Goal: Task Accomplishment & Management: Use online tool/utility

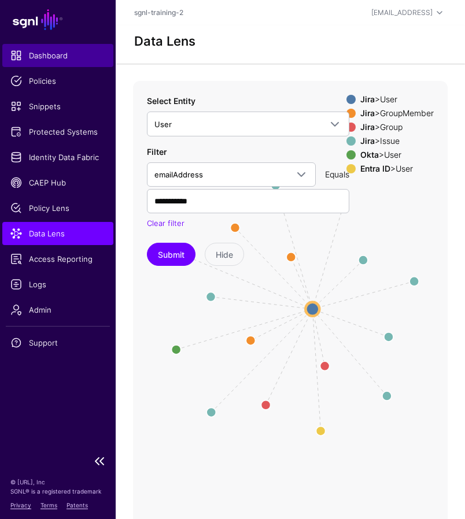
click at [51, 52] on span "Dashboard" at bounding box center [57, 56] width 95 height 12
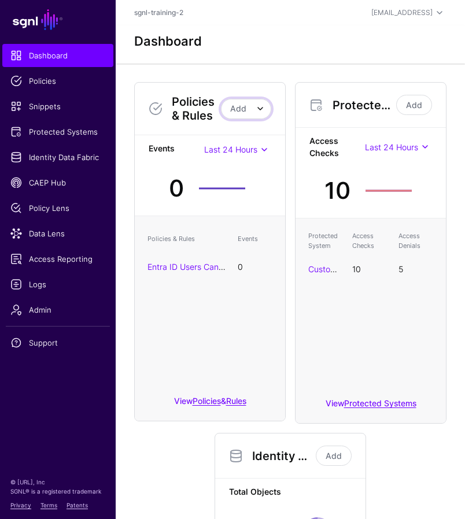
click at [257, 111] on span at bounding box center [260, 109] width 14 height 14
click at [156, 437] on div "Policies & Rules Add Add Policy Add Rule Events Last 24 Hours Last 24 Hours Las…" at bounding box center [291, 419] width 322 height 692
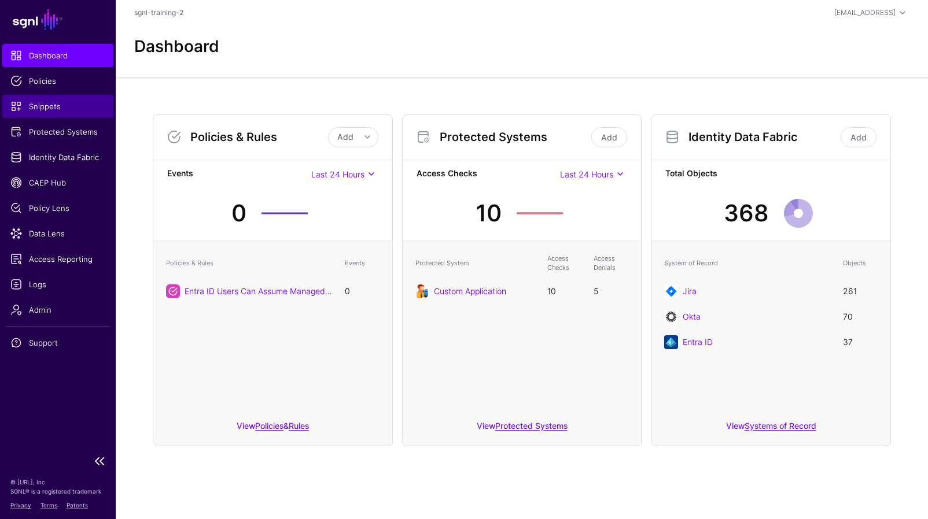
click at [54, 106] on span "Snippets" at bounding box center [57, 107] width 95 height 12
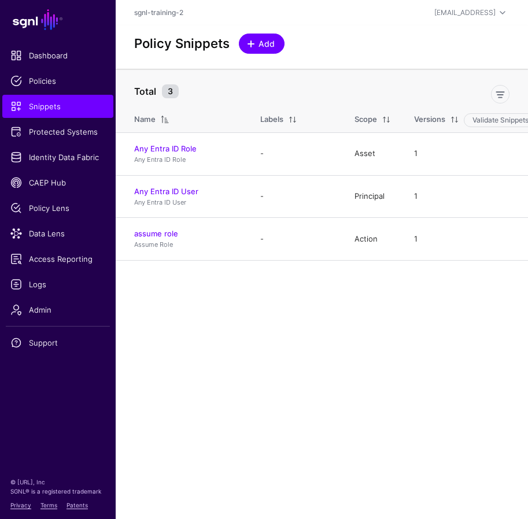
click at [262, 36] on link "Add" at bounding box center [262, 44] width 46 height 20
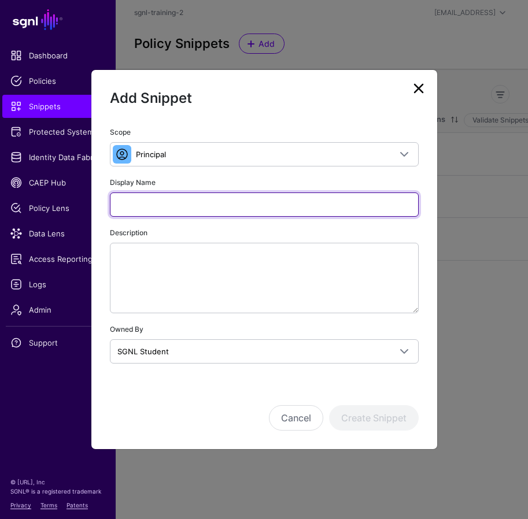
click at [238, 199] on input "Display Name" at bounding box center [264, 205] width 309 height 24
type input "**********"
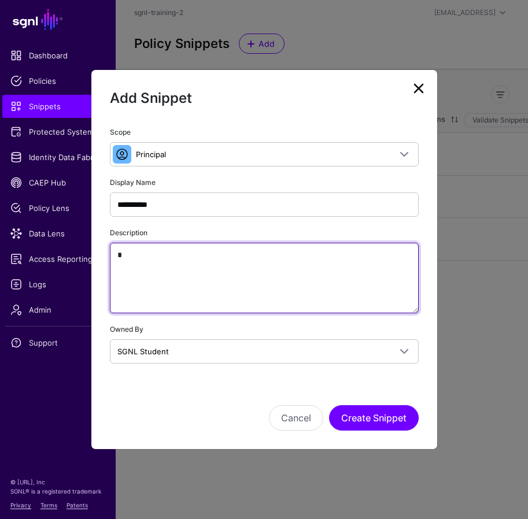
click at [251, 272] on textarea "*" at bounding box center [264, 278] width 309 height 71
paste textarea "**********"
type textarea "**********"
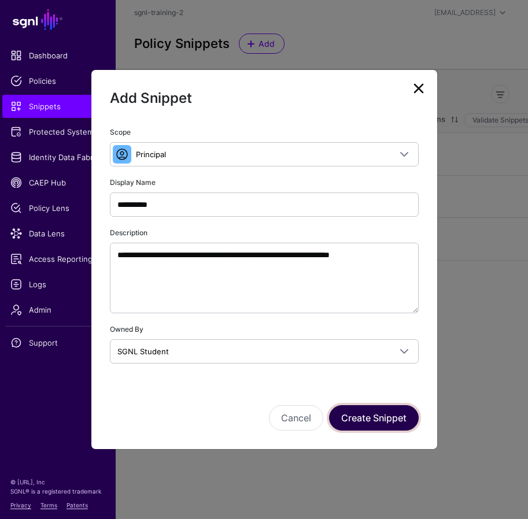
click at [378, 419] on button "Create Snippet" at bounding box center [374, 418] width 90 height 25
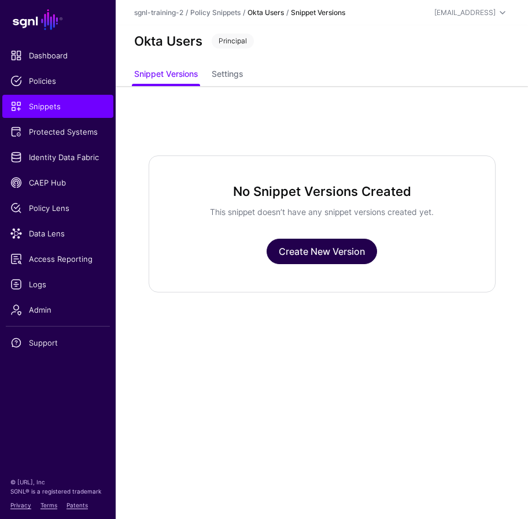
click at [325, 244] on link "Create New Version" at bounding box center [322, 251] width 110 height 25
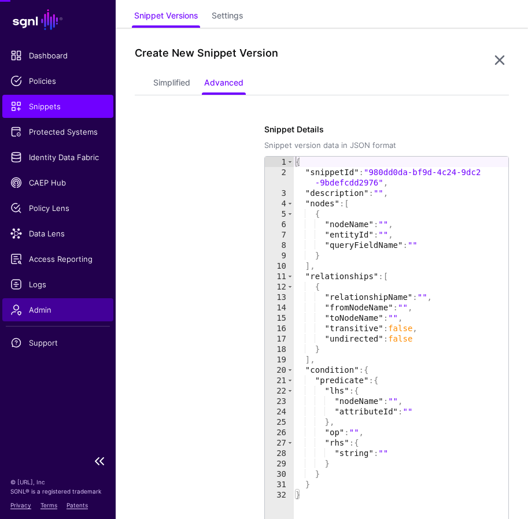
scroll to position [86, 0]
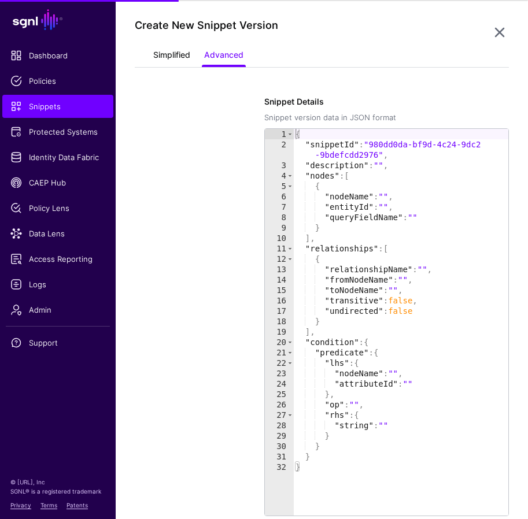
click at [175, 52] on link "Simplified" at bounding box center [171, 56] width 37 height 22
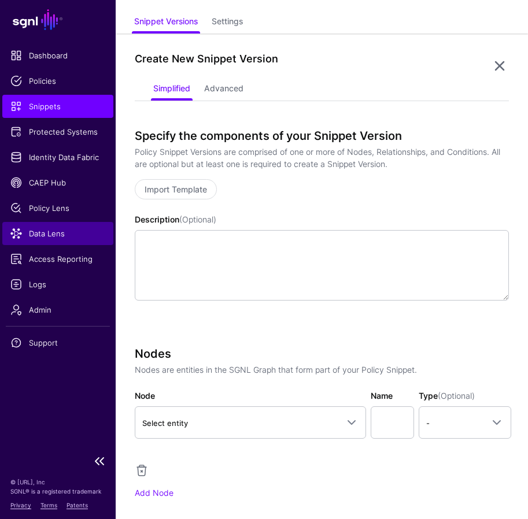
scroll to position [79, 0]
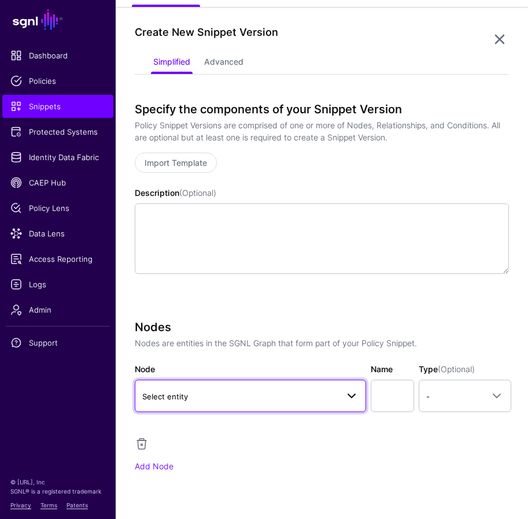
click at [343, 401] on span at bounding box center [348, 396] width 21 height 14
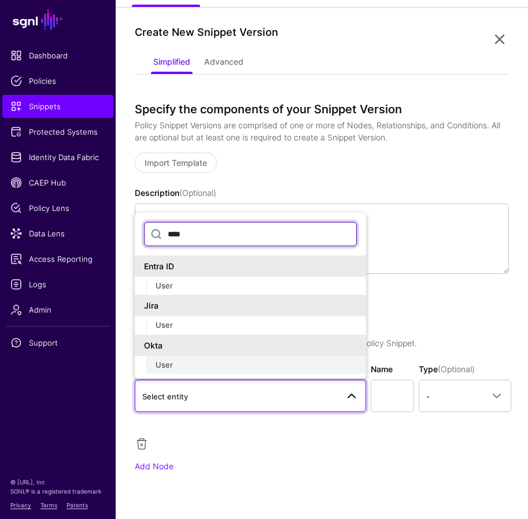
type input "****"
click at [175, 368] on div "User" at bounding box center [256, 366] width 201 height 12
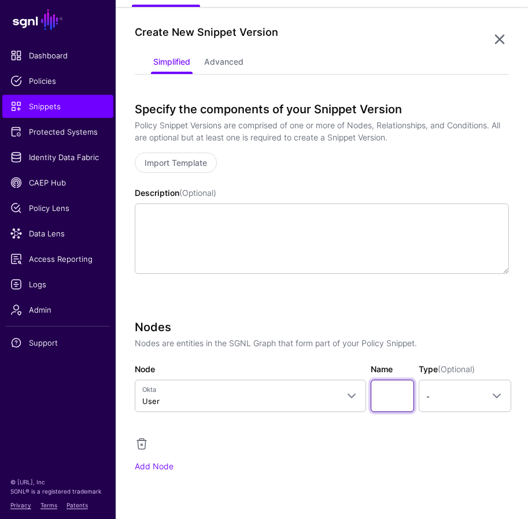
click at [399, 398] on input "Name" at bounding box center [393, 396] width 44 height 32
type input "********"
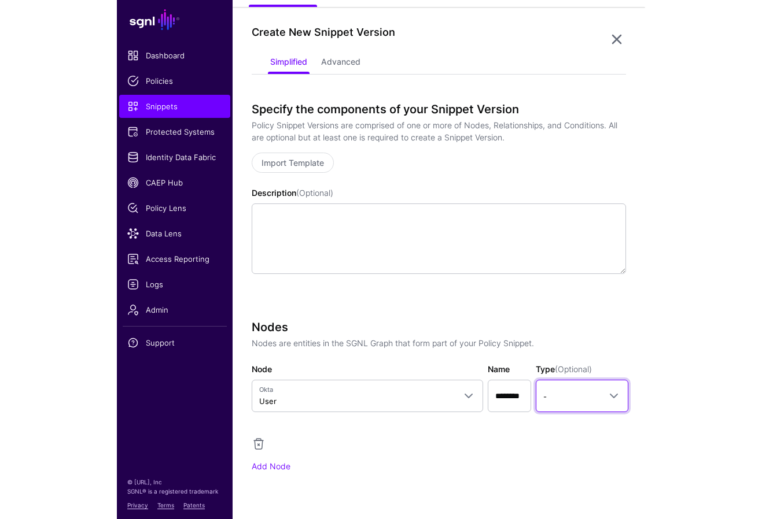
scroll to position [0, 0]
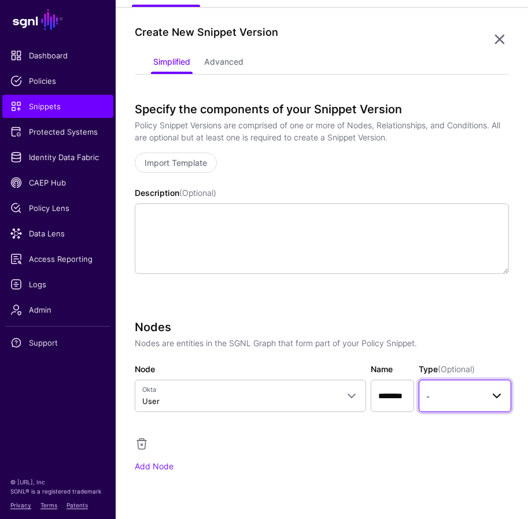
click at [465, 389] on link "-" at bounding box center [465, 396] width 93 height 32
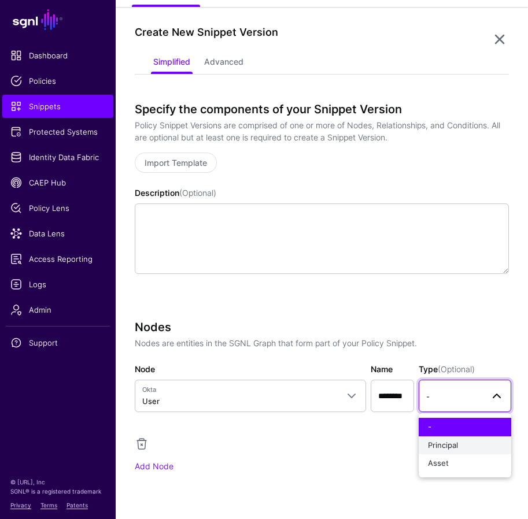
click at [452, 440] on div "Principal" at bounding box center [465, 446] width 74 height 12
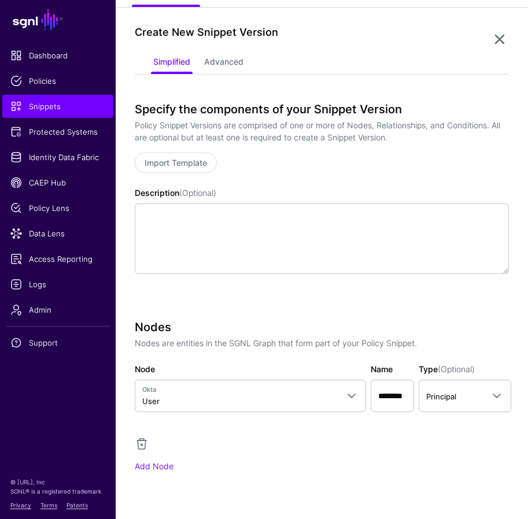
click at [137, 495] on div "Nodes Nodes are entities in the SGNL Graph that form part of your Policy Snippe…" at bounding box center [322, 412] width 374 height 185
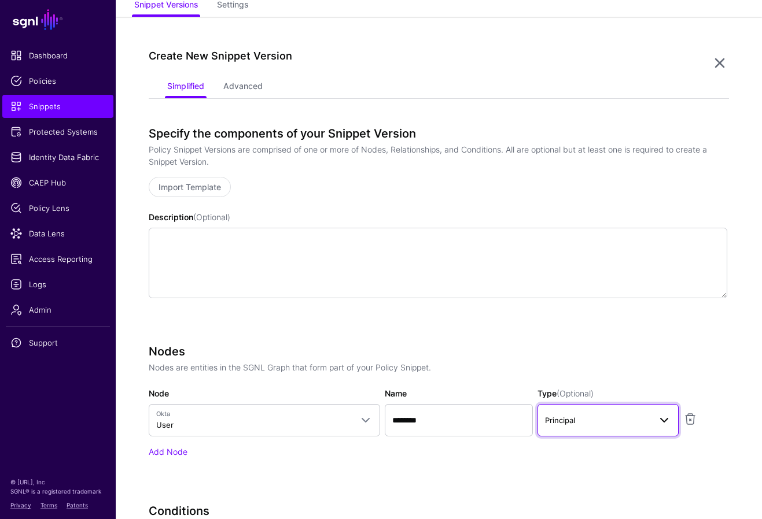
click at [465, 418] on span "Principal" at bounding box center [597, 420] width 105 height 13
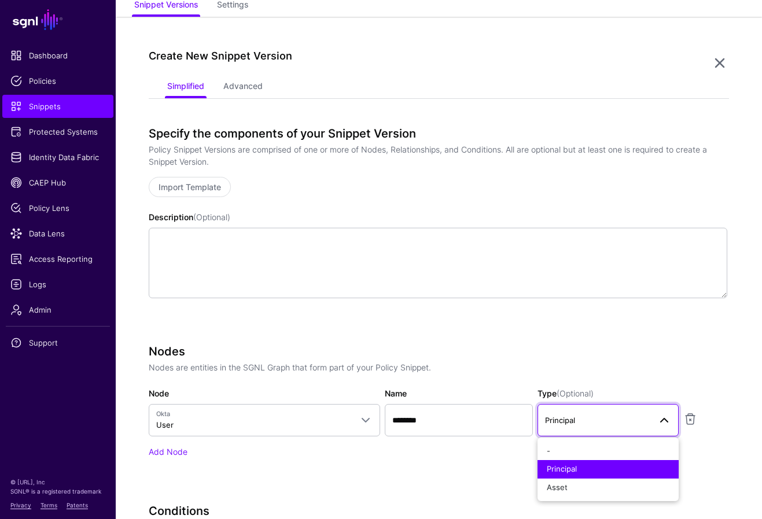
click at [465, 418] on span "Principal" at bounding box center [597, 420] width 105 height 13
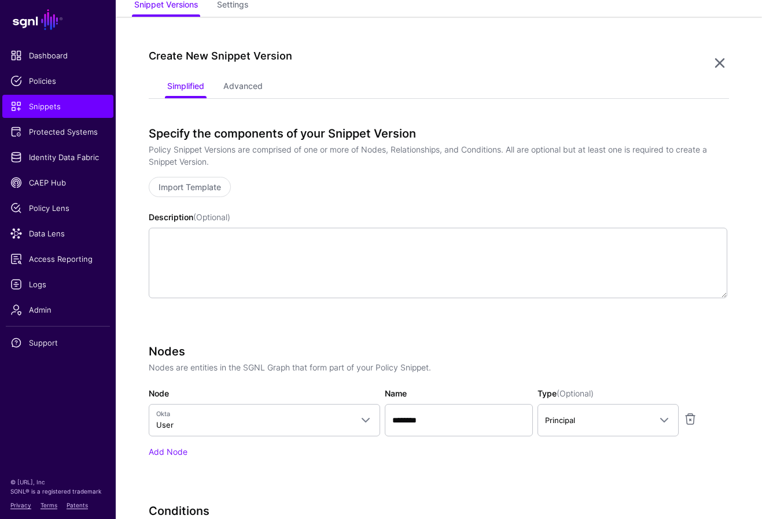
click at [465, 487] on div "Nodes Nodes are entities in the SGNL Graph that form part of your Policy Snippe…" at bounding box center [438, 418] width 579 height 146
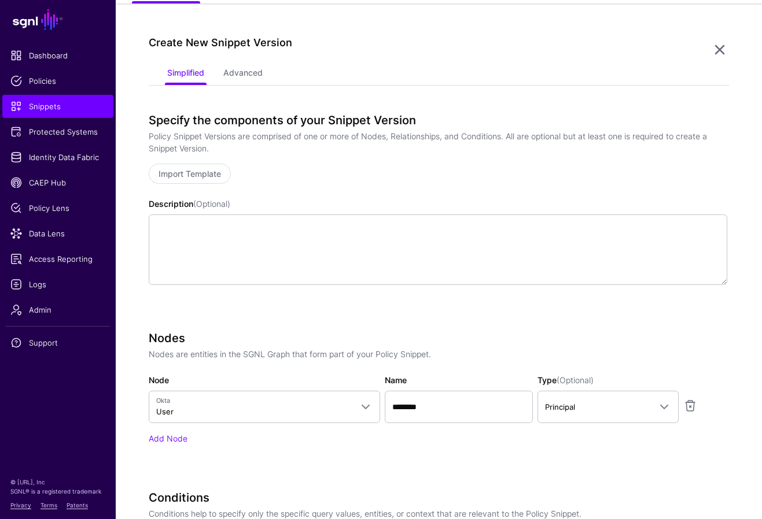
scroll to position [373, 0]
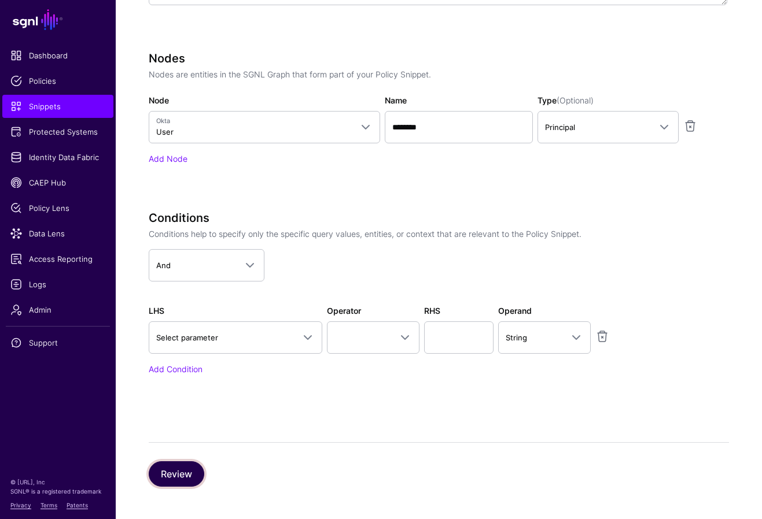
click at [192, 476] on button "Review" at bounding box center [177, 474] width 56 height 25
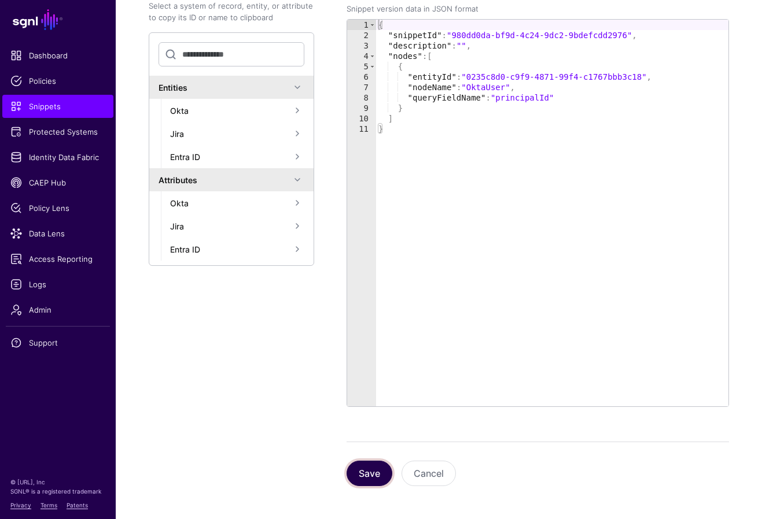
click at [361, 469] on button "Save" at bounding box center [370, 473] width 46 height 25
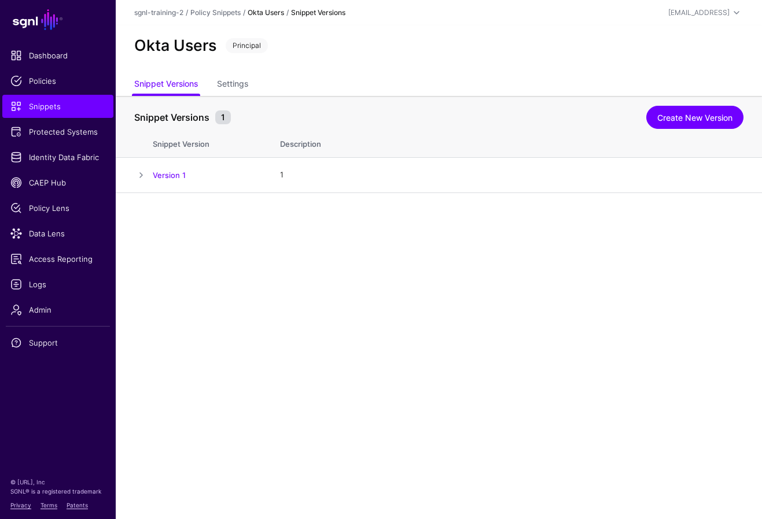
click at [465, 260] on main "SGNL Dashboard Policies Snippets Protected Systems Identity Data Fabric CAEP Hu…" at bounding box center [381, 259] width 762 height 519
click at [42, 109] on span "Snippets" at bounding box center [57, 107] width 95 height 12
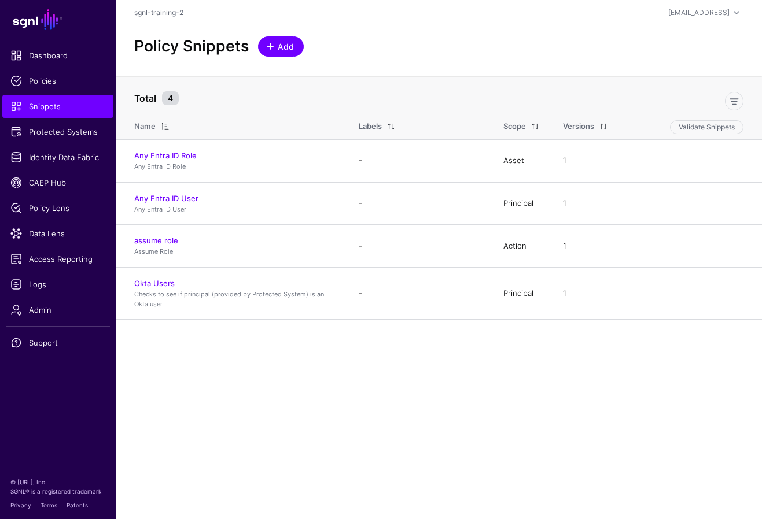
click at [279, 38] on link "Add" at bounding box center [281, 46] width 46 height 20
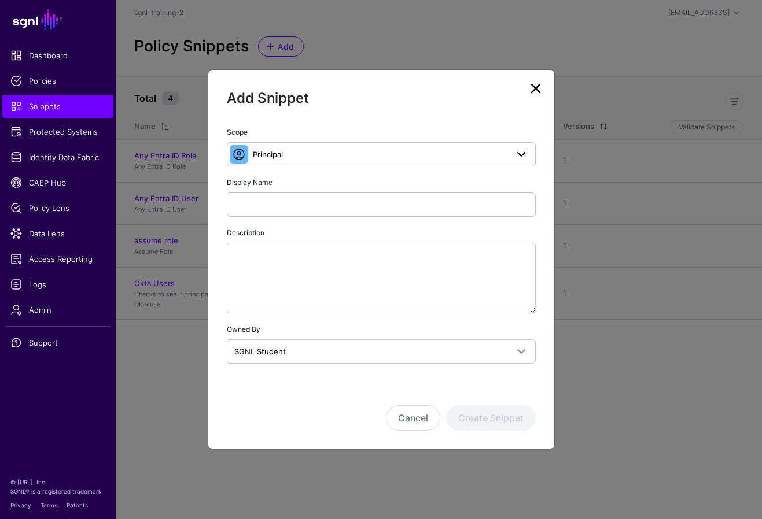
click at [390, 166] on div "Scope Principal Principal A set of users that are in scope of a policy Action T…" at bounding box center [381, 245] width 309 height 238
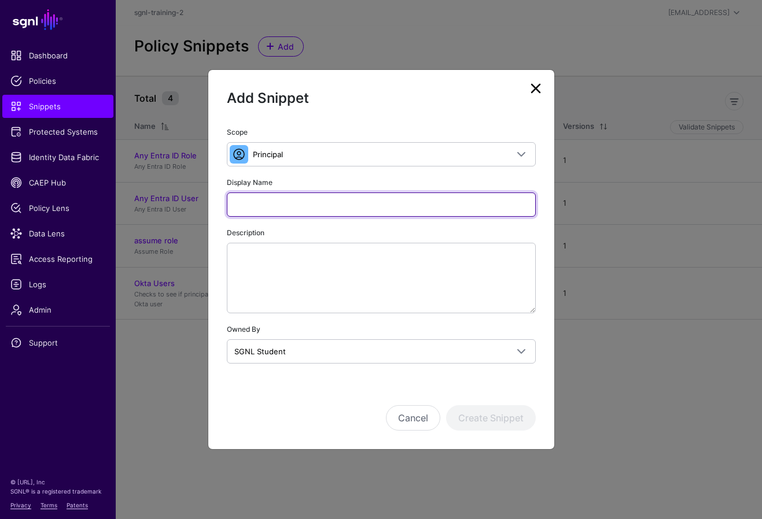
click at [350, 198] on input "Display Name" at bounding box center [381, 205] width 309 height 24
paste input "**********"
type input "**********"
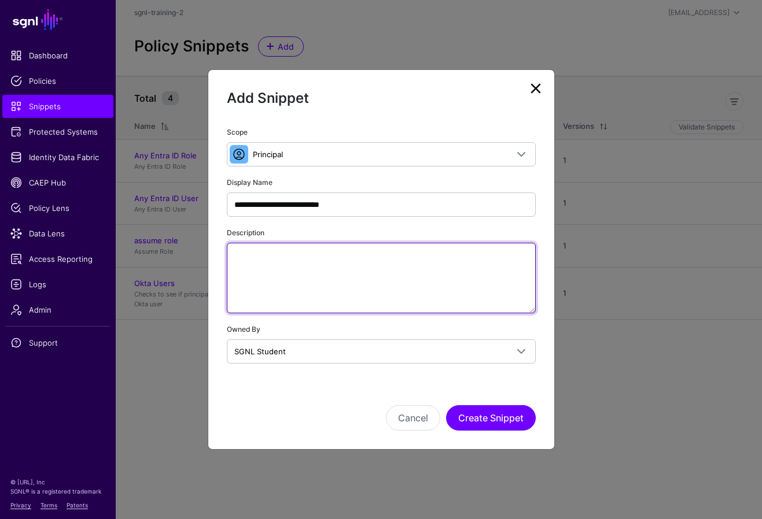
click at [404, 268] on textarea "Description" at bounding box center [381, 278] width 309 height 71
paste textarea "**********"
type textarea "**********"
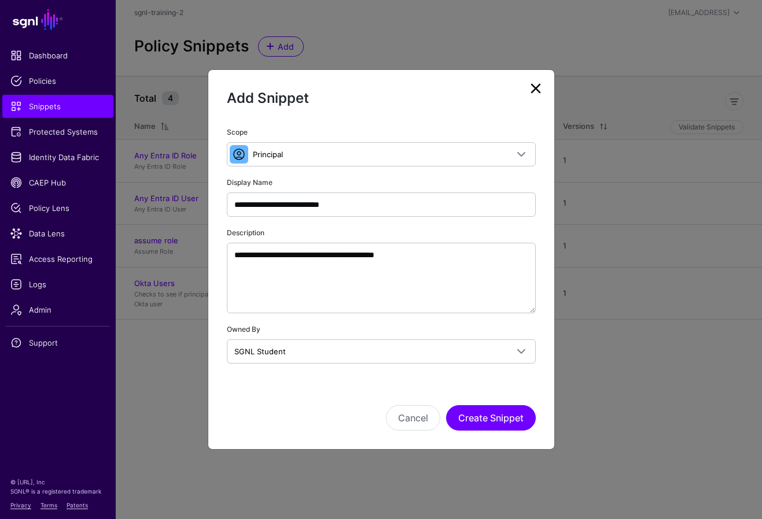
click at [465, 384] on div "Cancel Create Snippet" at bounding box center [381, 402] width 309 height 58
click at [465, 412] on button "Create Snippet" at bounding box center [491, 418] width 90 height 25
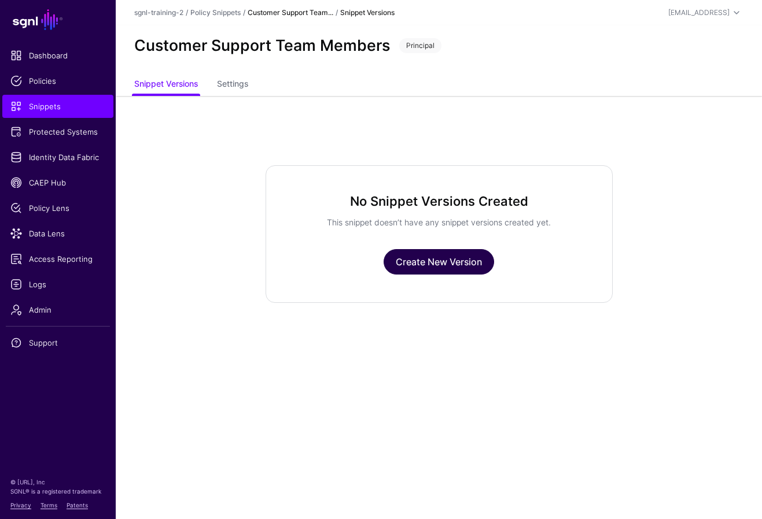
click at [425, 255] on link "Create New Version" at bounding box center [439, 261] width 110 height 25
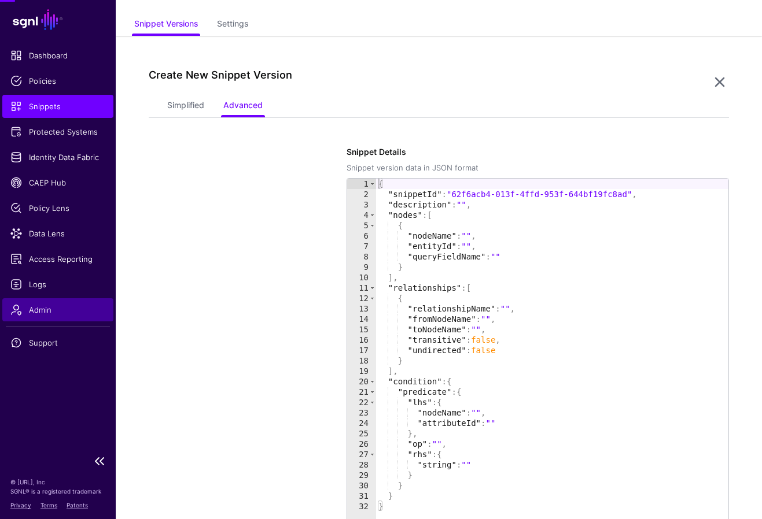
scroll to position [96, 0]
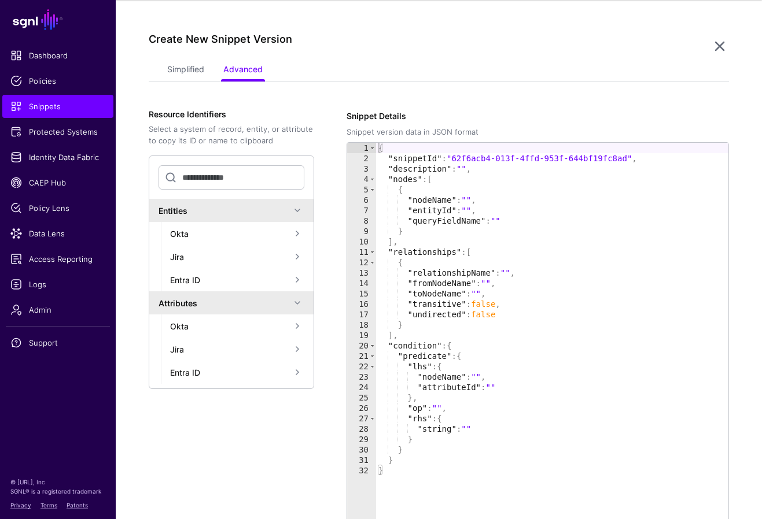
click at [370, 108] on app-snippets-item-versions-form "Simplified Advanced Specify the components of your Snippet Version Policy Snipp…" at bounding box center [439, 335] width 581 height 551
click at [176, 69] on link "Simplified" at bounding box center [185, 71] width 37 height 22
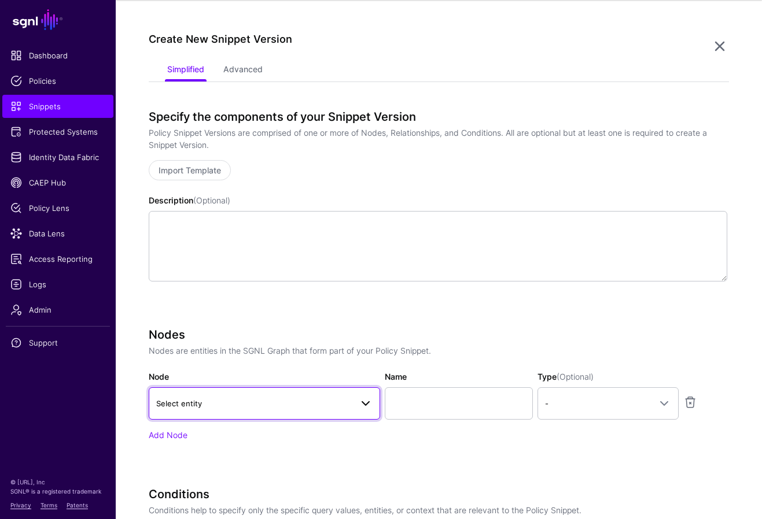
click at [359, 407] on span at bounding box center [366, 404] width 14 height 14
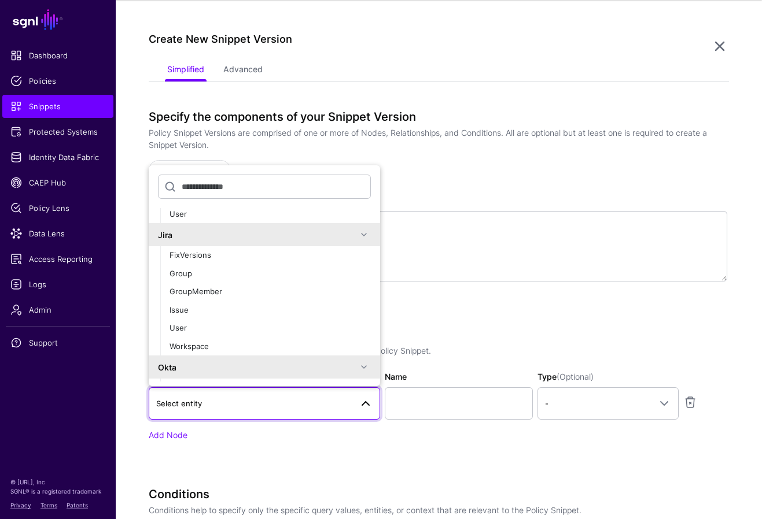
scroll to position [187, 0]
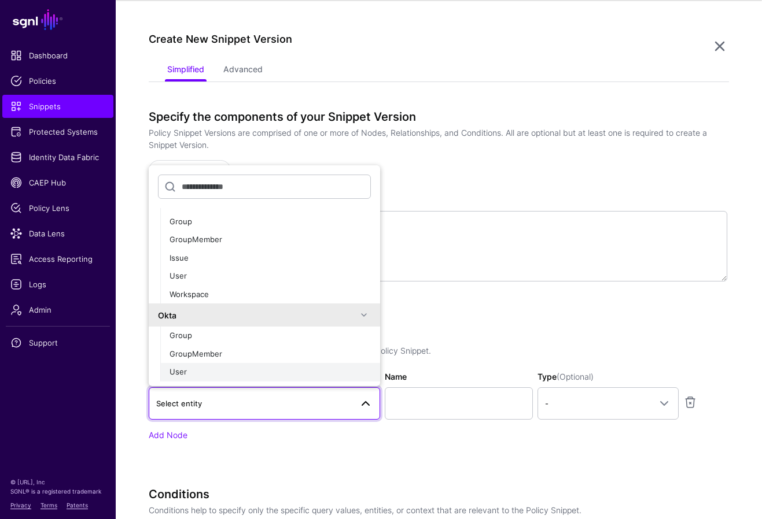
click at [239, 373] on div "User" at bounding box center [270, 373] width 201 height 12
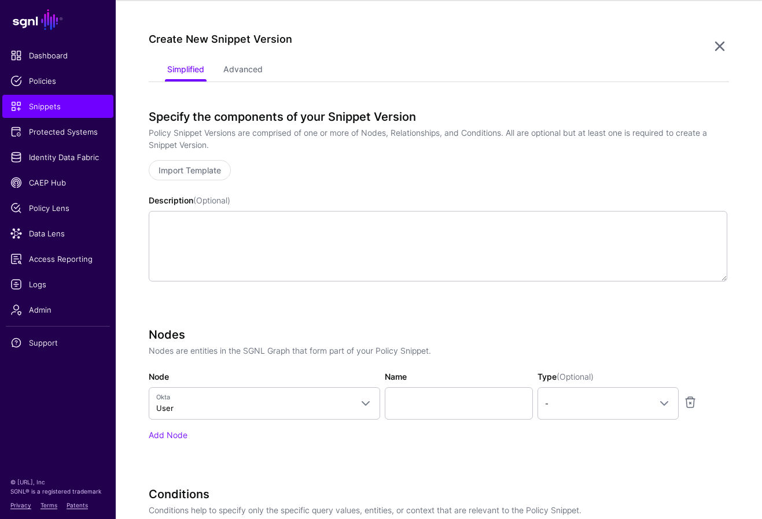
click at [399, 318] on div "Specify the components of your Snippet Version Policy Snippet Versions are comp…" at bounding box center [438, 397] width 579 height 575
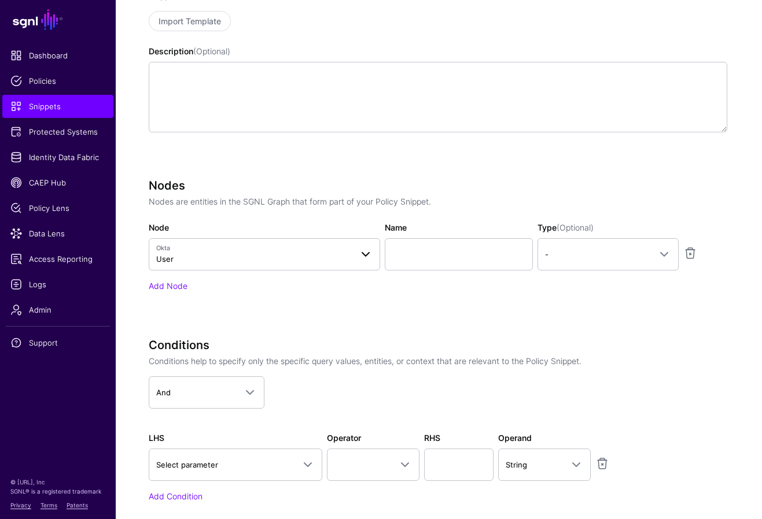
scroll to position [250, 0]
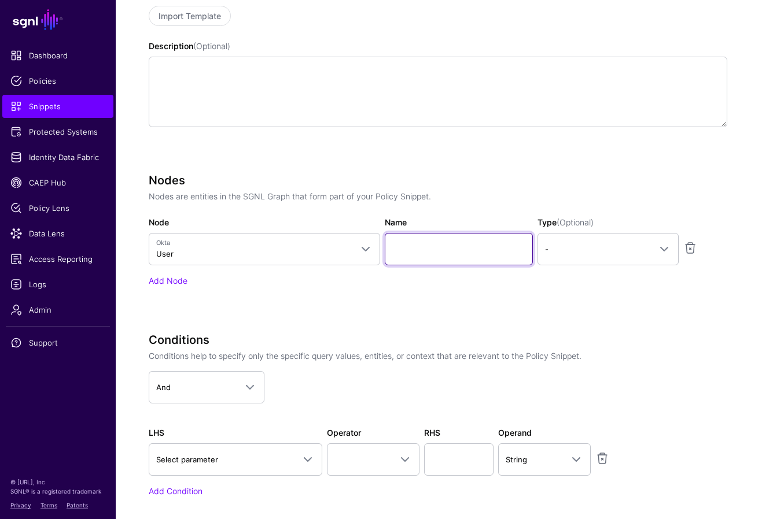
click at [449, 248] on input "Name" at bounding box center [459, 249] width 148 height 32
type input "********"
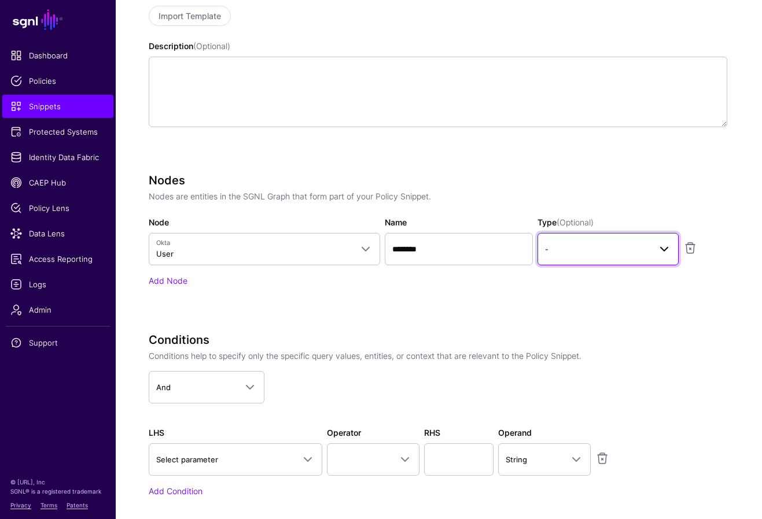
click at [465, 250] on span at bounding box center [664, 249] width 14 height 14
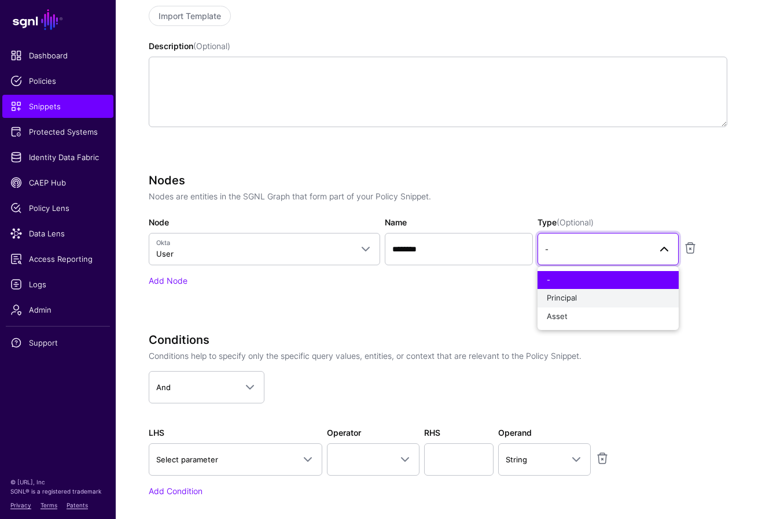
click at [465, 296] on div "Principal" at bounding box center [608, 299] width 123 height 12
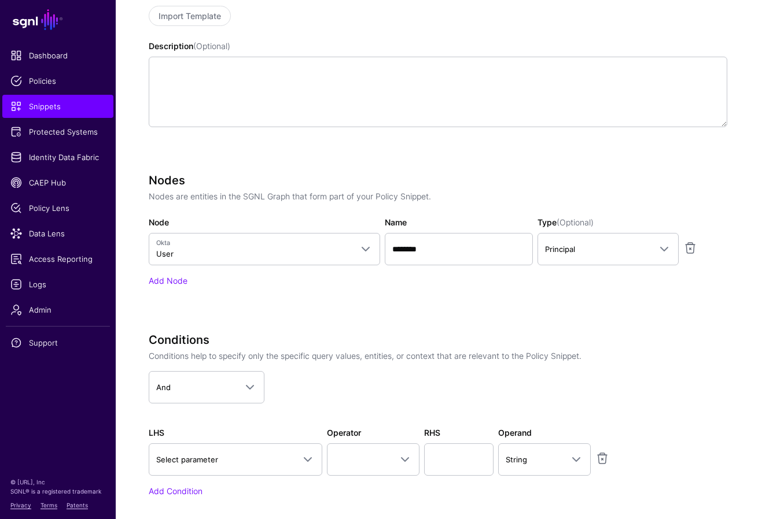
click at [407, 314] on div "Nodes Nodes are entities in the SGNL Graph that form part of your Policy Snippe…" at bounding box center [438, 247] width 579 height 146
click at [416, 366] on div "Conditions Conditions help to specify only the specific query values, entities,…" at bounding box center [438, 373] width 588 height 80
click at [297, 451] on link "Select parameter" at bounding box center [236, 460] width 174 height 32
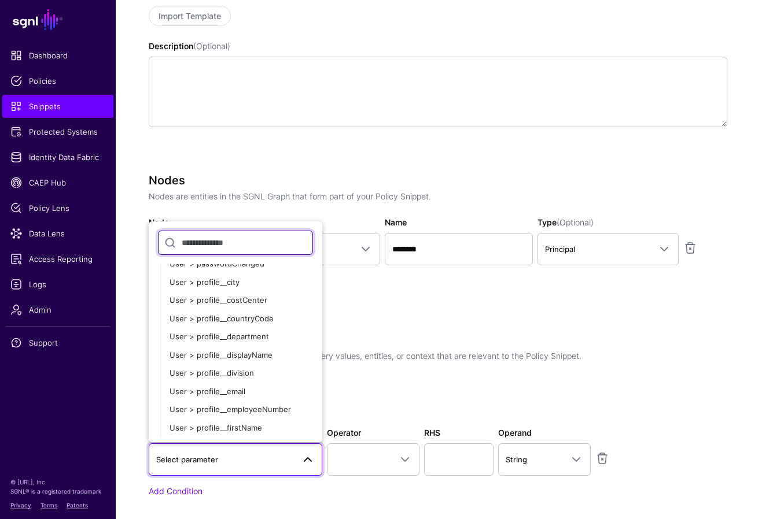
scroll to position [396, 0]
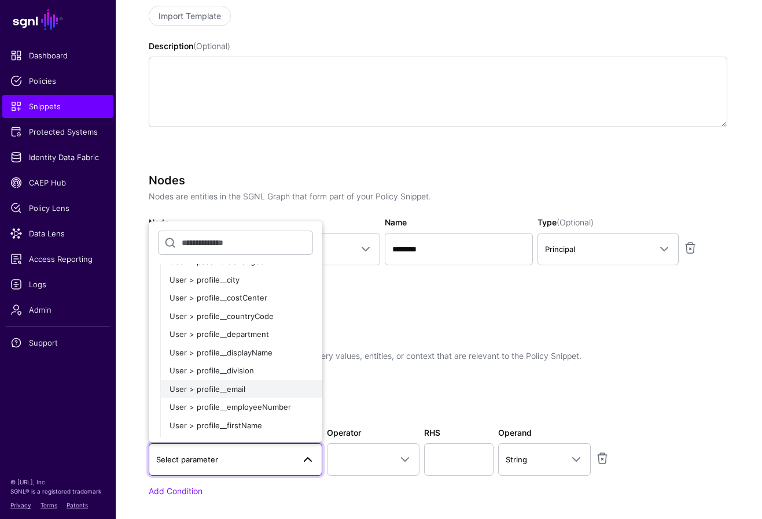
click at [228, 386] on span "User > profile__email" at bounding box center [208, 389] width 76 height 9
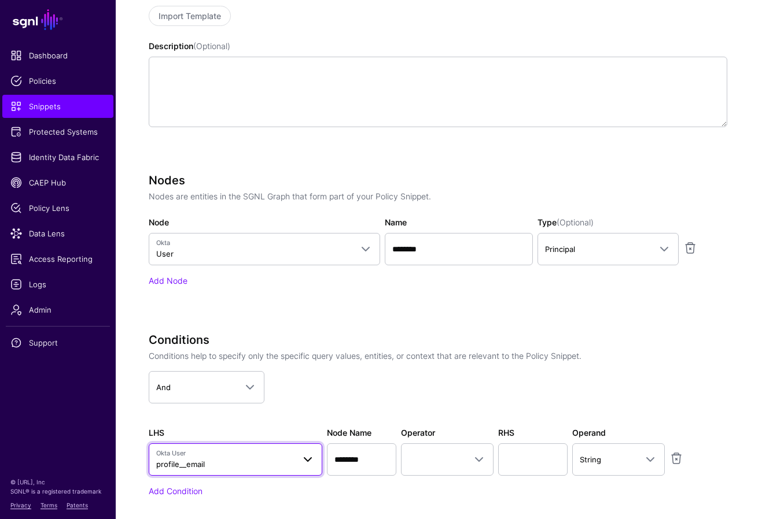
click at [307, 454] on span at bounding box center [308, 460] width 14 height 14
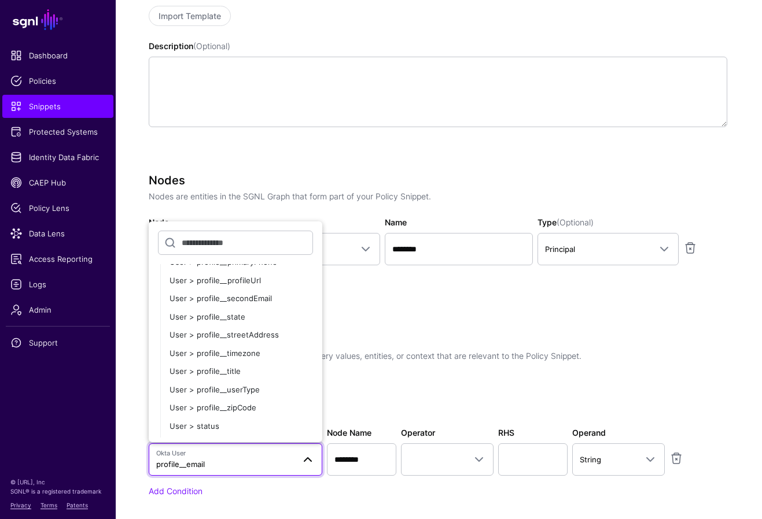
scroll to position [821, 0]
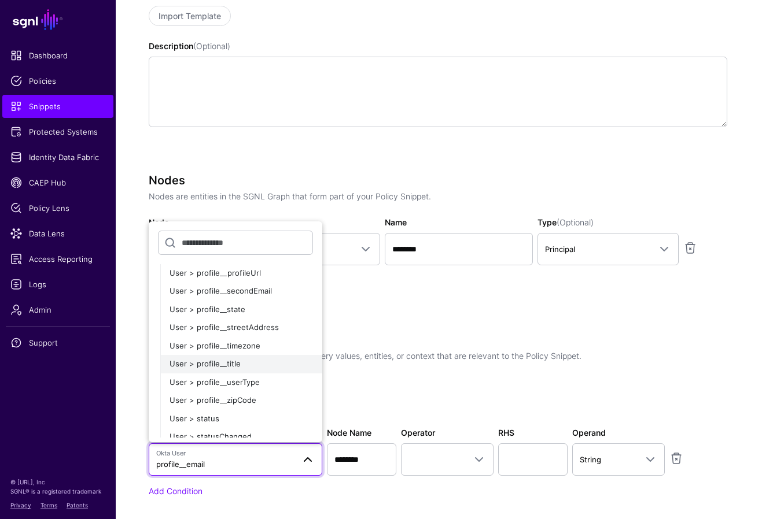
click at [224, 363] on span "User > profile__title" at bounding box center [205, 363] width 71 height 9
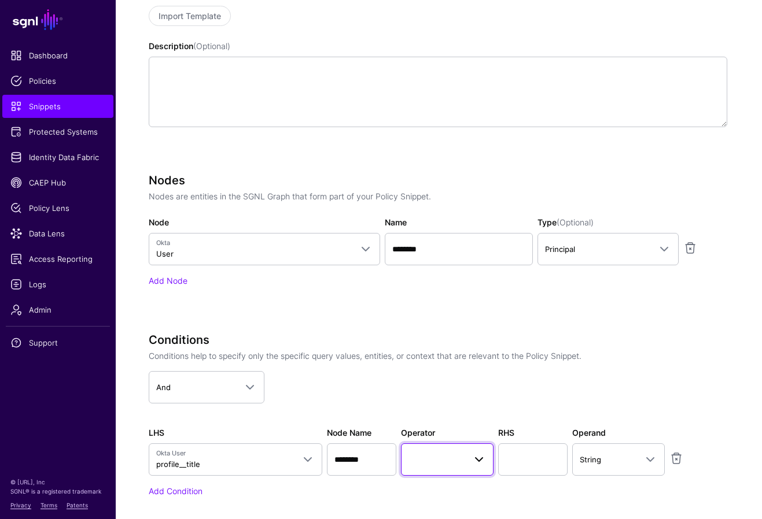
click at [465, 448] on link at bounding box center [447, 460] width 93 height 32
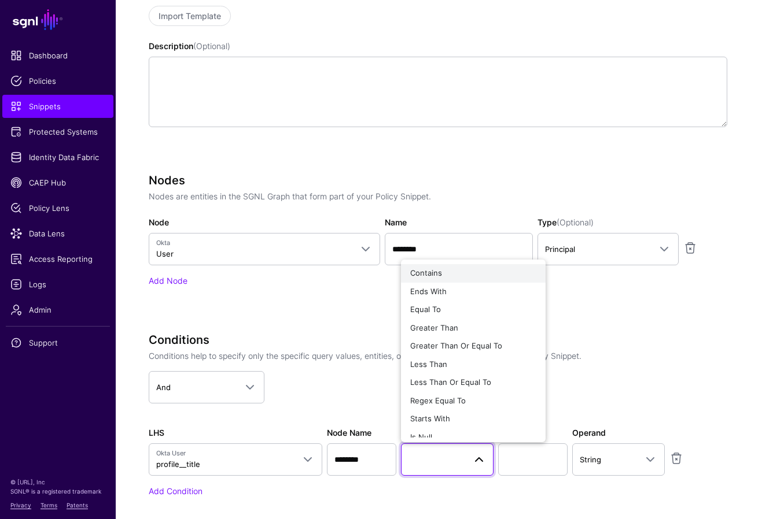
click at [430, 275] on span "Contains" at bounding box center [426, 272] width 32 height 9
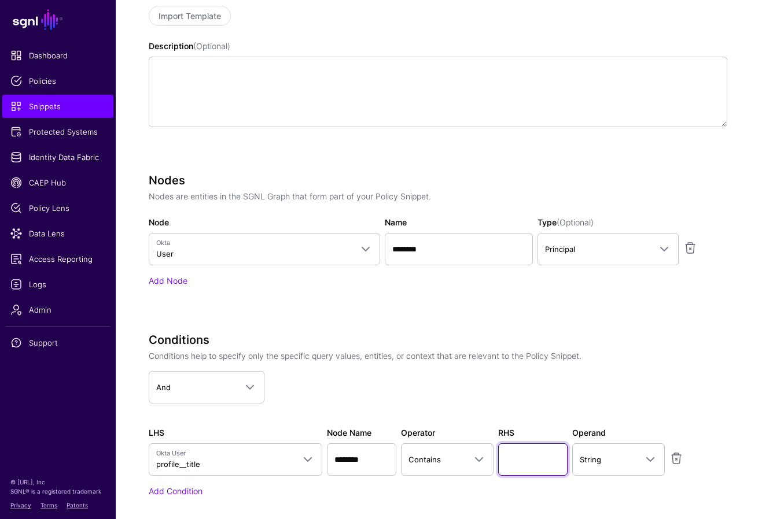
click at [465, 458] on input "text" at bounding box center [532, 460] width 69 height 32
type input "*******"
click at [465, 369] on div "Conditions Conditions help to specify only the specific query values, entities,…" at bounding box center [438, 373] width 588 height 80
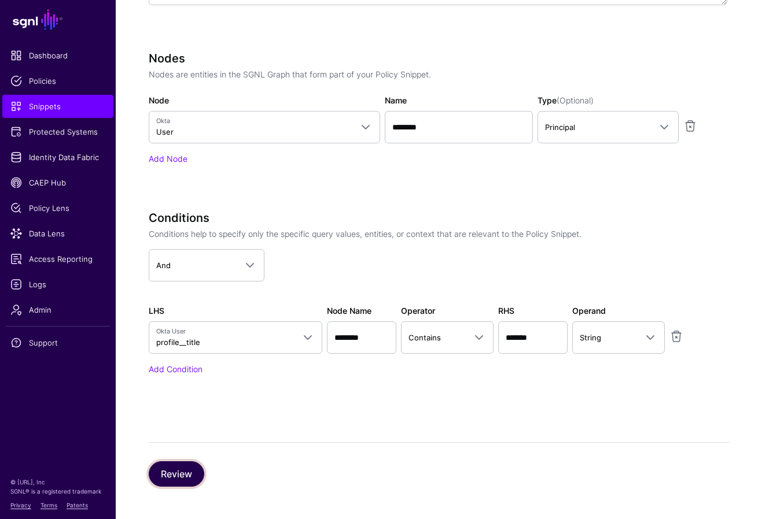
click at [191, 473] on button "Review" at bounding box center [177, 474] width 56 height 25
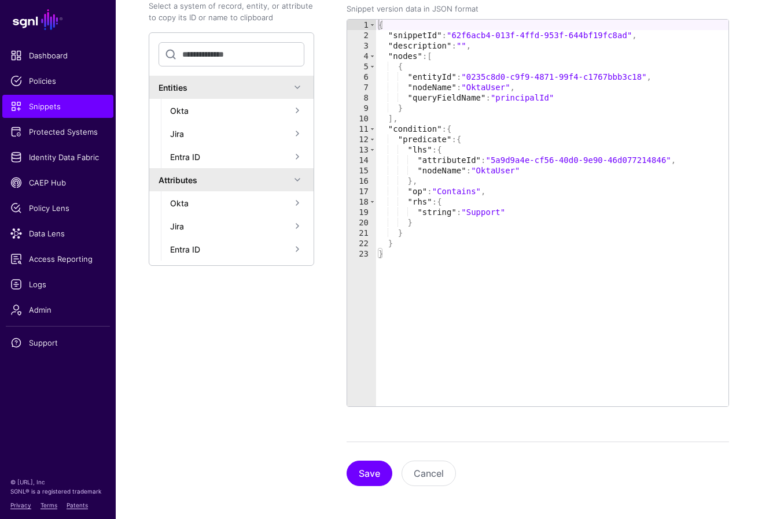
scroll to position [219, 0]
click at [370, 473] on button "Save" at bounding box center [370, 473] width 46 height 25
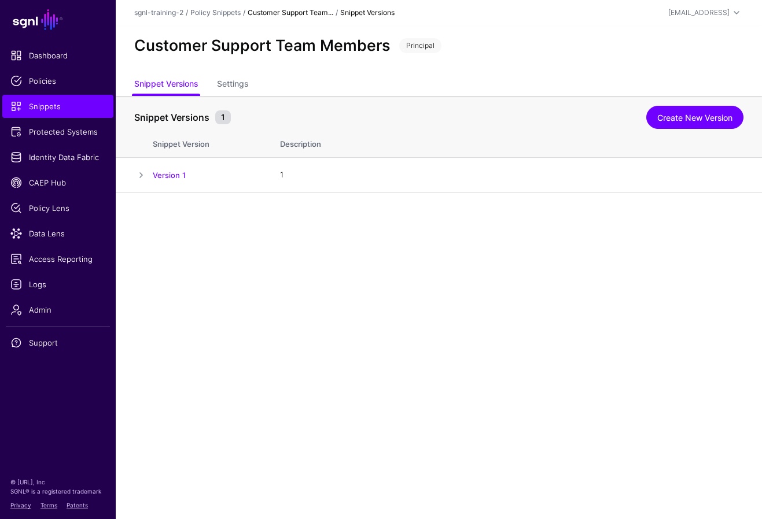
click at [465, 200] on main "SGNL Dashboard Policies Snippets Protected Systems Identity Data Fabric CAEP Hu…" at bounding box center [381, 259] width 762 height 519
click at [56, 109] on span "Snippets" at bounding box center [57, 107] width 95 height 12
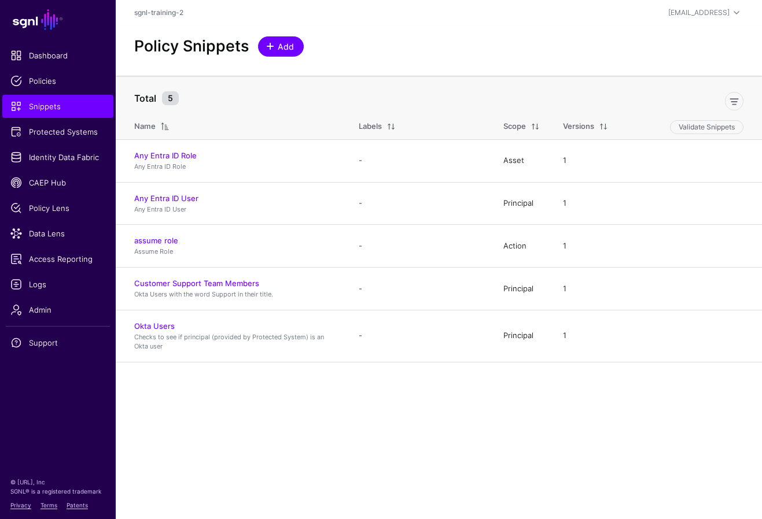
click at [273, 47] on span at bounding box center [270, 46] width 9 height 9
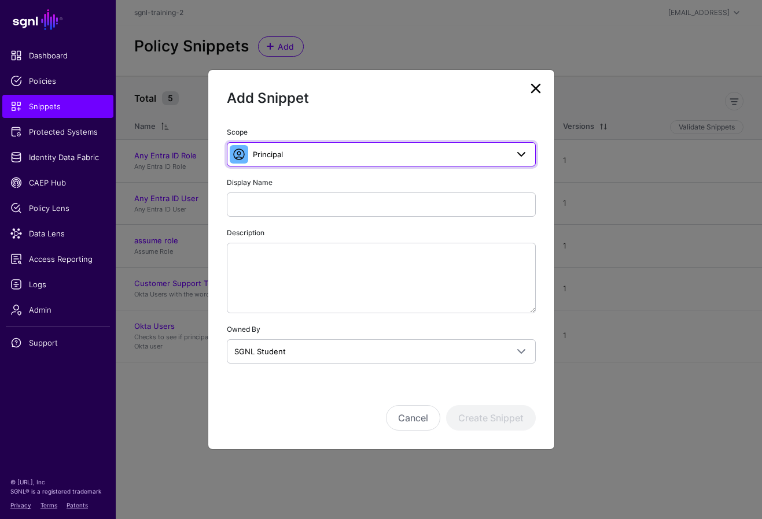
click at [409, 151] on span "Principal" at bounding box center [380, 154] width 255 height 13
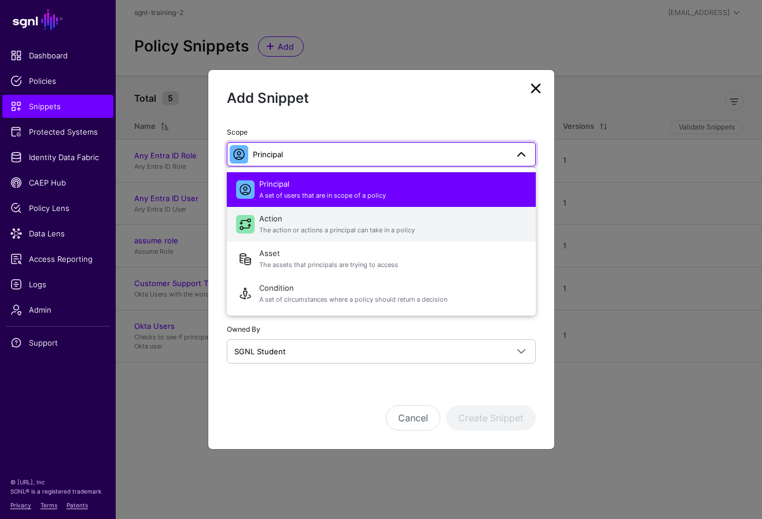
click at [345, 225] on span "Action The action or actions a principal can take in a policy" at bounding box center [392, 225] width 267 height 28
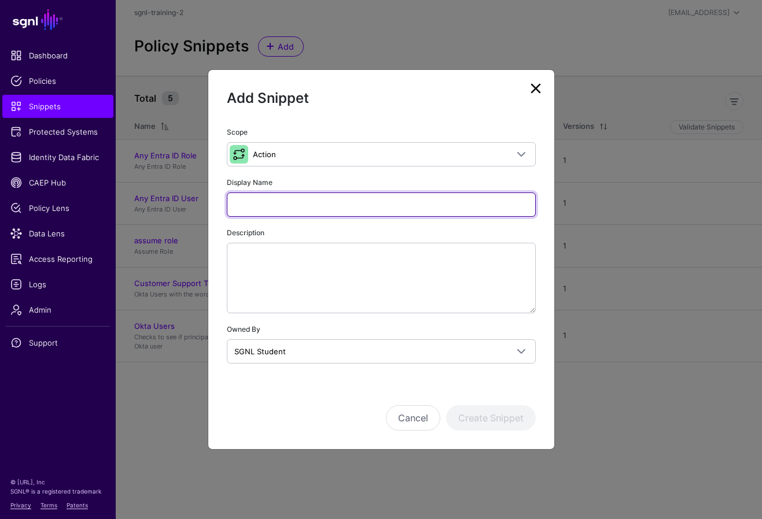
click at [369, 198] on input "Display Name" at bounding box center [381, 205] width 309 height 24
type input "******"
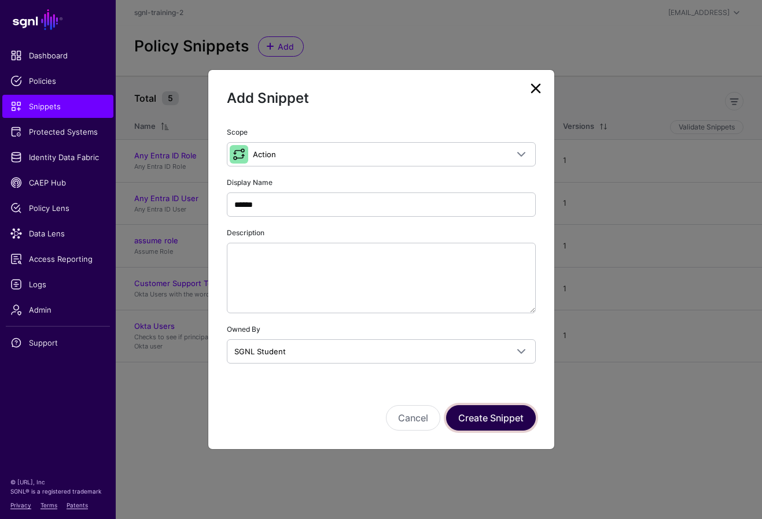
drag, startPoint x: 476, startPoint y: 411, endPoint x: 407, endPoint y: 388, distance: 73.0
click at [407, 388] on div "Cancel Create Snippet" at bounding box center [381, 402] width 309 height 58
click at [465, 410] on button "Create Snippet" at bounding box center [491, 418] width 90 height 25
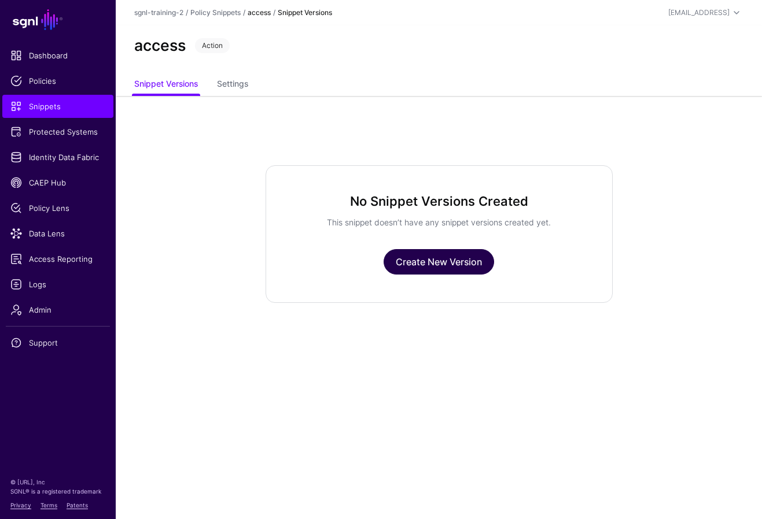
click at [412, 262] on link "Create New Version" at bounding box center [439, 261] width 110 height 25
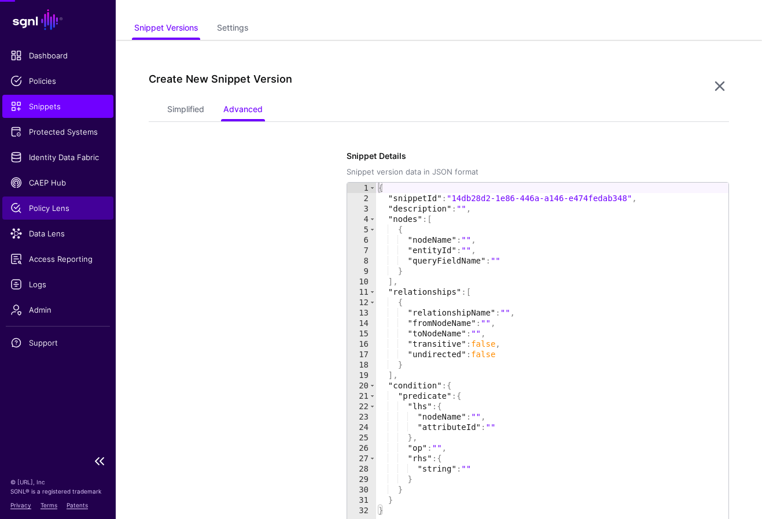
scroll to position [96, 0]
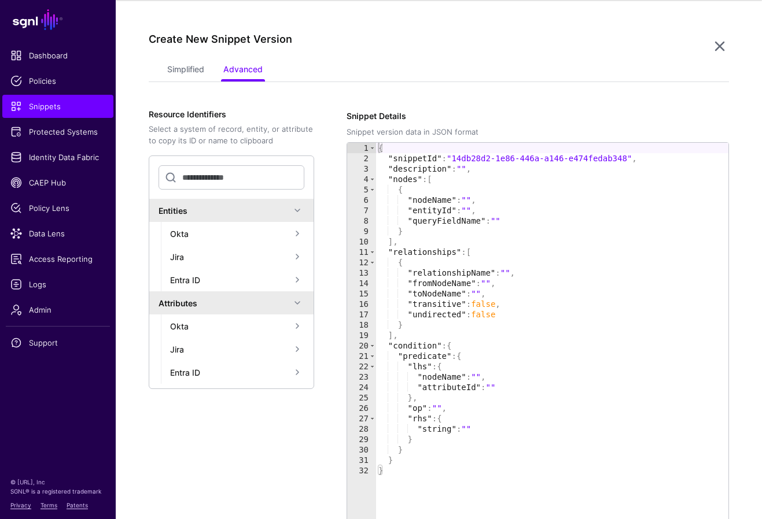
click at [449, 94] on app-snippets-item-versions-form "Simplified Advanced Specify the components of your Snippet Version Policy Snipp…" at bounding box center [439, 335] width 581 height 551
click at [188, 73] on link "Simplified" at bounding box center [185, 71] width 37 height 22
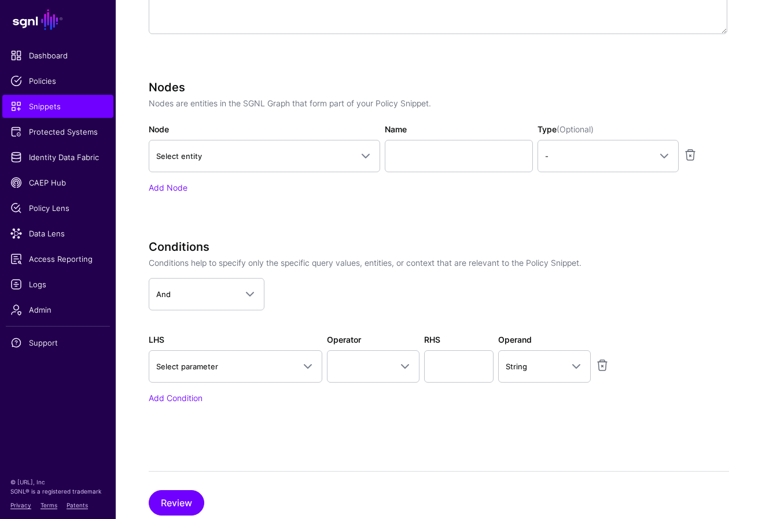
scroll to position [353, 0]
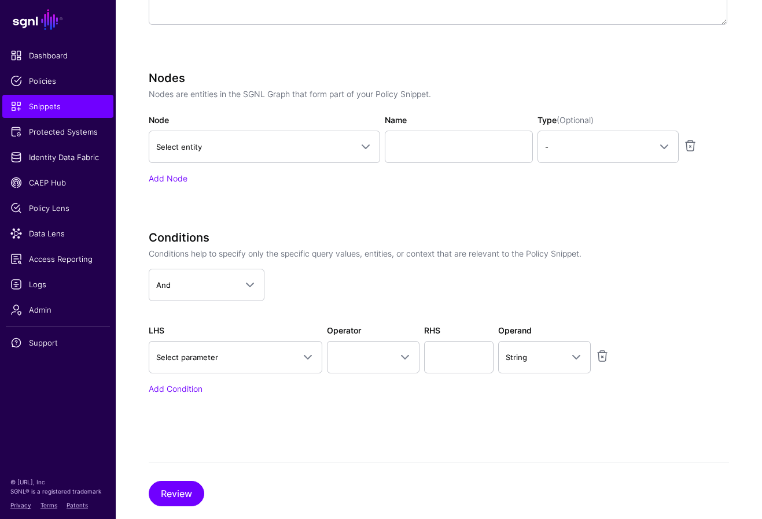
click at [465, 319] on div "Conditions Conditions help to specify only the specific query values, entities,…" at bounding box center [438, 313] width 579 height 164
click at [267, 362] on span "Select parameter" at bounding box center [225, 357] width 138 height 13
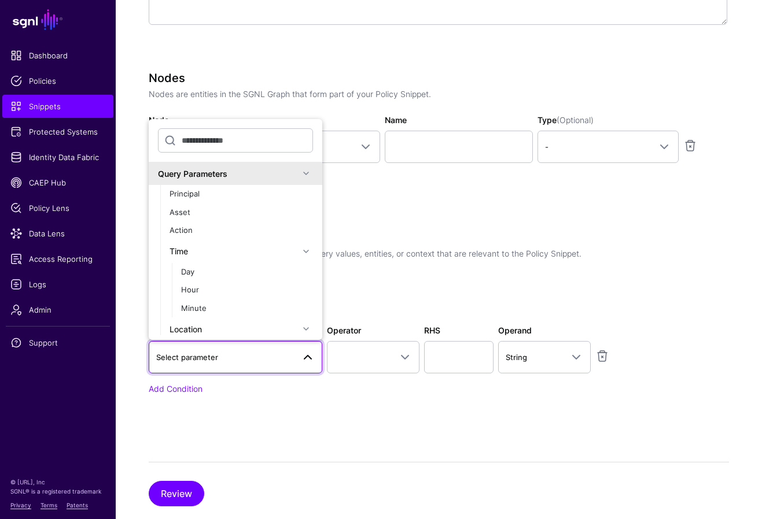
click at [377, 438] on div "Specify the components of your Snippet Version Policy Snippet Versions are comp…" at bounding box center [439, 180] width 581 height 654
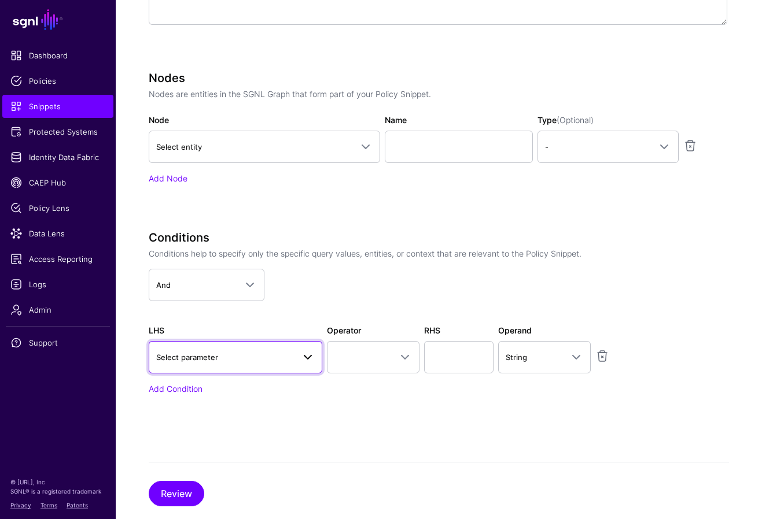
click at [235, 363] on span "Select parameter" at bounding box center [235, 358] width 159 height 14
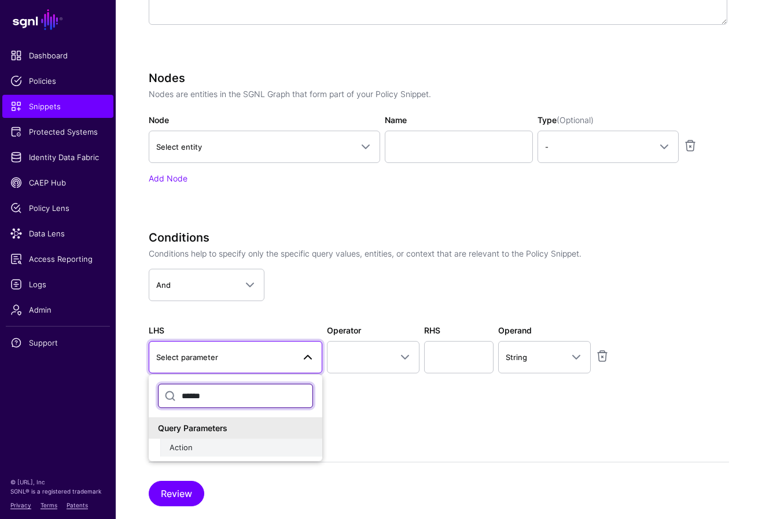
type input "******"
click at [187, 449] on span "Action" at bounding box center [181, 447] width 23 height 9
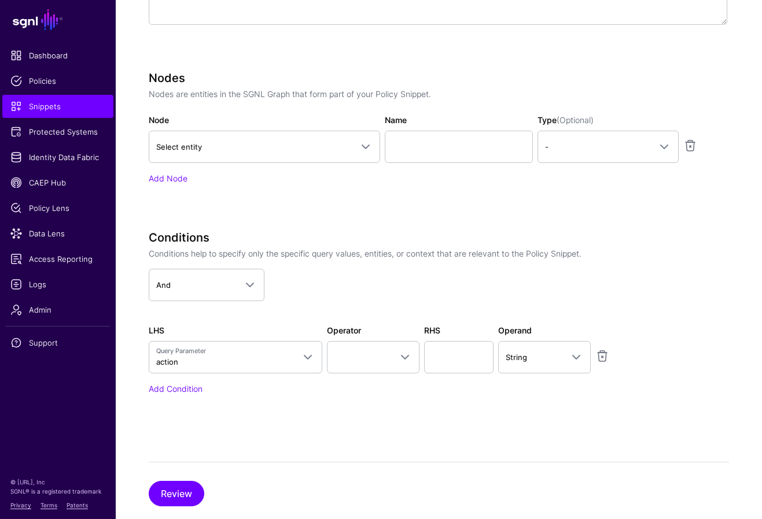
click at [347, 425] on div "Conditions Conditions help to specify only the specific query values, entities,…" at bounding box center [438, 329] width 579 height 197
click at [356, 352] on span at bounding box center [373, 358] width 78 height 14
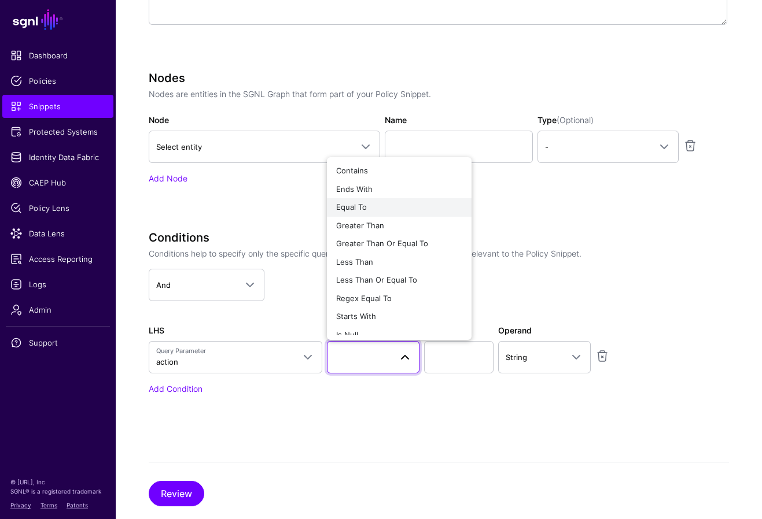
click at [364, 209] on span "Equal To" at bounding box center [351, 206] width 31 height 9
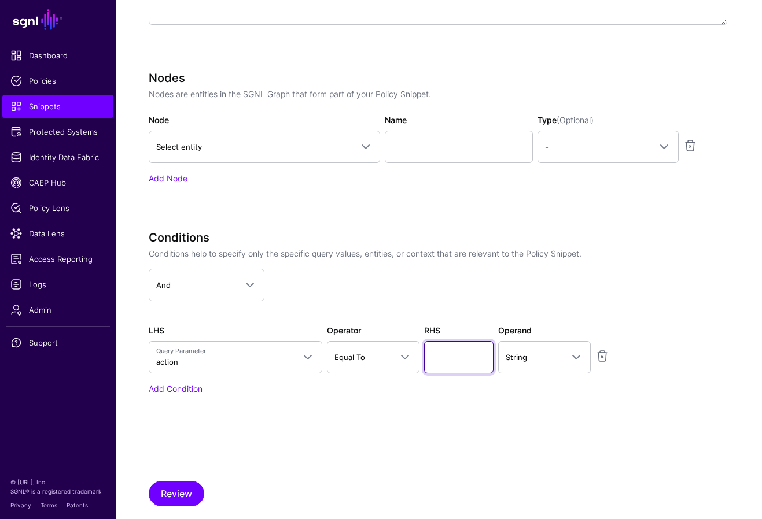
click at [462, 361] on input "text" at bounding box center [458, 357] width 69 height 32
type input "******"
click at [392, 420] on div "Conditions Conditions help to specify only the specific query values, entities,…" at bounding box center [438, 329] width 579 height 197
click at [261, 357] on span "Query Parameter action" at bounding box center [225, 358] width 138 height 22
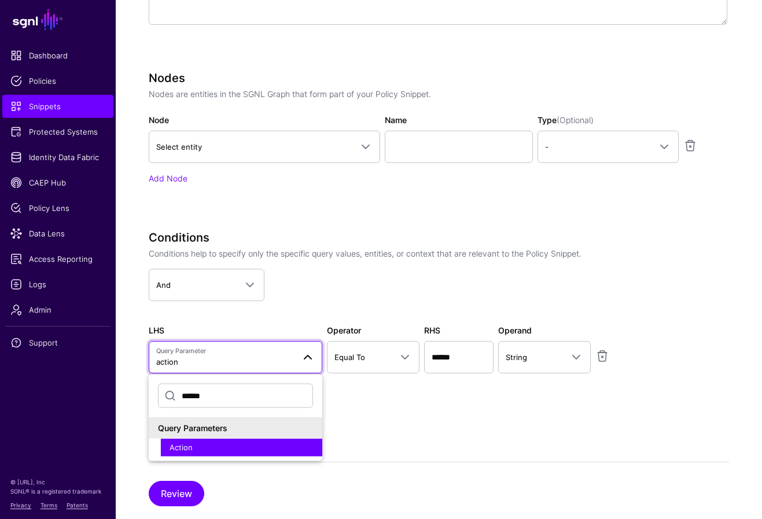
click at [209, 445] on div "Action" at bounding box center [241, 448] width 143 height 12
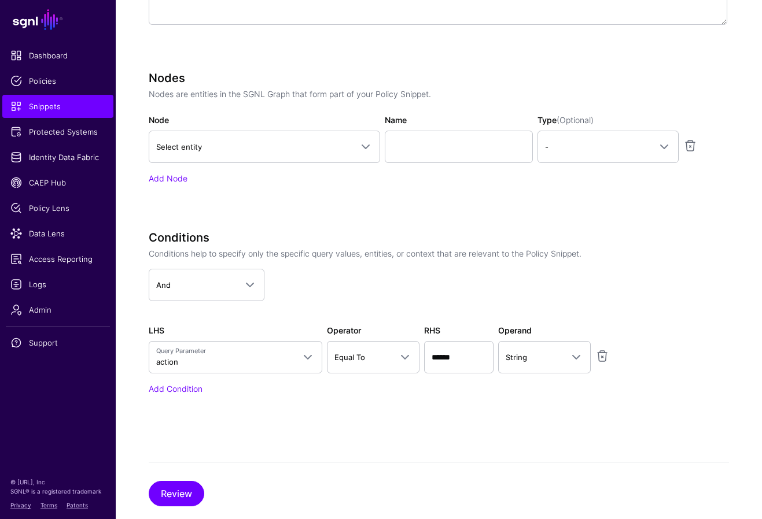
click at [376, 439] on div "Specify the components of your Snippet Version Policy Snippet Versions are comp…" at bounding box center [439, 180] width 581 height 654
click at [186, 497] on button "Review" at bounding box center [177, 493] width 56 height 25
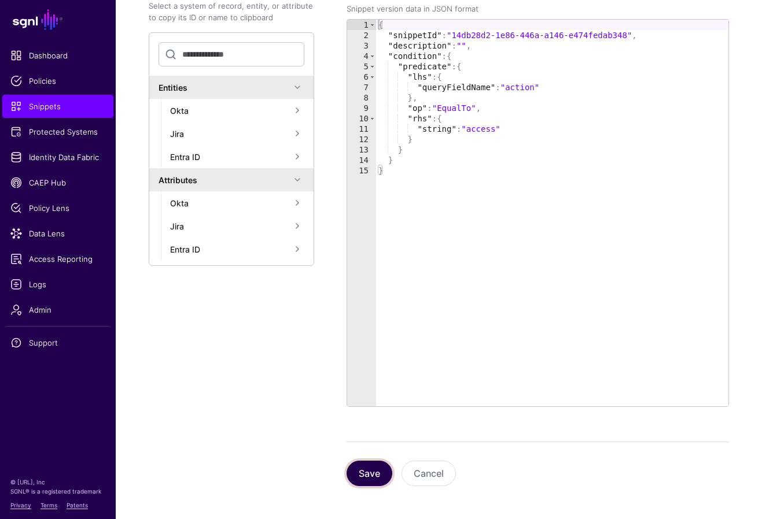
click at [362, 473] on button "Save" at bounding box center [370, 473] width 46 height 25
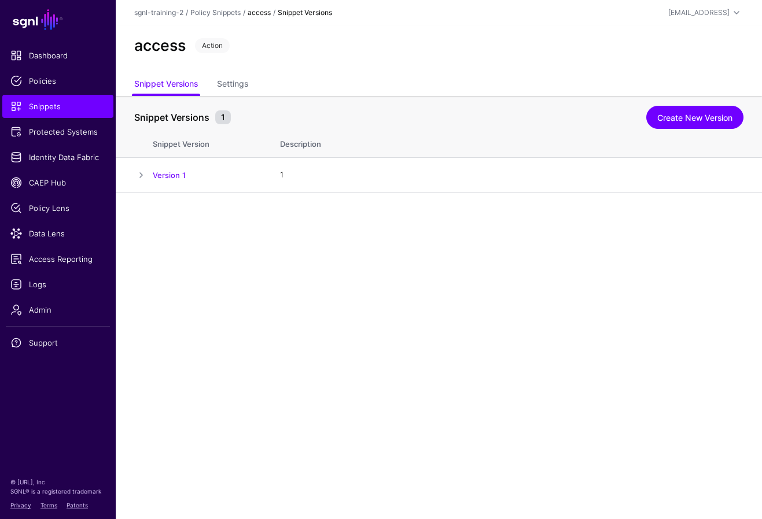
click at [346, 266] on main "SGNL Dashboard Policies Snippets Protected Systems Identity Data Fabric CAEP Hu…" at bounding box center [381, 259] width 762 height 519
click at [63, 113] on link "Snippets" at bounding box center [57, 106] width 111 height 23
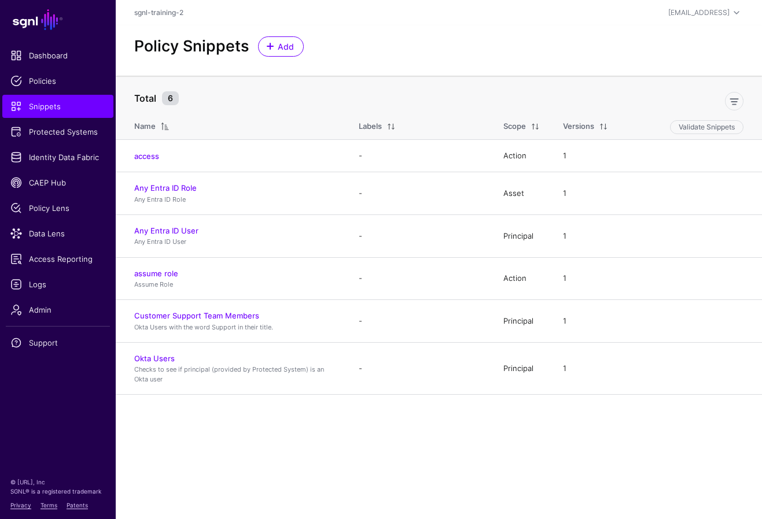
click at [465, 31] on div "Policy Snippets Add" at bounding box center [439, 50] width 646 height 50
click at [278, 46] on span "Add" at bounding box center [286, 46] width 19 height 12
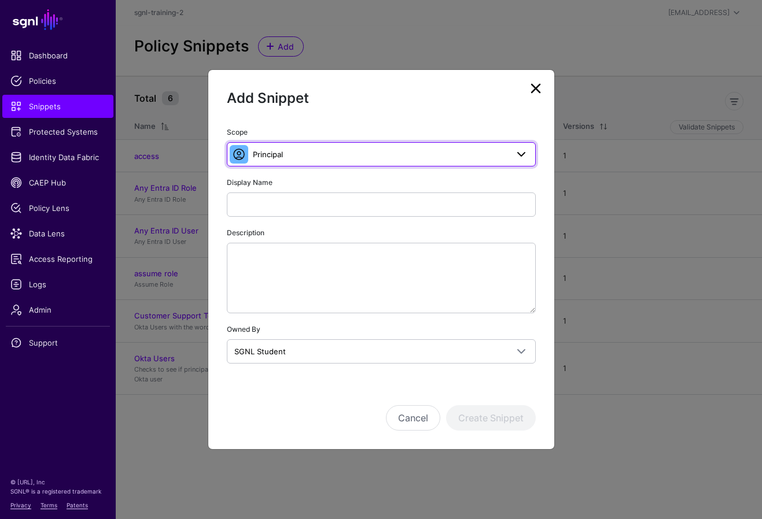
click at [302, 146] on link "Principal" at bounding box center [381, 154] width 309 height 24
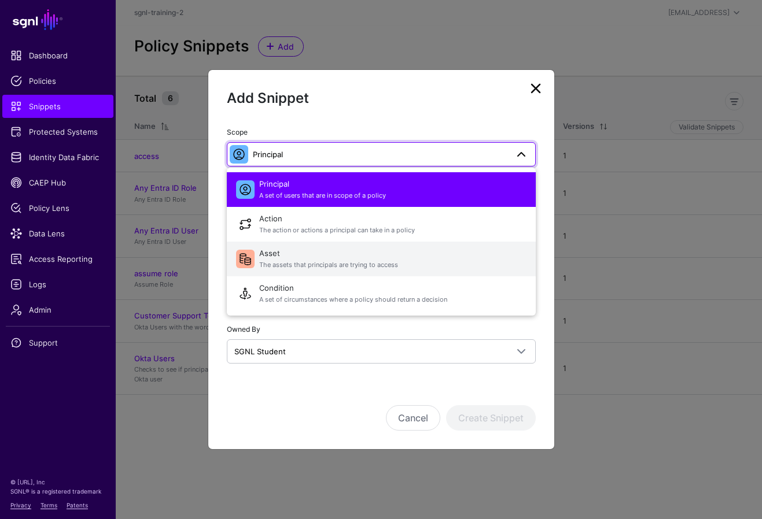
click at [279, 255] on span "Asset The assets that principals are trying to access" at bounding box center [392, 259] width 267 height 28
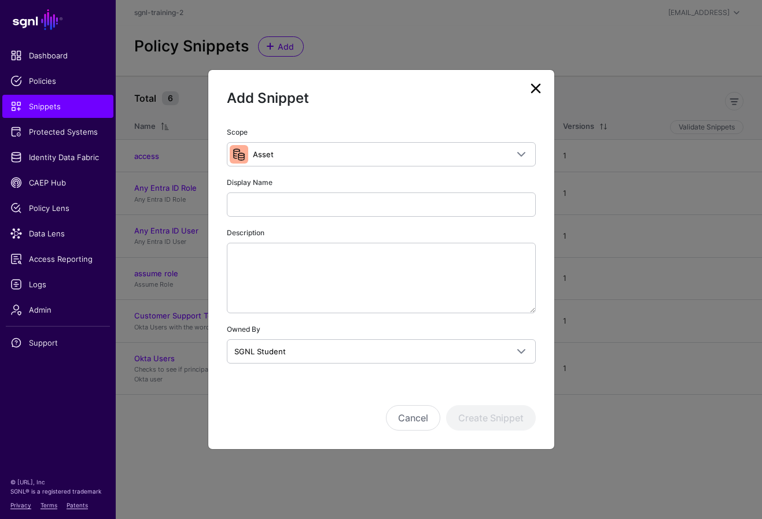
click at [431, 392] on div "Cancel Create Snippet" at bounding box center [381, 402] width 309 height 58
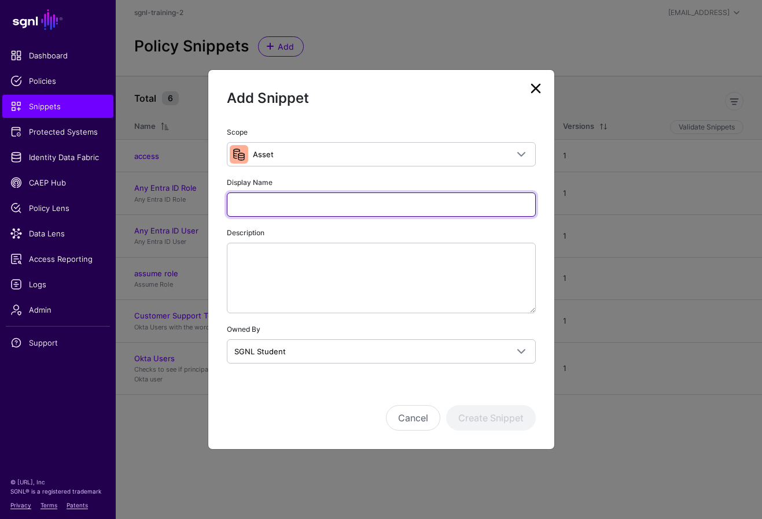
click at [309, 207] on input "Display Name" at bounding box center [381, 205] width 309 height 24
paste input "**********"
type input "**********"
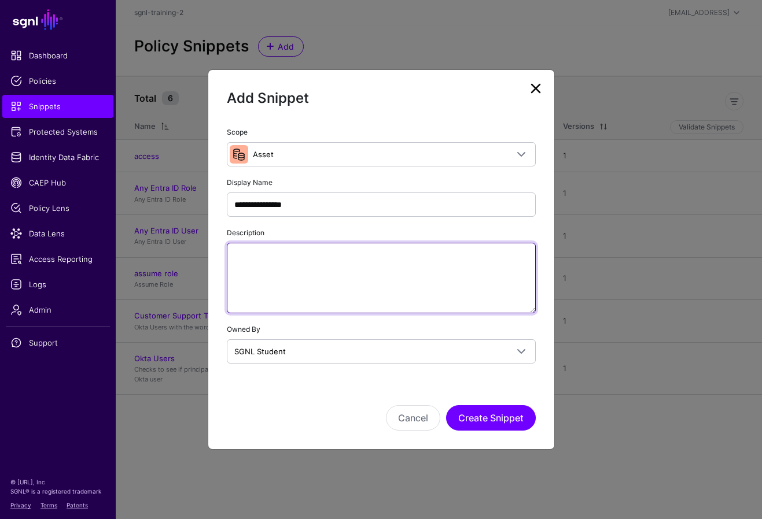
click at [362, 285] on textarea "Description" at bounding box center [381, 278] width 309 height 71
paste textarea "**********"
type textarea "**********"
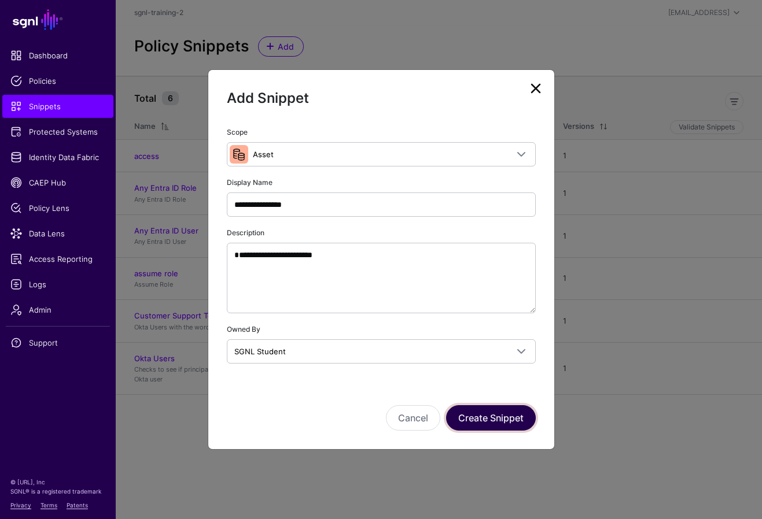
click at [465, 415] on button "Create Snippet" at bounding box center [491, 418] width 90 height 25
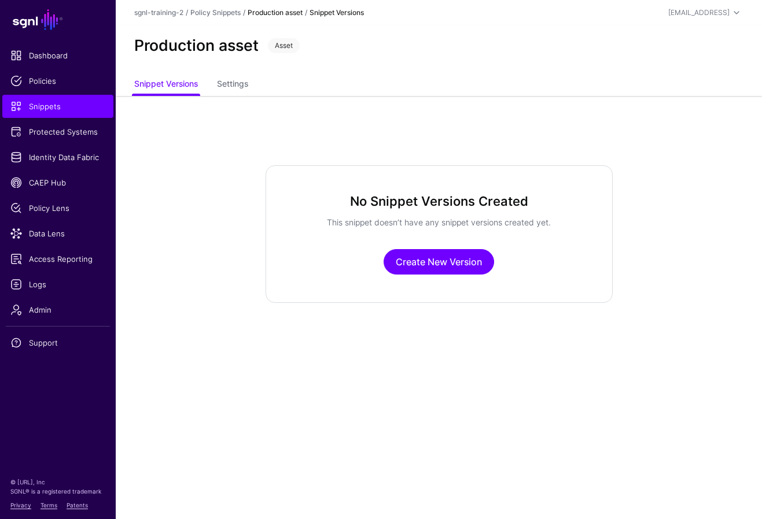
click at [437, 316] on main "SGNL Dashboard Policies Snippets Protected Systems Identity Data Fabric CAEP Hu…" at bounding box center [381, 259] width 762 height 519
click at [439, 244] on div "No Snippet Versions Created This snippet doesn’t have any snippet versions crea…" at bounding box center [439, 233] width 347 height 137
click at [435, 253] on link "Create New Version" at bounding box center [439, 261] width 110 height 25
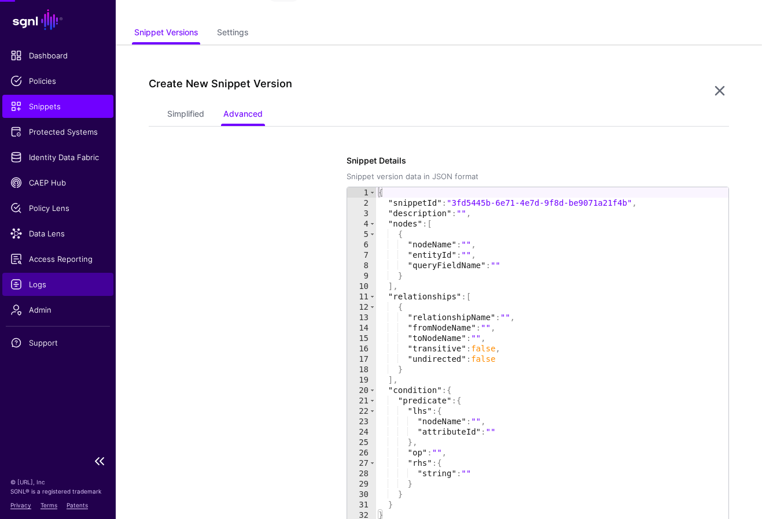
scroll to position [96, 0]
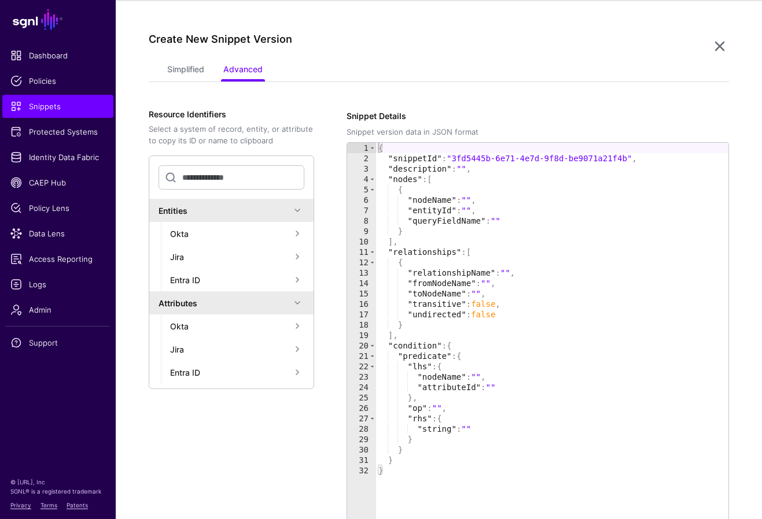
click at [369, 94] on app-snippets-item-versions-form "Simplified Advanced Specify the components of your Snippet Version Policy Snipp…" at bounding box center [439, 335] width 581 height 551
click at [196, 68] on link "Simplified" at bounding box center [185, 71] width 37 height 22
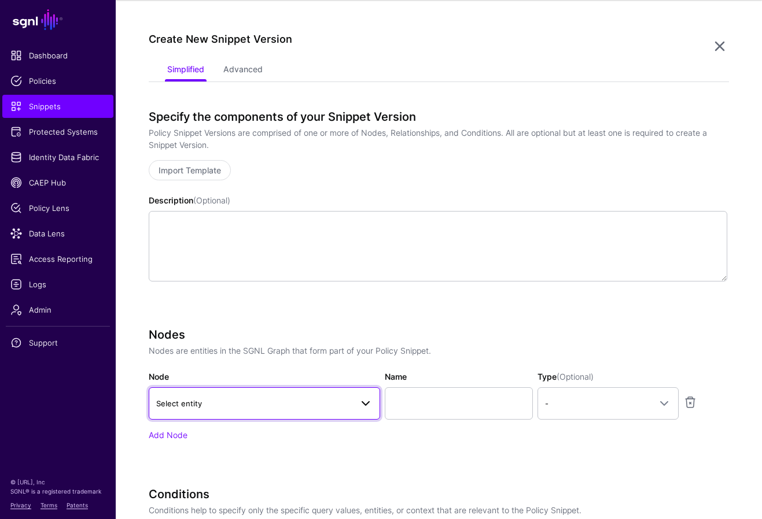
click at [369, 403] on span at bounding box center [366, 404] width 14 height 14
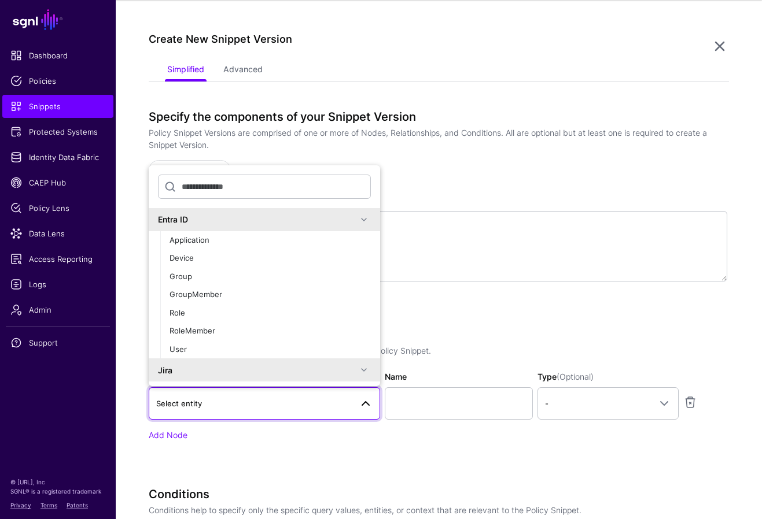
click at [366, 402] on span at bounding box center [366, 404] width 14 height 14
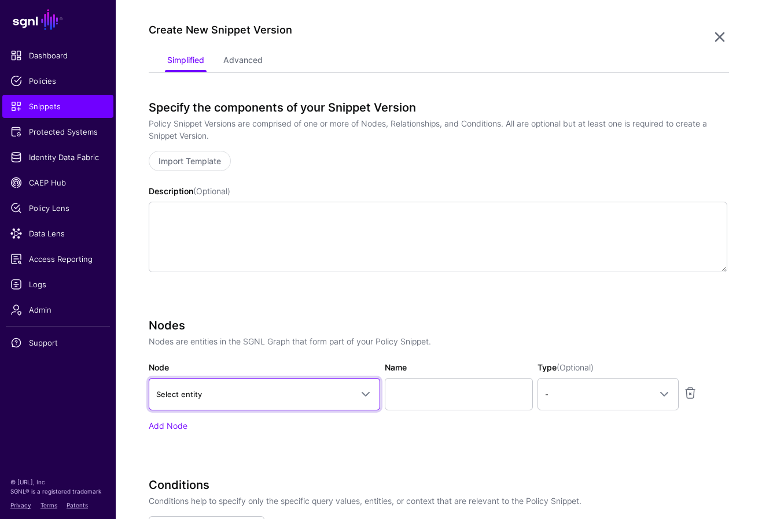
scroll to position [106, 0]
click at [422, 319] on h3 "Nodes" at bounding box center [438, 325] width 579 height 14
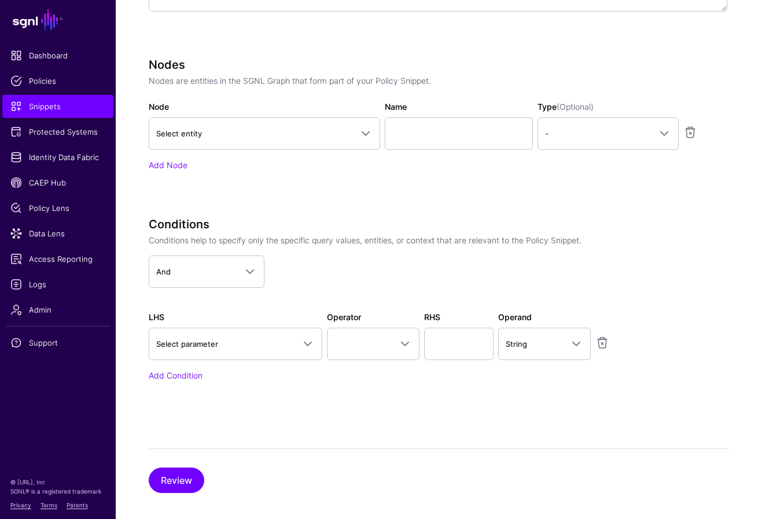
scroll to position [373, 0]
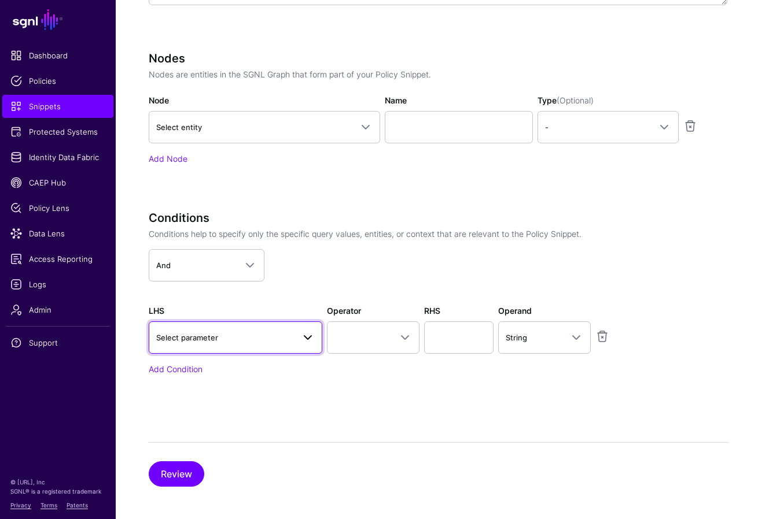
click at [285, 340] on span "Select parameter" at bounding box center [225, 337] width 138 height 13
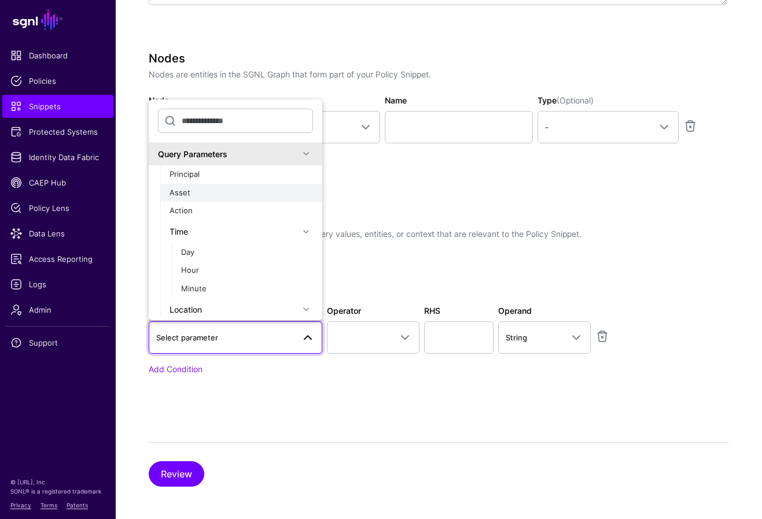
click at [244, 196] on div "Asset" at bounding box center [241, 193] width 143 height 12
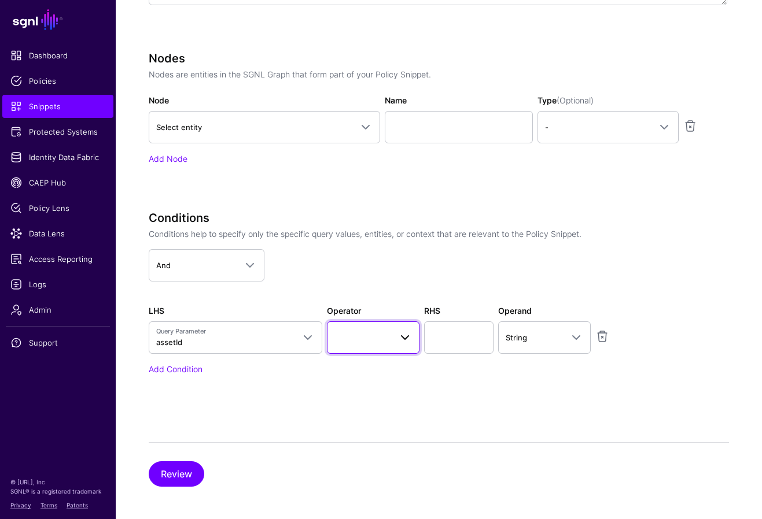
click at [380, 341] on span at bounding box center [373, 338] width 78 height 14
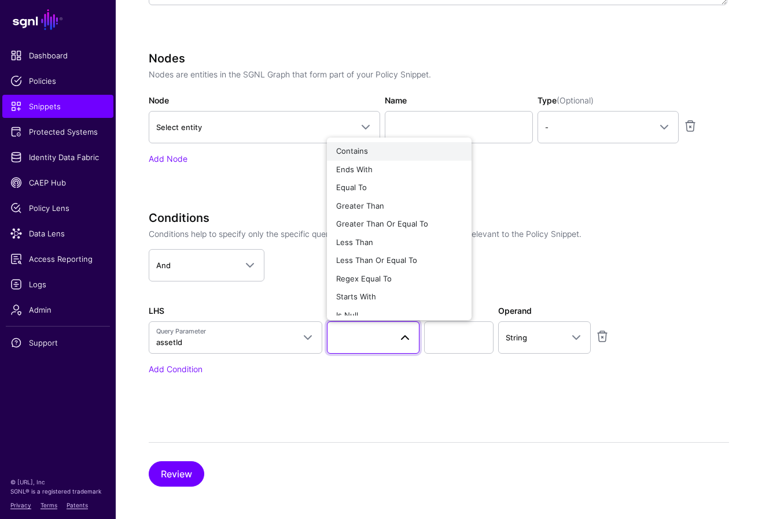
click at [381, 154] on div "Contains" at bounding box center [399, 152] width 126 height 12
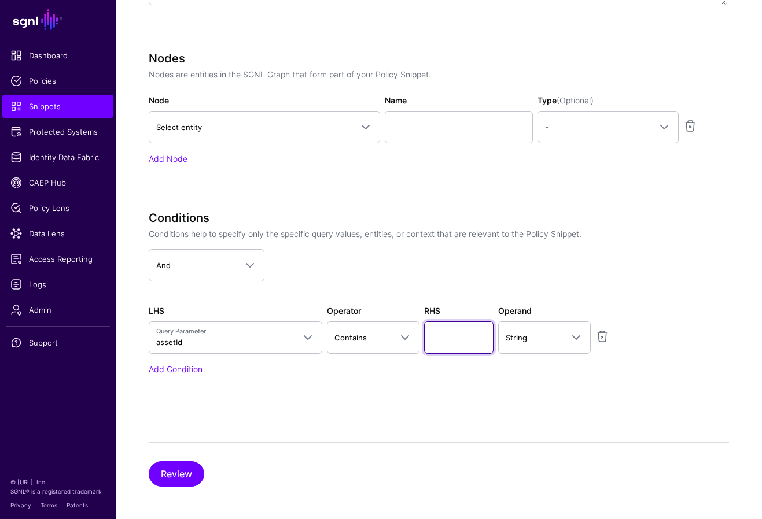
click at [436, 344] on input "text" at bounding box center [458, 338] width 69 height 32
click at [322, 383] on div "Conditions Conditions help to specify only the specific query values, entities,…" at bounding box center [438, 309] width 579 height 197
click at [390, 335] on span "Contains" at bounding box center [362, 337] width 57 height 13
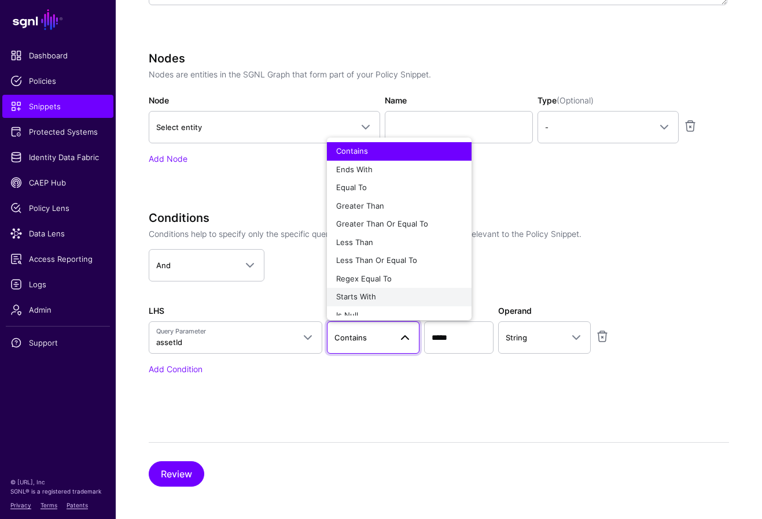
click at [378, 297] on div "Starts With" at bounding box center [399, 298] width 126 height 12
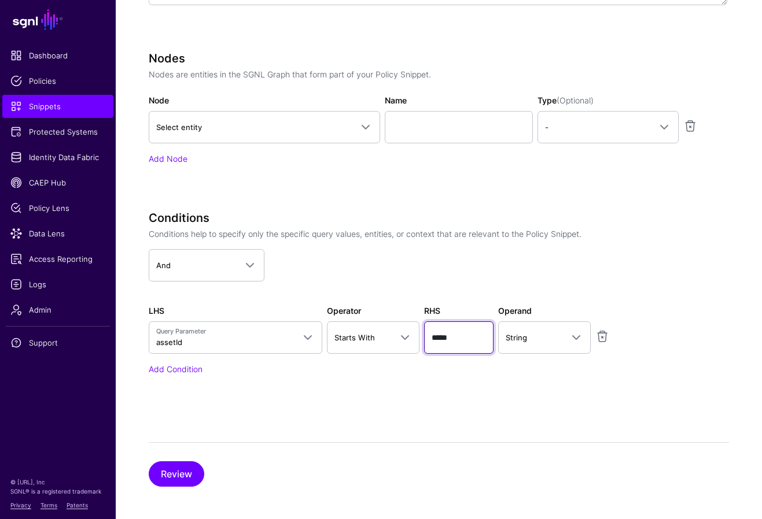
click at [459, 340] on input "*****" at bounding box center [458, 338] width 69 height 32
type input "**********"
click at [449, 408] on div "Specify the components of your Snippet Version Policy Snippet Versions are comp…" at bounding box center [439, 160] width 581 height 654
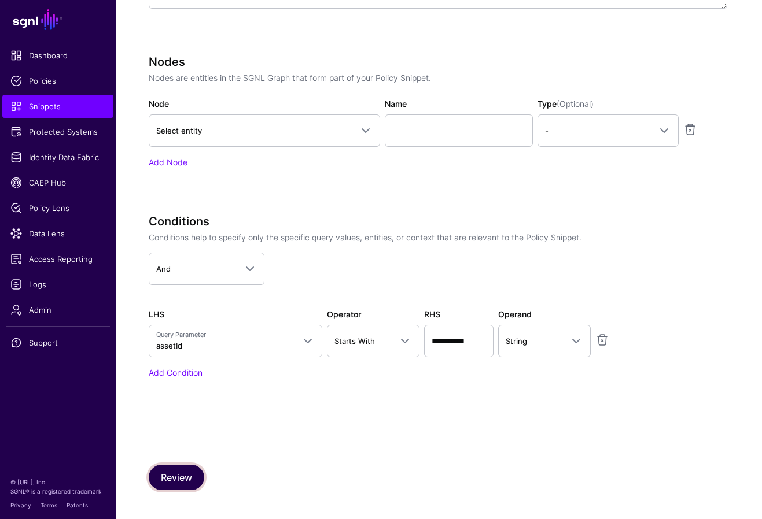
click at [196, 476] on button "Review" at bounding box center [177, 477] width 56 height 25
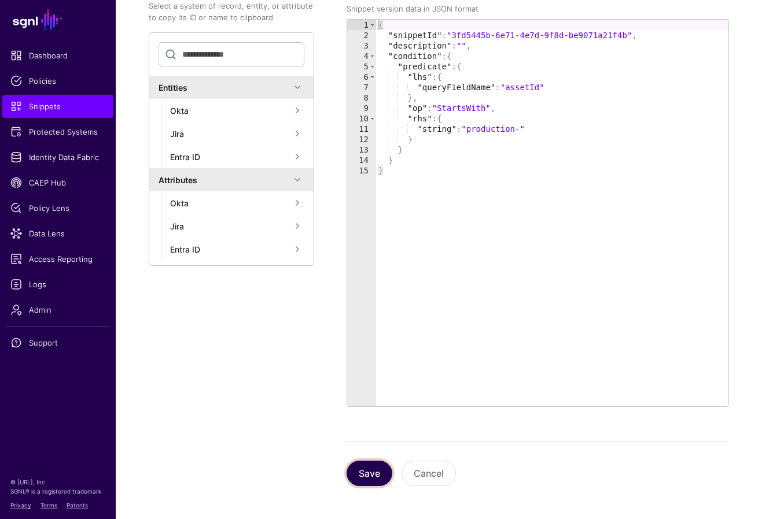
click at [368, 477] on button "Save" at bounding box center [370, 473] width 46 height 25
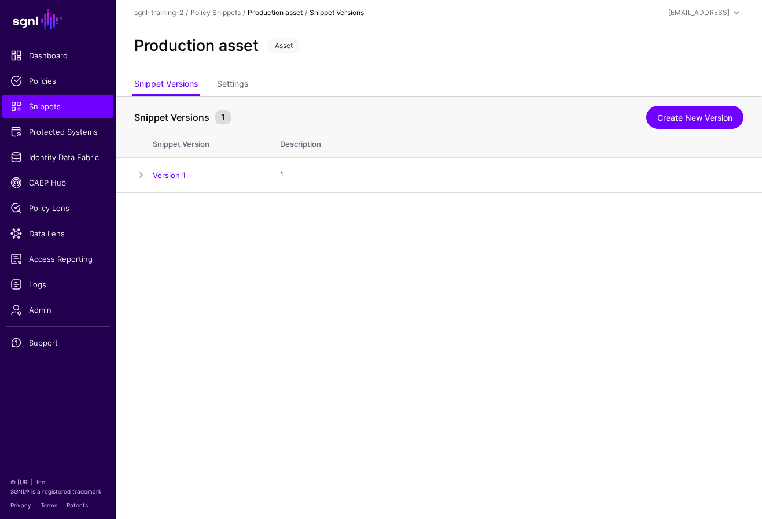
click at [458, 344] on main "SGNL Dashboard Policies Snippets Protected Systems Identity Data Fabric CAEP Hu…" at bounding box center [381, 259] width 762 height 519
click at [56, 107] on span "Snippets" at bounding box center [57, 107] width 95 height 12
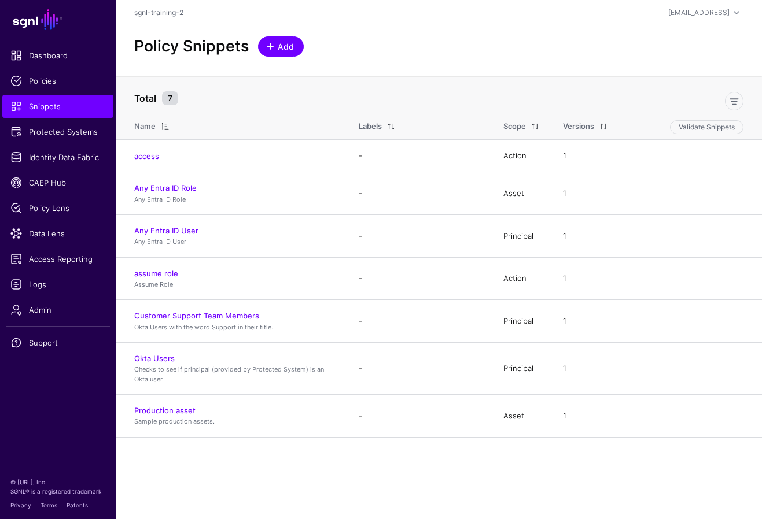
click at [282, 43] on span "Add" at bounding box center [286, 46] width 19 height 12
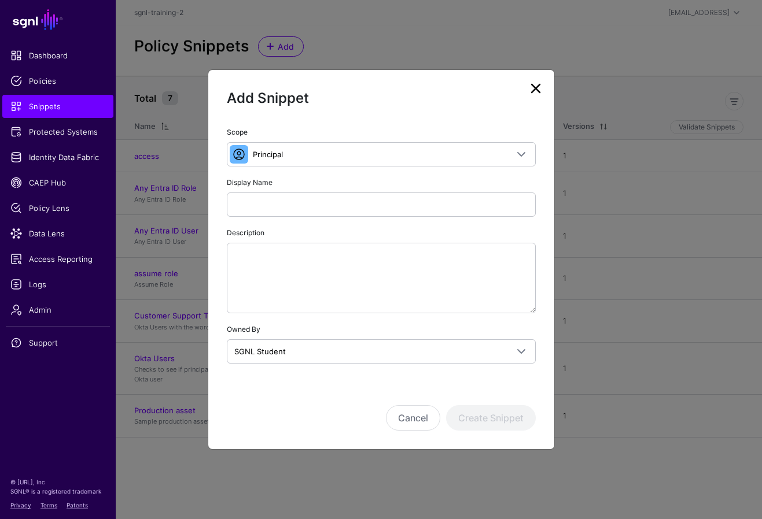
click at [427, 105] on h2 "Add Snippet" at bounding box center [381, 99] width 309 height 20
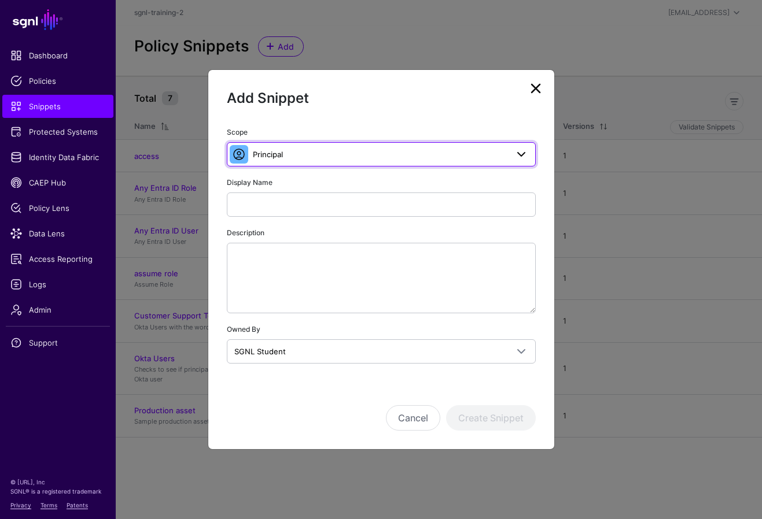
click at [314, 162] on link "Principal" at bounding box center [381, 154] width 309 height 24
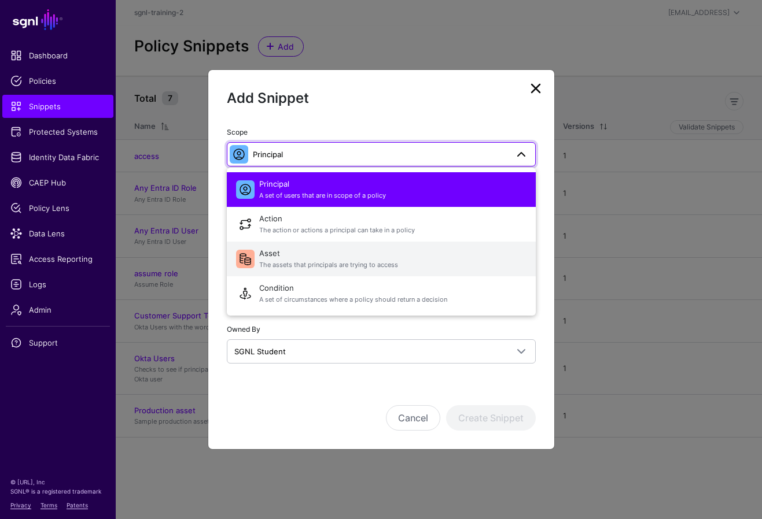
click at [288, 259] on span "Asset The assets that principals are trying to access" at bounding box center [392, 259] width 267 height 28
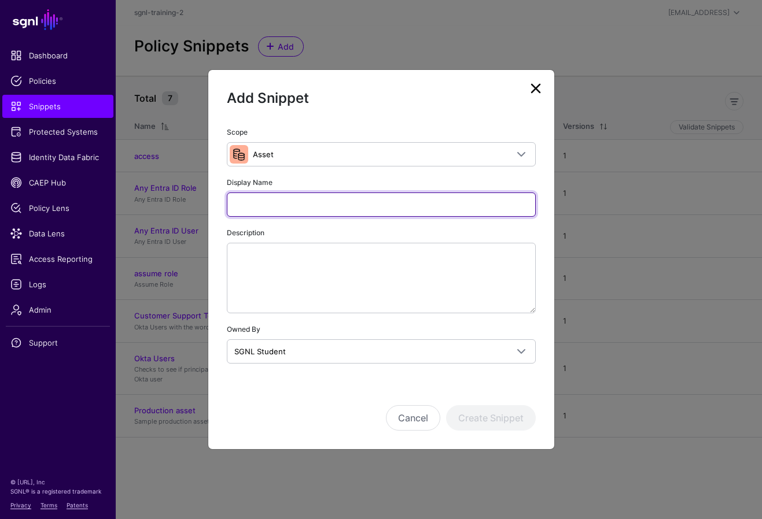
click at [392, 201] on input "Display Name" at bounding box center [381, 205] width 309 height 24
type input "******"
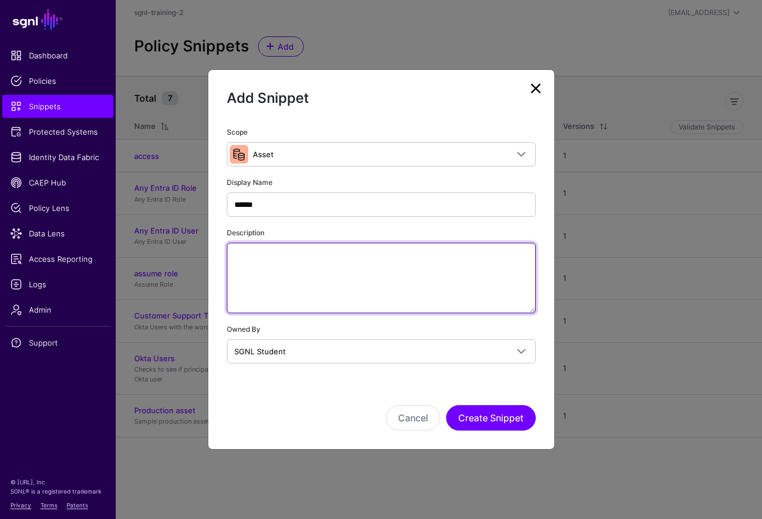
click at [333, 282] on textarea "Description" at bounding box center [381, 278] width 309 height 71
paste textarea "**********"
type textarea "**********"
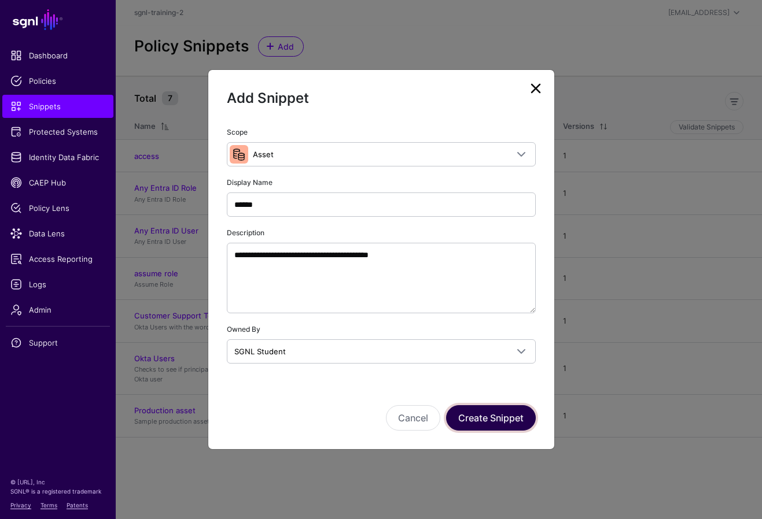
click at [465, 407] on button "Create Snippet" at bounding box center [491, 418] width 90 height 25
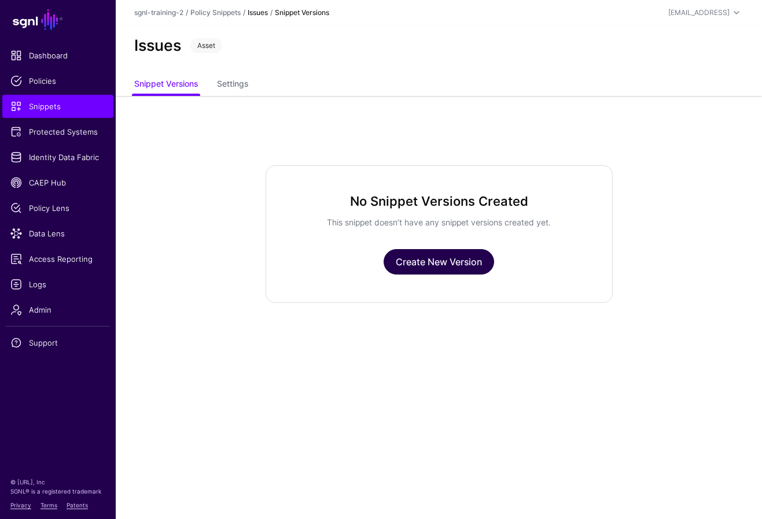
click at [407, 252] on link "Create New Version" at bounding box center [439, 261] width 110 height 25
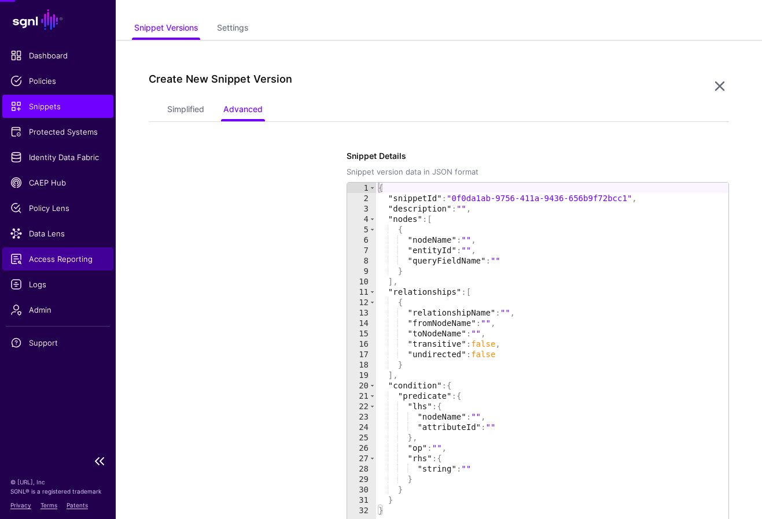
scroll to position [96, 0]
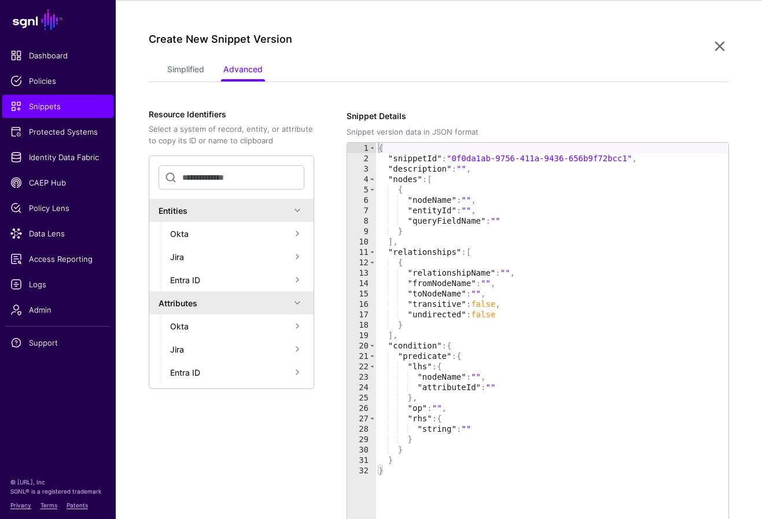
click at [465, 69] on ul "Simplified Advanced" at bounding box center [439, 71] width 544 height 22
click at [194, 66] on link "Simplified" at bounding box center [185, 71] width 37 height 22
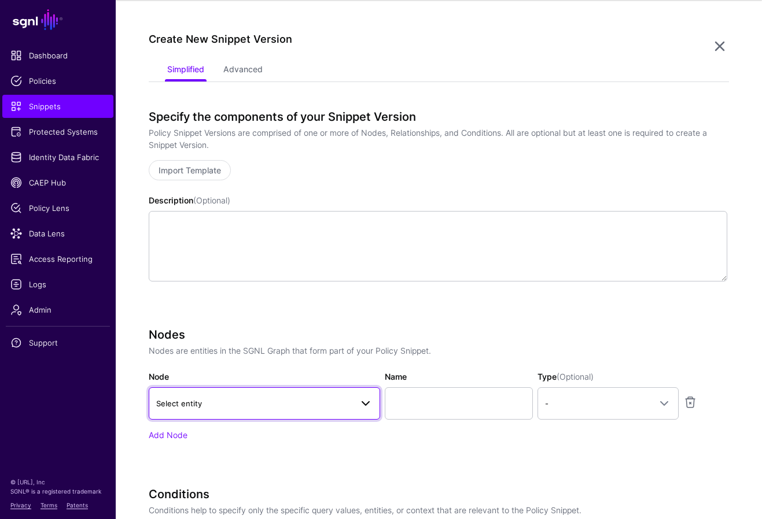
click at [216, 397] on span "Select entity" at bounding box center [254, 403] width 196 height 13
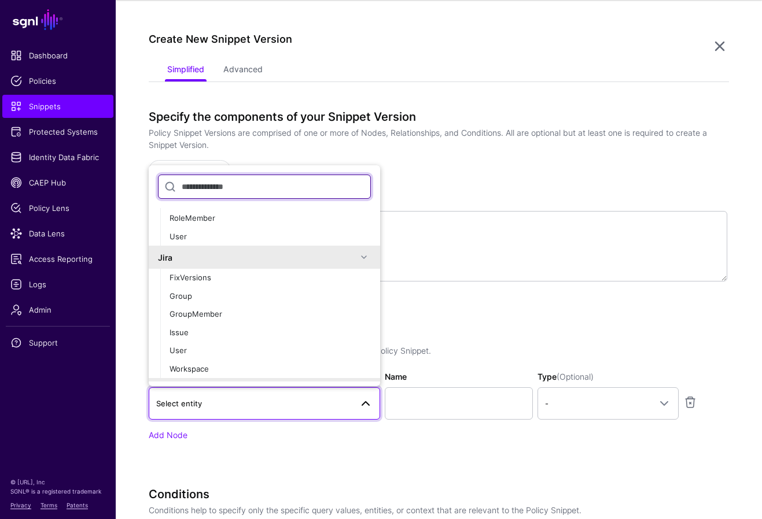
scroll to position [124, 0]
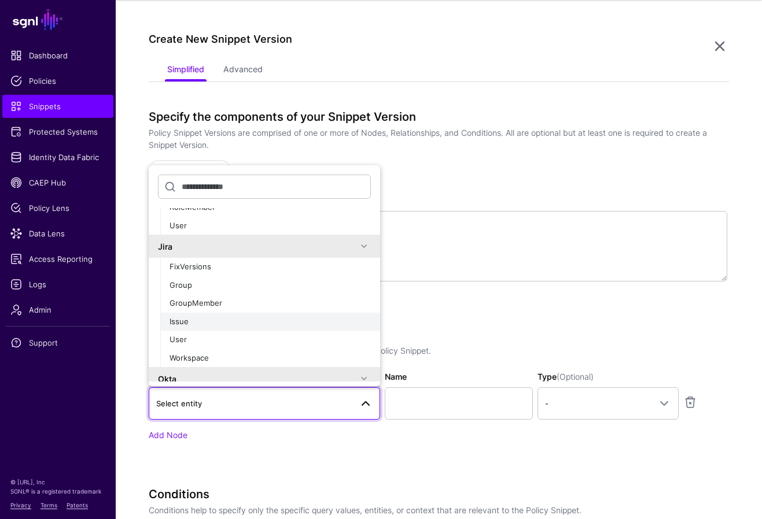
click at [212, 319] on div "Issue" at bounding box center [270, 322] width 201 height 12
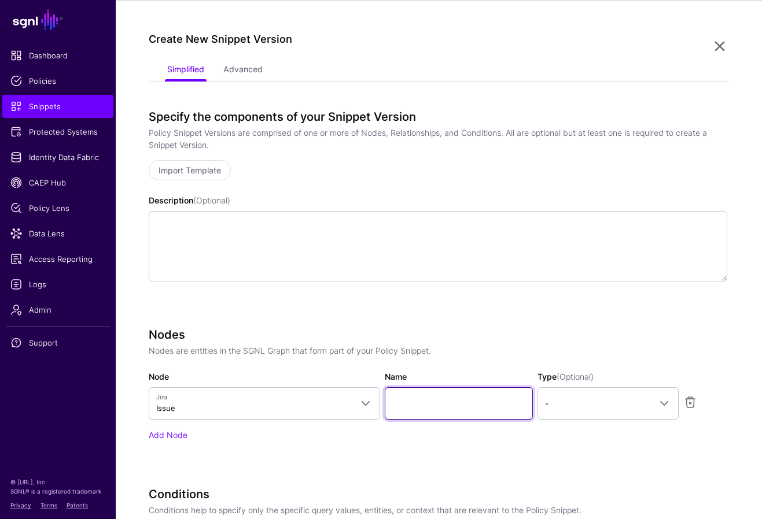
click at [428, 409] on input "Name" at bounding box center [459, 404] width 148 height 32
type input "*********"
click at [465, 406] on span at bounding box center [664, 404] width 14 height 14
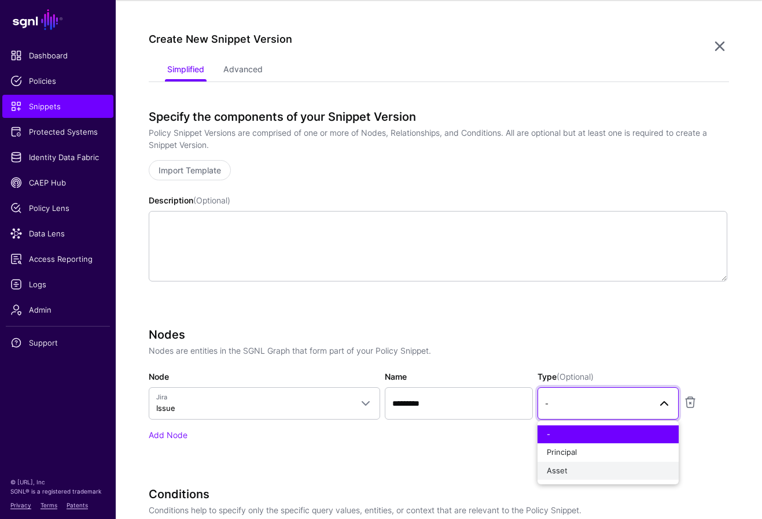
click at [465, 467] on div "Asset" at bounding box center [608, 472] width 123 height 12
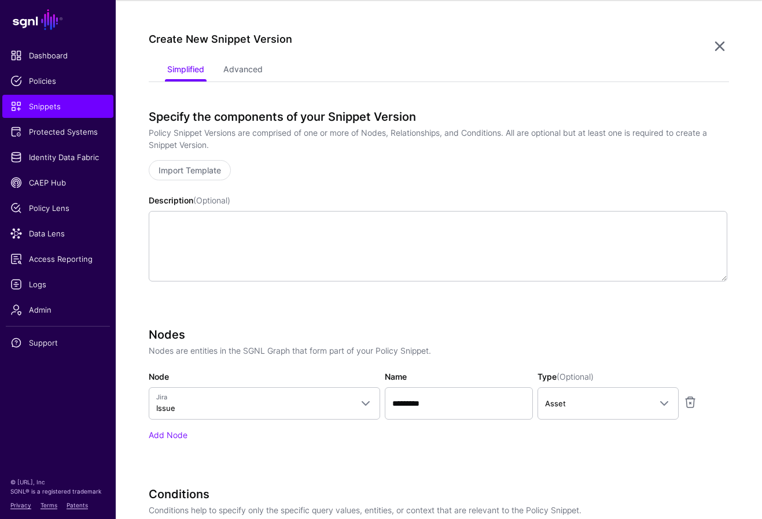
click at [465, 316] on div "Specify the components of your Snippet Version Policy Snippet Versions are comp…" at bounding box center [438, 397] width 579 height 575
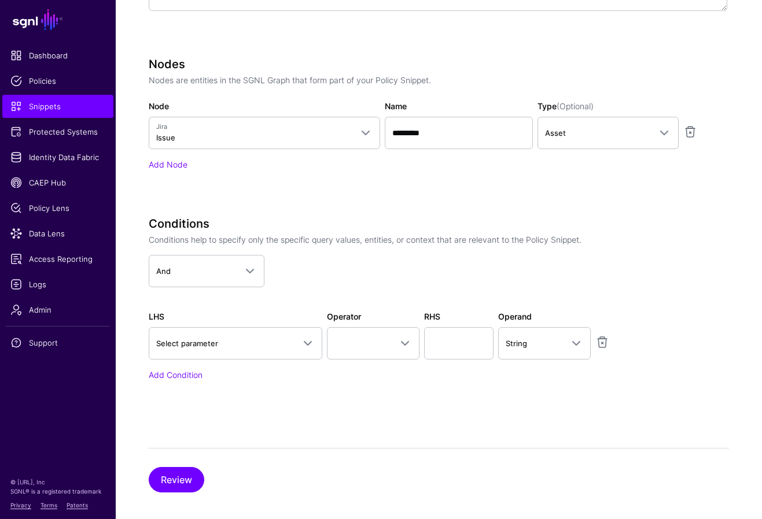
scroll to position [373, 0]
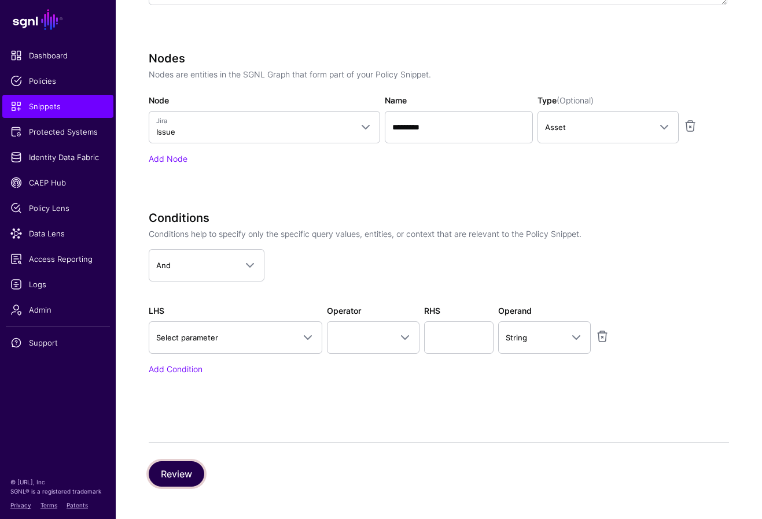
click at [185, 471] on button "Review" at bounding box center [177, 474] width 56 height 25
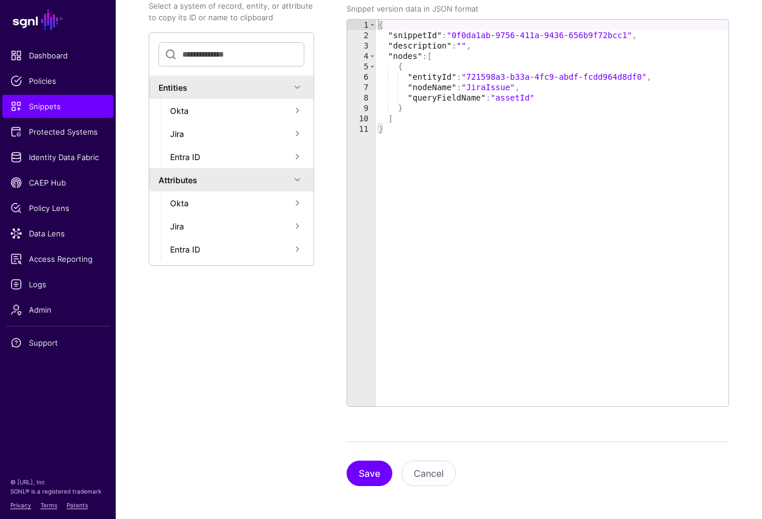
scroll to position [219, 0]
click at [367, 473] on button "Save" at bounding box center [370, 473] width 46 height 25
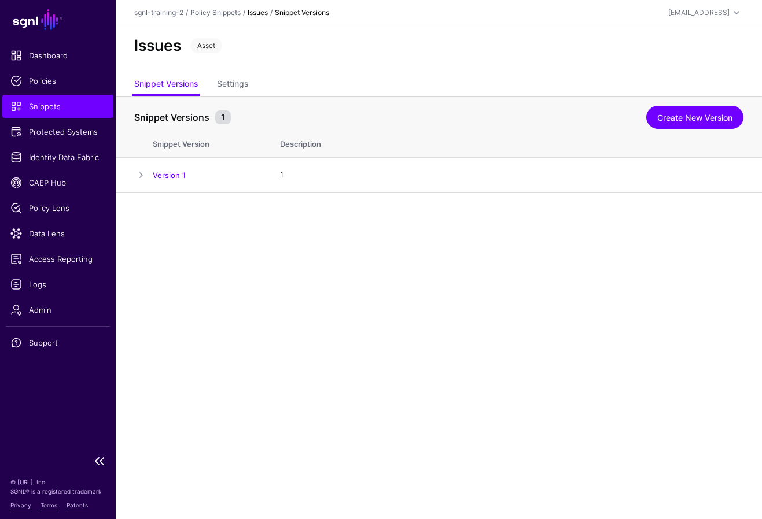
click at [47, 107] on span "Snippets" at bounding box center [57, 107] width 95 height 12
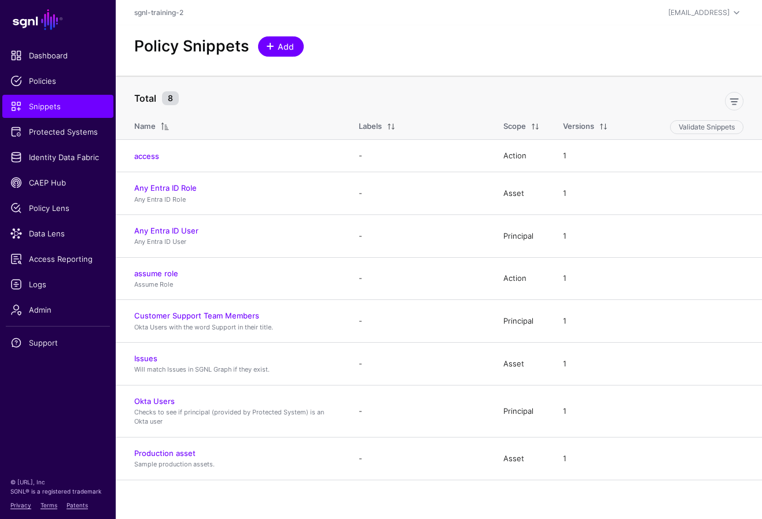
click at [288, 39] on link "Add" at bounding box center [281, 46] width 46 height 20
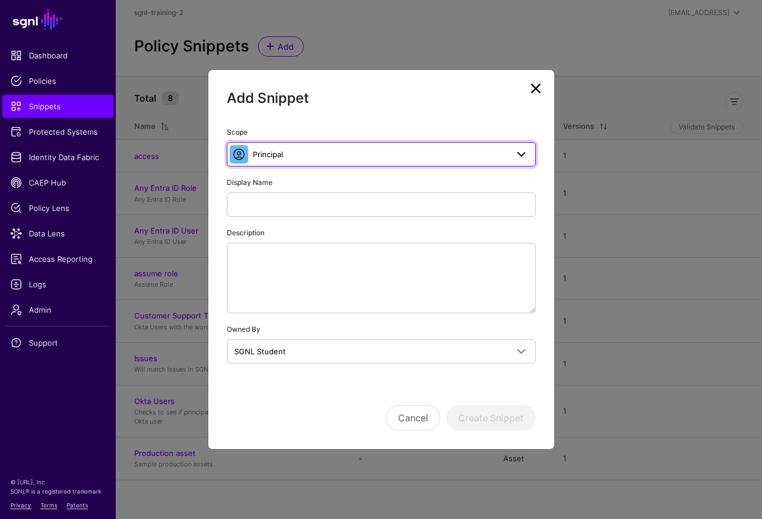
click at [362, 154] on span "Principal" at bounding box center [380, 154] width 255 height 13
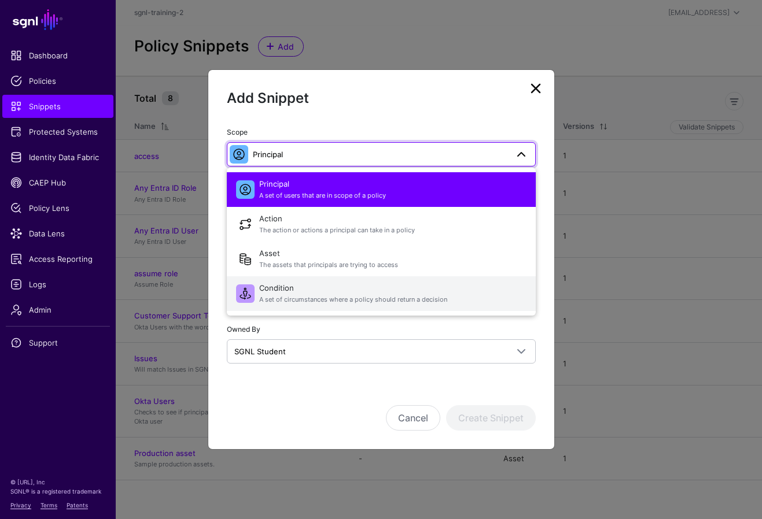
click at [305, 286] on span "Condition A set of circumstances where a policy should return a decision" at bounding box center [392, 294] width 267 height 28
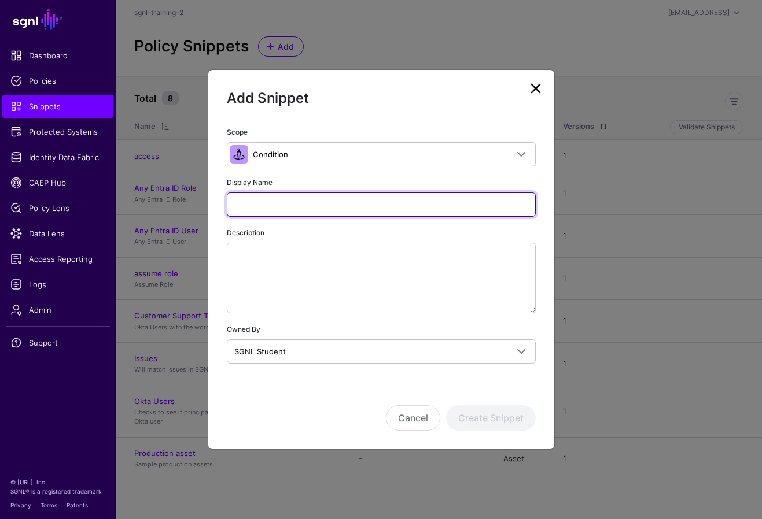
click at [440, 205] on input "Display Name" at bounding box center [381, 205] width 309 height 24
paste input "**********"
type input "**********"
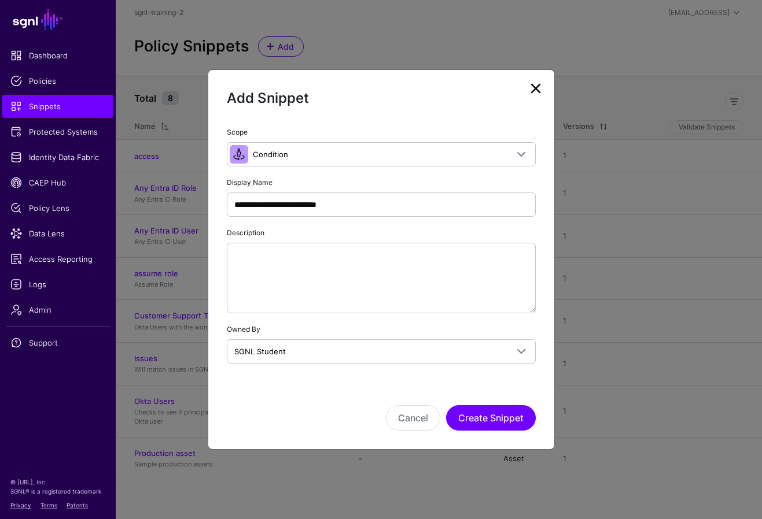
click at [396, 325] on div "Owned By SGNL Student SGNL Student SGNL Training" at bounding box center [381, 343] width 309 height 41
click at [465, 415] on button "Create Snippet" at bounding box center [491, 418] width 90 height 25
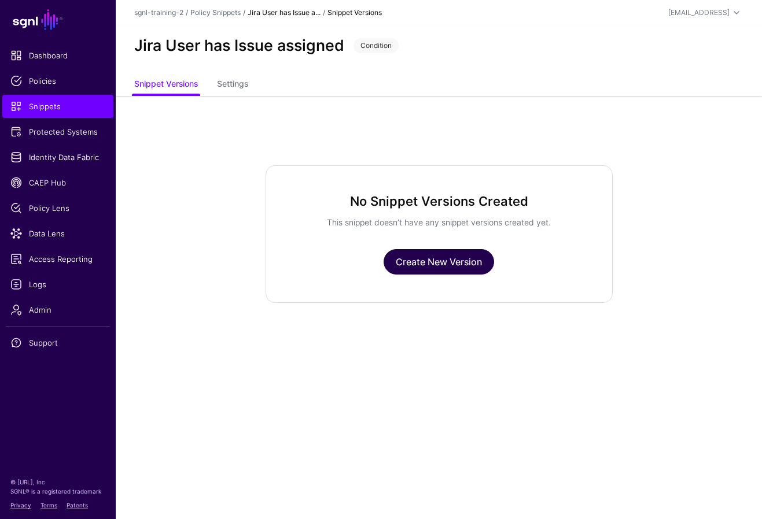
click at [426, 262] on link "Create New Version" at bounding box center [439, 261] width 110 height 25
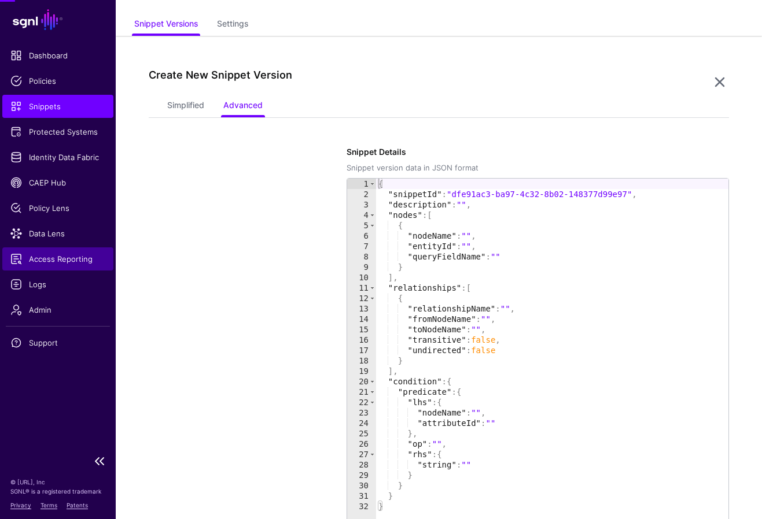
scroll to position [96, 0]
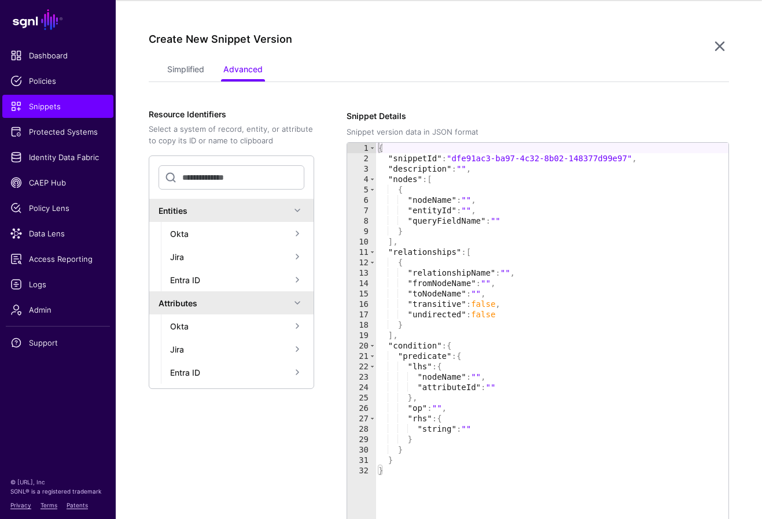
click at [434, 90] on app-snippets-item-versions-form "Simplified Advanced Specify the components of your Snippet Version Policy Snipp…" at bounding box center [439, 335] width 581 height 551
click at [194, 68] on link "Simplified" at bounding box center [185, 71] width 37 height 22
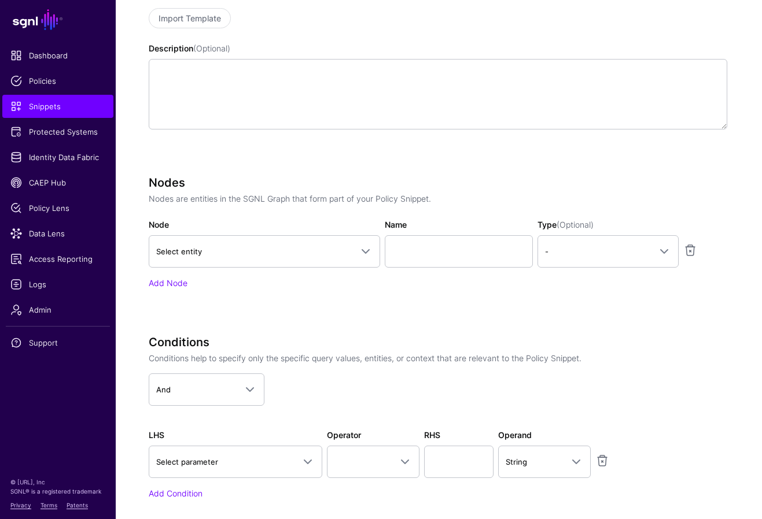
scroll to position [251, 0]
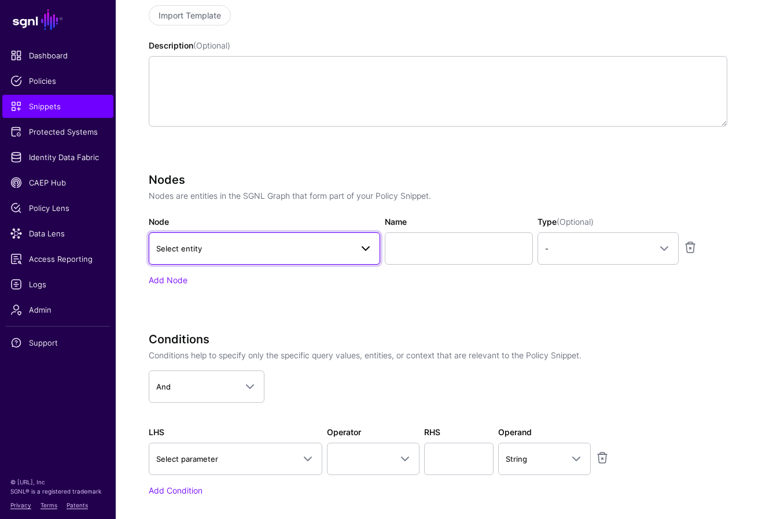
click at [301, 252] on span "Select entity" at bounding box center [254, 248] width 196 height 13
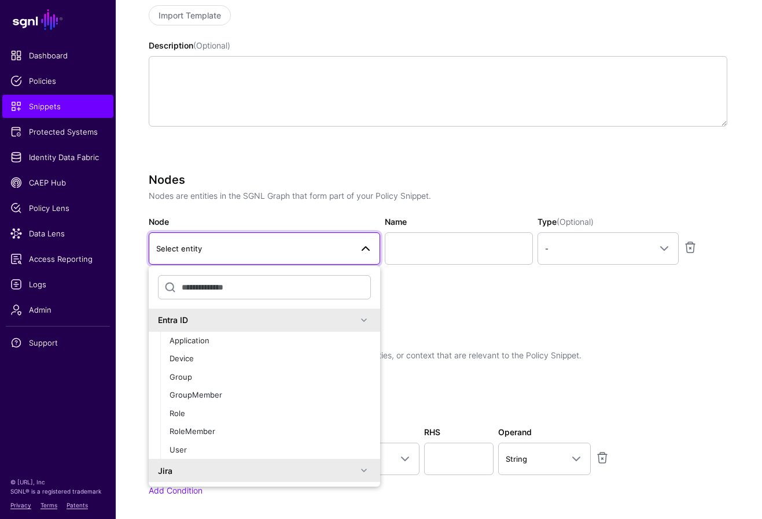
click at [444, 300] on div "Nodes Nodes are entities in the SGNL Graph that form part of your Policy Snippe…" at bounding box center [438, 246] width 579 height 146
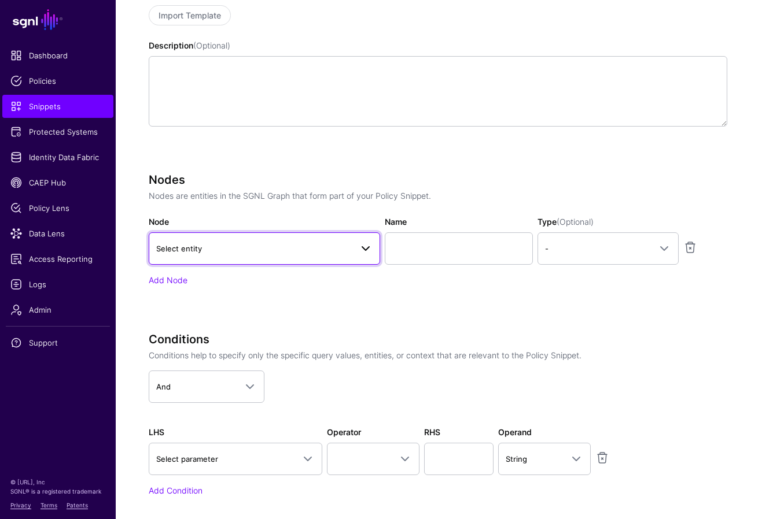
click at [260, 244] on span "Select entity" at bounding box center [254, 248] width 196 height 13
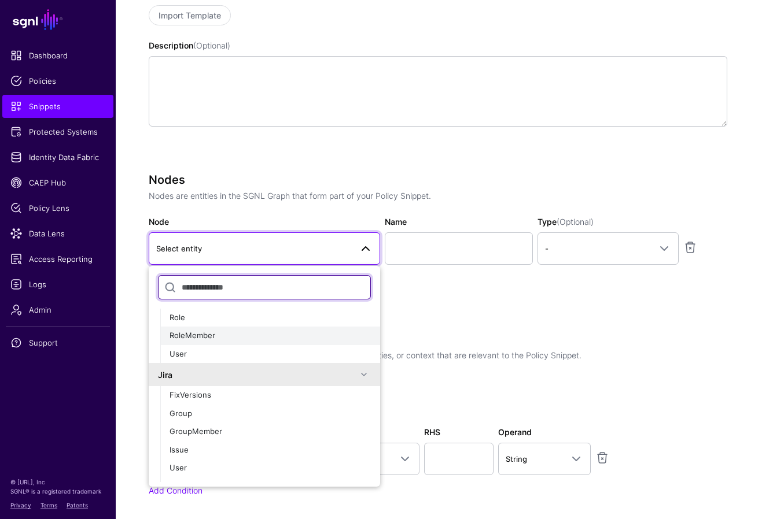
scroll to position [101, 0]
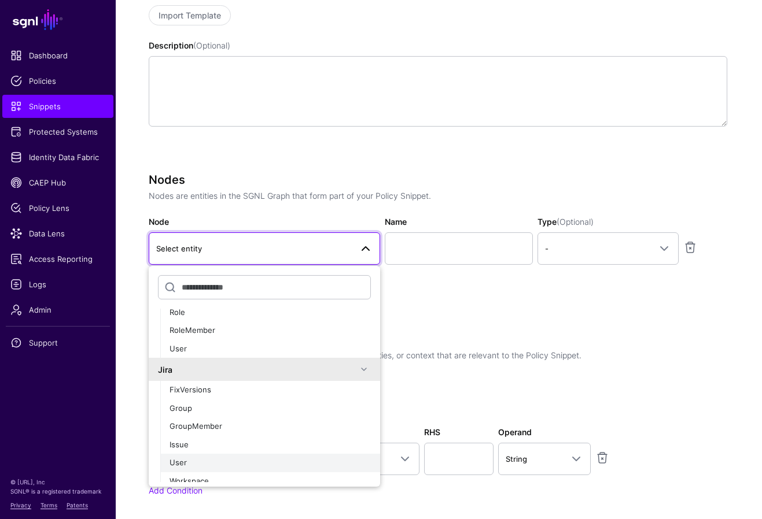
click at [194, 460] on div "User" at bounding box center [270, 464] width 201 height 12
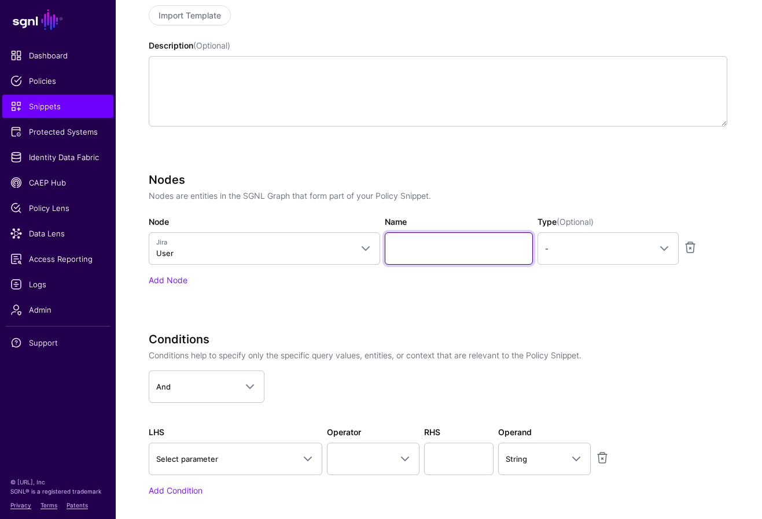
click at [441, 249] on input "Name" at bounding box center [459, 249] width 148 height 32
type input "********"
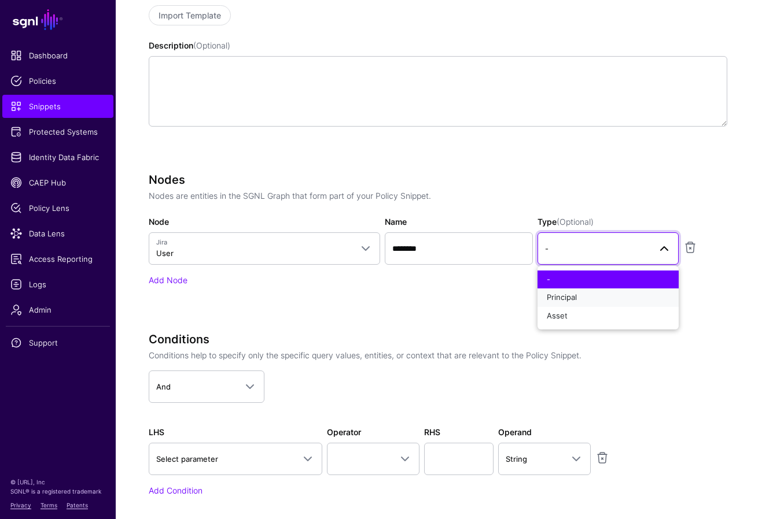
click at [465, 289] on button "Principal" at bounding box center [607, 298] width 141 height 19
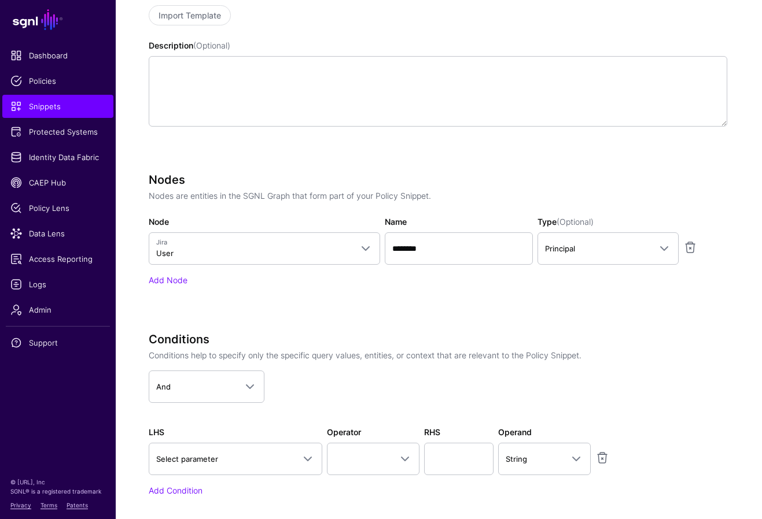
click at [424, 322] on div "Specify the components of your Snippet Version Policy Snippet Versions are comp…" at bounding box center [438, 242] width 579 height 575
click at [170, 277] on link "Add Node" at bounding box center [168, 280] width 39 height 10
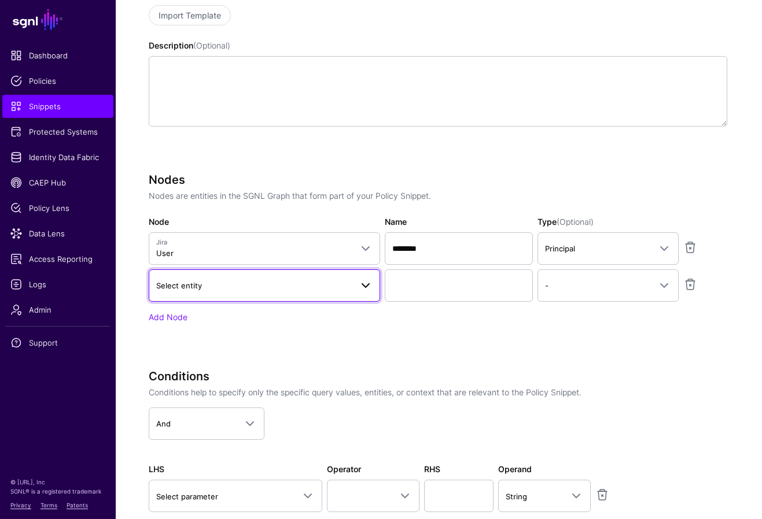
click at [348, 294] on link "Select entity" at bounding box center [264, 286] width 231 height 32
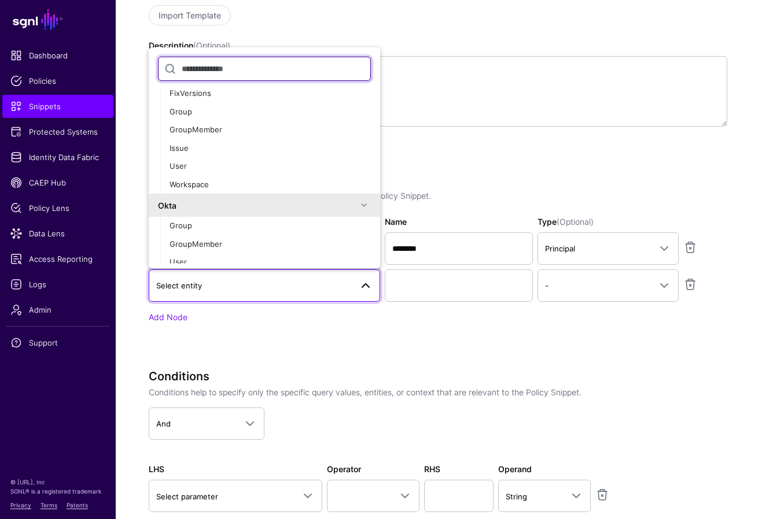
scroll to position [183, 0]
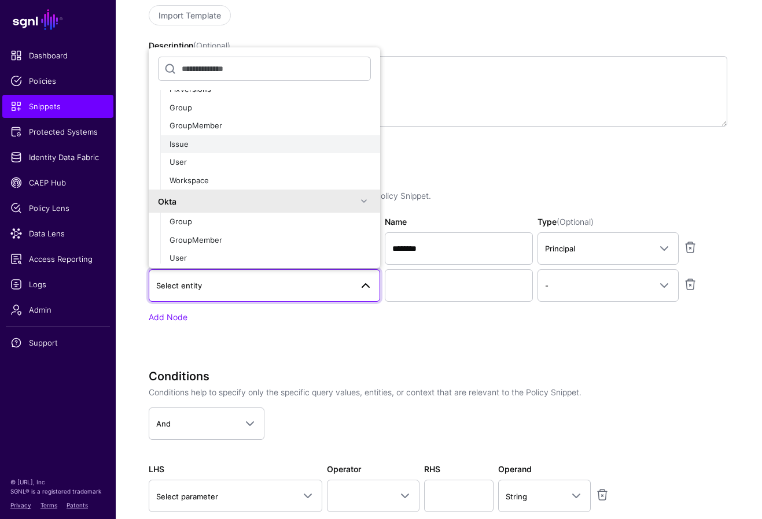
click at [194, 142] on div "Issue" at bounding box center [270, 145] width 201 height 12
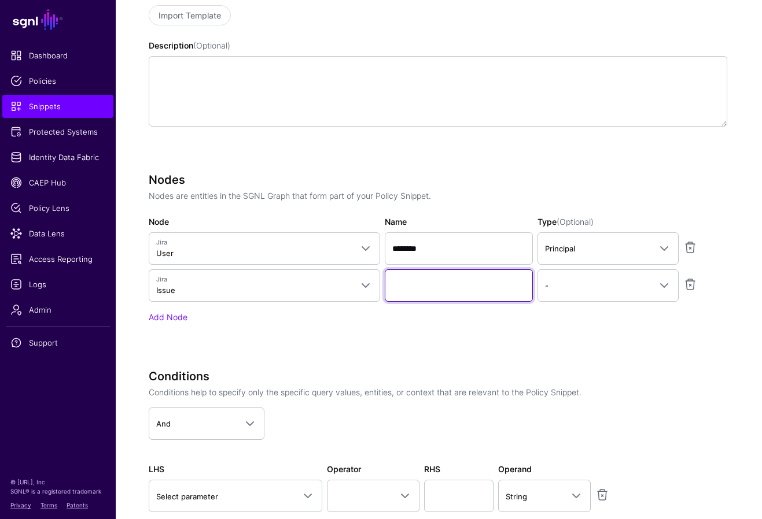
click at [448, 289] on input "Name" at bounding box center [459, 286] width 148 height 32
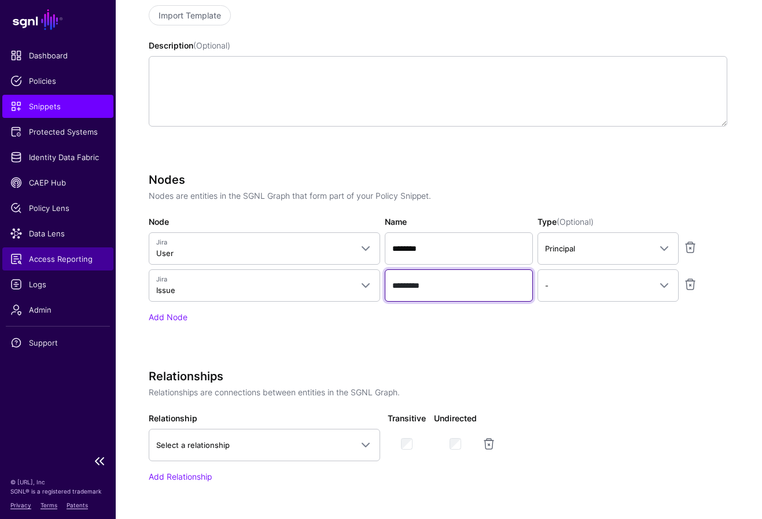
type input "*********"
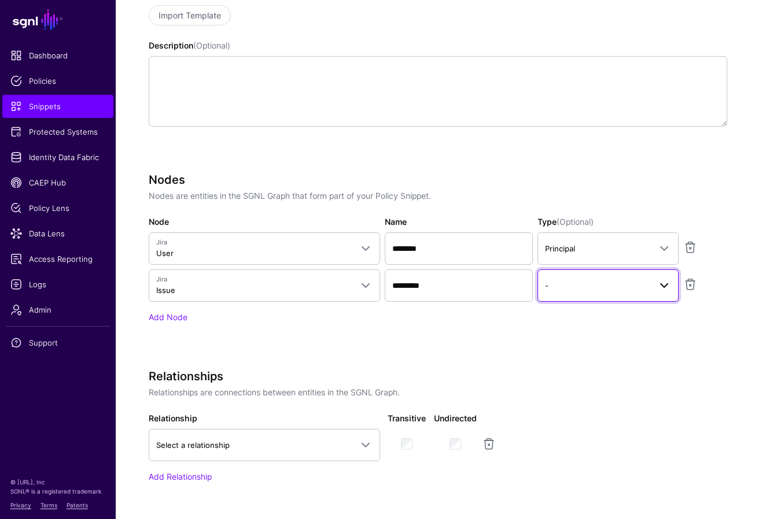
click at [465, 285] on span "-" at bounding box center [597, 285] width 105 height 13
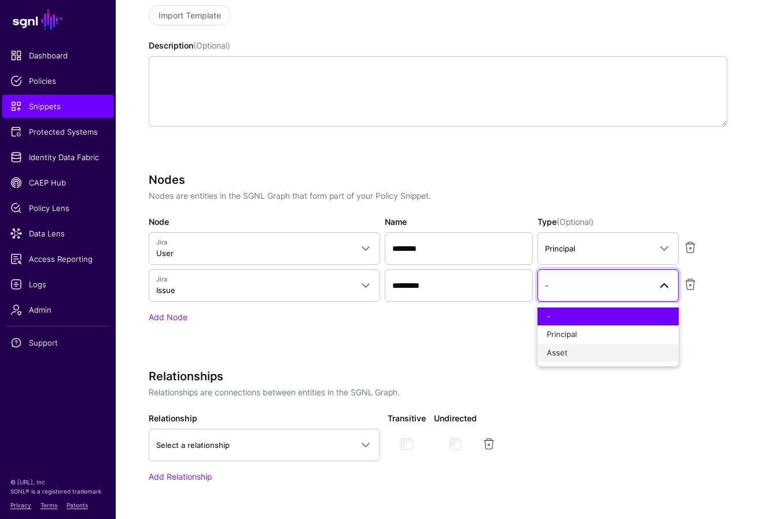
click at [465, 349] on span "Asset" at bounding box center [557, 352] width 21 height 9
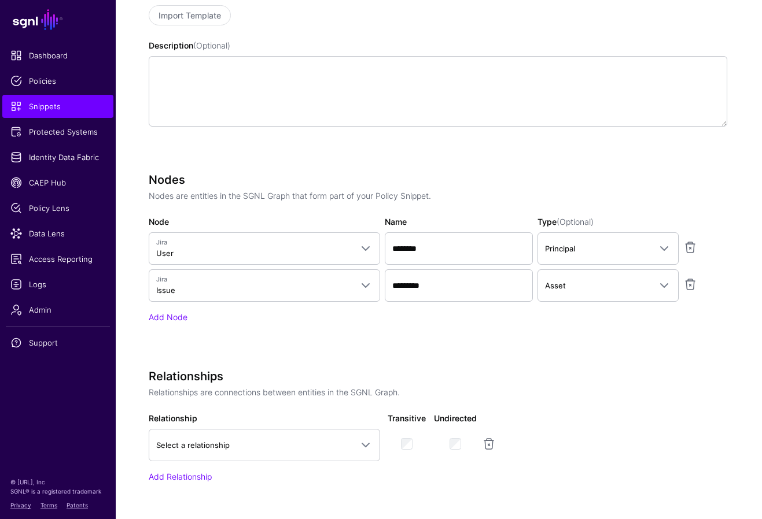
click at [415, 358] on div "Specify the components of your Snippet Version Policy Snippet Versions are comp…" at bounding box center [438, 341] width 579 height 772
click at [271, 451] on span "Select a relationship" at bounding box center [264, 446] width 216 height 14
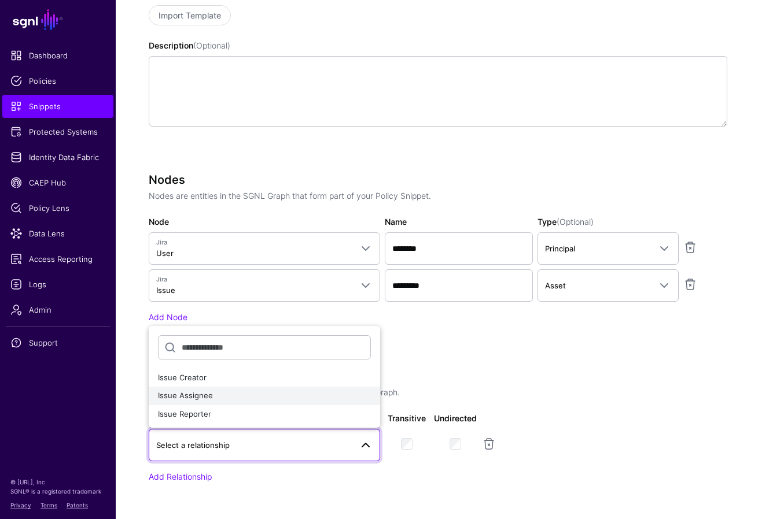
click at [227, 400] on div "Issue Assignee" at bounding box center [264, 396] width 213 height 12
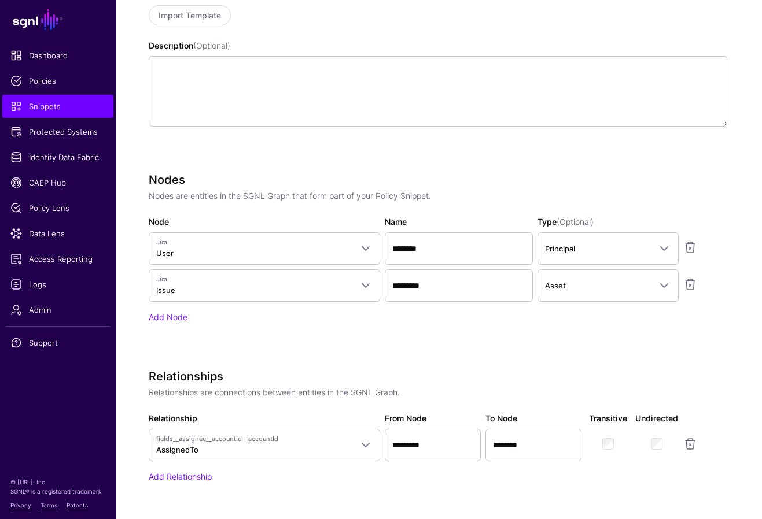
click at [400, 357] on div "Specify the components of your Snippet Version Policy Snippet Versions are comp…" at bounding box center [438, 341] width 579 height 772
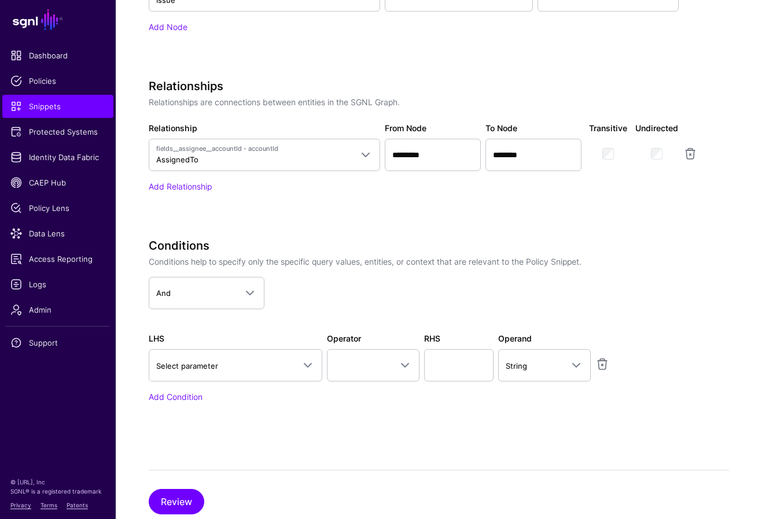
scroll to position [549, 0]
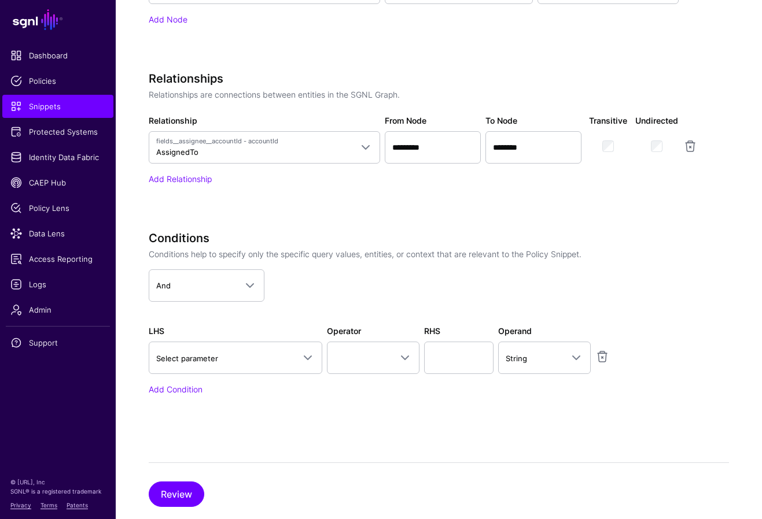
click at [359, 168] on div "Relationships Relationships are connections between entities in the SGNL Graph.…" at bounding box center [438, 128] width 579 height 113
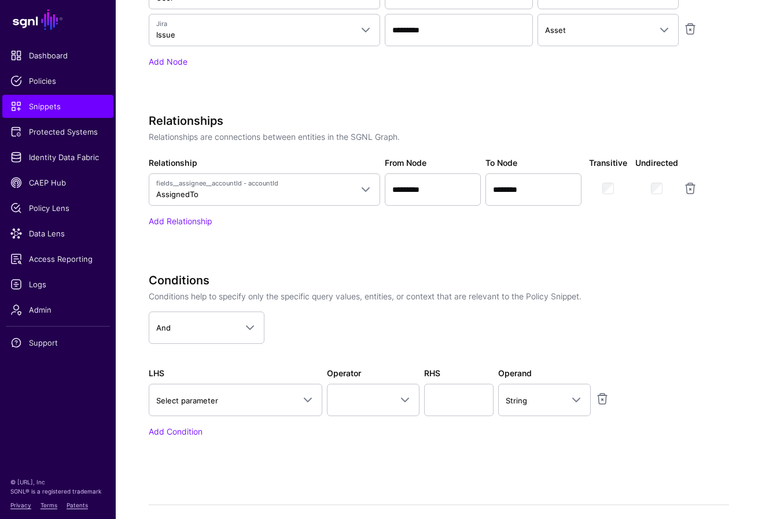
scroll to position [569, 0]
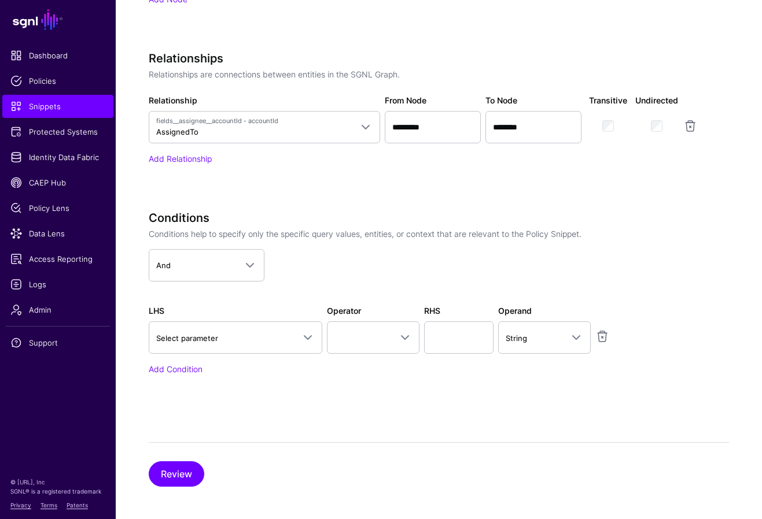
click at [446, 417] on div "Specify the components of your Snippet Version Policy Snippet Versions are comp…" at bounding box center [439, 62] width 581 height 851
click at [175, 482] on button "Review" at bounding box center [177, 474] width 56 height 25
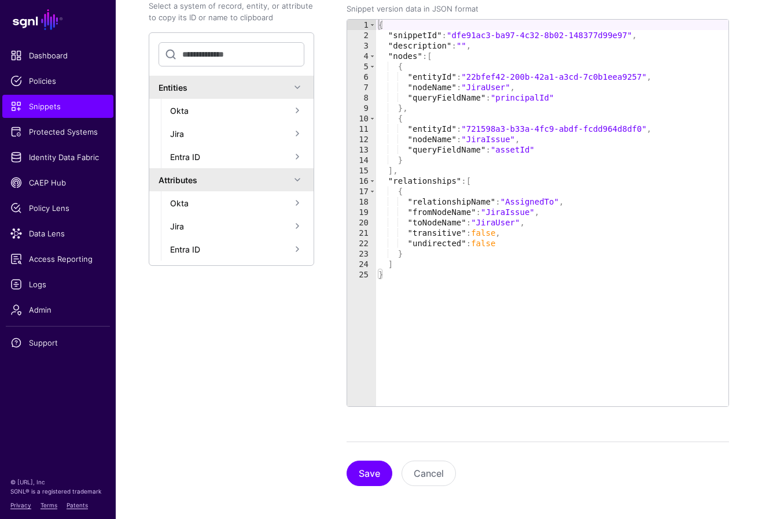
scroll to position [219, 0]
click at [369, 471] on button "Save" at bounding box center [370, 473] width 46 height 25
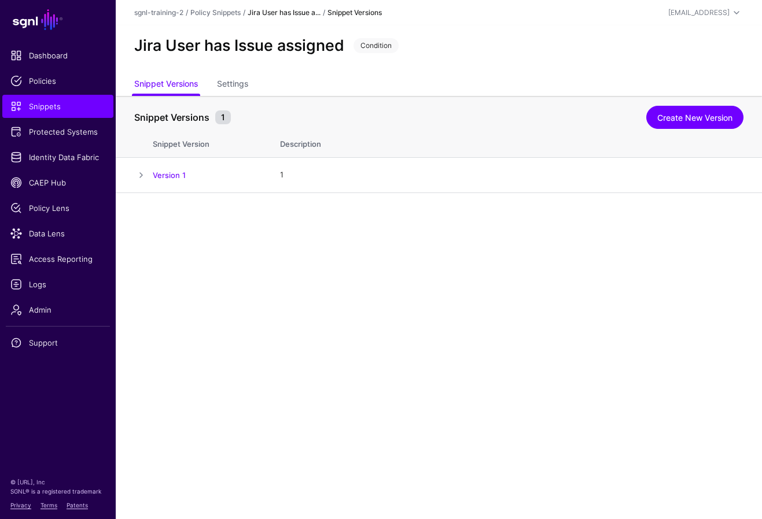
click at [465, 275] on main "SGNL Dashboard Policies Snippets Protected Systems Identity Data Fabric CAEP Hu…" at bounding box center [381, 259] width 762 height 519
click at [408, 300] on main "SGNL Dashboard Policies Snippets Protected Systems Identity Data Fabric CAEP Hu…" at bounding box center [381, 259] width 762 height 519
click at [353, 333] on main "SGNL Dashboard Policies Snippets Protected Systems Identity Data Fabric CAEP Hu…" at bounding box center [381, 259] width 762 height 519
click at [66, 105] on span "Snippets" at bounding box center [57, 107] width 95 height 12
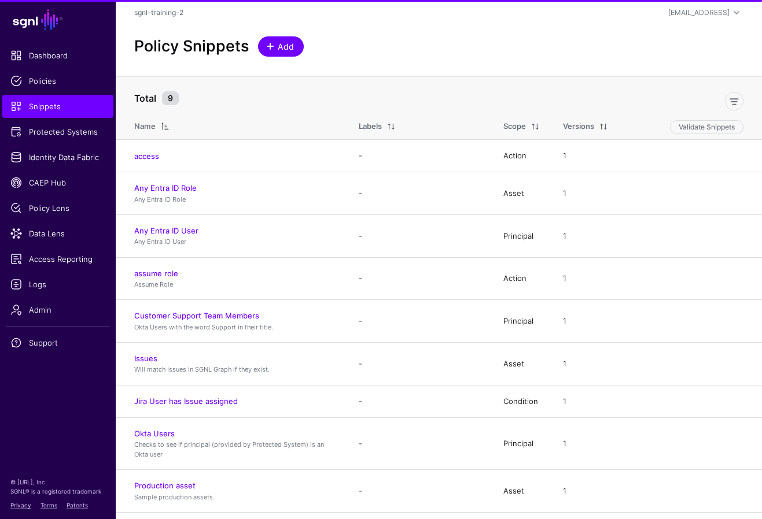
click at [281, 47] on span "Add" at bounding box center [286, 46] width 19 height 12
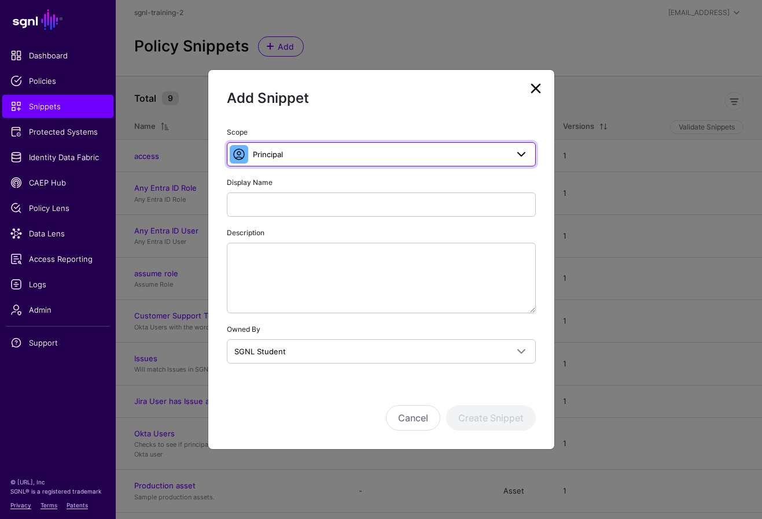
click at [395, 152] on span "Principal" at bounding box center [380, 154] width 255 height 13
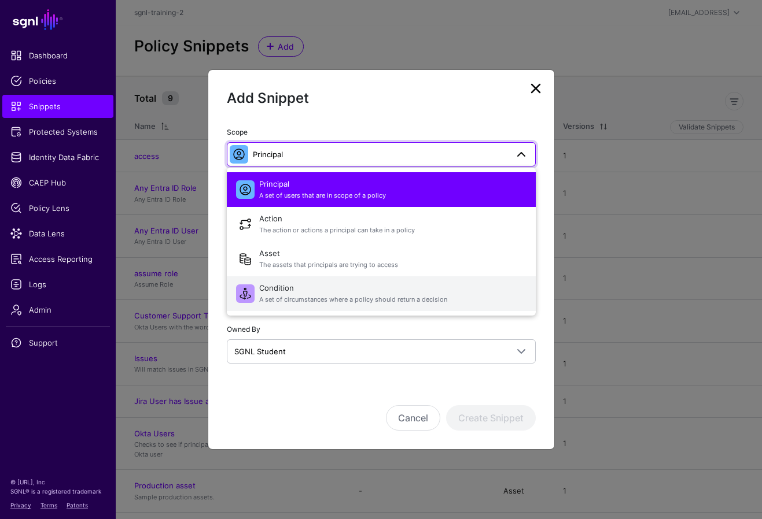
click at [281, 300] on span "A set of circumstances where a policy should return a decision" at bounding box center [392, 300] width 267 height 10
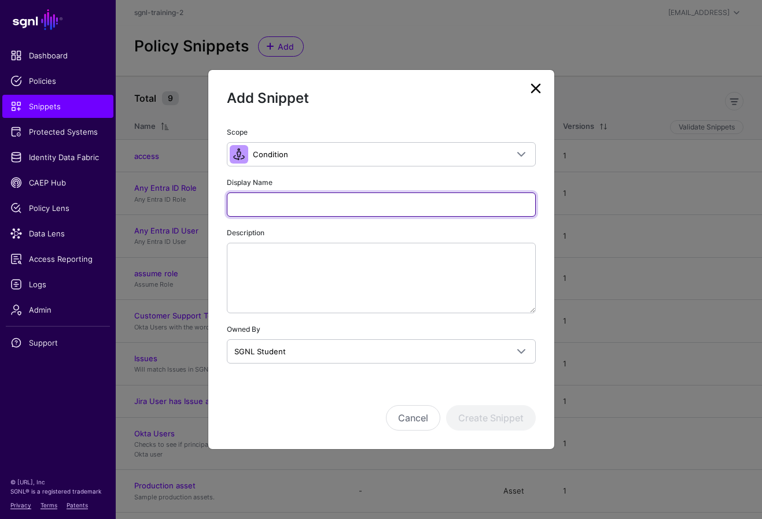
click at [379, 196] on input "Display Name" at bounding box center [381, 205] width 309 height 24
paste input "**********"
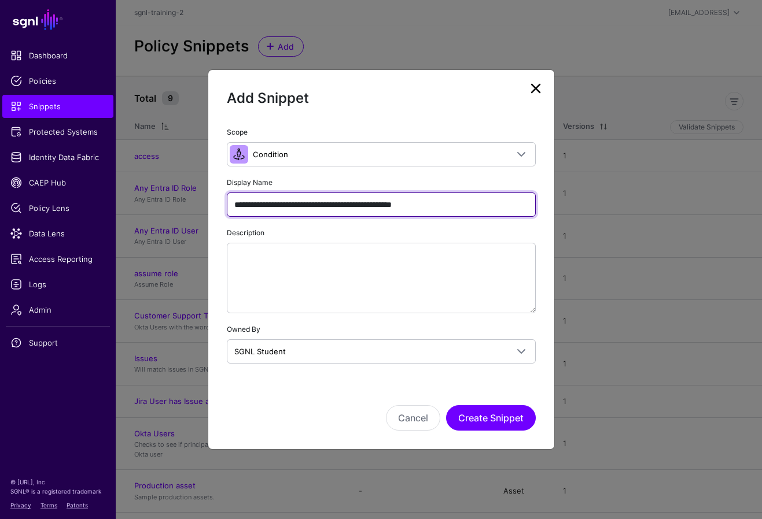
type input "**********"
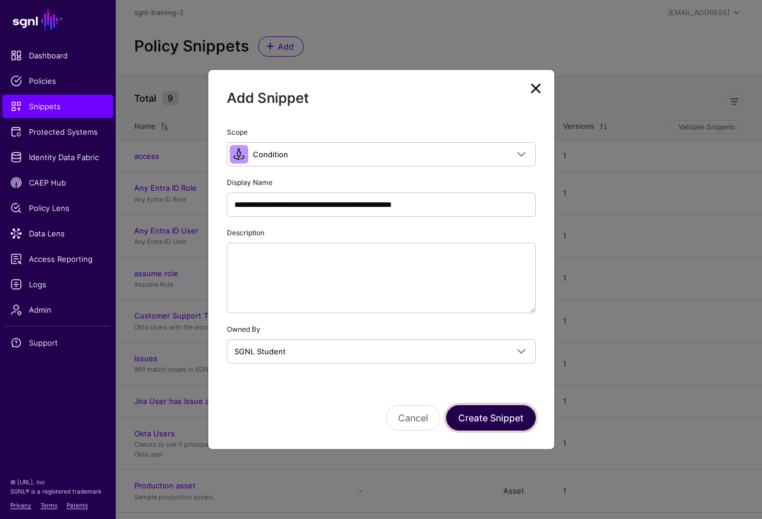
click at [465, 417] on button "Create Snippet" at bounding box center [491, 418] width 90 height 25
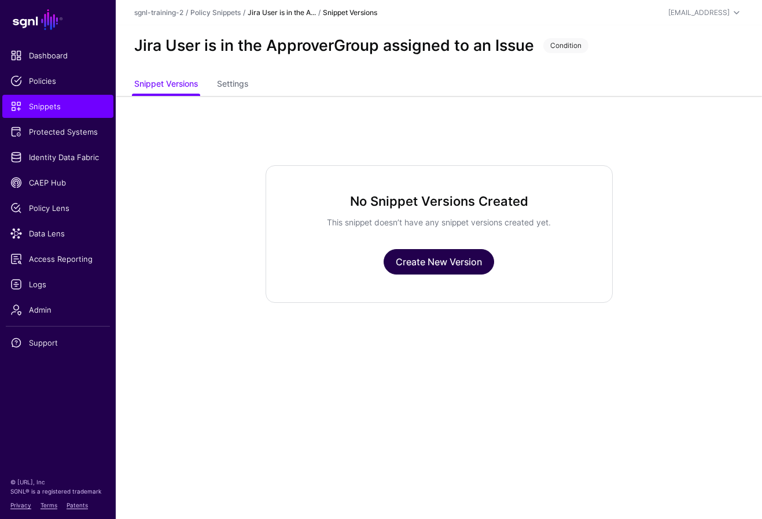
click at [465, 261] on link "Create New Version" at bounding box center [439, 261] width 110 height 25
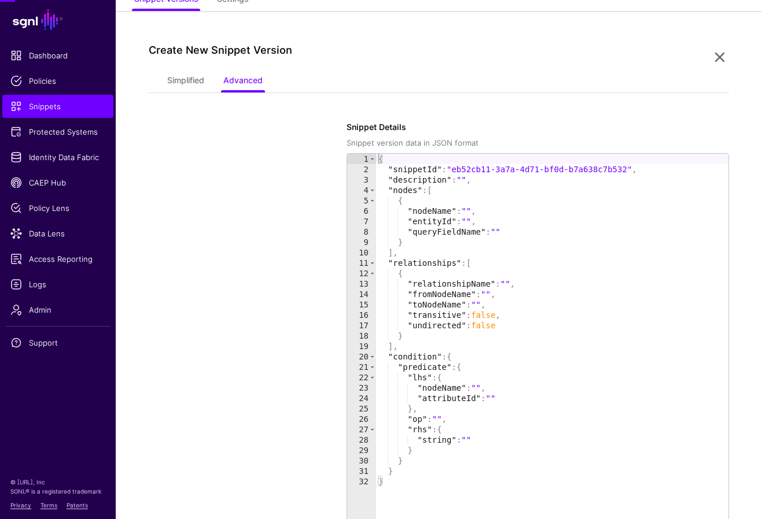
scroll to position [96, 0]
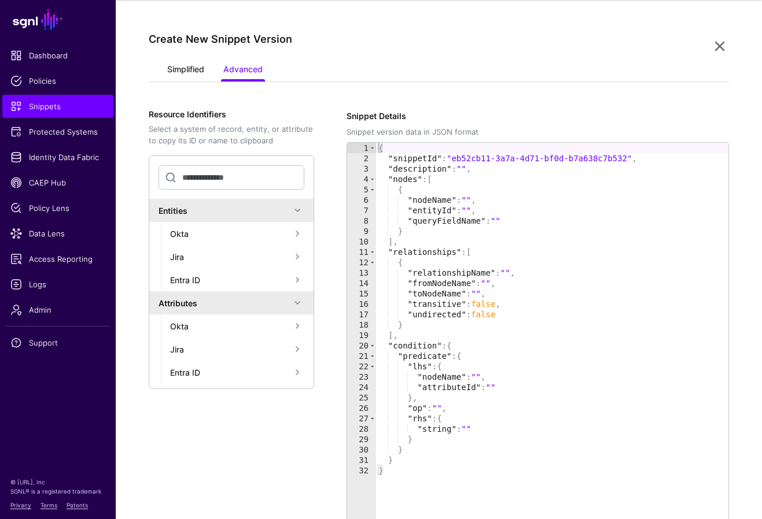
click at [189, 71] on link "Simplified" at bounding box center [185, 71] width 37 height 22
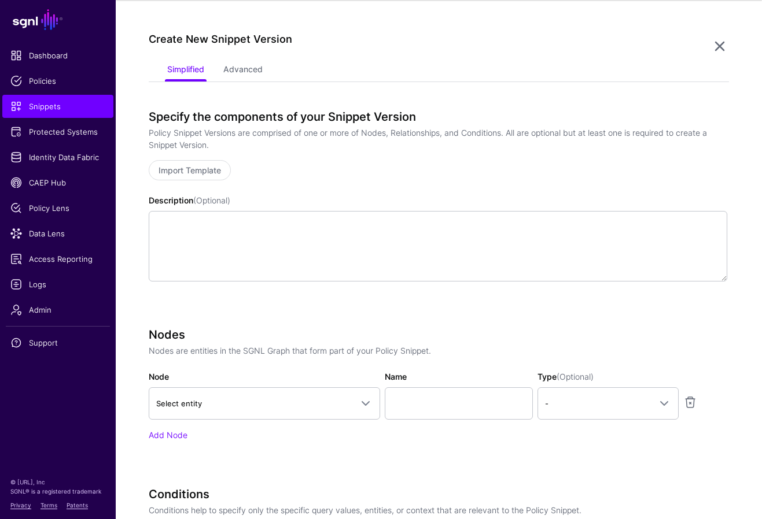
click at [465, 196] on div "Description (Optional)" at bounding box center [438, 237] width 579 height 87
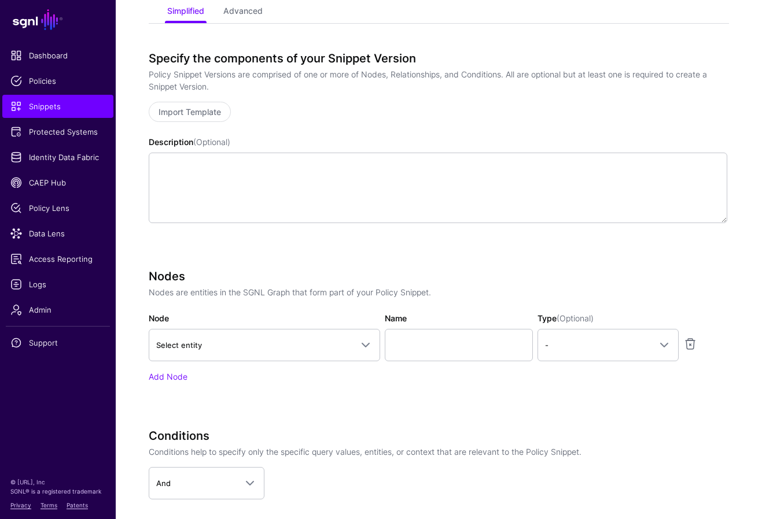
scroll to position [165, 0]
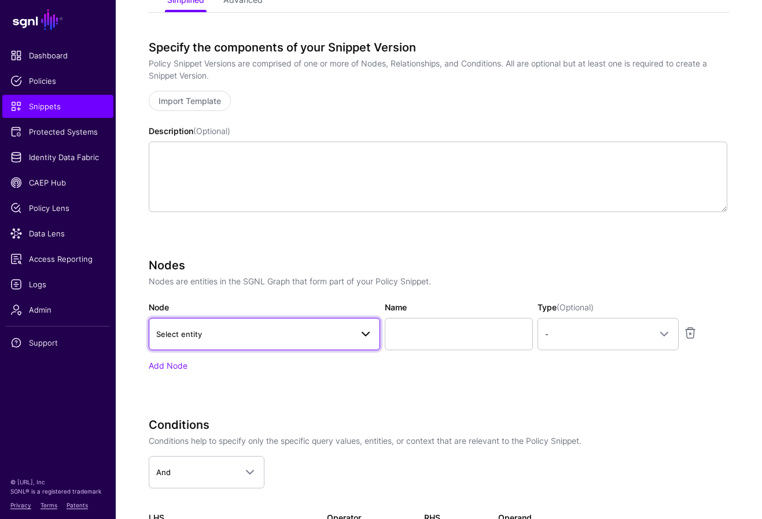
click at [350, 330] on span "Select entity" at bounding box center [254, 334] width 196 height 13
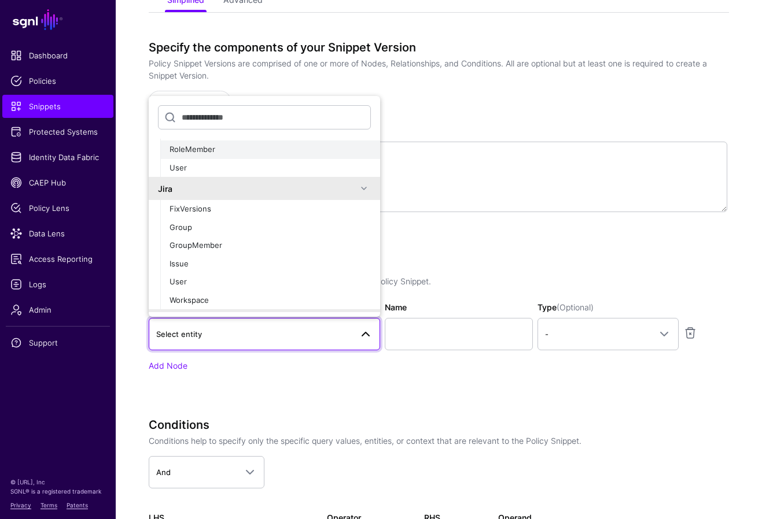
scroll to position [131, 0]
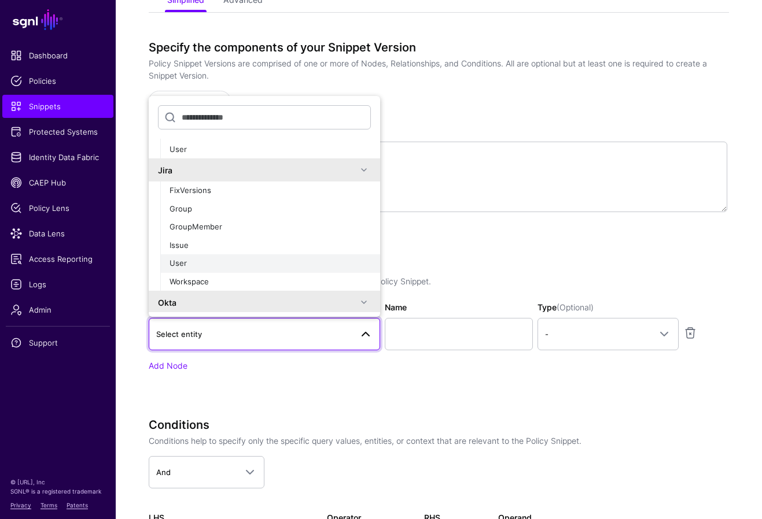
click at [212, 263] on div "User" at bounding box center [270, 264] width 201 height 12
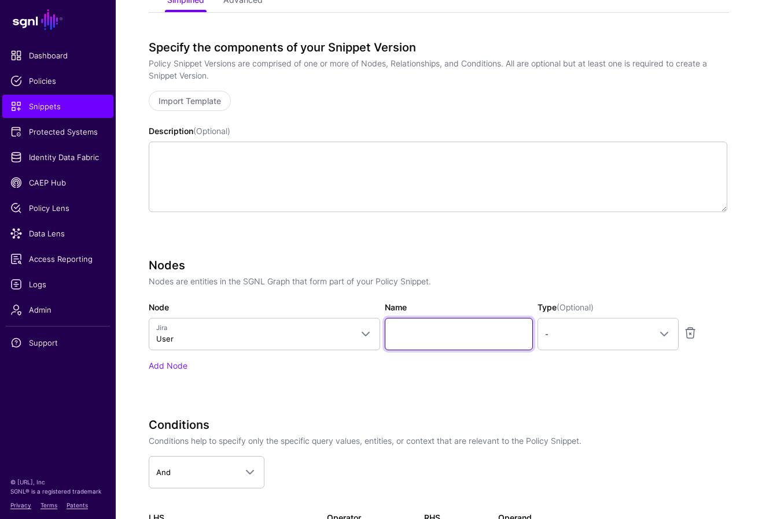
click at [427, 333] on input "Name" at bounding box center [459, 334] width 148 height 32
type input "*"
type input "********"
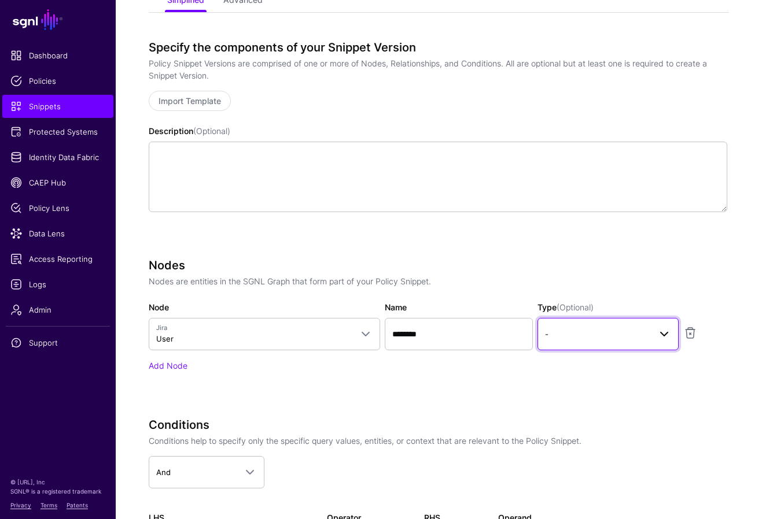
click at [465, 330] on span at bounding box center [664, 334] width 14 height 14
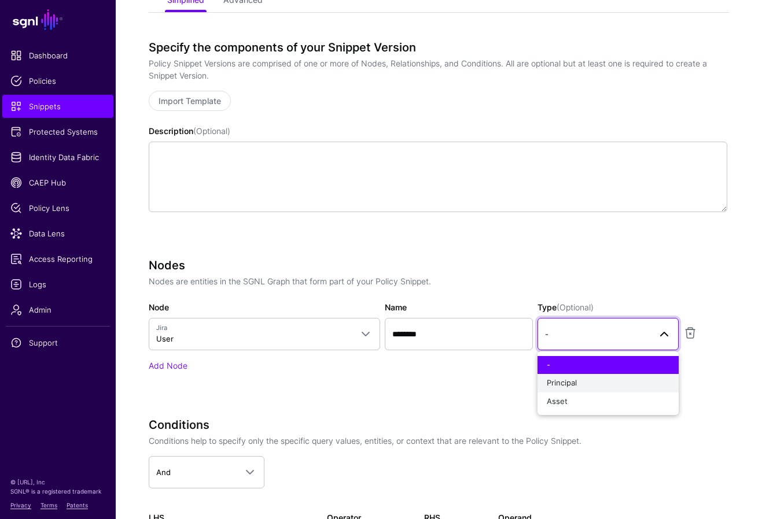
click at [465, 382] on div "Principal" at bounding box center [608, 384] width 123 height 12
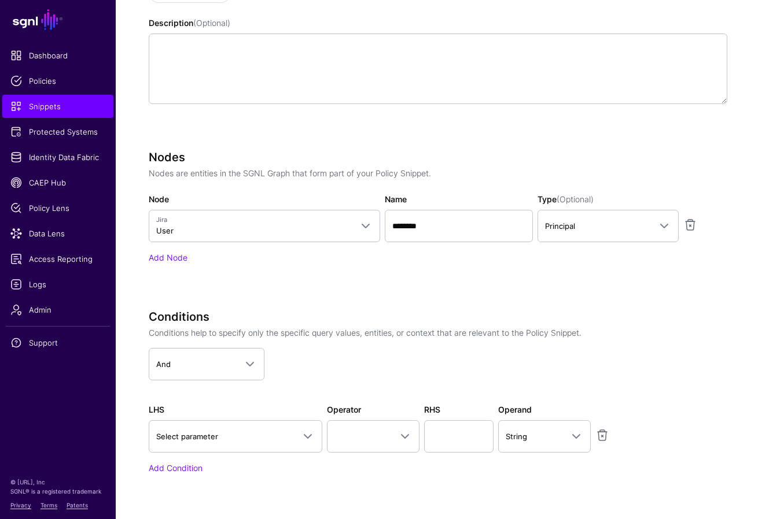
scroll to position [276, 0]
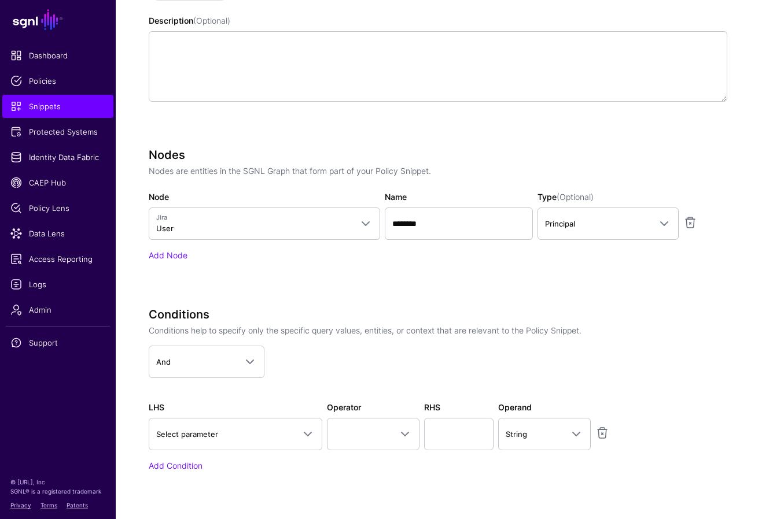
click at [436, 277] on div "Nodes Nodes are entities in the SGNL Graph that form part of your Policy Snippe…" at bounding box center [438, 221] width 579 height 146
click at [172, 247] on div "Nodes Nodes are entities in the SGNL Graph that form part of your Policy Snippe…" at bounding box center [438, 204] width 579 height 113
click at [171, 248] on div "Nodes Nodes are entities in the SGNL Graph that form part of your Policy Snippe…" at bounding box center [438, 204] width 579 height 113
click at [178, 255] on link "Add Node" at bounding box center [168, 255] width 39 height 10
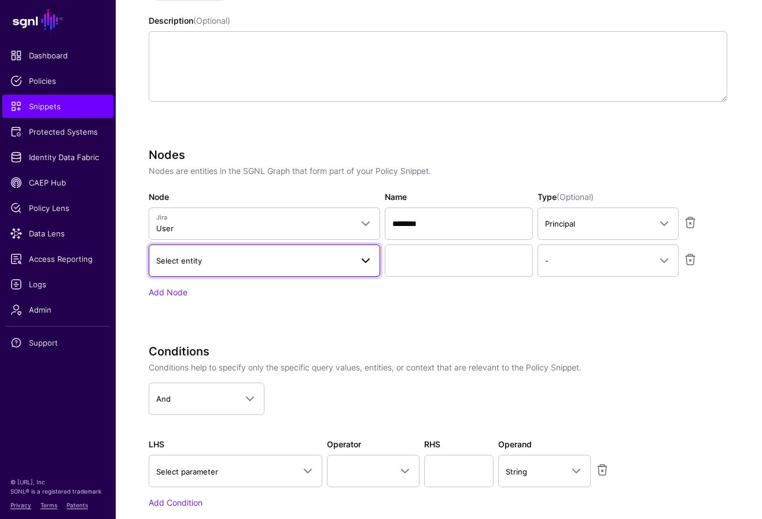
click at [353, 259] on span at bounding box center [362, 261] width 21 height 14
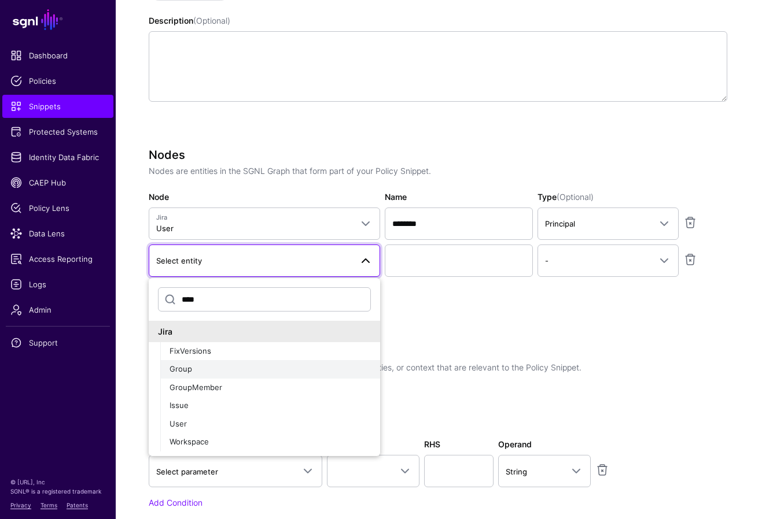
type input "****"
click at [278, 374] on div "Group" at bounding box center [270, 370] width 201 height 12
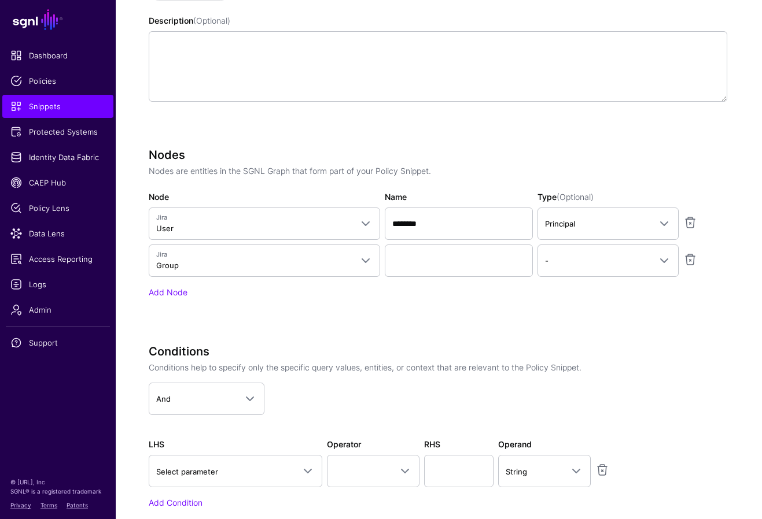
click at [402, 316] on div "Nodes Nodes are entities in the SGNL Graph that form part of your Policy Snippe…" at bounding box center [438, 239] width 579 height 183
click at [413, 261] on input "Name" at bounding box center [459, 261] width 148 height 32
type input "*********"
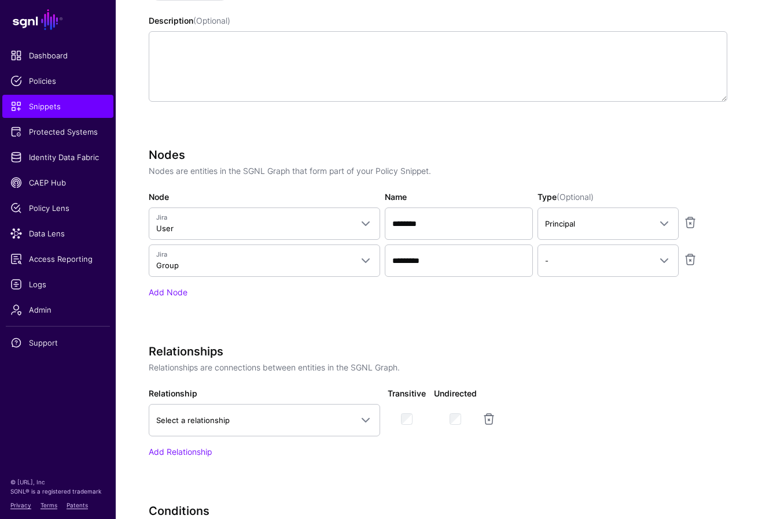
click at [465, 309] on div "Nodes Nodes are entities in the SGNL Graph that form part of your Policy Snippe…" at bounding box center [438, 239] width 579 height 183
click at [187, 293] on div "Add Node" at bounding box center [438, 292] width 579 height 12
click at [175, 292] on link "Add Node" at bounding box center [168, 293] width 39 height 10
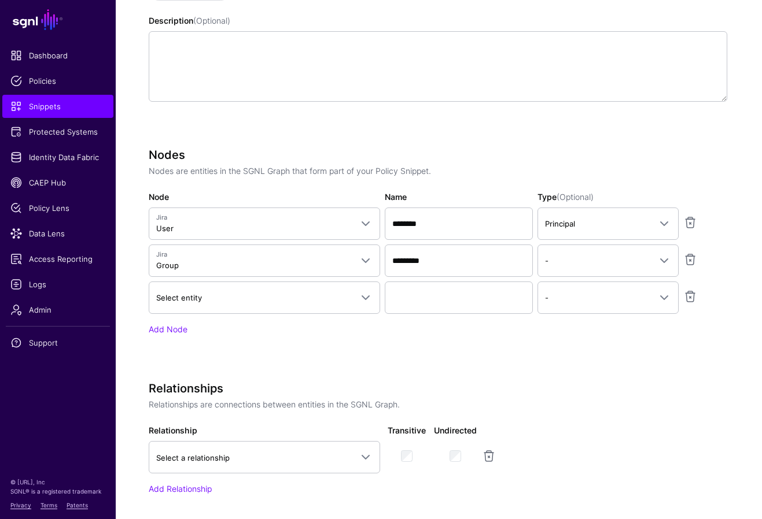
click at [411, 357] on div "Nodes Nodes are entities in the SGNL Graph that form part of your Policy Snippe…" at bounding box center [438, 258] width 579 height 220
click at [322, 301] on span "Select entity" at bounding box center [254, 298] width 196 height 13
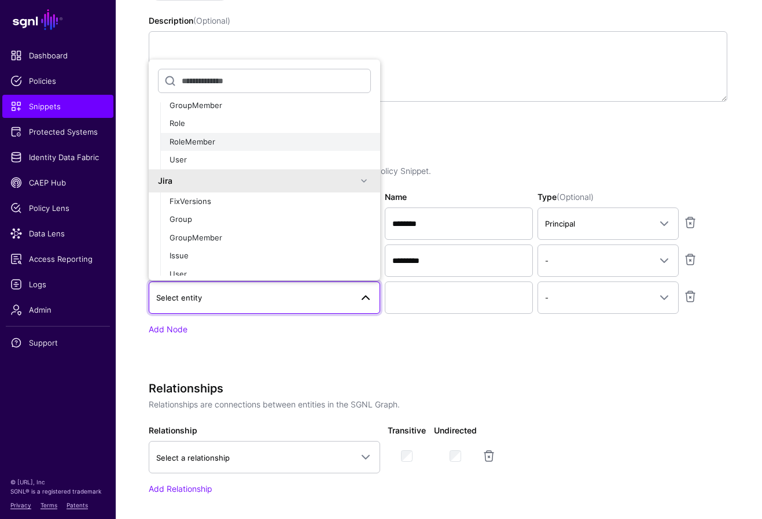
scroll to position [86, 0]
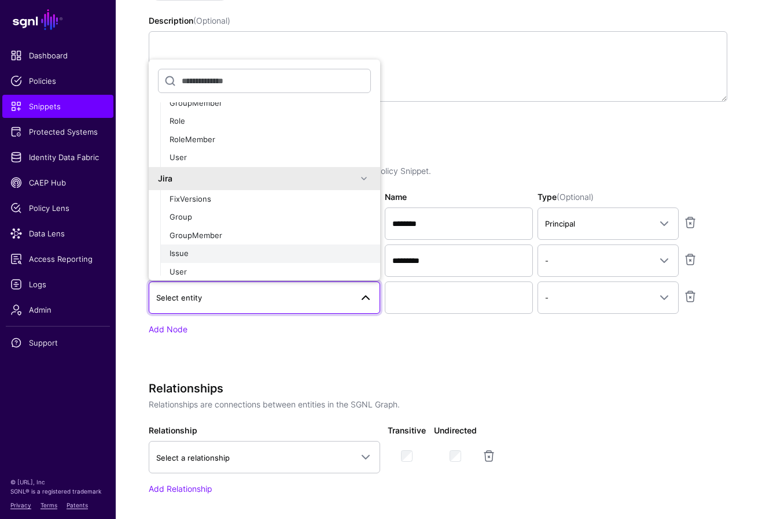
click at [218, 248] on div "Issue" at bounding box center [270, 254] width 201 height 12
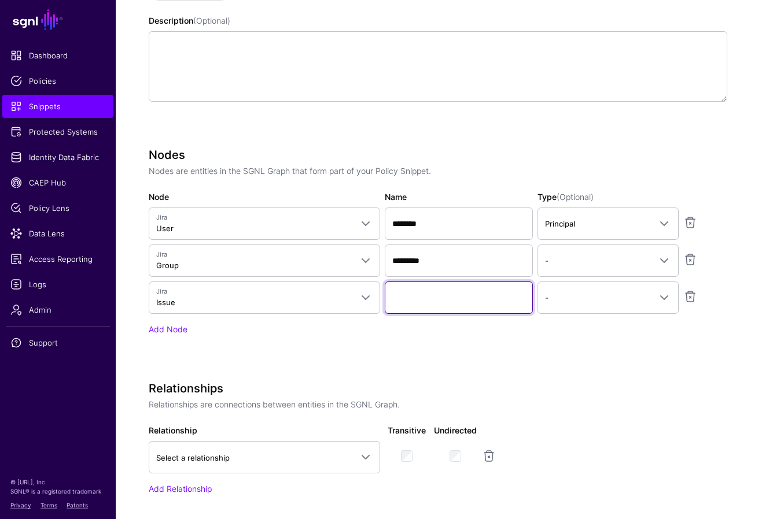
click at [417, 301] on input "Name" at bounding box center [459, 298] width 148 height 32
type input "*********"
click at [465, 298] on span "-" at bounding box center [597, 298] width 105 height 13
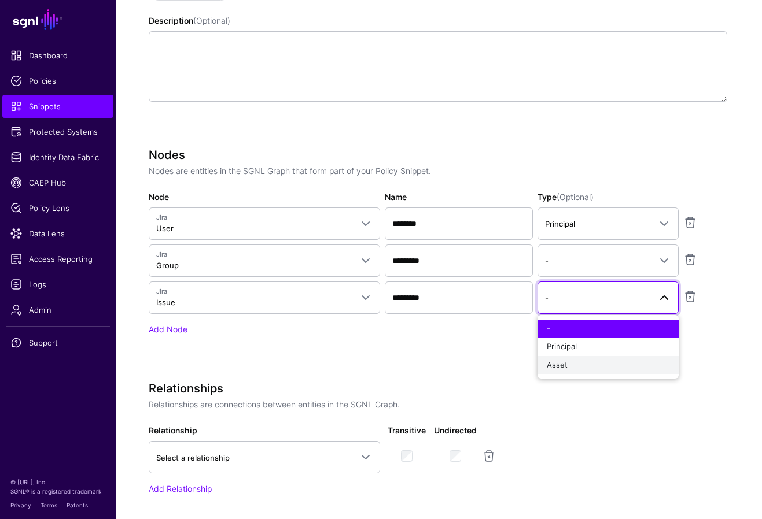
click at [465, 366] on div "Asset" at bounding box center [608, 366] width 123 height 12
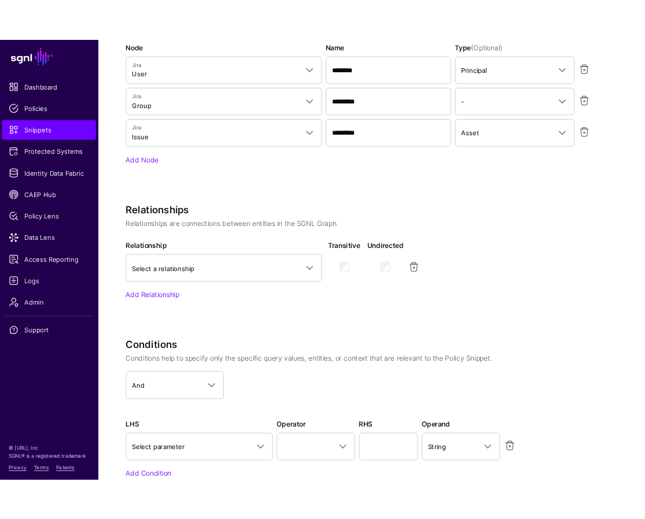
scroll to position [465, 0]
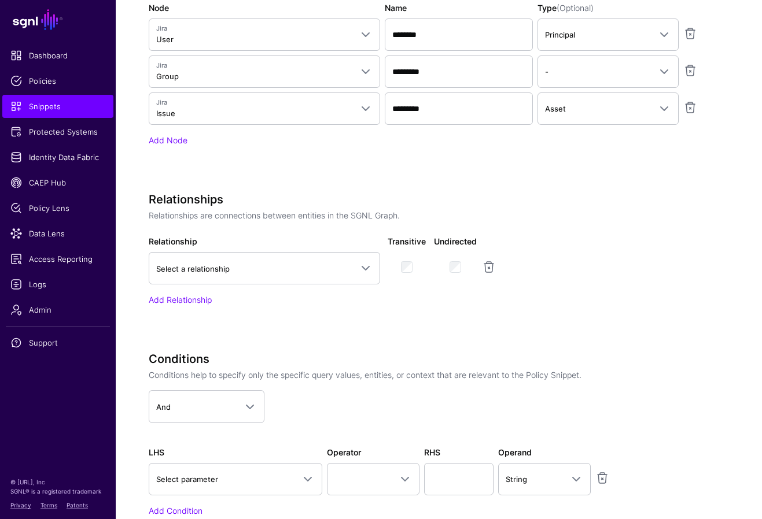
click at [465, 331] on div "Relationships Relationships are connections between entities in the SGNL Graph.…" at bounding box center [438, 266] width 579 height 146
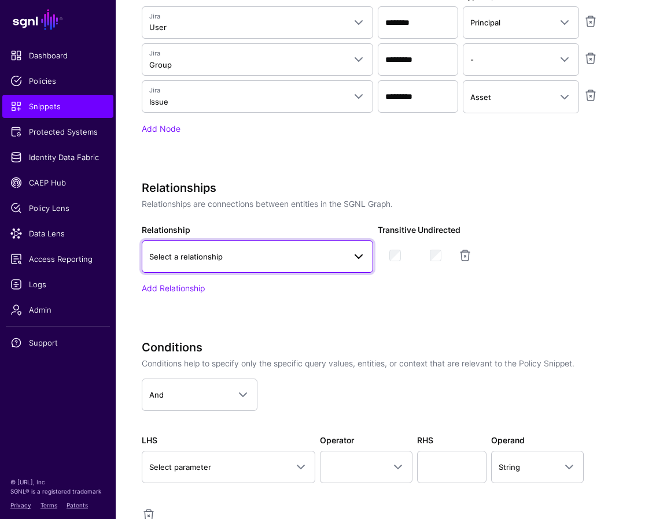
click at [301, 257] on span "Select a relationship" at bounding box center [247, 256] width 196 height 13
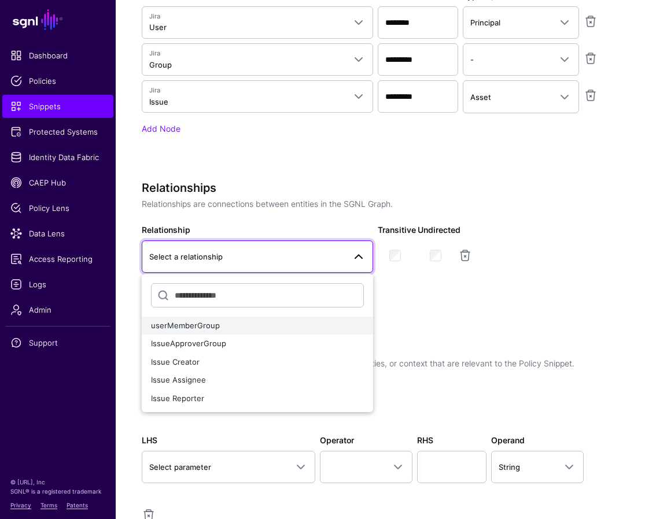
click at [191, 327] on span "userMemberGroup" at bounding box center [185, 325] width 69 height 9
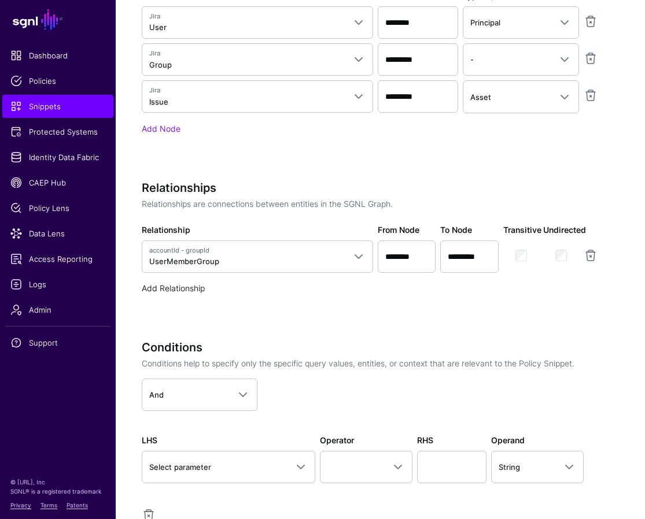
click at [179, 287] on link "Add Relationship" at bounding box center [173, 288] width 63 height 10
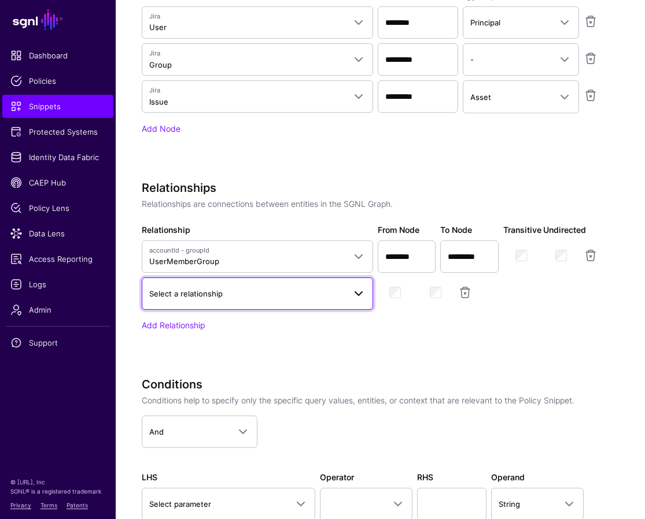
click at [302, 287] on span "Select a relationship" at bounding box center [257, 294] width 216 height 14
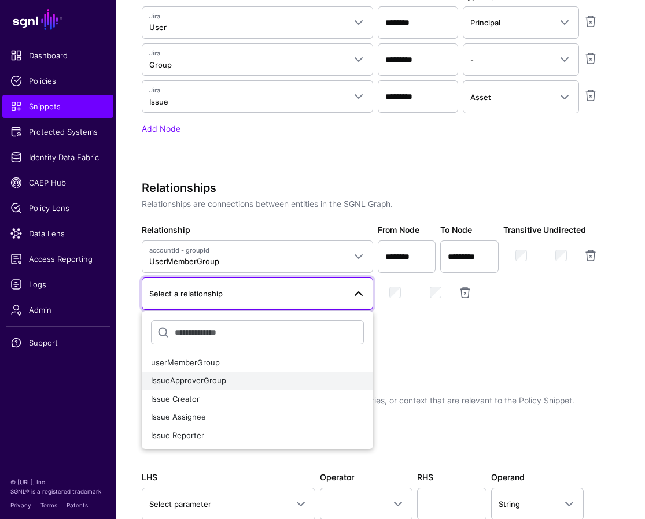
click at [211, 381] on span "IssueApproverGroup" at bounding box center [188, 380] width 75 height 9
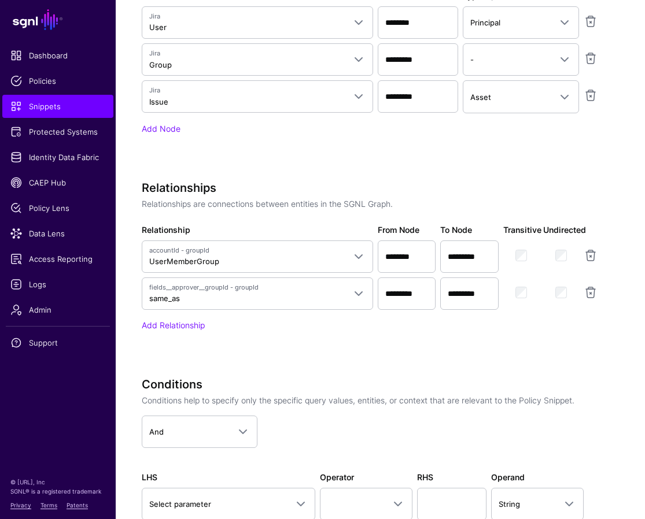
click at [368, 352] on div "Relationships Relationships are connections between entities in the SGNL Graph.…" at bounding box center [381, 272] width 478 height 183
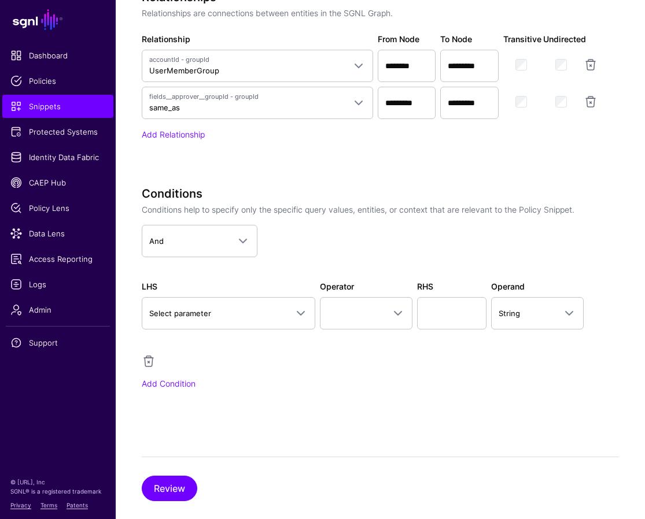
scroll to position [663, 0]
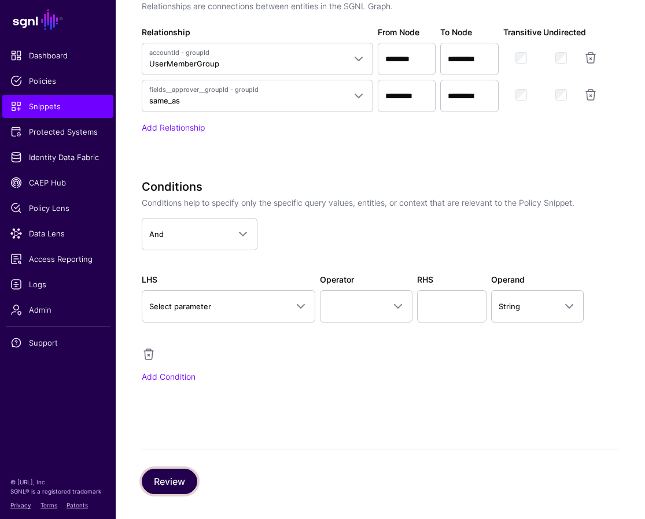
click at [175, 487] on button "Review" at bounding box center [170, 481] width 56 height 25
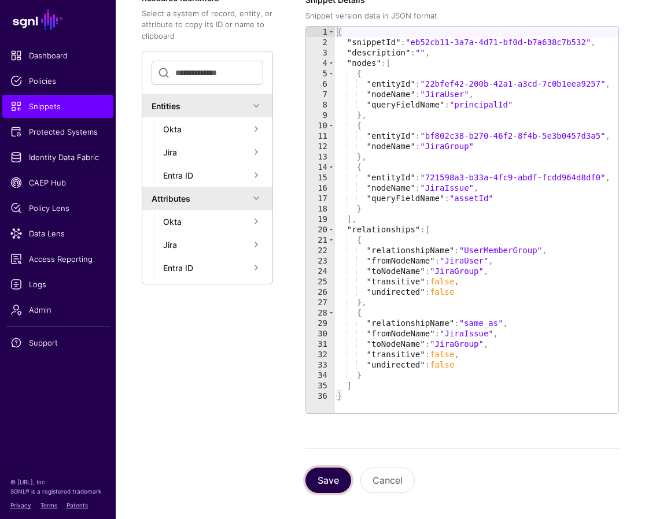
click at [337, 477] on button "Save" at bounding box center [328, 480] width 46 height 25
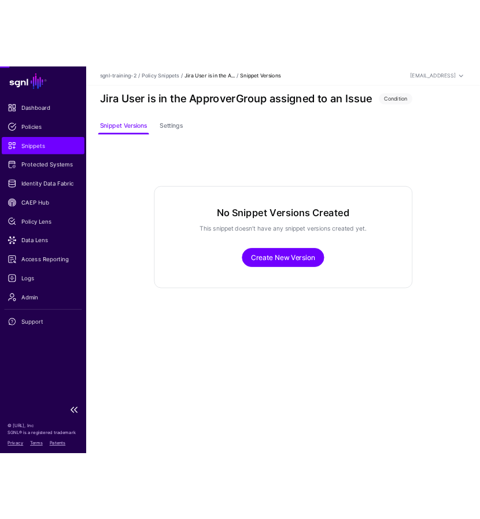
scroll to position [0, 0]
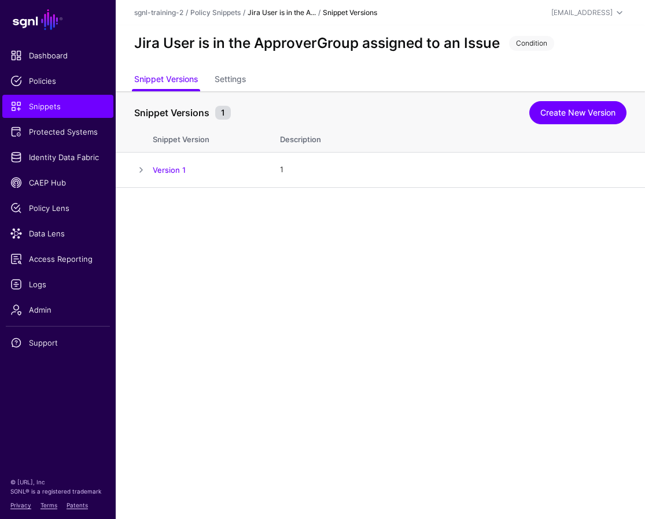
click at [465, 348] on main "SGNL Dashboard Policies Snippets Protected Systems Identity Data Fabric CAEP Hu…" at bounding box center [322, 259] width 645 height 519
click at [39, 85] on span "Policies" at bounding box center [57, 81] width 95 height 12
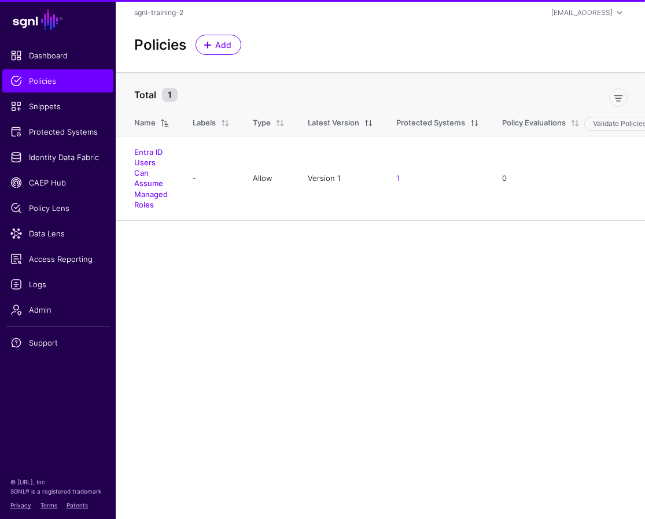
click at [224, 34] on div "Policies Add" at bounding box center [380, 48] width 529 height 47
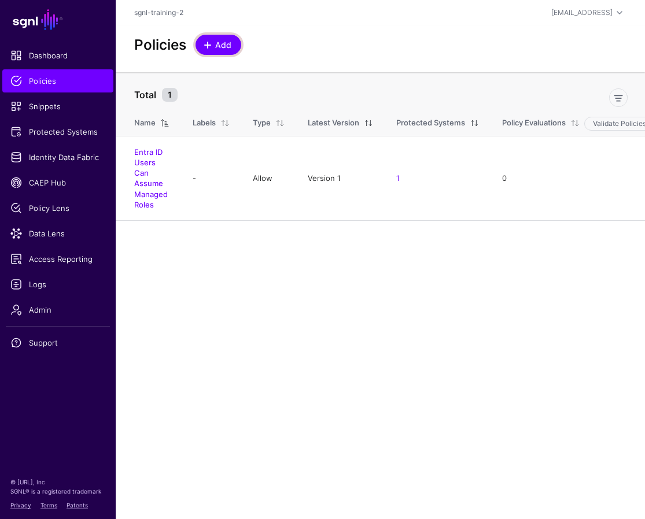
click at [224, 43] on span "Add" at bounding box center [223, 45] width 19 height 12
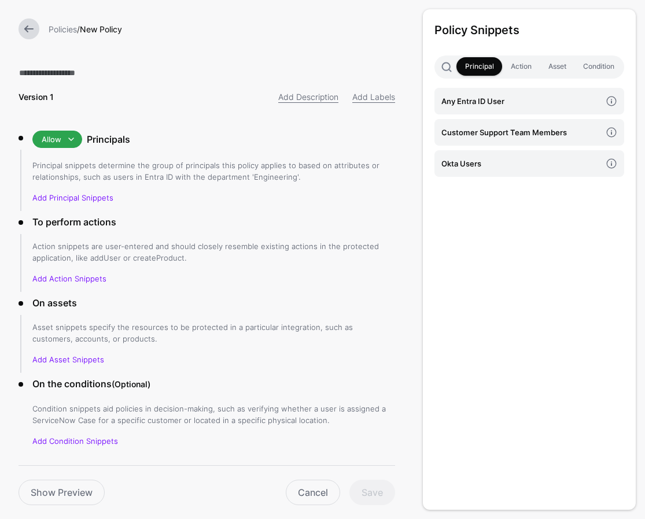
click at [465, 272] on div "Policy Snippets Principal Action Asset Condition Any Entra ID User Customer Sup…" at bounding box center [529, 259] width 213 height 501
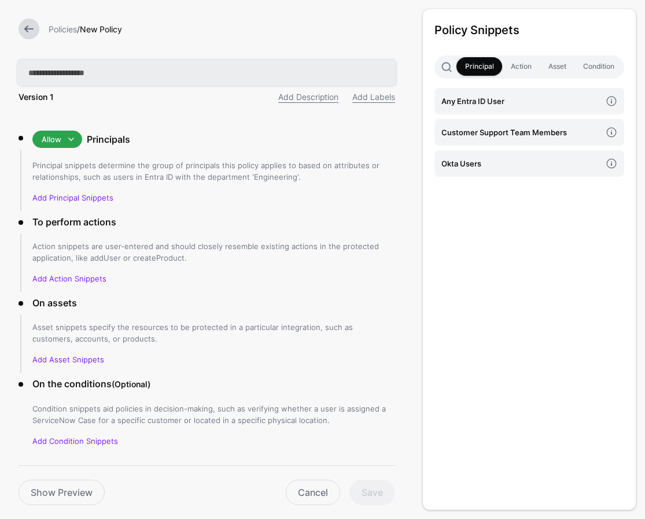
click at [62, 69] on input "text" at bounding box center [207, 73] width 377 height 24
type input "**********"
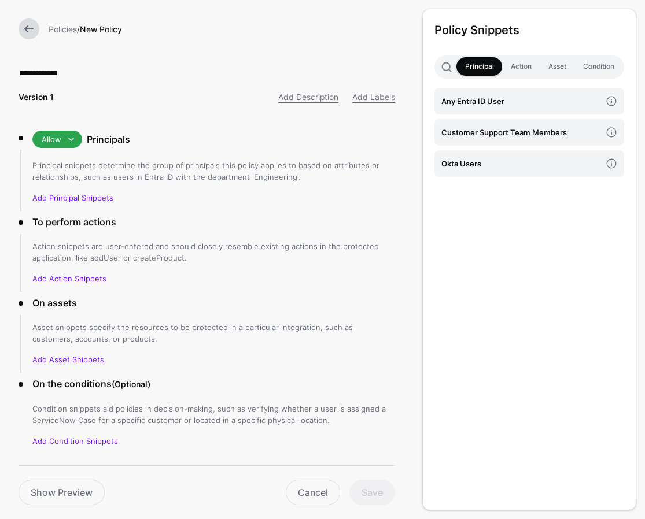
click at [459, 318] on div "Policy Snippets Principal Action Asset Condition Any Entra ID User Customer Sup…" at bounding box center [529, 259] width 213 height 501
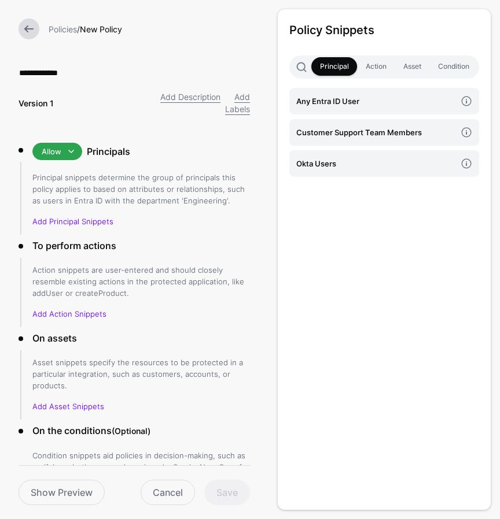
click at [327, 241] on div "Policy Snippets Principal Action Asset Condition Any Entra ID User Customer Sup…" at bounding box center [384, 259] width 213 height 501
click at [222, 241] on h3 "To perform actions" at bounding box center [141, 246] width 218 height 14
click at [96, 224] on link "Add Principal Snippets" at bounding box center [72, 221] width 81 height 9
click at [358, 163] on h4 "Okta Users" at bounding box center [376, 163] width 160 height 13
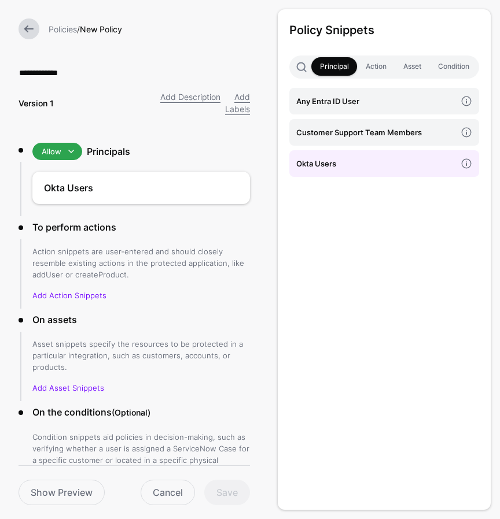
click at [244, 256] on p "Action snippets are user-entered and should closely resemble existing actions i…" at bounding box center [141, 263] width 218 height 35
click at [66, 297] on link "Add Action Snippets" at bounding box center [69, 295] width 74 height 9
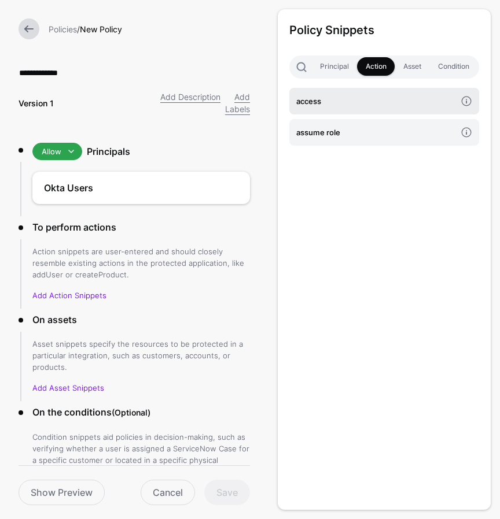
click at [360, 106] on h4 "access" at bounding box center [376, 101] width 160 height 13
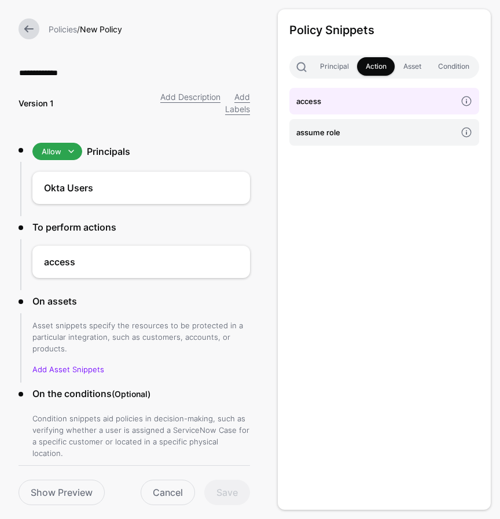
click at [272, 289] on div "Policy Snippets Principal Action Asset Condition access assume role" at bounding box center [383, 259] width 231 height 519
click at [78, 367] on link "Add Asset Snippets" at bounding box center [68, 369] width 72 height 9
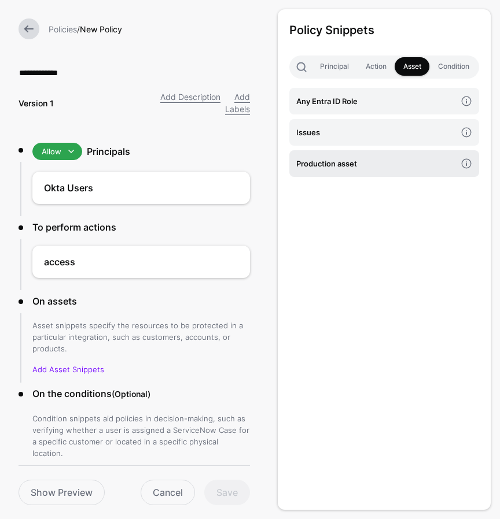
click at [347, 159] on h4 "Production asset" at bounding box center [376, 163] width 160 height 13
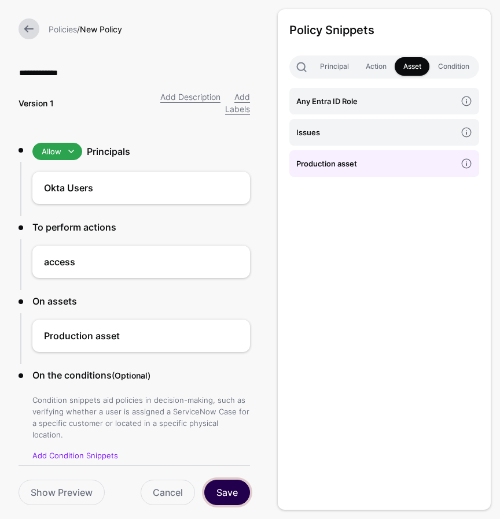
click at [230, 493] on button "Save" at bounding box center [227, 492] width 46 height 25
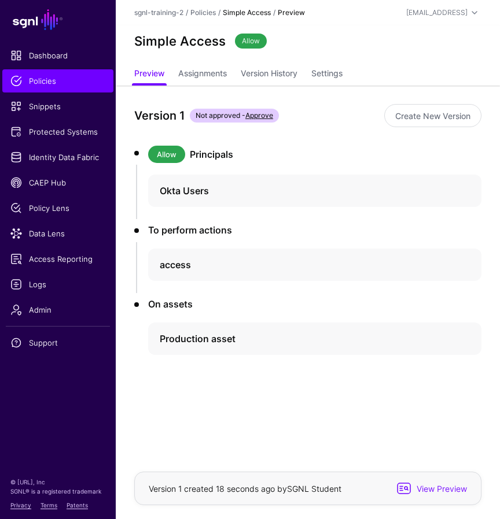
click at [231, 426] on div "Version 1 Not approved - Approve Create New Version Allow Principals Okta Users…" at bounding box center [308, 280] width 384 height 388
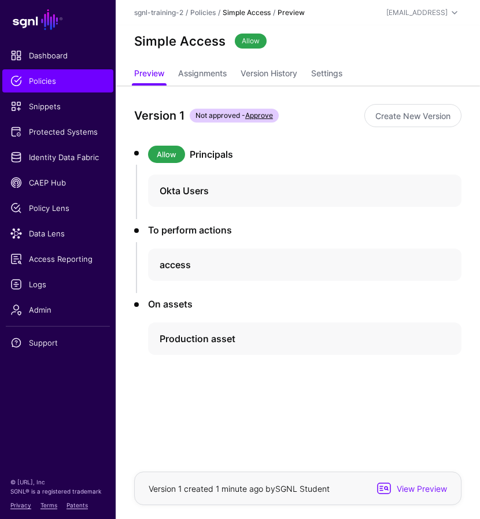
click at [327, 48] on div "Simple Access Allow" at bounding box center [298, 41] width 337 height 15
click at [227, 412] on div "Version 1 Not approved - Approve Create New Version Allow Principals Okta Users…" at bounding box center [298, 280] width 364 height 388
click at [285, 404] on div "Version 1 Not approved - Approve Create New Version Allow Principals Okta Users…" at bounding box center [298, 280] width 364 height 388
click at [60, 84] on span "Policies" at bounding box center [57, 81] width 95 height 12
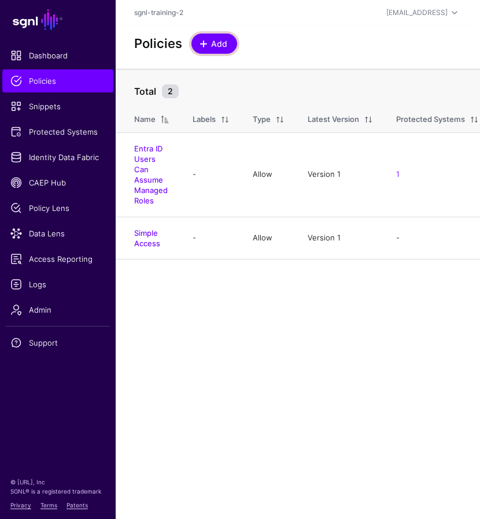
click at [222, 43] on span "Add" at bounding box center [219, 44] width 19 height 12
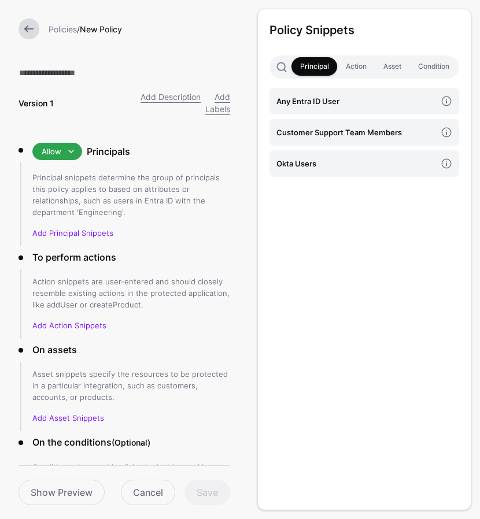
click at [142, 187] on p "Principal snippets determine the group of principals this policy applies to bas…" at bounding box center [131, 195] width 198 height 46
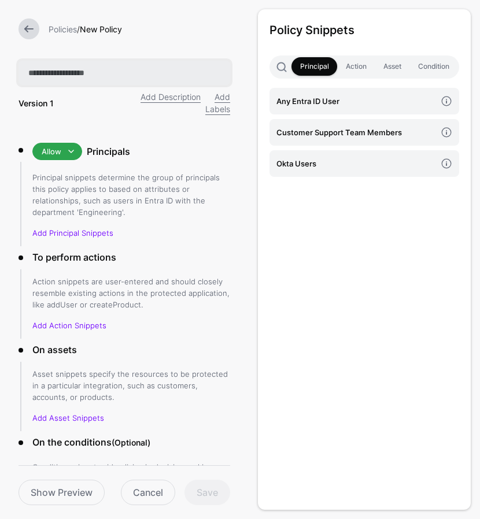
click at [64, 75] on input "text" at bounding box center [125, 73] width 212 height 24
type input "**********"
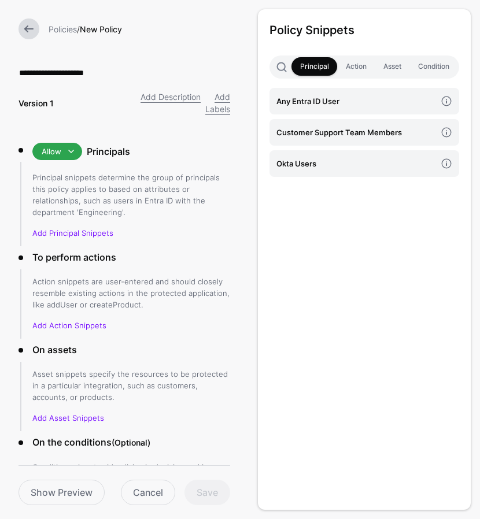
click at [196, 197] on p "Principal snippets determine the group of principals this policy applies to bas…" at bounding box center [131, 195] width 198 height 46
click at [76, 232] on link "Add Principal Snippets" at bounding box center [72, 233] width 81 height 9
click at [82, 233] on link "Add Principal Snippets" at bounding box center [72, 233] width 81 height 9
click at [359, 161] on h4 "Okta Users" at bounding box center [357, 163] width 160 height 13
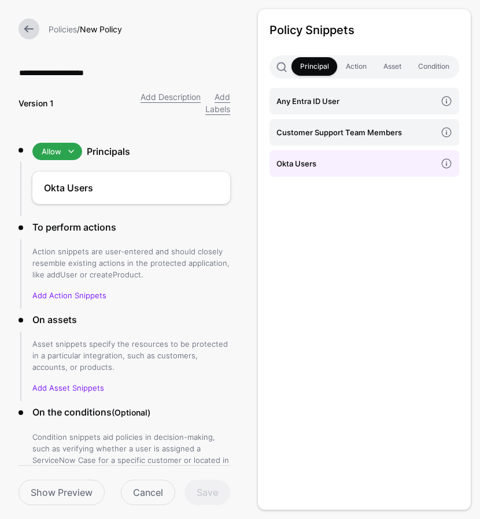
click at [137, 255] on p "Action snippets are user-entered and should closely resemble existing actions i…" at bounding box center [131, 263] width 198 height 35
click at [80, 295] on link "Add Action Snippets" at bounding box center [69, 295] width 74 height 9
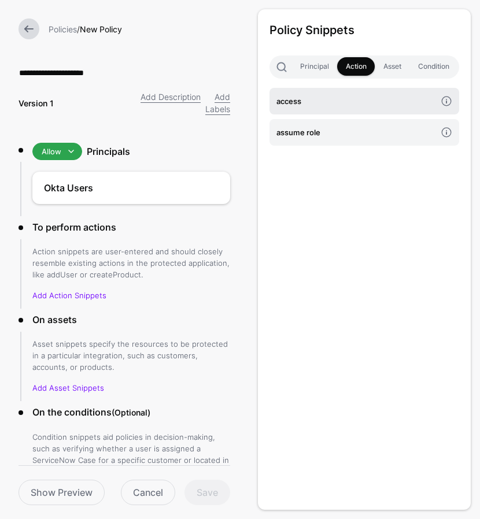
click at [298, 106] on h4 "access" at bounding box center [357, 101] width 160 height 13
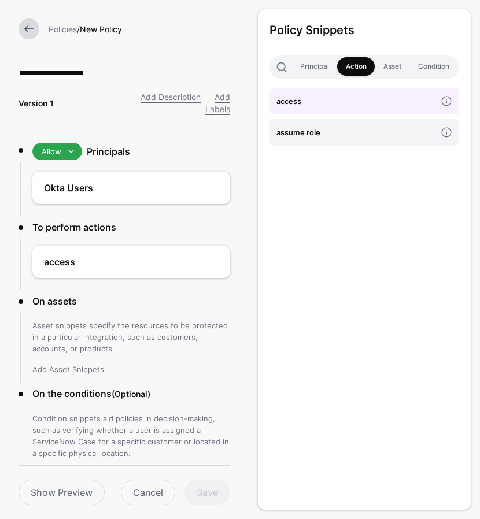
click at [62, 365] on link "Add Asset Snippets" at bounding box center [68, 369] width 72 height 9
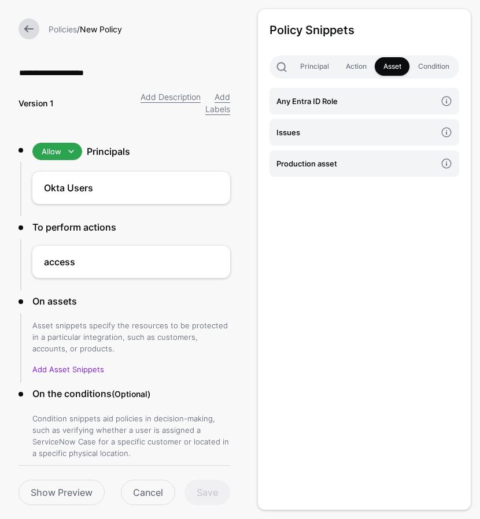
click at [160, 346] on p "Asset snippets specify the resources to be protected in a particular integratio…" at bounding box center [131, 337] width 198 height 35
click at [59, 372] on link "Add Asset Snippets" at bounding box center [68, 369] width 72 height 9
click at [362, 131] on h4 "Issues" at bounding box center [357, 132] width 160 height 13
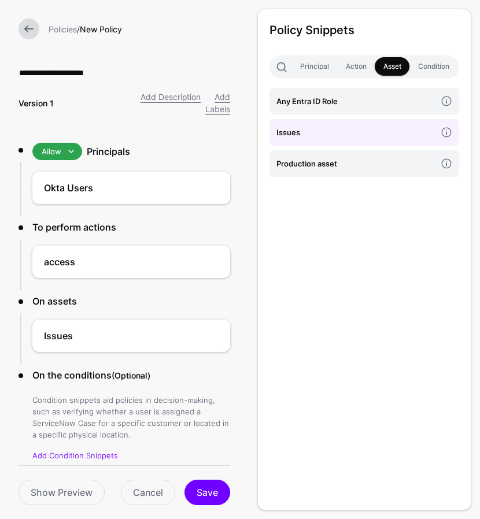
click at [220, 391] on li "On the conditions (Optional) Condition snippets aid policies in decision-making…" at bounding box center [125, 419] width 212 height 100
click at [80, 454] on link "Add Condition Snippets" at bounding box center [75, 455] width 86 height 9
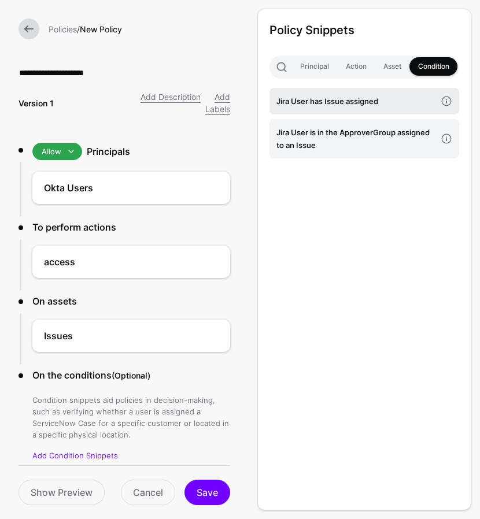
click at [363, 105] on h4 "Jira User has Issue assigned" at bounding box center [357, 101] width 160 height 13
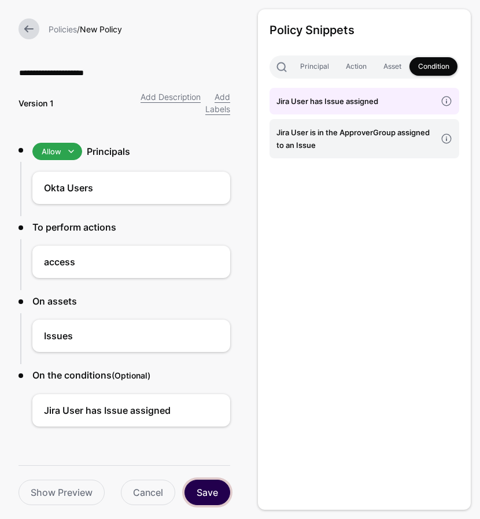
click at [205, 488] on button "Save" at bounding box center [208, 492] width 46 height 25
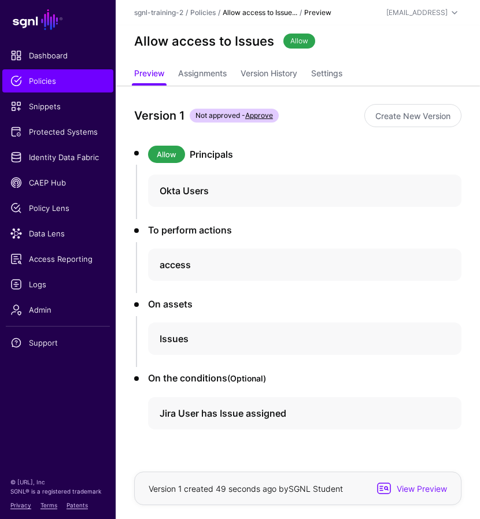
click at [373, 36] on div "Allow access to Issues Allow" at bounding box center [298, 41] width 337 height 15
click at [54, 83] on span "Policies" at bounding box center [57, 81] width 95 height 12
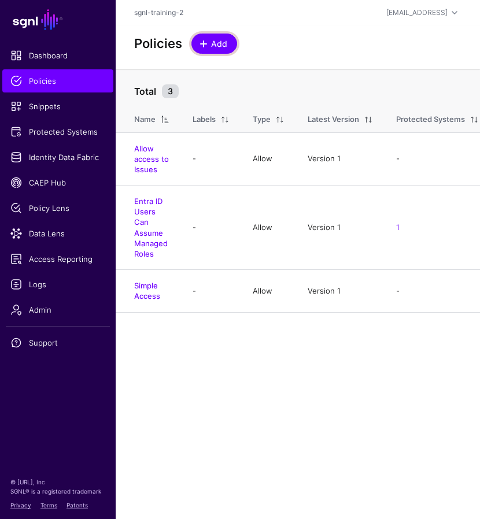
click at [224, 44] on span "Add" at bounding box center [219, 44] width 19 height 12
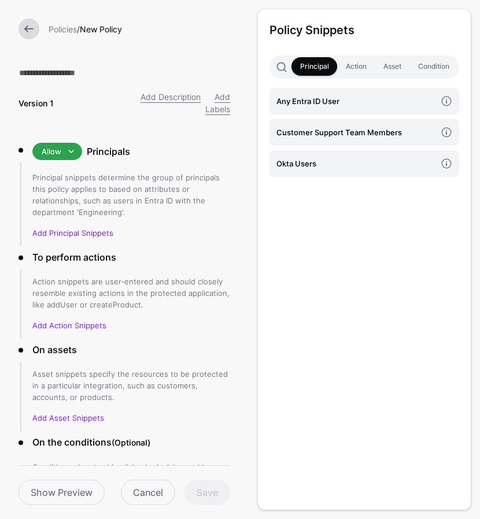
click at [208, 179] on p "Principal snippets determine the group of principals this policy applies to bas…" at bounding box center [131, 195] width 198 height 46
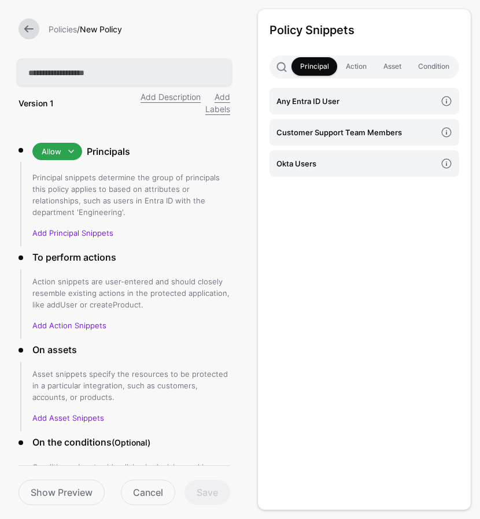
click at [67, 73] on input "text" at bounding box center [125, 73] width 212 height 24
paste input "**********"
type input "**********"
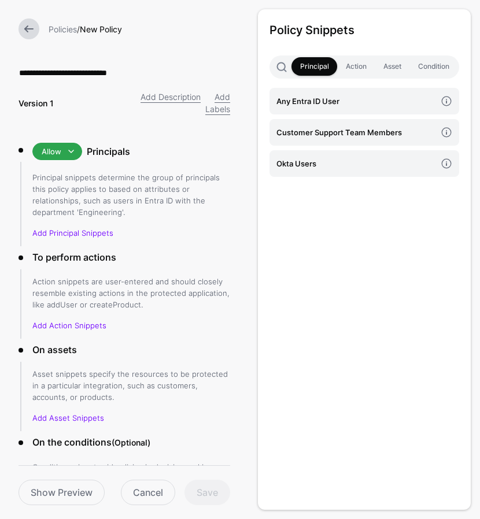
click at [155, 196] on p "Principal snippets determine the group of principals this policy applies to bas…" at bounding box center [131, 195] width 198 height 46
click at [88, 232] on link "Add Principal Snippets" at bounding box center [72, 233] width 81 height 9
click at [371, 130] on h4 "Customer Support Team Members" at bounding box center [357, 132] width 160 height 13
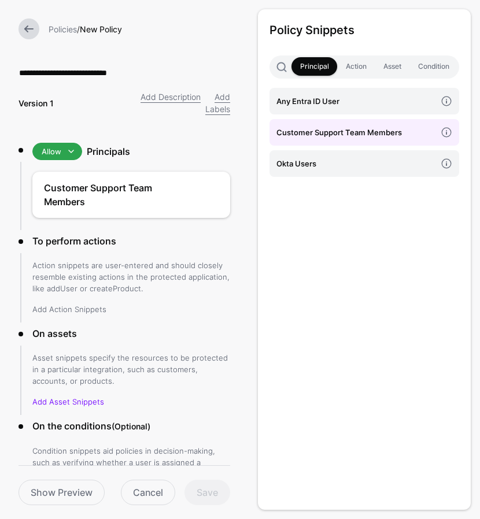
click at [78, 307] on link "Add Action Snippets" at bounding box center [69, 309] width 74 height 9
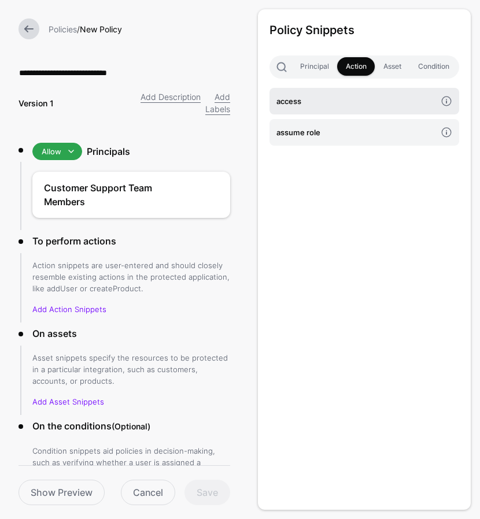
click at [313, 107] on h4 "access" at bounding box center [357, 101] width 160 height 13
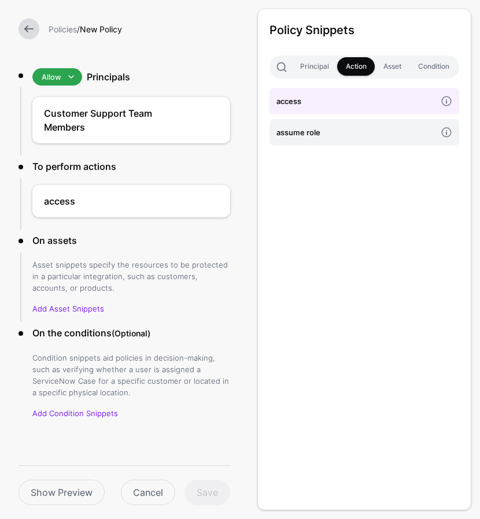
scroll to position [81, 0]
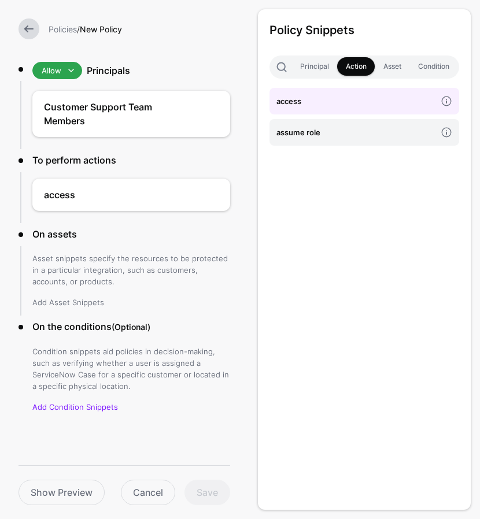
click at [79, 299] on link "Add Asset Snippets" at bounding box center [68, 302] width 72 height 9
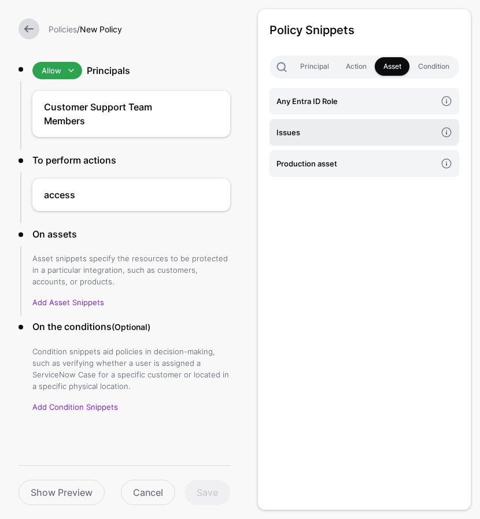
click at [306, 131] on h4 "Issues" at bounding box center [357, 132] width 160 height 13
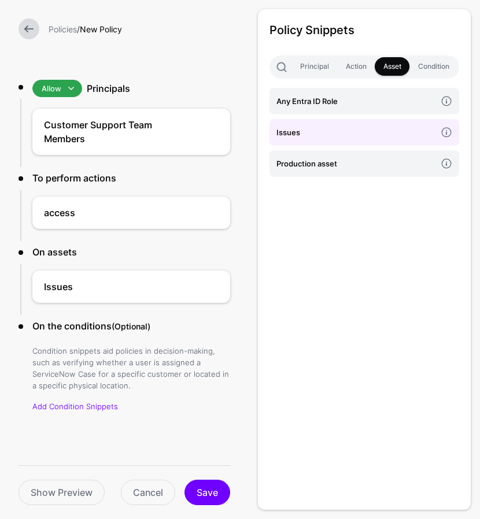
scroll to position [62, 0]
click at [91, 407] on link "Add Condition Snippets" at bounding box center [75, 407] width 86 height 9
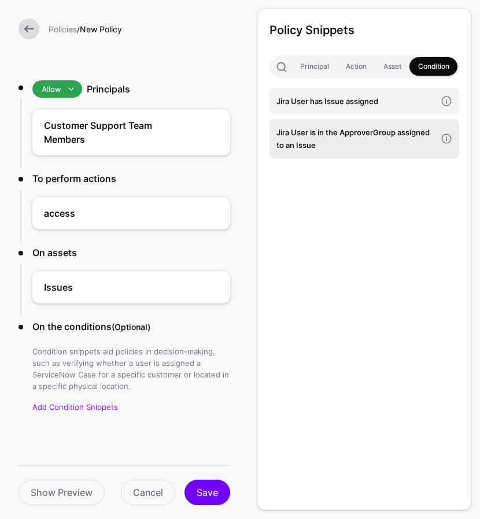
click at [345, 134] on h4 "Jira User is in the ApproverGroup assigned to an Issue" at bounding box center [357, 138] width 160 height 25
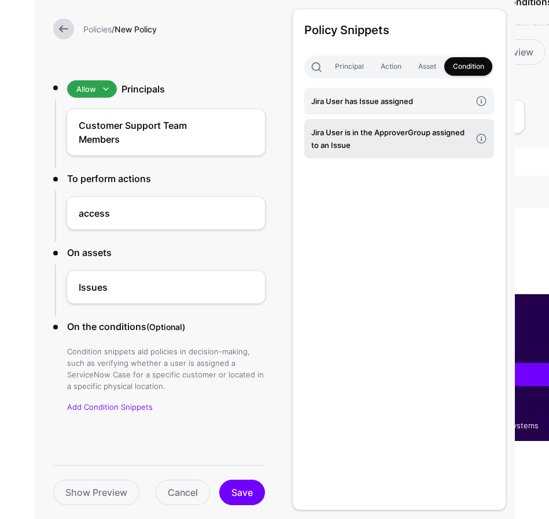
scroll to position [60, 0]
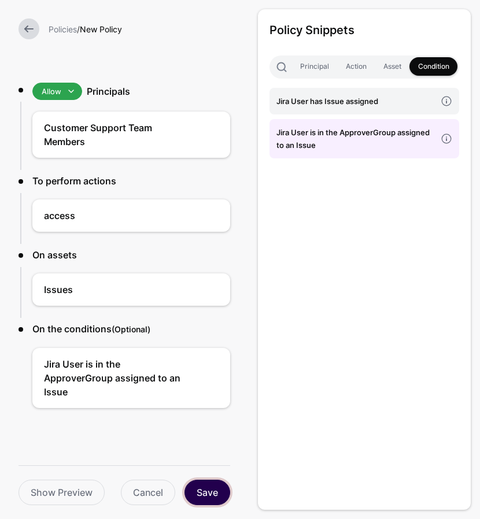
click at [201, 488] on button "Save" at bounding box center [208, 492] width 46 height 25
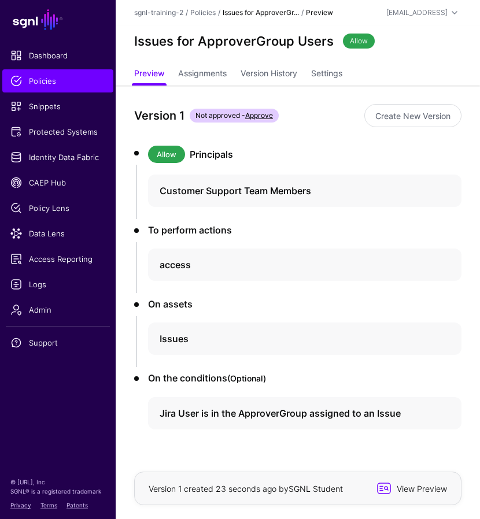
click at [406, 490] on span "View Preview" at bounding box center [420, 489] width 57 height 12
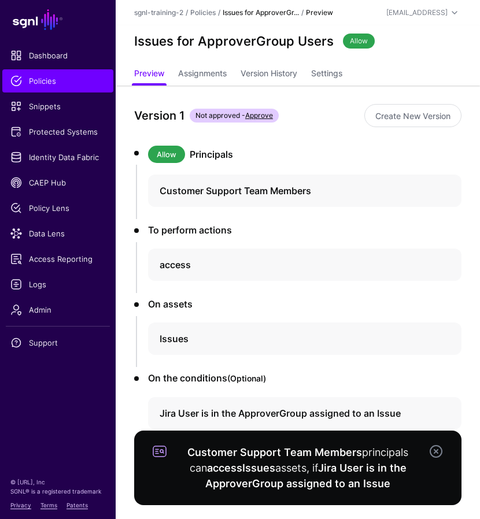
click at [434, 451] on link at bounding box center [436, 452] width 14 height 14
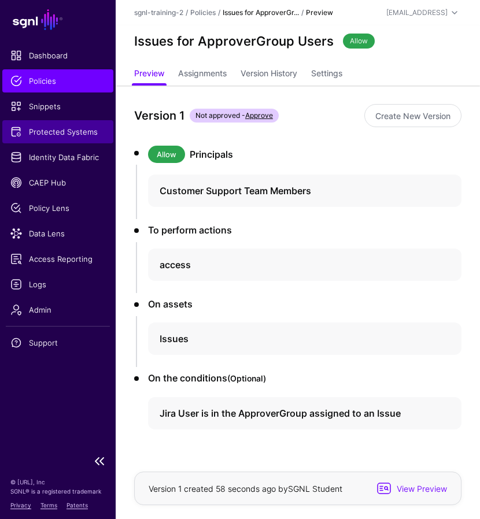
click at [67, 129] on span "Protected Systems" at bounding box center [57, 132] width 95 height 12
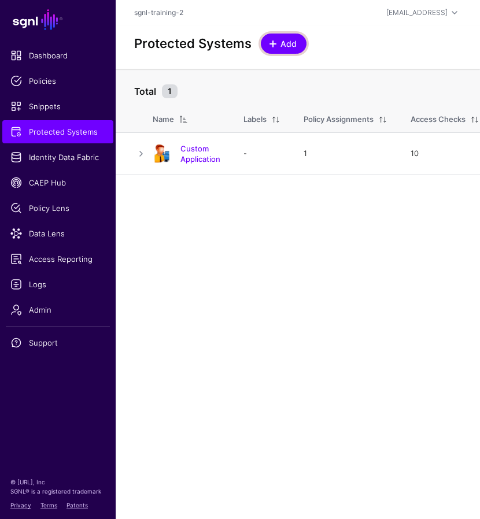
click at [285, 44] on span "Add" at bounding box center [288, 44] width 19 height 12
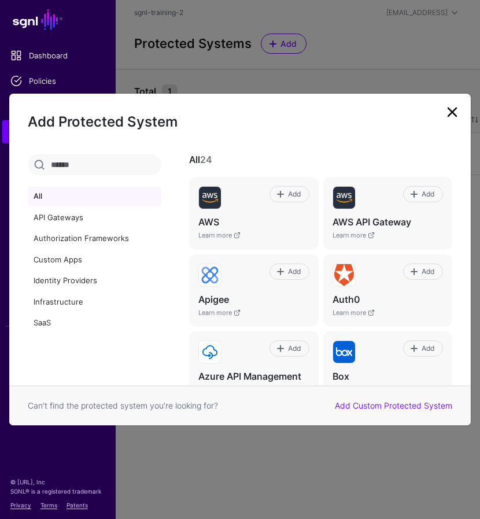
click at [456, 114] on link at bounding box center [452, 112] width 19 height 19
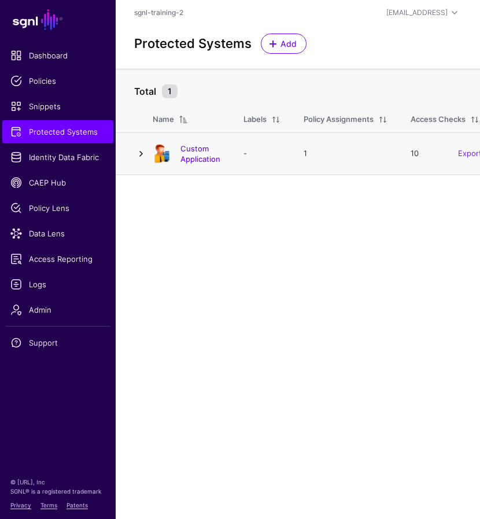
click at [145, 154] on link at bounding box center [141, 154] width 14 height 14
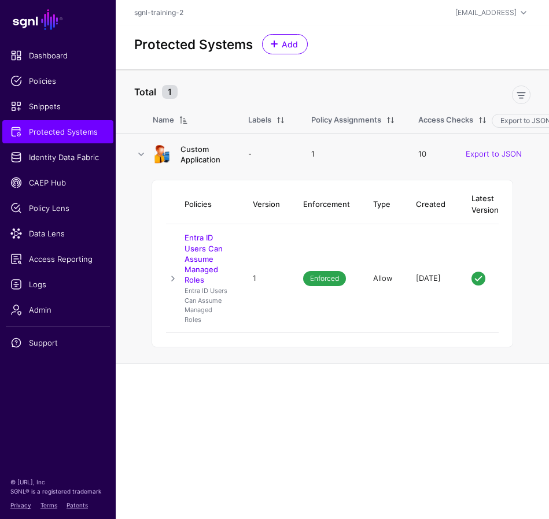
click at [191, 151] on link "Custom Application" at bounding box center [200, 155] width 40 height 20
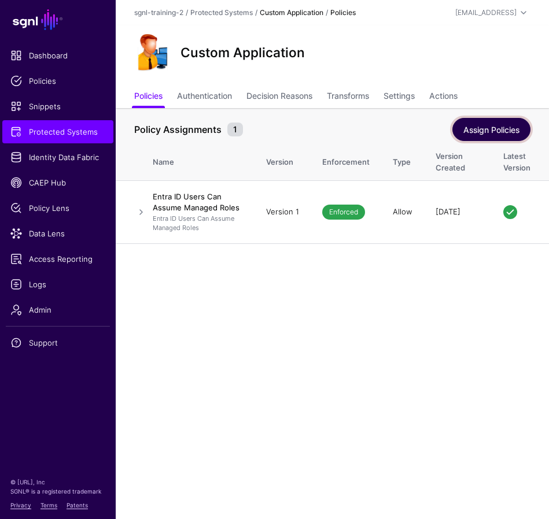
click at [465, 133] on link "Assign Policies" at bounding box center [491, 129] width 78 height 23
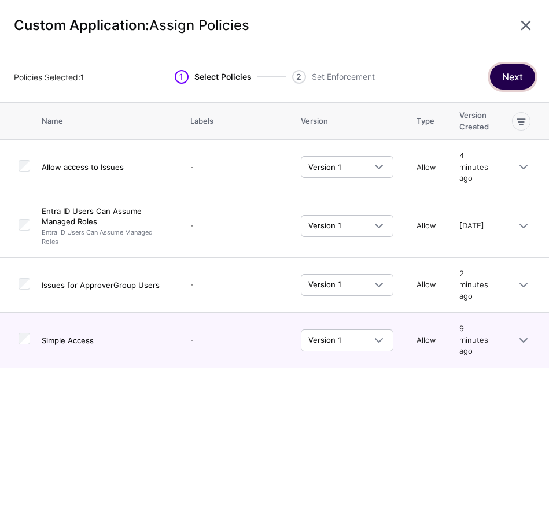
click at [465, 79] on button "Next" at bounding box center [512, 76] width 45 height 25
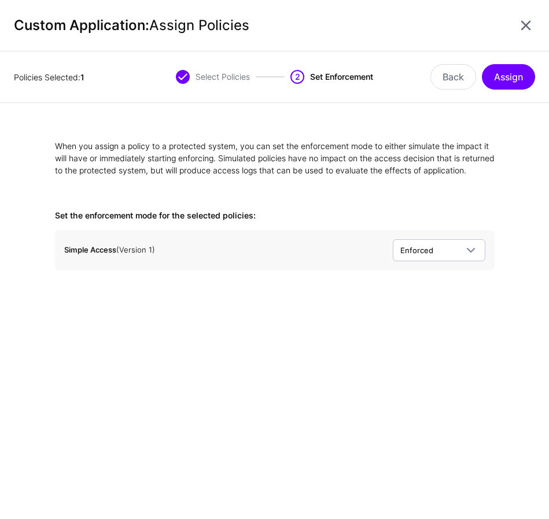
click at [257, 315] on div "When you assign a policy to a protected system, you can set the enforcement mod…" at bounding box center [274, 311] width 549 height 417
click at [458, 83] on button "Back" at bounding box center [453, 76] width 46 height 25
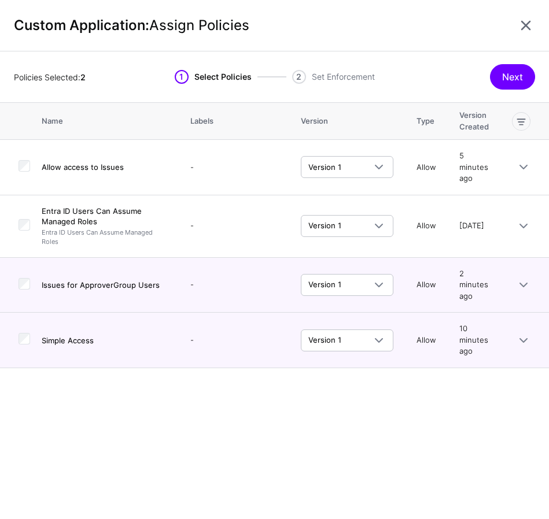
click at [218, 414] on div "Name Labels Version Type Version Created Allow access to Issues - Version 1 Ver…" at bounding box center [274, 311] width 549 height 417
click at [226, 407] on div "Name Labels Version Type Version Created Allow access to Issues - Version 1 Ver…" at bounding box center [274, 311] width 549 height 417
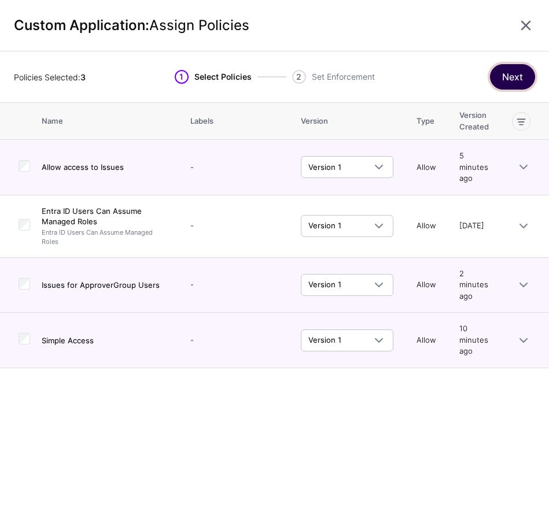
click at [465, 85] on button "Next" at bounding box center [512, 76] width 45 height 25
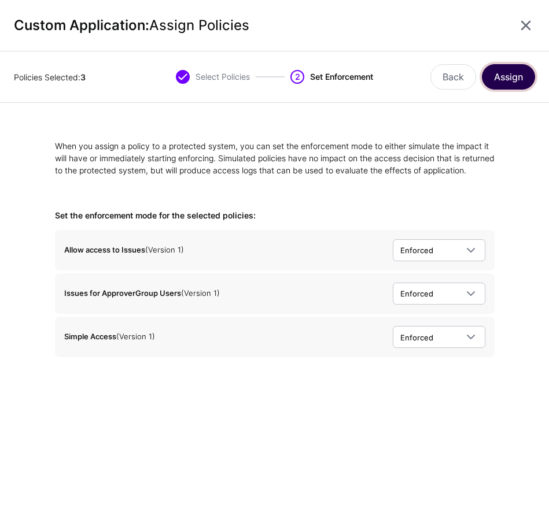
click at [465, 76] on button "Assign" at bounding box center [508, 76] width 53 height 25
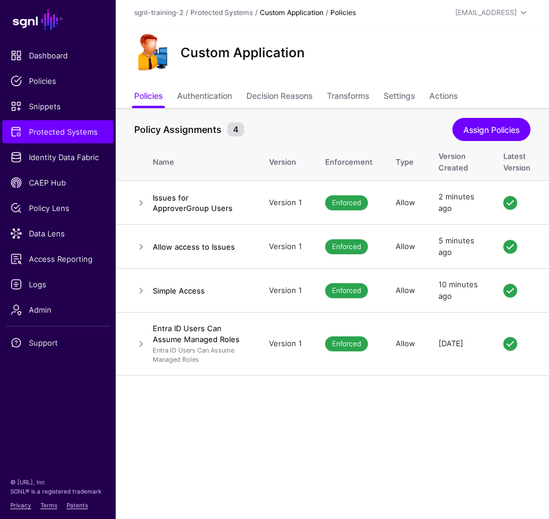
click at [296, 123] on div "Policy Assignments 4" at bounding box center [293, 130] width 324 height 14
click at [396, 97] on link "Settings" at bounding box center [399, 97] width 31 height 22
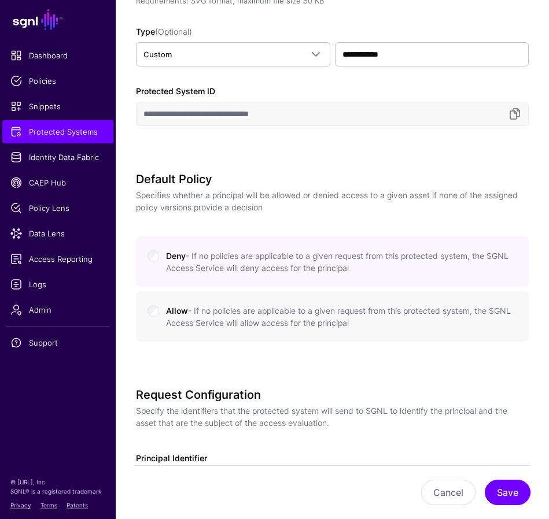
scroll to position [444, 0]
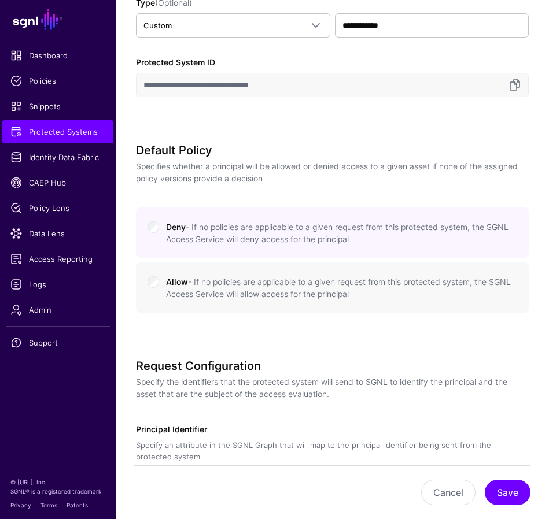
click at [266, 346] on div "**********" at bounding box center [332, 300] width 393 height 1230
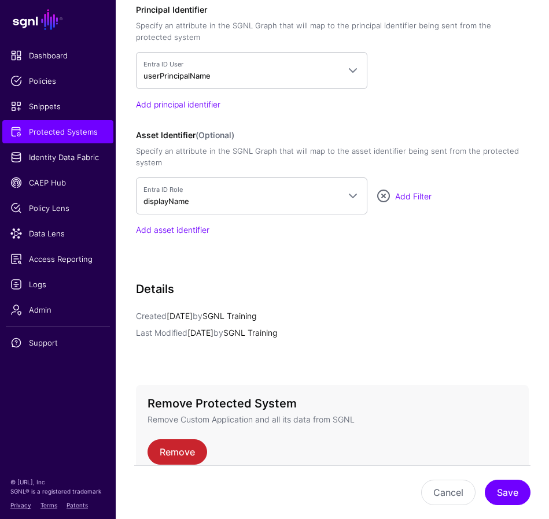
scroll to position [850, 0]
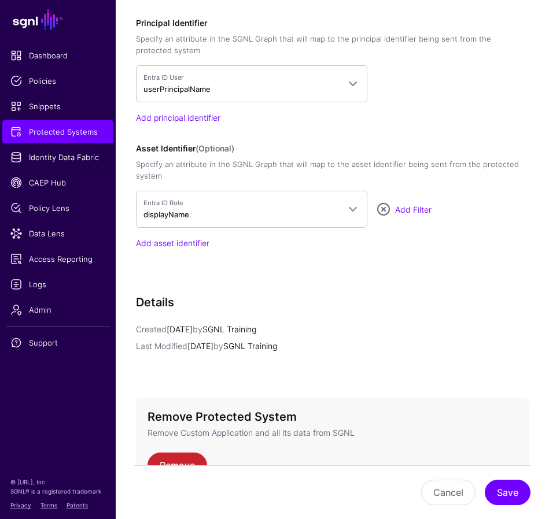
click at [396, 349] on p "Last Modified [DATE] by SGNL Training" at bounding box center [332, 346] width 393 height 12
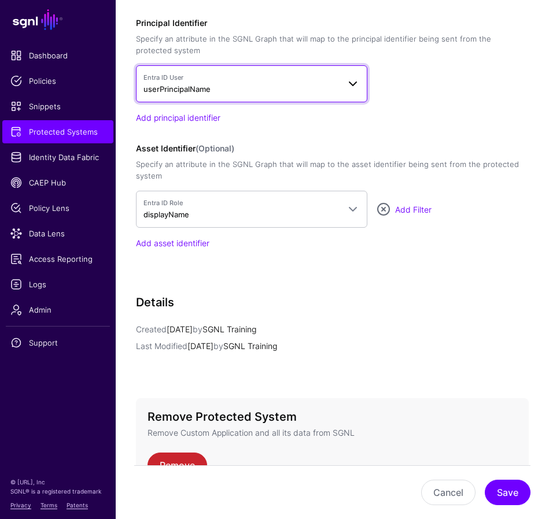
click at [305, 90] on span "Entra ID User userPrincipalName" at bounding box center [241, 84] width 196 height 22
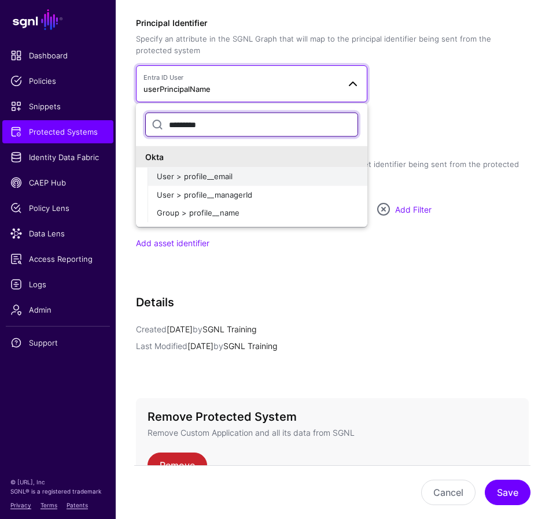
type input "*********"
click at [230, 179] on div "User > profile__email" at bounding box center [257, 177] width 201 height 12
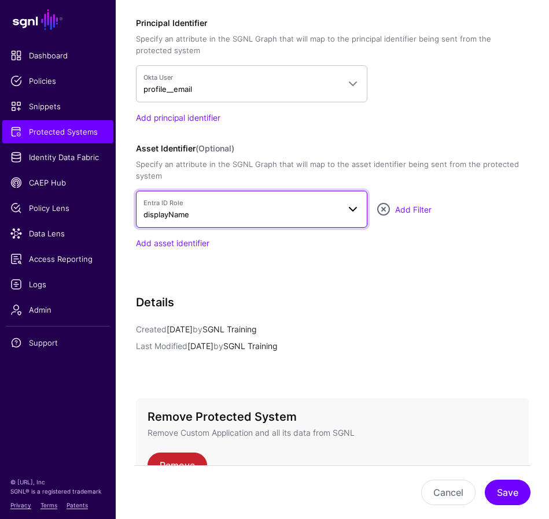
click at [281, 218] on span "Entra ID Role displayName" at bounding box center [241, 209] width 196 height 22
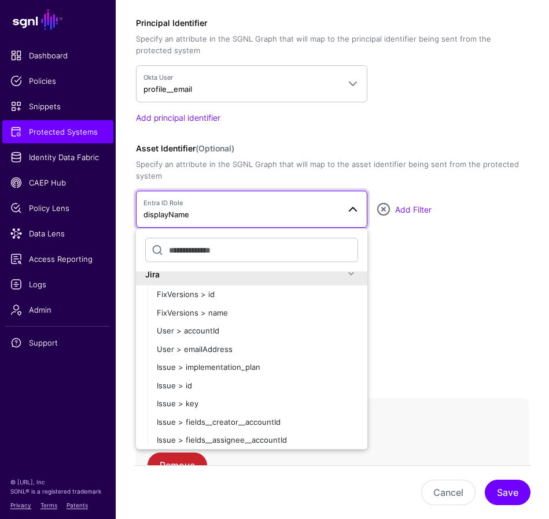
scroll to position [436, 0]
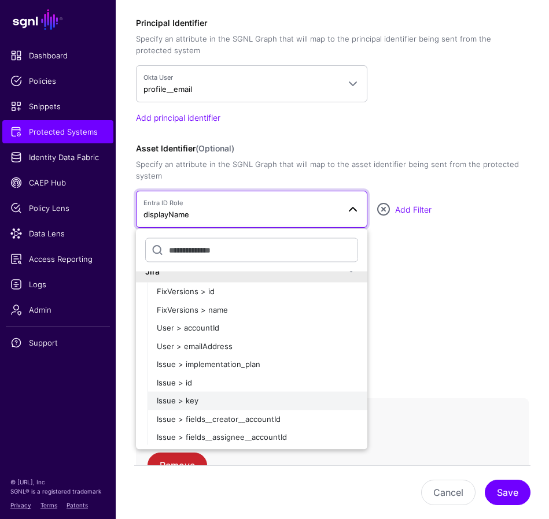
click at [201, 404] on div "Issue > key" at bounding box center [257, 402] width 201 height 12
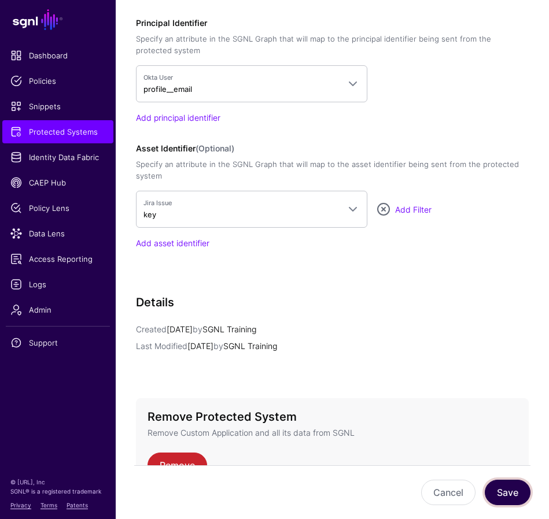
click at [465, 491] on button "Save" at bounding box center [508, 492] width 46 height 25
click at [465, 485] on button "Save" at bounding box center [508, 492] width 46 height 25
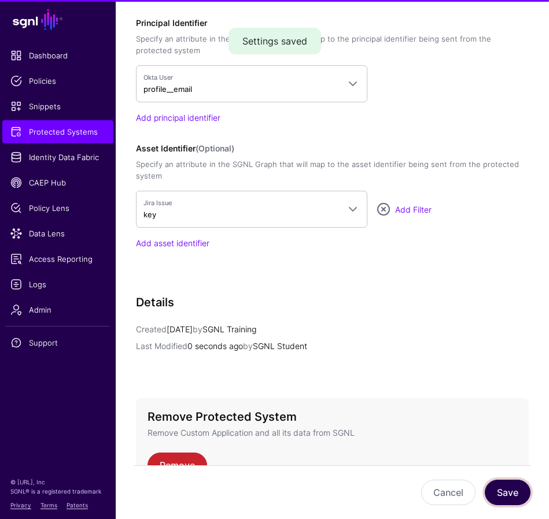
click at [465, 485] on button "Save" at bounding box center [508, 492] width 46 height 25
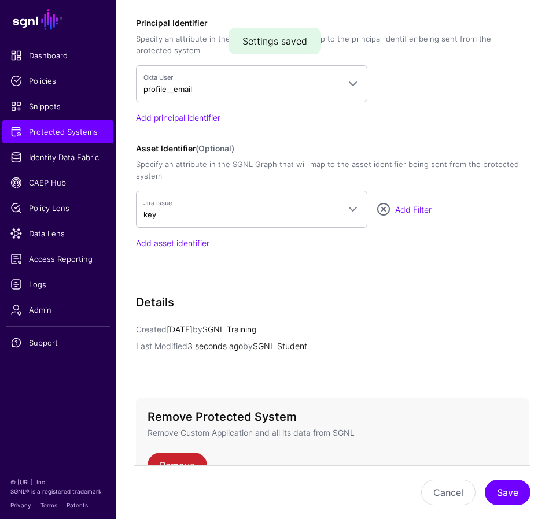
click at [347, 327] on p "Created [DATE] by SGNL Training" at bounding box center [332, 329] width 393 height 12
click at [43, 79] on span "Policies" at bounding box center [57, 81] width 95 height 12
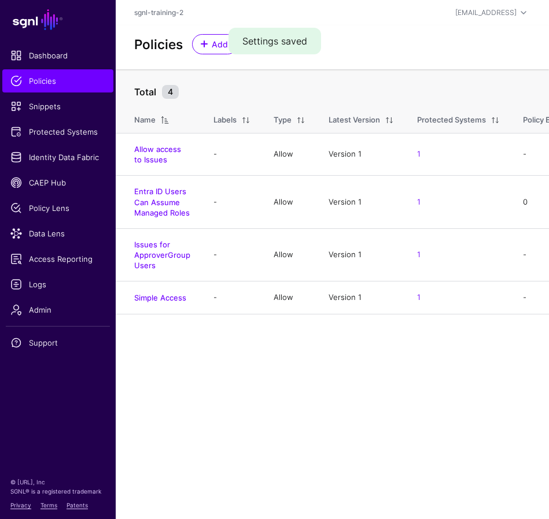
click at [312, 397] on main "SGNL Dashboard Policies Snippets Protected Systems Identity Data Fabric CAEP Hu…" at bounding box center [274, 259] width 549 height 519
click at [245, 380] on main "SGNL Dashboard Policies Snippets Protected Systems Identity Data Fabric CAEP Hu…" at bounding box center [274, 259] width 549 height 519
click at [174, 303] on td "Simple Access" at bounding box center [159, 298] width 86 height 33
click at [370, 86] on div at bounding box center [418, 92] width 470 height 23
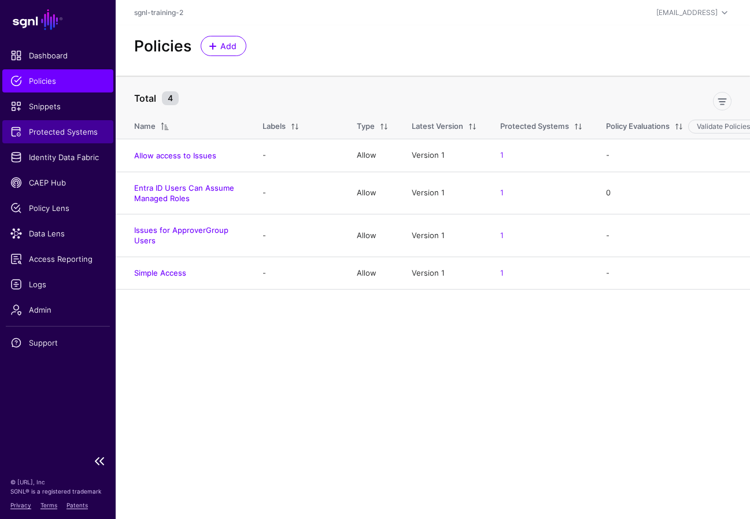
click at [64, 131] on span "Protected Systems" at bounding box center [57, 132] width 95 height 12
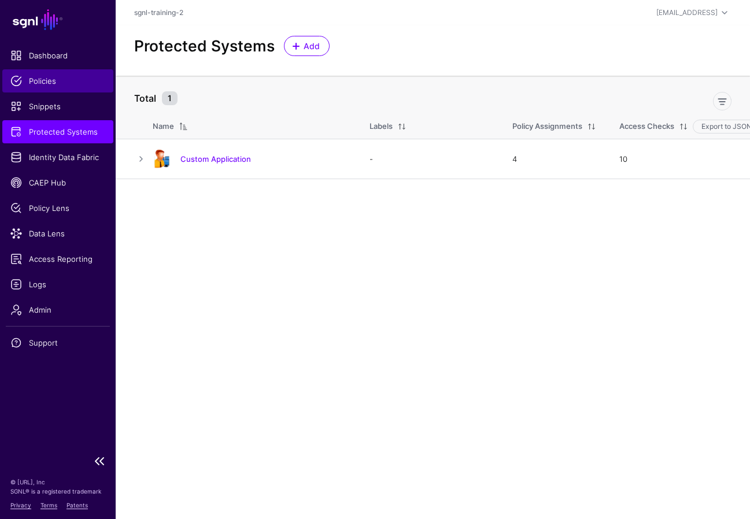
click at [54, 82] on span "Policies" at bounding box center [57, 81] width 95 height 12
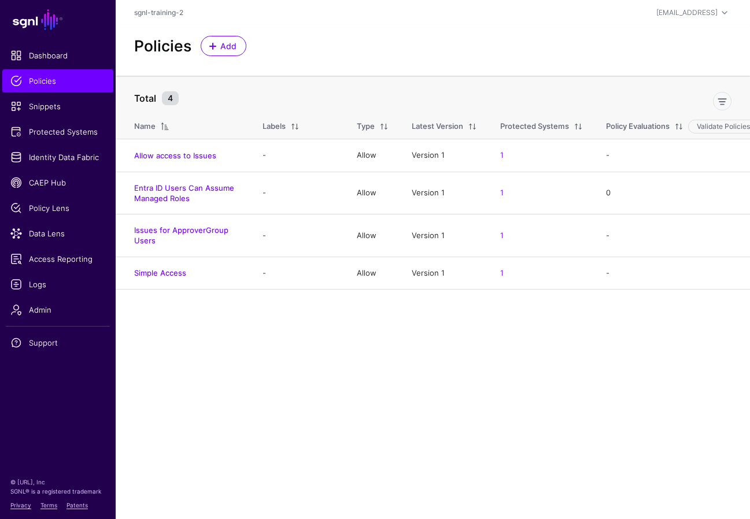
click at [465, 382] on main "SGNL Dashboard Policies Snippets Protected Systems Identity Data Fabric CAEP Hu…" at bounding box center [375, 259] width 750 height 519
click at [230, 47] on span "Add" at bounding box center [228, 46] width 19 height 12
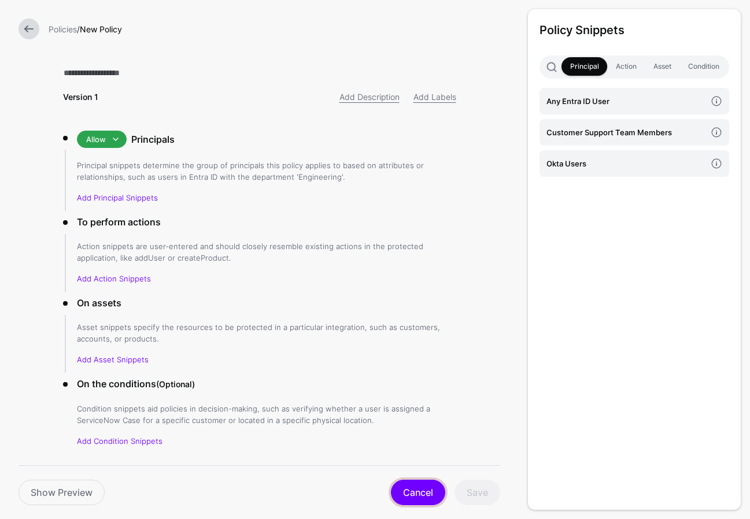
click at [423, 488] on link "Cancel" at bounding box center [418, 492] width 54 height 25
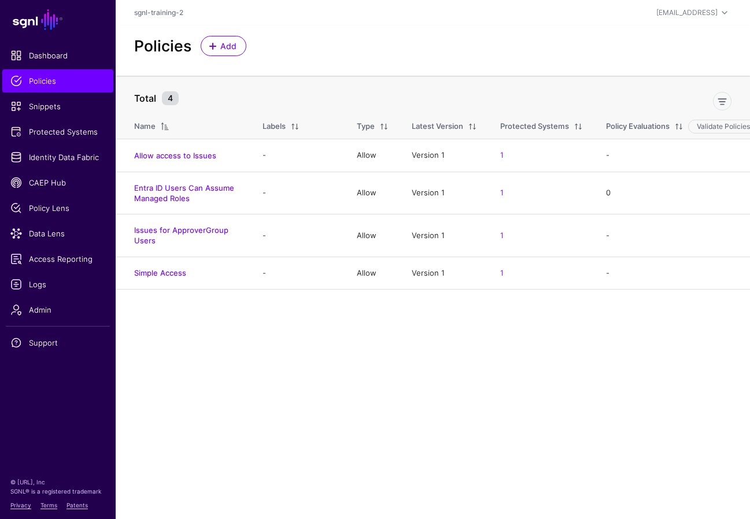
click at [465, 411] on main "SGNL Dashboard Policies Snippets Protected Systems Identity Data Fabric CAEP Hu…" at bounding box center [375, 259] width 750 height 519
click at [447, 342] on main "SGNL Dashboard Policies Snippets Protected Systems Identity Data Fabric CAEP Hu…" at bounding box center [375, 259] width 750 height 519
click at [465, 152] on link "1" at bounding box center [501, 154] width 3 height 9
click at [465, 127] on span at bounding box center [578, 126] width 9 height 9
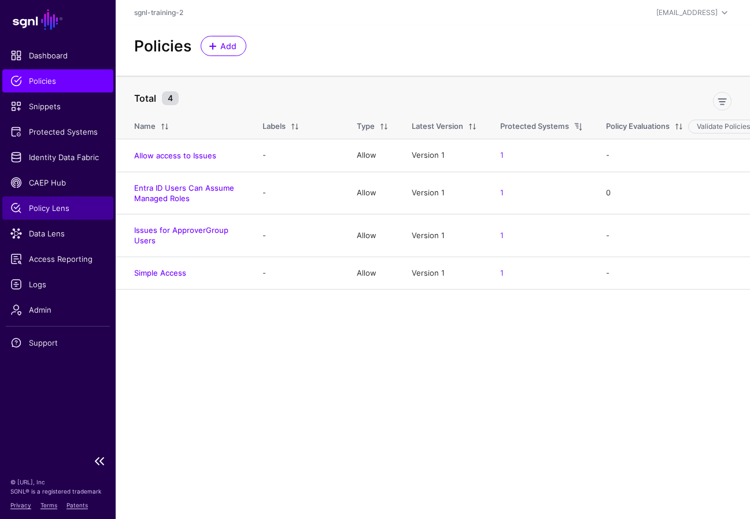
click at [51, 209] on span "Policy Lens" at bounding box center [57, 208] width 95 height 12
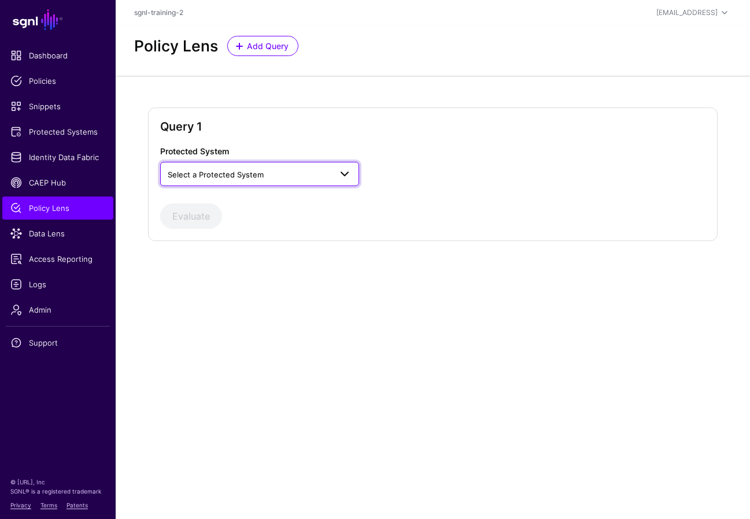
click at [215, 178] on span "Select a Protected System" at bounding box center [216, 174] width 96 height 9
click at [227, 199] on span "Custom Application" at bounding box center [205, 200] width 70 height 9
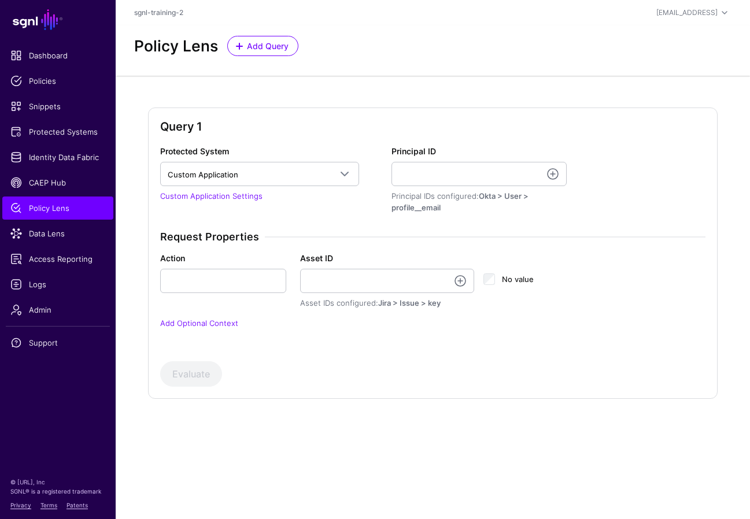
click at [465, 65] on div "Policy Lens Add Query" at bounding box center [433, 50] width 635 height 50
click at [465, 336] on div "Request Properties Action Asset ID Asset IDs configured: Jira > Issue > key No …" at bounding box center [433, 287] width 555 height 113
click at [437, 165] on input "Principal ID" at bounding box center [480, 174] width 176 height 24
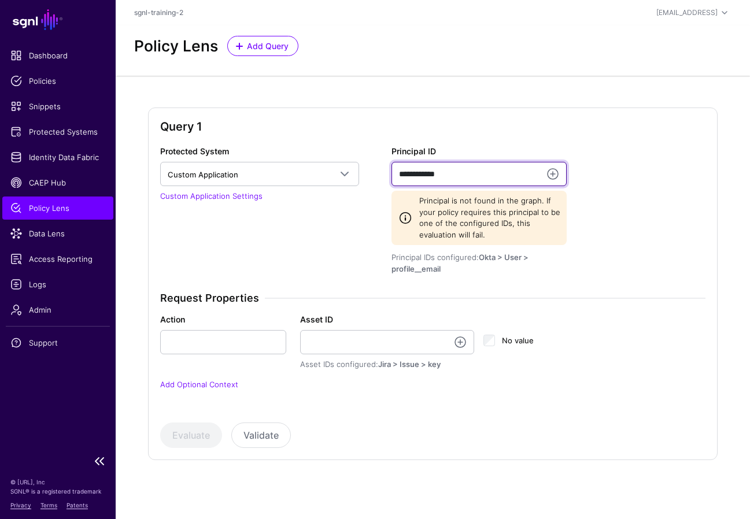
type input "**********"
click at [454, 384] on p "Add Optional Context" at bounding box center [433, 385] width 546 height 12
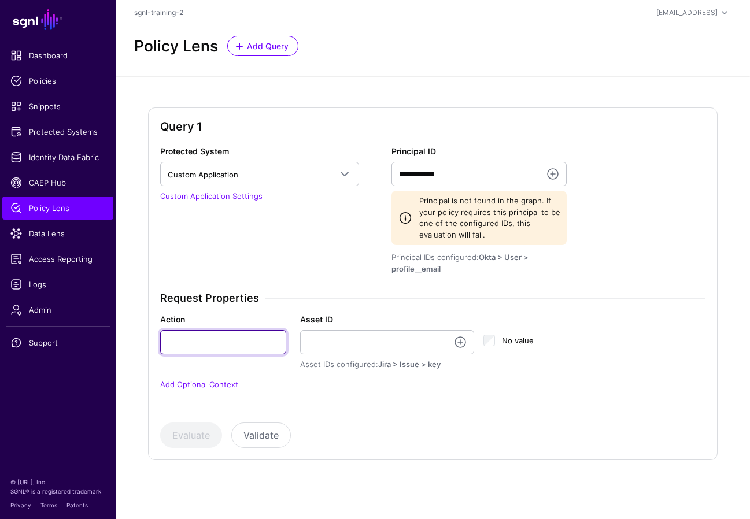
click at [232, 335] on input "Action" at bounding box center [223, 342] width 126 height 24
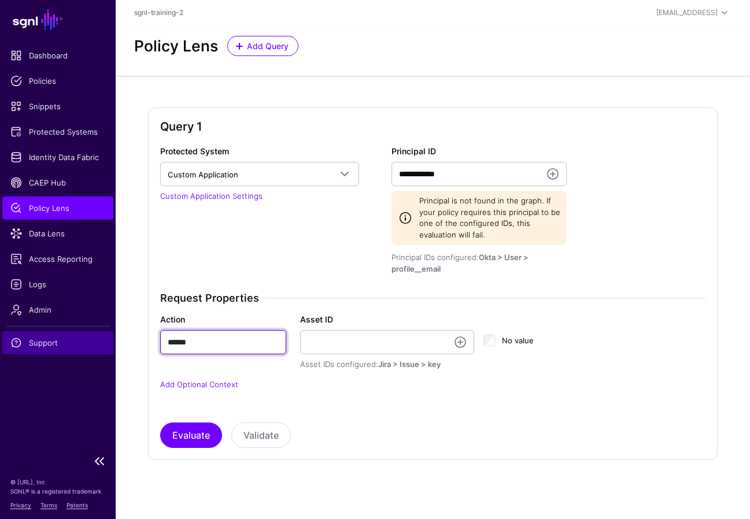
type input "******"
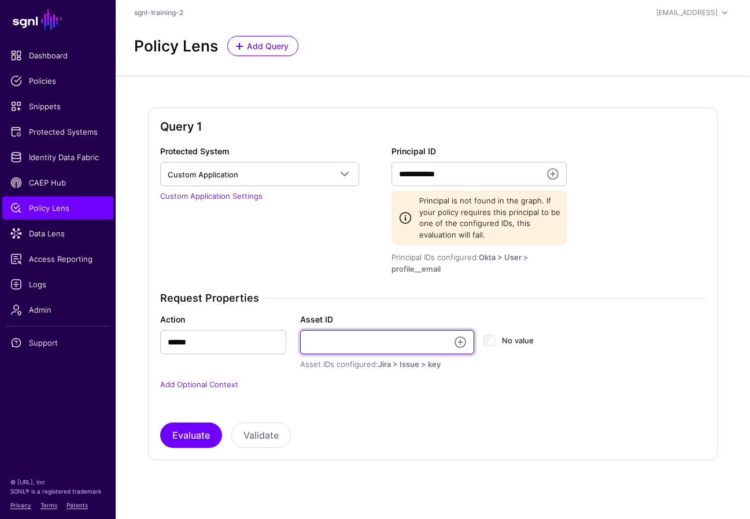
click at [366, 345] on input "Asset ID" at bounding box center [387, 342] width 174 height 24
type input "**********"
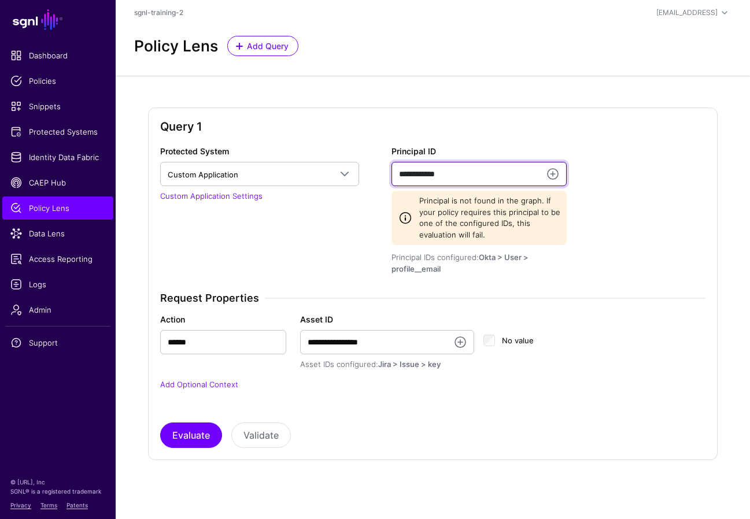
click at [434, 174] on input "**********" at bounding box center [480, 174] width 176 height 24
click at [423, 174] on input "**********" at bounding box center [480, 174] width 176 height 24
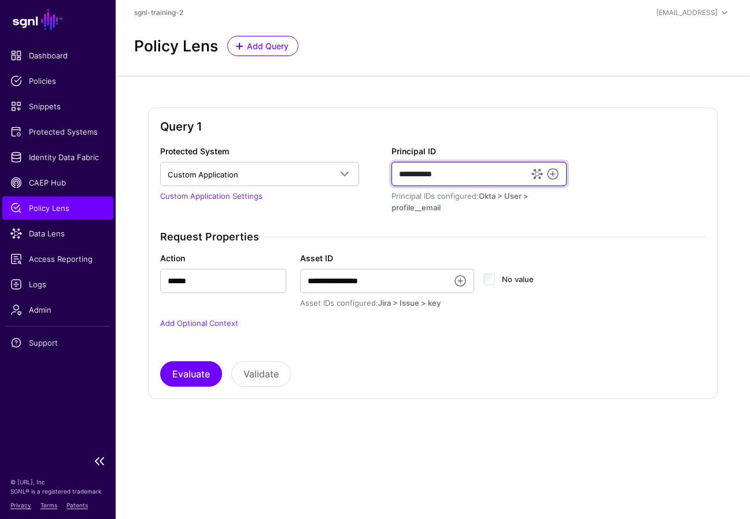
type input "**********"
click at [465, 359] on div "**********" at bounding box center [433, 266] width 546 height 242
click at [465, 358] on div "**********" at bounding box center [433, 266] width 546 height 242
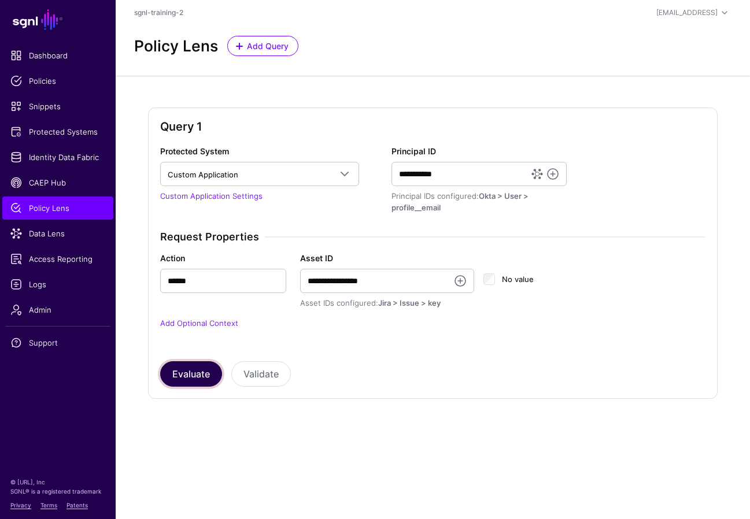
click at [204, 376] on button "Evaluate" at bounding box center [191, 374] width 62 height 25
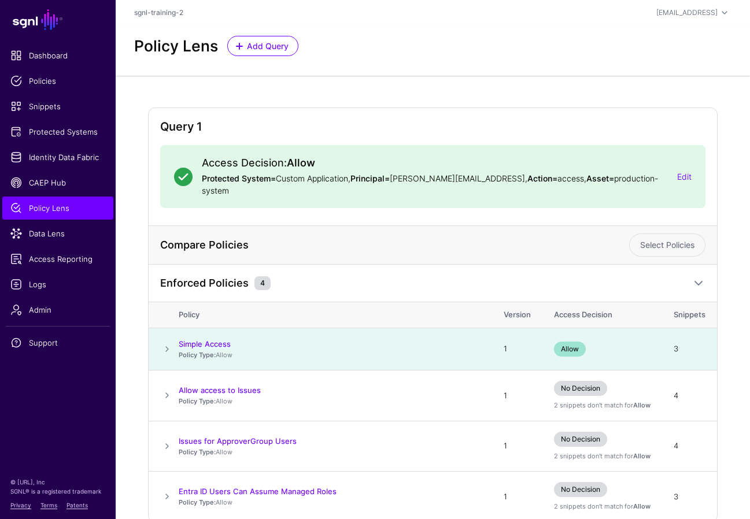
scroll to position [42, 0]
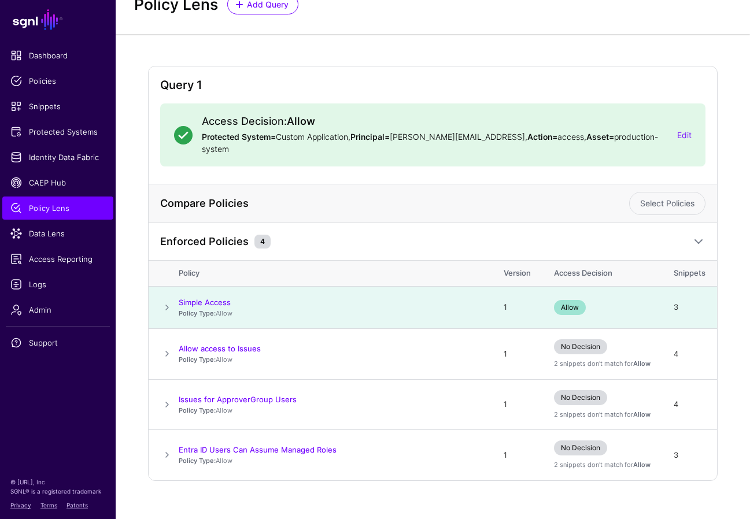
click at [432, 223] on div "Enforced Policies 4" at bounding box center [433, 242] width 569 height 38
click at [465, 300] on div "Allow" at bounding box center [602, 307] width 97 height 15
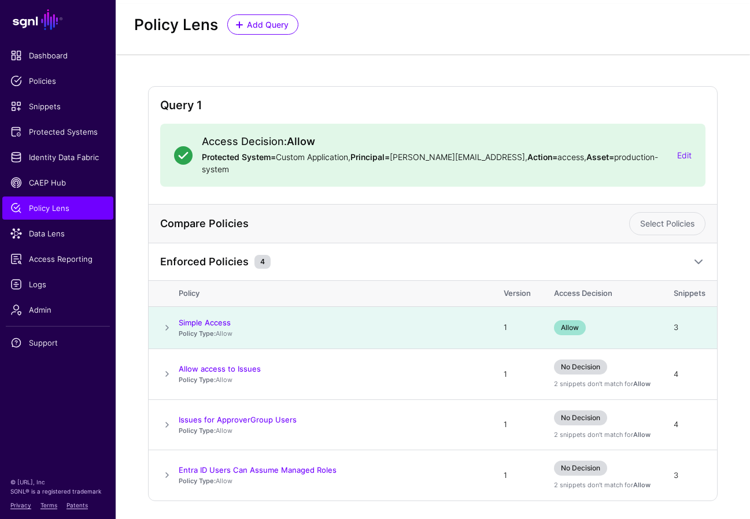
scroll to position [0, 0]
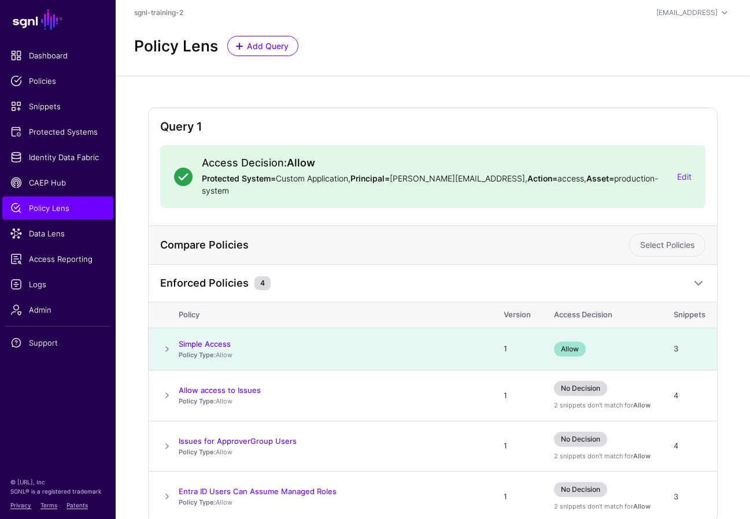
click at [165, 342] on span at bounding box center [167, 349] width 14 height 14
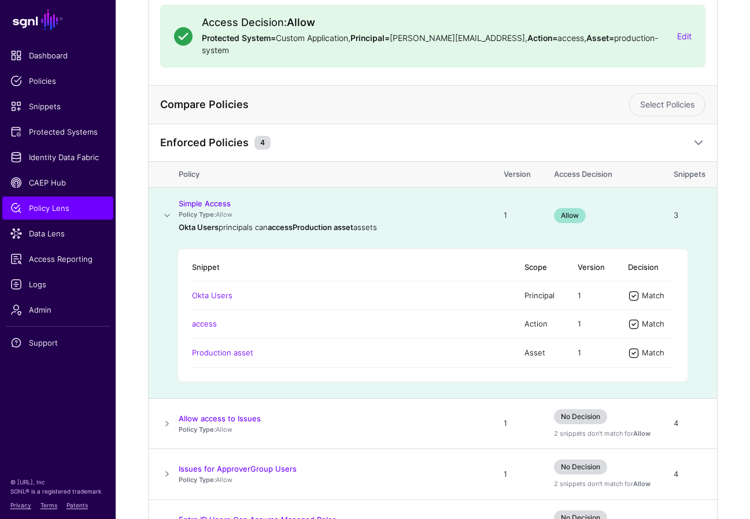
scroll to position [152, 0]
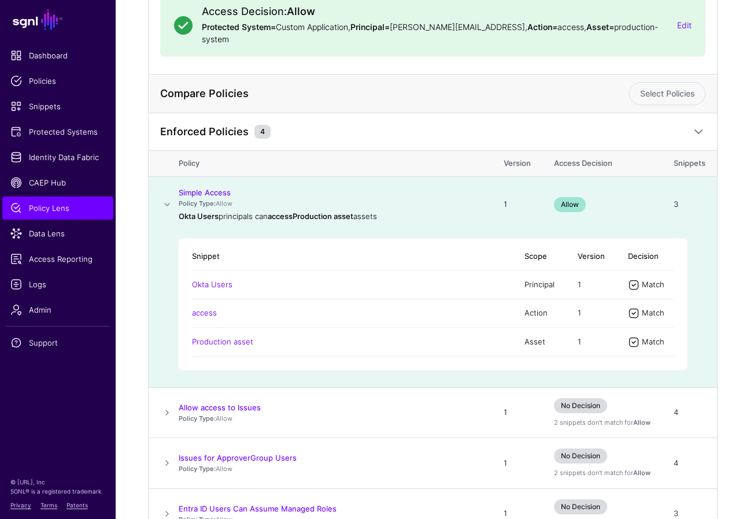
click at [465, 367] on div "Query 1 Access Decision: Allow Protected System= Custom Application, Principal=…" at bounding box center [433, 257] width 635 height 666
click at [160, 406] on span at bounding box center [167, 413] width 14 height 14
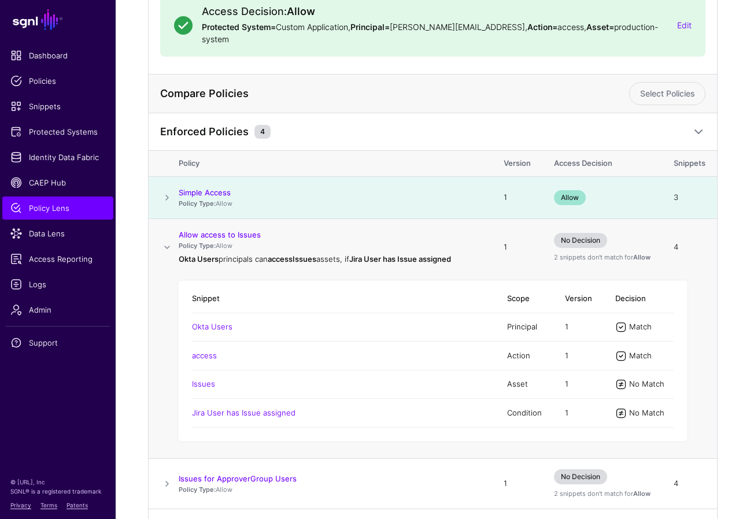
click at [165, 241] on span at bounding box center [167, 248] width 14 height 14
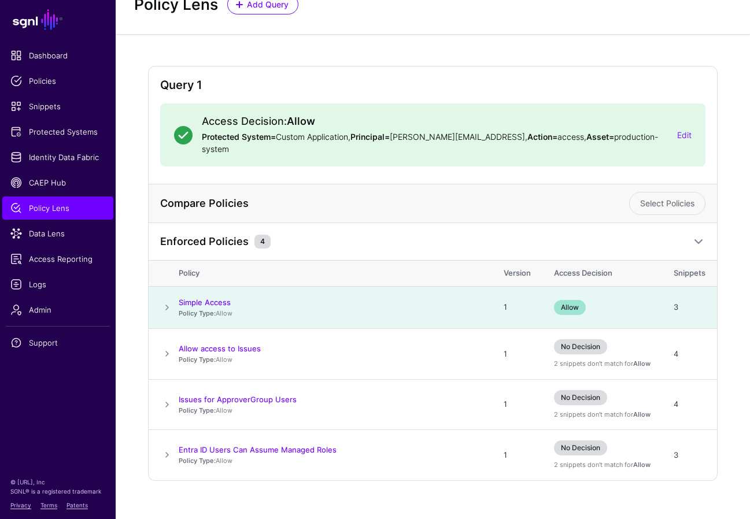
click at [433, 223] on div "Enforced Policies 4" at bounding box center [433, 242] width 569 height 38
click at [391, 235] on div "Enforced Policies 4" at bounding box center [421, 242] width 529 height 14
click at [383, 235] on div "Enforced Policies 4" at bounding box center [421, 242] width 529 height 14
click at [465, 185] on div "Compare Policies Select Policies" at bounding box center [433, 204] width 569 height 39
click at [84, 205] on span "Policy Lens" at bounding box center [57, 208] width 95 height 12
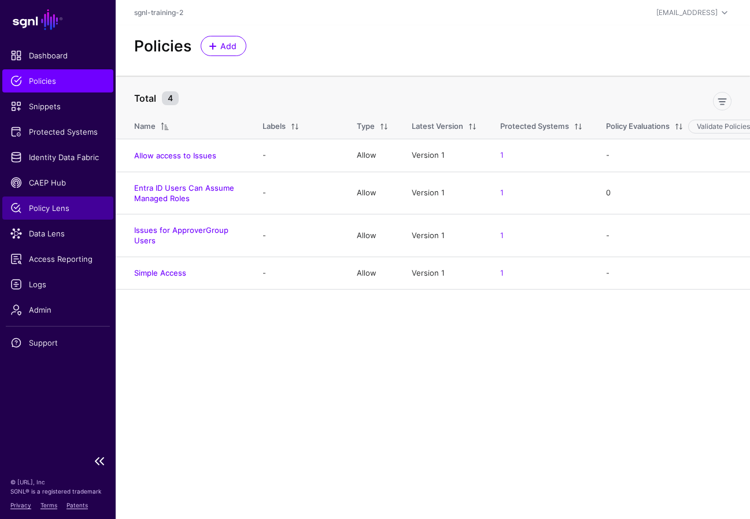
click at [34, 213] on span "Policy Lens" at bounding box center [57, 208] width 95 height 12
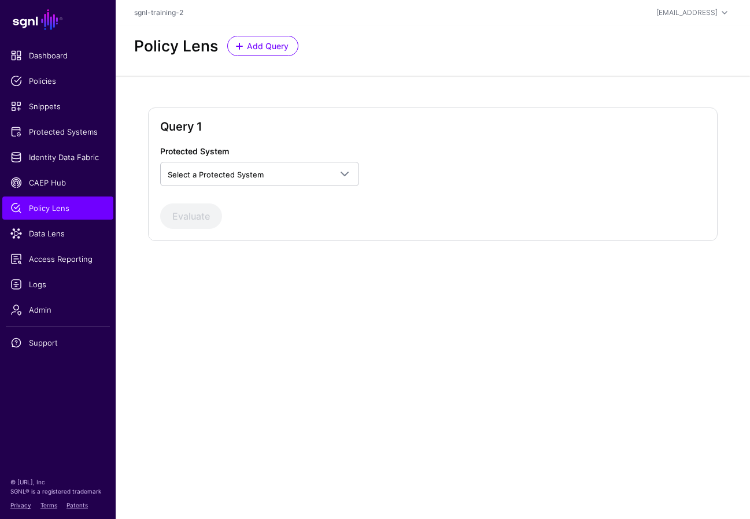
click at [423, 349] on main "SGNL Dashboard Policies Snippets Protected Systems Identity Data Fabric CAEP Hu…" at bounding box center [375, 259] width 750 height 519
click at [285, 177] on span "Select a Protected System" at bounding box center [249, 174] width 163 height 13
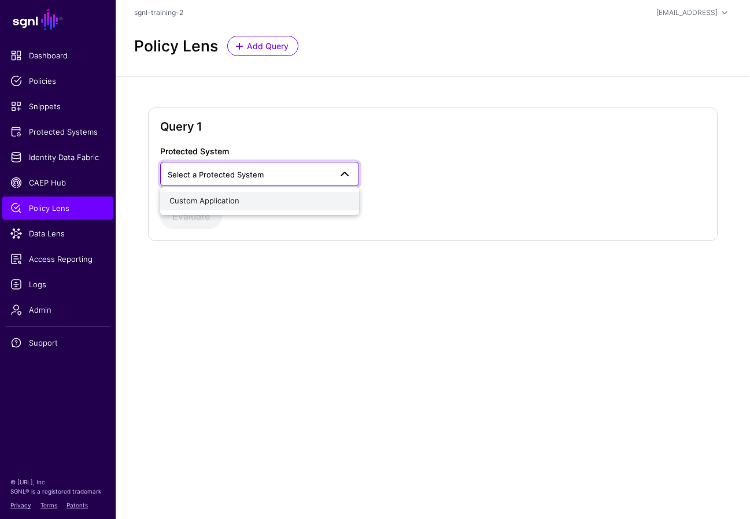
click at [269, 194] on button "Custom Application" at bounding box center [259, 201] width 199 height 19
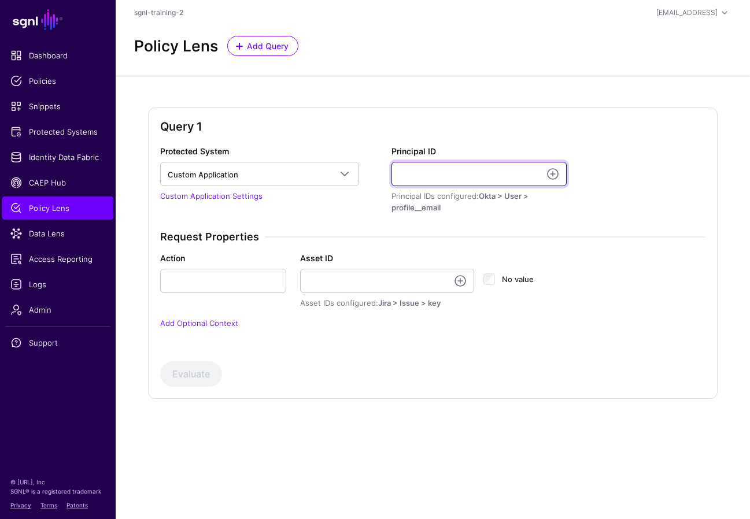
click at [421, 179] on input "Principal ID" at bounding box center [480, 174] width 176 height 24
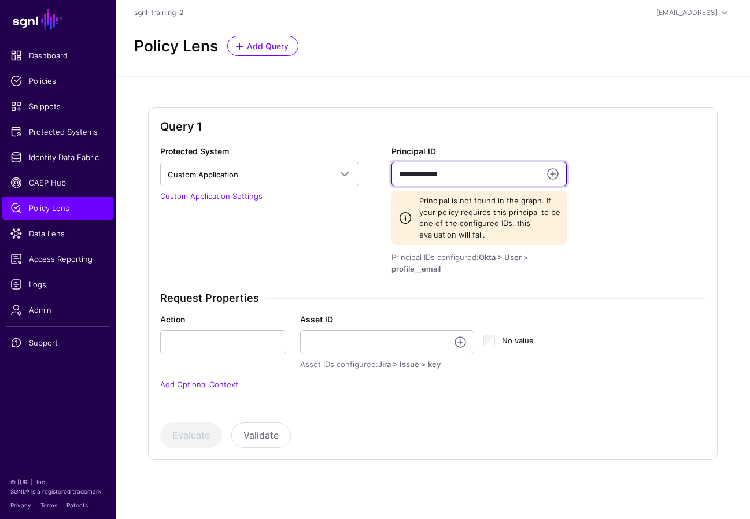
click at [465, 174] on input "**********" at bounding box center [480, 174] width 176 height 24
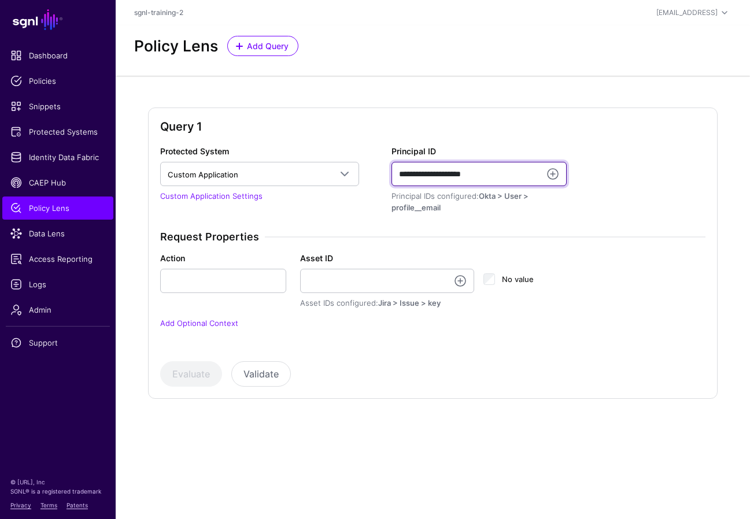
type input "**********"
click at [459, 379] on div "Evaluate Validate" at bounding box center [433, 374] width 546 height 25
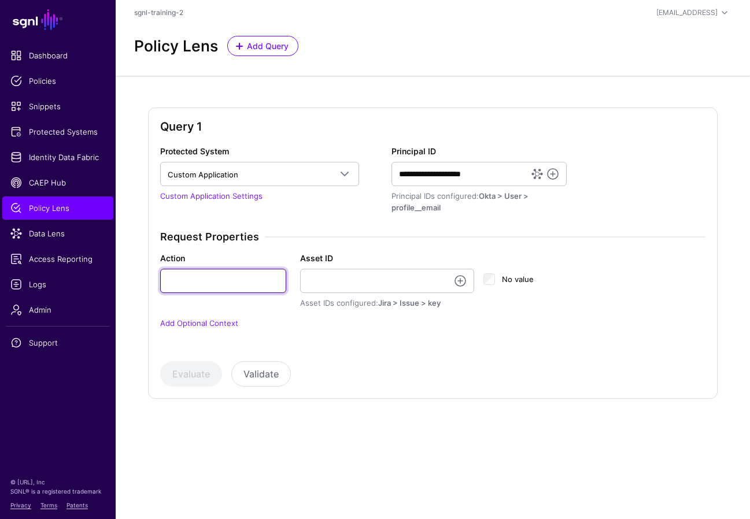
click at [253, 275] on input "Action" at bounding box center [223, 281] width 126 height 24
type input "******"
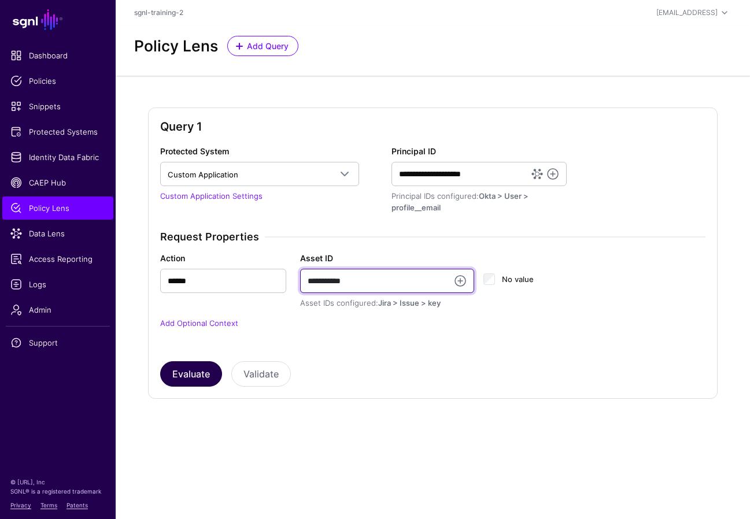
type input "**********"
click at [191, 378] on button "Evaluate" at bounding box center [191, 374] width 62 height 25
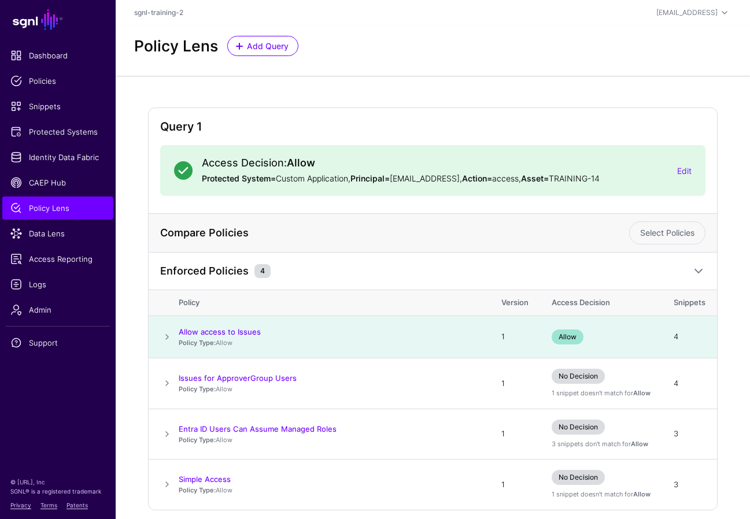
click at [167, 336] on span at bounding box center [167, 337] width 14 height 14
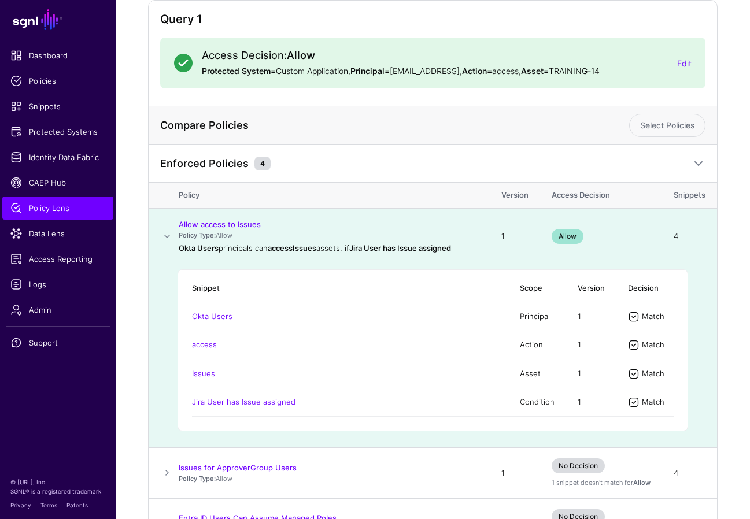
scroll to position [113, 0]
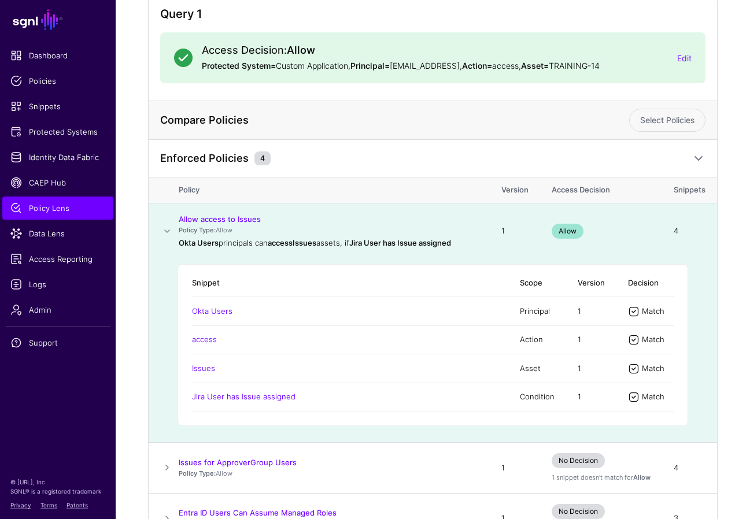
click at [378, 156] on div "Enforced Policies 4" at bounding box center [421, 159] width 529 height 14
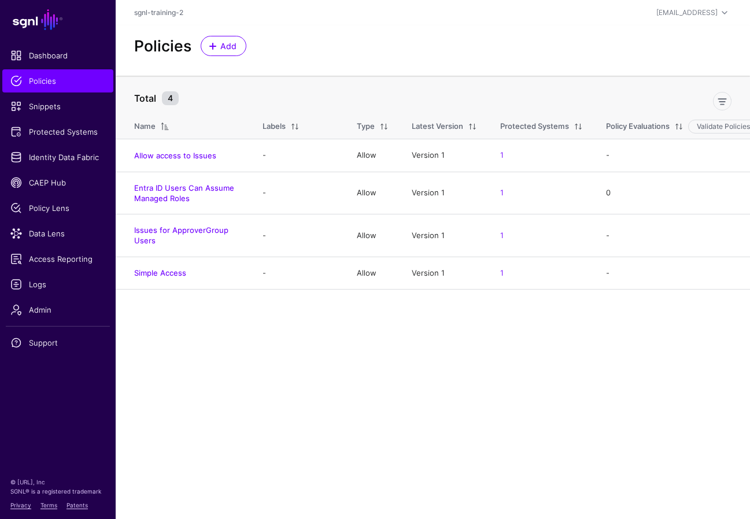
click at [465, 364] on main "SGNL Dashboard Policies Snippets Protected Systems Identity Data Fabric CAEP Hu…" at bounding box center [375, 259] width 750 height 519
click at [164, 157] on link "Allow access to Issues" at bounding box center [175, 155] width 82 height 9
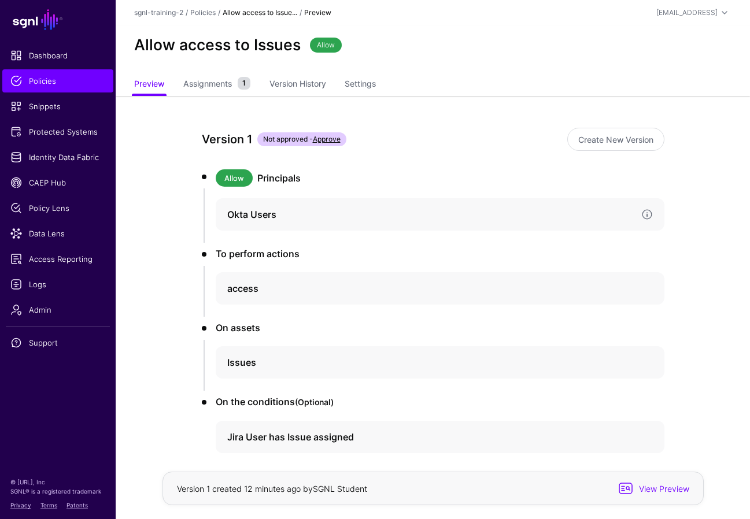
click at [465, 219] on h4 "Okta Users" at bounding box center [429, 215] width 405 height 14
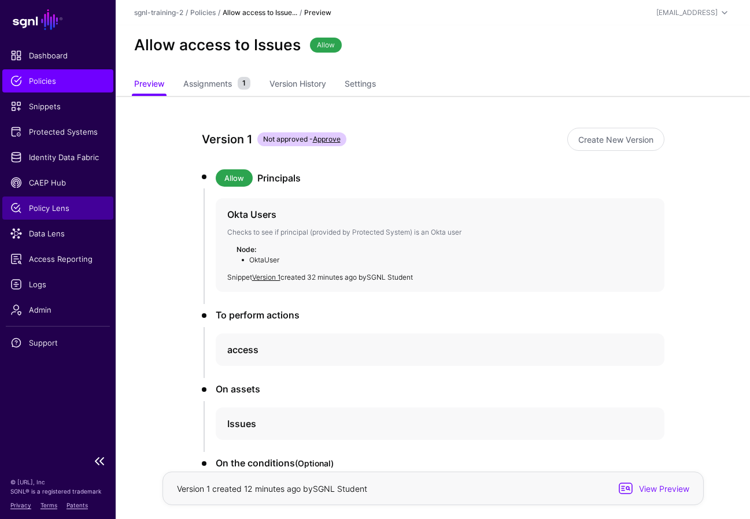
click at [51, 208] on span "Policy Lens" at bounding box center [57, 208] width 95 height 12
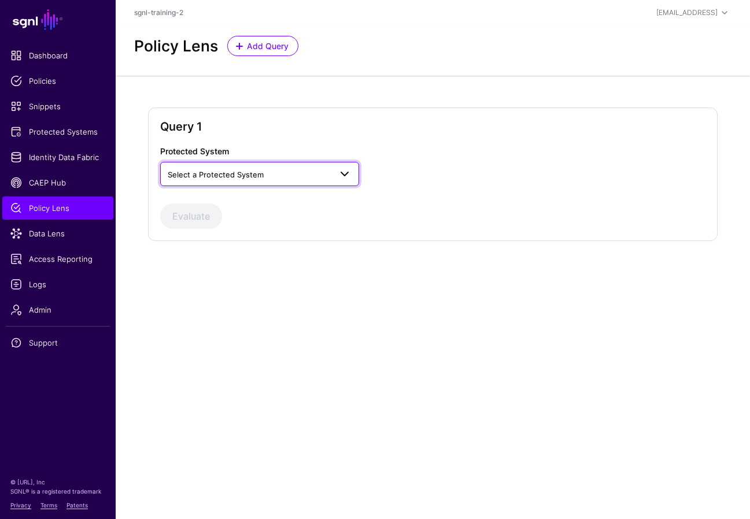
click at [274, 174] on span "Select a Protected System" at bounding box center [249, 174] width 163 height 13
click at [226, 204] on span "Custom Application" at bounding box center [205, 200] width 70 height 9
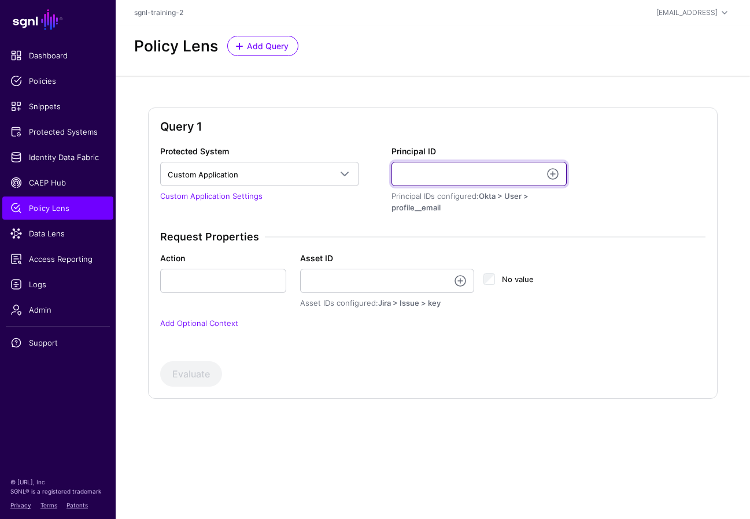
click at [432, 167] on input "Principal ID" at bounding box center [480, 174] width 176 height 24
type input "**********"
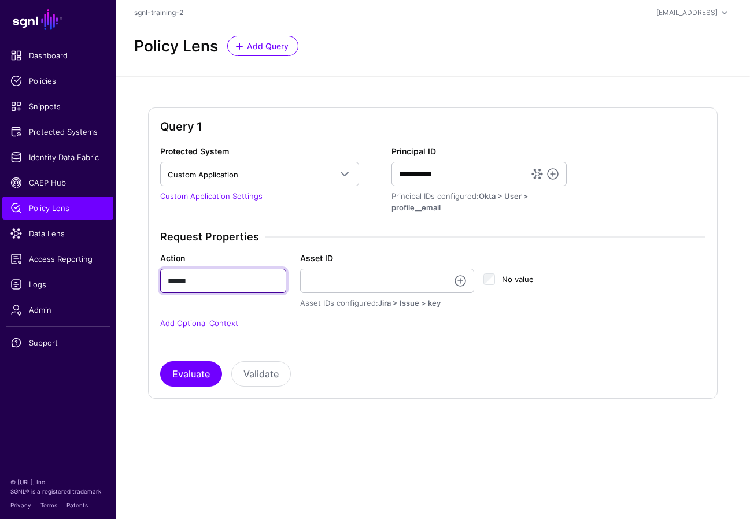
type input "******"
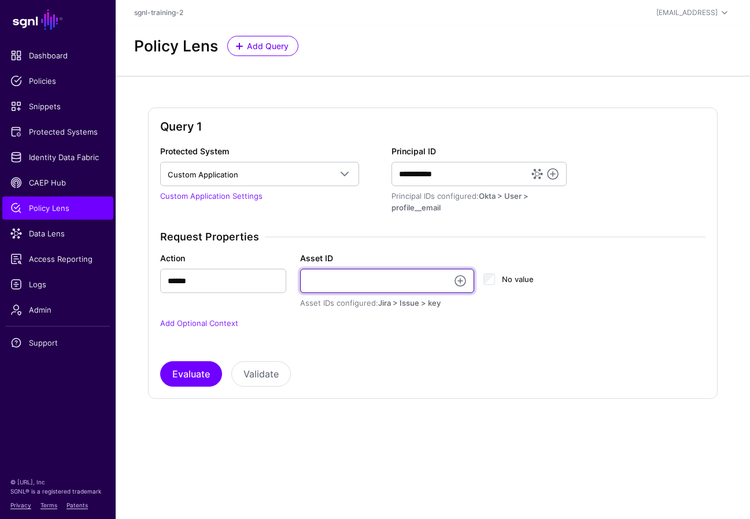
click at [361, 280] on input "Asset ID" at bounding box center [387, 281] width 174 height 24
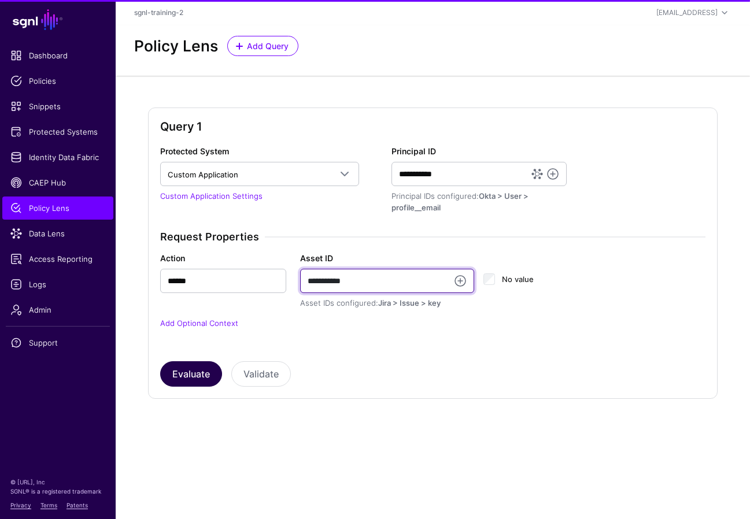
type input "**********"
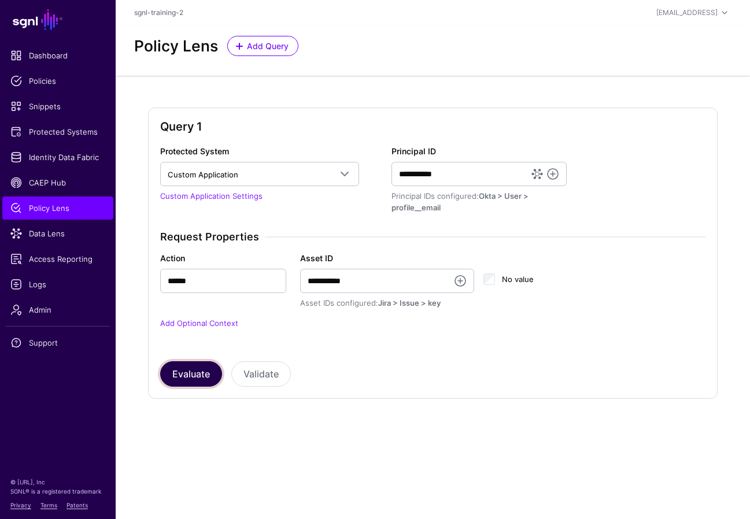
click at [201, 371] on button "Evaluate" at bounding box center [191, 374] width 62 height 25
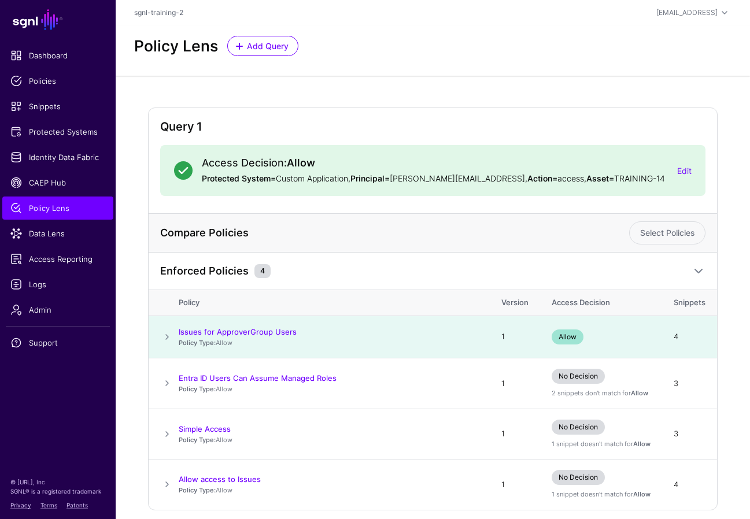
click at [166, 336] on span at bounding box center [167, 337] width 14 height 14
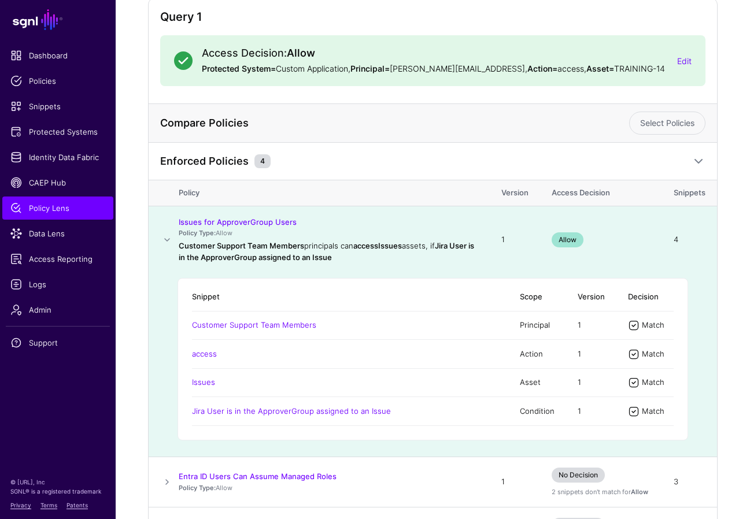
scroll to position [111, 0]
click at [352, 150] on div "Enforced Policies 4" at bounding box center [433, 161] width 569 height 38
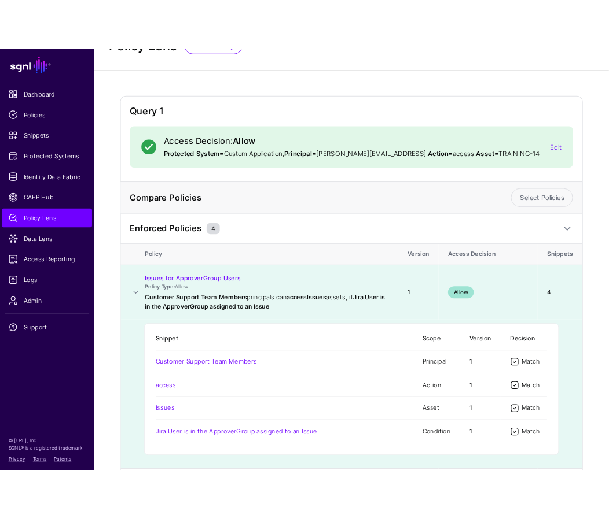
scroll to position [0, 0]
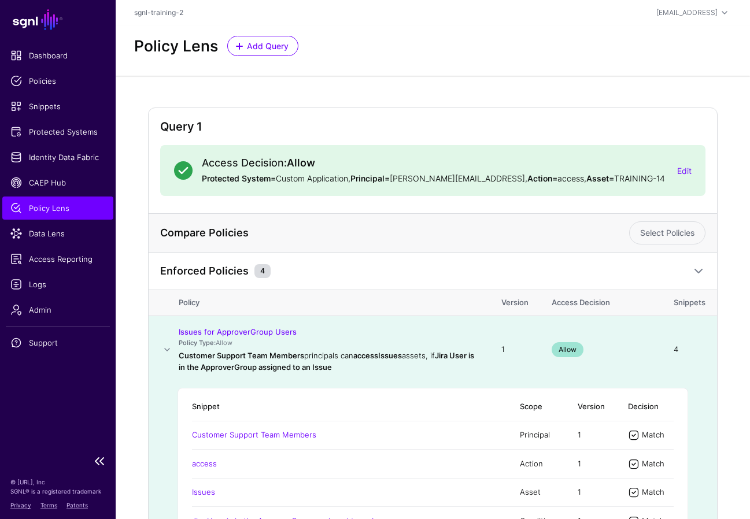
click at [57, 209] on span "Policy Lens" at bounding box center [57, 208] width 95 height 12
click at [54, 236] on span "Data Lens" at bounding box center [57, 234] width 95 height 12
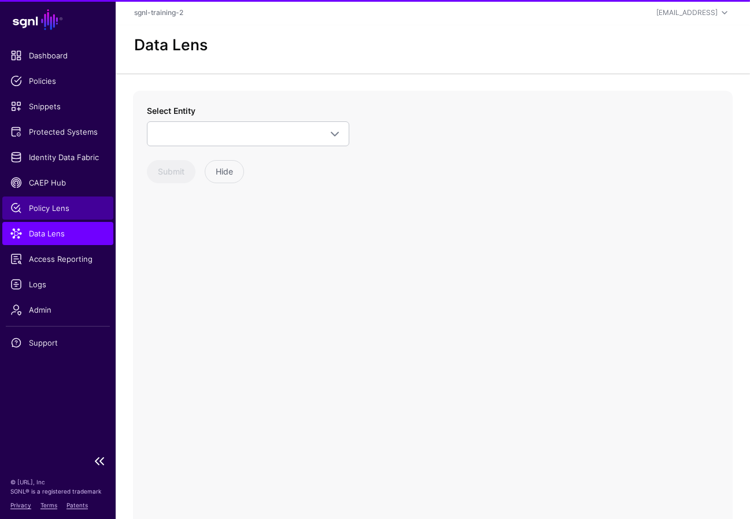
click at [51, 203] on span "Policy Lens" at bounding box center [57, 208] width 95 height 12
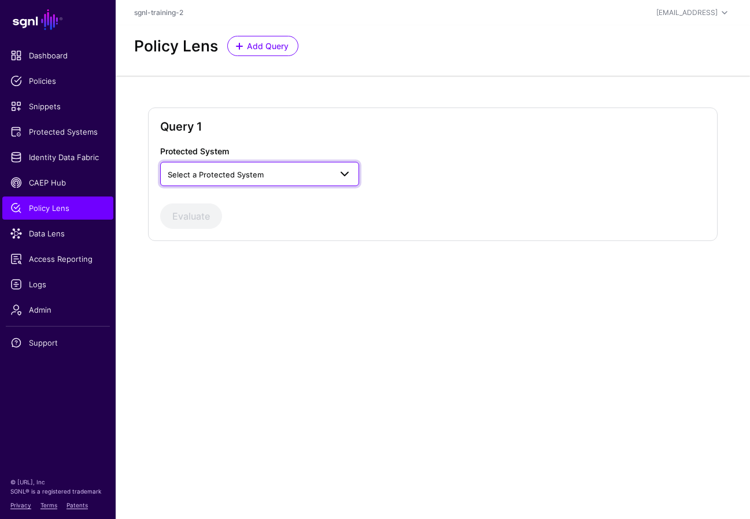
click at [189, 169] on span "Select a Protected System" at bounding box center [249, 174] width 163 height 13
click at [183, 205] on span "Custom Application" at bounding box center [205, 200] width 70 height 9
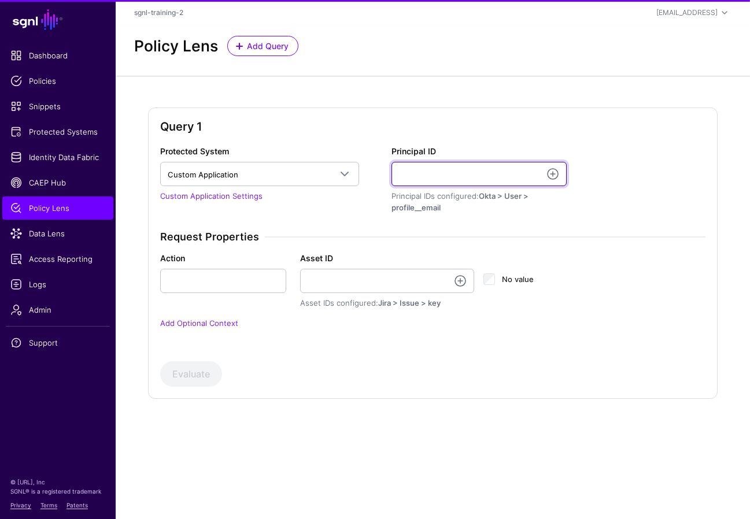
click at [440, 168] on input "Principal ID" at bounding box center [480, 174] width 176 height 24
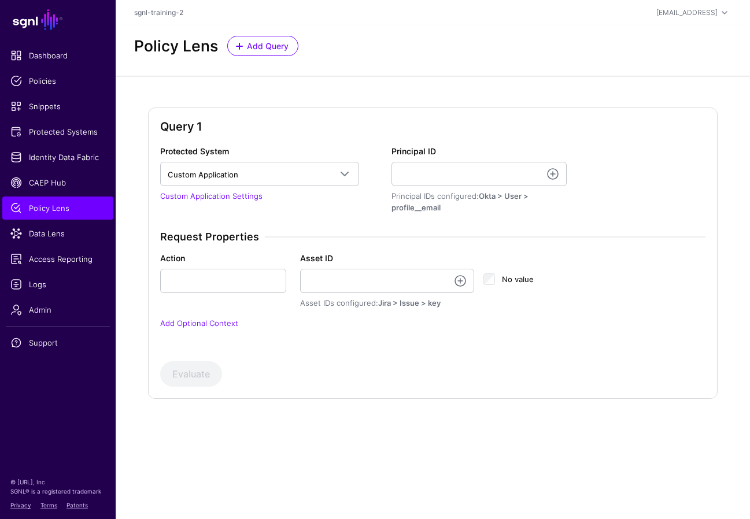
click at [465, 371] on div "Evaluate" at bounding box center [433, 374] width 546 height 25
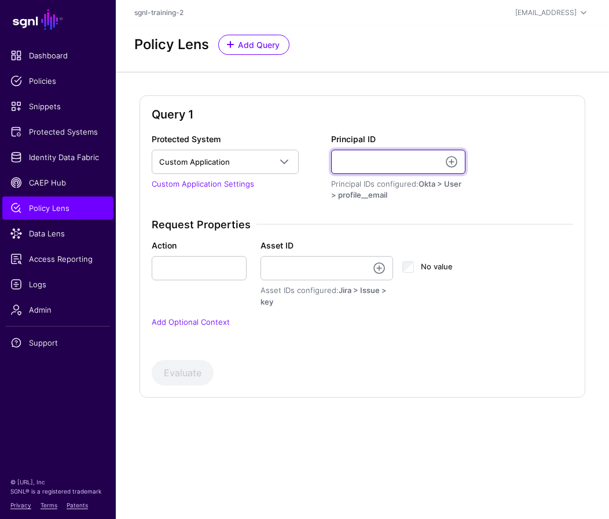
click at [355, 159] on input "Principal ID" at bounding box center [398, 162] width 134 height 24
type input "**********"
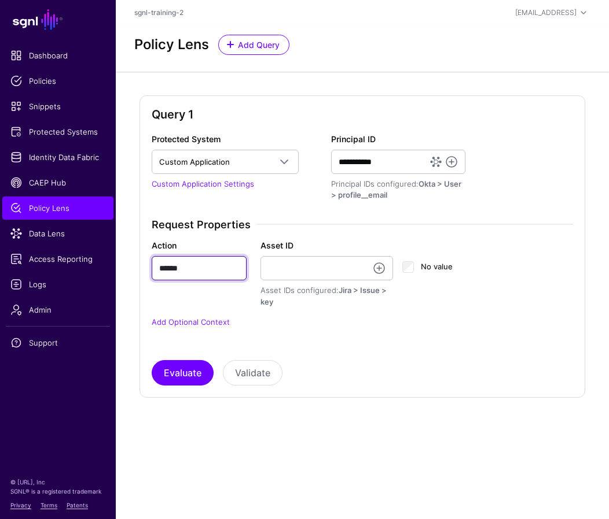
type input "******"
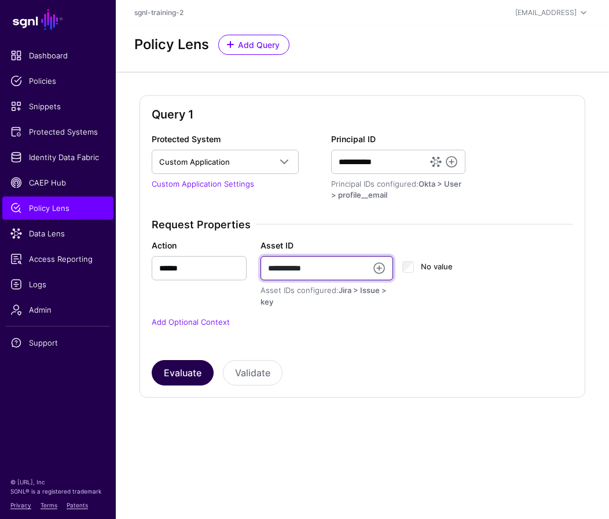
type input "**********"
click at [187, 373] on button "Evaluate" at bounding box center [183, 372] width 62 height 25
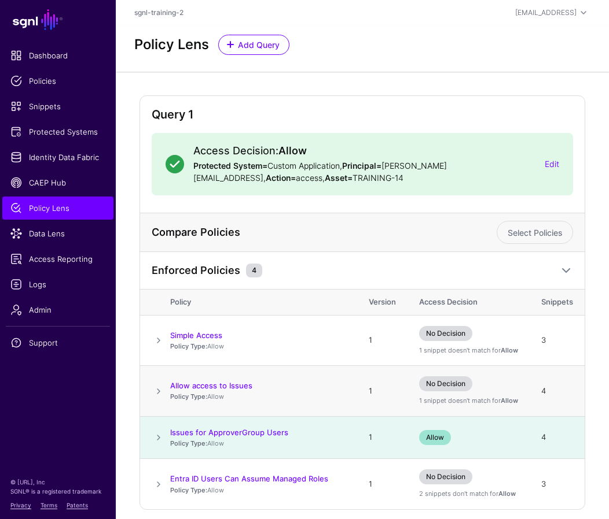
click at [155, 390] on span at bounding box center [159, 392] width 14 height 14
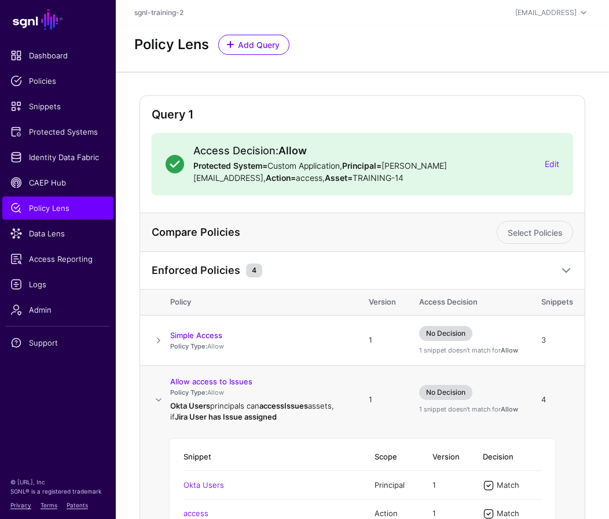
click at [155, 390] on td at bounding box center [155, 400] width 30 height 68
click at [355, 193] on div "Access Decision: Allow Protected System= Custom Application, Principal= [PERSON…" at bounding box center [362, 164] width 421 height 63
click at [51, 187] on span "CAEP Hub" at bounding box center [57, 183] width 95 height 12
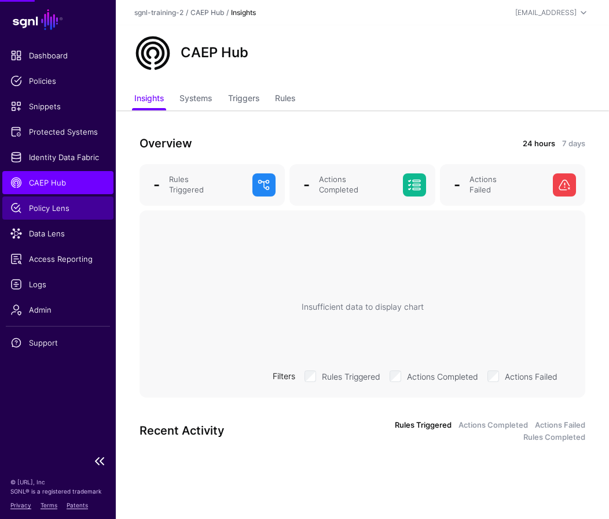
click at [46, 204] on span "Policy Lens" at bounding box center [57, 208] width 95 height 12
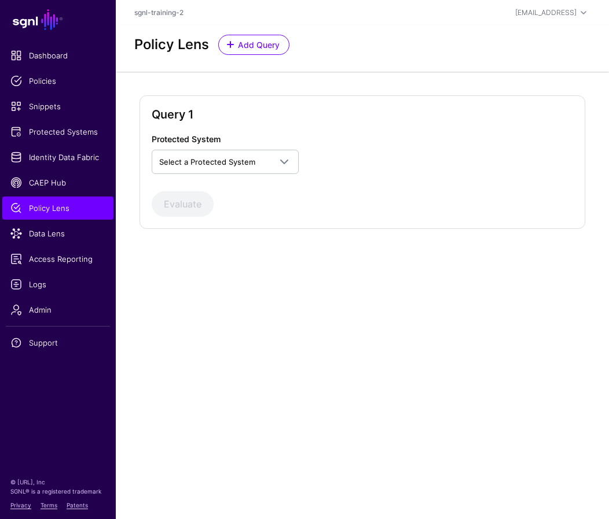
click at [253, 255] on div "Query 1 Protected System Select a Protected System Custom Application Evaluate" at bounding box center [362, 172] width 493 height 200
click at [227, 159] on span "Select a Protected System" at bounding box center [207, 161] width 96 height 9
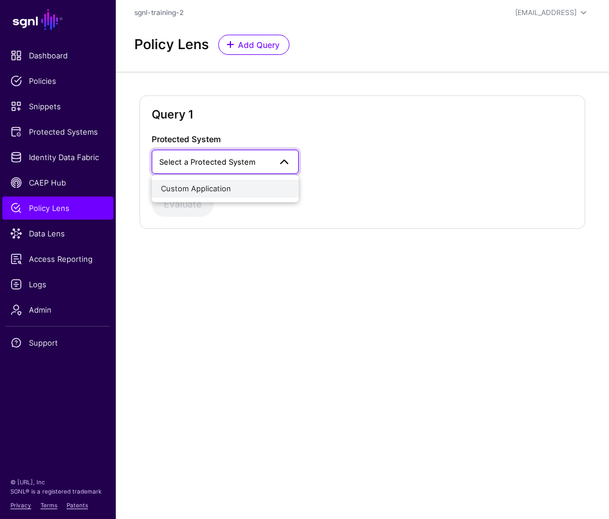
click at [202, 191] on span "Custom Application" at bounding box center [196, 188] width 70 height 9
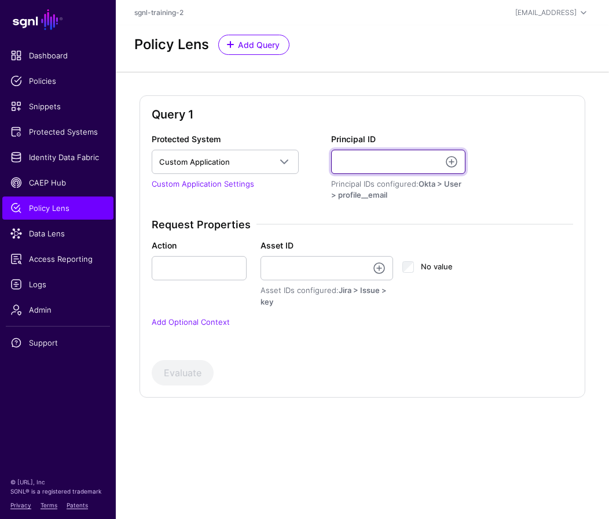
click at [349, 164] on input "Principal ID" at bounding box center [398, 162] width 134 height 24
type input "**********"
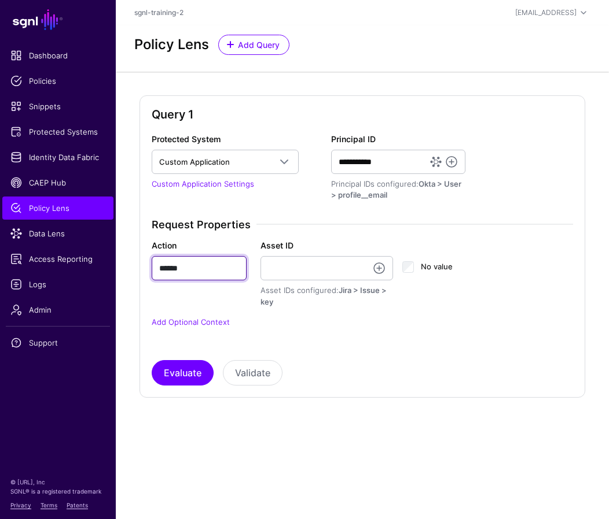
type input "******"
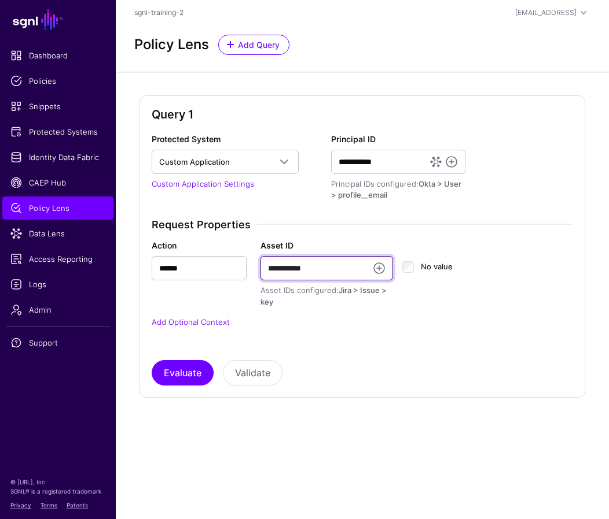
type input "**********"
click at [351, 359] on div "**********" at bounding box center [362, 259] width 421 height 253
click at [364, 397] on div "**********" at bounding box center [361, 246] width 445 height 303
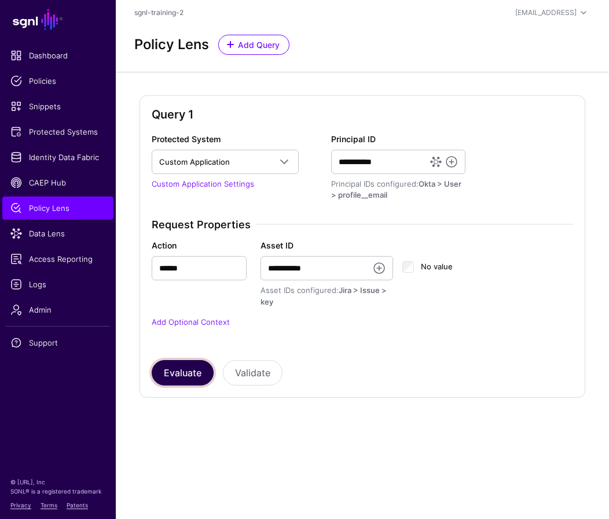
click at [171, 375] on button "Evaluate" at bounding box center [183, 372] width 62 height 25
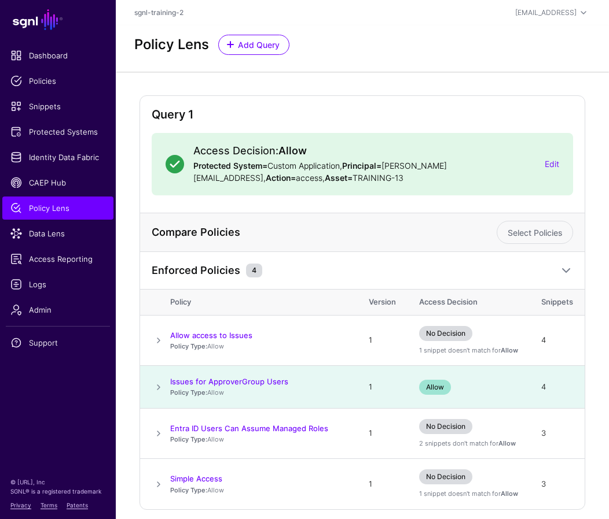
click at [334, 275] on div "Enforced Policies 4" at bounding box center [351, 271] width 404 height 14
click at [395, 268] on div "Enforced Policies 4" at bounding box center [351, 271] width 404 height 14
click at [70, 207] on span "Policy Lens" at bounding box center [57, 208] width 95 height 12
click at [64, 205] on span "Policy Lens" at bounding box center [57, 208] width 95 height 12
click at [45, 241] on link "Data Lens" at bounding box center [57, 233] width 111 height 23
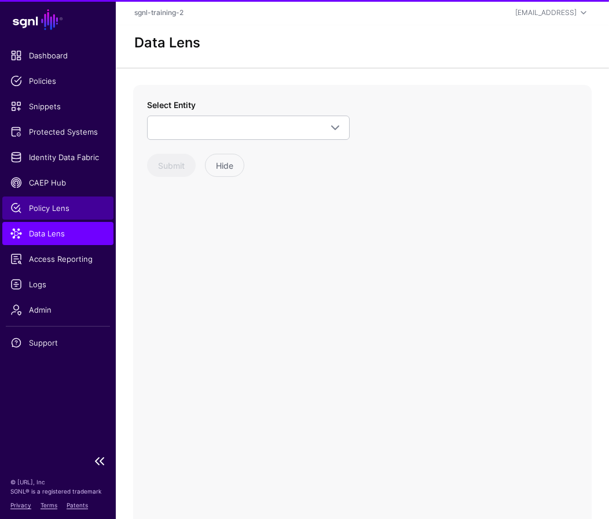
click at [51, 206] on span "Policy Lens" at bounding box center [57, 208] width 95 height 12
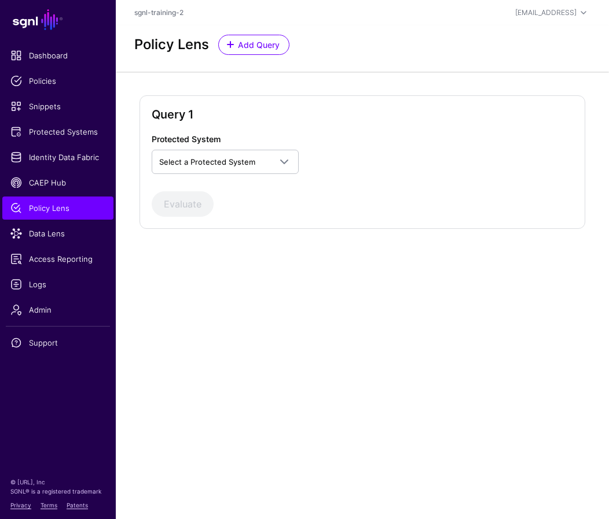
click at [429, 257] on div "Query 1 Protected System Select a Protected System Custom Application Evaluate" at bounding box center [362, 172] width 493 height 200
click at [241, 167] on span "Select a Protected System" at bounding box center [214, 162] width 111 height 13
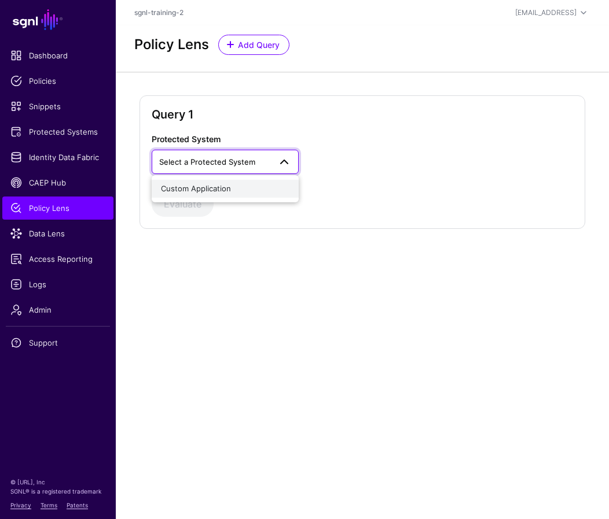
click at [217, 187] on span "Custom Application" at bounding box center [196, 188] width 70 height 9
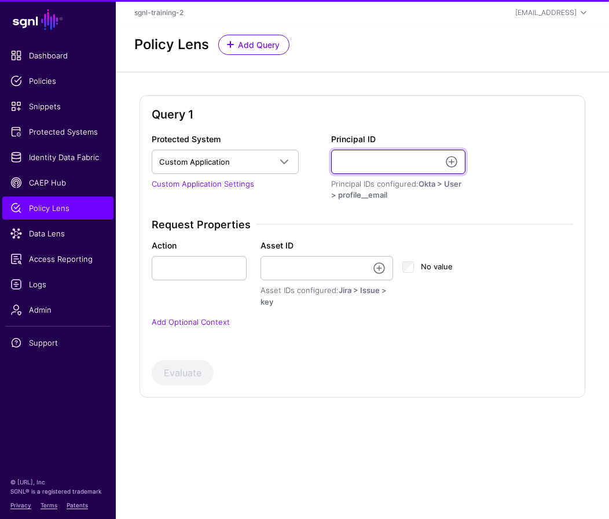
click at [352, 164] on input "Principal ID" at bounding box center [398, 162] width 134 height 24
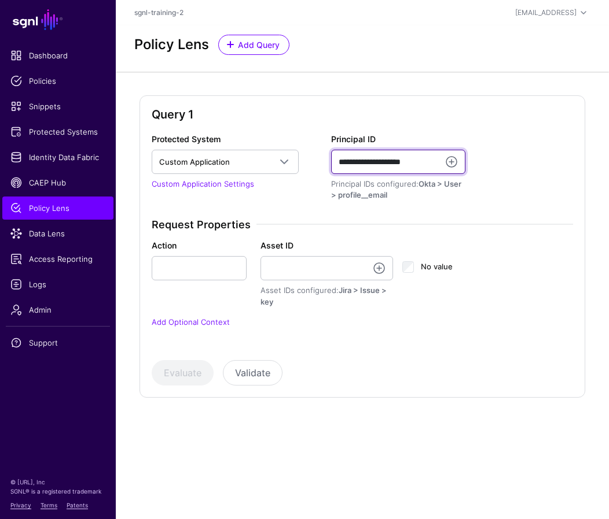
type input "**********"
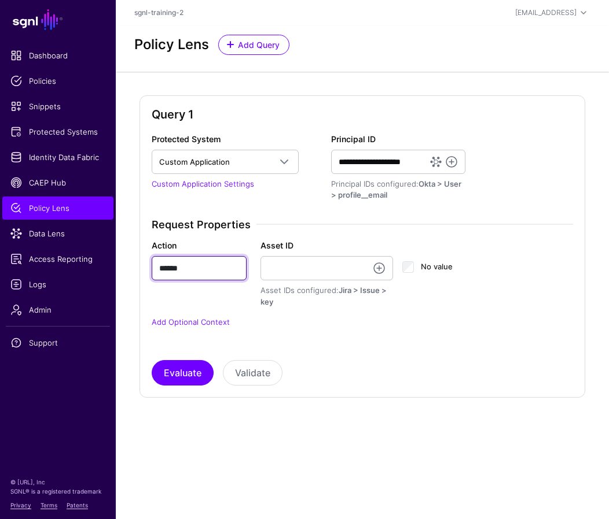
type input "******"
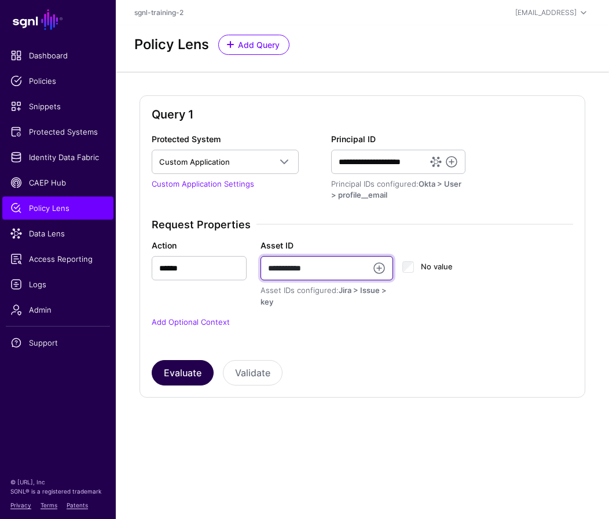
type input "**********"
click at [180, 374] on button "Evaluate" at bounding box center [183, 372] width 62 height 25
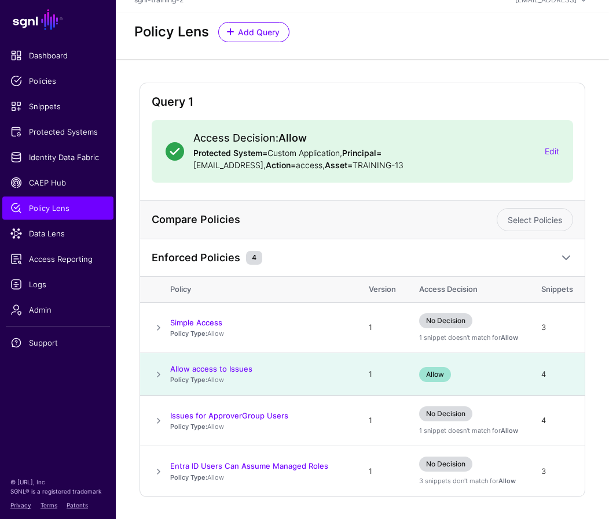
scroll to position [33, 0]
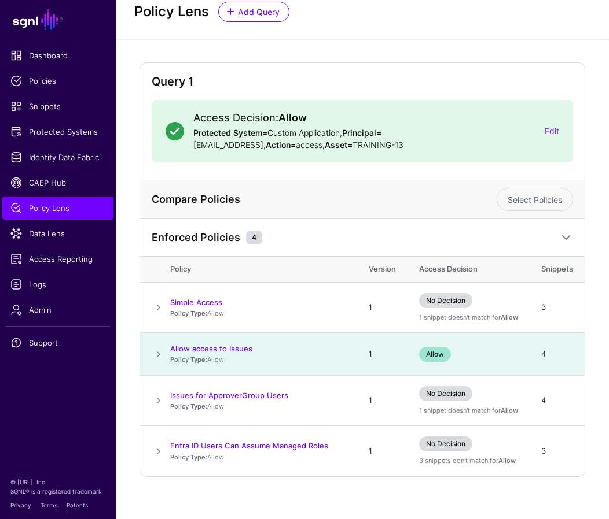
click at [336, 239] on div "Enforced Policies 4" at bounding box center [351, 238] width 404 height 14
click at [327, 75] on h2 "Query 1" at bounding box center [362, 82] width 421 height 14
click at [56, 259] on span "Access Reporting" at bounding box center [57, 259] width 95 height 12
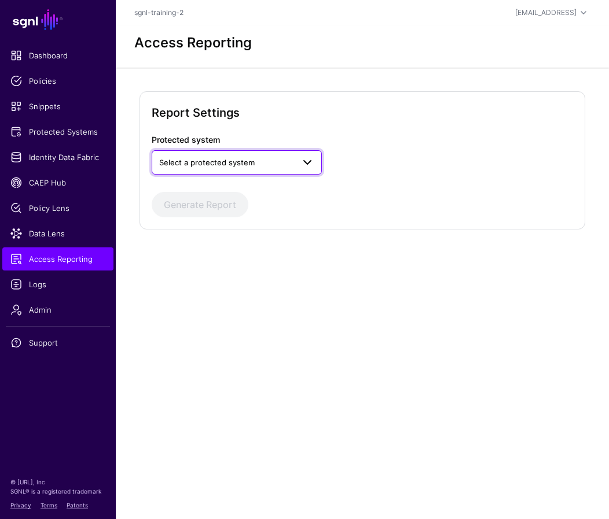
click at [214, 164] on span "Select a protected system" at bounding box center [206, 162] width 95 height 9
click at [207, 190] on span "Custom Application" at bounding box center [196, 189] width 70 height 9
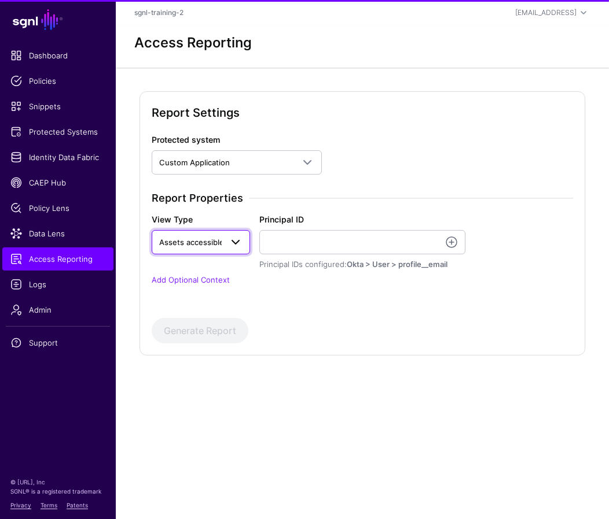
click at [213, 244] on span "Assets accessible to a Principal" at bounding box center [215, 242] width 113 height 9
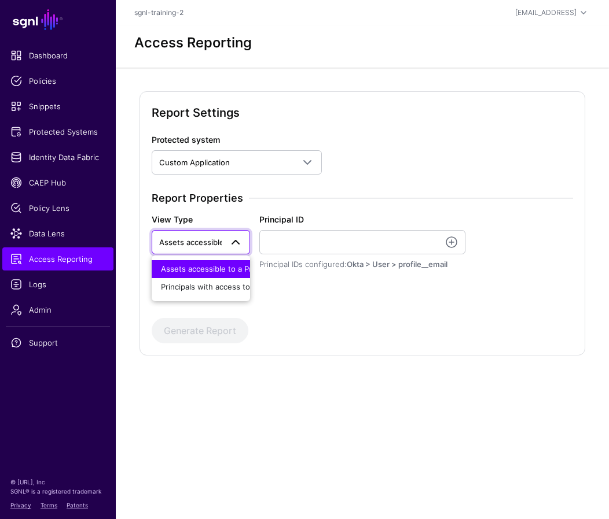
click at [208, 268] on span "Assets accessible to a Principal" at bounding box center [217, 268] width 113 height 9
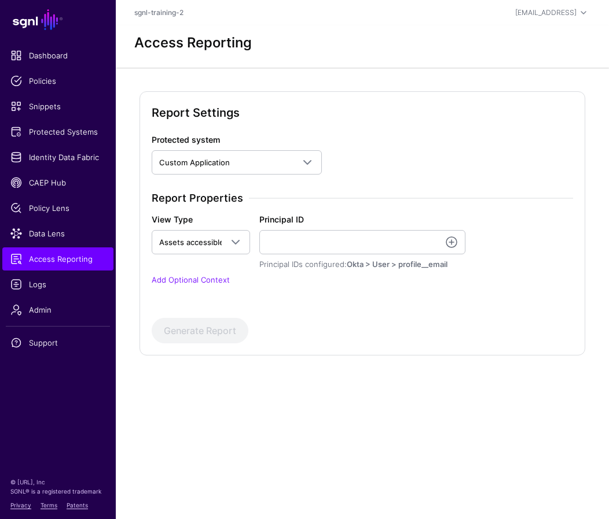
click at [360, 392] on div "Report Settings Protected system Custom Application Custom Application Report P…" at bounding box center [362, 241] width 493 height 347
click at [218, 280] on link "Add Optional Context" at bounding box center [191, 279] width 78 height 9
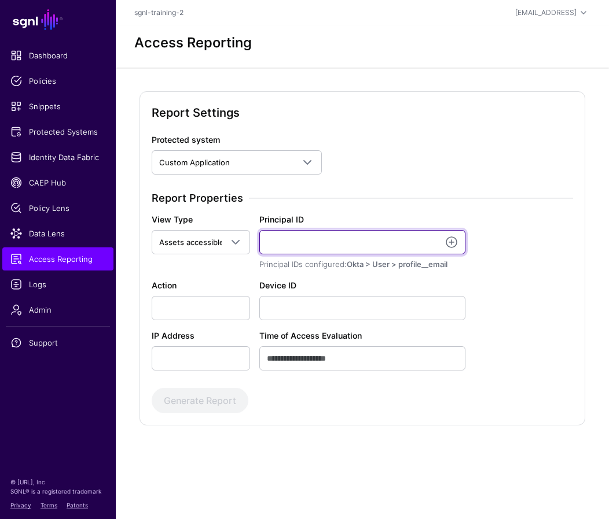
click at [271, 242] on input "Principal ID" at bounding box center [362, 242] width 206 height 24
type input "**********"
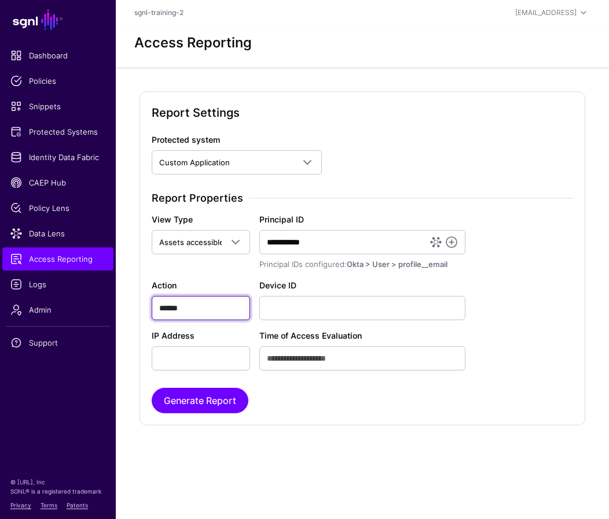
type input "******"
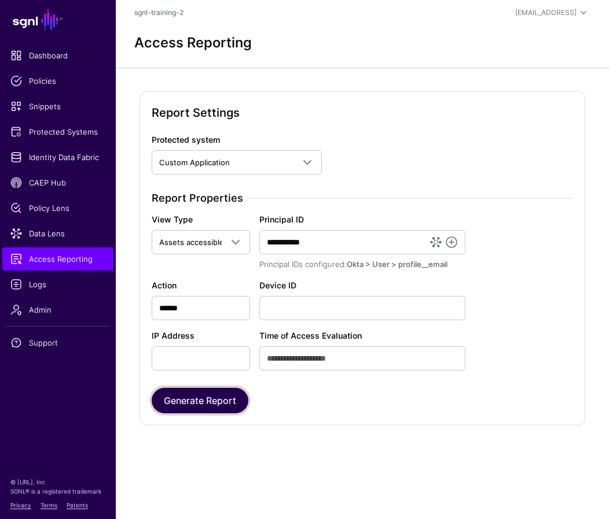
click at [224, 397] on button "Generate Report" at bounding box center [200, 400] width 97 height 25
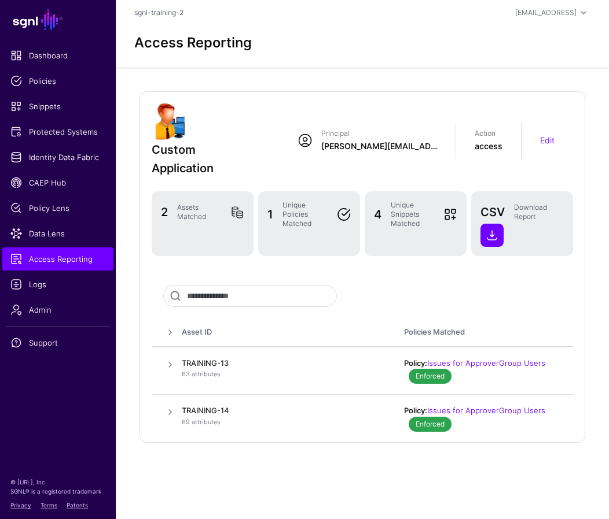
click at [282, 457] on div "Custom Application Principal [PERSON_NAME][EMAIL_ADDRESS] Action access Edit 2 …" at bounding box center [362, 285] width 493 height 434
click at [56, 102] on span "Snippets" at bounding box center [57, 107] width 95 height 12
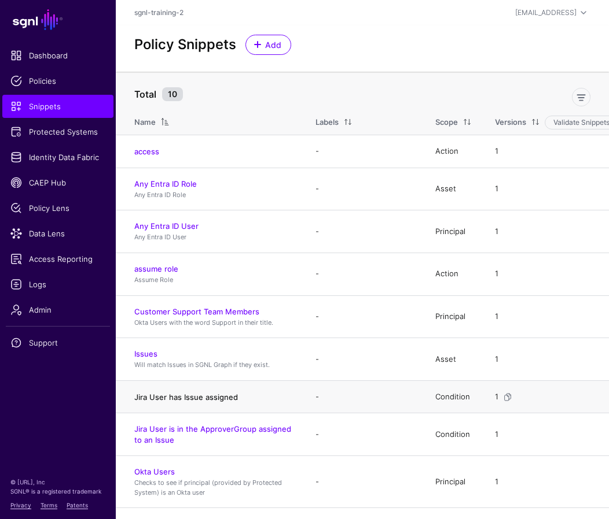
click at [197, 395] on link "Jira User has Issue assigned" at bounding box center [186, 397] width 104 height 9
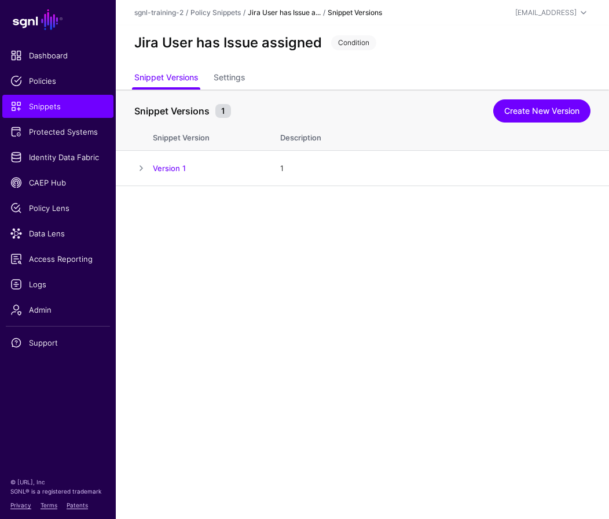
click at [357, 244] on main "SGNL Dashboard Policies Snippets Protected Systems Identity Data Fabric CAEP Hu…" at bounding box center [304, 259] width 609 height 519
click at [465, 110] on link "Create New Version" at bounding box center [541, 111] width 97 height 23
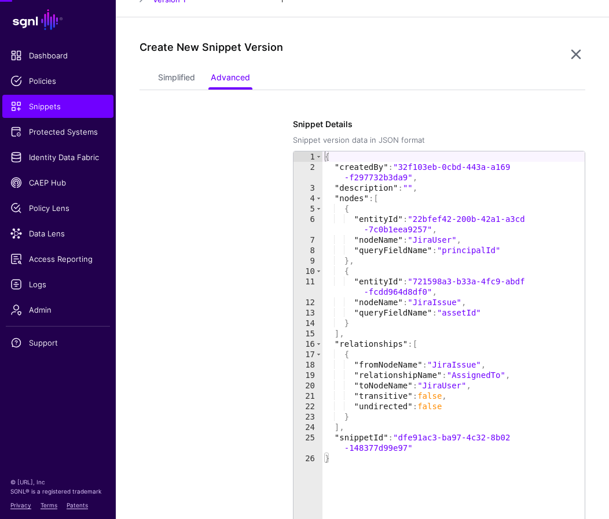
scroll to position [186, 0]
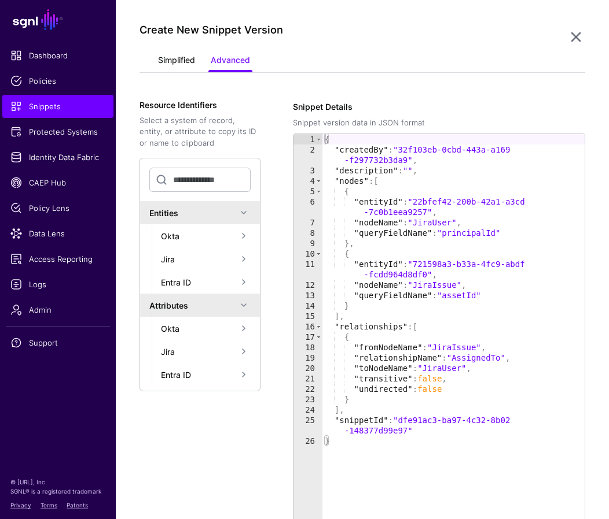
click at [178, 58] on link "Simplified" at bounding box center [176, 61] width 37 height 22
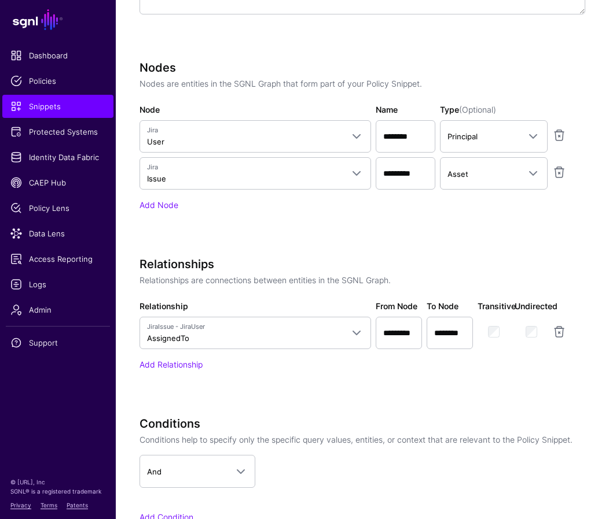
scroll to position [583, 0]
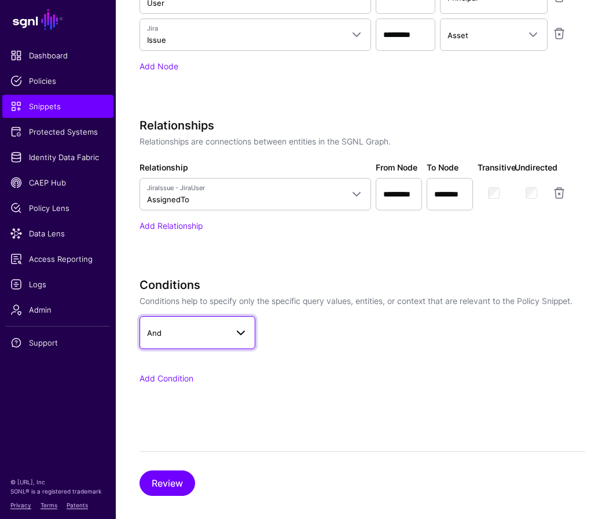
click at [209, 335] on span "And" at bounding box center [187, 333] width 80 height 13
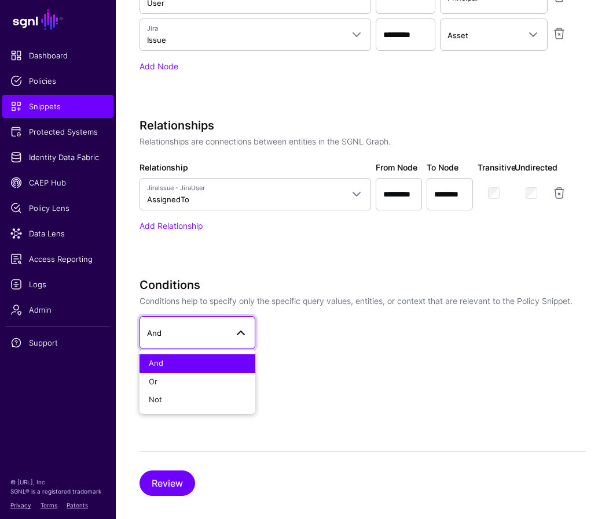
click at [209, 335] on span "And" at bounding box center [187, 333] width 80 height 13
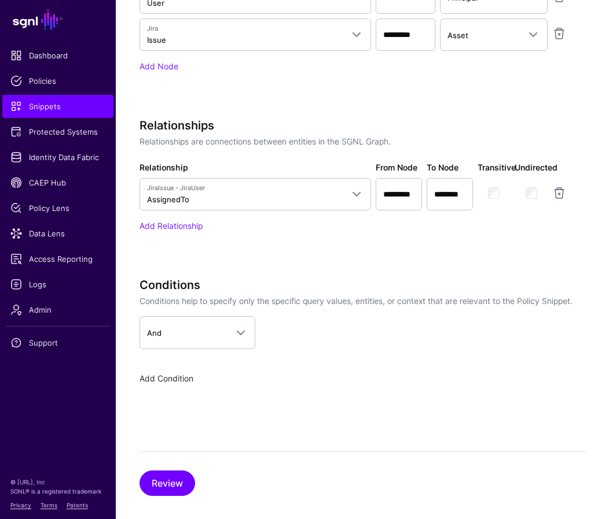
click at [169, 381] on link "Add Condition" at bounding box center [166, 379] width 54 height 10
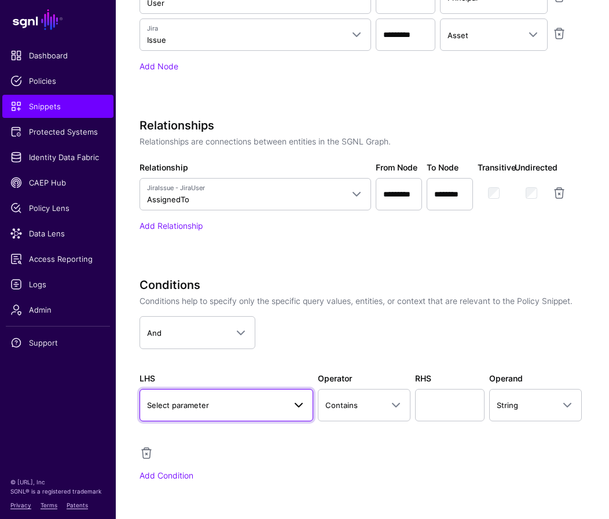
click at [197, 404] on span "Select parameter" at bounding box center [178, 405] width 62 height 9
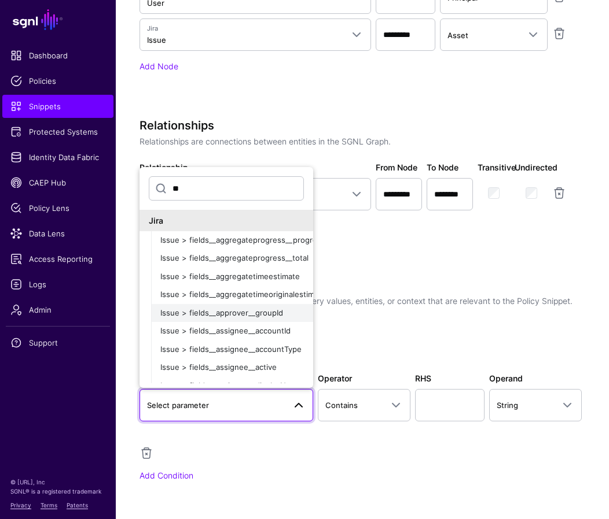
type input "*"
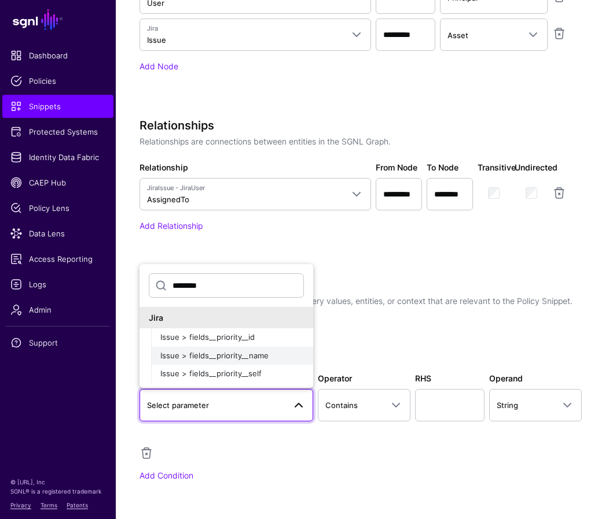
type input "********"
click at [255, 362] on button "Issue > fields__priority__name" at bounding box center [232, 356] width 162 height 19
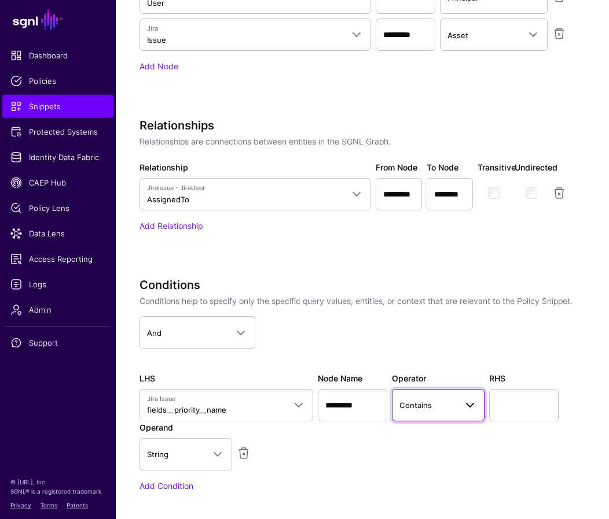
click at [463, 402] on span at bounding box center [470, 406] width 14 height 14
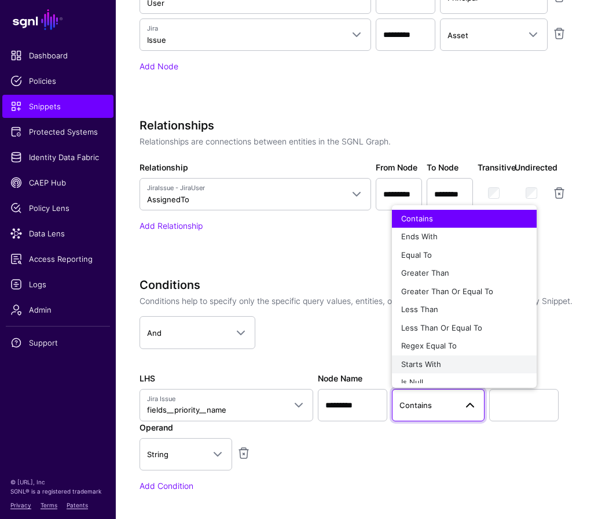
click at [427, 361] on span "Starts With" at bounding box center [421, 364] width 40 height 9
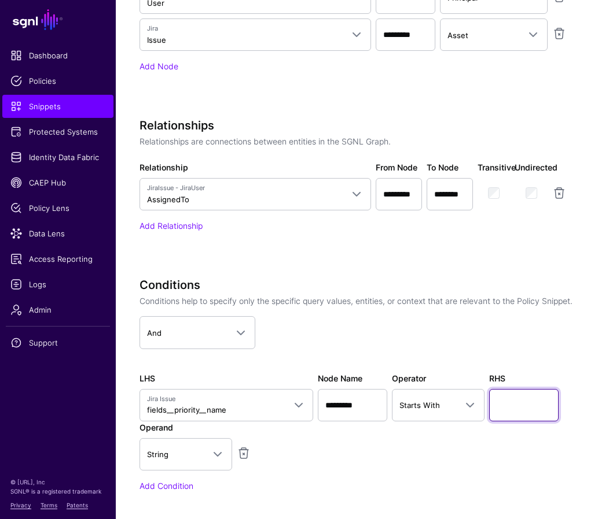
click at [465, 402] on input "text" at bounding box center [523, 405] width 69 height 32
click at [465, 394] on input "****" at bounding box center [523, 405] width 69 height 32
type input "****"
click at [293, 449] on div "LHS Jira Issue fields__priority__name ******** Jira Issue > fields__priority__i…" at bounding box center [362, 422] width 450 height 98
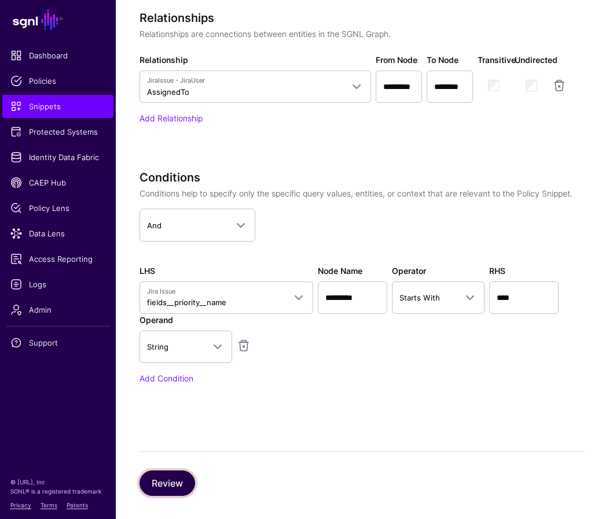
click at [173, 476] on button "Review" at bounding box center [167, 483] width 56 height 25
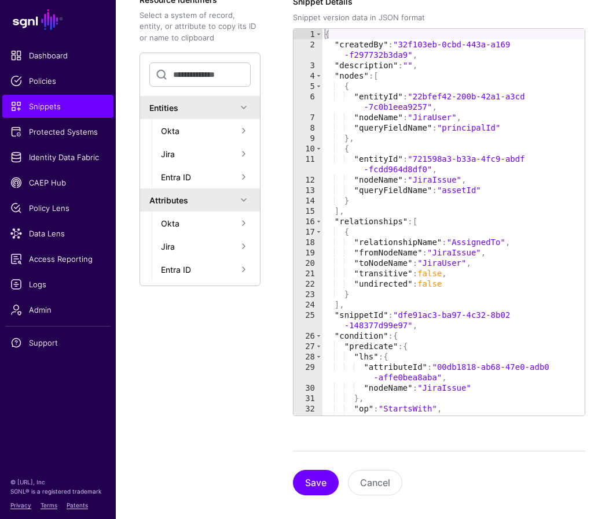
scroll to position [291, 0]
click at [315, 480] on button "Save" at bounding box center [316, 483] width 46 height 25
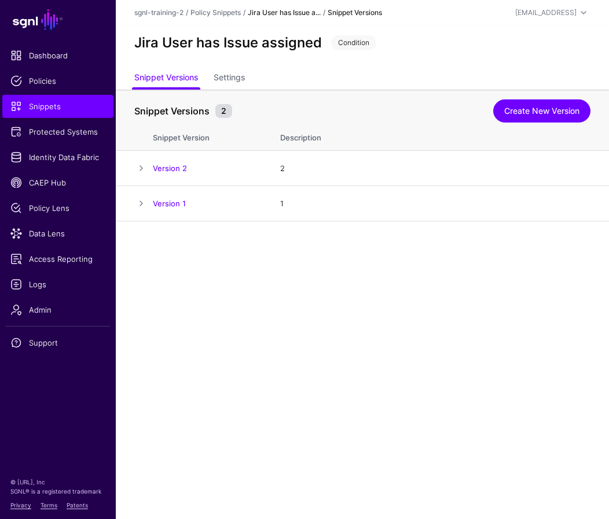
click at [400, 327] on main "SGNL Dashboard Policies Snippets Protected Systems Identity Data Fabric CAEP Hu…" at bounding box center [304, 259] width 609 height 519
click at [69, 210] on span "Policy Lens" at bounding box center [57, 208] width 95 height 12
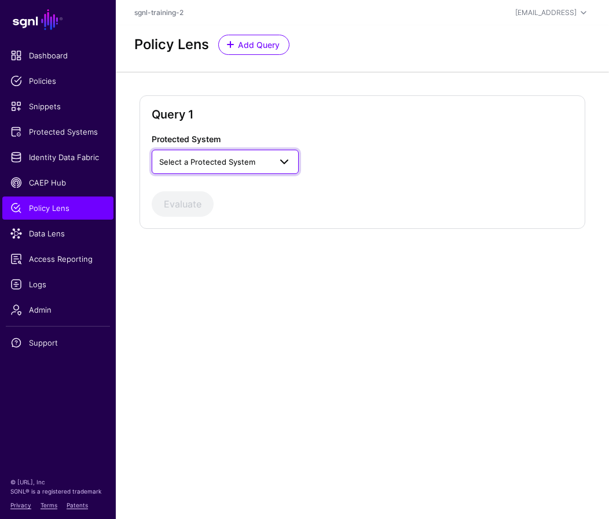
click at [224, 167] on span "Select a Protected System" at bounding box center [214, 162] width 111 height 13
click at [223, 190] on span "Custom Application" at bounding box center [196, 188] width 70 height 9
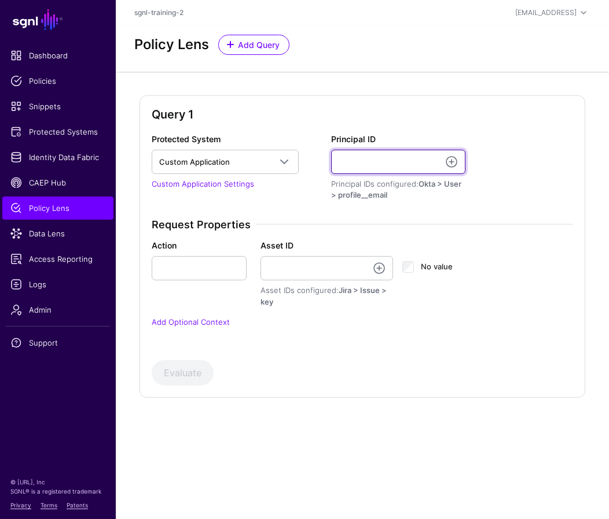
click at [365, 156] on input "Principal ID" at bounding box center [398, 162] width 134 height 24
type input "**********"
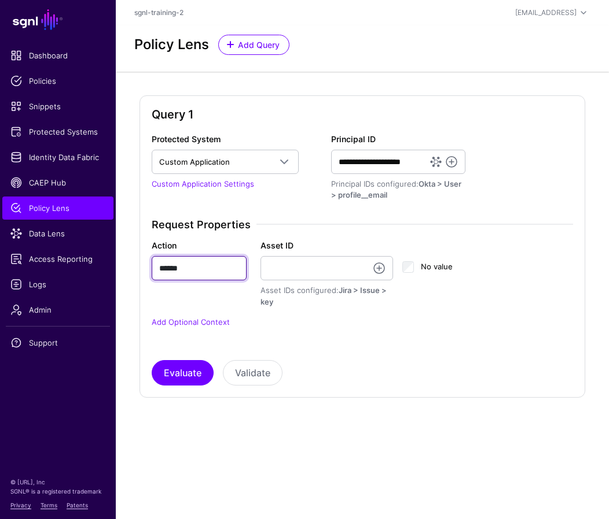
type input "******"
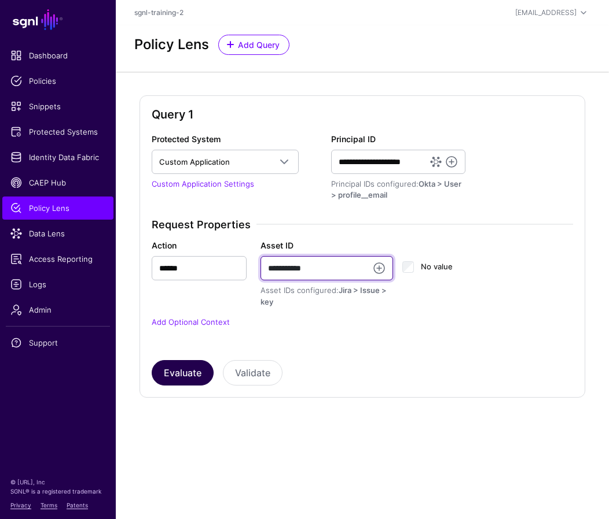
type input "**********"
click at [193, 364] on button "Evaluate" at bounding box center [183, 372] width 62 height 25
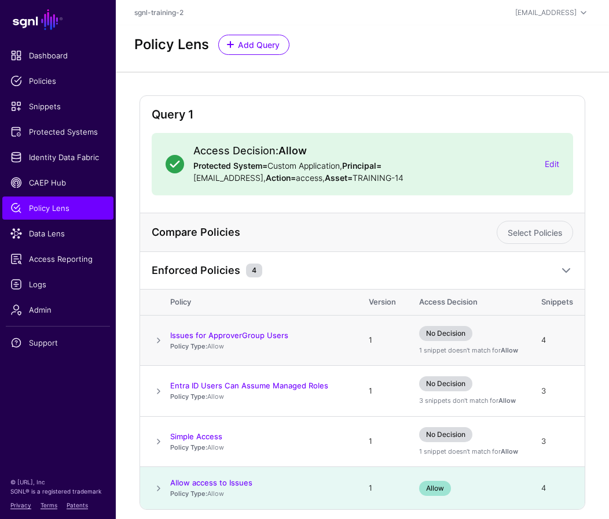
scroll to position [33, 0]
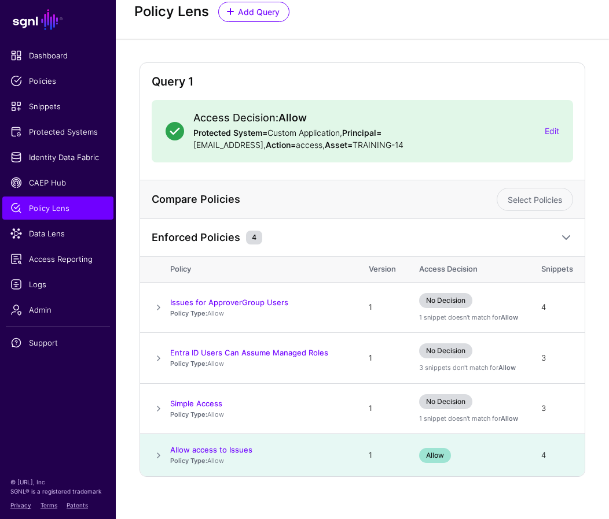
click at [373, 510] on div "Query 1 Access Decision: Allow Protected System= Custom Application, Principal=…" at bounding box center [362, 279] width 493 height 481
click at [164, 458] on span at bounding box center [159, 456] width 14 height 14
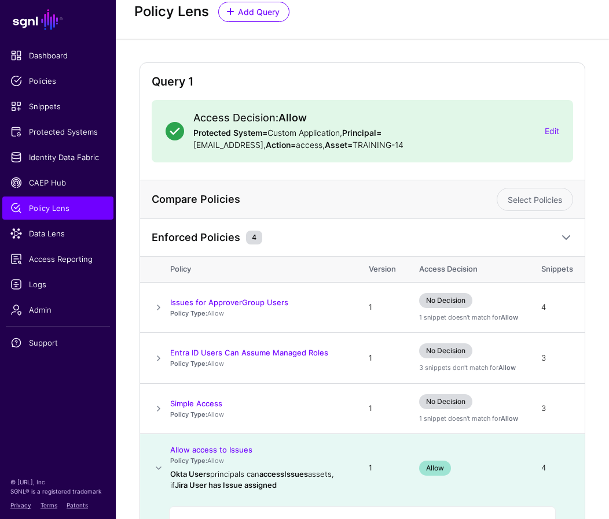
click at [164, 458] on td at bounding box center [155, 468] width 30 height 68
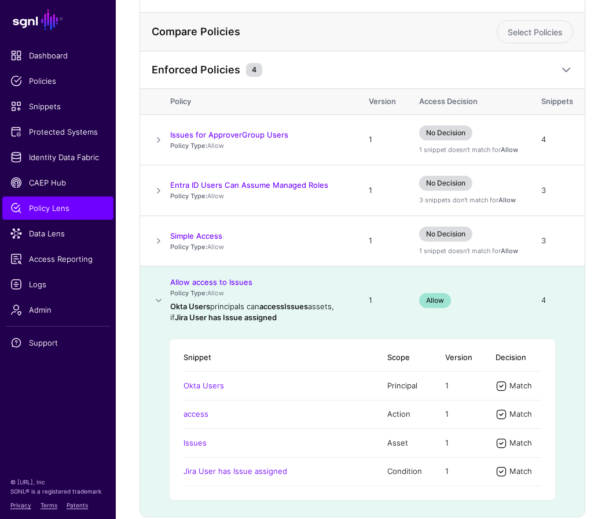
scroll to position [242, 0]
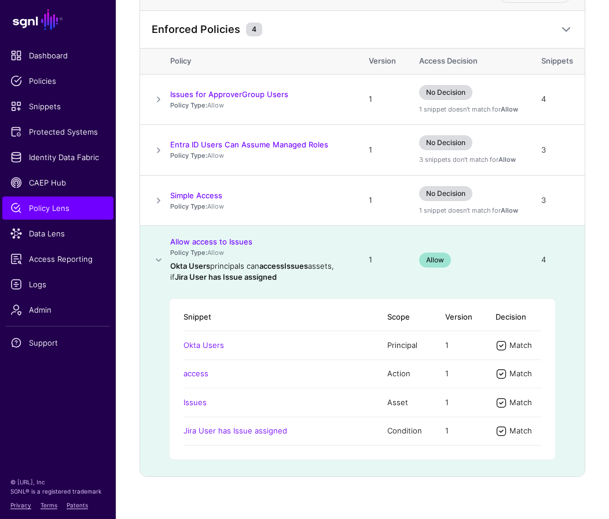
click at [371, 469] on td "Snippet Scope Version Decision Okta Users Principal 1 Match access Action 1 Mat…" at bounding box center [362, 385] width 444 height 183
click at [465, 230] on td "4" at bounding box center [556, 260] width 55 height 68
click at [465, 248] on div "Query 1 Access Decision: Allow Protected System= Custom Application, Principal=…" at bounding box center [362, 175] width 493 height 690
click at [465, 234] on div "Query 1 Access Decision: Allow Protected System= Custom Application, Principal=…" at bounding box center [362, 175] width 493 height 690
click at [51, 127] on span "Protected Systems" at bounding box center [57, 132] width 95 height 12
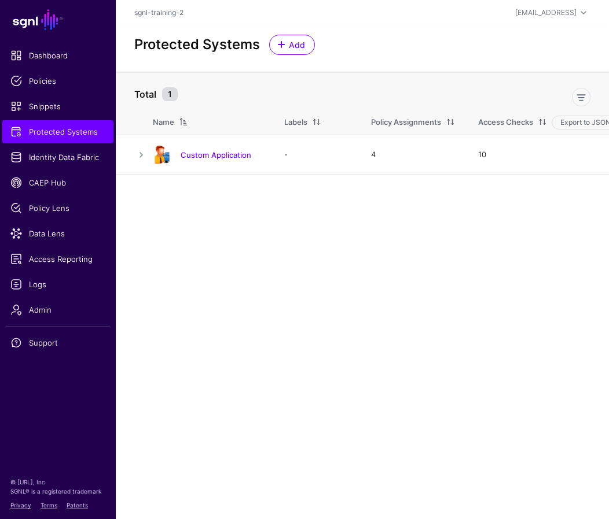
click at [465, 331] on main "SGNL Dashboard Policies Snippets Protected Systems Identity Data Fabric CAEP Hu…" at bounding box center [304, 259] width 609 height 519
click at [190, 156] on link "Custom Application" at bounding box center [215, 154] width 71 height 9
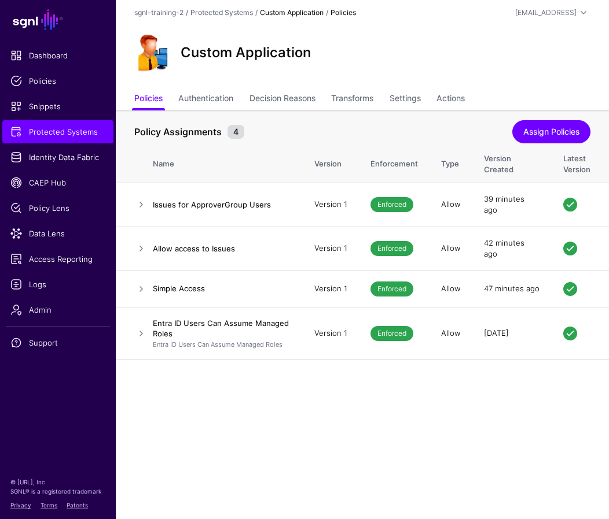
click at [410, 428] on main "SGNL Dashboard Policies Snippets Protected Systems Identity Data Fabric CAEP Hu…" at bounding box center [304, 259] width 609 height 519
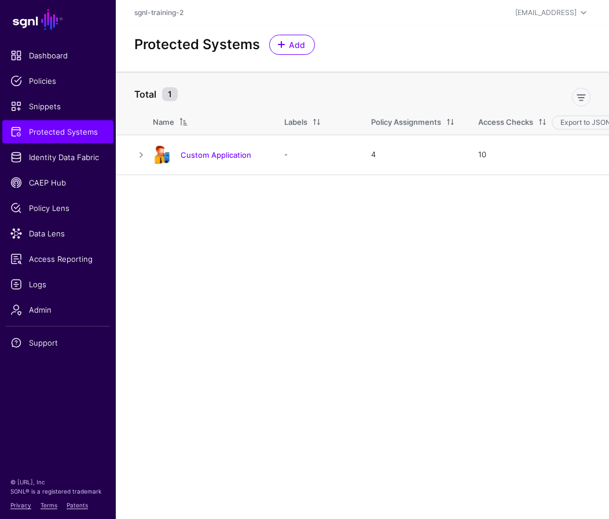
click at [465, 325] on main "SGNL Dashboard Policies Snippets Protected Systems Identity Data Fabric CAEP Hu…" at bounding box center [304, 259] width 609 height 519
click at [465, 367] on main "SGNL Dashboard Policies Snippets Protected Systems Identity Data Fabric CAEP Hu…" at bounding box center [304, 259] width 609 height 519
click at [299, 40] on span "Add" at bounding box center [297, 45] width 19 height 12
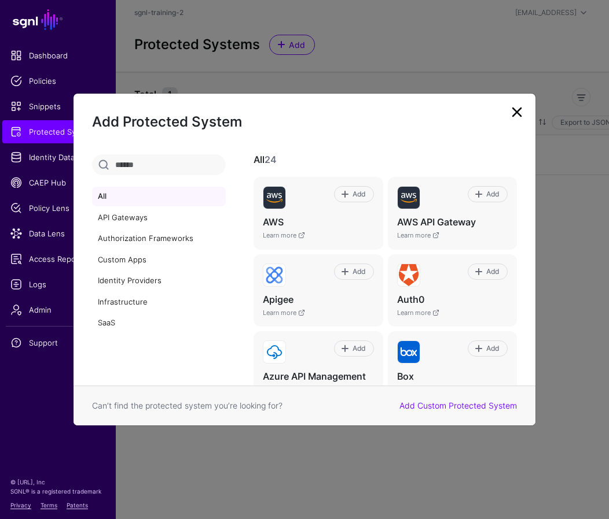
click at [463, 130] on h2 "Add Protected System" at bounding box center [304, 122] width 425 height 20
click at [171, 167] on input "text" at bounding box center [159, 164] width 134 height 21
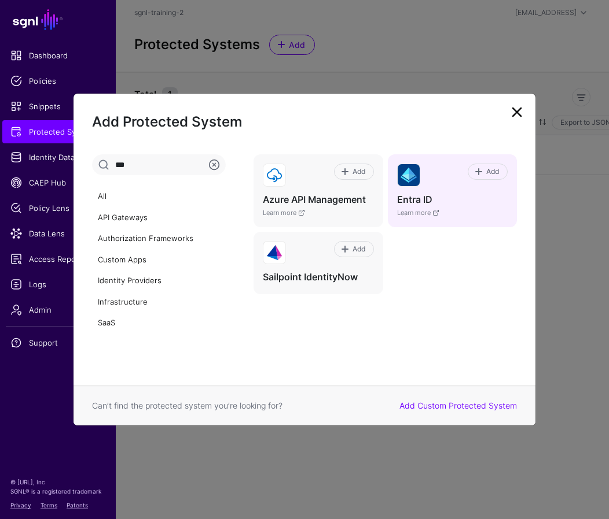
type input "***"
click at [447, 188] on div "Add Entra ID Learn more" at bounding box center [452, 190] width 129 height 72
click at [465, 175] on span "Add" at bounding box center [492, 172] width 16 height 10
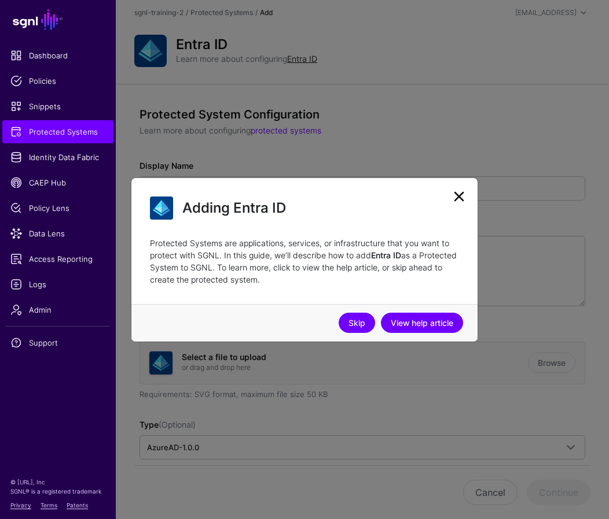
click at [356, 320] on link "Skip" at bounding box center [356, 323] width 36 height 20
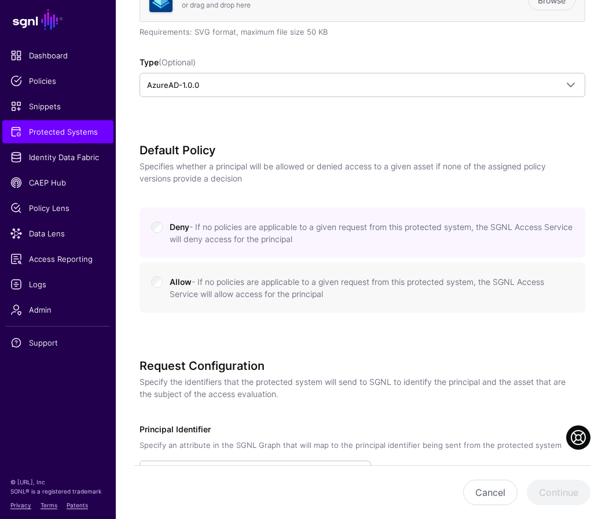
scroll to position [543, 0]
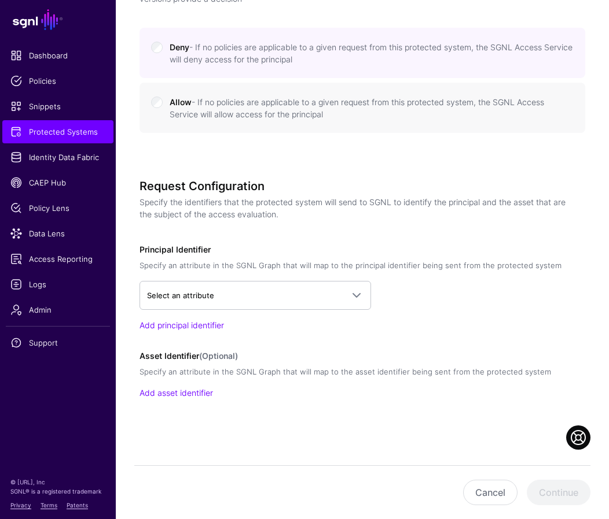
click at [465, 298] on div "Select an attribute Entra ID Device > id Device > registeredOwner Device > devi…" at bounding box center [361, 295] width 445 height 29
click at [465, 326] on div "Add principal identifier" at bounding box center [361, 325] width 445 height 12
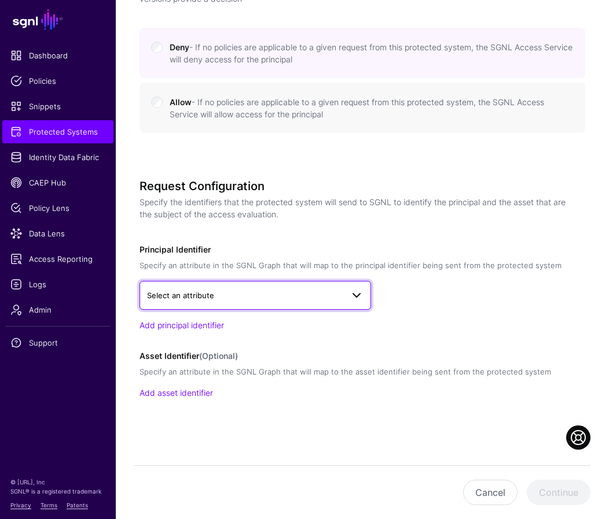
click at [342, 294] on span "Select an attribute" at bounding box center [245, 295] width 196 height 13
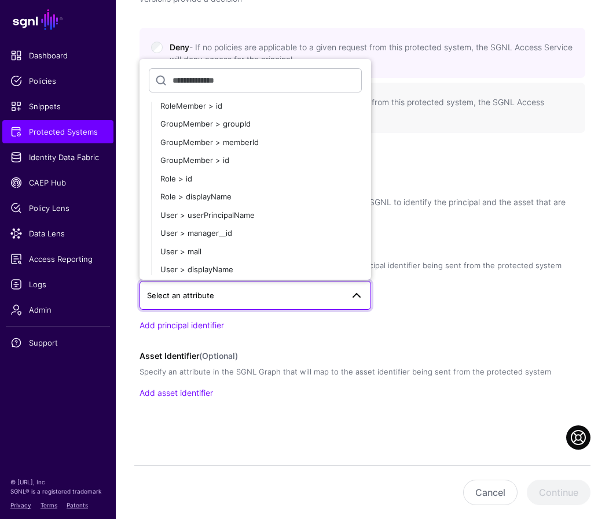
scroll to position [175, 0]
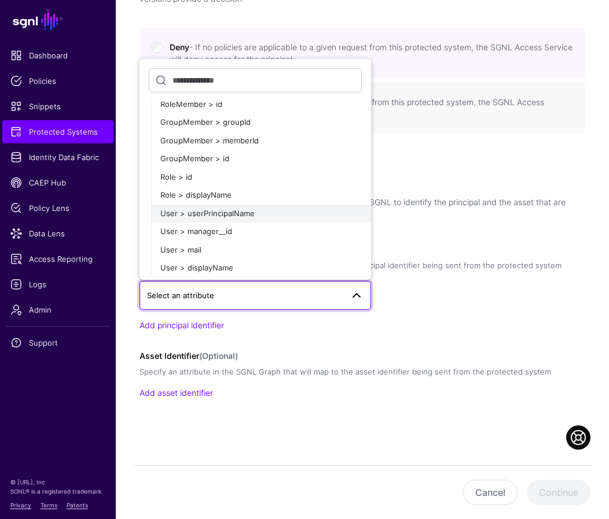
click at [208, 215] on span "User > userPrincipalName" at bounding box center [207, 213] width 94 height 9
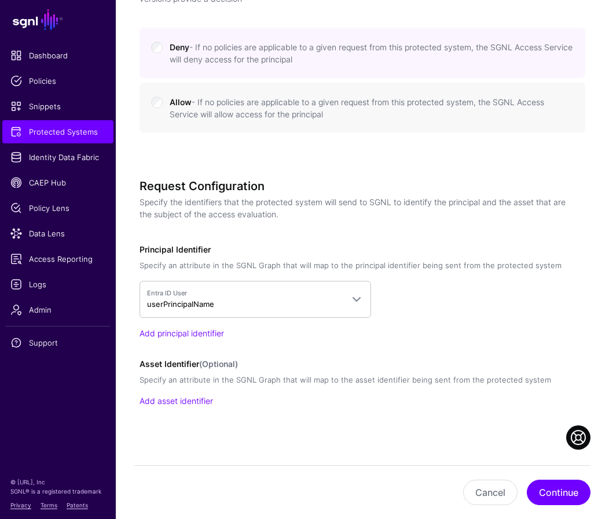
click at [444, 335] on div "Add principal identifier" at bounding box center [361, 333] width 445 height 12
click at [373, 353] on div "Request Configuration Specify the identifiers that the protected system will se…" at bounding box center [361, 309] width 445 height 260
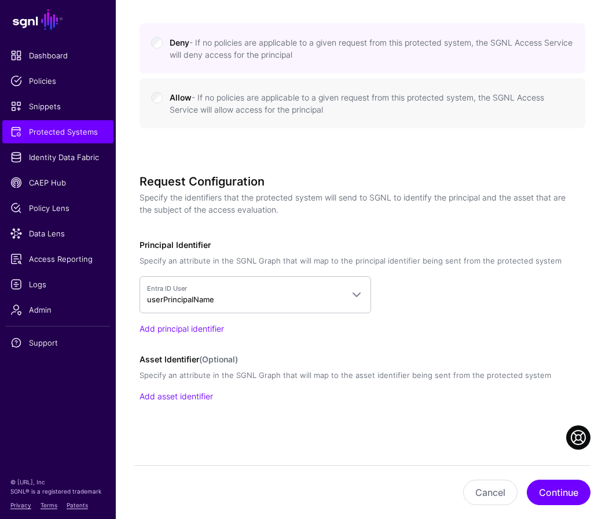
scroll to position [546, 0]
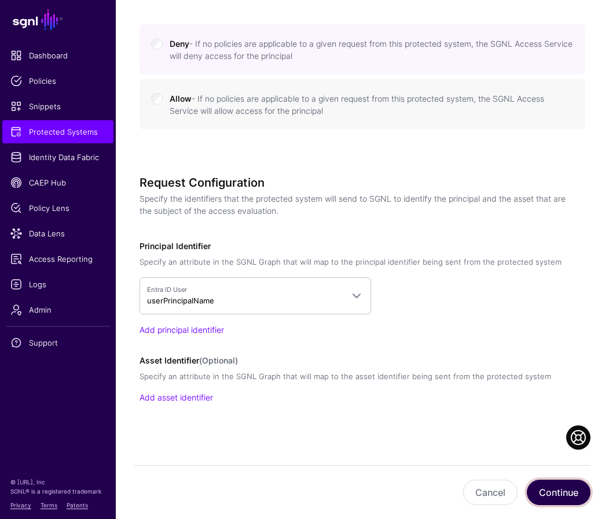
click at [465, 489] on button "Continue" at bounding box center [558, 492] width 64 height 25
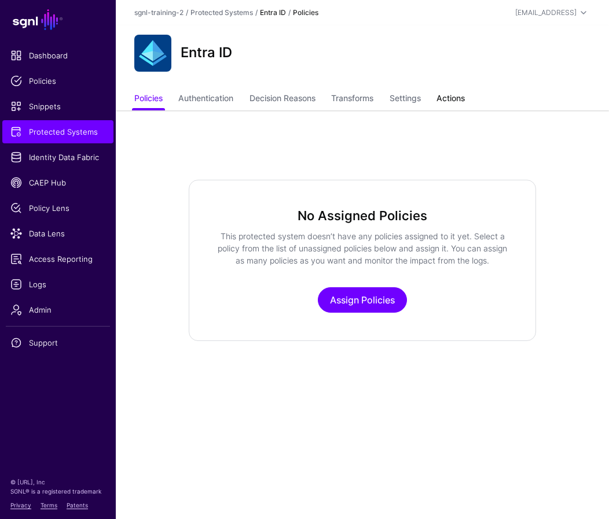
click at [454, 96] on link "Actions" at bounding box center [450, 100] width 28 height 22
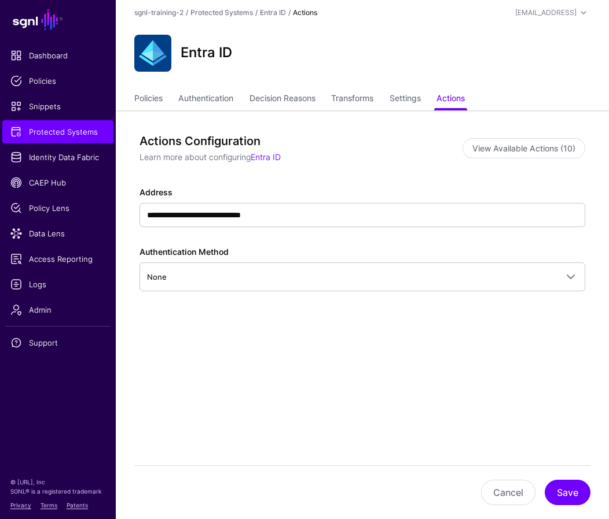
click at [424, 383] on div "**********" at bounding box center [362, 274] width 493 height 329
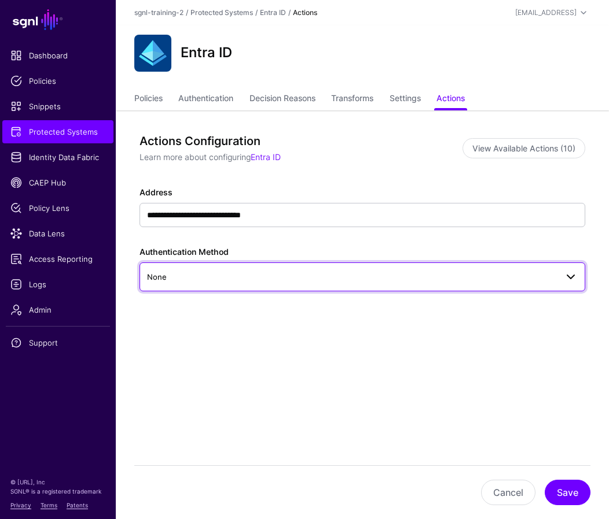
click at [219, 276] on span "None" at bounding box center [352, 277] width 410 height 13
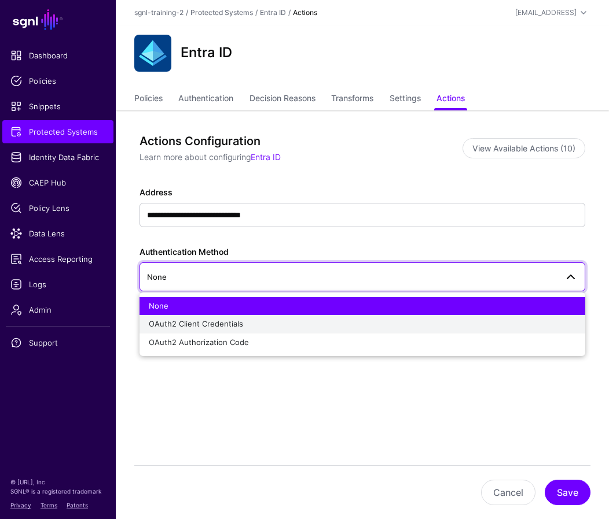
click at [195, 325] on span "OAuth2 Client Credentials" at bounding box center [196, 323] width 94 height 9
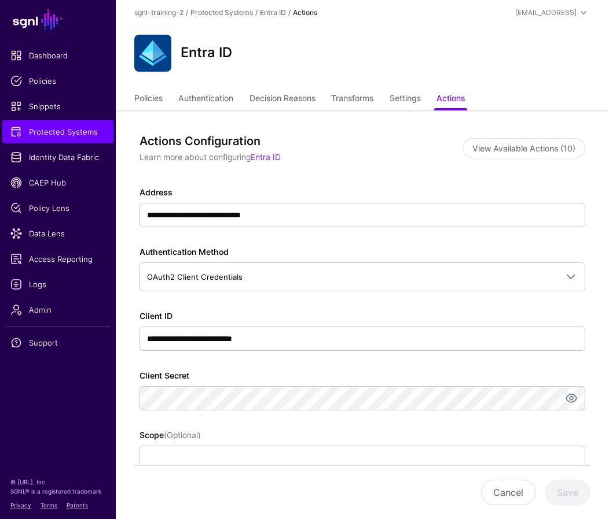
click at [465, 183] on div "**********" at bounding box center [361, 424] width 445 height 580
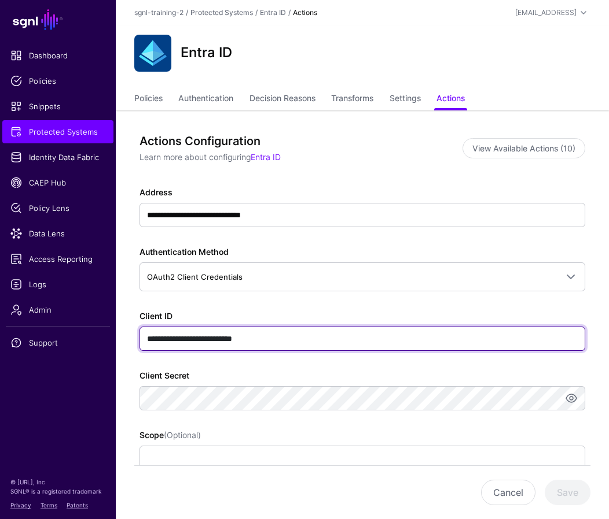
click at [190, 338] on input "**********" at bounding box center [361, 339] width 445 height 24
paste input "*******"
type input "**********"
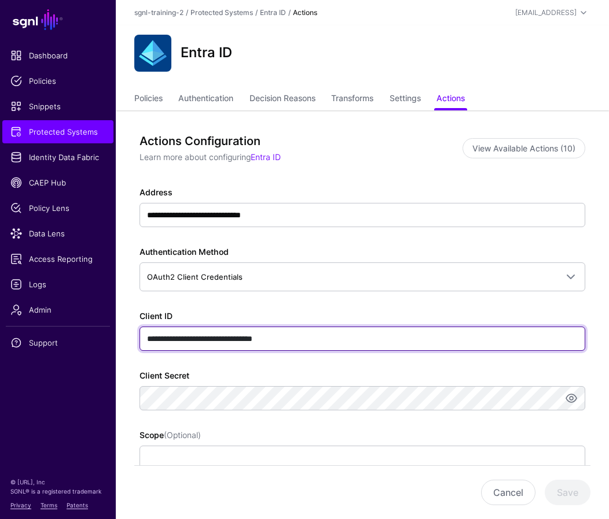
click at [391, 334] on input "**********" at bounding box center [361, 339] width 445 height 24
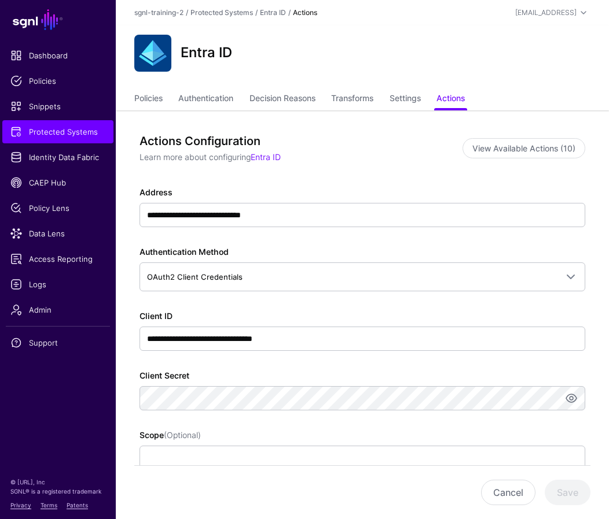
click at [454, 367] on div "**********" at bounding box center [361, 436] width 445 height 500
click at [380, 451] on input "Scope (Optional)" at bounding box center [361, 458] width 445 height 24
paste input "**********"
type input "**********"
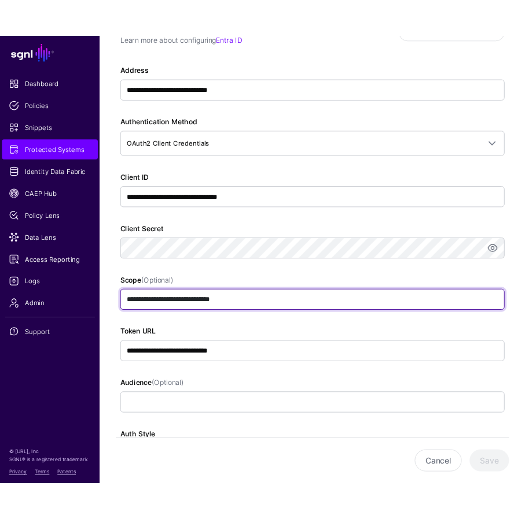
scroll to position [153, 0]
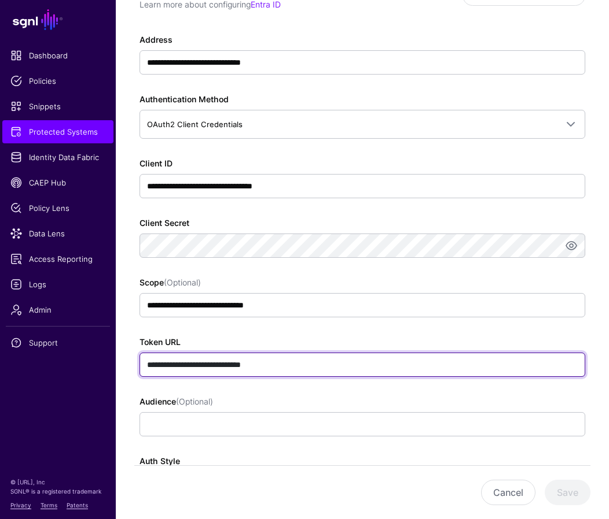
click at [426, 365] on input "**********" at bounding box center [361, 365] width 445 height 24
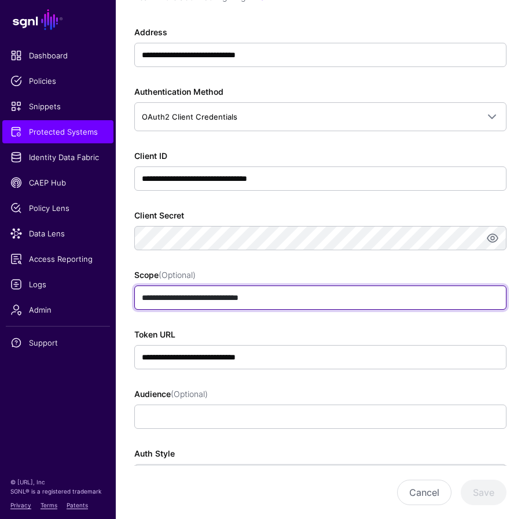
click at [290, 299] on input "**********" at bounding box center [319, 298] width 371 height 24
type input "**********"
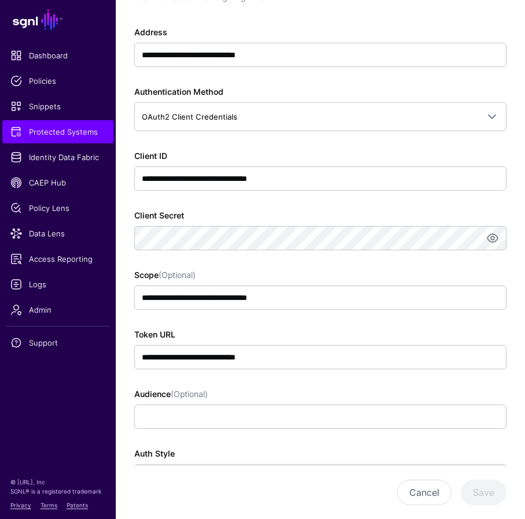
click at [293, 399] on div "Audience (Optional)" at bounding box center [319, 408] width 371 height 41
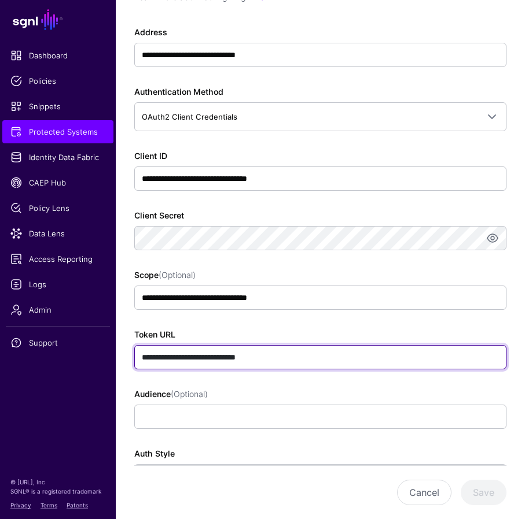
click at [263, 353] on input "**********" at bounding box center [319, 357] width 371 height 24
paste input "**********"
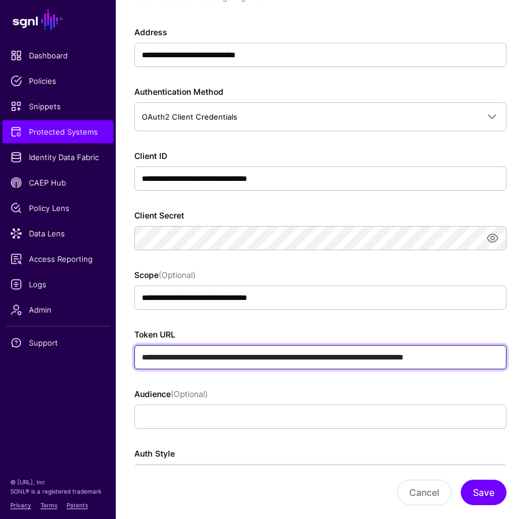
scroll to position [0, 10]
type input "**********"
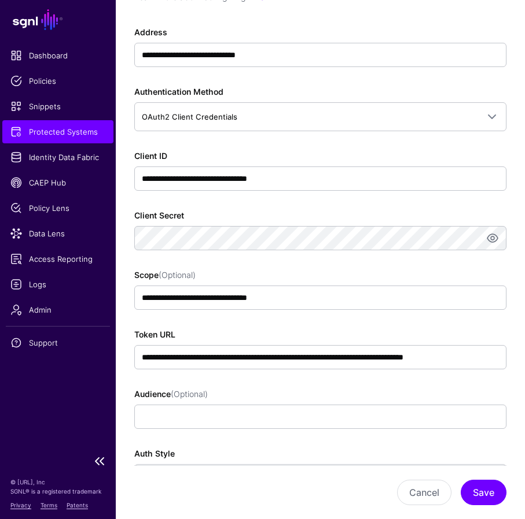
scroll to position [0, 0]
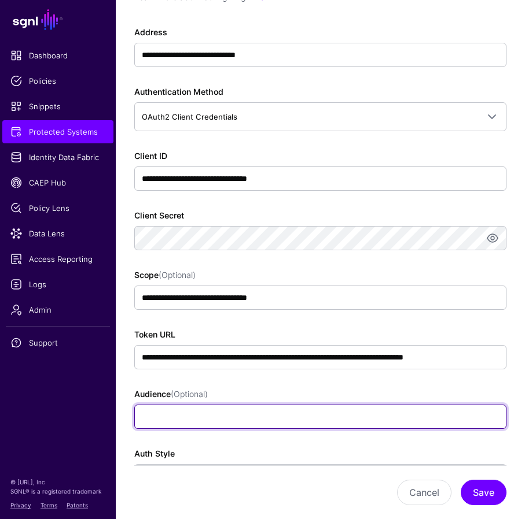
click at [207, 418] on input "Audience (Optional)" at bounding box center [319, 417] width 371 height 24
paste input "**********"
type input "**********"
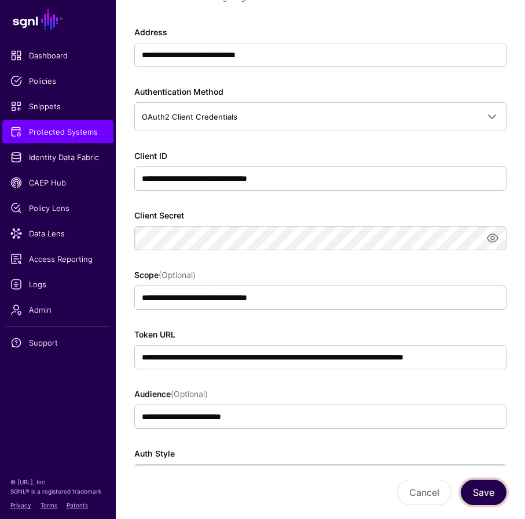
click at [465, 493] on button "Save" at bounding box center [483, 492] width 46 height 25
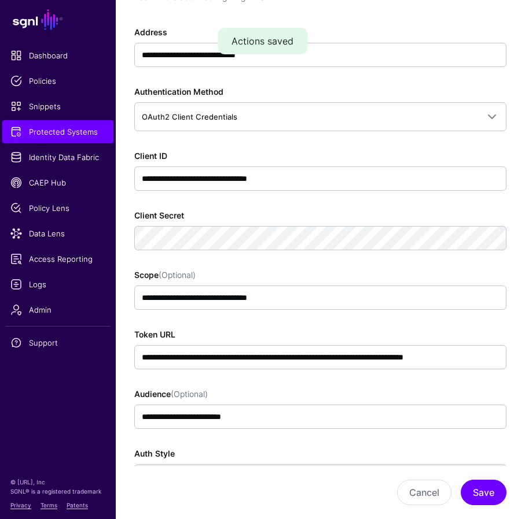
click at [404, 442] on div "**********" at bounding box center [319, 276] width 371 height 500
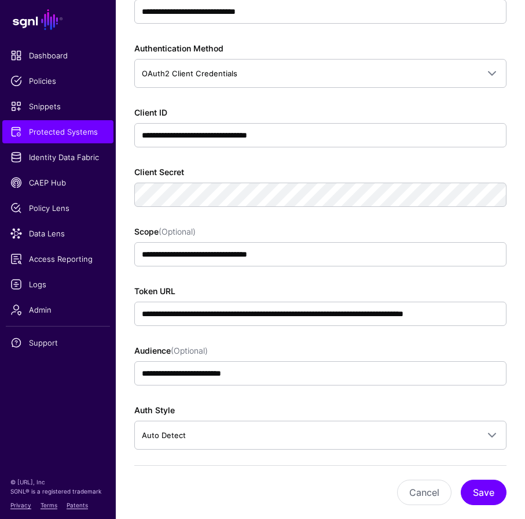
scroll to position [274, 0]
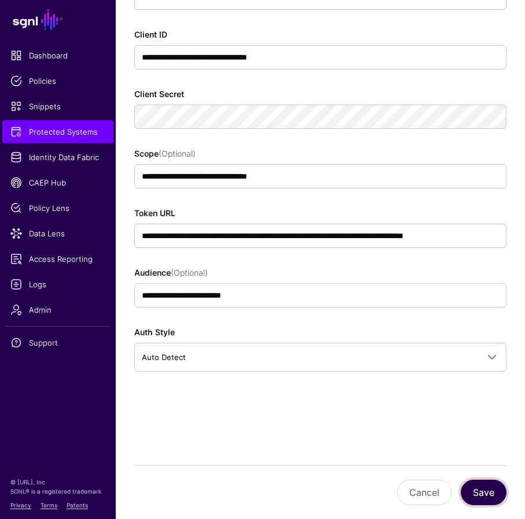
click at [465, 492] on button "Save" at bounding box center [483, 492] width 46 height 25
click at [352, 441] on div "**********" at bounding box center [320, 176] width 409 height 687
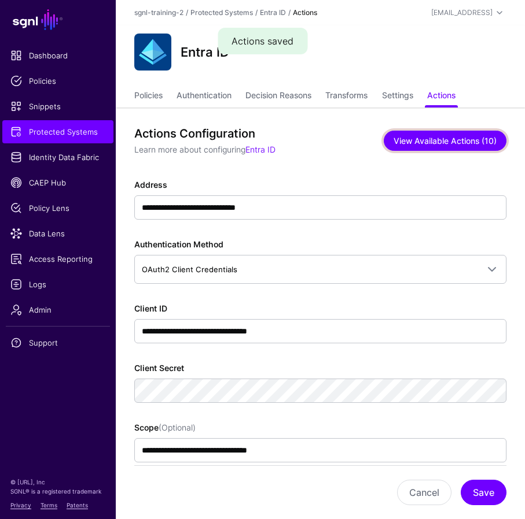
click at [447, 138] on button "View Available Actions (10)" at bounding box center [445, 141] width 123 height 20
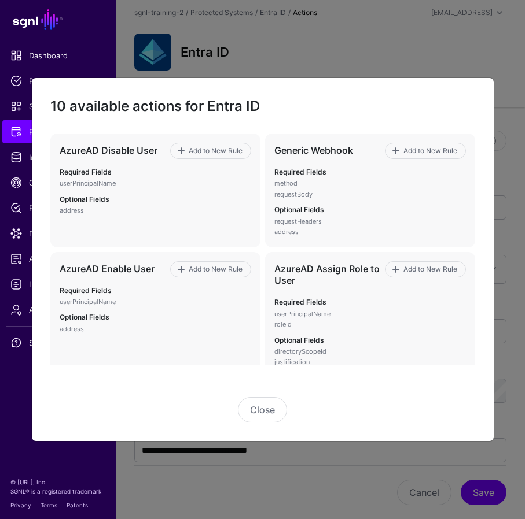
click at [382, 112] on h2 "10 available actions for Entra ID" at bounding box center [262, 107] width 425 height 20
click at [384, 407] on div "Close" at bounding box center [262, 409] width 425 height 25
click at [341, 414] on div "Close" at bounding box center [262, 409] width 425 height 25
click at [273, 411] on button "Close" at bounding box center [262, 409] width 49 height 25
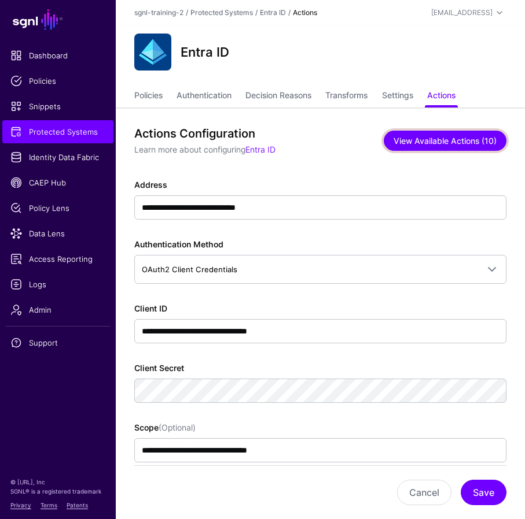
click at [445, 139] on button "View Available Actions (10)" at bounding box center [445, 141] width 123 height 20
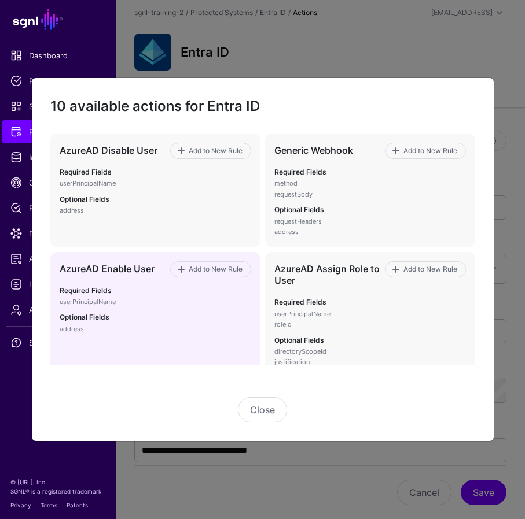
click at [168, 329] on p "address" at bounding box center [155, 330] width 191 height 10
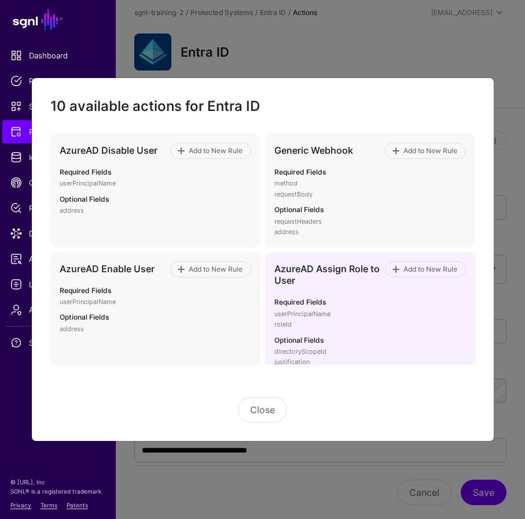
click at [322, 323] on p "roleId" at bounding box center [369, 325] width 191 height 10
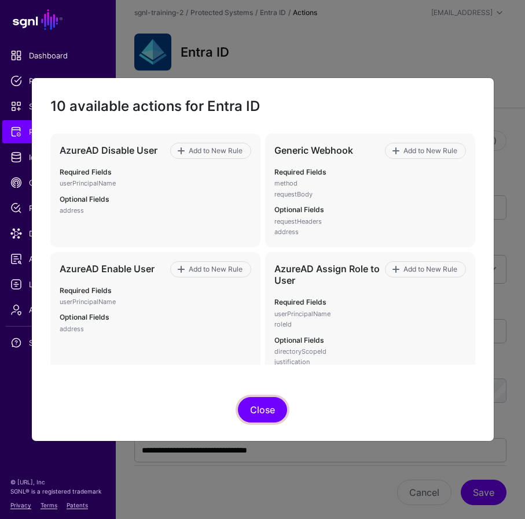
click at [267, 406] on button "Close" at bounding box center [262, 409] width 49 height 25
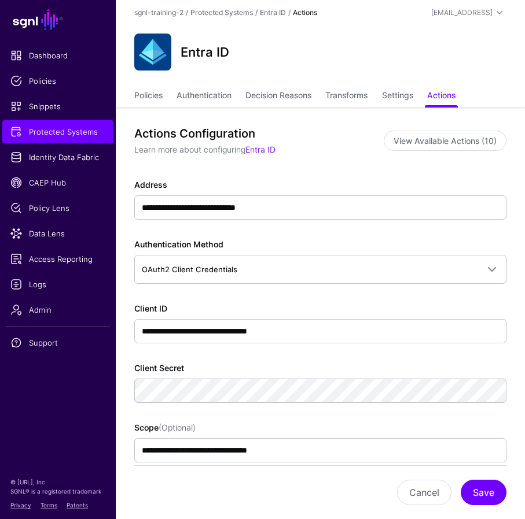
click at [363, 189] on div "**********" at bounding box center [319, 199] width 371 height 41
click at [55, 126] on span "Protected Systems" at bounding box center [57, 132] width 95 height 12
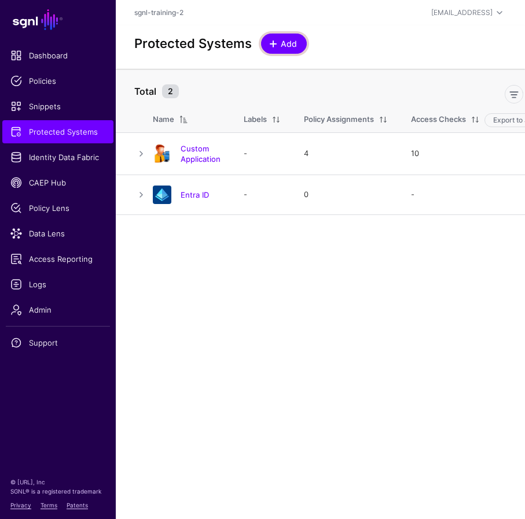
click at [276, 46] on span at bounding box center [272, 43] width 9 height 9
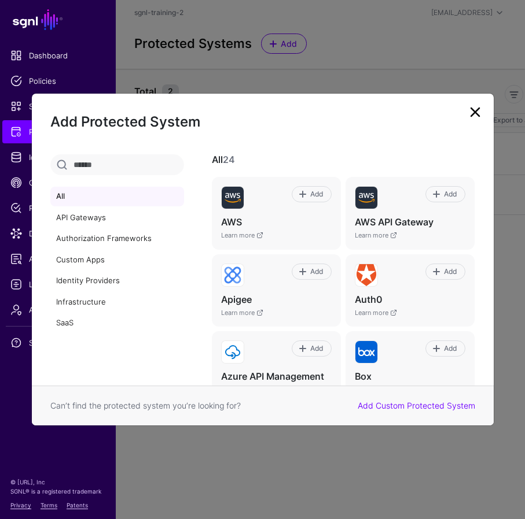
click at [389, 119] on h2 "Add Protected System" at bounding box center [262, 122] width 425 height 20
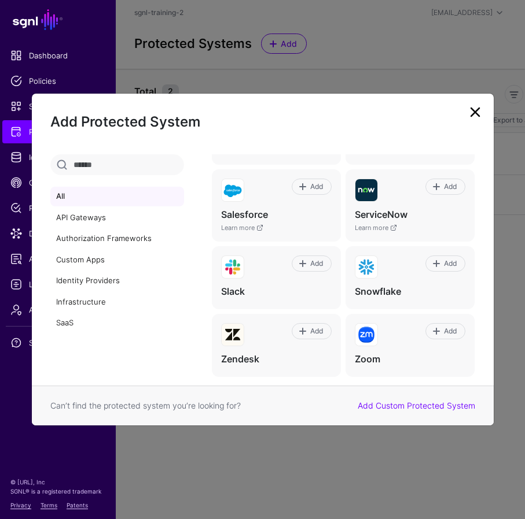
scroll to position [698, 0]
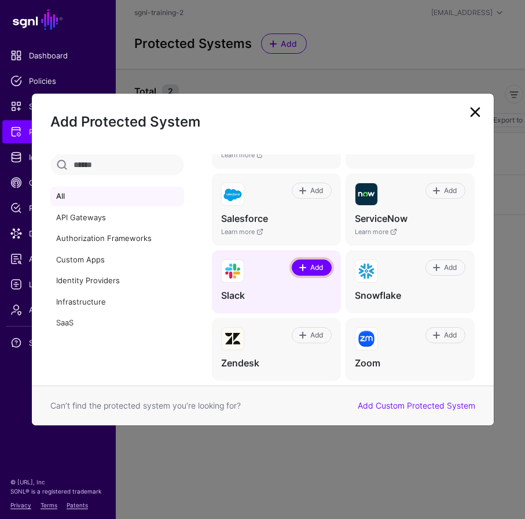
click at [309, 267] on span "Add" at bounding box center [317, 268] width 16 height 10
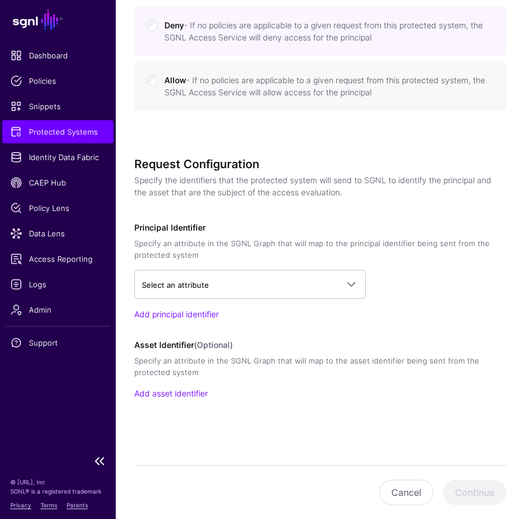
scroll to position [558, 0]
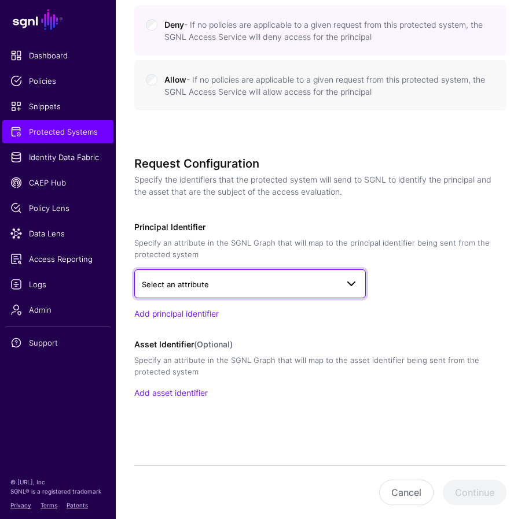
click at [328, 282] on span "Select an attribute" at bounding box center [240, 284] width 196 height 13
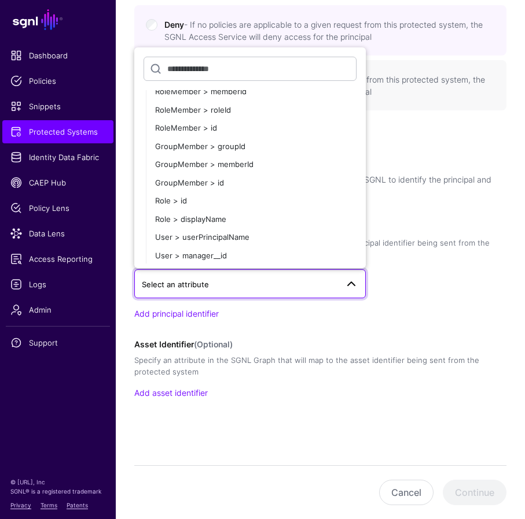
scroll to position [160, 0]
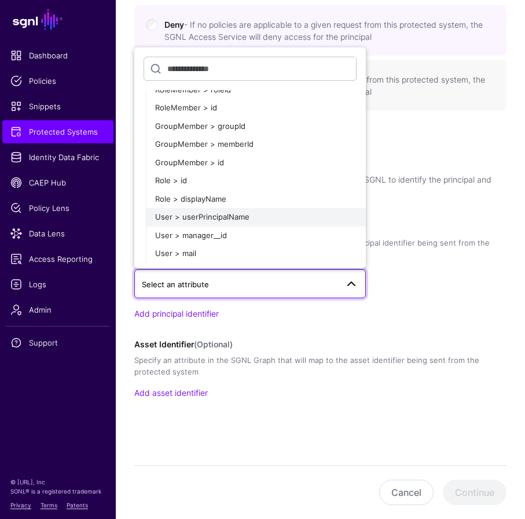
click at [220, 216] on span "User > userPrincipalName" at bounding box center [202, 216] width 94 height 9
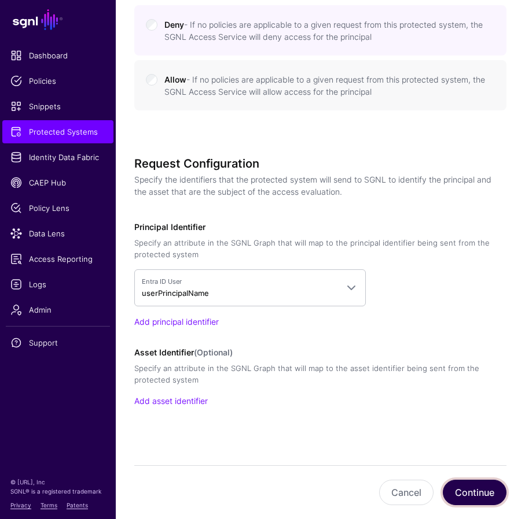
click at [465, 486] on button "Continue" at bounding box center [475, 492] width 64 height 25
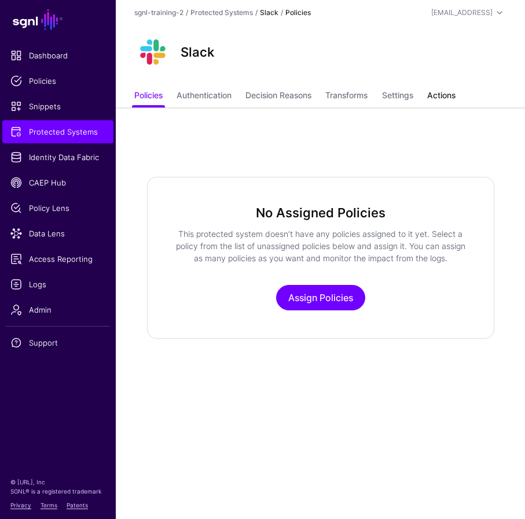
click at [448, 94] on link "Actions" at bounding box center [441, 97] width 28 height 22
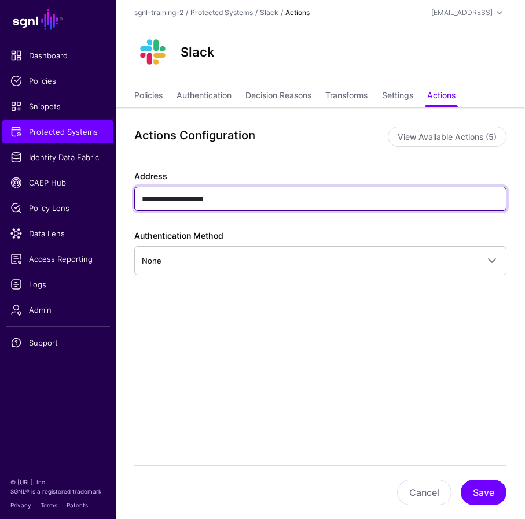
click at [274, 194] on input "**********" at bounding box center [319, 199] width 371 height 24
paste input "**********"
type input "**********"
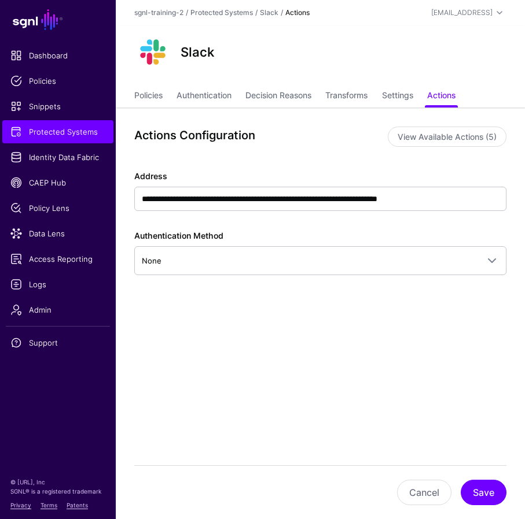
click at [374, 378] on div "**********" at bounding box center [320, 266] width 409 height 316
click at [465, 489] on button "Save" at bounding box center [483, 492] width 46 height 25
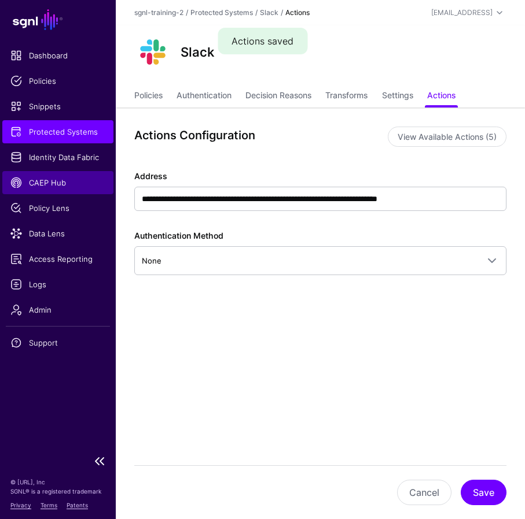
click at [40, 183] on span "CAEP Hub" at bounding box center [57, 183] width 95 height 12
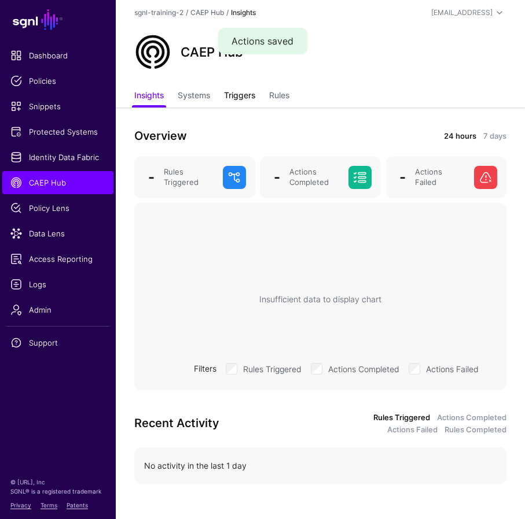
click at [238, 96] on link "Triggers" at bounding box center [239, 97] width 31 height 22
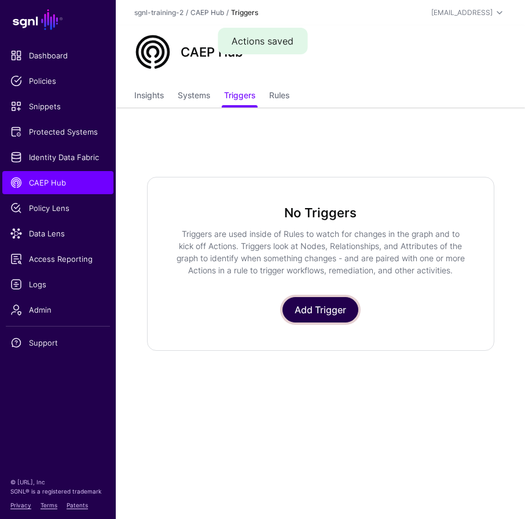
click at [315, 311] on link "Add Trigger" at bounding box center [320, 309] width 76 height 25
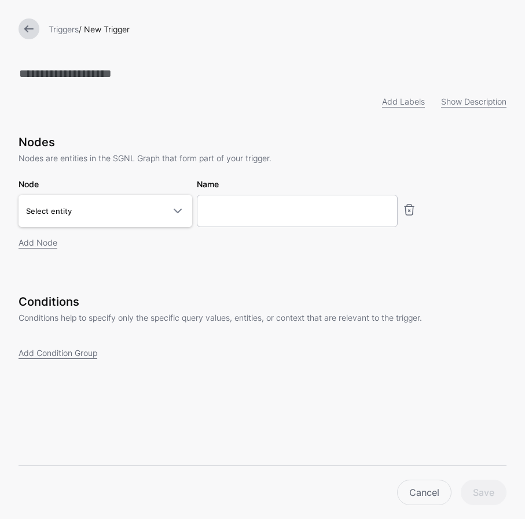
click at [208, 281] on div "Nodes Nodes are entities in the SGNL Graph that form part of your trigger. Node…" at bounding box center [263, 208] width 488 height 146
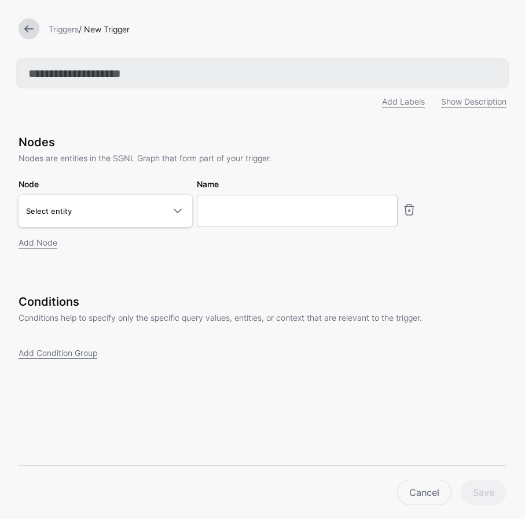
click at [114, 82] on input "text" at bounding box center [263, 73] width 488 height 25
paste input "**********"
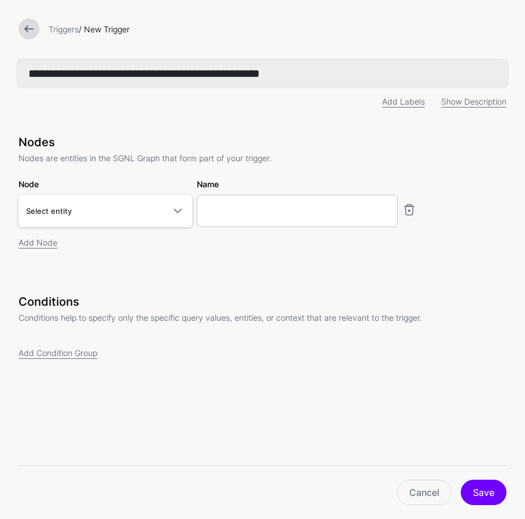
type input "**********"
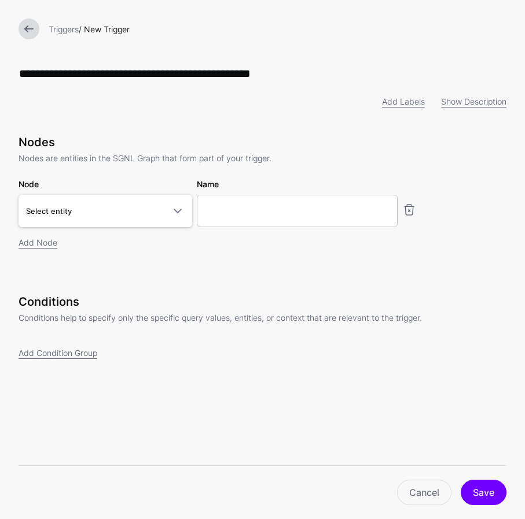
click at [291, 327] on div "Conditions Conditions help to specify only the specific query values, entities,…" at bounding box center [262, 314] width 497 height 38
click at [126, 210] on span "Select entity" at bounding box center [95, 211] width 138 height 13
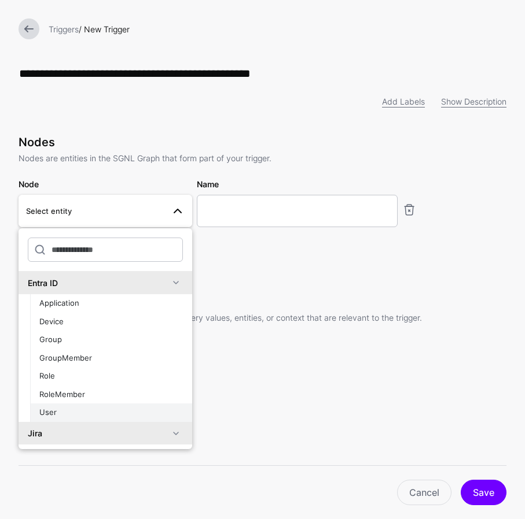
click at [91, 421] on button "User" at bounding box center [111, 413] width 162 height 19
type input "**********"
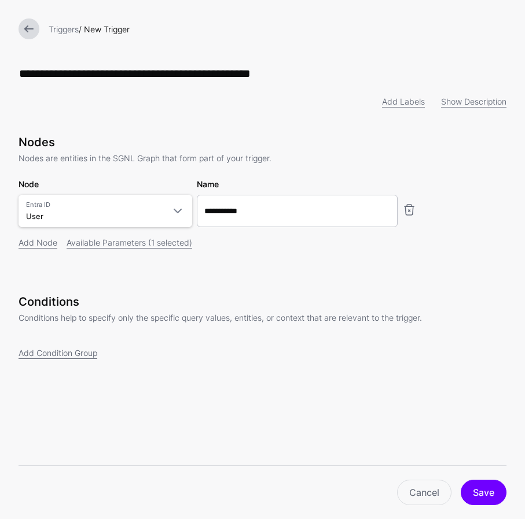
click at [242, 289] on div "**********" at bounding box center [263, 263] width 488 height 256
click at [49, 248] on link "Add Node" at bounding box center [38, 243] width 39 height 10
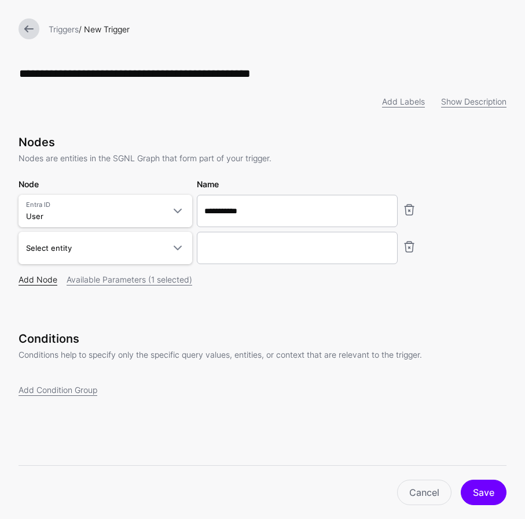
click at [40, 278] on link "Add Node" at bounding box center [38, 280] width 39 height 10
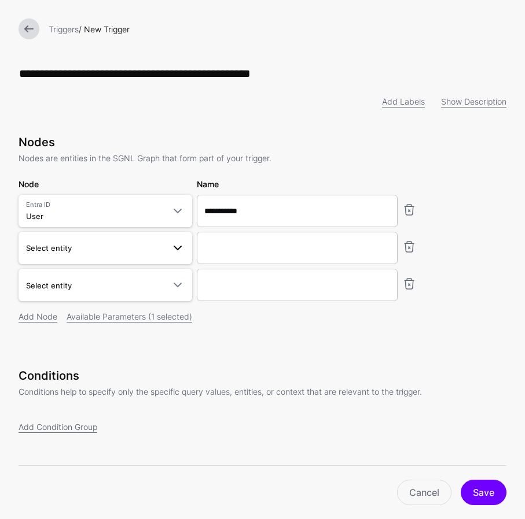
click at [63, 242] on link "Select entity" at bounding box center [106, 248] width 174 height 32
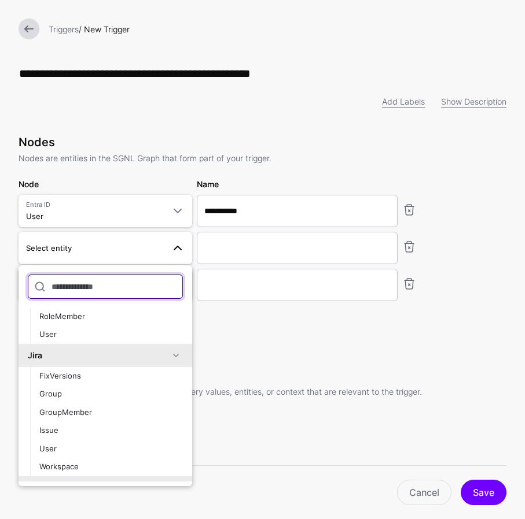
scroll to position [117, 0]
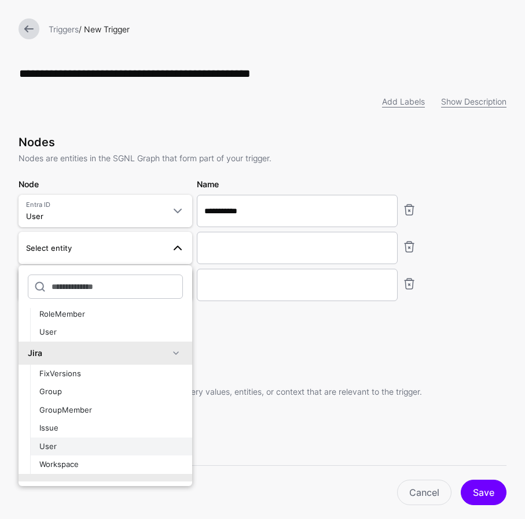
click at [49, 443] on span "User" at bounding box center [47, 446] width 17 height 9
type input "********"
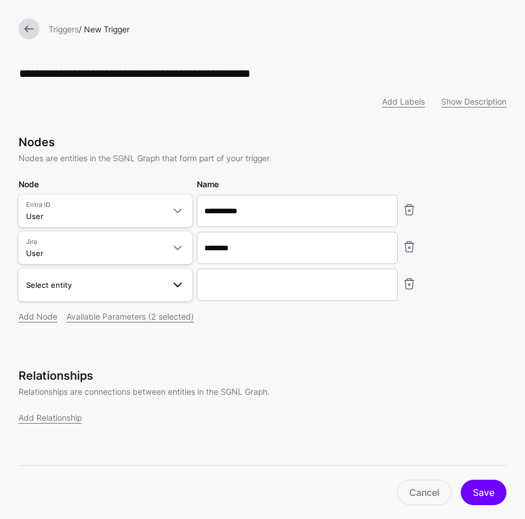
click at [75, 287] on span "Select entity" at bounding box center [95, 285] width 138 height 13
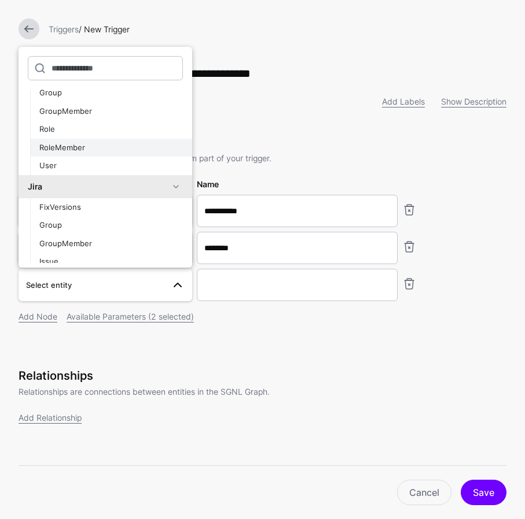
scroll to position [67, 0]
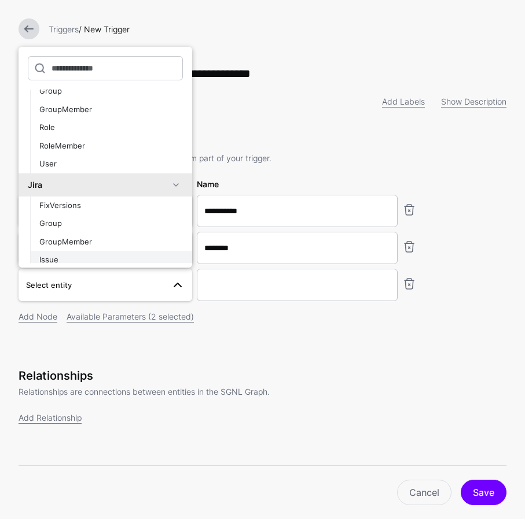
click at [58, 255] on button "Issue" at bounding box center [111, 260] width 162 height 19
type input "*********"
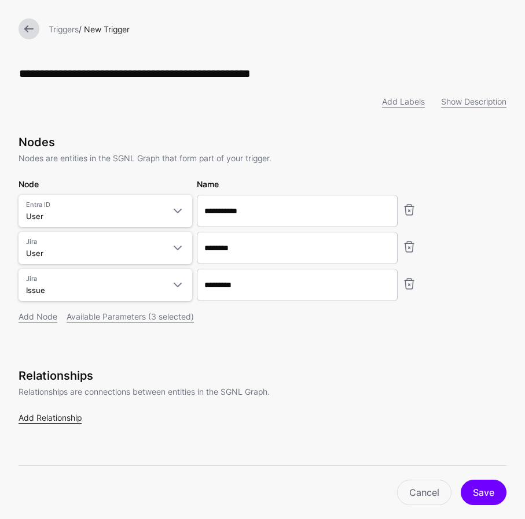
click at [72, 423] on link "Add Relationship" at bounding box center [50, 418] width 63 height 10
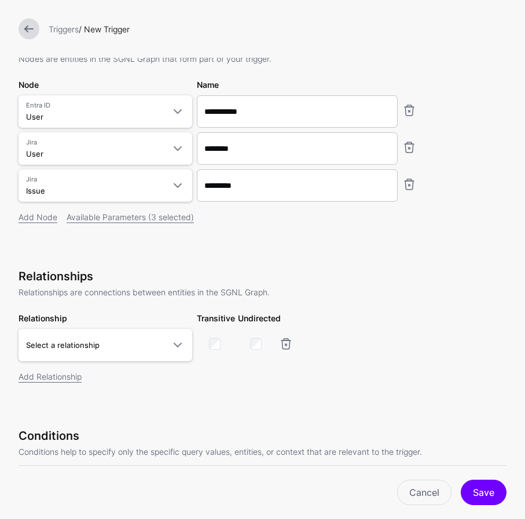
scroll to position [126, 0]
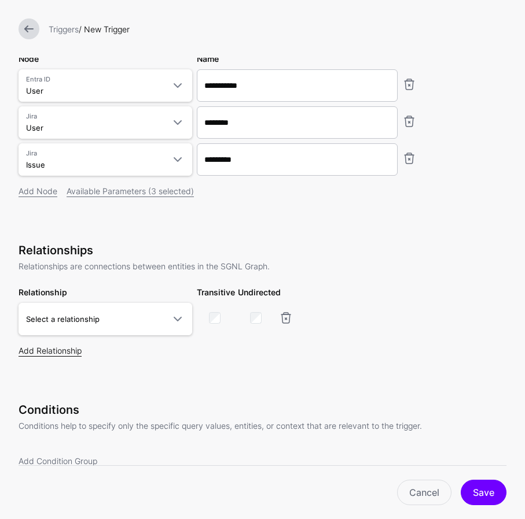
click at [74, 349] on link "Add Relationship" at bounding box center [50, 351] width 63 height 10
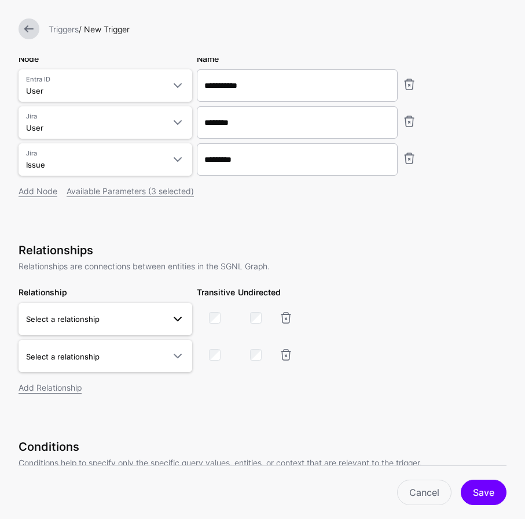
click at [174, 318] on span at bounding box center [178, 319] width 14 height 14
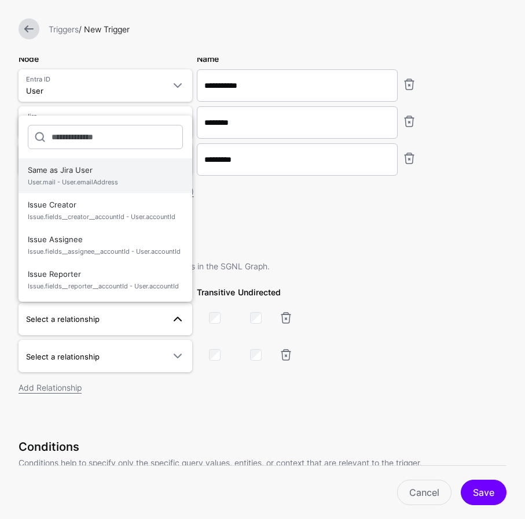
click at [100, 183] on span "User.mail - User.emailAddress" at bounding box center [105, 183] width 155 height 10
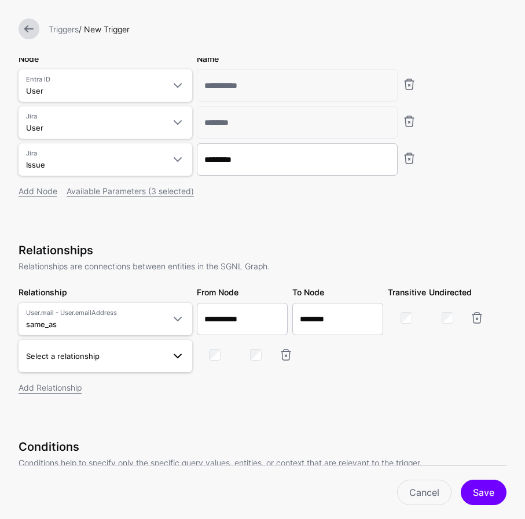
click at [172, 362] on span at bounding box center [178, 356] width 14 height 14
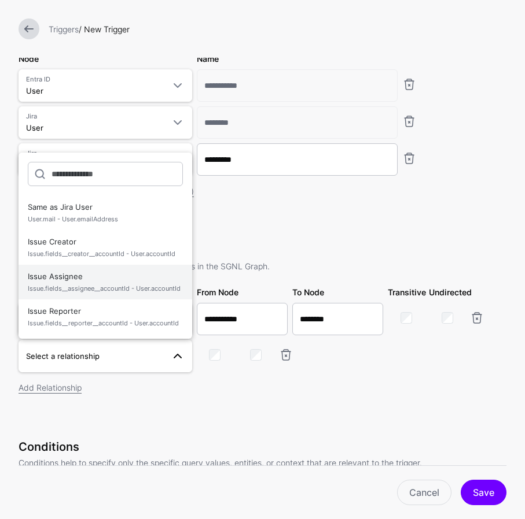
click at [84, 280] on span "Issue Assignee Issue.fields__assignee__accountId - User.accountId" at bounding box center [105, 282] width 155 height 28
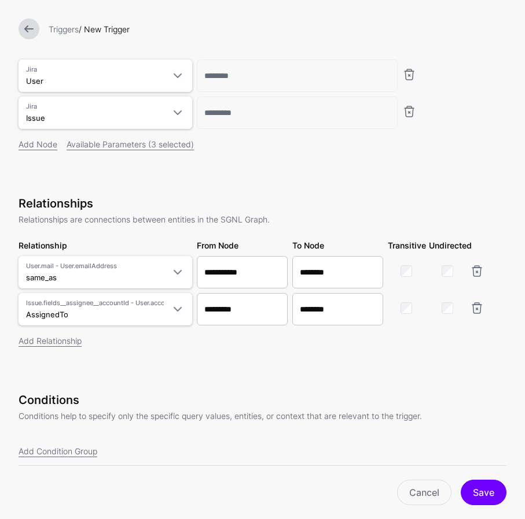
scroll to position [212, 0]
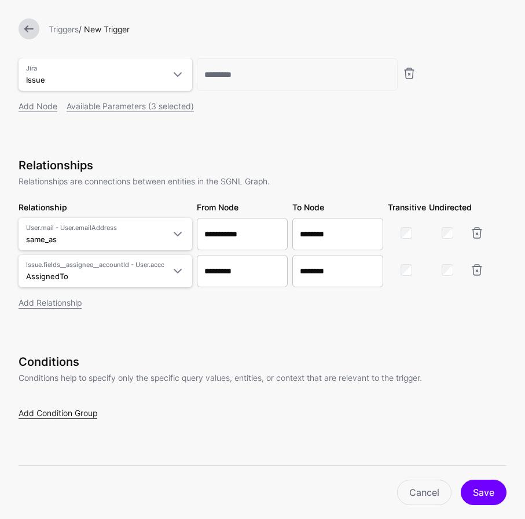
click at [81, 415] on link "Add Condition Group" at bounding box center [58, 413] width 79 height 10
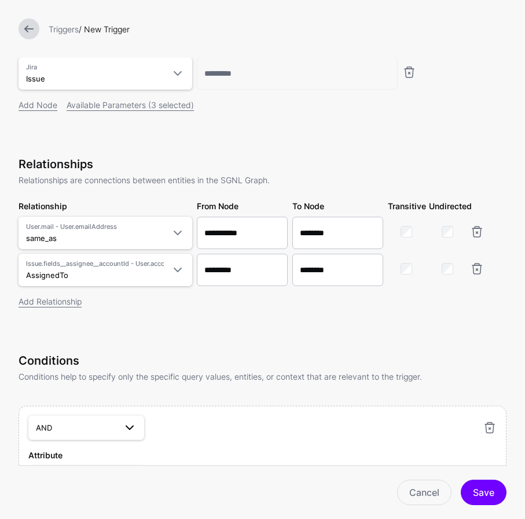
click at [71, 428] on span "AND" at bounding box center [76, 428] width 80 height 13
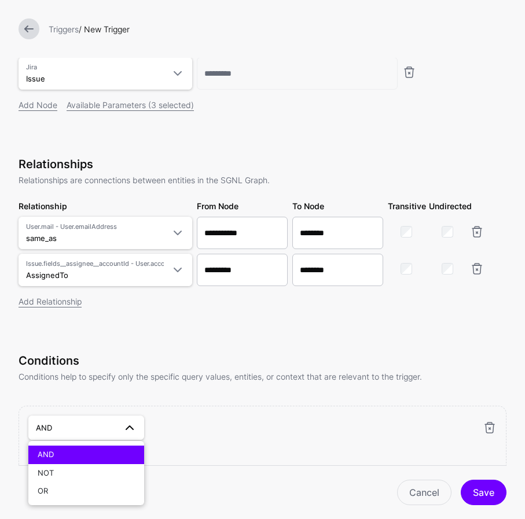
click at [138, 378] on p "Conditions help to specify only the specific query values, entities, or context…" at bounding box center [263, 377] width 488 height 12
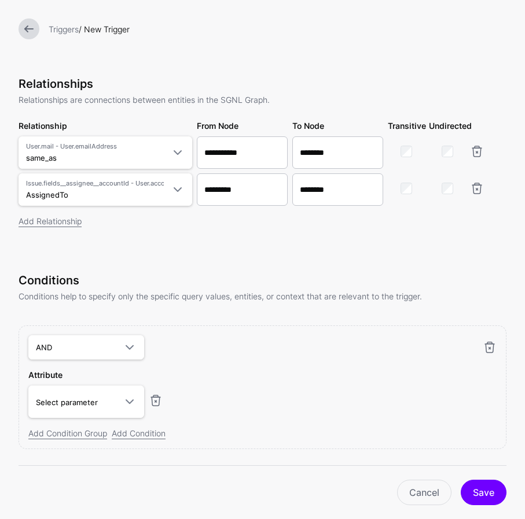
scroll to position [323, 0]
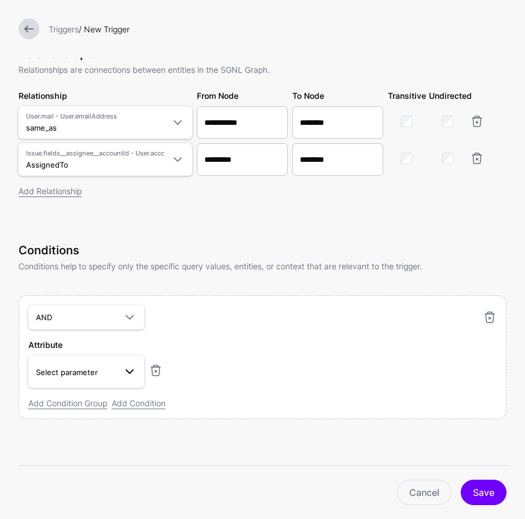
click at [117, 371] on span at bounding box center [126, 372] width 21 height 14
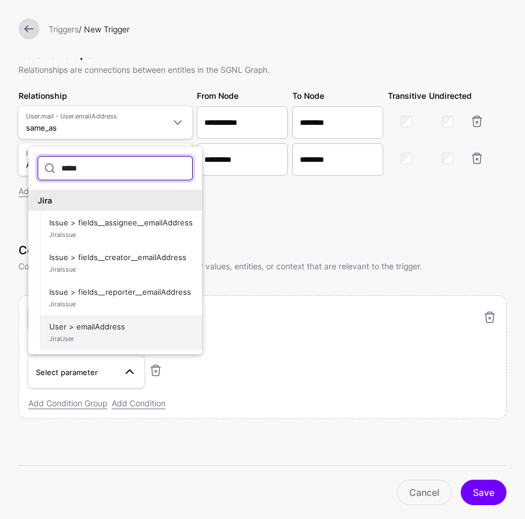
type input "*****"
click at [112, 334] on span "JiraUser" at bounding box center [120, 339] width 143 height 10
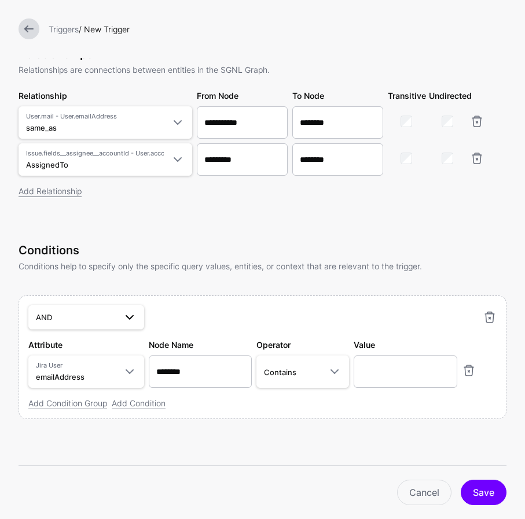
click at [62, 316] on span "AND" at bounding box center [76, 317] width 80 height 13
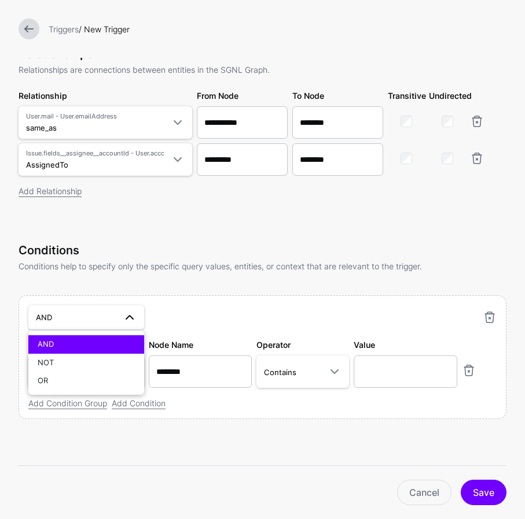
click at [62, 315] on span "AND" at bounding box center [76, 317] width 80 height 13
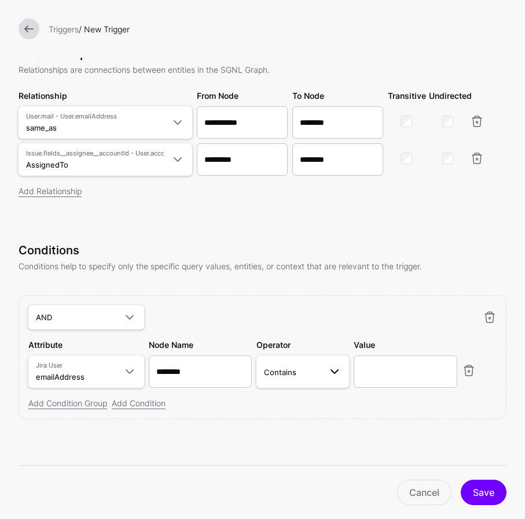
click at [300, 370] on span "Contains" at bounding box center [292, 372] width 57 height 13
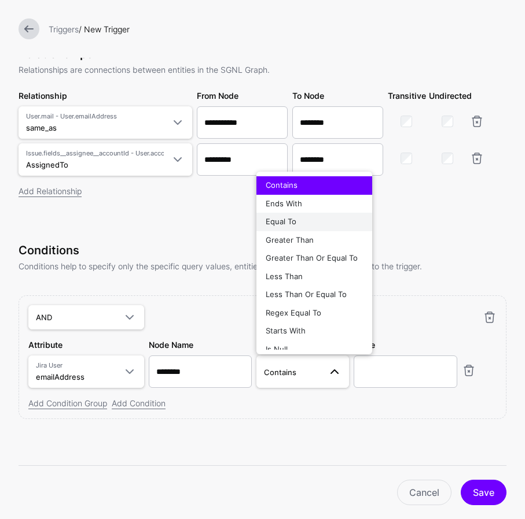
click at [300, 226] on div "Equal To" at bounding box center [314, 222] width 97 height 12
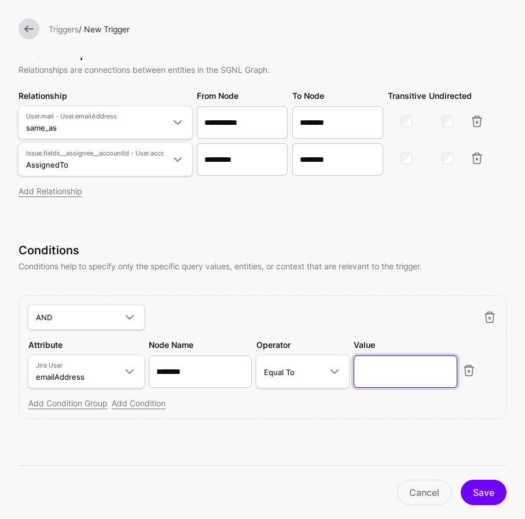
click at [374, 372] on input "text" at bounding box center [404, 372] width 103 height 32
paste input "**********"
type input "**********"
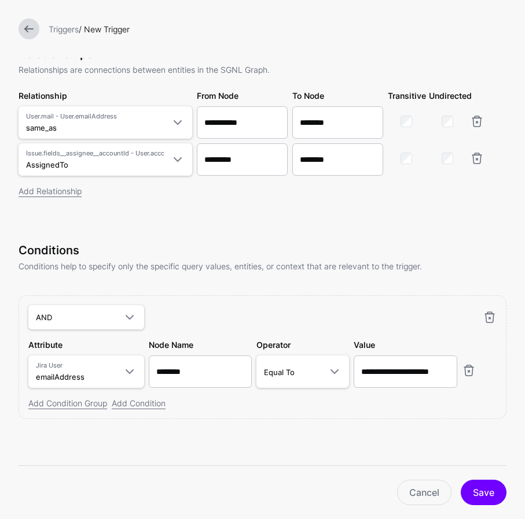
click at [283, 419] on div "**********" at bounding box center [263, 348] width 488 height 208
click at [85, 404] on link "Add Condition Group" at bounding box center [67, 404] width 79 height 10
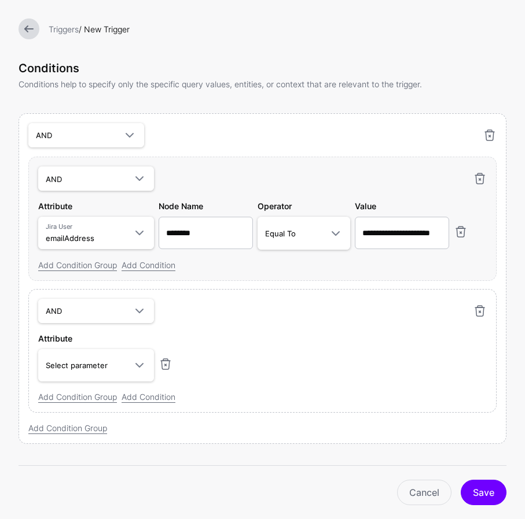
scroll to position [530, 0]
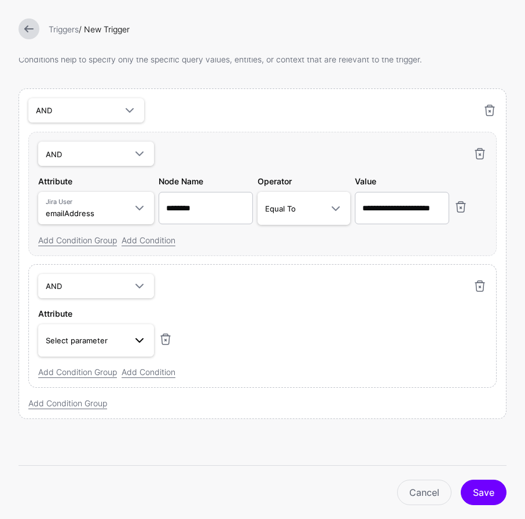
click at [127, 349] on link "Select parameter" at bounding box center [96, 341] width 116 height 32
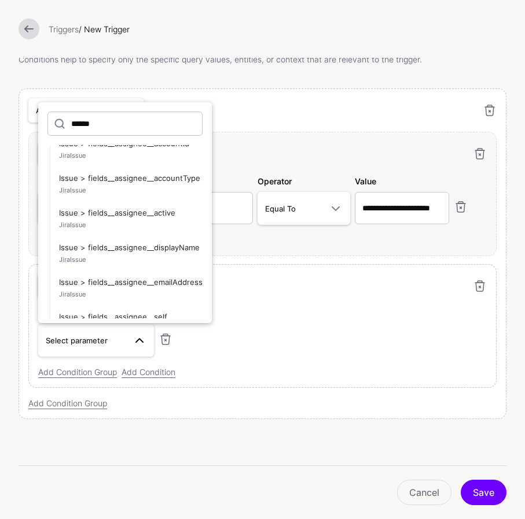
scroll to position [0, 0]
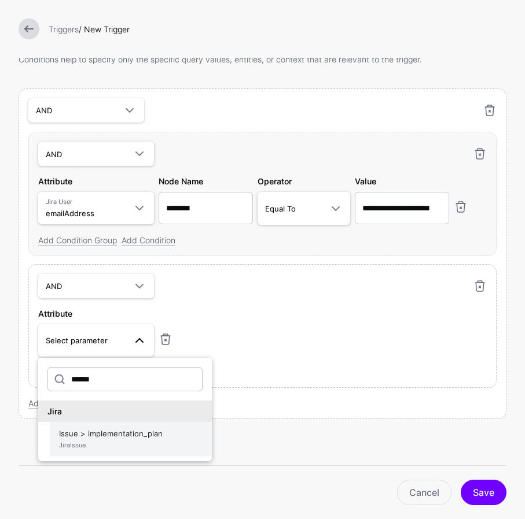
type input "******"
click at [102, 451] on span "Issue > implementation_plan JiraIssue" at bounding box center [130, 440] width 143 height 28
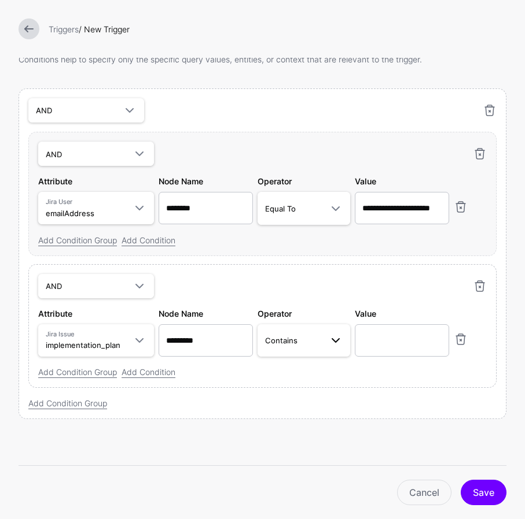
click at [305, 350] on link "Contains" at bounding box center [303, 341] width 93 height 32
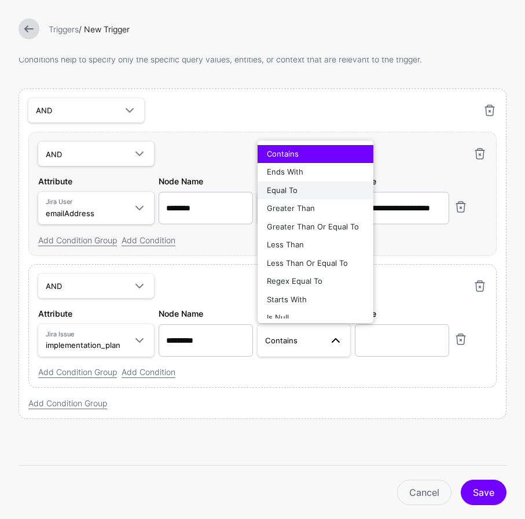
click at [297, 193] on div "Equal To" at bounding box center [315, 191] width 97 height 12
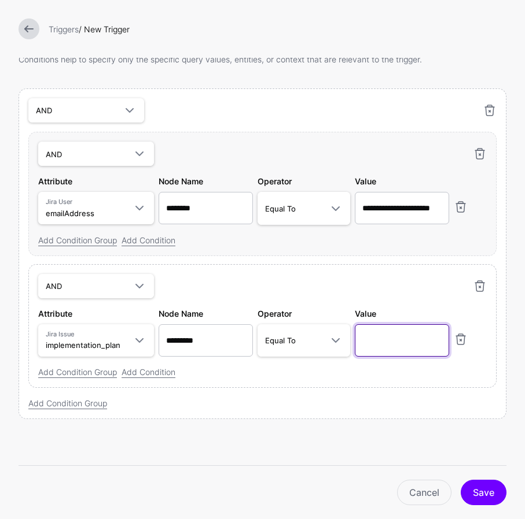
click at [391, 224] on input "text" at bounding box center [402, 208] width 94 height 32
paste input "**********"
type input "**********"
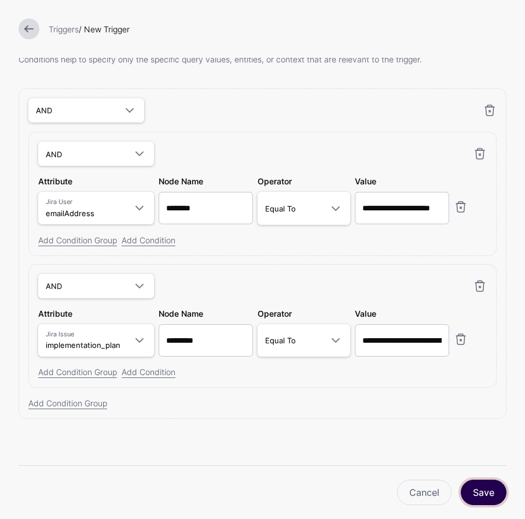
click at [465, 492] on button "Save" at bounding box center [483, 492] width 46 height 25
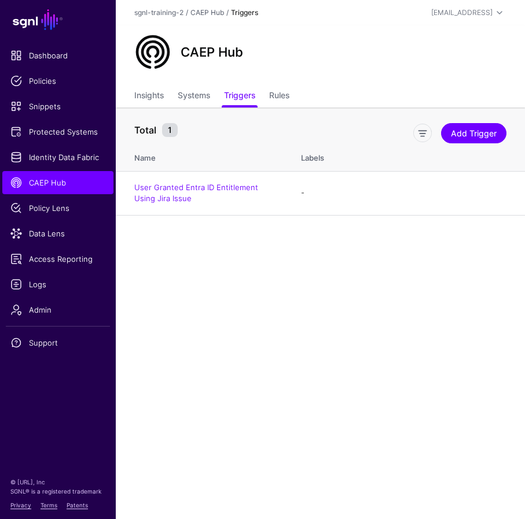
click at [260, 323] on main "SGNL Dashboard Policies Snippets Protected Systems Identity Data Fabric CAEP Hu…" at bounding box center [262, 259] width 525 height 519
click at [50, 181] on span "CAEP Hub" at bounding box center [57, 183] width 95 height 12
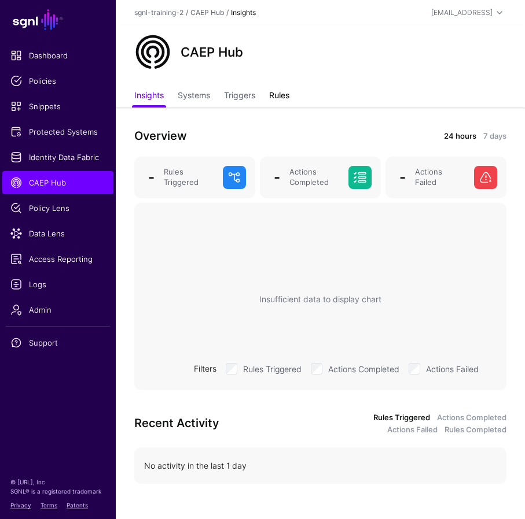
click at [277, 93] on link "Rules" at bounding box center [279, 97] width 20 height 22
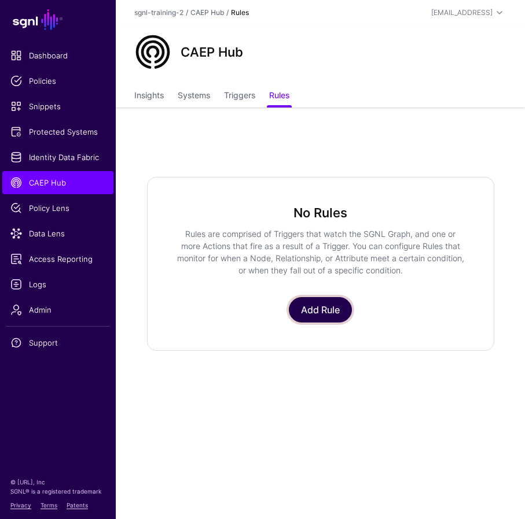
click at [329, 309] on link "Add Rule" at bounding box center [320, 309] width 63 height 25
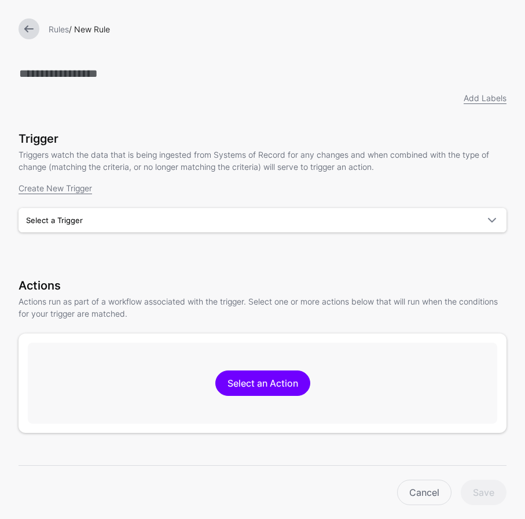
click at [134, 275] on div "Add Labels Trigger Triggers watch the data that is being ingested from Systems …" at bounding box center [263, 254] width 488 height 386
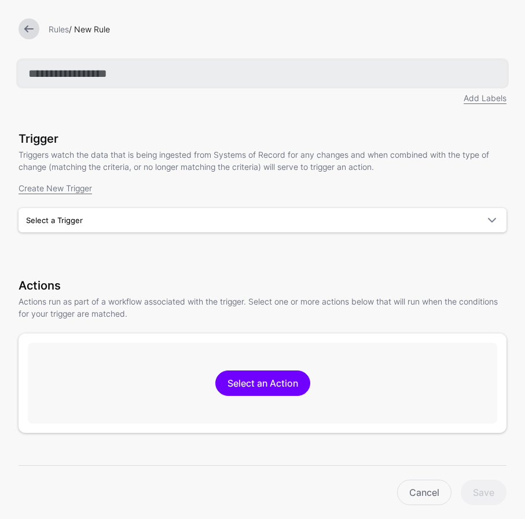
click at [98, 72] on input "text" at bounding box center [263, 73] width 488 height 25
paste input "**********"
type input "**********"
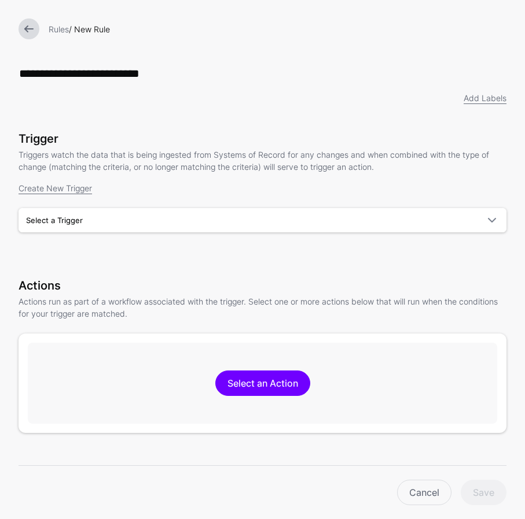
click at [264, 314] on p "Actions run as part of a workflow associated with the trigger. Select one or mo…" at bounding box center [263, 308] width 488 height 24
click at [195, 220] on span "Select a Trigger" at bounding box center [252, 220] width 452 height 13
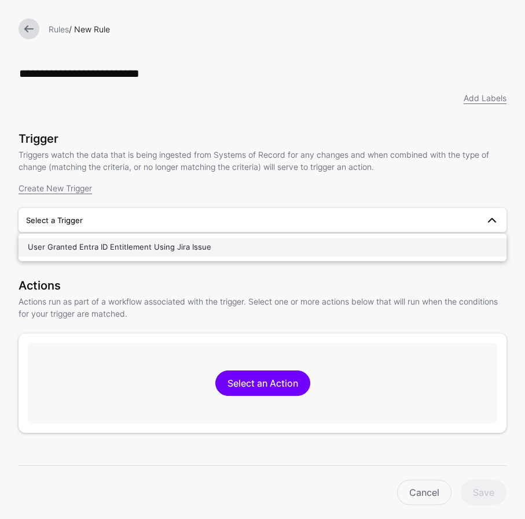
click at [154, 249] on span "User Granted Entra ID Entitlement Using Jira Issue" at bounding box center [119, 246] width 183 height 9
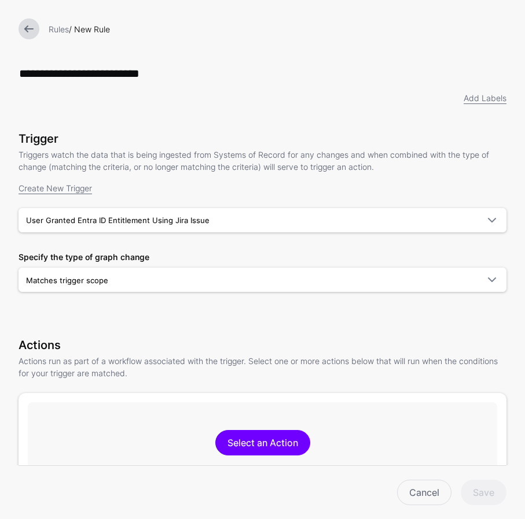
click at [150, 364] on p "Actions run as part of a workflow associated with the trigger. Select one or mo…" at bounding box center [263, 367] width 488 height 24
click at [156, 336] on div "**********" at bounding box center [263, 284] width 488 height 446
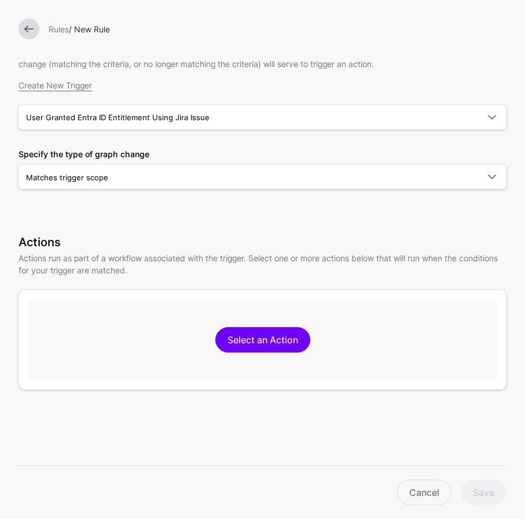
scroll to position [132, 0]
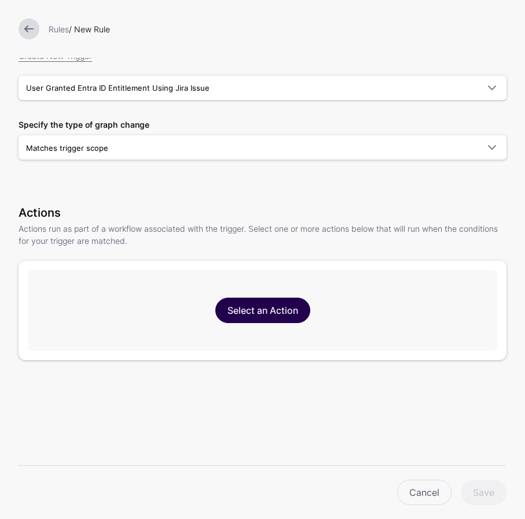
click at [285, 316] on link "Select an Action" at bounding box center [262, 310] width 95 height 25
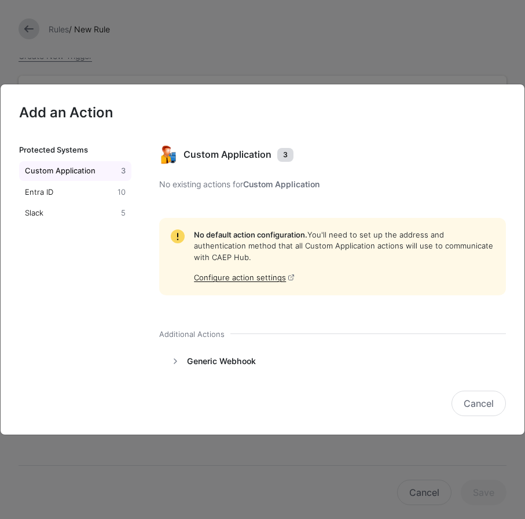
click at [120, 260] on div "Protected Systems Custom Application 3 Entra ID 10 Slack 5" at bounding box center [82, 261] width 126 height 231
click at [46, 191] on div "Entra ID" at bounding box center [69, 193] width 93 height 12
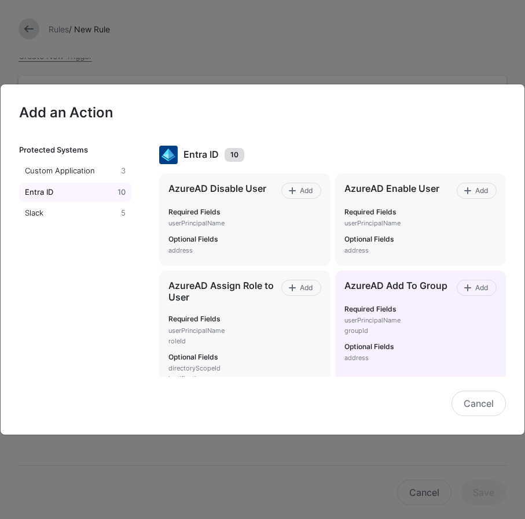
click at [408, 325] on p "userPrincipalName" at bounding box center [420, 321] width 152 height 10
click at [465, 289] on span "Add" at bounding box center [482, 288] width 16 height 10
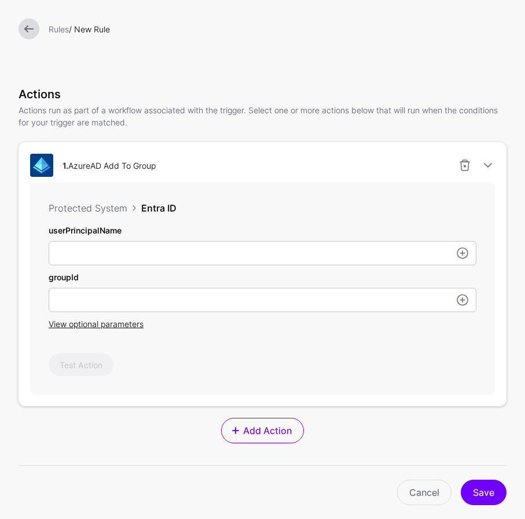
scroll to position [257, 0]
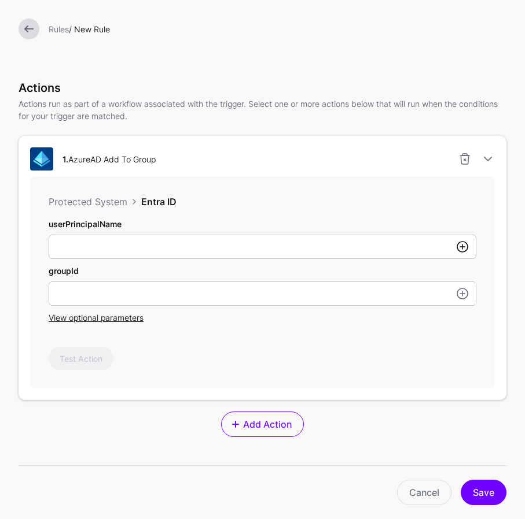
click at [465, 250] on link at bounding box center [462, 247] width 14 height 14
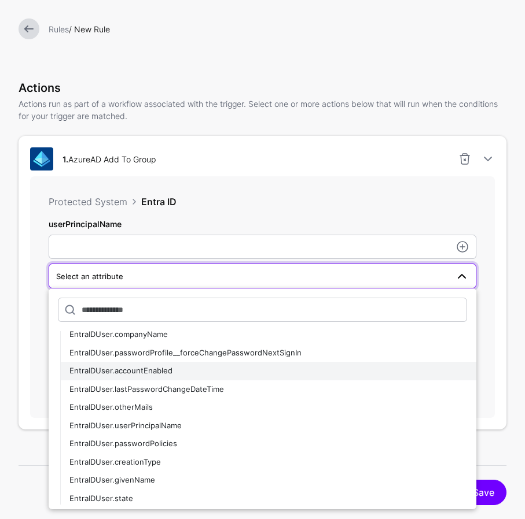
scroll to position [98, 0]
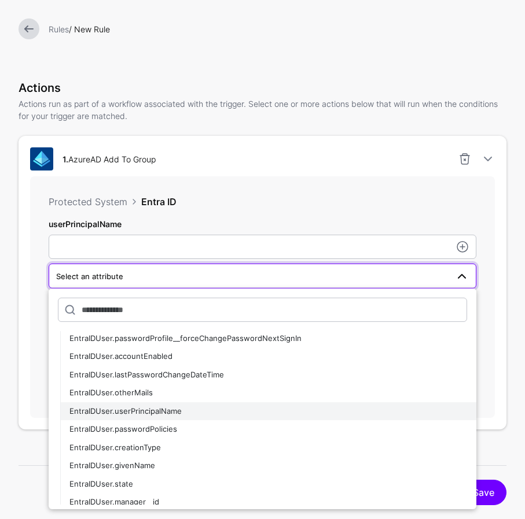
click at [179, 411] on span "EntraIDUser.userPrincipalName" at bounding box center [125, 411] width 112 height 9
type input "**********"
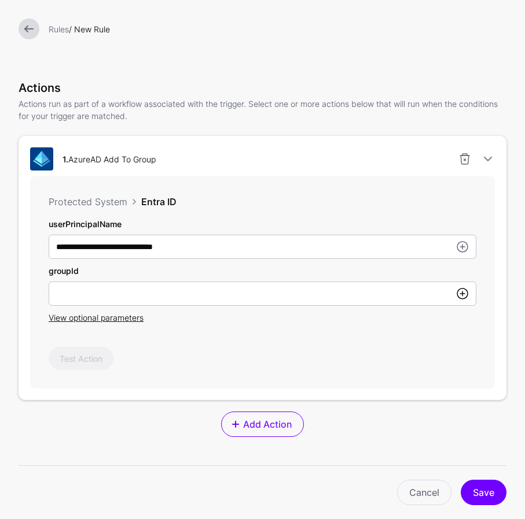
click at [463, 295] on link at bounding box center [462, 294] width 14 height 14
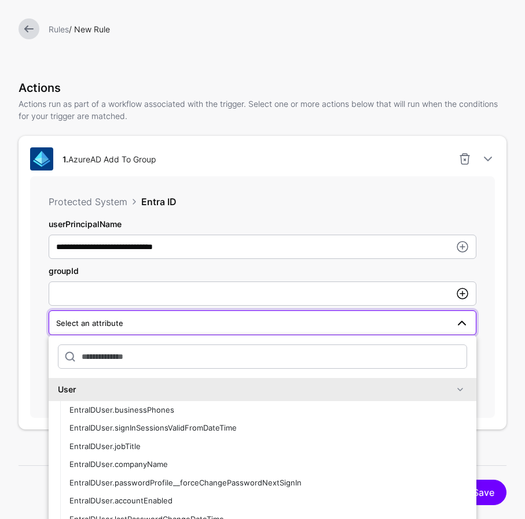
click at [463, 295] on link at bounding box center [462, 294] width 14 height 14
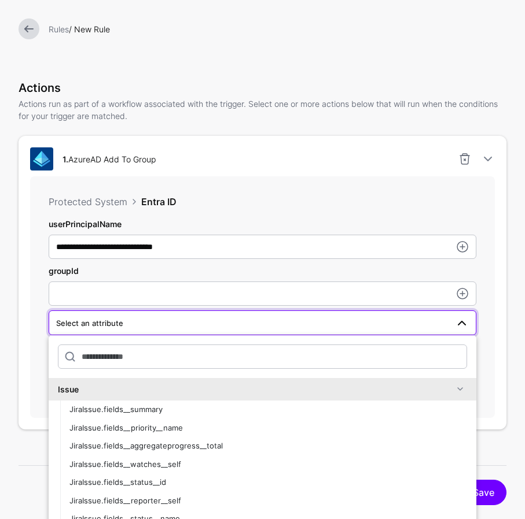
scroll to position [1174, 0]
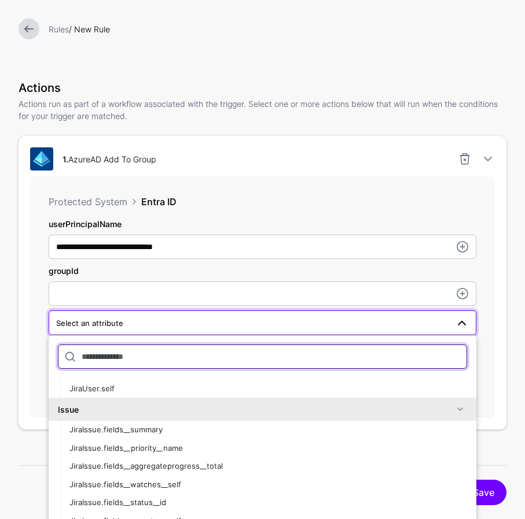
click at [142, 355] on input "text" at bounding box center [262, 357] width 409 height 24
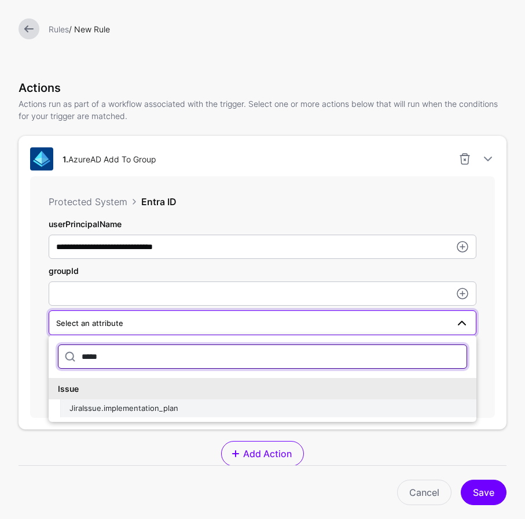
type input "*****"
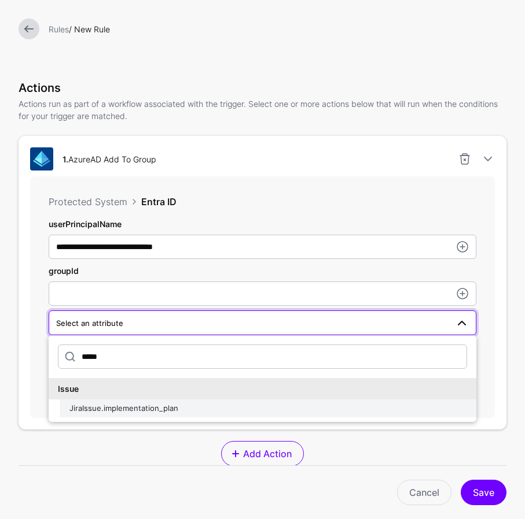
click at [159, 412] on span "JiraIssue.implementation_plan" at bounding box center [123, 408] width 109 height 9
type input "**********"
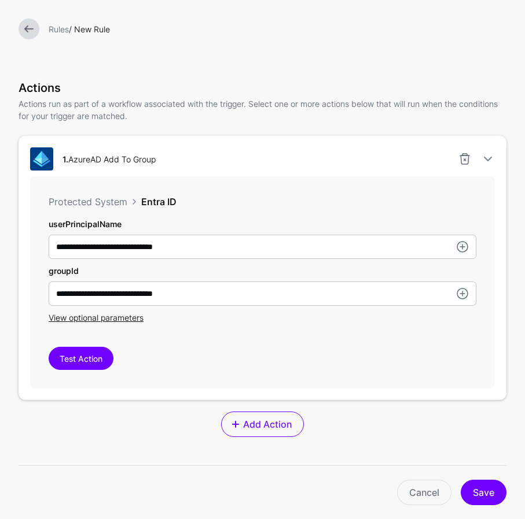
click at [141, 382] on div "**********" at bounding box center [262, 282] width 465 height 212
click at [89, 363] on button "Test Action" at bounding box center [81, 358] width 65 height 23
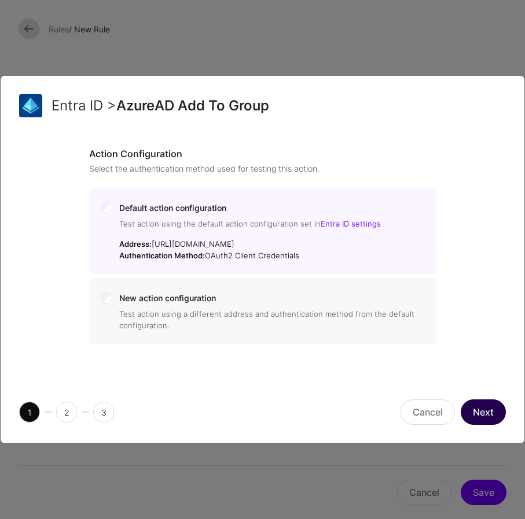
click at [465, 412] on button "Next" at bounding box center [482, 412] width 45 height 25
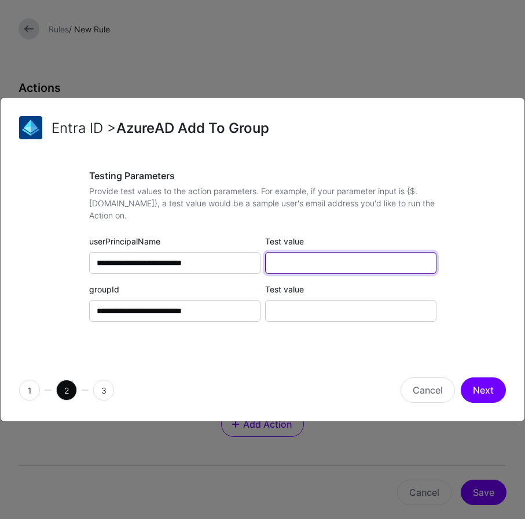
click at [288, 259] on input "Test value" at bounding box center [350, 263] width 171 height 22
paste input "**********"
type input "**********"
paste input "**********"
type input "**********"
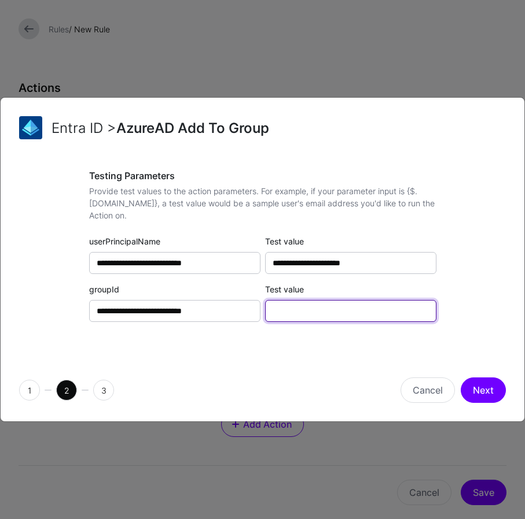
click at [288, 314] on input "Test value" at bounding box center [350, 311] width 171 height 22
paste input "**********"
type input "**********"
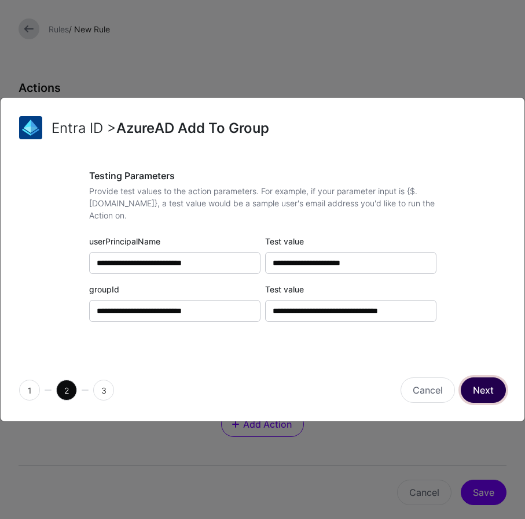
scroll to position [0, 0]
click at [465, 384] on button "Next" at bounding box center [482, 390] width 45 height 25
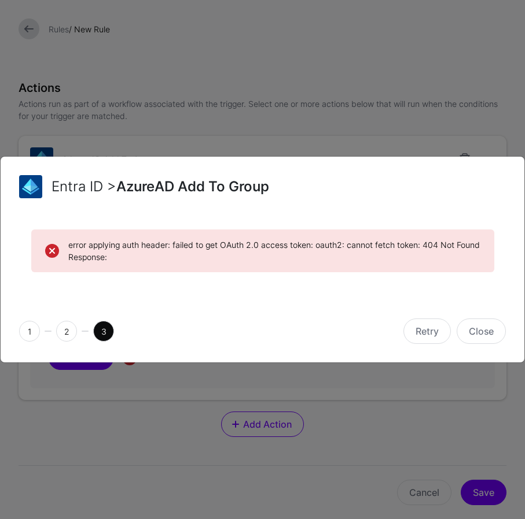
click at [110, 295] on div "error applying auth header: failed to get OAuth 2.0 access token: oauth2: canno…" at bounding box center [263, 258] width 524 height 84
click at [233, 235] on div "error applying auth header: failed to get OAuth 2.0 access token: oauth2: canno…" at bounding box center [262, 251] width 463 height 43
click at [465, 333] on button "Close" at bounding box center [480, 331] width 49 height 25
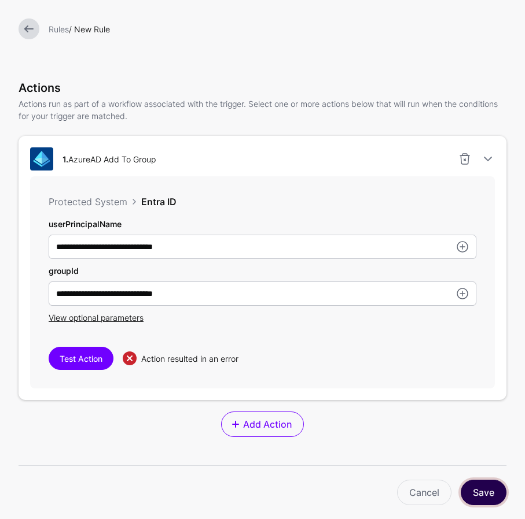
click at [465, 492] on button "Save" at bounding box center [483, 492] width 46 height 25
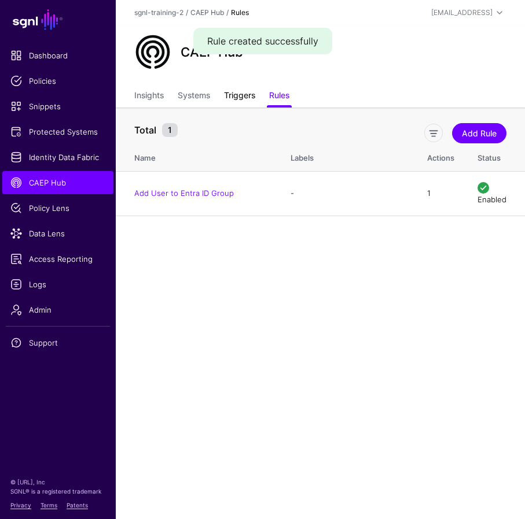
click at [238, 95] on link "Triggers" at bounding box center [239, 97] width 31 height 22
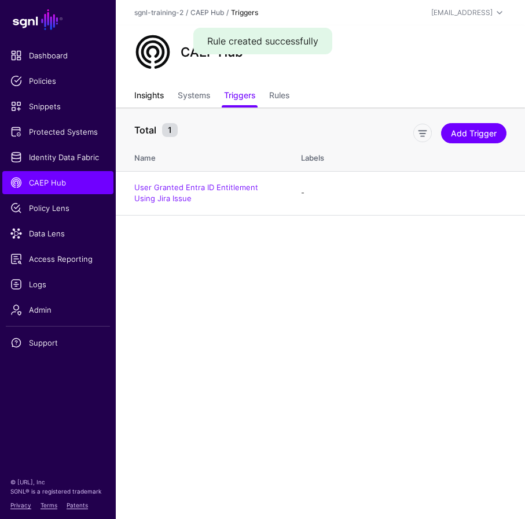
click at [150, 90] on link "Insights" at bounding box center [149, 97] width 30 height 22
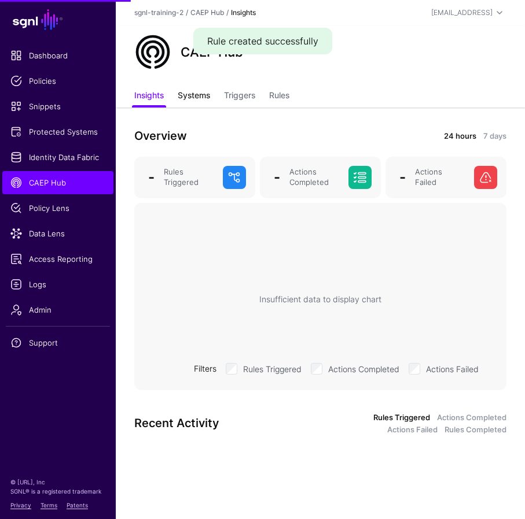
click at [204, 97] on link "Systems" at bounding box center [194, 97] width 32 height 22
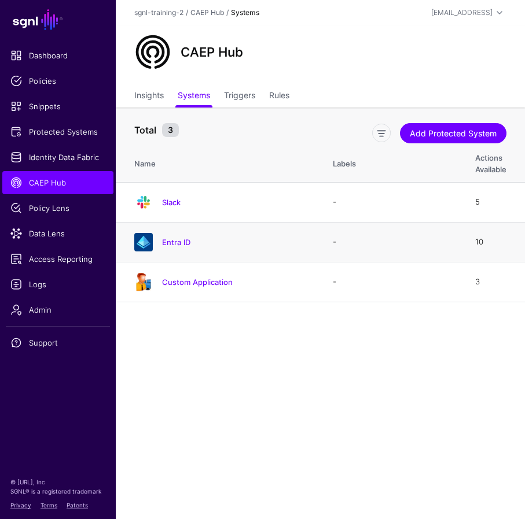
click at [192, 238] on h4 "Entra ID" at bounding box center [236, 242] width 148 height 10
click at [176, 239] on link "Entra ID" at bounding box center [176, 242] width 28 height 9
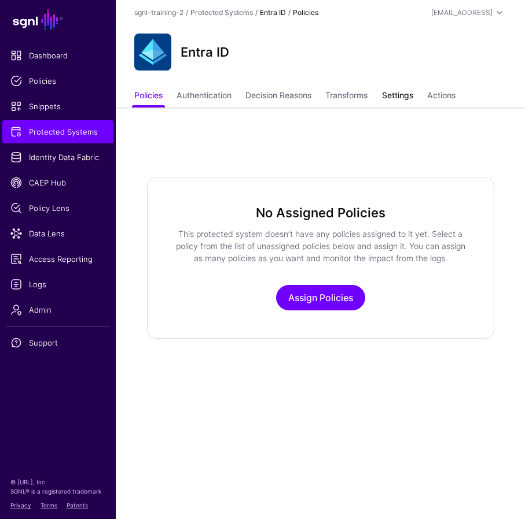
click at [408, 95] on link "Settings" at bounding box center [397, 97] width 31 height 22
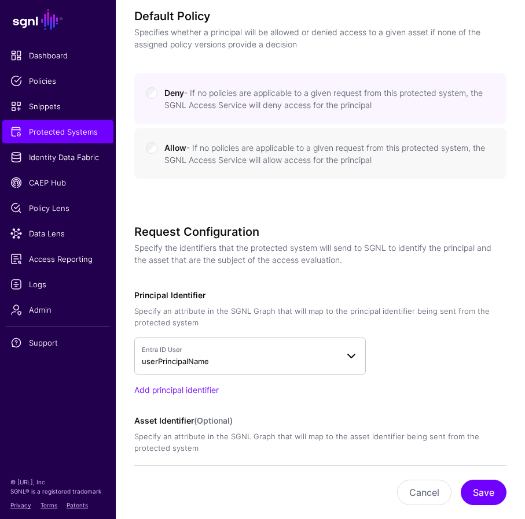
scroll to position [574, 0]
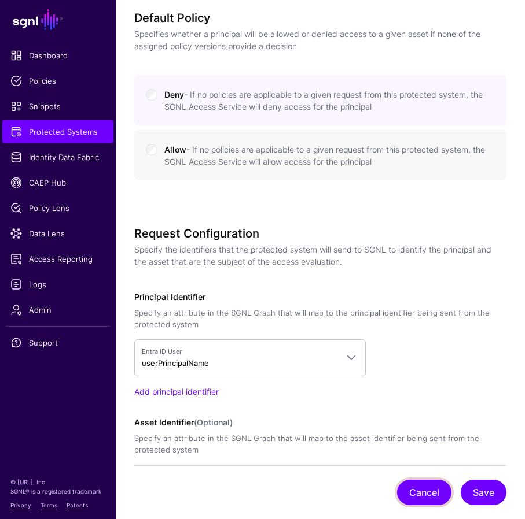
click at [423, 491] on button "Cancel" at bounding box center [424, 492] width 54 height 25
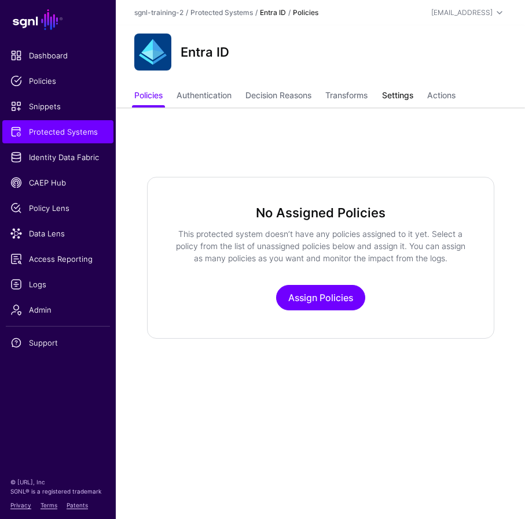
click at [401, 97] on link "Settings" at bounding box center [397, 97] width 31 height 22
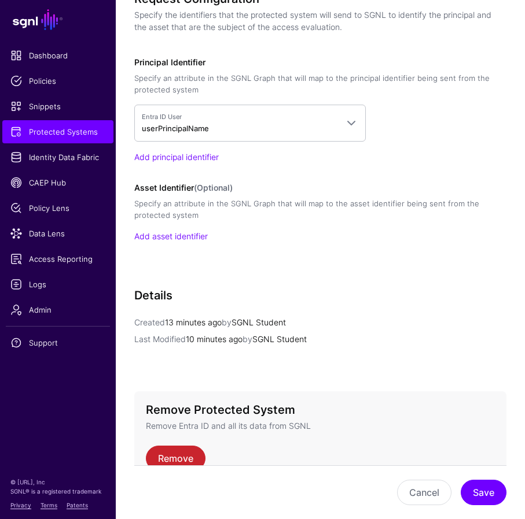
scroll to position [818, 0]
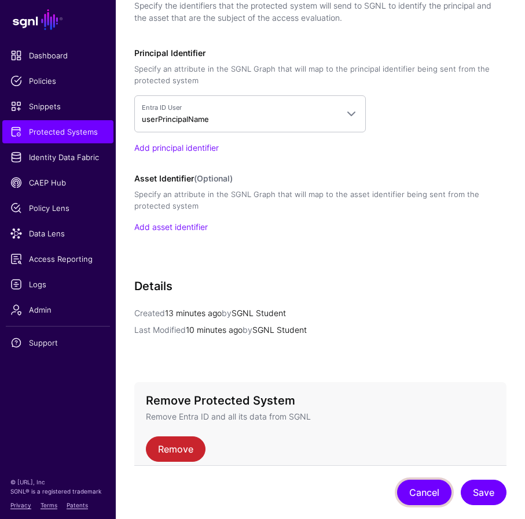
click at [411, 488] on button "Cancel" at bounding box center [424, 492] width 54 height 25
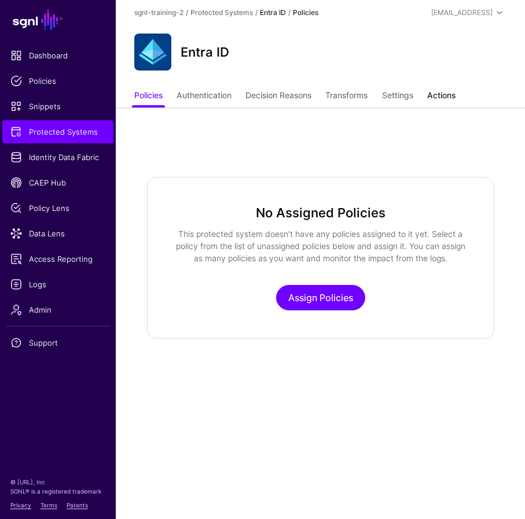
click at [454, 99] on link "Actions" at bounding box center [441, 97] width 28 height 22
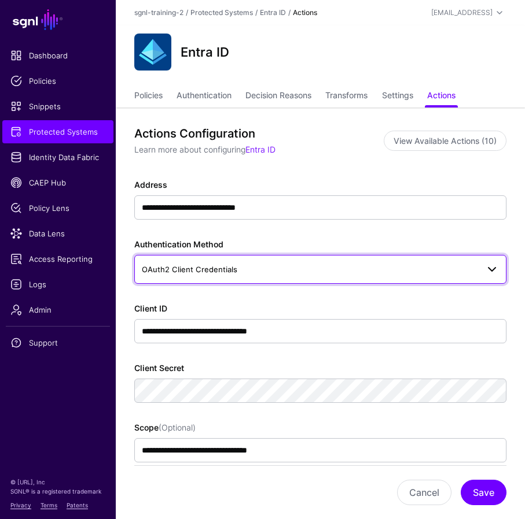
click at [252, 270] on span "OAuth2 Client Credentials" at bounding box center [310, 269] width 336 height 13
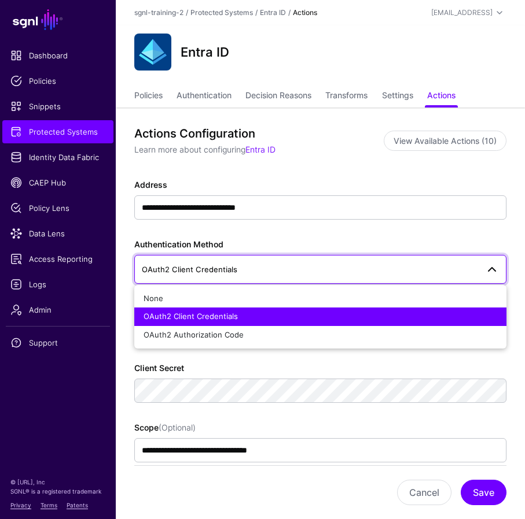
click at [252, 270] on span "OAuth2 Client Credentials" at bounding box center [310, 269] width 336 height 13
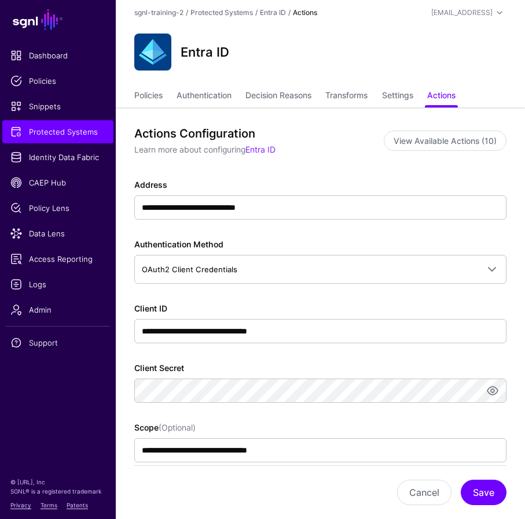
click at [304, 482] on div "Cancel Save" at bounding box center [320, 493] width 372 height 54
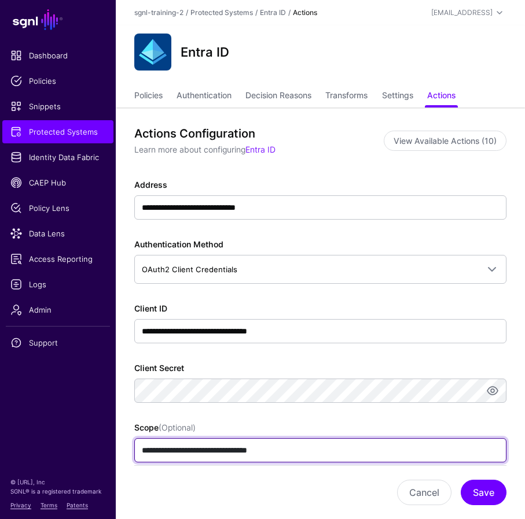
click at [313, 449] on input "**********" at bounding box center [319, 451] width 371 height 24
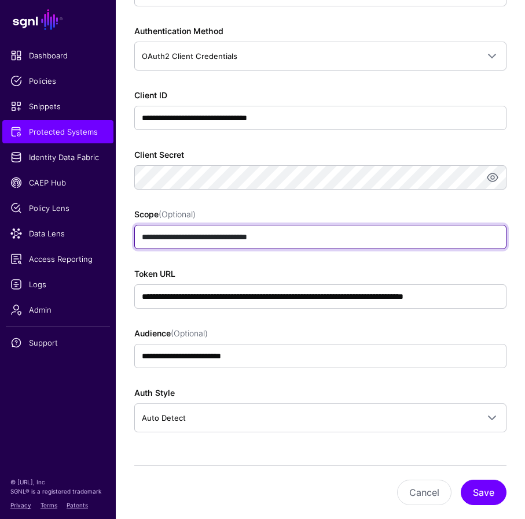
scroll to position [215, 0]
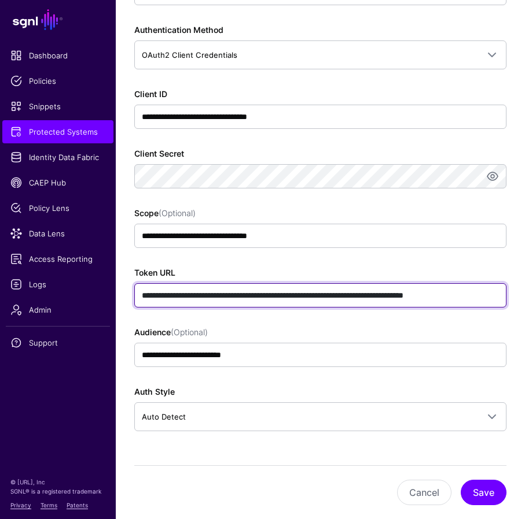
click at [211, 290] on input "**********" at bounding box center [319, 295] width 371 height 24
paste input "text"
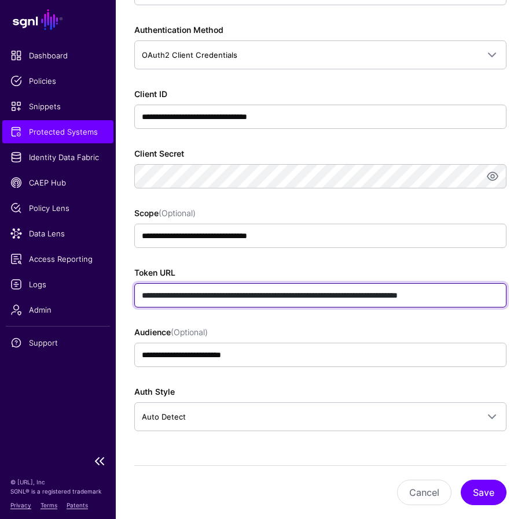
type input "**********"
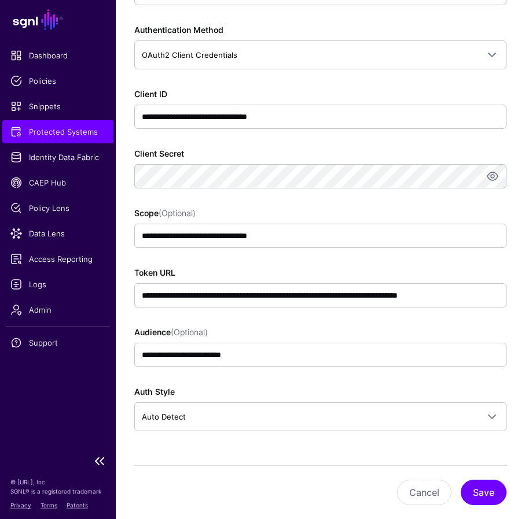
scroll to position [0, 0]
click at [465, 493] on button "Save" at bounding box center [483, 492] width 46 height 25
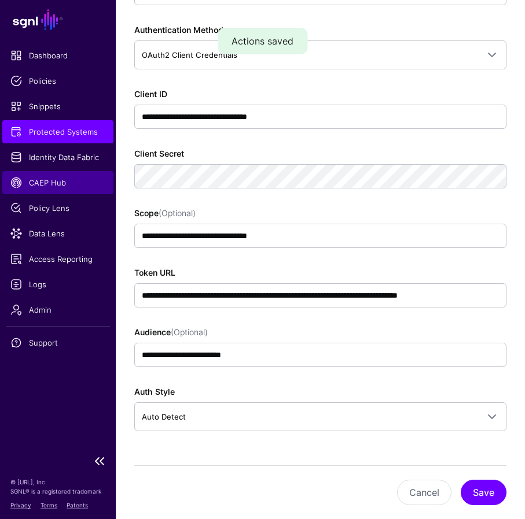
click at [53, 182] on span "CAEP Hub" at bounding box center [57, 183] width 95 height 12
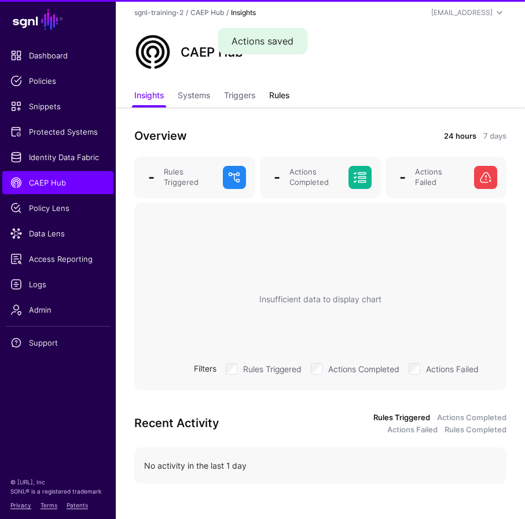
click at [282, 92] on link "Rules" at bounding box center [279, 97] width 20 height 22
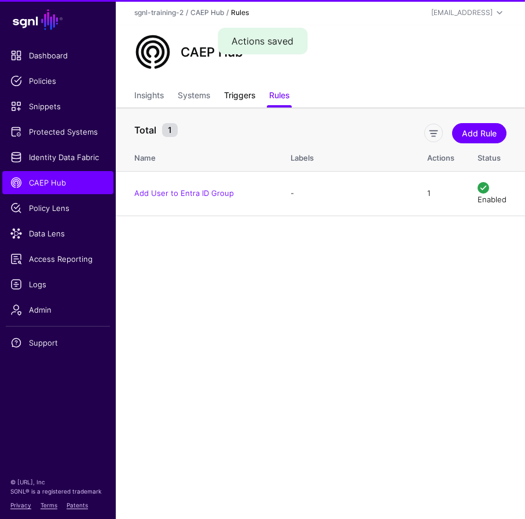
click at [239, 89] on link "Triggers" at bounding box center [239, 97] width 31 height 22
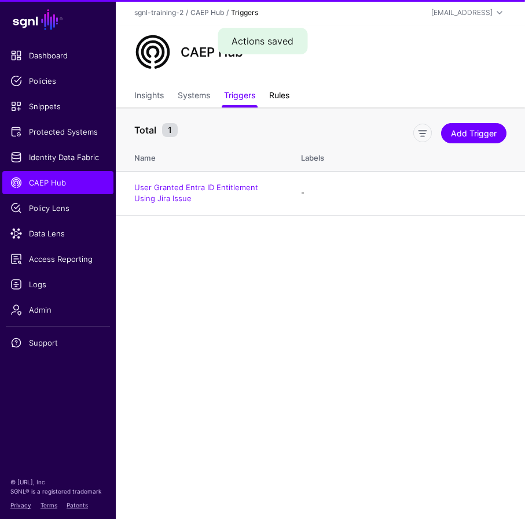
click at [272, 95] on link "Rules" at bounding box center [279, 97] width 20 height 22
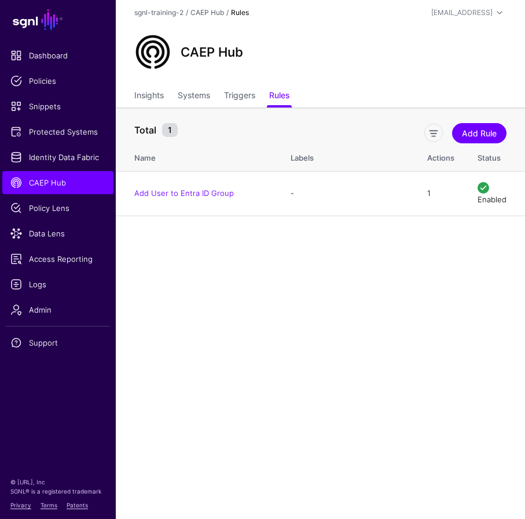
click at [222, 311] on main "SGNL Dashboard Policies Snippets Protected Systems Identity Data Fabric CAEP Hu…" at bounding box center [262, 259] width 525 height 519
click at [241, 102] on link "Triggers" at bounding box center [239, 97] width 31 height 22
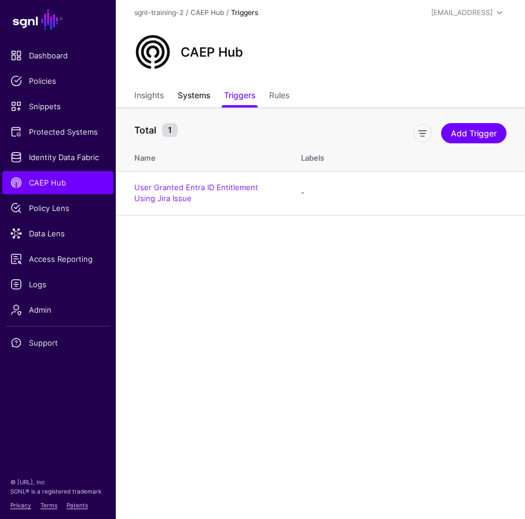
click at [191, 100] on link "Systems" at bounding box center [194, 97] width 32 height 22
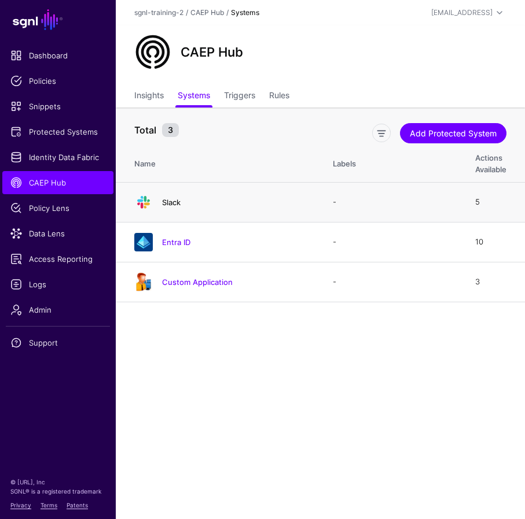
click at [172, 201] on link "Slack" at bounding box center [171, 202] width 19 height 9
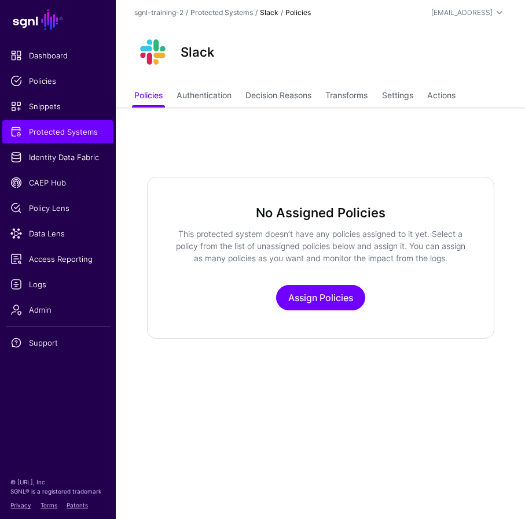
click at [430, 103] on ul "Policies Authentication Decision Reasons Transforms Settings Actions" at bounding box center [320, 97] width 372 height 22
click at [351, 97] on link "Transforms" at bounding box center [346, 97] width 42 height 22
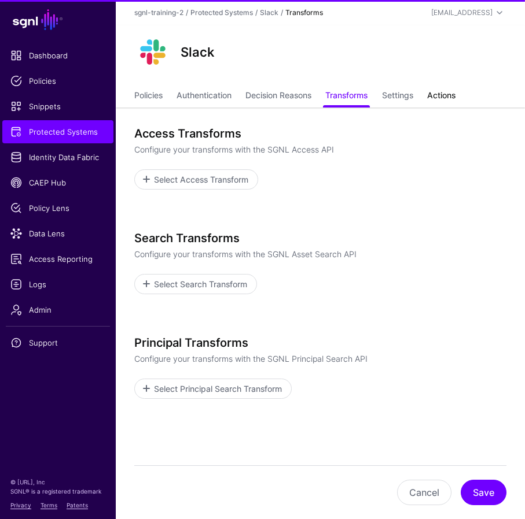
click at [443, 95] on link "Actions" at bounding box center [441, 97] width 28 height 22
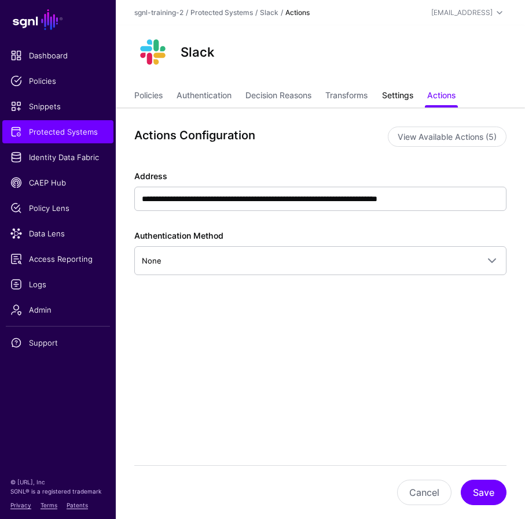
click at [403, 92] on link "Settings" at bounding box center [397, 97] width 31 height 22
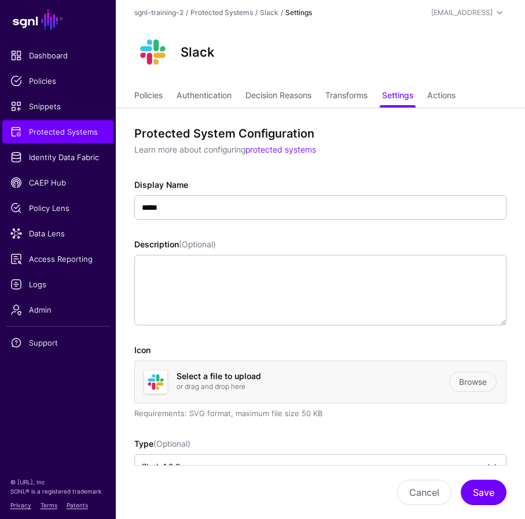
click at [229, 60] on div "Slack" at bounding box center [320, 52] width 381 height 37
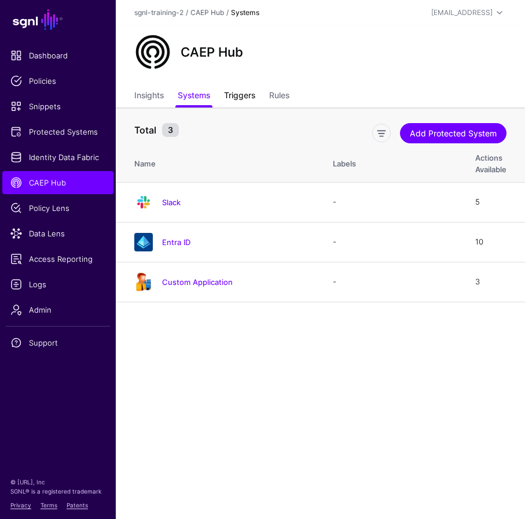
click at [240, 97] on link "Triggers" at bounding box center [239, 97] width 31 height 22
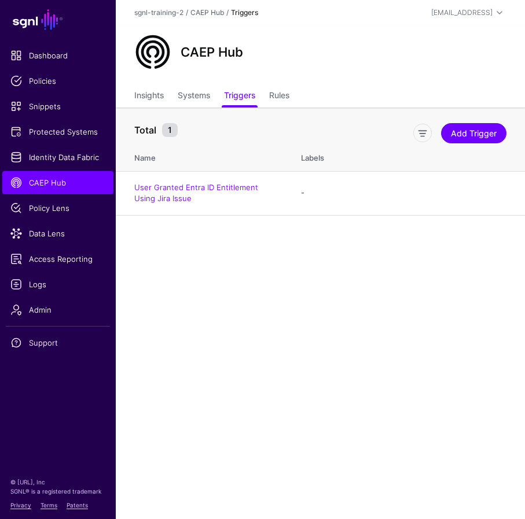
click at [181, 318] on main "SGNL Dashboard Policies Snippets Protected Systems Identity Data Fabric CAEP Hu…" at bounding box center [262, 259] width 525 height 519
click at [150, 91] on link "Insights" at bounding box center [149, 97] width 30 height 22
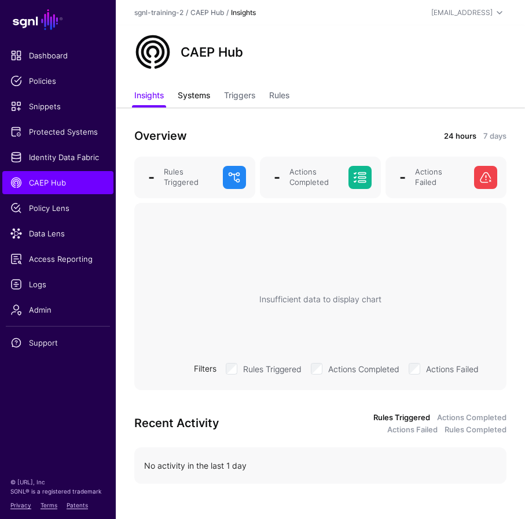
click at [182, 91] on link "Systems" at bounding box center [194, 97] width 32 height 22
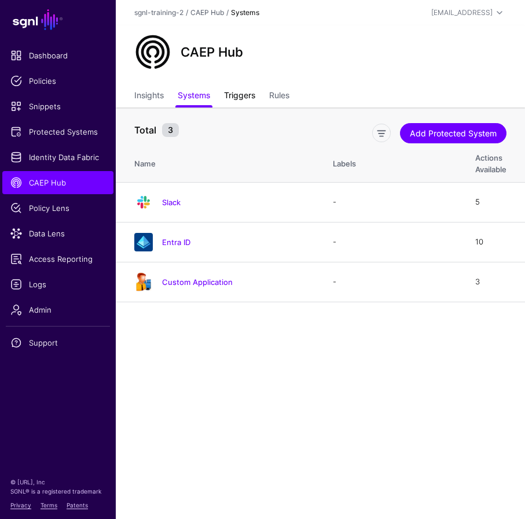
click at [243, 98] on link "Triggers" at bounding box center [239, 97] width 31 height 22
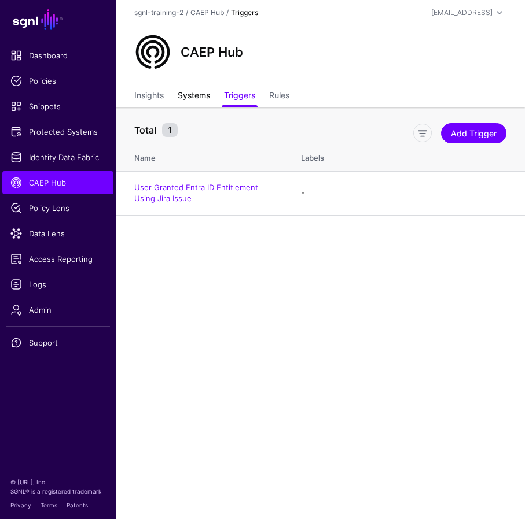
click at [198, 98] on link "Systems" at bounding box center [194, 97] width 32 height 22
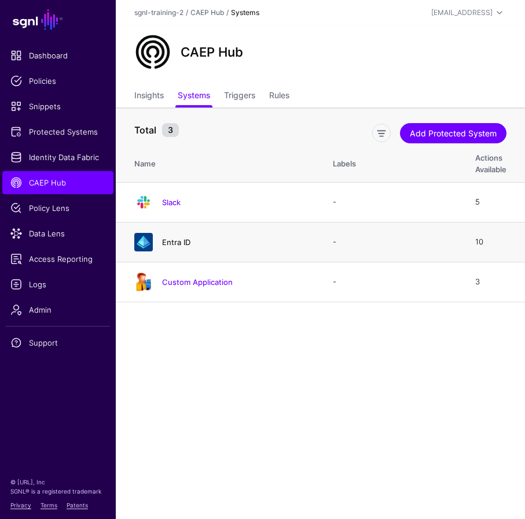
click at [180, 238] on link "Entra ID" at bounding box center [176, 242] width 28 height 9
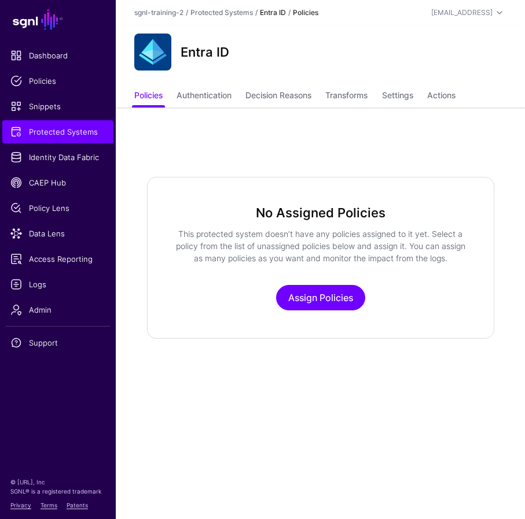
click at [341, 147] on app-integrations-item "Entra ID Policies Authentication Decision Reasons Transforms Settings Actions N…" at bounding box center [320, 182] width 409 height 314
click at [395, 100] on link "Settings" at bounding box center [397, 97] width 31 height 22
click at [94, 130] on span "Protected Systems" at bounding box center [57, 132] width 95 height 12
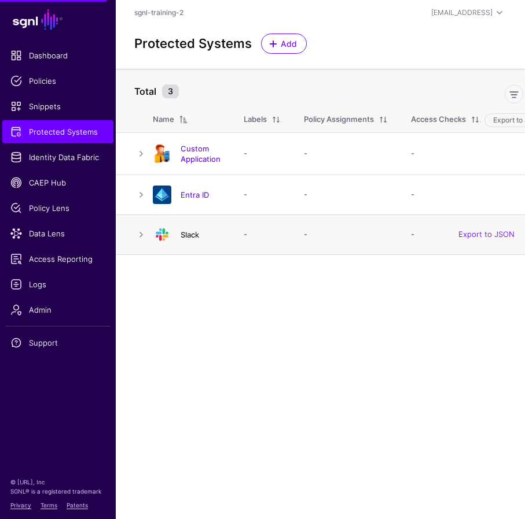
click at [188, 236] on link "Slack" at bounding box center [189, 234] width 19 height 9
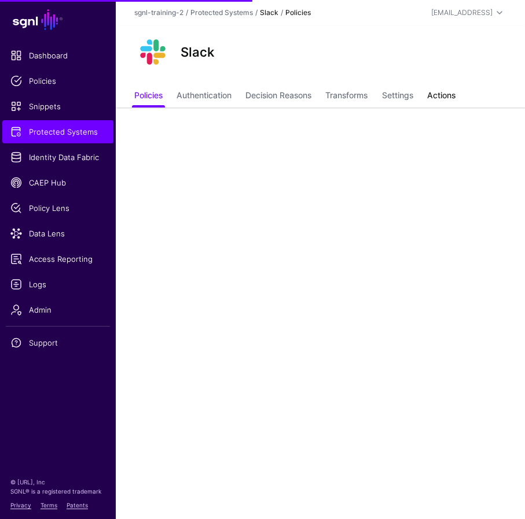
click at [451, 91] on link "Actions" at bounding box center [441, 97] width 28 height 22
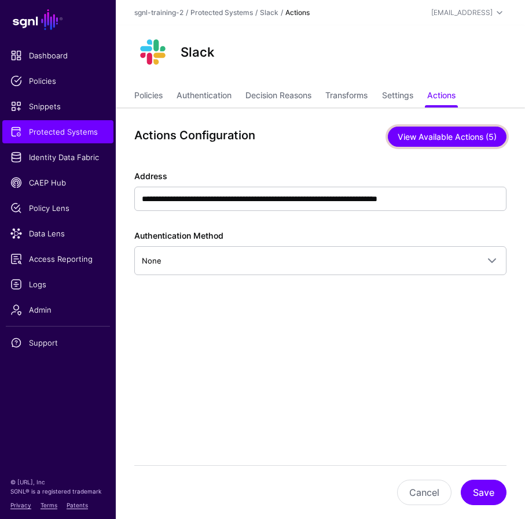
click at [433, 139] on button "View Available Actions (5)" at bounding box center [447, 137] width 119 height 20
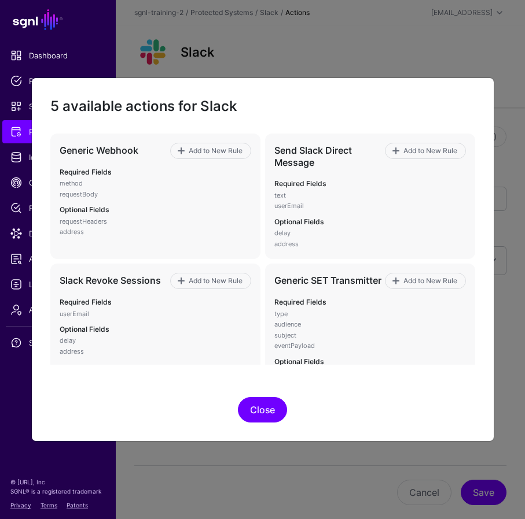
click at [271, 412] on button "Close" at bounding box center [262, 409] width 49 height 25
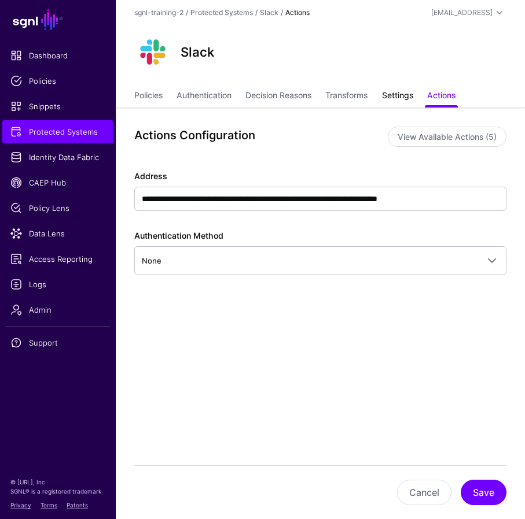
click at [406, 93] on link "Settings" at bounding box center [397, 97] width 31 height 22
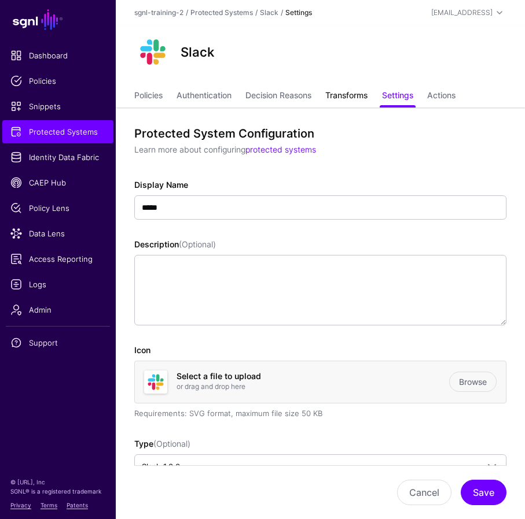
click at [347, 94] on link "Transforms" at bounding box center [346, 97] width 42 height 22
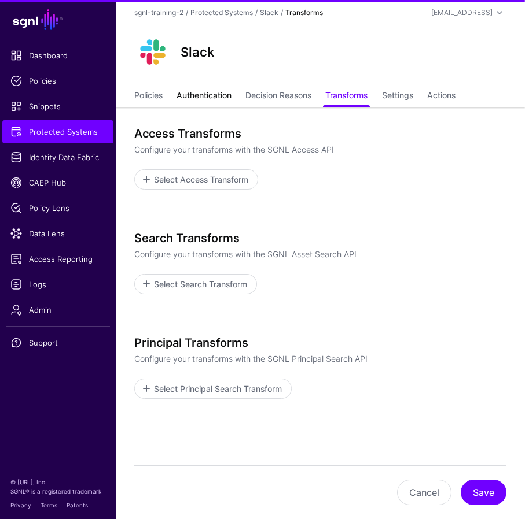
click at [213, 99] on link "Authentication" at bounding box center [203, 97] width 55 height 22
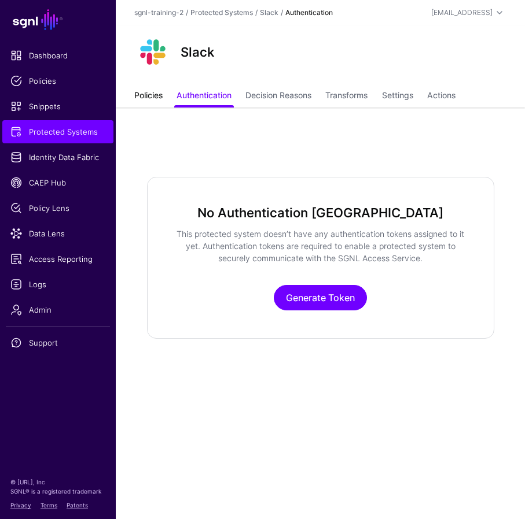
click at [152, 102] on link "Policies" at bounding box center [148, 97] width 28 height 22
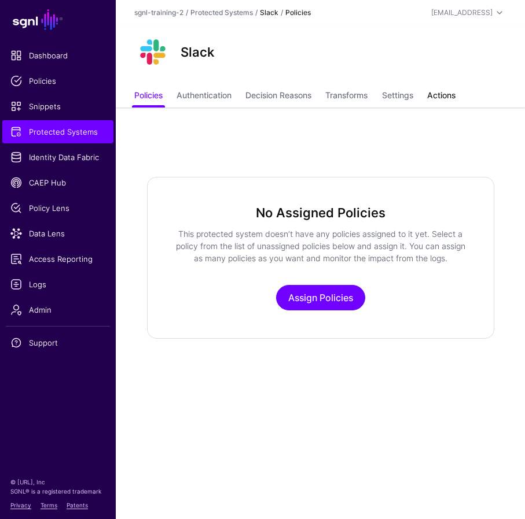
click at [452, 93] on link "Actions" at bounding box center [441, 97] width 28 height 22
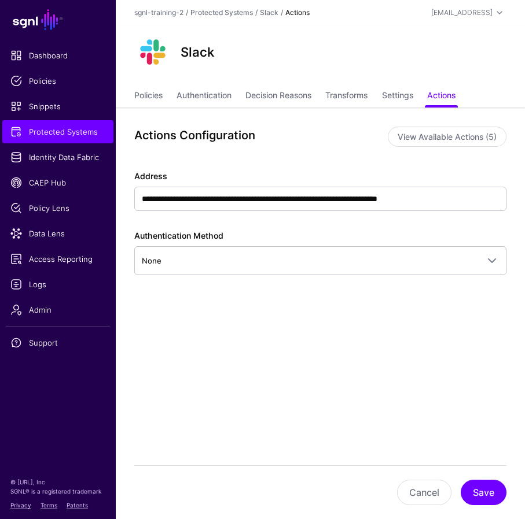
click at [255, 304] on div "**********" at bounding box center [319, 239] width 371 height 138
click at [465, 488] on button "Save" at bounding box center [483, 492] width 46 height 25
click at [63, 132] on span "Protected Systems" at bounding box center [57, 132] width 95 height 12
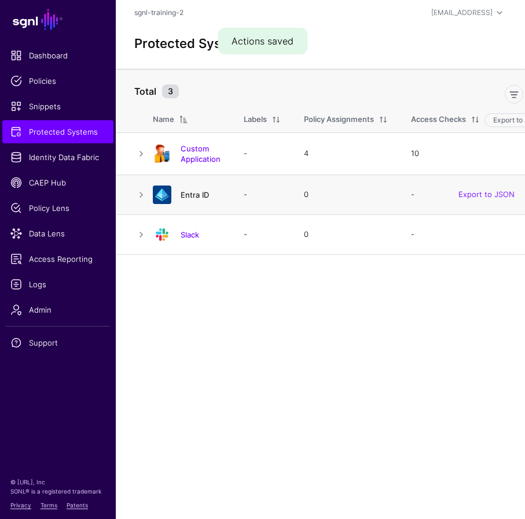
click at [200, 198] on link "Entra ID" at bounding box center [194, 194] width 28 height 9
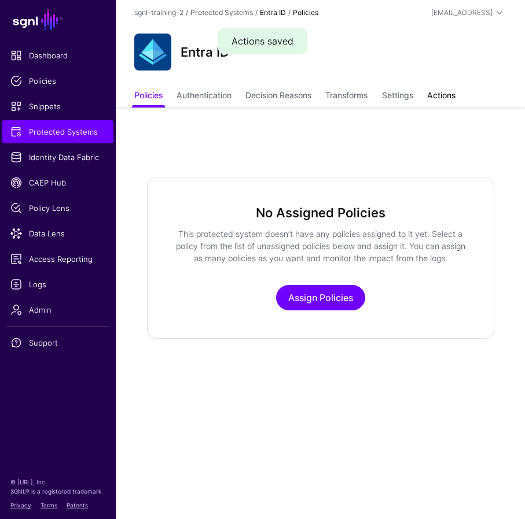
click at [442, 95] on link "Actions" at bounding box center [441, 97] width 28 height 22
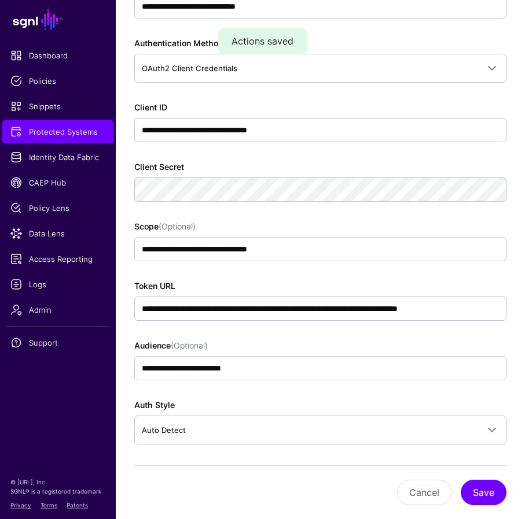
scroll to position [274, 0]
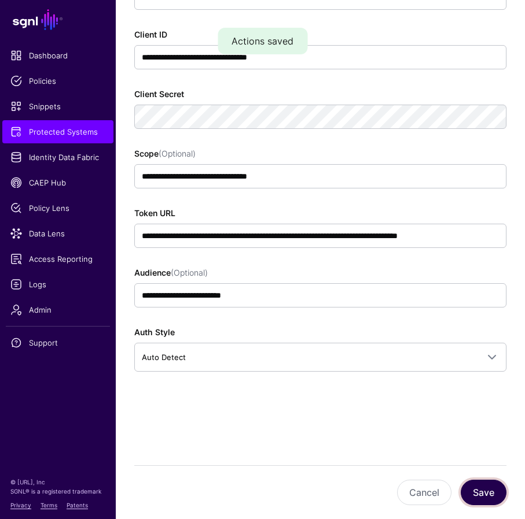
click at [465, 493] on button "Save" at bounding box center [483, 492] width 46 height 25
click at [190, 415] on div "**********" at bounding box center [319, 142] width 371 height 580
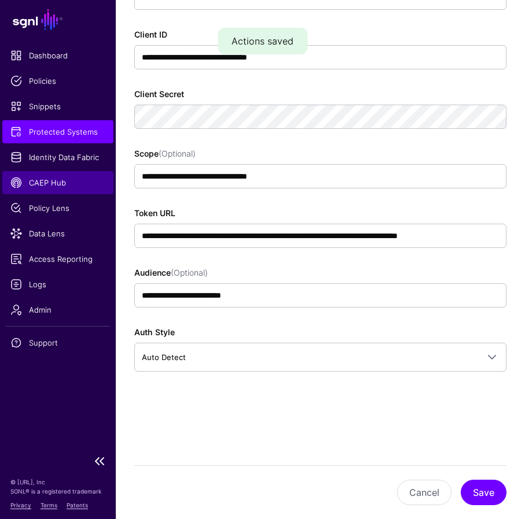
click at [36, 190] on link "CAEP Hub" at bounding box center [57, 182] width 111 height 23
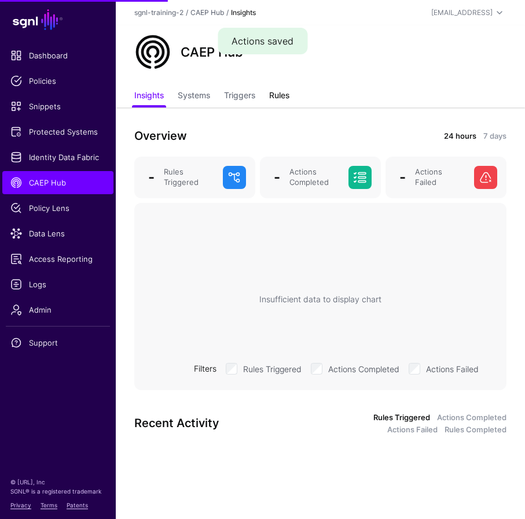
click at [279, 94] on link "Rules" at bounding box center [279, 97] width 20 height 22
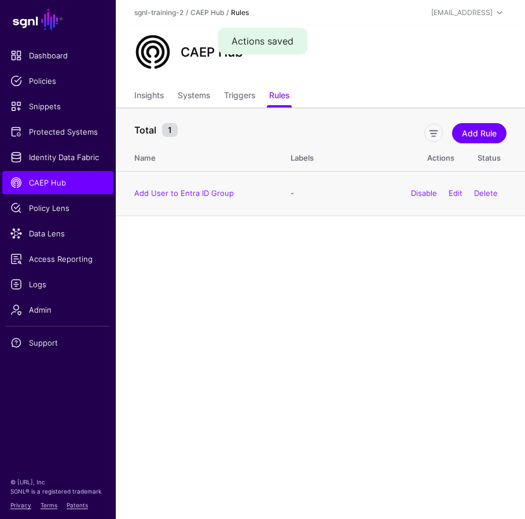
click at [211, 198] on td "Add User to Entra ID Group" at bounding box center [197, 193] width 163 height 45
click at [213, 196] on link "Add User to Entra ID Group" at bounding box center [184, 193] width 100 height 9
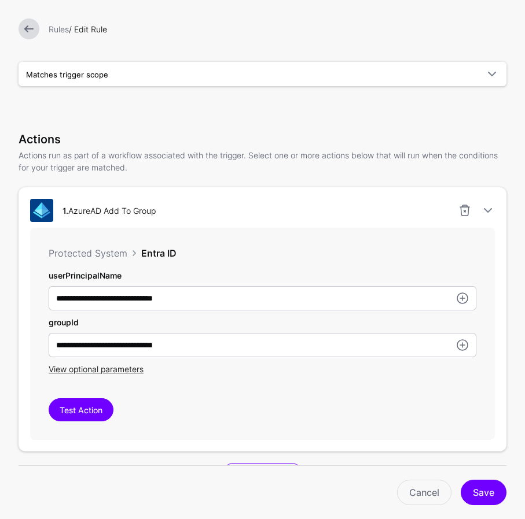
scroll to position [431, 0]
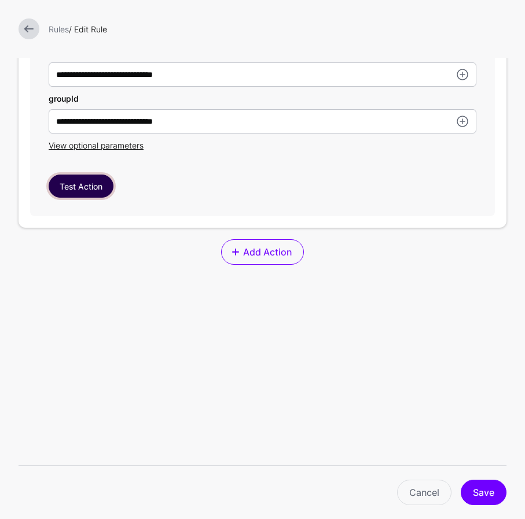
click at [97, 190] on button "Test Action" at bounding box center [81, 186] width 65 height 23
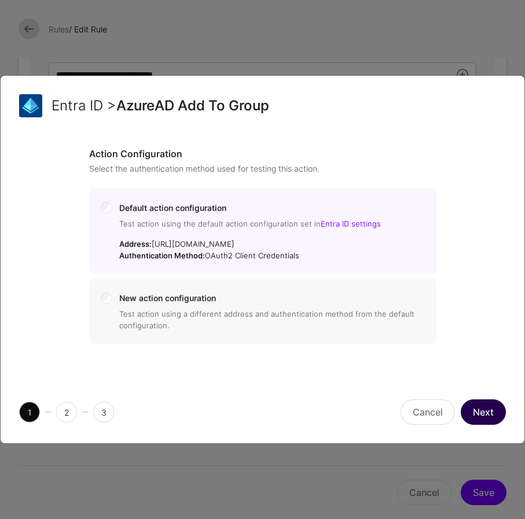
click at [465, 414] on button "Next" at bounding box center [482, 412] width 45 height 25
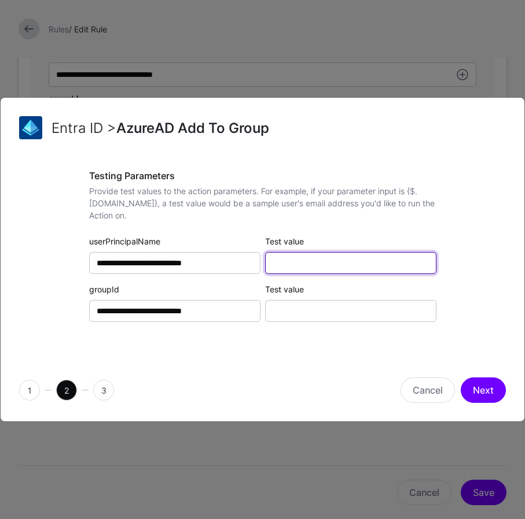
click at [318, 259] on input "Test value" at bounding box center [350, 263] width 171 height 22
paste input "**********"
type input "**********"
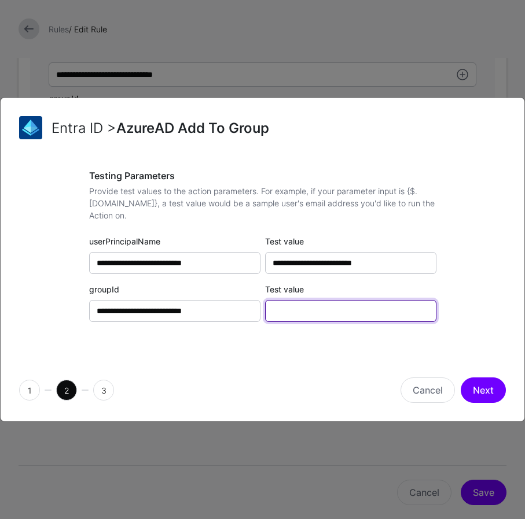
click at [301, 310] on input "Test value" at bounding box center [350, 311] width 171 height 22
paste input "**********"
type input "**********"
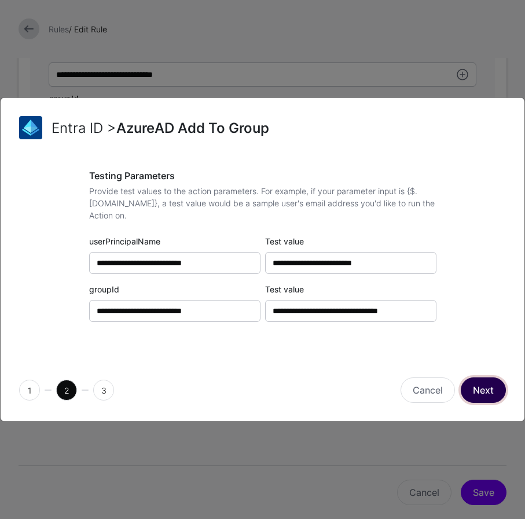
scroll to position [0, 0]
click at [465, 383] on button "Next" at bounding box center [482, 390] width 45 height 25
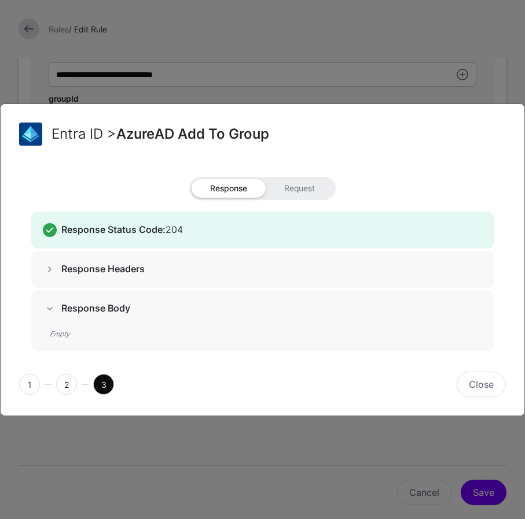
click at [45, 270] on span at bounding box center [50, 270] width 14 height 14
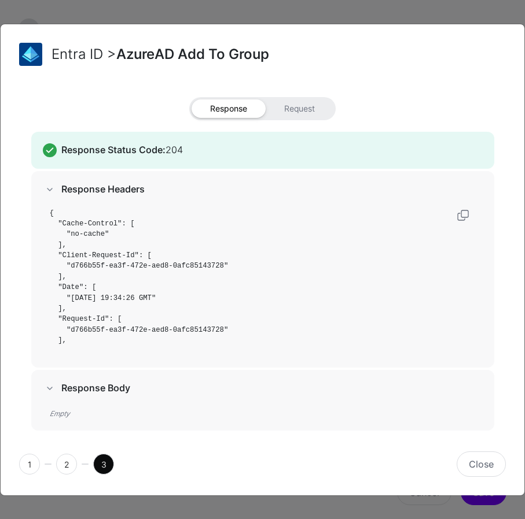
click at [54, 388] on span at bounding box center [50, 389] width 14 height 14
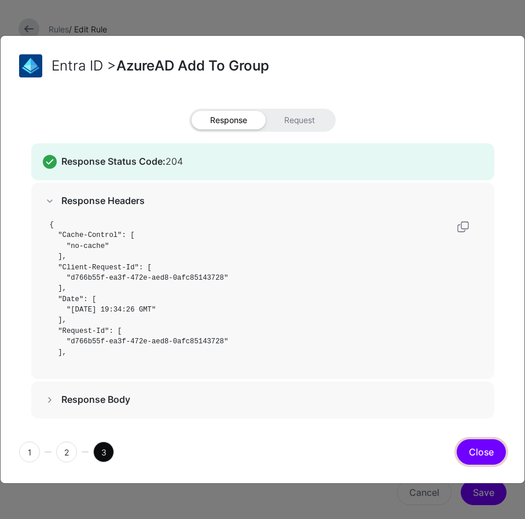
click at [465, 447] on button "Close" at bounding box center [480, 452] width 49 height 25
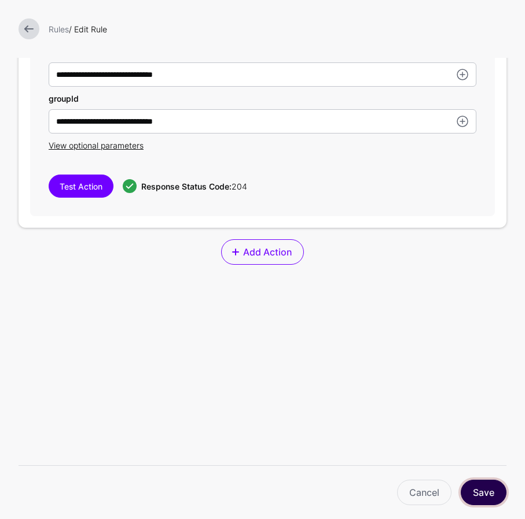
click at [465, 488] on button "Save" at bounding box center [483, 492] width 46 height 25
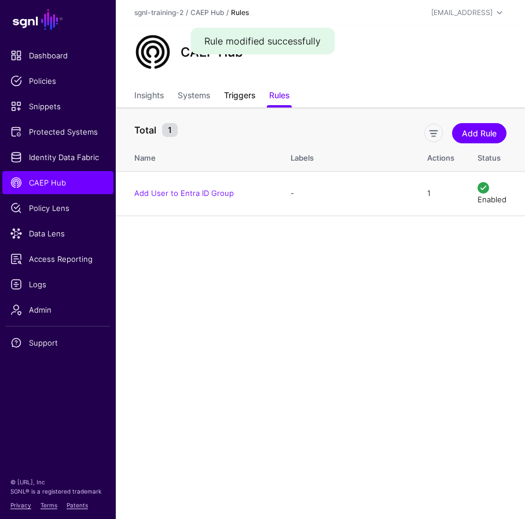
click at [241, 101] on link "Triggers" at bounding box center [239, 97] width 31 height 22
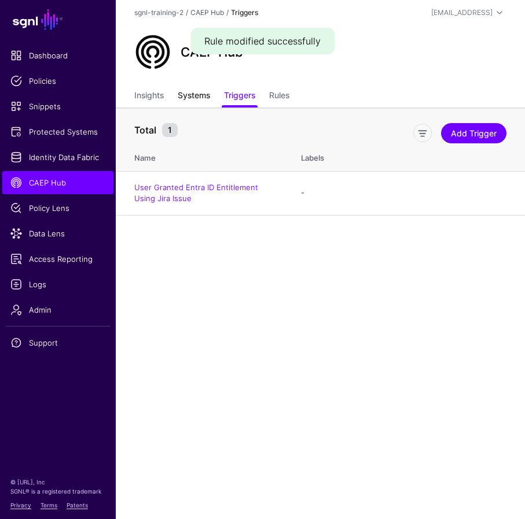
click at [193, 100] on link "Systems" at bounding box center [194, 97] width 32 height 22
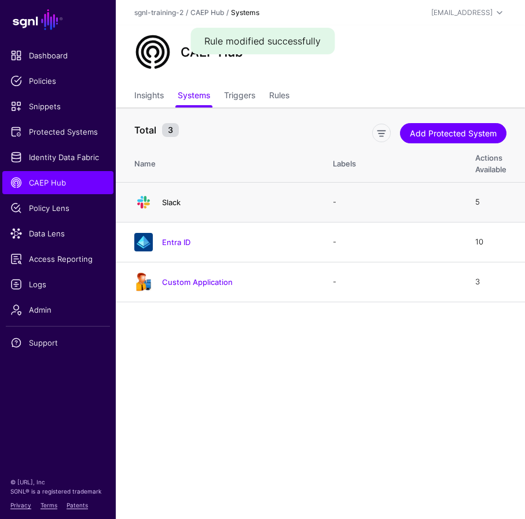
click at [167, 204] on link "Slack" at bounding box center [171, 202] width 19 height 9
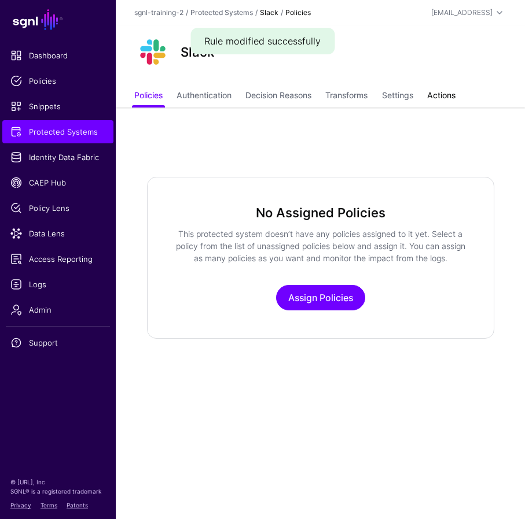
click at [436, 95] on link "Actions" at bounding box center [441, 97] width 28 height 22
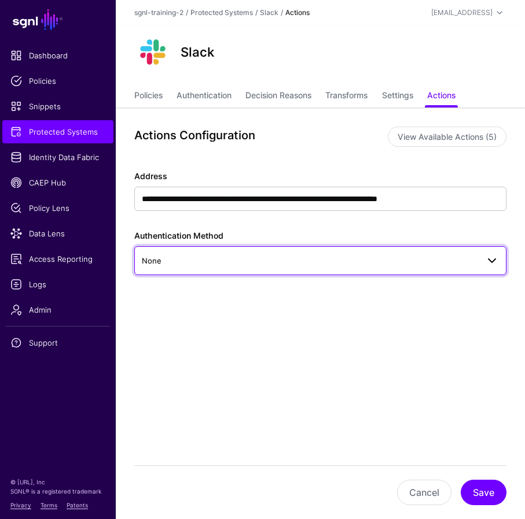
click at [396, 273] on link "None" at bounding box center [319, 260] width 371 height 29
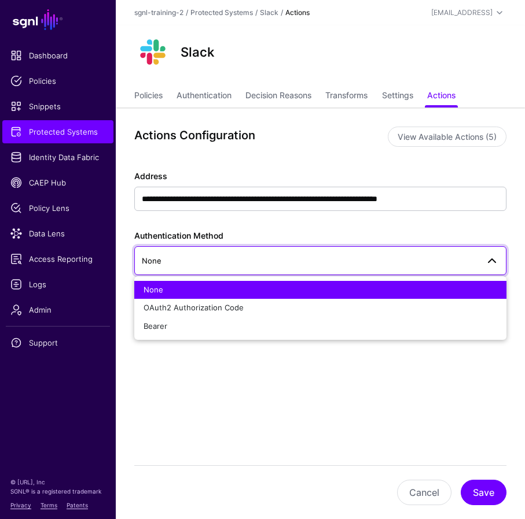
click at [246, 415] on div "**********" at bounding box center [320, 266] width 409 height 316
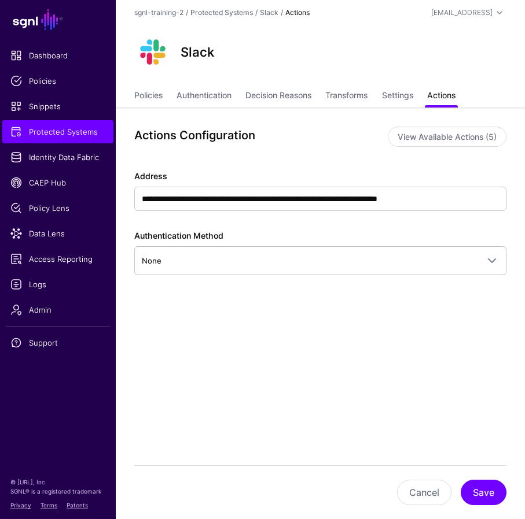
click at [455, 94] on link "Actions" at bounding box center [441, 97] width 28 height 22
click at [169, 72] on div "Slack" at bounding box center [320, 55] width 409 height 60
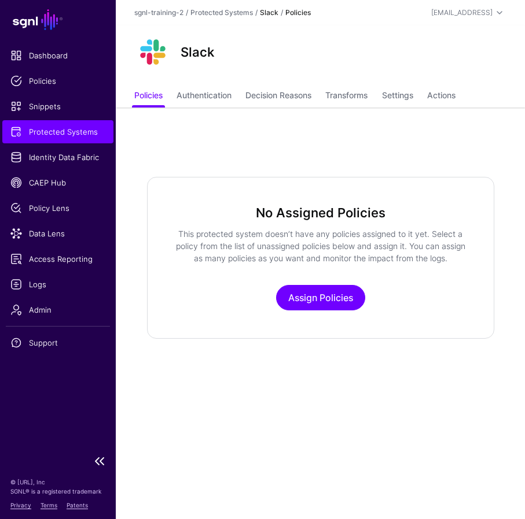
click at [45, 131] on span "Protected Systems" at bounding box center [57, 132] width 95 height 12
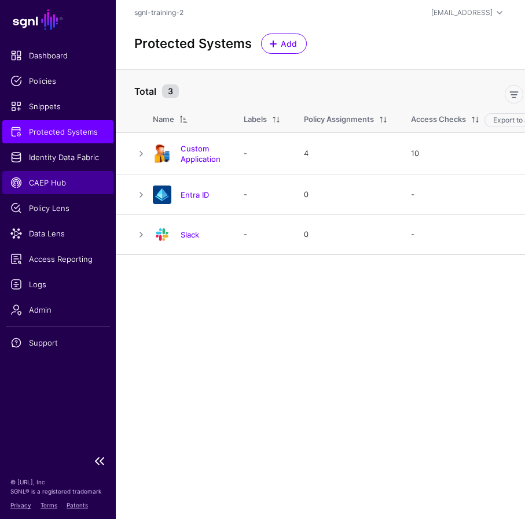
click at [61, 178] on span "CAEP Hub" at bounding box center [57, 183] width 95 height 12
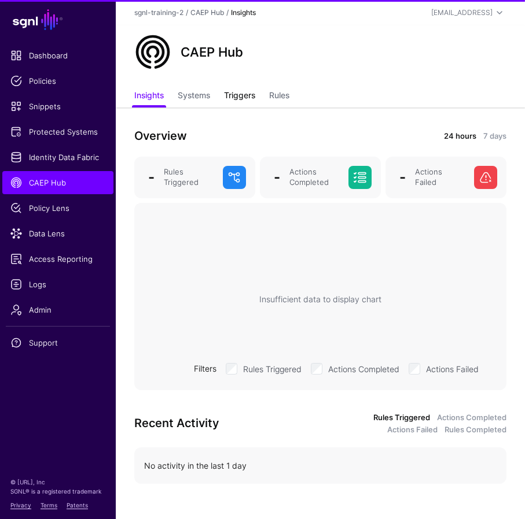
click at [255, 94] on link "Triggers" at bounding box center [239, 97] width 31 height 22
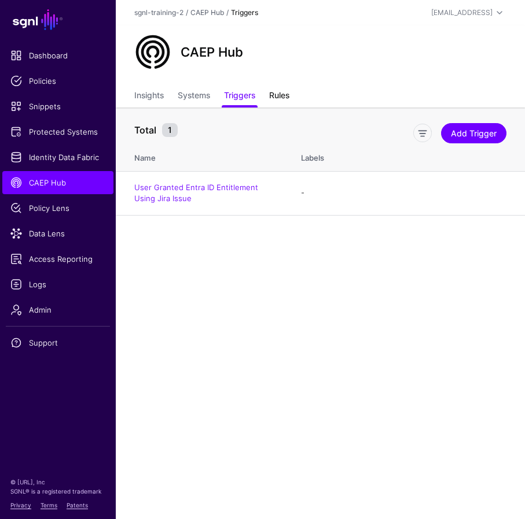
click at [286, 95] on link "Rules" at bounding box center [279, 97] width 20 height 22
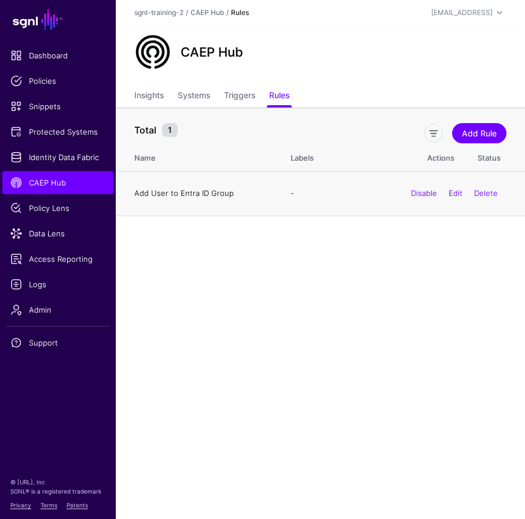
click at [196, 198] on link "Add User to Entra ID Group" at bounding box center [184, 193] width 100 height 9
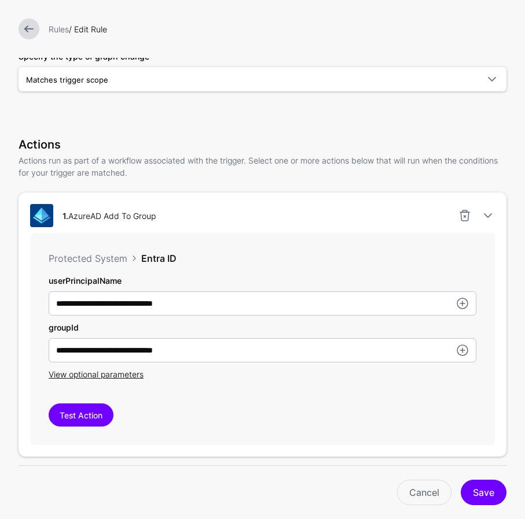
scroll to position [431, 0]
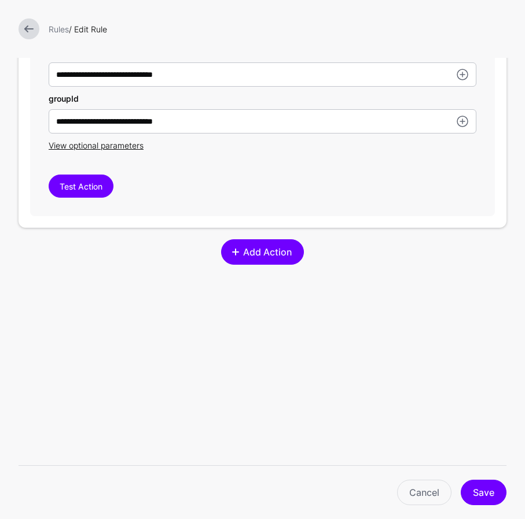
click at [241, 256] on span at bounding box center [237, 252] width 10 height 9
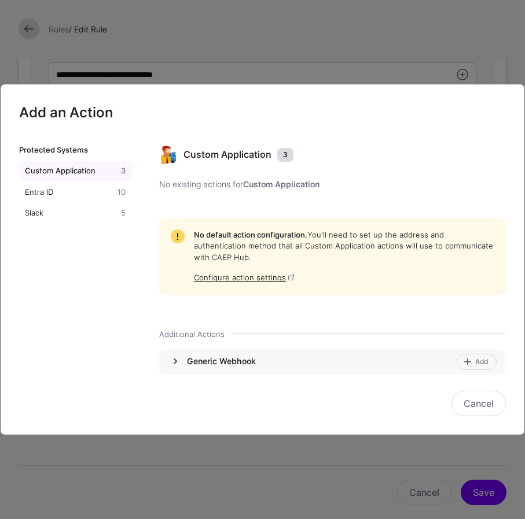
click at [181, 360] on link at bounding box center [175, 362] width 14 height 14
drag, startPoint x: 473, startPoint y: 362, endPoint x: 393, endPoint y: 337, distance: 83.8
click at [393, 337] on div "Custom Application 3 No existing actions for Custom Application No default acti…" at bounding box center [334, 261] width 379 height 231
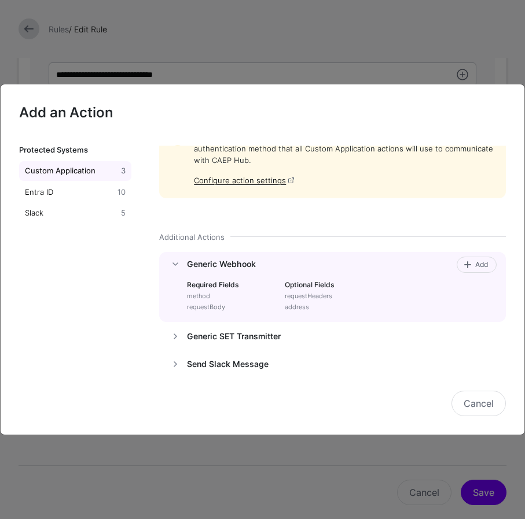
scroll to position [119, 0]
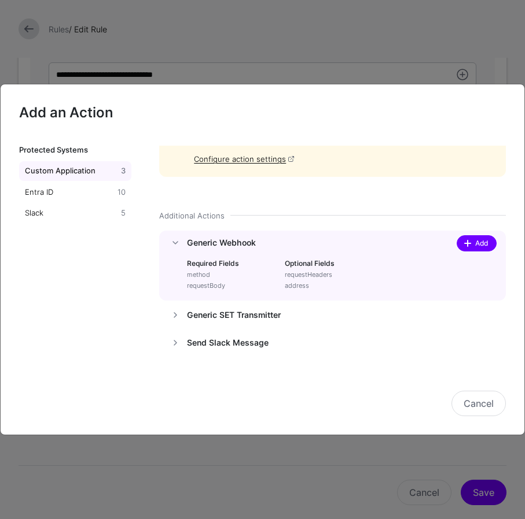
click at [465, 248] on span "Add" at bounding box center [482, 243] width 16 height 10
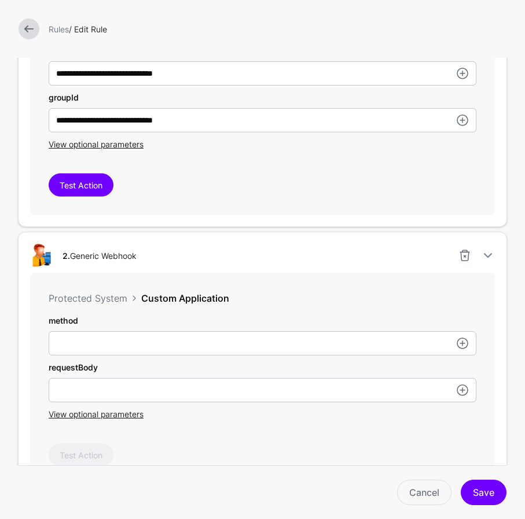
scroll to position [74, 0]
click at [109, 358] on div "method requestBody View optional parameters" at bounding box center [263, 368] width 428 height 106
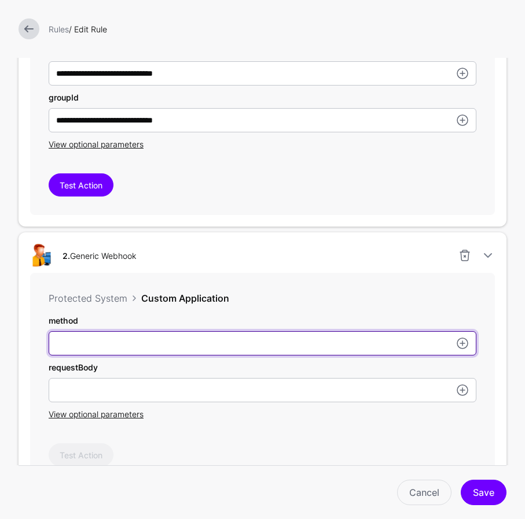
click at [124, 86] on input "userPrincipalName" at bounding box center [263, 73] width 428 height 24
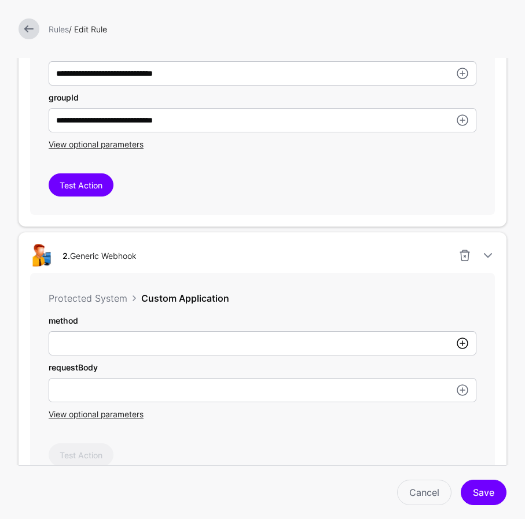
click at [461, 344] on link at bounding box center [462, 344] width 14 height 14
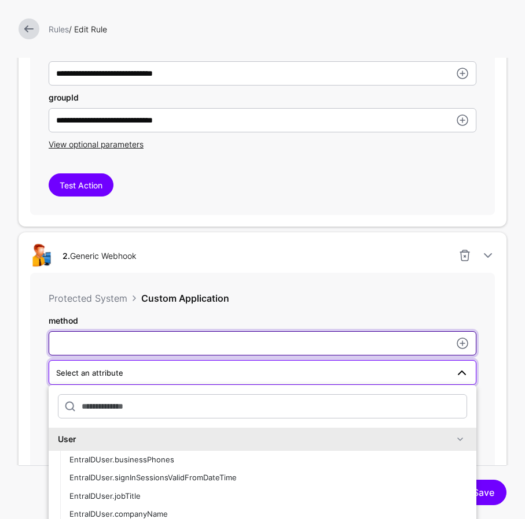
click at [198, 355] on input "userPrincipalName" at bounding box center [263, 343] width 428 height 24
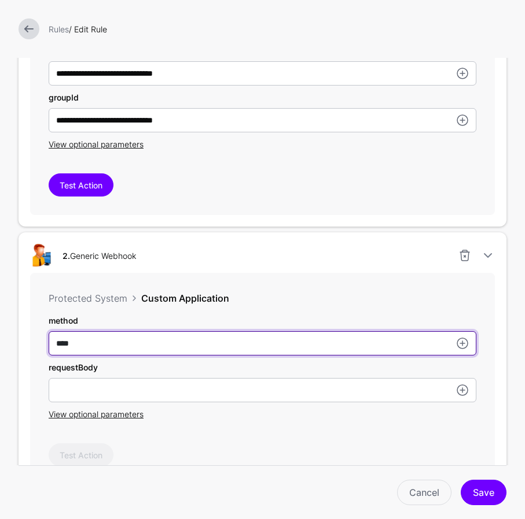
type input "****"
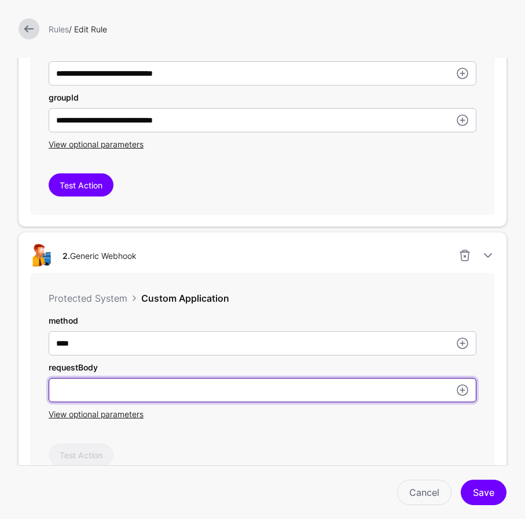
click at [116, 382] on input "userPrincipalName" at bounding box center [263, 390] width 428 height 24
paste input "**********"
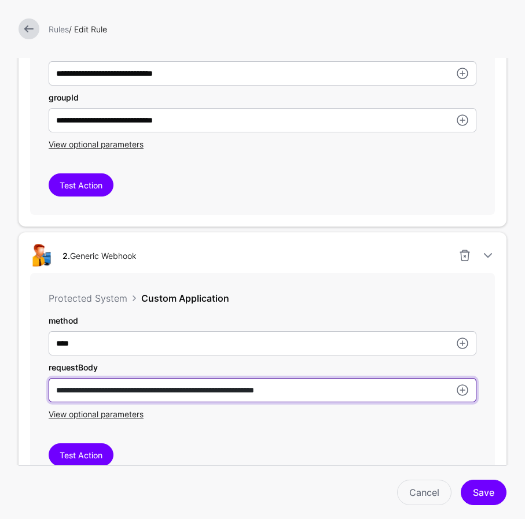
type input "**********"
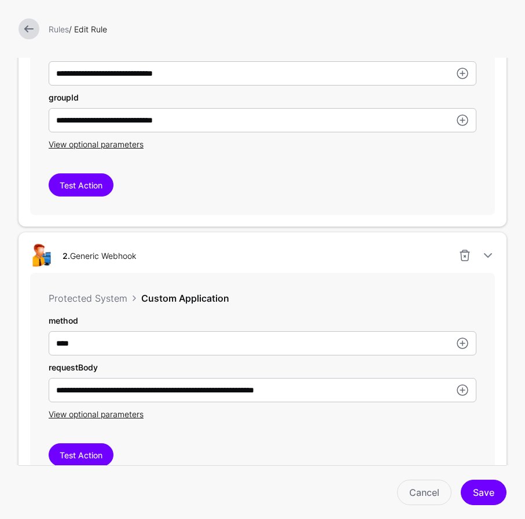
click at [394, 456] on div "Test Action" at bounding box center [263, 455] width 428 height 23
click at [101, 451] on button "Test Action" at bounding box center [81, 455] width 65 height 23
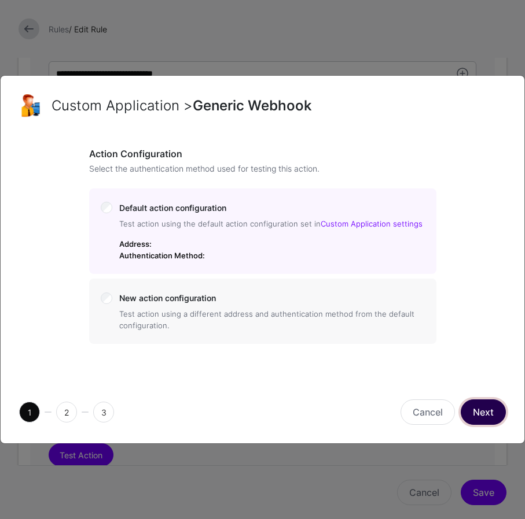
click at [465, 411] on button "Next" at bounding box center [482, 412] width 45 height 25
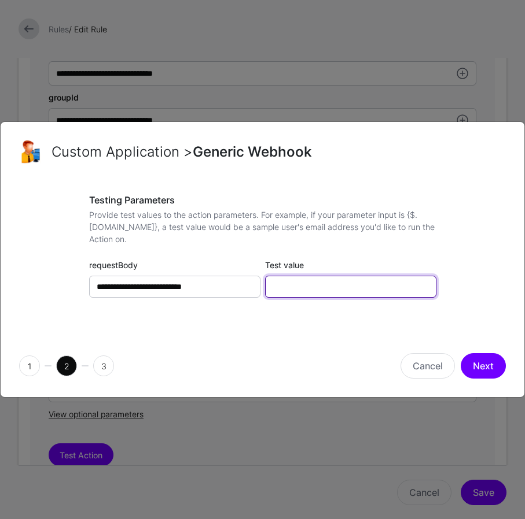
click at [320, 285] on input "Test value" at bounding box center [350, 287] width 171 height 22
paste input "**********"
type input "**********"
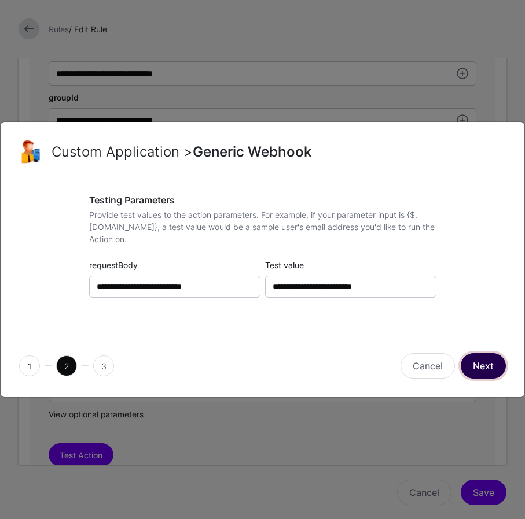
click at [465, 362] on button "Next" at bounding box center [482, 365] width 45 height 25
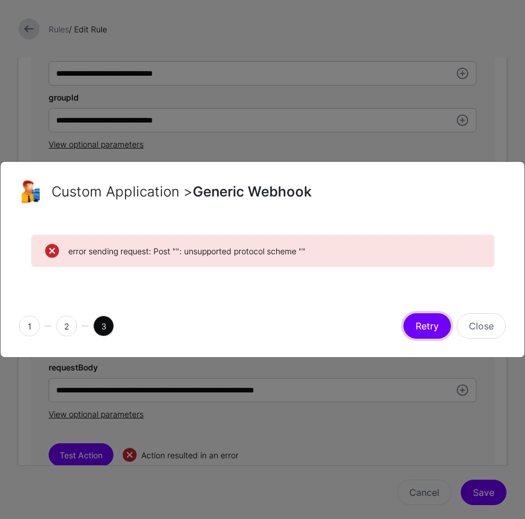
click at [433, 325] on button "Retry" at bounding box center [426, 326] width 47 height 25
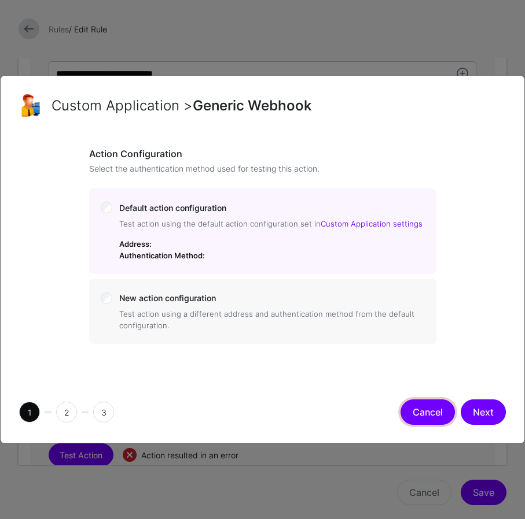
click at [431, 405] on button "Cancel" at bounding box center [427, 412] width 54 height 25
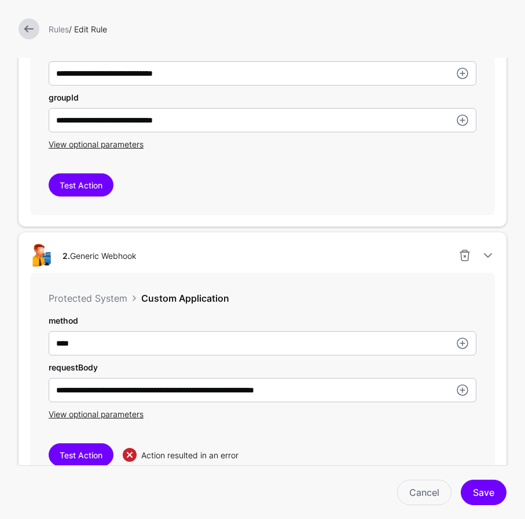
click at [233, 228] on div "**********" at bounding box center [263, 229] width 488 height 535
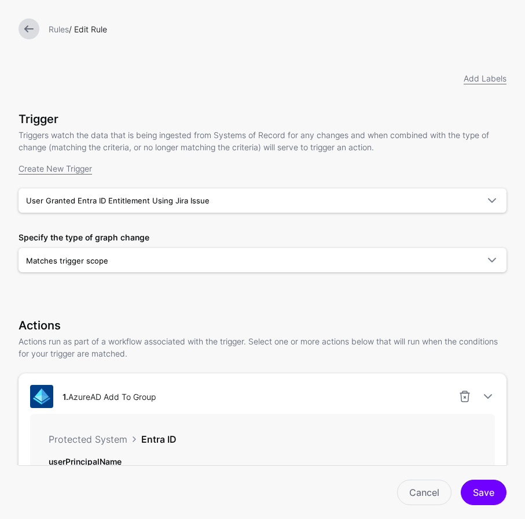
scroll to position [0, 0]
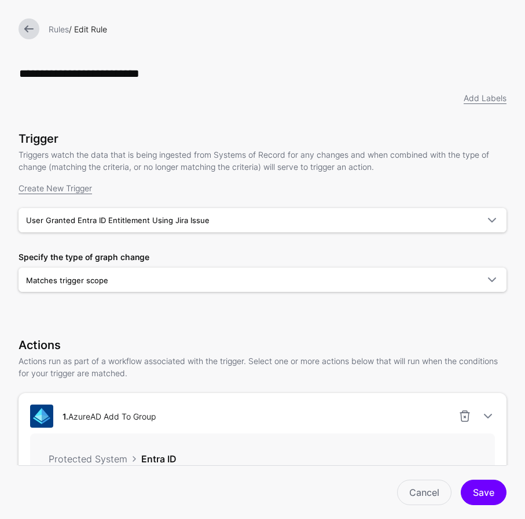
click at [30, 21] on link at bounding box center [29, 29] width 21 height 21
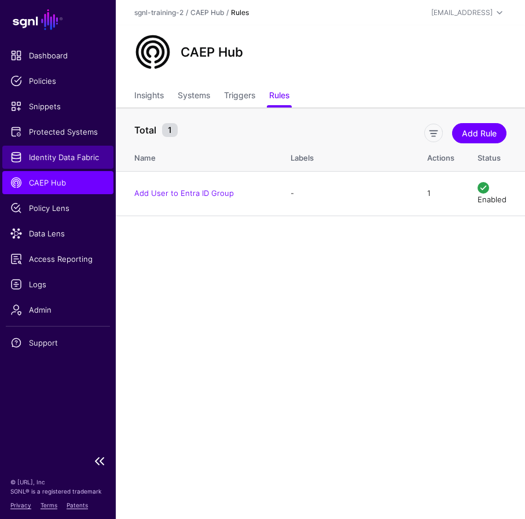
click at [79, 156] on span "Identity Data Fabric" at bounding box center [57, 158] width 95 height 12
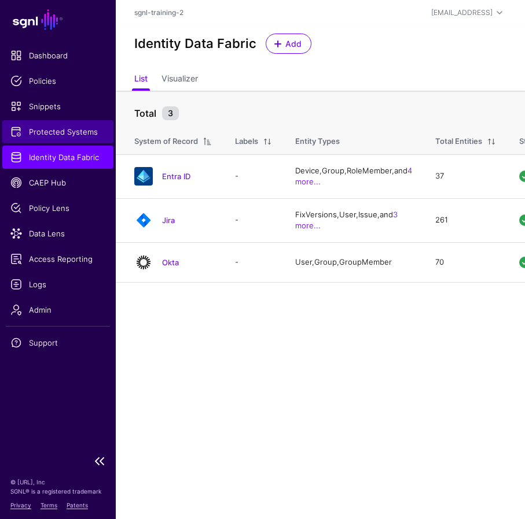
click at [45, 131] on span "Protected Systems" at bounding box center [57, 132] width 95 height 12
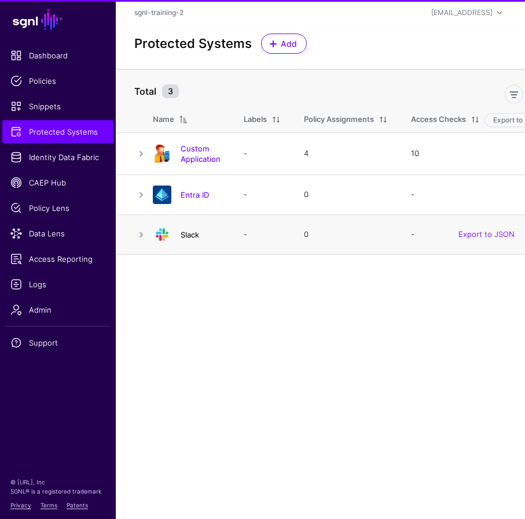
click at [190, 235] on link "Slack" at bounding box center [189, 234] width 19 height 9
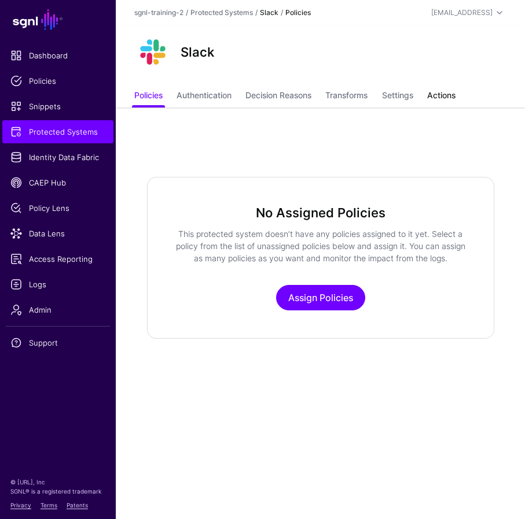
click at [446, 92] on link "Actions" at bounding box center [441, 97] width 28 height 22
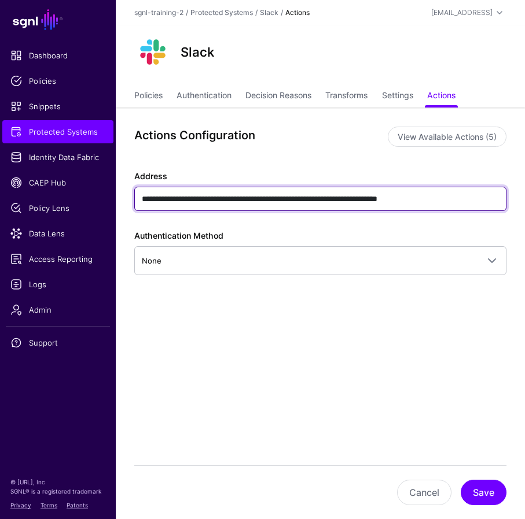
click at [170, 197] on input "**********" at bounding box center [319, 199] width 371 height 24
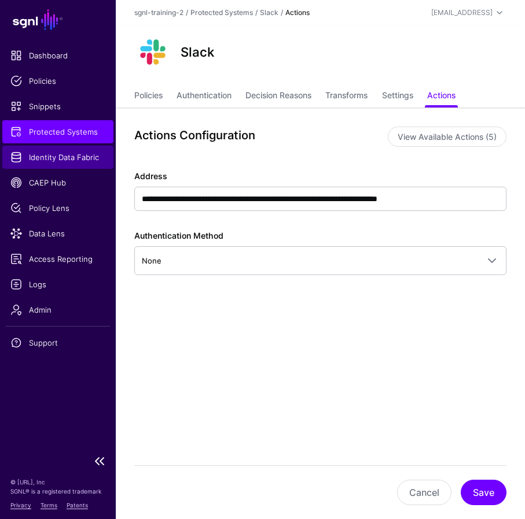
click at [86, 157] on span "Identity Data Fabric" at bounding box center [57, 158] width 95 height 12
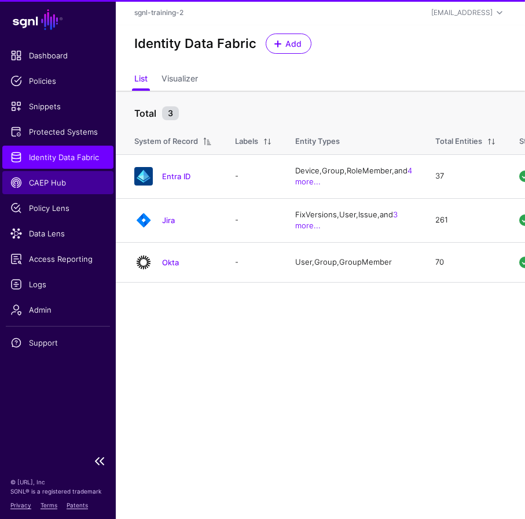
click at [50, 187] on span "CAEP Hub" at bounding box center [57, 183] width 95 height 12
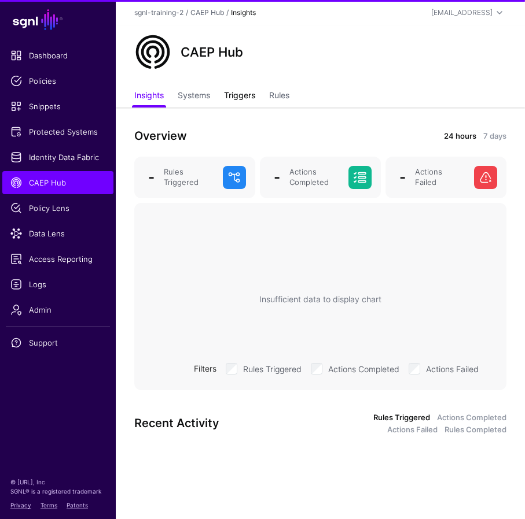
click at [244, 97] on link "Triggers" at bounding box center [239, 97] width 31 height 22
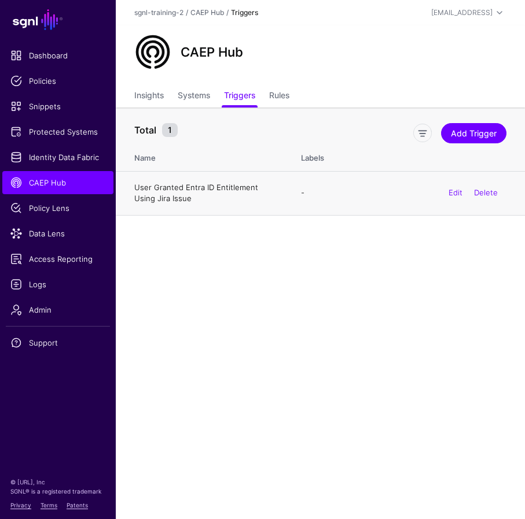
click at [191, 190] on link "User Granted Entra ID Entitlement Using Jira Issue" at bounding box center [196, 193] width 124 height 21
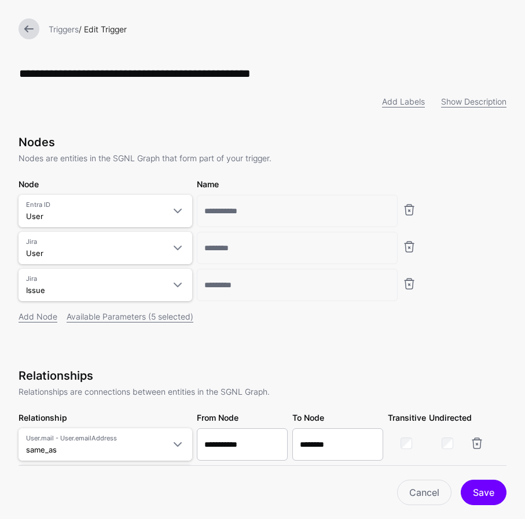
click at [30, 27] on link at bounding box center [29, 29] width 21 height 21
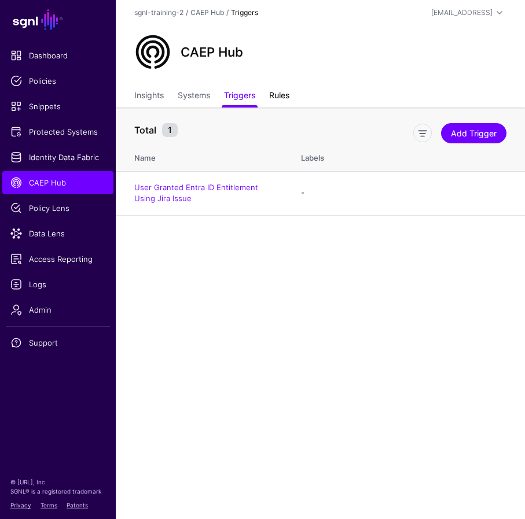
click at [282, 95] on link "Rules" at bounding box center [279, 97] width 20 height 22
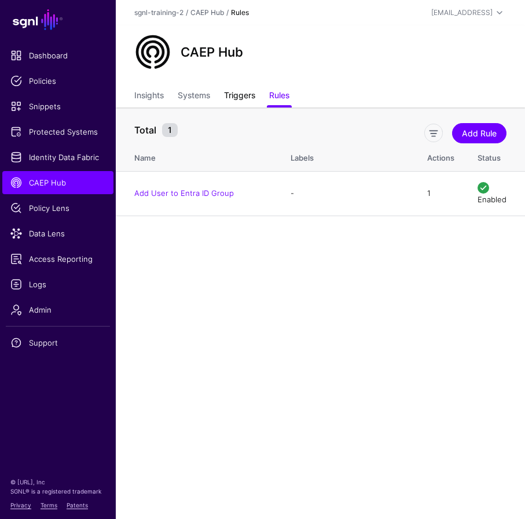
click at [244, 93] on link "Triggers" at bounding box center [239, 97] width 31 height 22
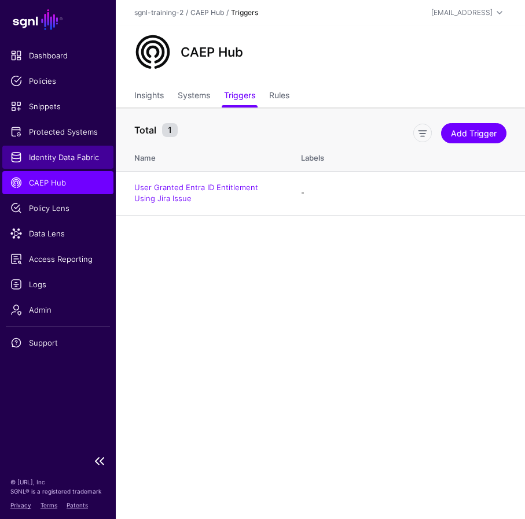
click at [58, 160] on span "Identity Data Fabric" at bounding box center [57, 158] width 95 height 12
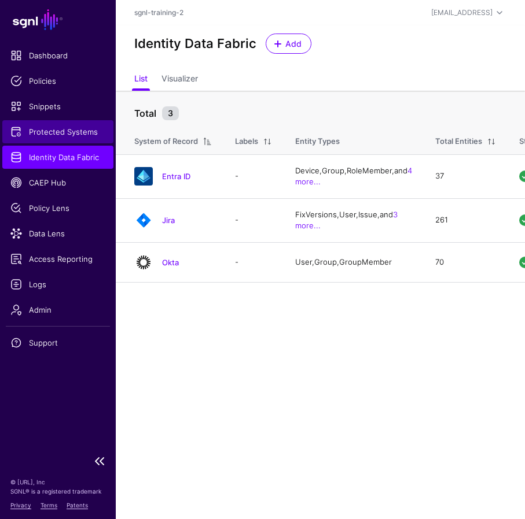
click at [51, 135] on span "Protected Systems" at bounding box center [57, 132] width 95 height 12
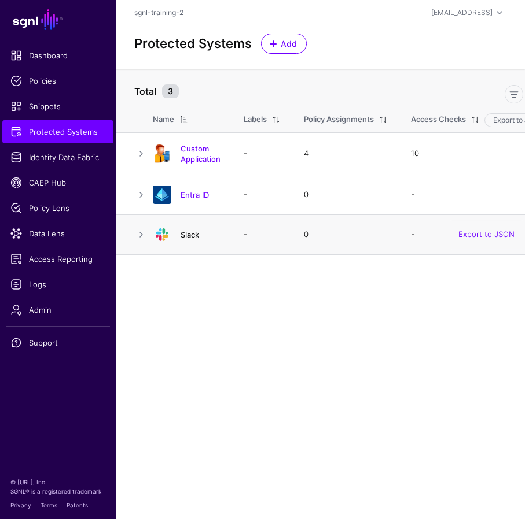
click at [187, 237] on link "Slack" at bounding box center [189, 234] width 19 height 9
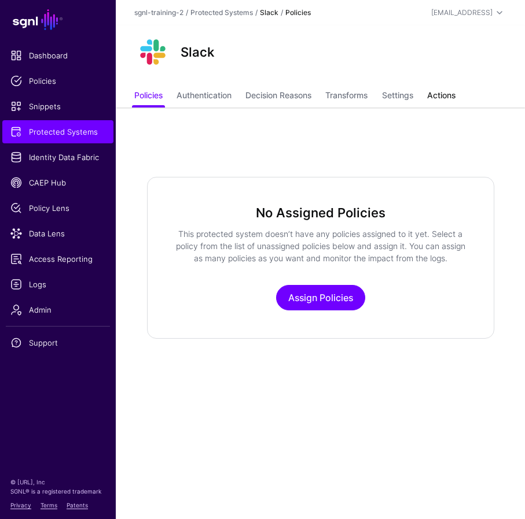
click at [436, 97] on link "Actions" at bounding box center [441, 97] width 28 height 22
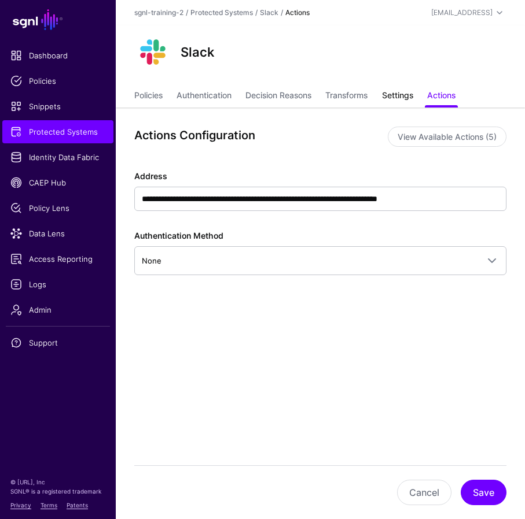
click at [403, 95] on link "Settings" at bounding box center [397, 97] width 31 height 22
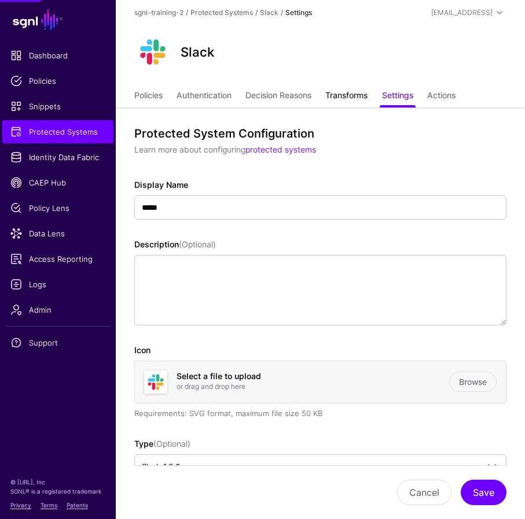
click at [347, 95] on link "Transforms" at bounding box center [346, 97] width 42 height 22
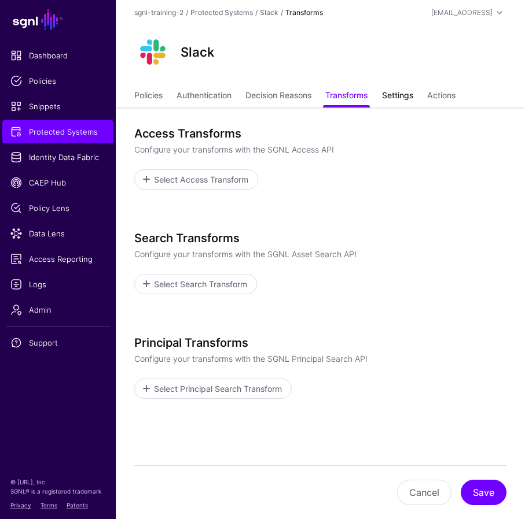
click at [396, 93] on link "Settings" at bounding box center [397, 97] width 31 height 22
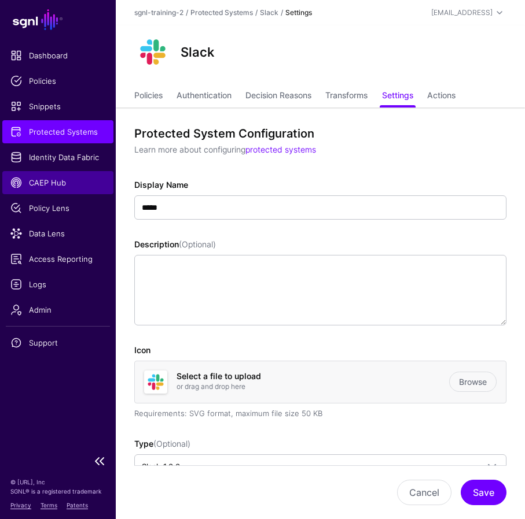
click at [59, 175] on link "CAEP Hub" at bounding box center [57, 182] width 111 height 23
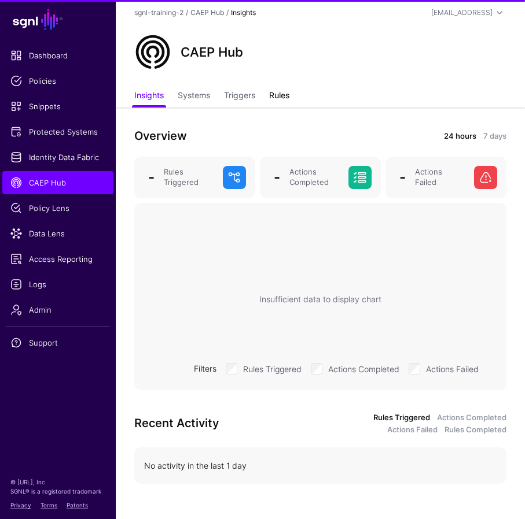
click at [289, 97] on link "Rules" at bounding box center [279, 97] width 20 height 22
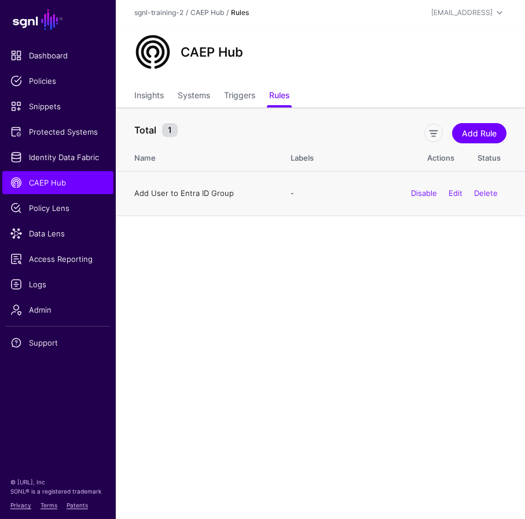
click at [200, 193] on link "Add User to Entra ID Group" at bounding box center [184, 193] width 100 height 9
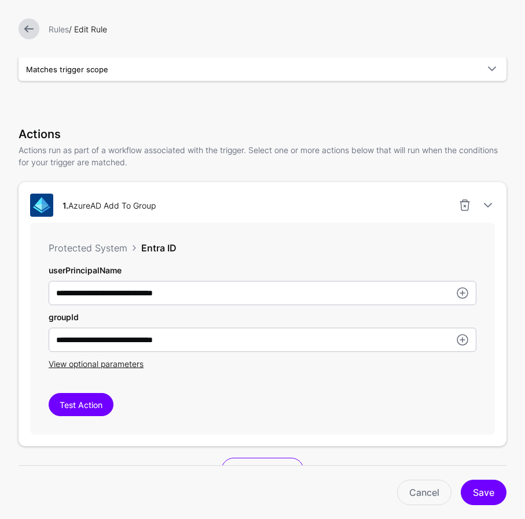
scroll to position [431, 0]
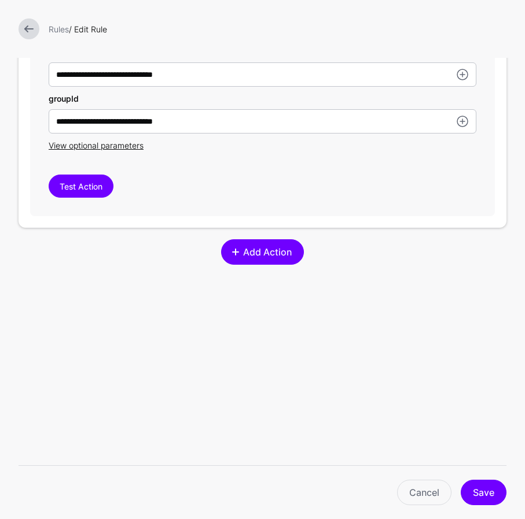
click at [267, 255] on span "Add Action" at bounding box center [267, 252] width 51 height 14
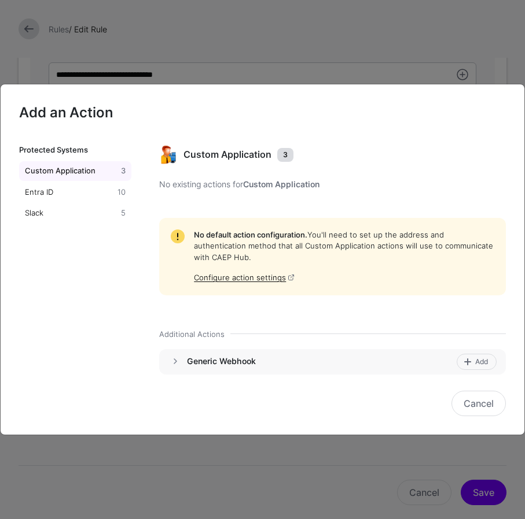
click at [193, 364] on h4 "Generic Webhook" at bounding box center [319, 361] width 265 height 10
click at [465, 360] on span at bounding box center [467, 362] width 9 height 9
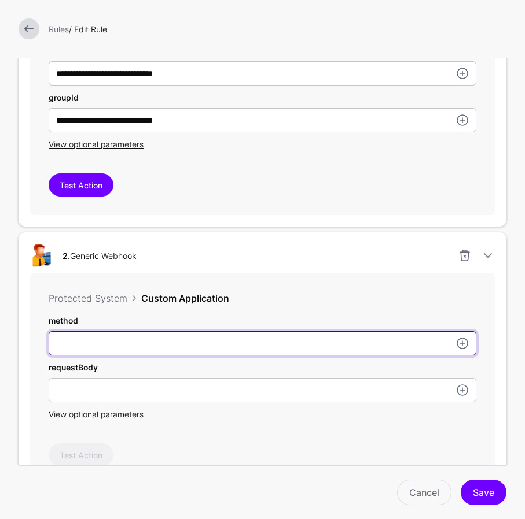
click at [134, 86] on input "userPrincipalName" at bounding box center [263, 73] width 428 height 24
type input "****"
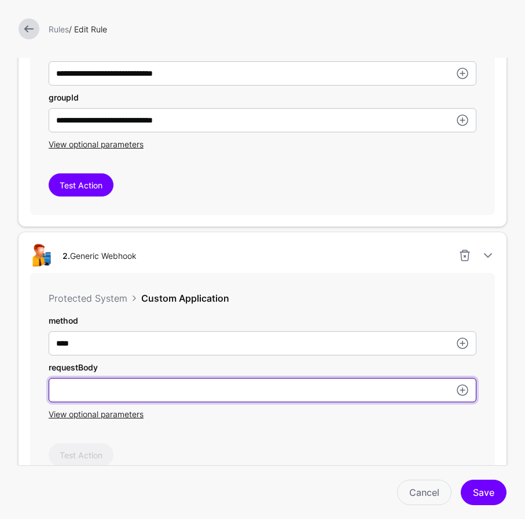
click at [183, 389] on input "userPrincipalName" at bounding box center [263, 390] width 428 height 24
paste input "**********"
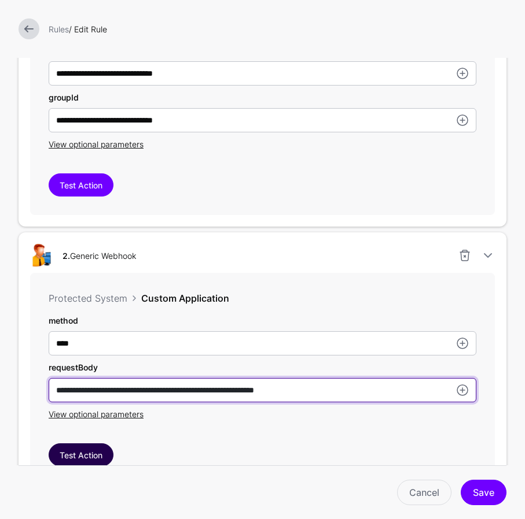
type input "**********"
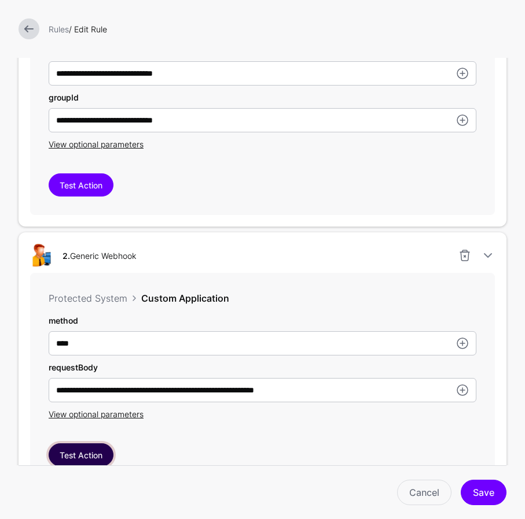
click at [108, 455] on button "Test Action" at bounding box center [81, 455] width 65 height 23
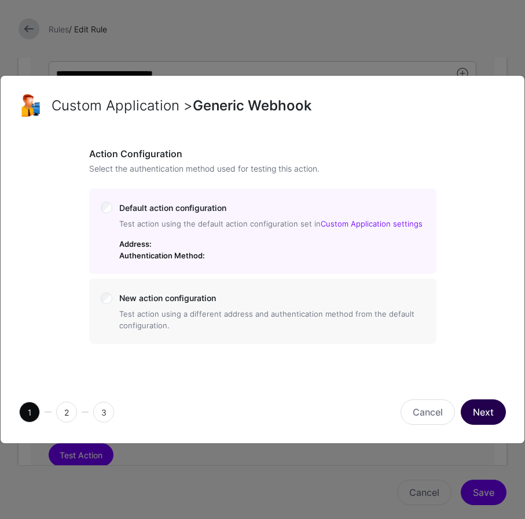
click at [465, 410] on button "Next" at bounding box center [482, 412] width 45 height 25
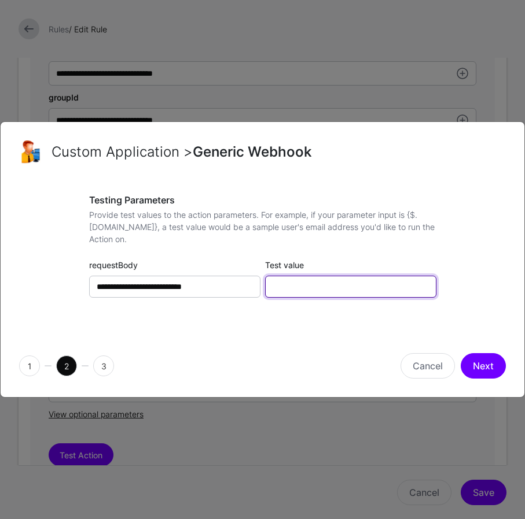
click at [312, 289] on input "Test value" at bounding box center [350, 287] width 171 height 22
paste input "**********"
type input "**********"
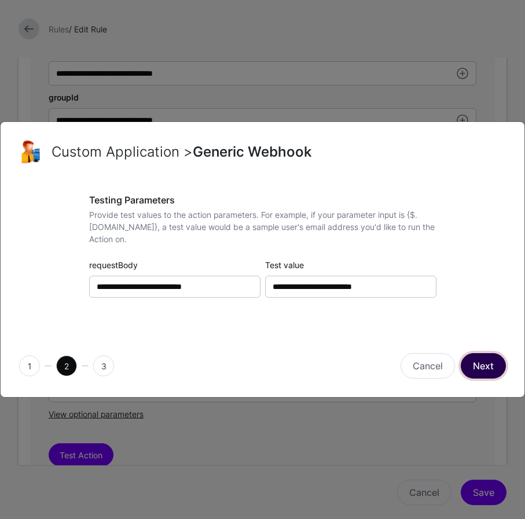
click at [465, 362] on button "Next" at bounding box center [482, 365] width 45 height 25
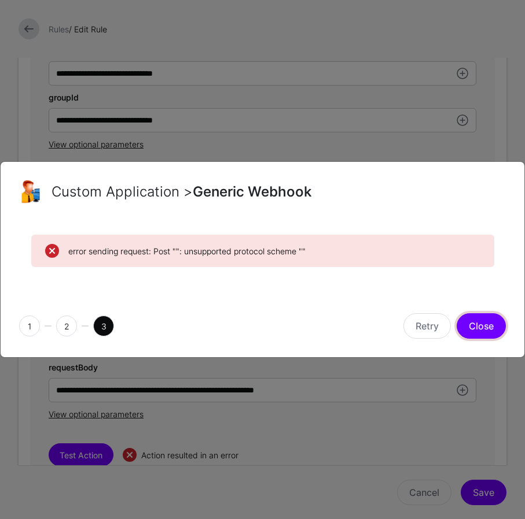
click at [465, 323] on button "Close" at bounding box center [480, 326] width 49 height 25
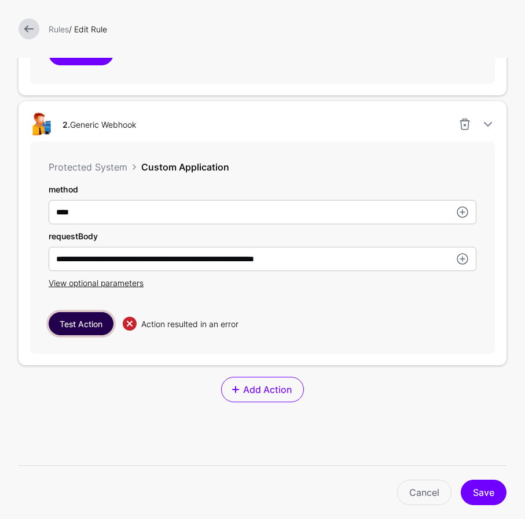
scroll to position [563, 0]
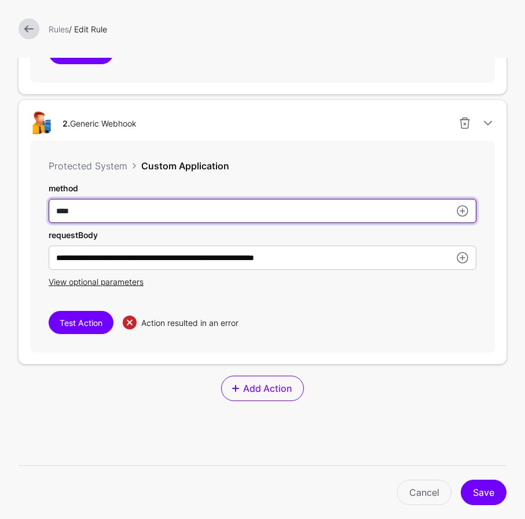
click at [115, 213] on input "****" at bounding box center [263, 211] width 428 height 24
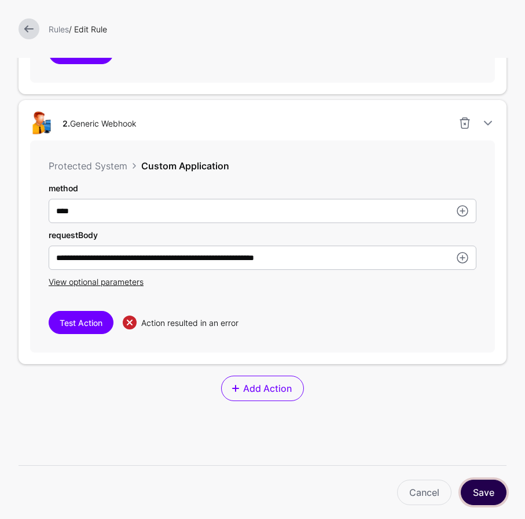
click at [465, 489] on button "Save" at bounding box center [483, 492] width 46 height 25
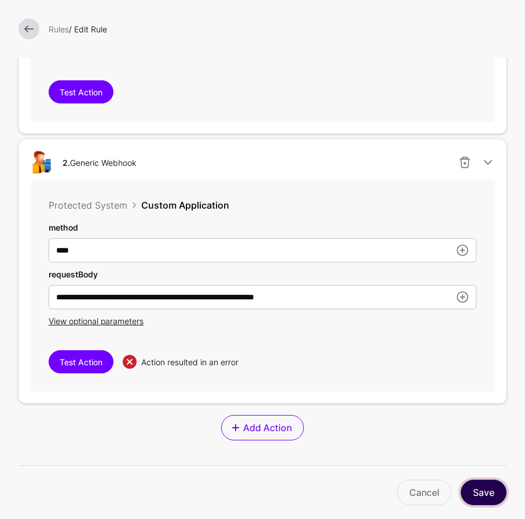
scroll to position [525, 0]
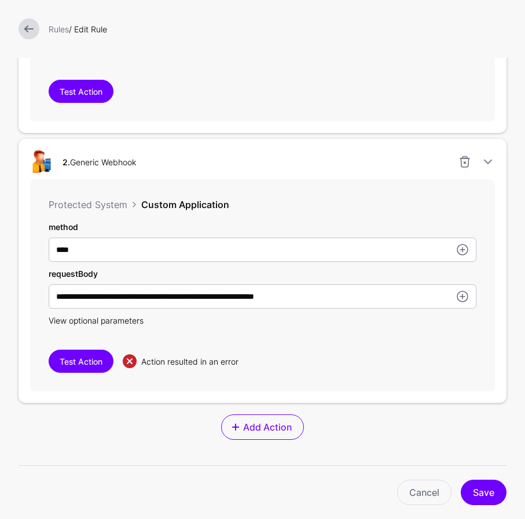
click at [105, 322] on span "View optional parameters" at bounding box center [96, 321] width 95 height 10
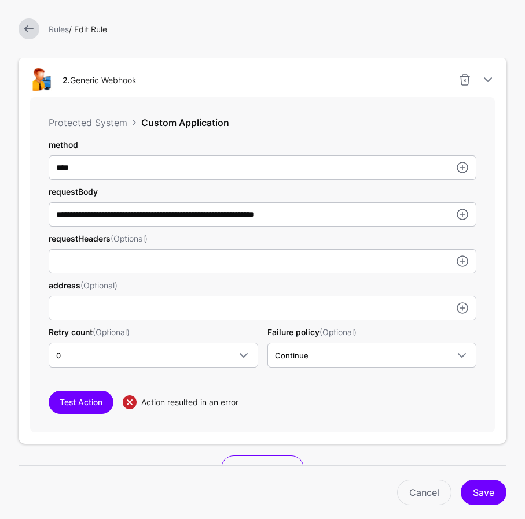
scroll to position [608, 0]
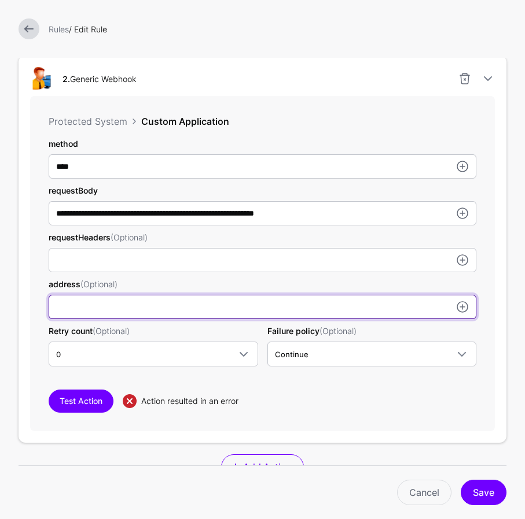
click at [109, 272] on input "userPrincipalName" at bounding box center [263, 260] width 428 height 24
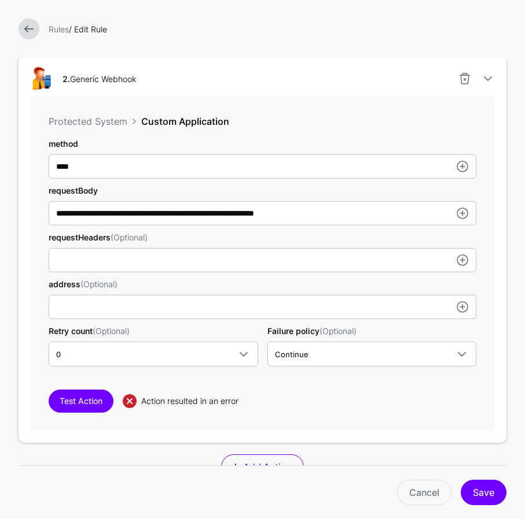
click at [205, 422] on div "**********" at bounding box center [262, 263] width 465 height 335
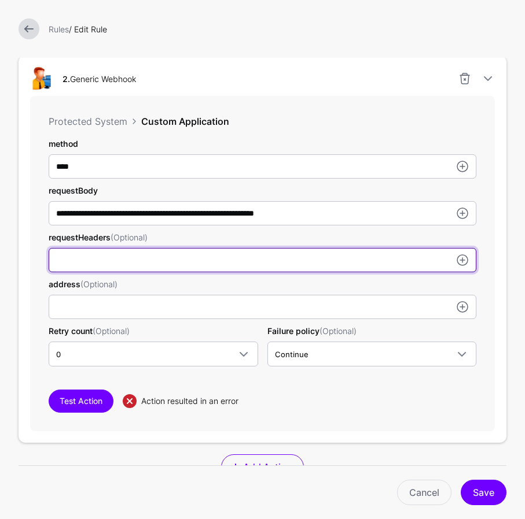
click at [89, 258] on input "userPrincipalName" at bounding box center [263, 260] width 428 height 24
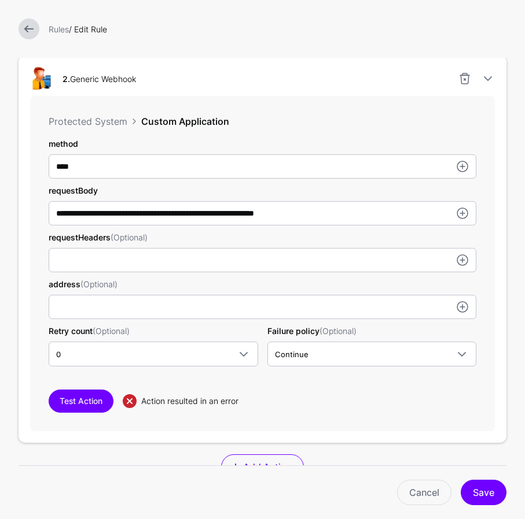
click at [76, 323] on div "**********" at bounding box center [263, 252] width 428 height 229
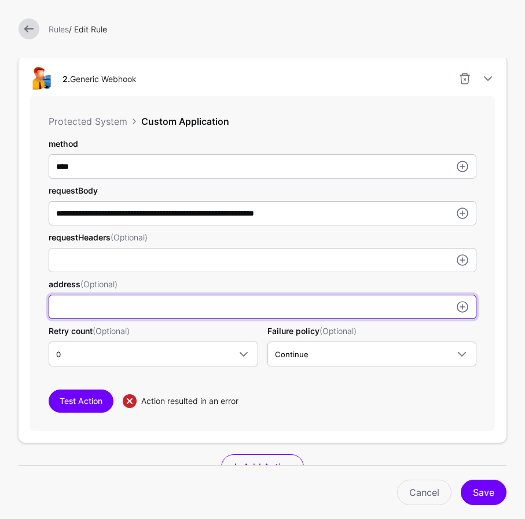
click at [76, 272] on input "userPrincipalName" at bounding box center [263, 260] width 428 height 24
paste input "**********"
type input "**********"
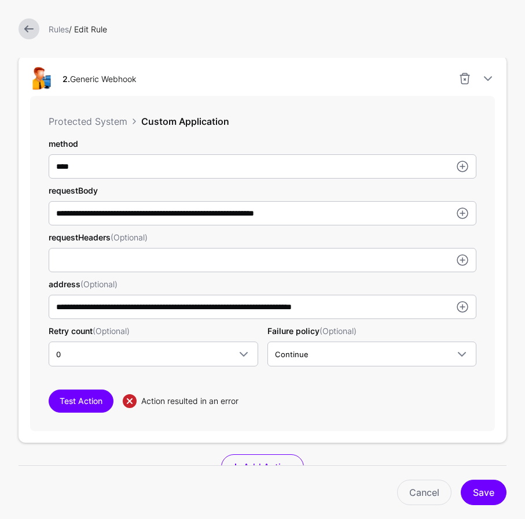
click at [361, 411] on div "Test Action Action resulted in an error" at bounding box center [263, 401] width 428 height 23
click at [79, 401] on button "Test Action" at bounding box center [81, 401] width 65 height 23
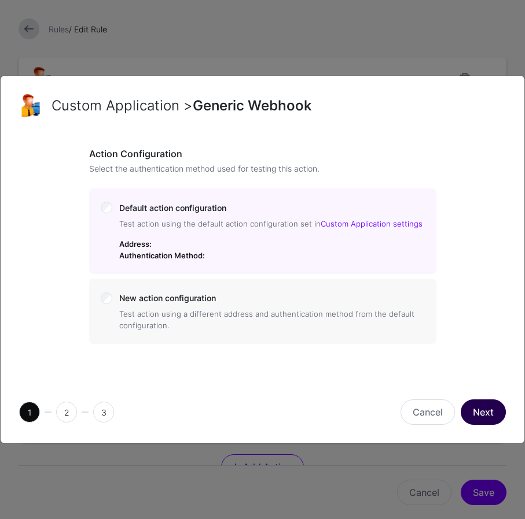
click at [465, 410] on button "Next" at bounding box center [482, 412] width 45 height 25
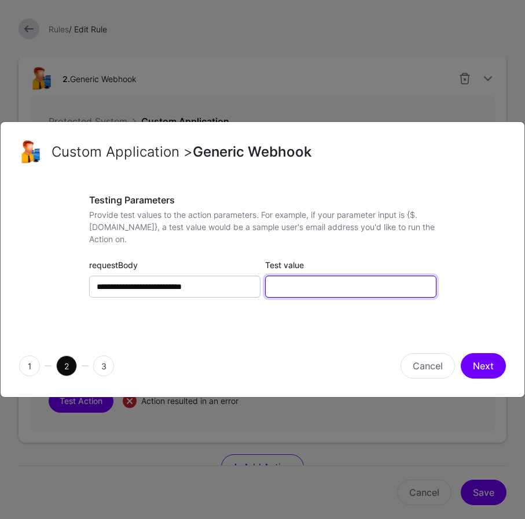
click at [312, 293] on input "Test value" at bounding box center [350, 287] width 171 height 22
paste input "**********"
type input "**********"
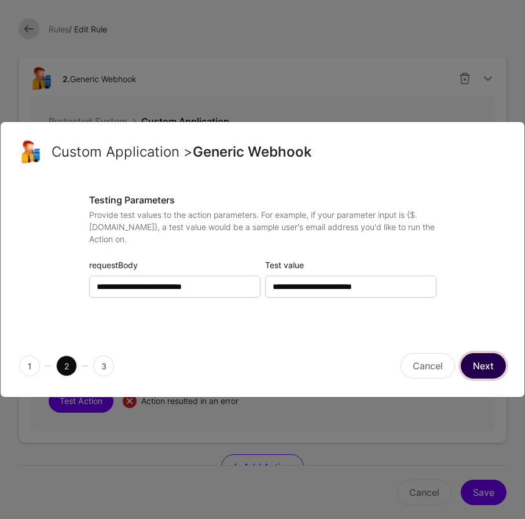
click at [465, 358] on button "Next" at bounding box center [482, 365] width 45 height 25
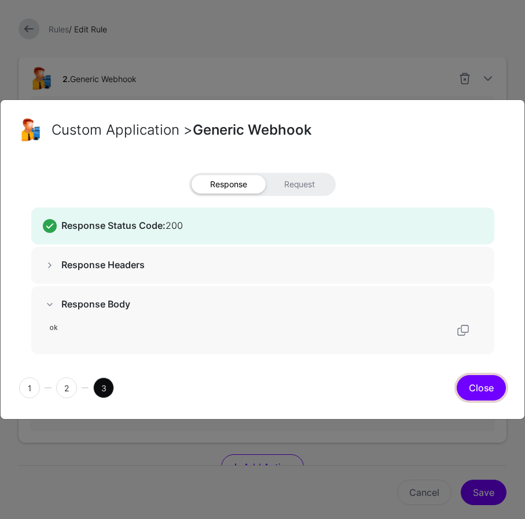
click at [465, 385] on button "Close" at bounding box center [480, 387] width 49 height 25
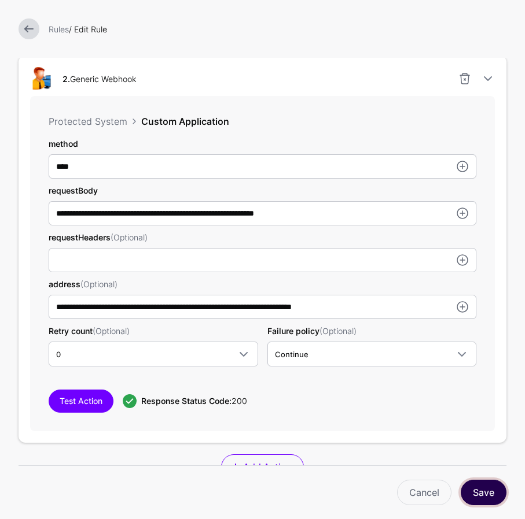
click at [465, 485] on button "Save" at bounding box center [483, 492] width 46 height 25
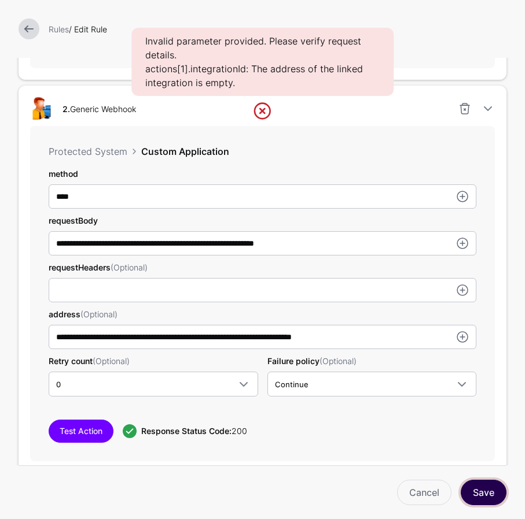
scroll to position [579, 0]
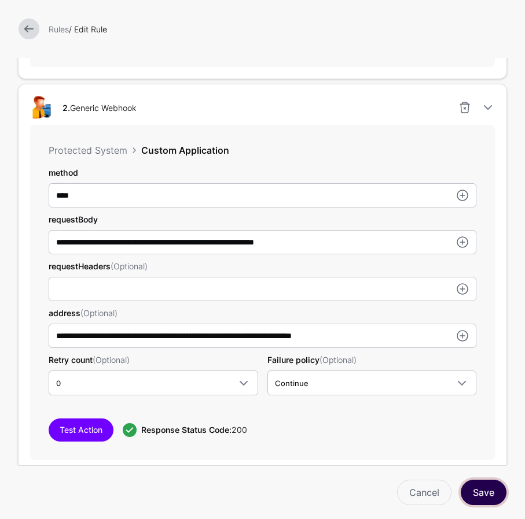
click at [465, 492] on button "Save" at bounding box center [483, 492] width 46 height 25
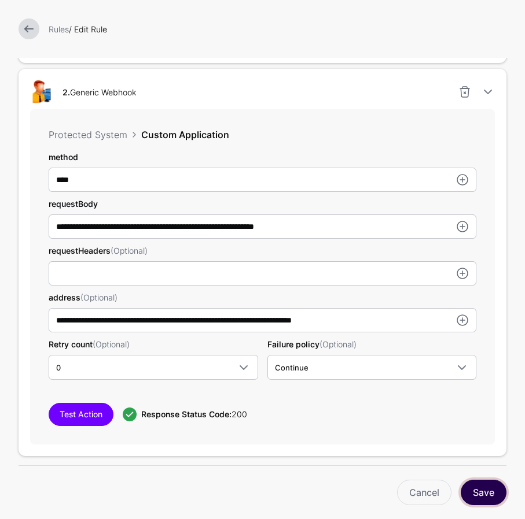
scroll to position [665, 0]
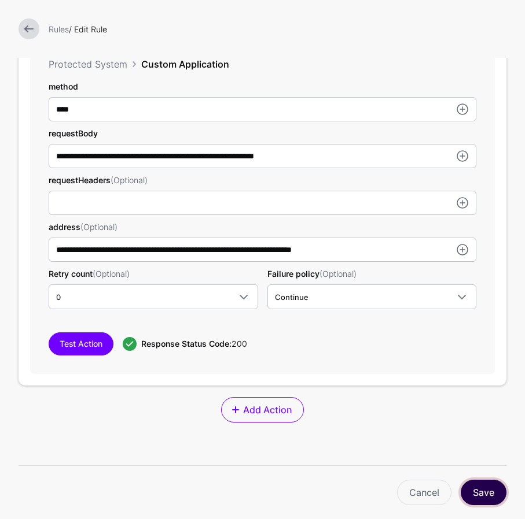
click at [465, 493] on button "Save" at bounding box center [483, 492] width 46 height 25
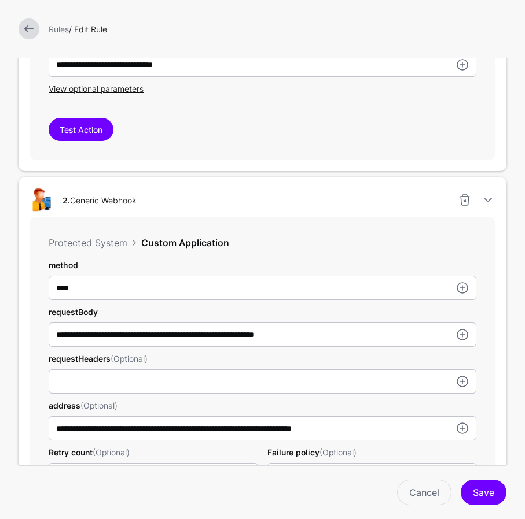
scroll to position [493, 0]
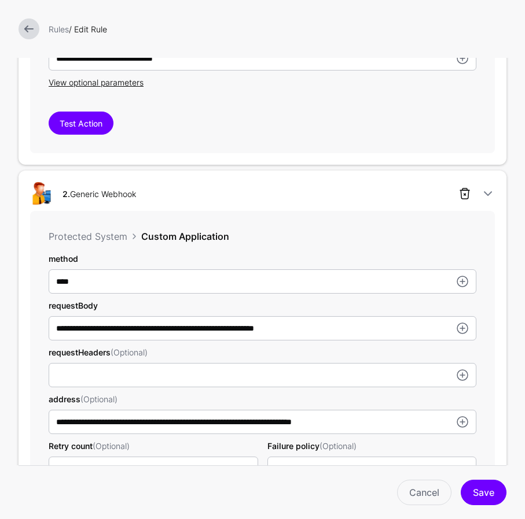
click at [465, 195] on link at bounding box center [465, 194] width 14 height 14
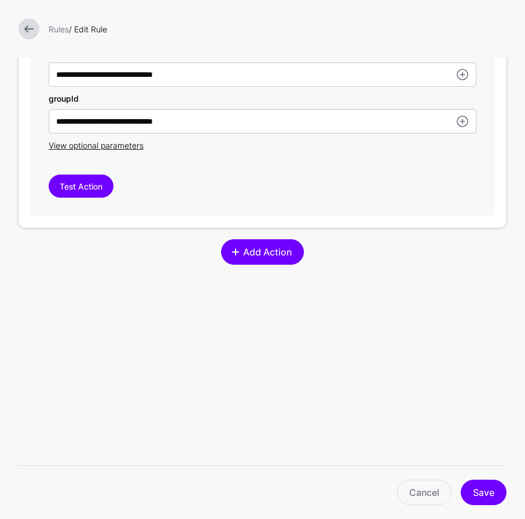
click at [260, 252] on span "Add Action" at bounding box center [267, 252] width 51 height 14
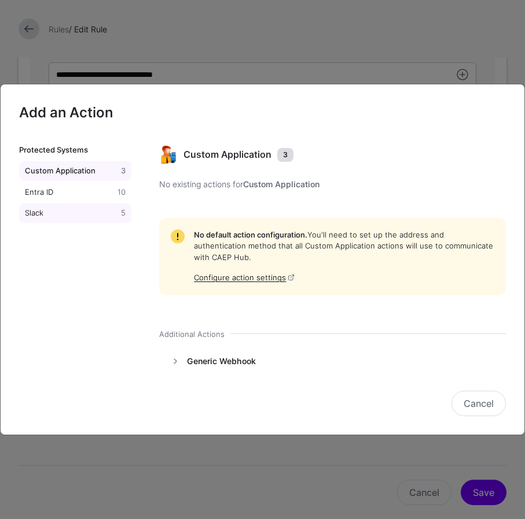
click at [65, 208] on div "Slack" at bounding box center [71, 214] width 96 height 12
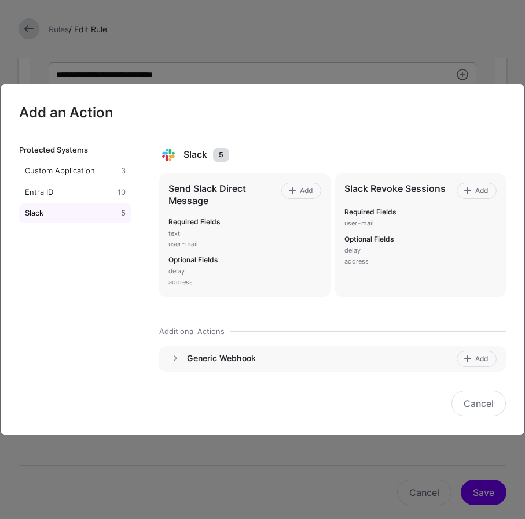
click at [263, 358] on h4 "Generic Webhook" at bounding box center [319, 358] width 265 height 10
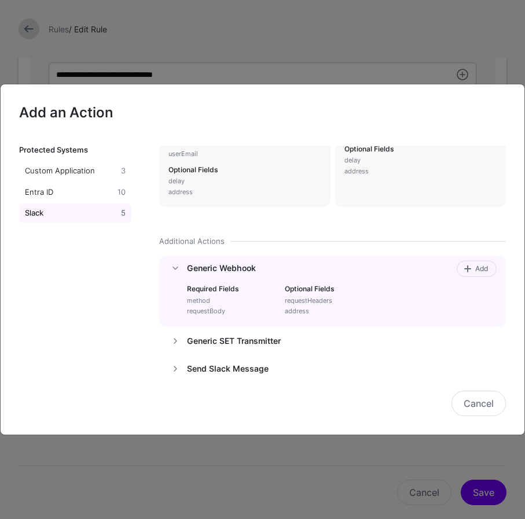
scroll to position [112, 0]
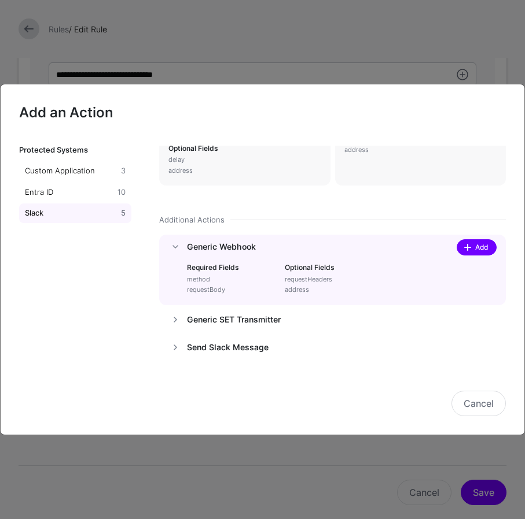
click at [465, 248] on span "Add" at bounding box center [482, 247] width 16 height 10
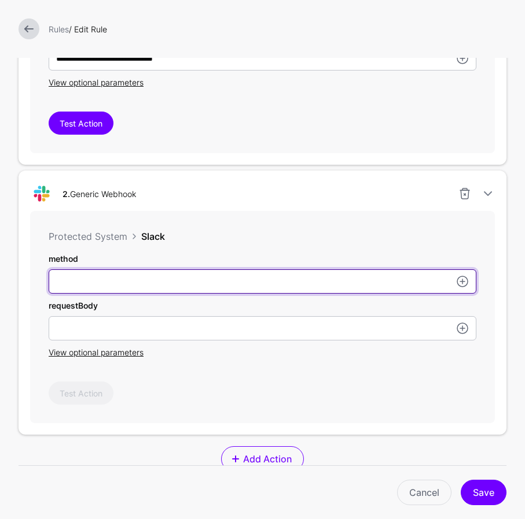
click at [176, 24] on input "userPrincipalName" at bounding box center [263, 11] width 428 height 24
type input "****"
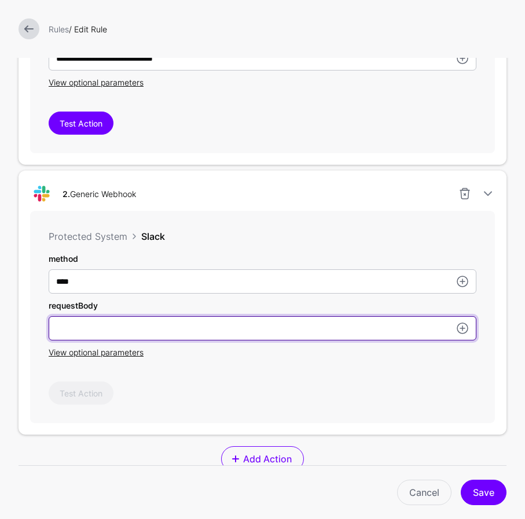
paste input "**********"
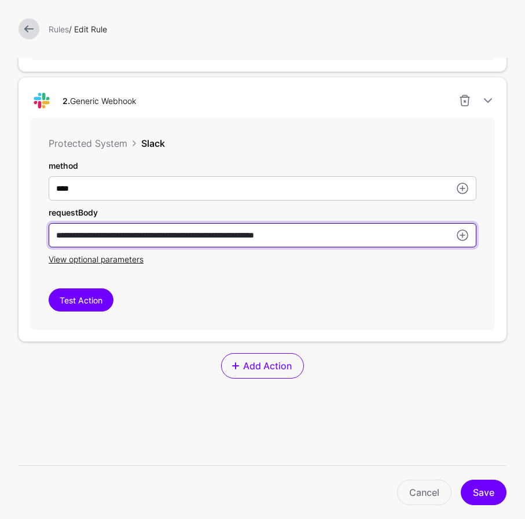
scroll to position [589, 0]
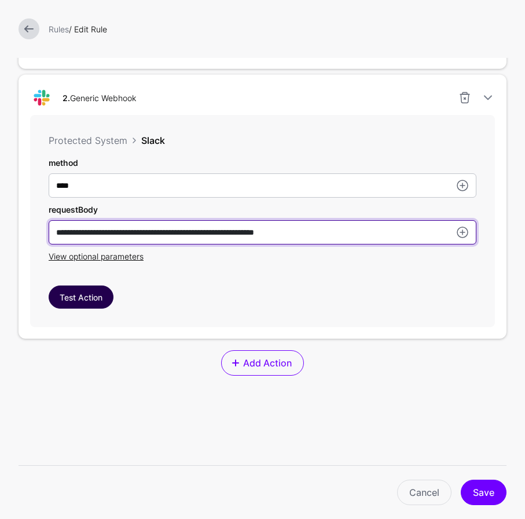
type input "**********"
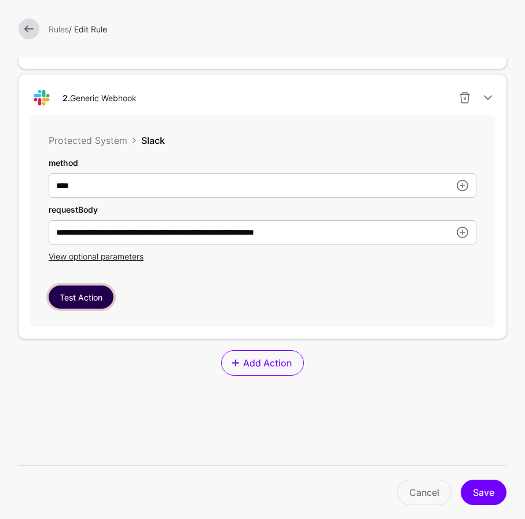
click at [94, 304] on button "Test Action" at bounding box center [81, 297] width 65 height 23
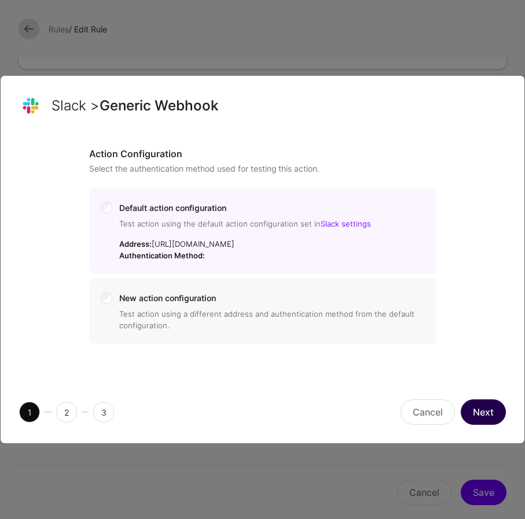
click at [465, 424] on button "Next" at bounding box center [482, 412] width 45 height 25
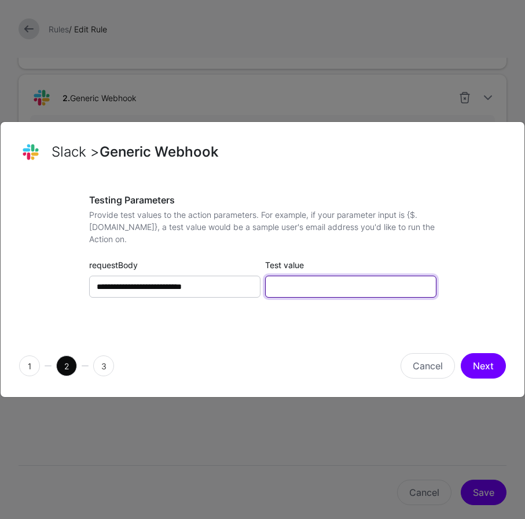
click at [350, 289] on input "Test value" at bounding box center [350, 287] width 171 height 22
paste input "**********"
type input "**********"
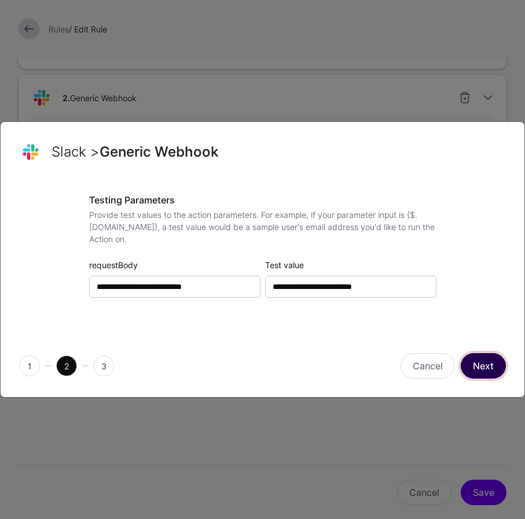
click at [465, 359] on button "Next" at bounding box center [482, 365] width 45 height 25
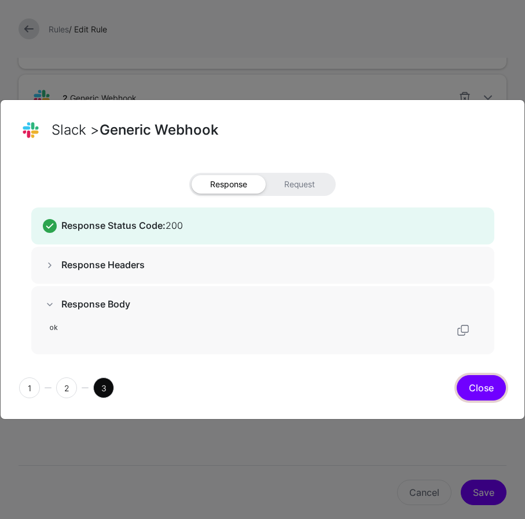
click at [465, 386] on button "Close" at bounding box center [480, 387] width 49 height 25
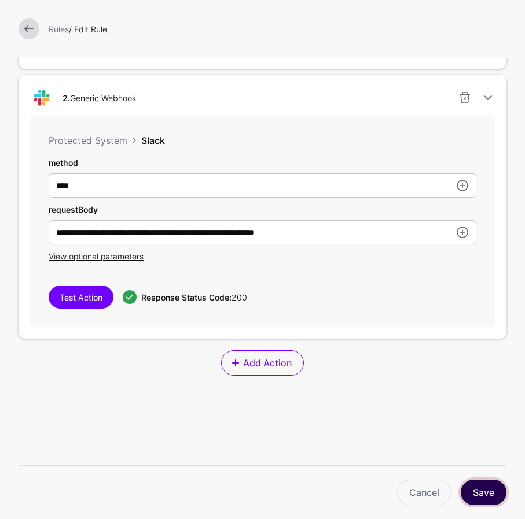
click at [465, 481] on button "Save" at bounding box center [483, 492] width 46 height 25
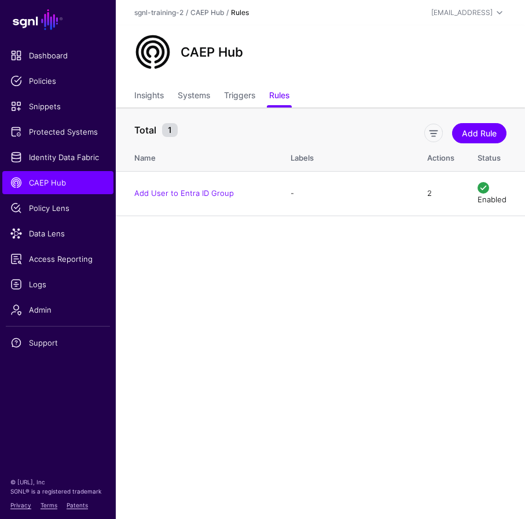
click at [311, 353] on main "SGNL Dashboard Policies Snippets Protected Systems Identity Data Fabric CAEP Hu…" at bounding box center [262, 259] width 525 height 519
click at [197, 190] on link "Add User to Entra ID Group" at bounding box center [184, 193] width 100 height 9
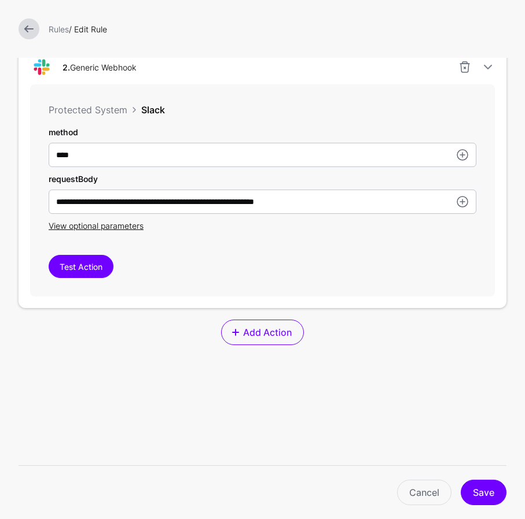
scroll to position [701, 0]
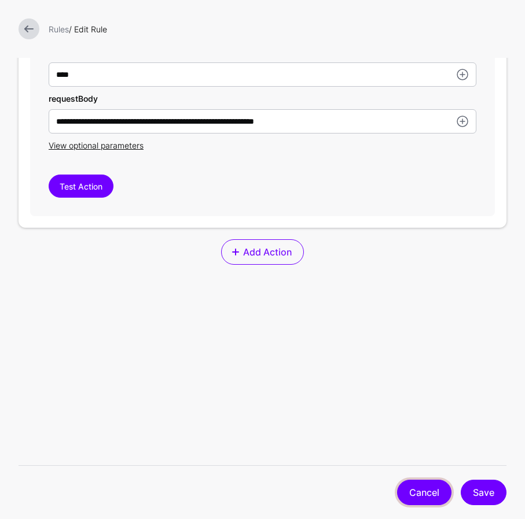
click at [416, 491] on link "Cancel" at bounding box center [424, 492] width 54 height 25
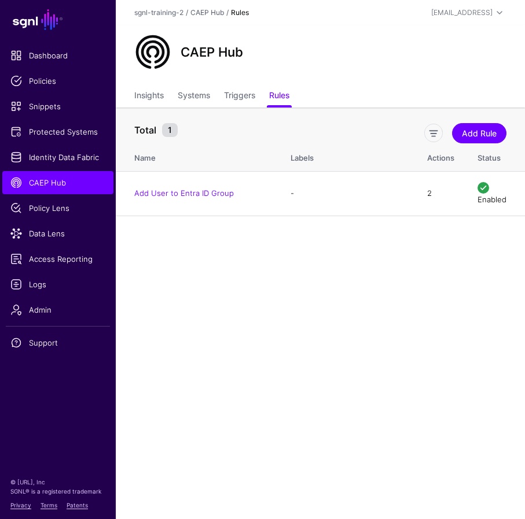
click at [211, 307] on main "SGNL Dashboard Policies Snippets Protected Systems Identity Data Fabric CAEP Hu…" at bounding box center [262, 259] width 525 height 519
click at [67, 182] on span "CAEP Hub" at bounding box center [57, 183] width 95 height 12
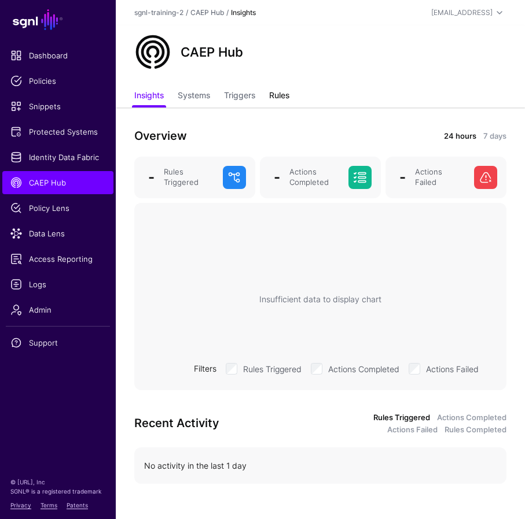
click at [284, 91] on link "Rules" at bounding box center [279, 97] width 20 height 22
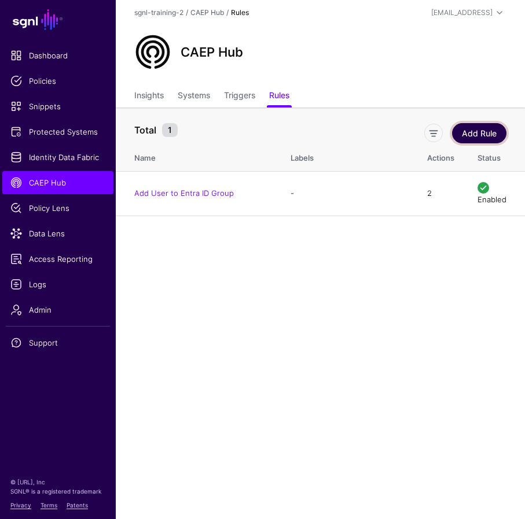
click at [465, 134] on link "Add Rule" at bounding box center [479, 133] width 54 height 20
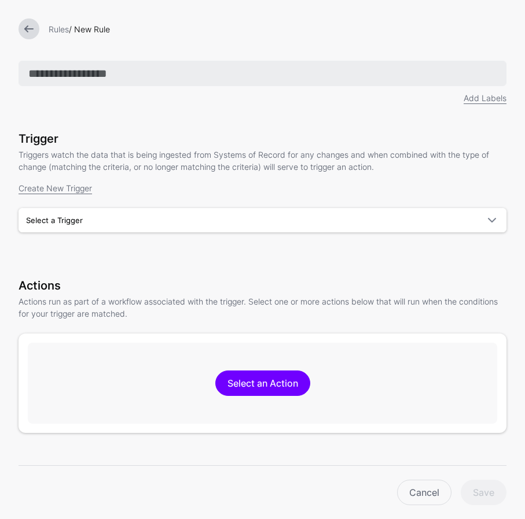
click at [62, 71] on input "text" at bounding box center [263, 73] width 488 height 25
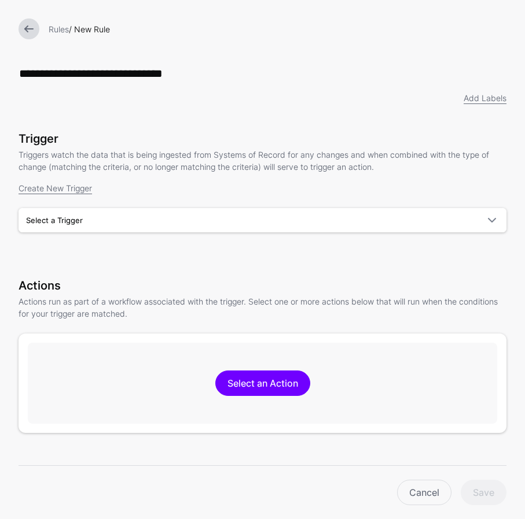
type input "**********"
click at [323, 134] on h3 "Trigger" at bounding box center [263, 139] width 488 height 14
click at [83, 222] on span "Select a Trigger" at bounding box center [252, 220] width 452 height 13
click at [154, 287] on h3 "Actions" at bounding box center [263, 286] width 488 height 14
click at [465, 227] on span at bounding box center [492, 220] width 14 height 14
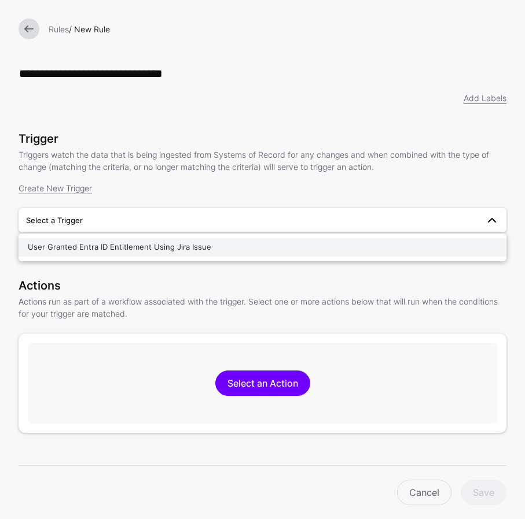
click at [308, 240] on button "User Granted Entra ID Entitlement Using Jira Issue" at bounding box center [263, 247] width 488 height 19
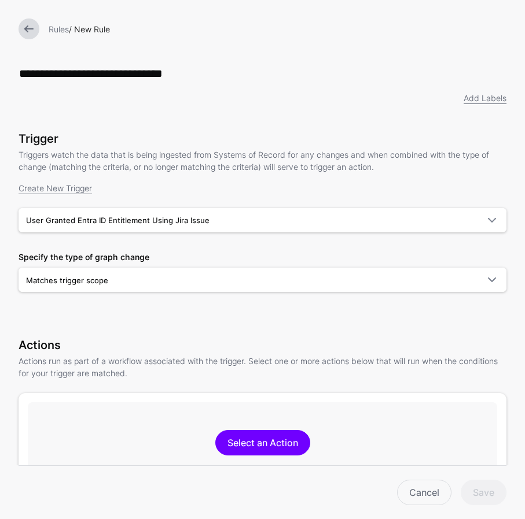
click at [223, 333] on div "**********" at bounding box center [263, 284] width 488 height 446
click at [252, 218] on span "User Granted Entra ID Entitlement Using Jira Issue" at bounding box center [252, 220] width 452 height 13
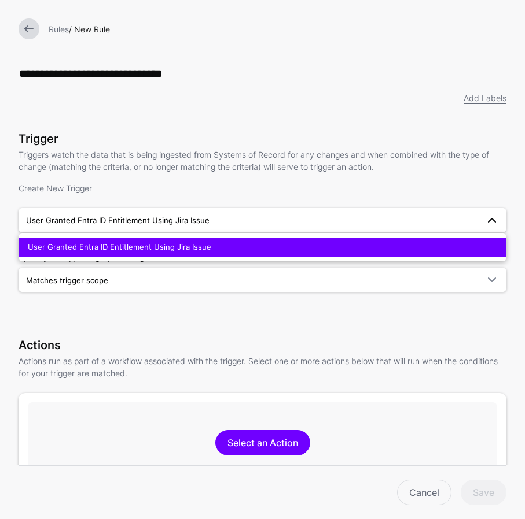
click at [252, 219] on span "User Granted Entra ID Entitlement Using Jira Issue" at bounding box center [252, 220] width 452 height 13
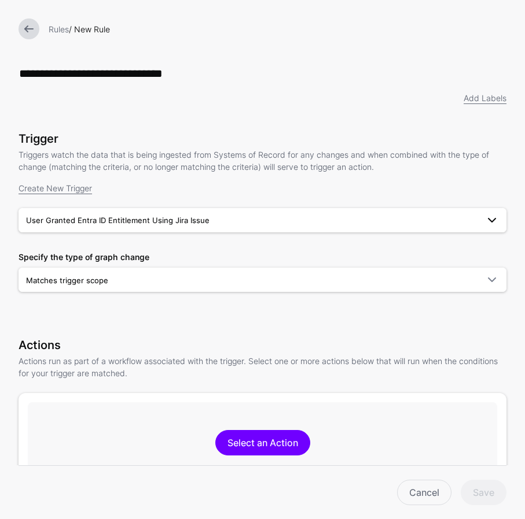
click at [252, 219] on span "User Granted Entra ID Entitlement Using Jira Issue" at bounding box center [252, 220] width 452 height 13
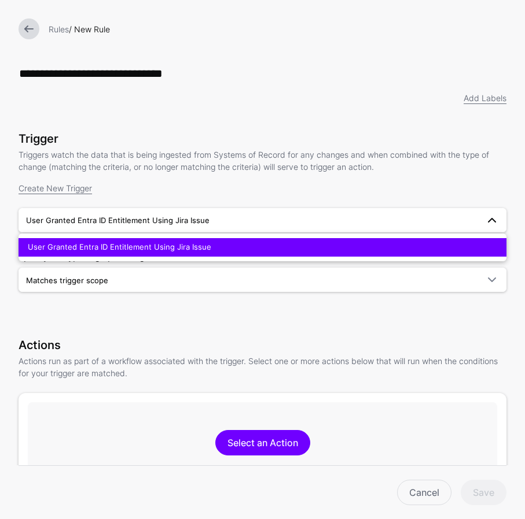
click at [19, 238] on button "User Granted Entra ID Entitlement Using Jira Issue" at bounding box center [263, 247] width 488 height 19
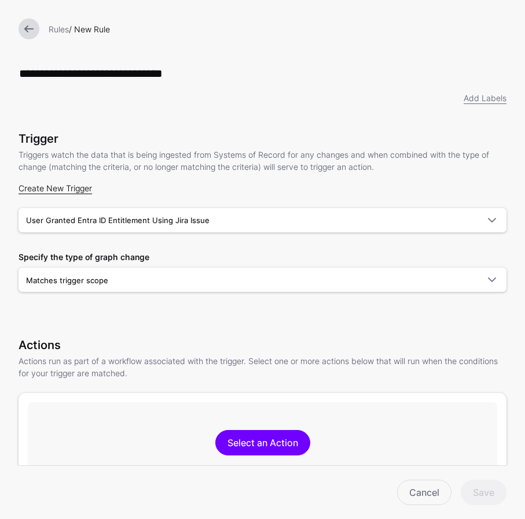
click at [40, 190] on link "Create New Trigger" at bounding box center [55, 188] width 73 height 10
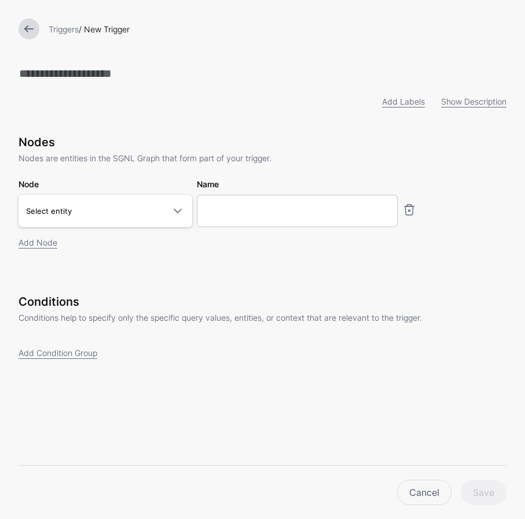
click at [32, 24] on link at bounding box center [29, 29] width 21 height 21
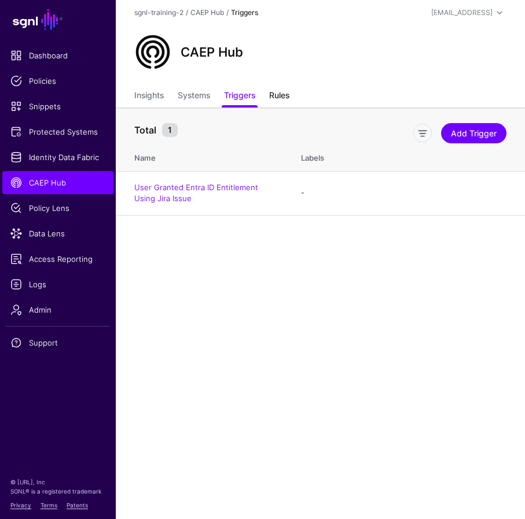
click at [280, 98] on link "Rules" at bounding box center [279, 97] width 20 height 22
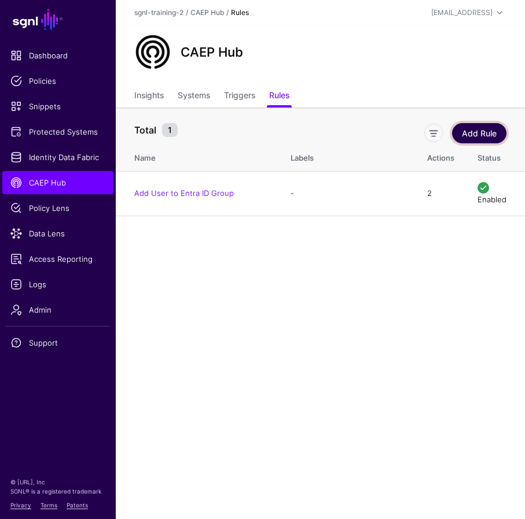
click at [465, 138] on link "Add Rule" at bounding box center [479, 133] width 54 height 20
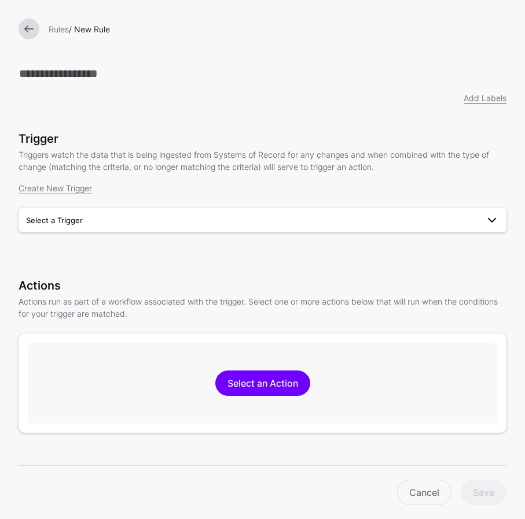
click at [132, 220] on span "Select a Trigger" at bounding box center [252, 220] width 452 height 13
click at [100, 286] on h3 "Actions" at bounding box center [263, 286] width 488 height 14
click at [136, 226] on span "Select a Trigger" at bounding box center [252, 220] width 452 height 13
click at [117, 289] on h3 "Actions" at bounding box center [263, 286] width 488 height 14
click at [111, 274] on div "Add Labels Trigger Triggers watch the data that is being ingested from Systems …" at bounding box center [263, 254] width 488 height 386
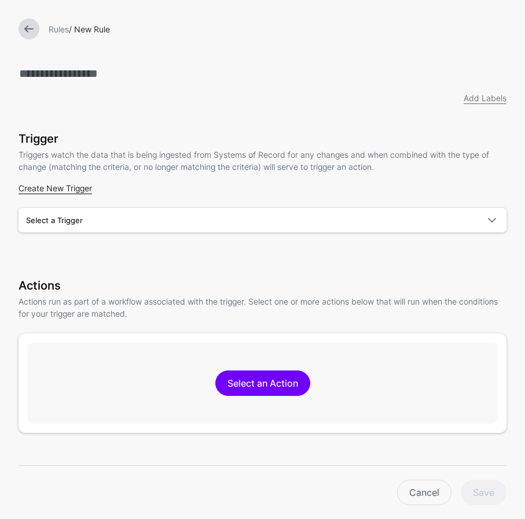
click at [67, 190] on link "Create New Trigger" at bounding box center [55, 188] width 73 height 10
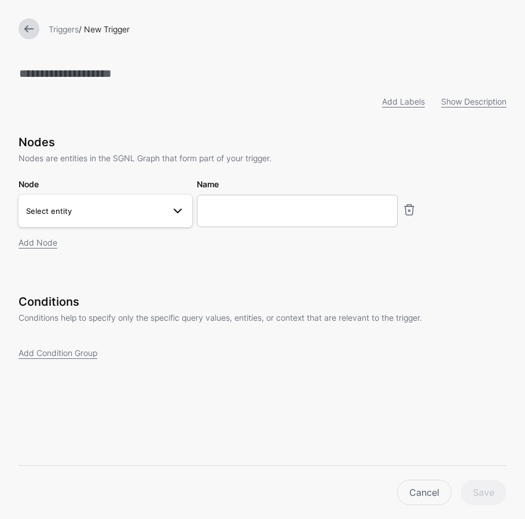
click at [113, 211] on span "Select entity" at bounding box center [95, 211] width 138 height 13
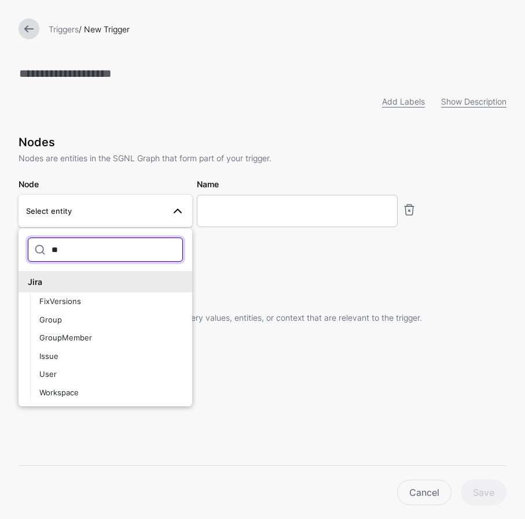
type input "*"
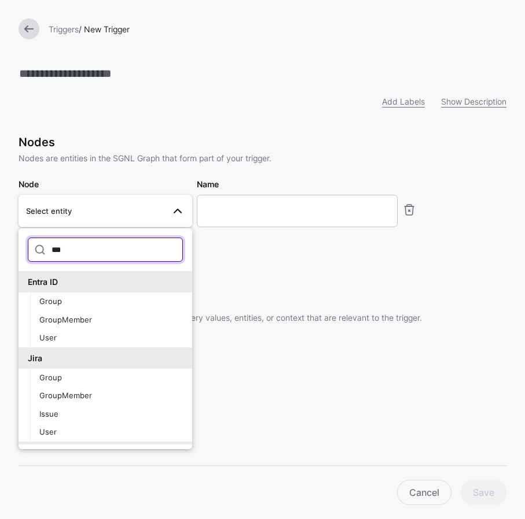
type input "****"
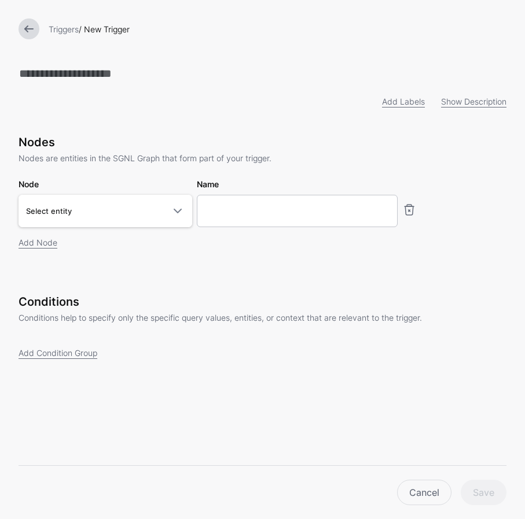
click at [31, 32] on link at bounding box center [29, 29] width 21 height 21
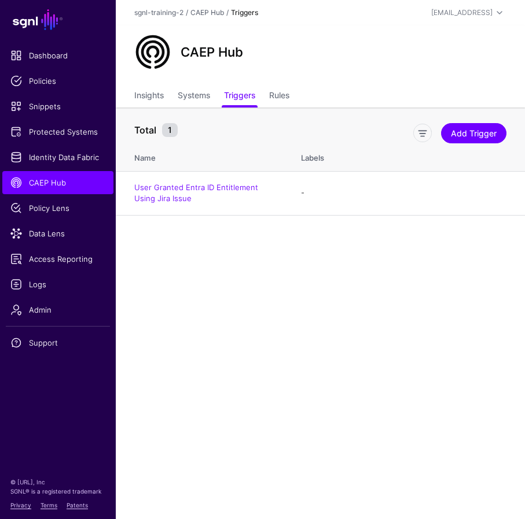
click at [228, 300] on main "SGNL Dashboard Policies Snippets Protected Systems Identity Data Fabric CAEP Hu…" at bounding box center [262, 259] width 525 height 519
click at [226, 296] on main "SGNL Dashboard Policies Snippets Protected Systems Identity Data Fabric CAEP Hu…" at bounding box center [262, 259] width 525 height 519
click at [283, 95] on link "Rules" at bounding box center [279, 97] width 20 height 22
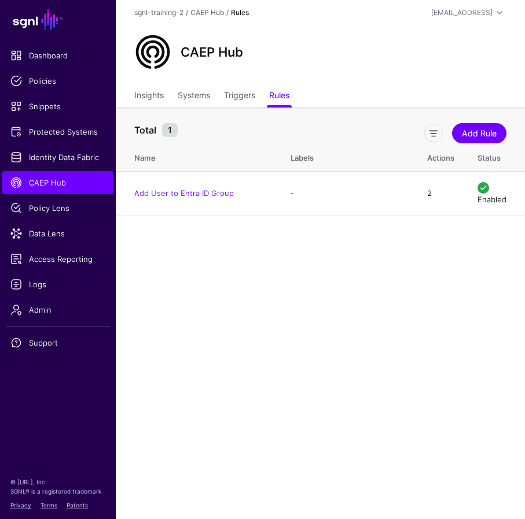
click at [186, 290] on main "SGNL Dashboard Policies Snippets Protected Systems Identity Data Fabric CAEP Hu…" at bounding box center [262, 259] width 525 height 519
click at [163, 97] on link "Insights" at bounding box center [149, 97] width 30 height 22
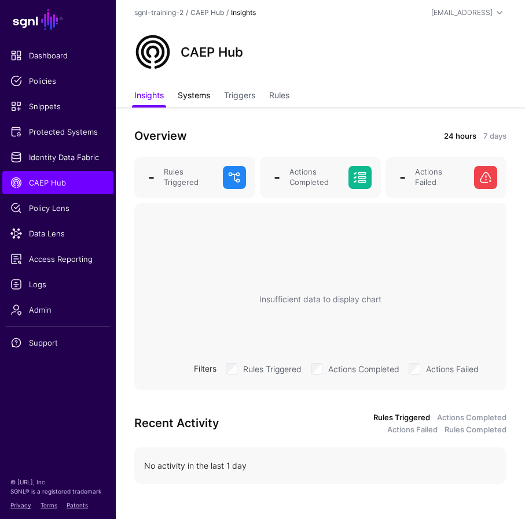
click at [191, 90] on link "Systems" at bounding box center [194, 97] width 32 height 22
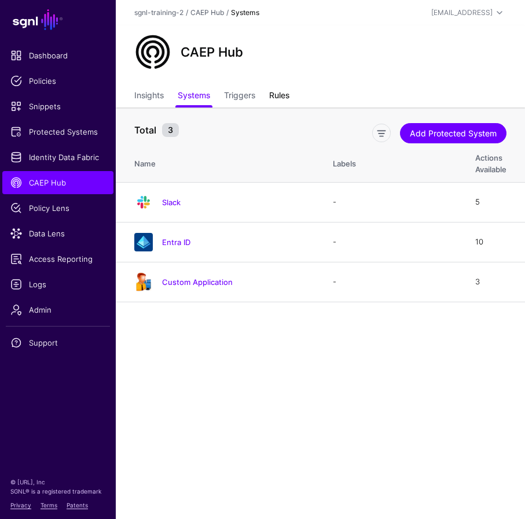
click at [287, 95] on link "Rules" at bounding box center [279, 97] width 20 height 22
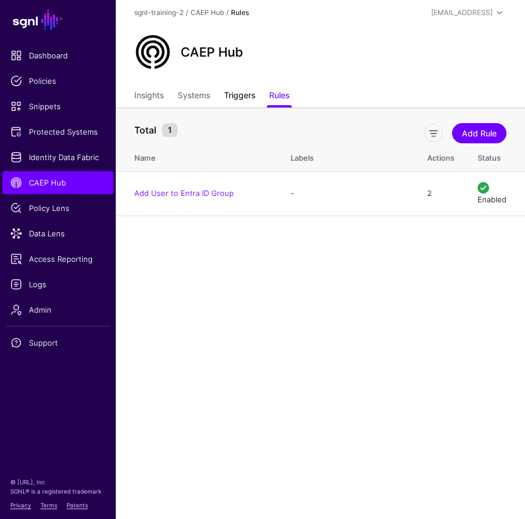
click at [246, 96] on link "Triggers" at bounding box center [239, 97] width 31 height 22
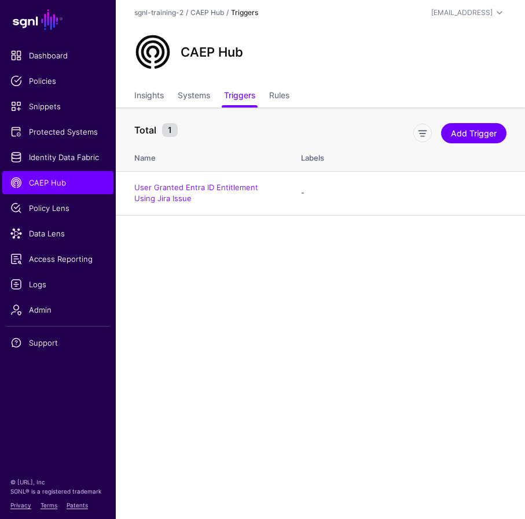
click at [226, 363] on main "SGNL Dashboard Policies Snippets Protected Systems Identity Data Fabric CAEP Hu…" at bounding box center [262, 259] width 525 height 519
click at [464, 133] on link "Add Trigger" at bounding box center [473, 133] width 65 height 20
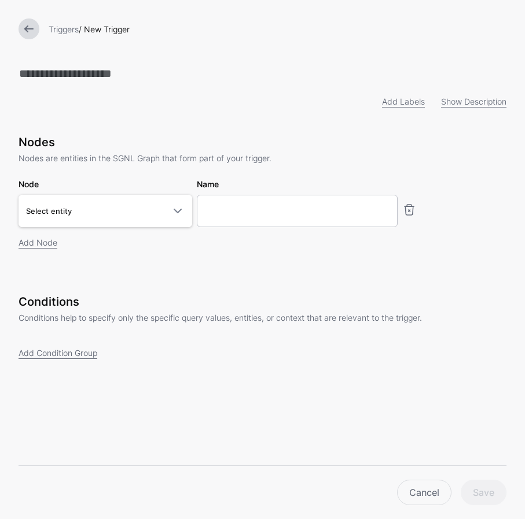
click at [191, 259] on div "Nodes Nodes are entities in the SGNL Graph that form part of your trigger. Node…" at bounding box center [263, 208] width 488 height 146
click at [178, 208] on span at bounding box center [178, 211] width 14 height 14
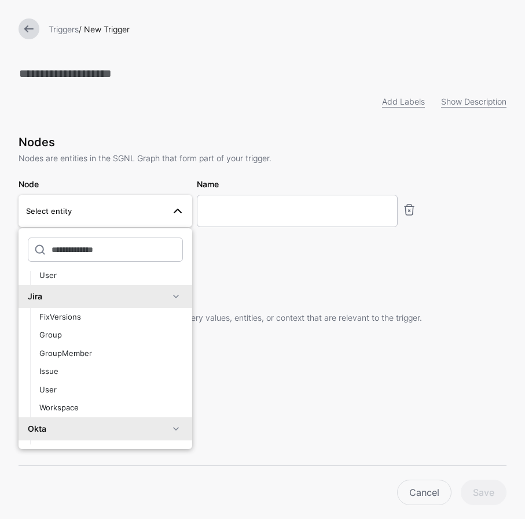
scroll to position [152, 0]
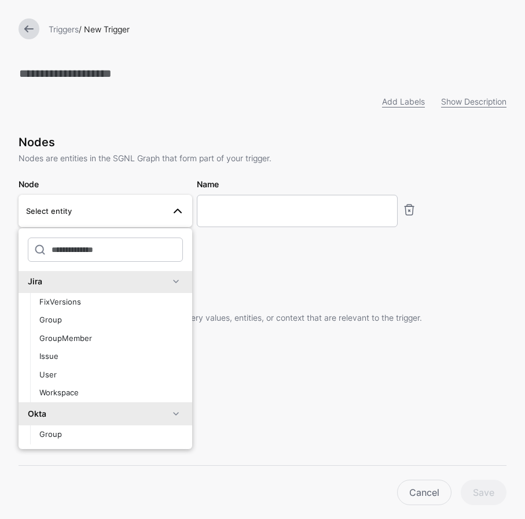
click at [275, 351] on div "Add Condition Group" at bounding box center [263, 353] width 488 height 12
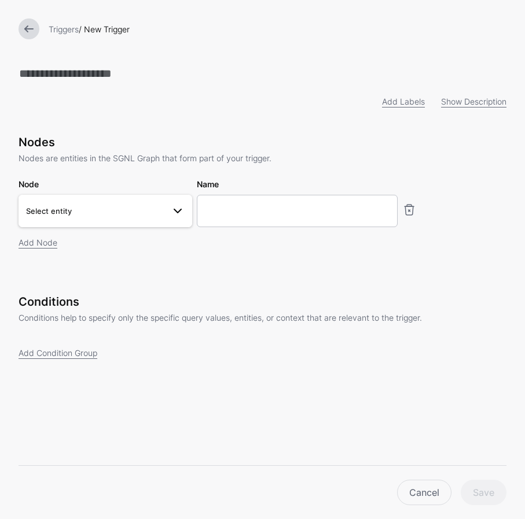
click at [93, 198] on link "Select entity" at bounding box center [106, 211] width 174 height 32
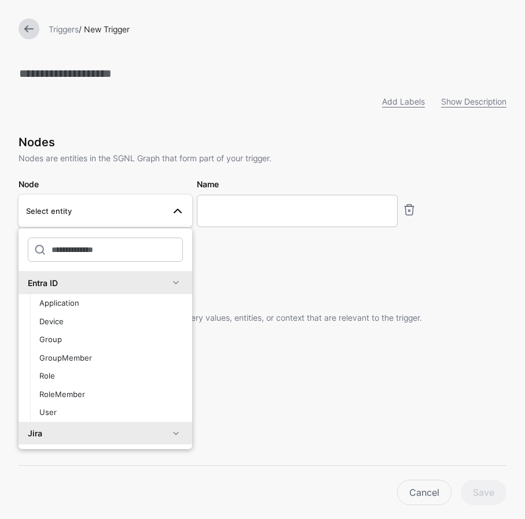
click at [34, 42] on div "Triggers / New Trigger" at bounding box center [262, 29] width 525 height 58
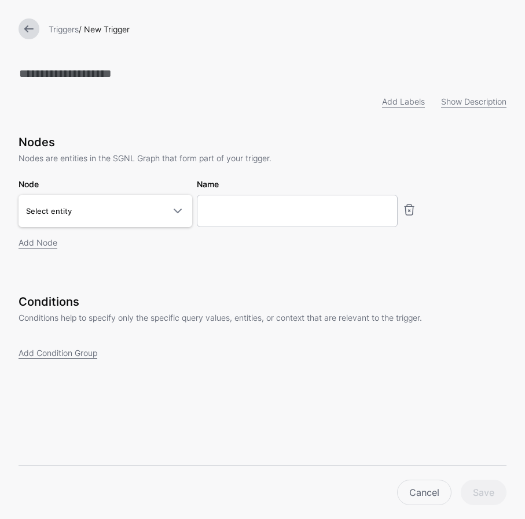
click at [34, 31] on link at bounding box center [29, 29] width 21 height 21
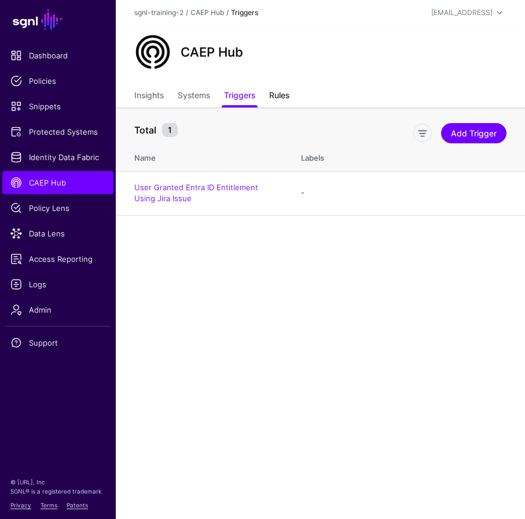
click at [286, 94] on link "Rules" at bounding box center [279, 97] width 20 height 22
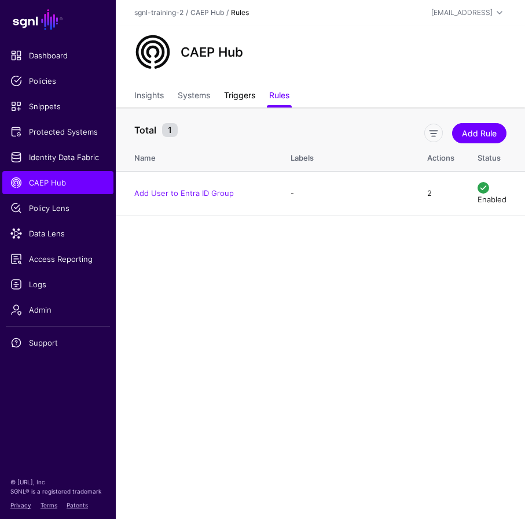
click at [237, 98] on link "Triggers" at bounding box center [239, 97] width 31 height 22
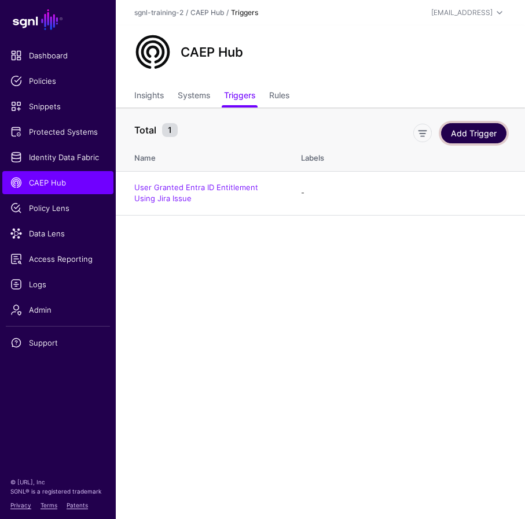
click at [465, 137] on link "Add Trigger" at bounding box center [473, 133] width 65 height 20
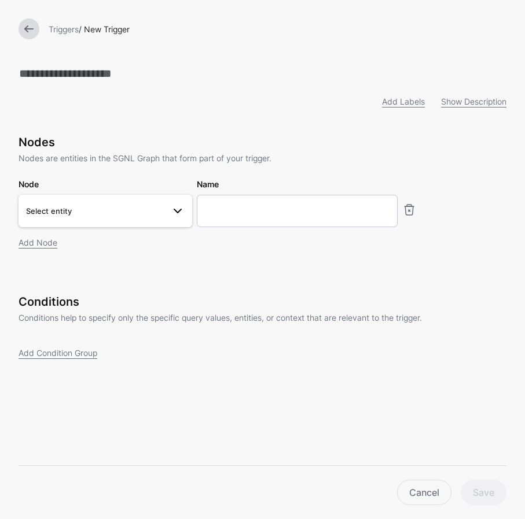
click at [180, 218] on span at bounding box center [178, 211] width 14 height 14
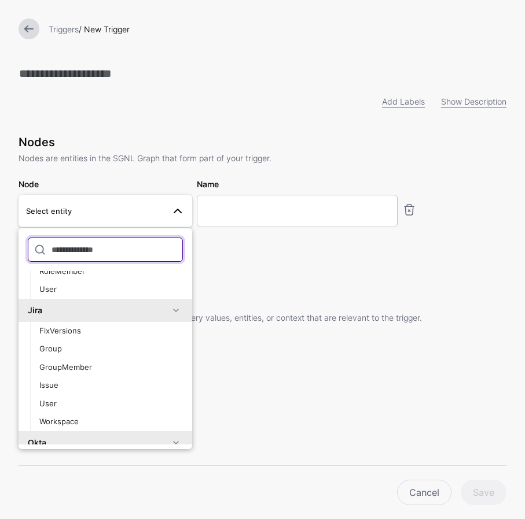
scroll to position [126, 0]
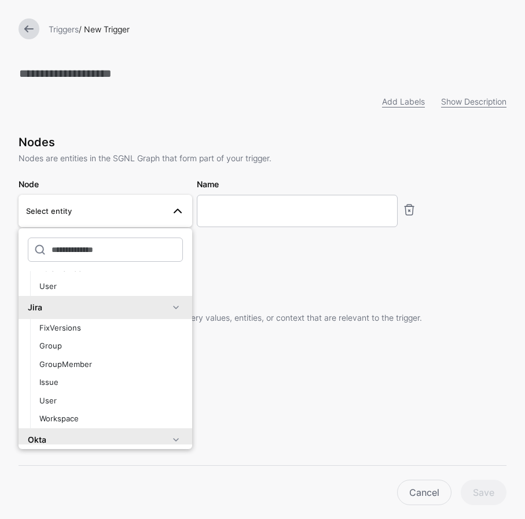
click at [253, 402] on div "Add Labels Show Description Nodes Nodes are entities in the SGNL Graph that for…" at bounding box center [262, 229] width 525 height 459
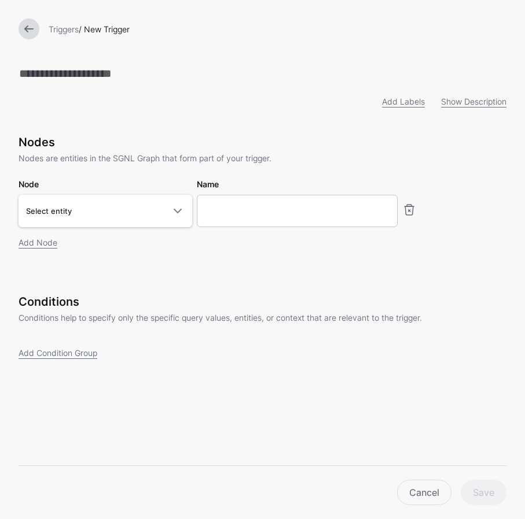
click at [28, 34] on link at bounding box center [29, 29] width 21 height 21
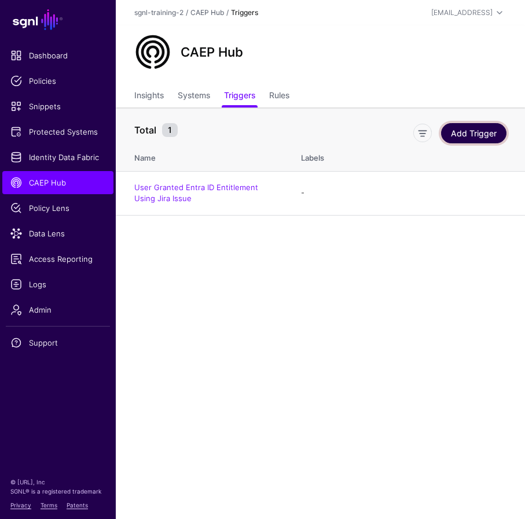
click at [465, 130] on link "Add Trigger" at bounding box center [473, 133] width 65 height 20
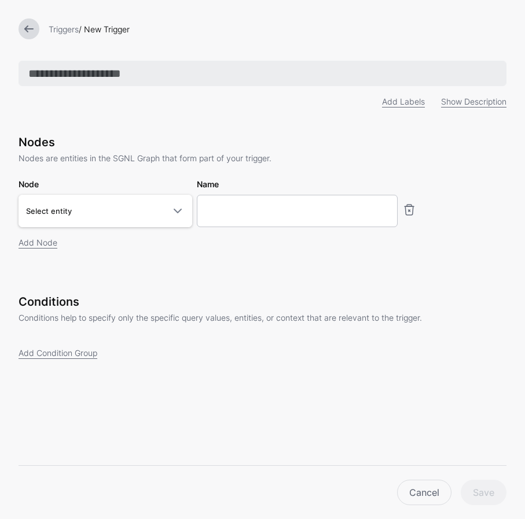
click at [54, 74] on input "text" at bounding box center [263, 73] width 488 height 25
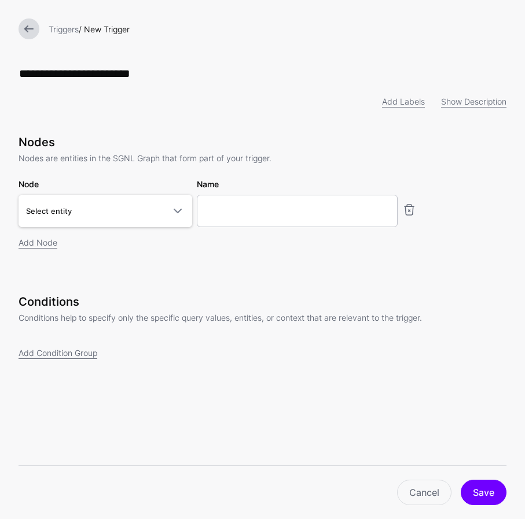
type input "**********"
click at [161, 265] on div "Nodes Nodes are entities in the SGNL Graph that form part of your trigger. Node…" at bounding box center [263, 208] width 488 height 146
click at [179, 208] on span at bounding box center [178, 211] width 14 height 14
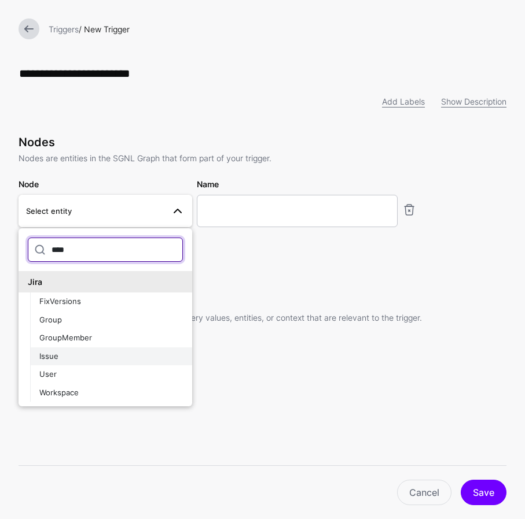
type input "****"
click at [81, 356] on div "Issue" at bounding box center [110, 357] width 143 height 12
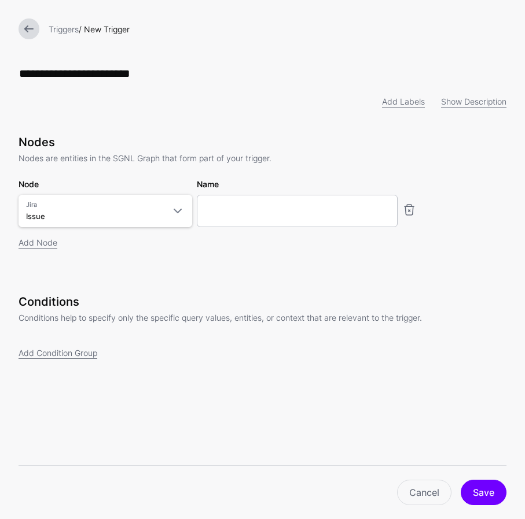
type input "*********"
click at [255, 280] on div "Nodes Nodes are entities in the SGNL Graph that form part of your trigger. Node…" at bounding box center [263, 208] width 488 height 146
click at [26, 22] on link at bounding box center [29, 29] width 21 height 21
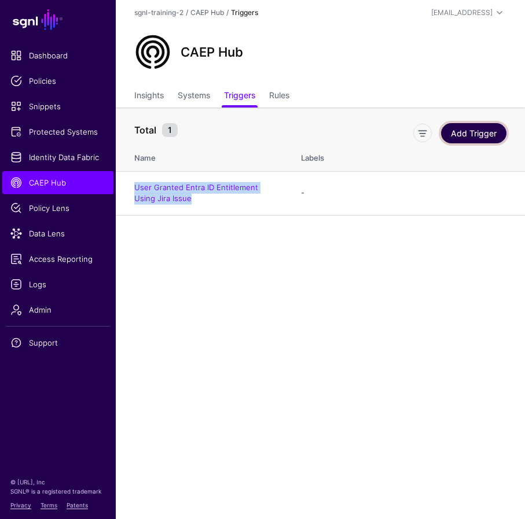
click at [459, 132] on link "Add Trigger" at bounding box center [473, 133] width 65 height 20
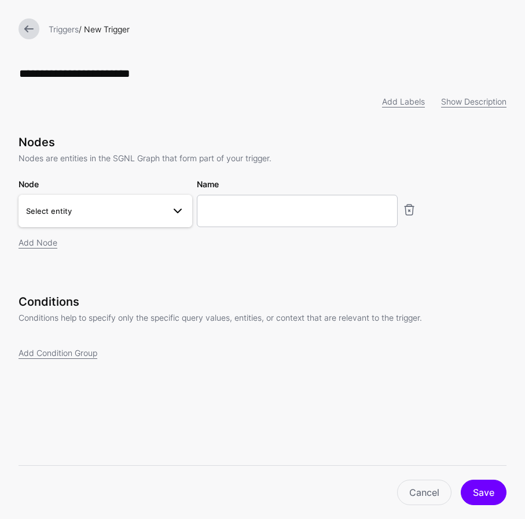
type input "**********"
click at [170, 223] on link "Select entity" at bounding box center [106, 211] width 174 height 32
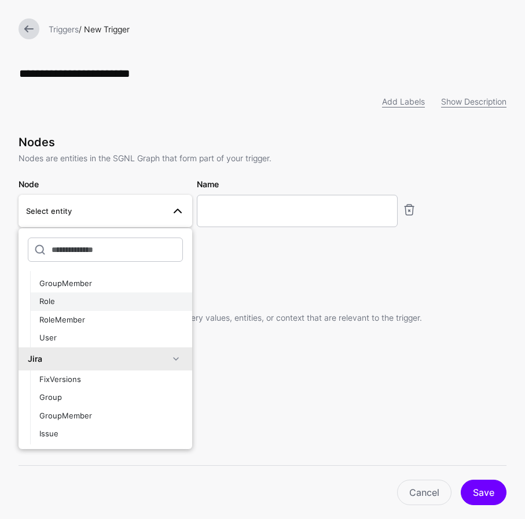
scroll to position [124, 0]
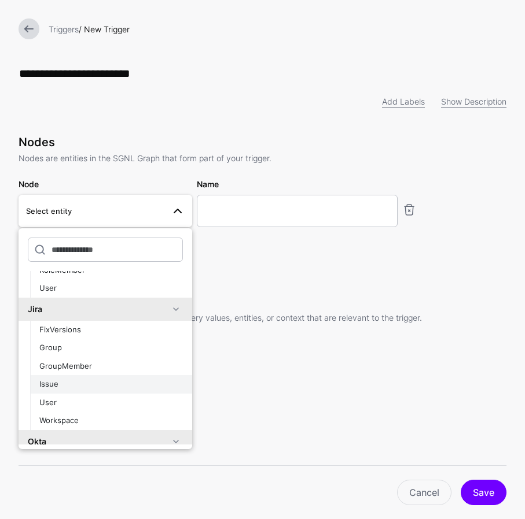
click at [84, 380] on div "Issue" at bounding box center [110, 385] width 143 height 12
type input "*********"
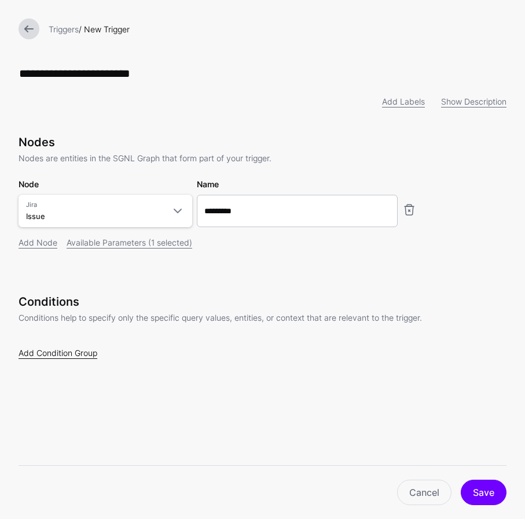
click at [89, 355] on link "Add Condition Group" at bounding box center [58, 353] width 79 height 10
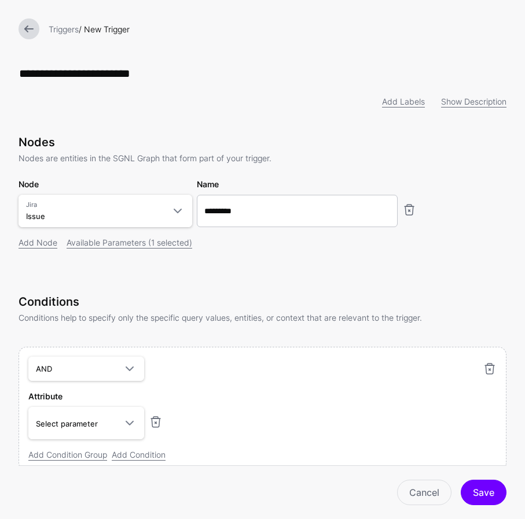
click at [165, 364] on app-dropdown "AND AND NOT OR" at bounding box center [252, 369] width 449 height 24
click at [86, 434] on link "Select parameter" at bounding box center [86, 423] width 116 height 32
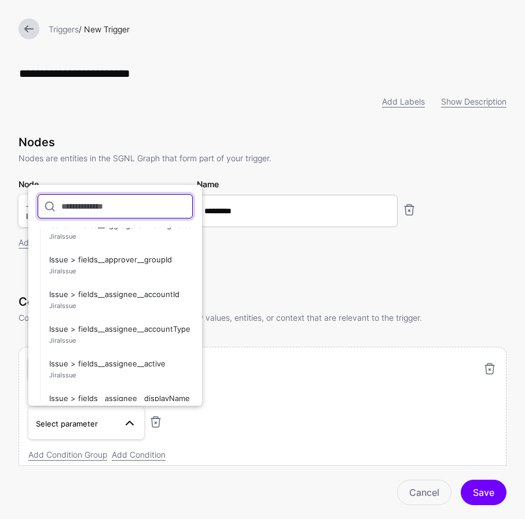
scroll to position [187, 0]
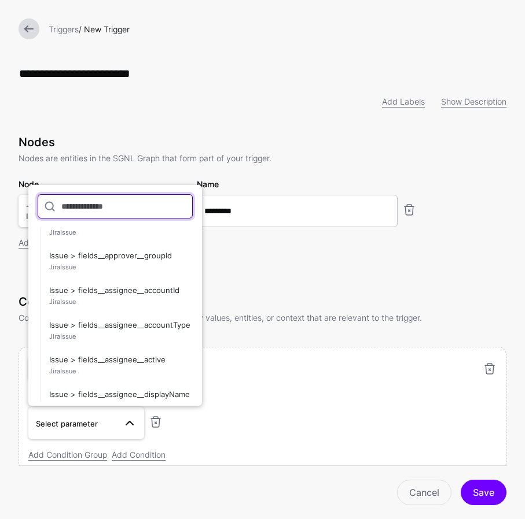
type input "*"
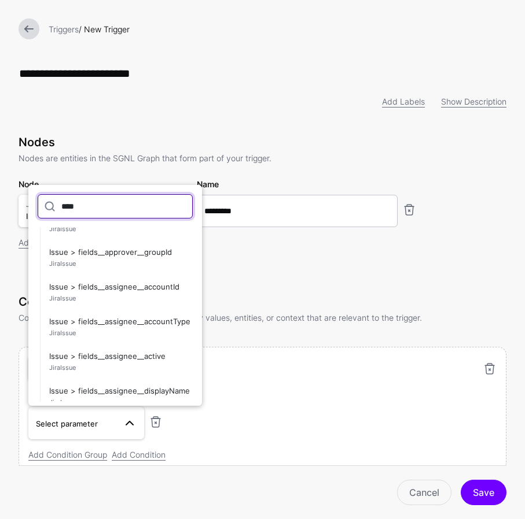
scroll to position [91, 0]
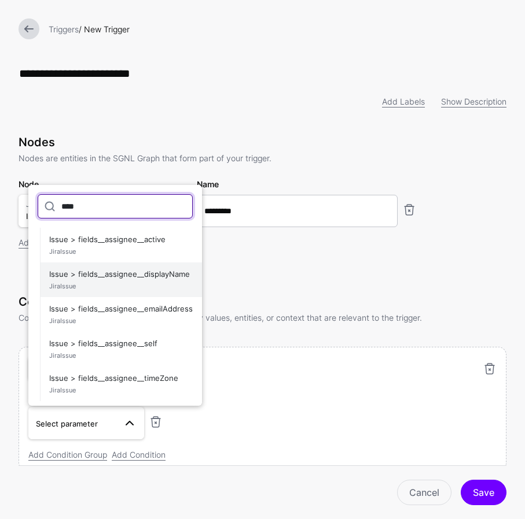
type input "****"
click at [139, 278] on span "Issue > fields__assignee__displayName JiraIssue" at bounding box center [120, 280] width 143 height 28
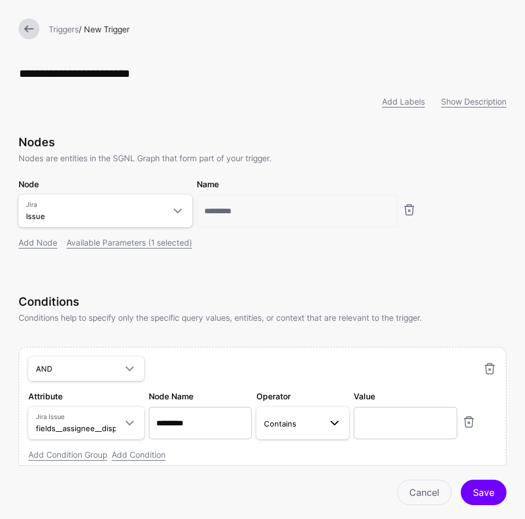
click at [329, 419] on span at bounding box center [334, 424] width 14 height 14
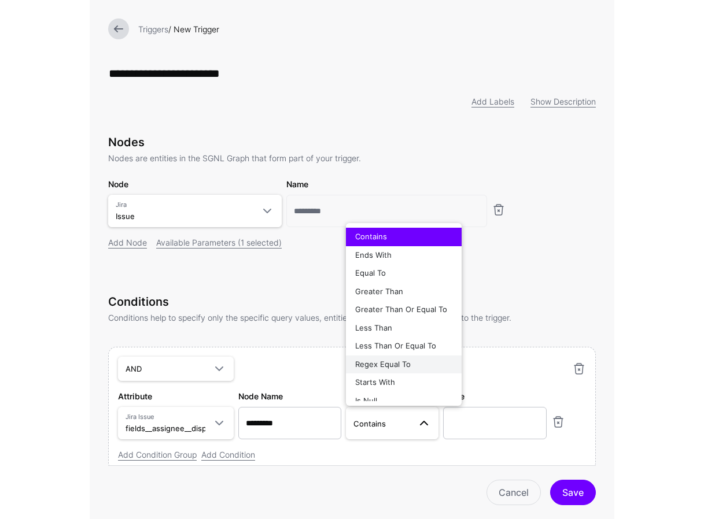
scroll to position [9, 0]
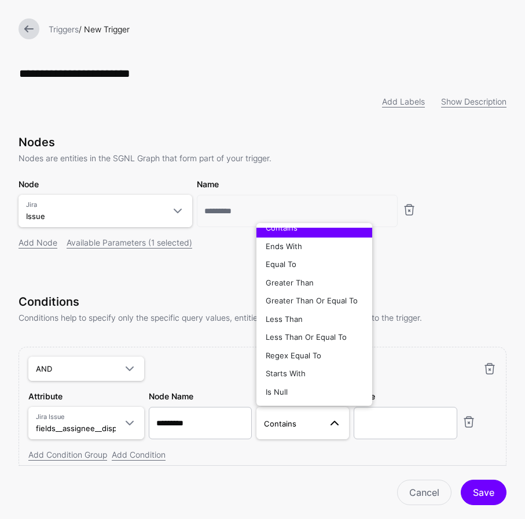
click at [148, 94] on div "**********" at bounding box center [263, 84] width 488 height 47
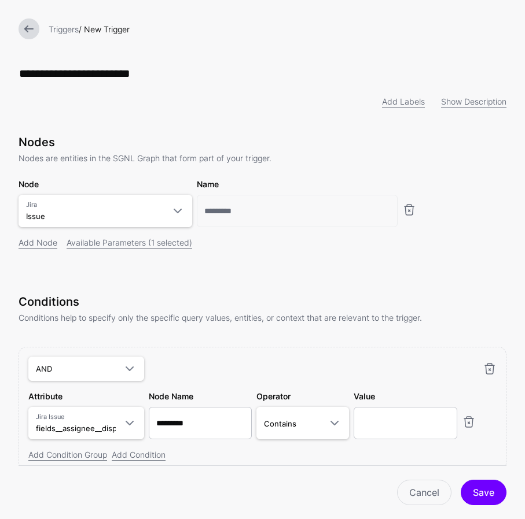
click at [243, 267] on div "Nodes Nodes are entities in the SGNL Graph that form part of your trigger. Node…" at bounding box center [263, 208] width 488 height 146
click at [33, 27] on link at bounding box center [29, 29] width 21 height 21
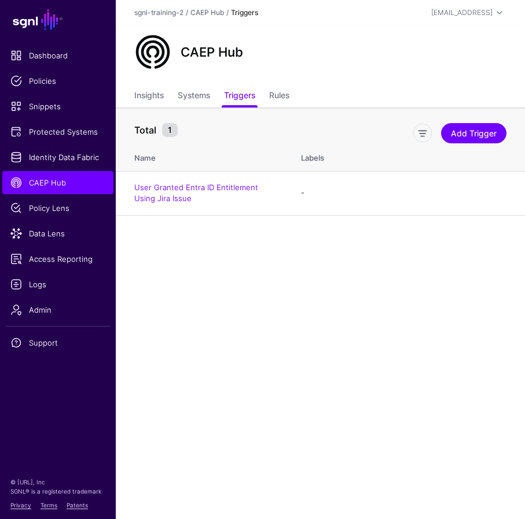
click at [401, 273] on main "SGNL Dashboard Policies Snippets Protected Systems Identity Data Fabric CAEP Hu…" at bounding box center [262, 259] width 525 height 519
click at [286, 95] on link "Rules" at bounding box center [279, 97] width 20 height 22
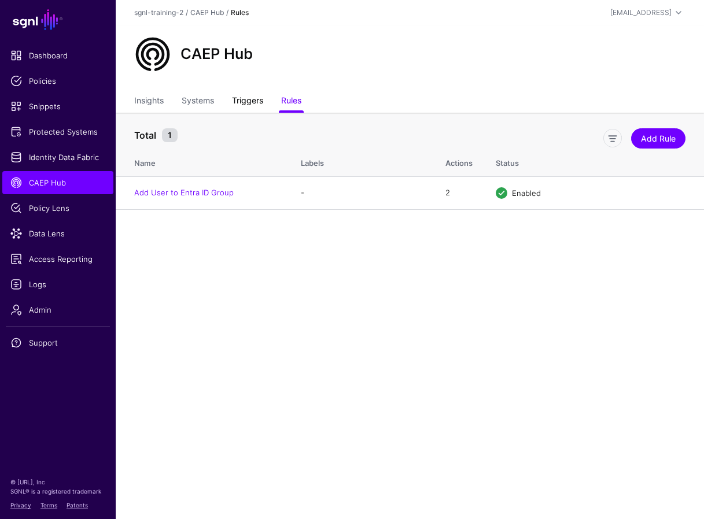
click at [251, 100] on link "Triggers" at bounding box center [247, 102] width 31 height 22
click at [333, 294] on main "SGNL Dashboard Policies Snippets Protected Systems Identity Data Fabric CAEP Hu…" at bounding box center [352, 259] width 704 height 519
click at [293, 94] on link "Rules" at bounding box center [291, 102] width 20 height 22
click at [465, 137] on link "Add Rule" at bounding box center [658, 138] width 54 height 20
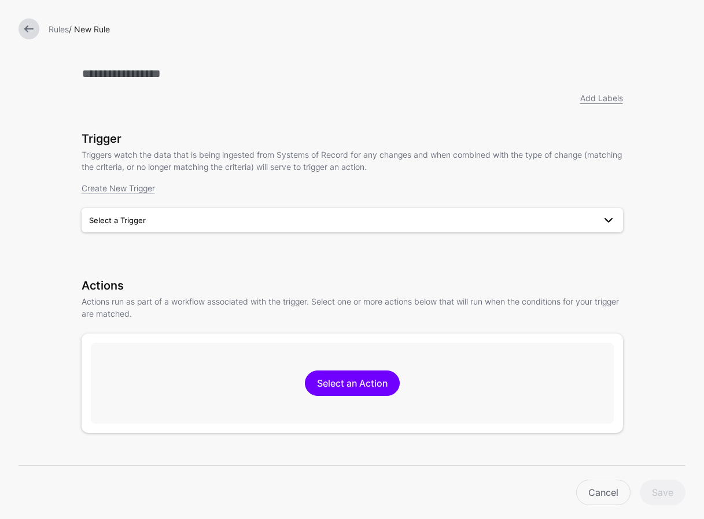
click at [116, 224] on span "Select a Trigger" at bounding box center [117, 220] width 57 height 9
click at [514, 298] on p "Actions run as part of a workflow associated with the trigger. Select one or mo…" at bounding box center [352, 308] width 541 height 24
click at [426, 276] on div "Add Labels Trigger Triggers watch the data that is being ingested from Systems …" at bounding box center [352, 254] width 541 height 386
click at [319, 221] on span "Select a Trigger" at bounding box center [342, 220] width 506 height 13
click at [267, 248] on span "User Granted Entra ID Entitlement Using Jira Issue" at bounding box center [182, 246] width 183 height 9
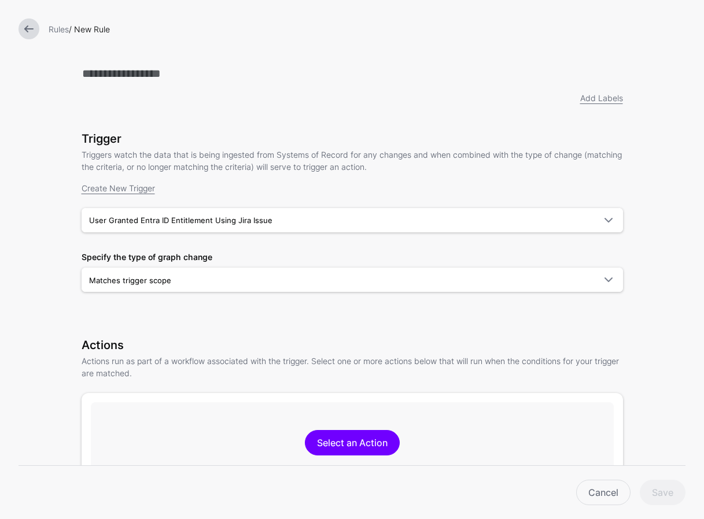
click at [358, 320] on div "Trigger Triggers watch the data that is being ingested from Systems of Record f…" at bounding box center [352, 228] width 541 height 193
click at [196, 294] on div "Trigger Triggers watch the data that is being ingested from Systems of Record f…" at bounding box center [352, 228] width 541 height 193
click at [209, 287] on span "Matches trigger scope" at bounding box center [352, 280] width 526 height 14
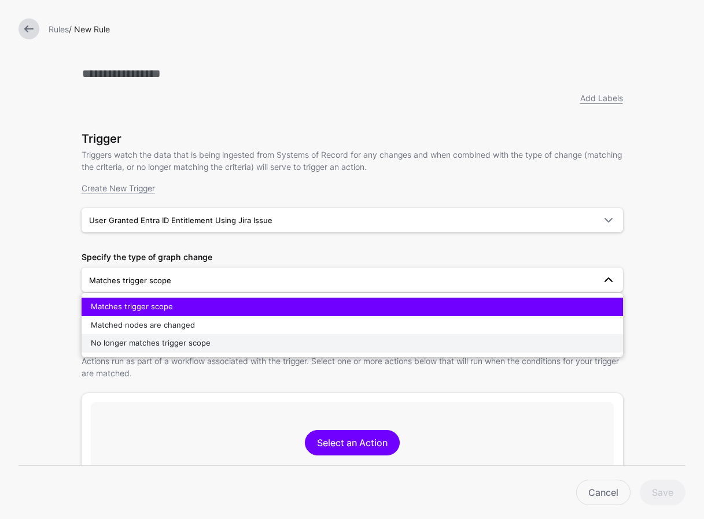
click at [190, 347] on span "No longer matches trigger scope" at bounding box center [151, 342] width 120 height 9
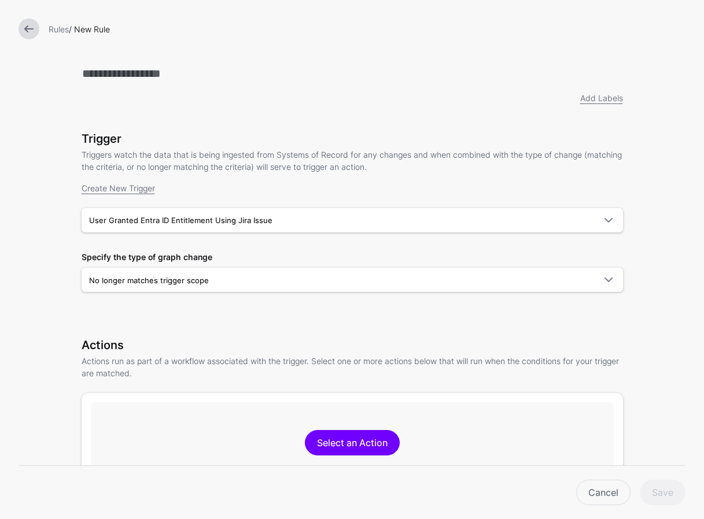
click at [391, 323] on div "Trigger Triggers watch the data that is being ingested from Systems of Record f…" at bounding box center [352, 228] width 541 height 193
click at [271, 223] on span "User Granted Entra ID Entitlement Using Jira Issue" at bounding box center [342, 220] width 506 height 13
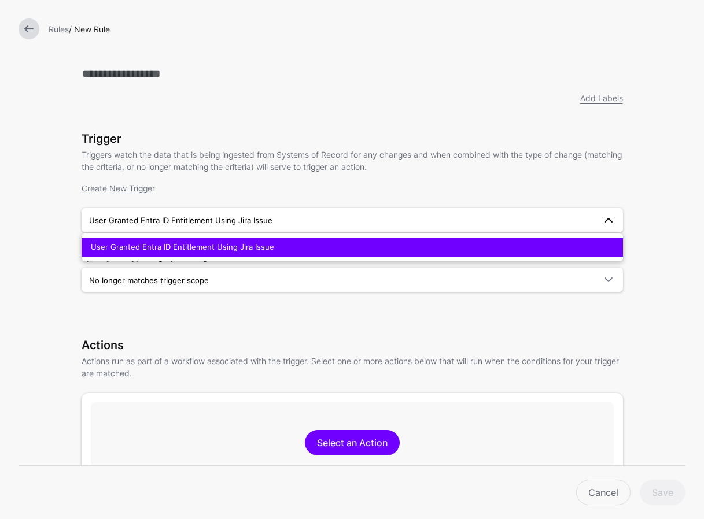
click at [272, 222] on span "User Granted Entra ID Entitlement Using Jira Issue" at bounding box center [342, 220] width 506 height 13
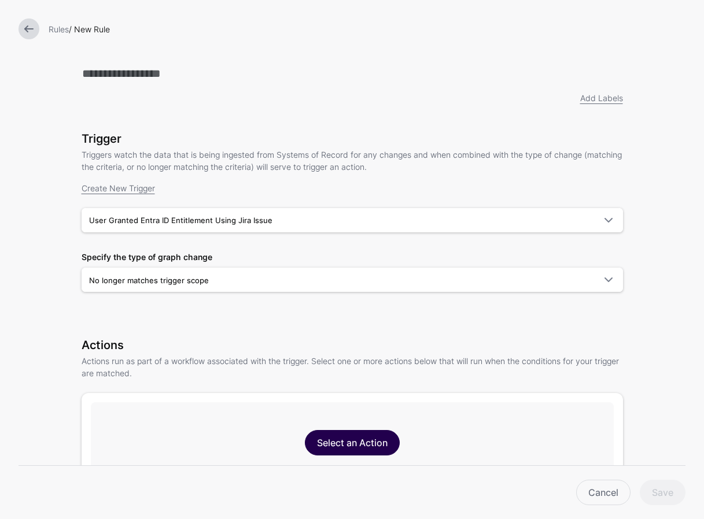
click at [331, 437] on link "Select an Action" at bounding box center [352, 442] width 95 height 25
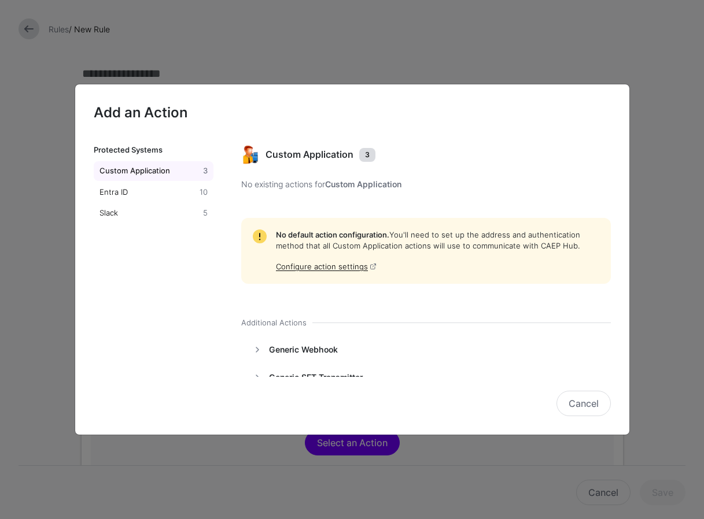
click at [389, 335] on div "Custom Application 3 No existing actions for Custom Application No default acti…" at bounding box center [428, 261] width 402 height 231
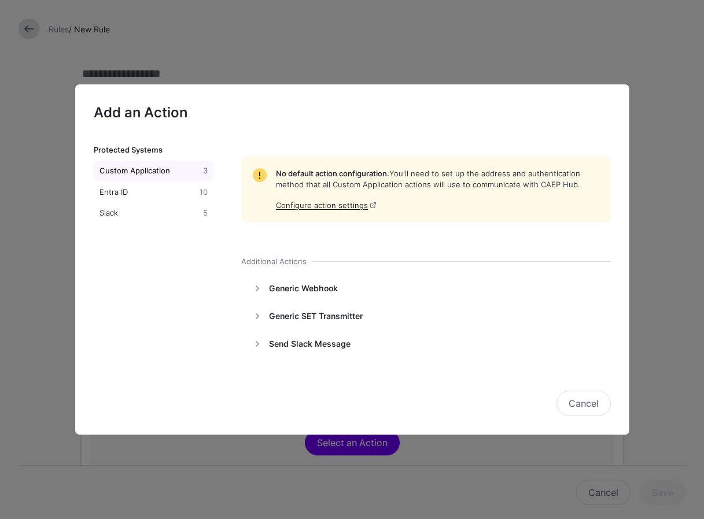
scroll to position [62, 0]
click at [138, 193] on div "Entra ID" at bounding box center [147, 193] width 101 height 12
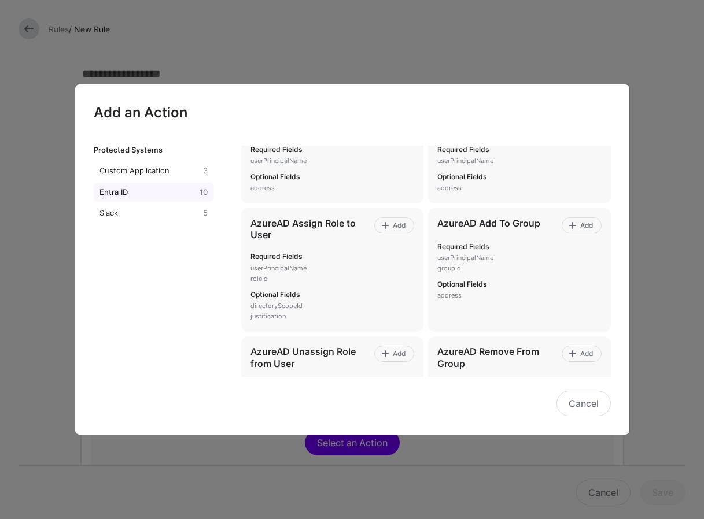
scroll to position [394, 0]
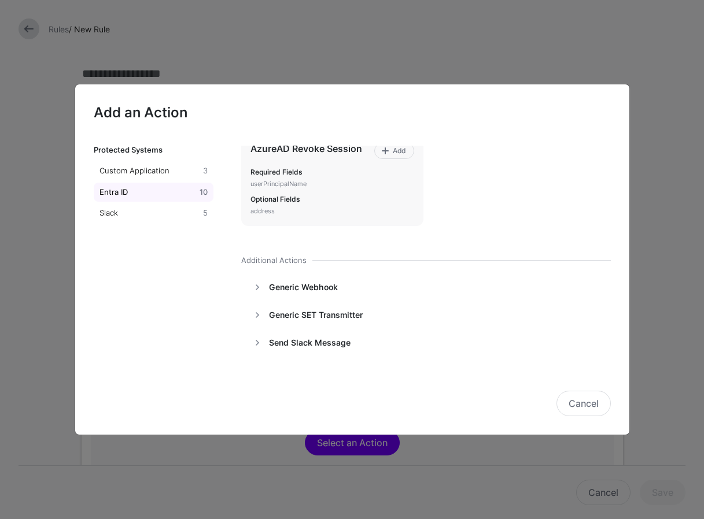
click at [318, 384] on div "Cancel" at bounding box center [352, 388] width 517 height 58
click at [260, 320] on link at bounding box center [257, 315] width 14 height 14
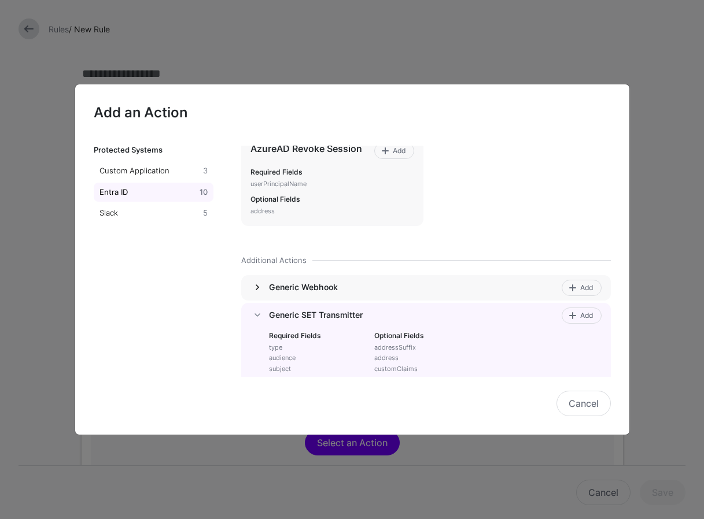
click at [258, 290] on link at bounding box center [257, 288] width 14 height 14
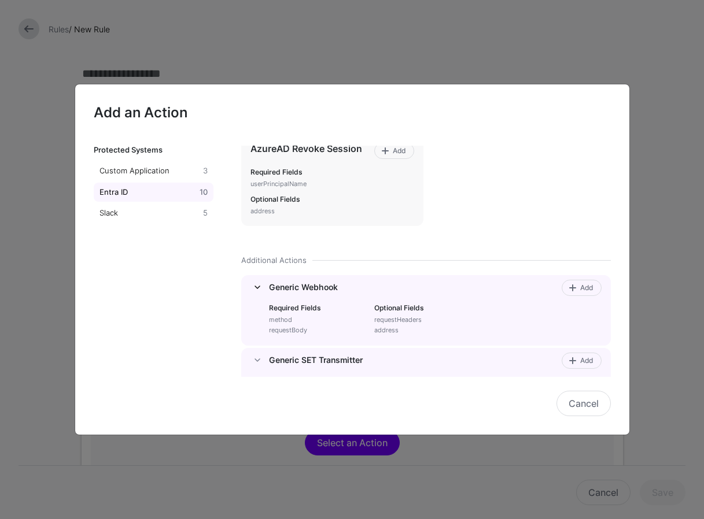
click at [259, 290] on link at bounding box center [257, 288] width 14 height 14
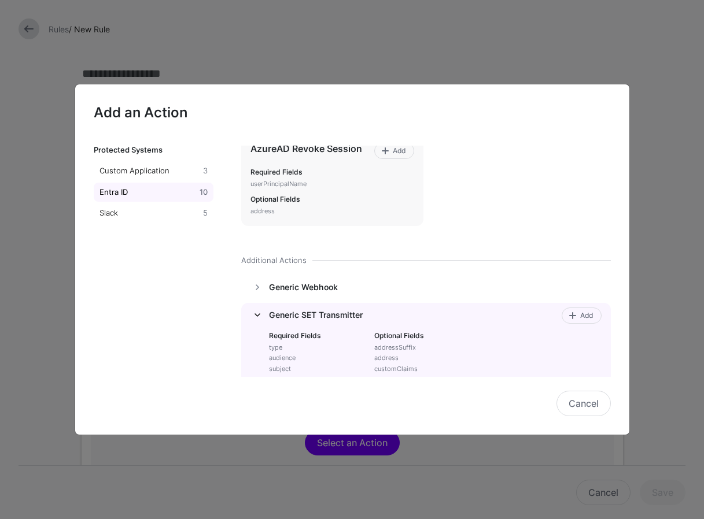
click at [259, 314] on link at bounding box center [257, 315] width 14 height 14
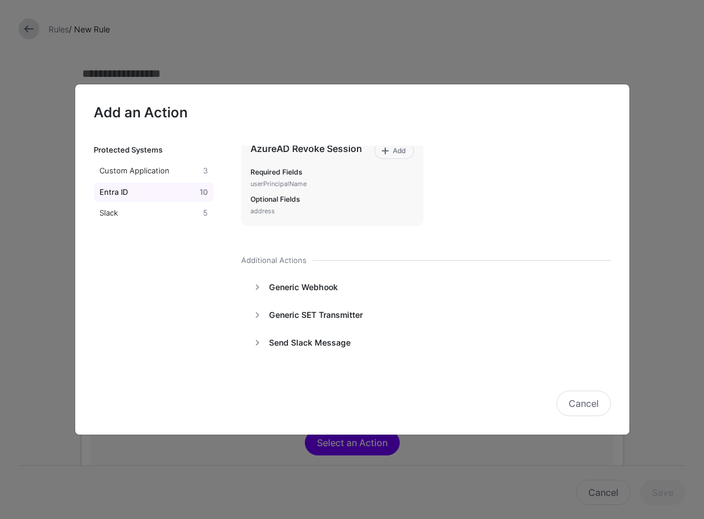
click at [349, 246] on div "Entra ID 10 AzureAD Disable User Add Required Fields userPrincipalName Optional…" at bounding box center [428, 261] width 402 height 231
click at [146, 189] on div "Entra ID" at bounding box center [147, 193] width 101 height 12
click at [370, 242] on div "Entra ID 10 AzureAD Disable User Add Required Fields userPrincipalName Optional…" at bounding box center [428, 261] width 402 height 231
click at [576, 404] on button "Cancel" at bounding box center [584, 403] width 54 height 25
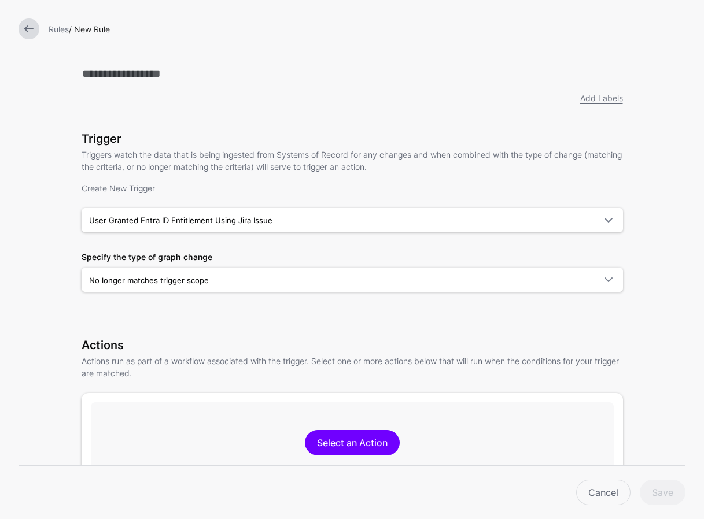
click at [334, 327] on div "Add Labels Trigger Triggers watch the data that is being ingested from Systems …" at bounding box center [352, 284] width 541 height 446
click at [354, 450] on link "Select an Action" at bounding box center [352, 442] width 95 height 25
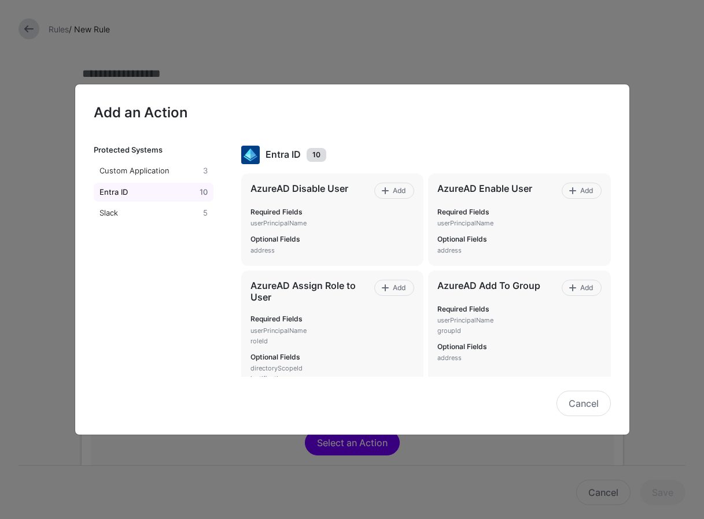
click at [176, 197] on div "Entra ID" at bounding box center [147, 193] width 101 height 12
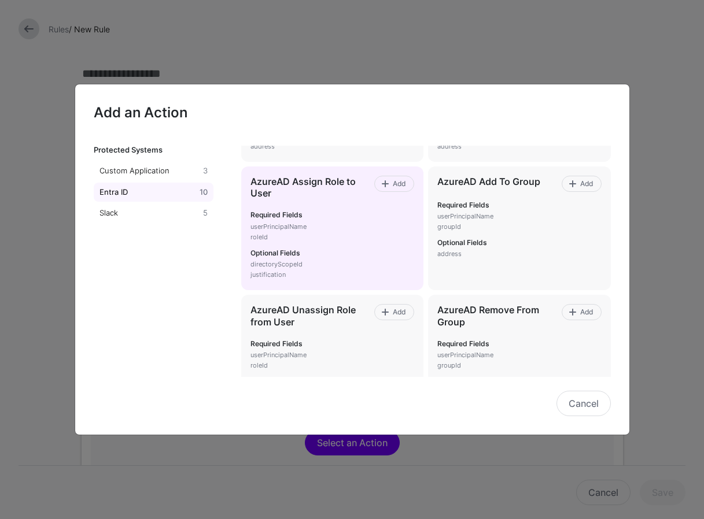
scroll to position [131, 0]
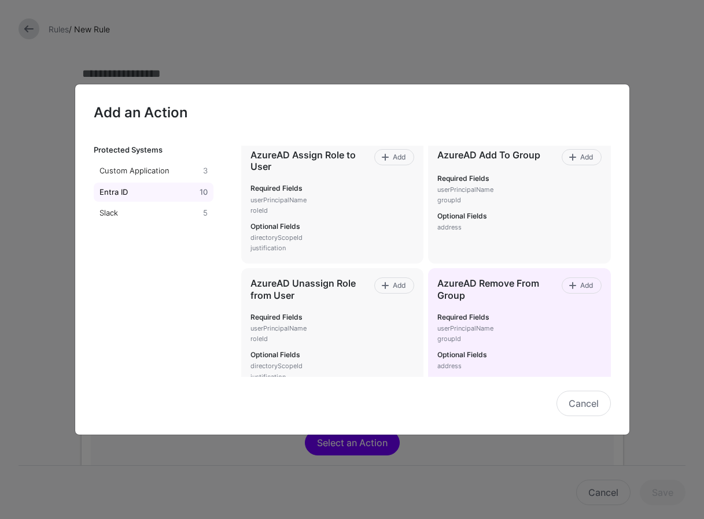
click at [491, 322] on div "Required Fields userPrincipalName groupId Optional Fields address" at bounding box center [519, 343] width 164 height 58
click at [575, 285] on span at bounding box center [572, 285] width 9 height 9
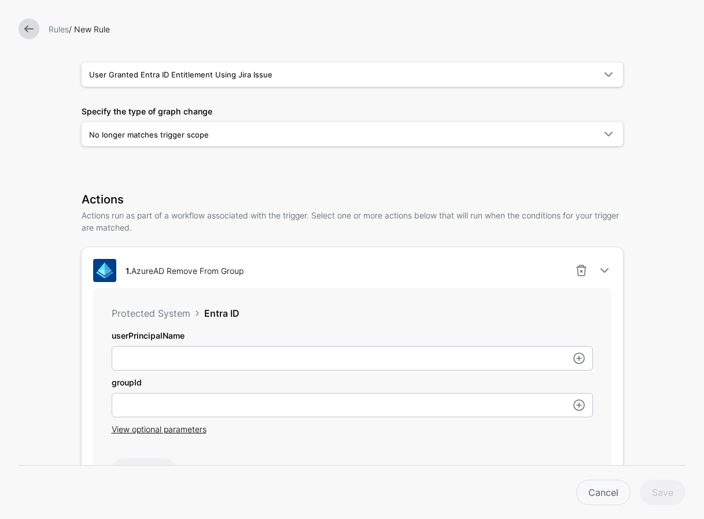
scroll to position [153, 0]
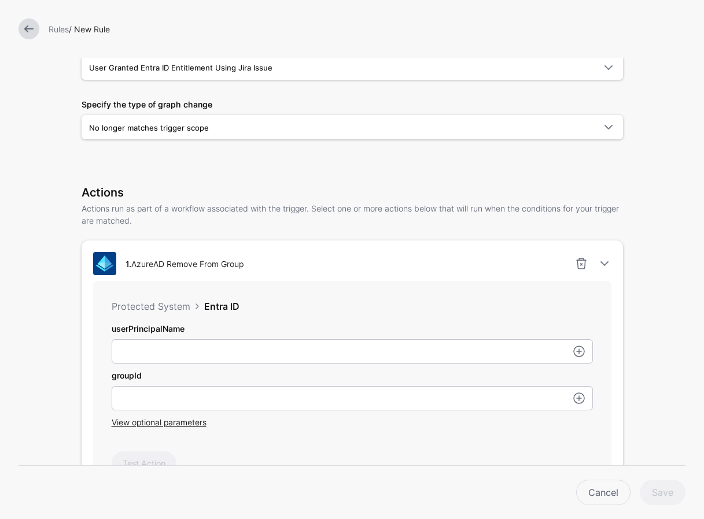
click at [417, 316] on div "Protected System Entra ID userPrincipalName groupId View optional parameters Te…" at bounding box center [352, 387] width 518 height 212
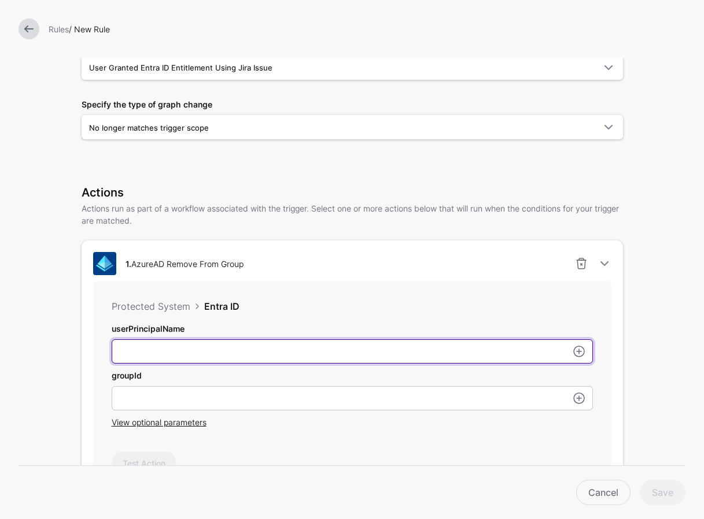
click at [299, 354] on input "userPrincipalName" at bounding box center [352, 352] width 481 height 24
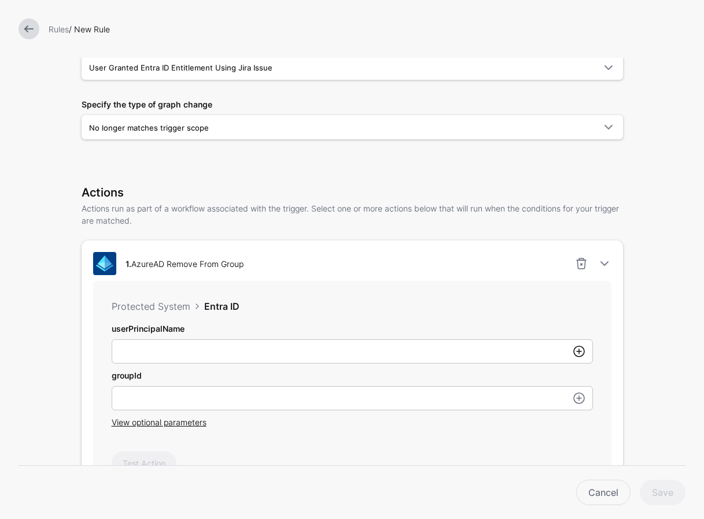
click at [574, 355] on link at bounding box center [579, 352] width 14 height 14
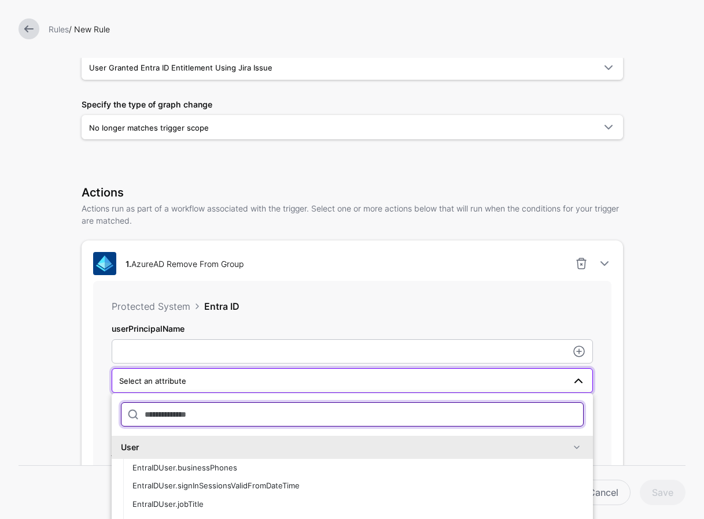
click at [378, 411] on input "text" at bounding box center [352, 415] width 463 height 24
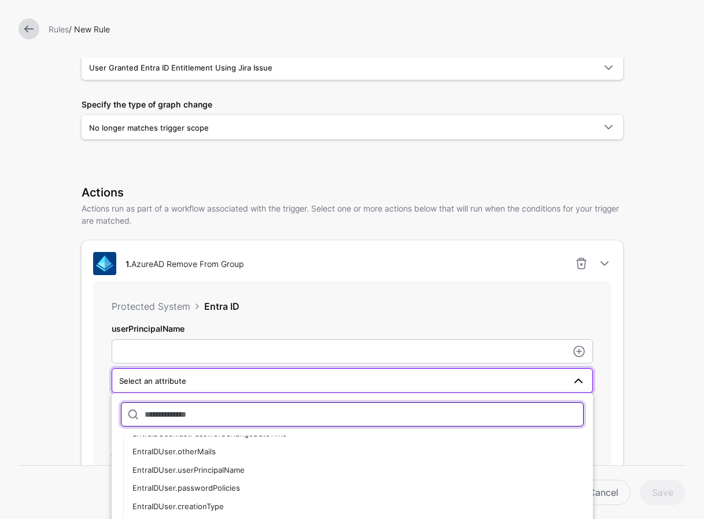
scroll to position [159, 0]
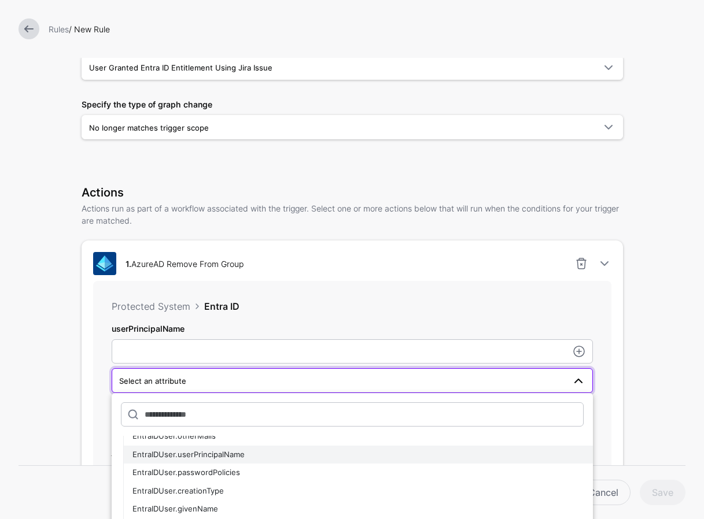
click at [259, 458] on div "EntraIDUser.userPrincipalName" at bounding box center [357, 455] width 451 height 12
type input "**********"
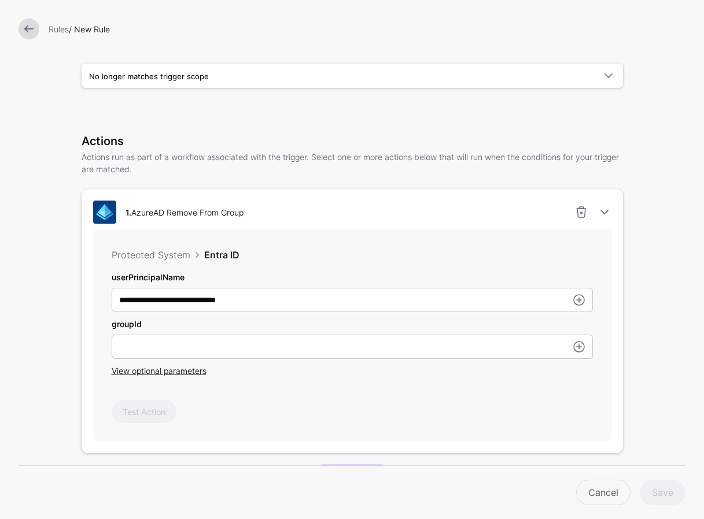
scroll to position [218, 0]
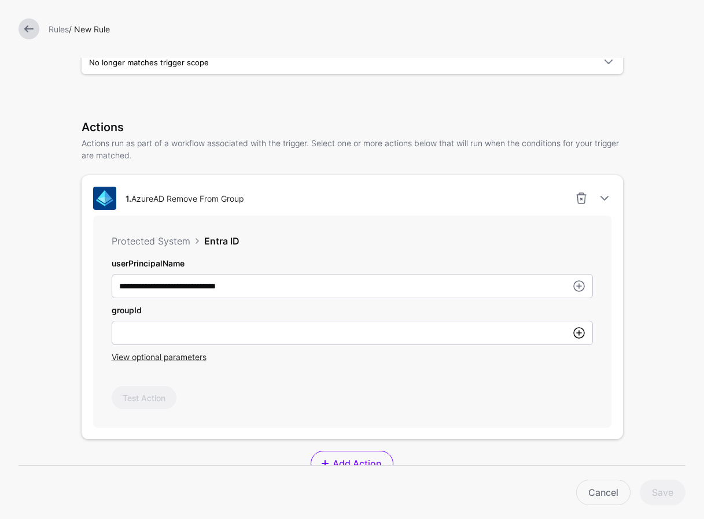
click at [580, 335] on link at bounding box center [579, 333] width 14 height 14
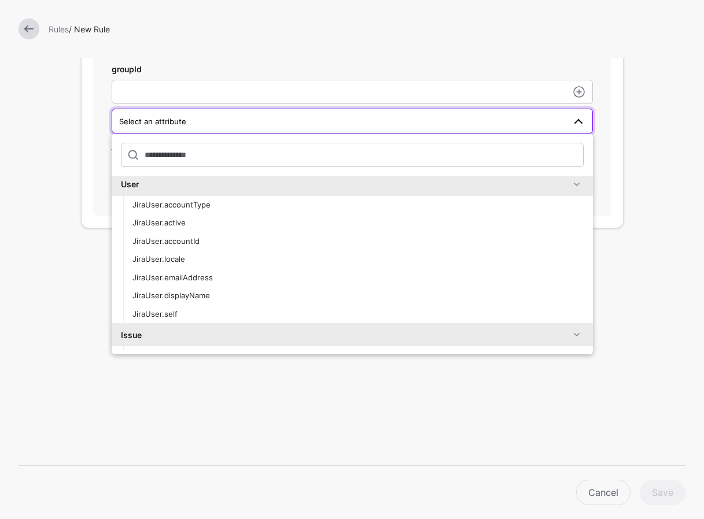
scroll to position [1060, 0]
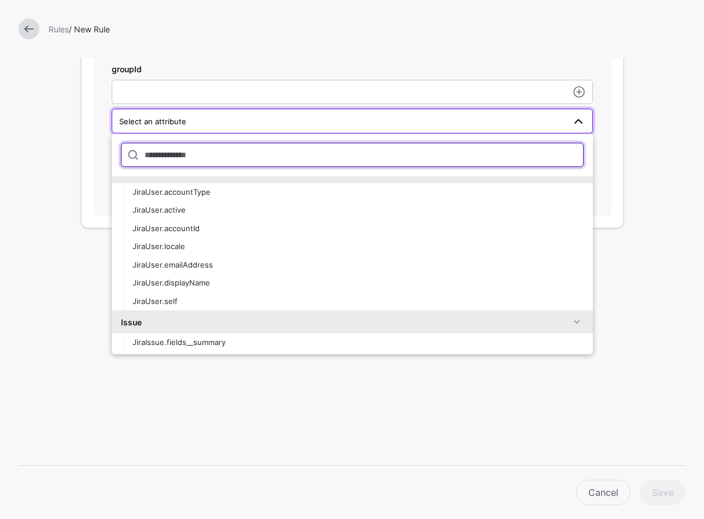
click at [408, 149] on input "text" at bounding box center [352, 155] width 463 height 24
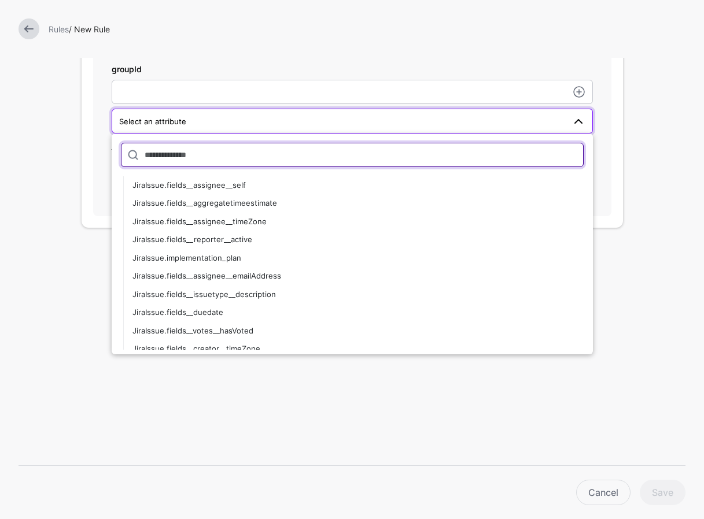
scroll to position [1364, 0]
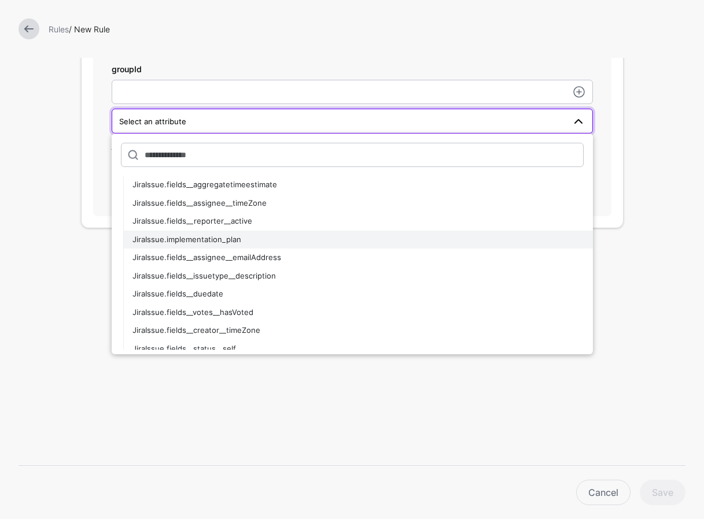
click at [227, 239] on span "JiraIssue.implementation_plan" at bounding box center [186, 239] width 109 height 9
type input "**********"
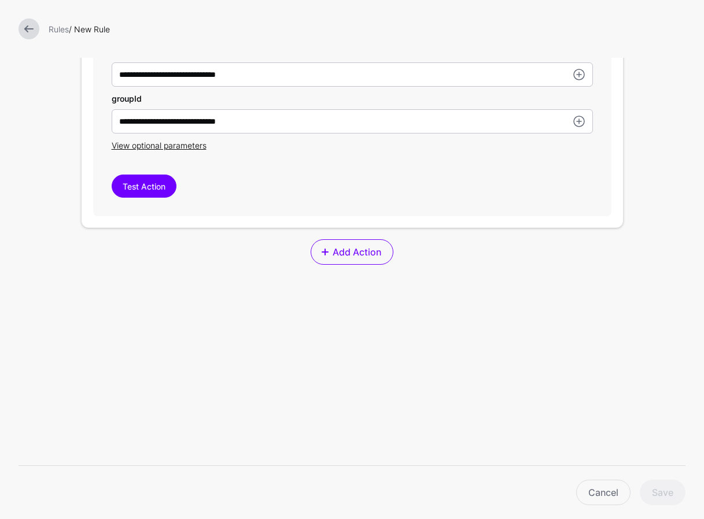
scroll to position [431, 0]
click at [355, 323] on div "**********" at bounding box center [352, 44] width 579 height 949
click at [361, 255] on span "Add Action" at bounding box center [356, 252] width 51 height 14
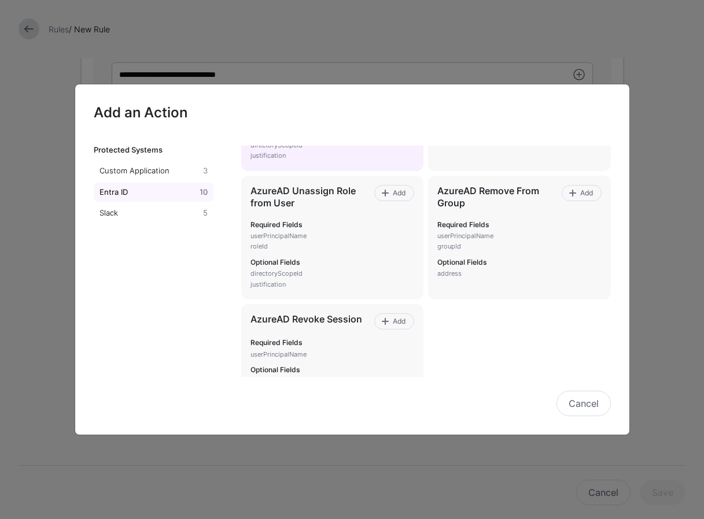
scroll to position [233, 0]
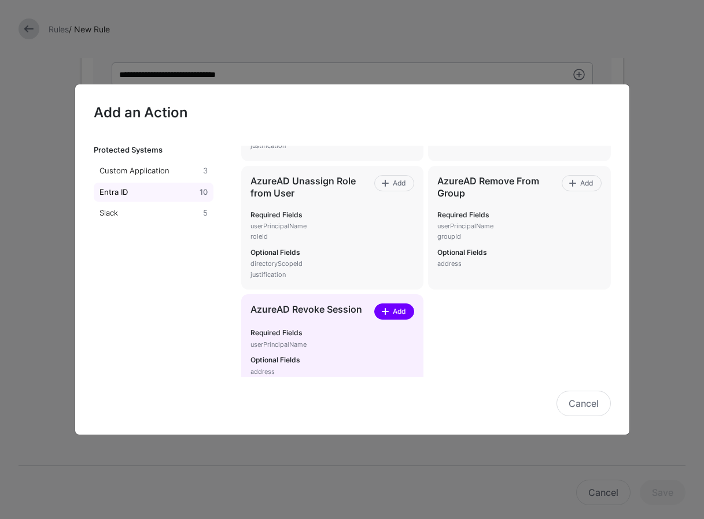
click at [404, 315] on span "Add" at bounding box center [400, 312] width 16 height 10
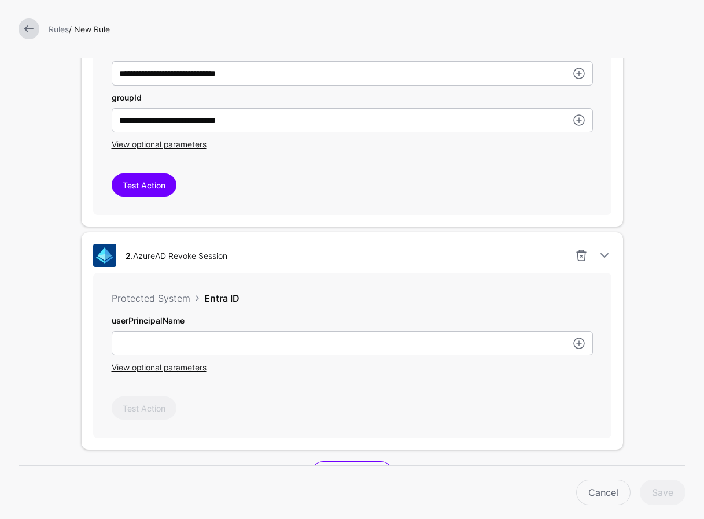
scroll to position [460, 0]
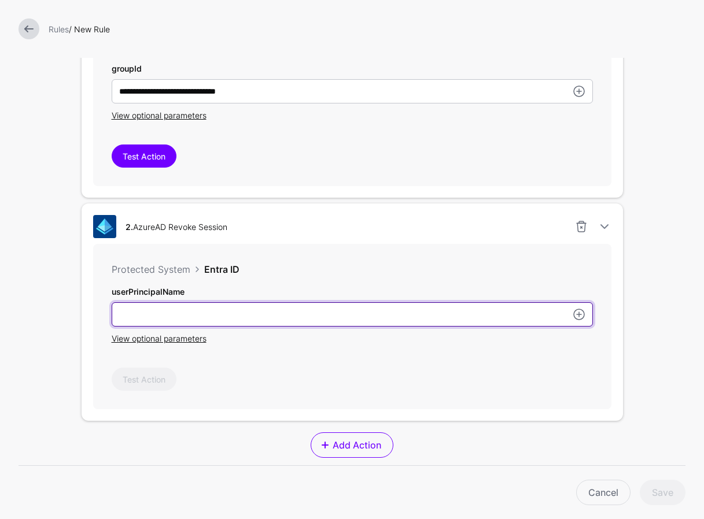
click at [333, 323] on input "userPrincipalName" at bounding box center [352, 315] width 481 height 24
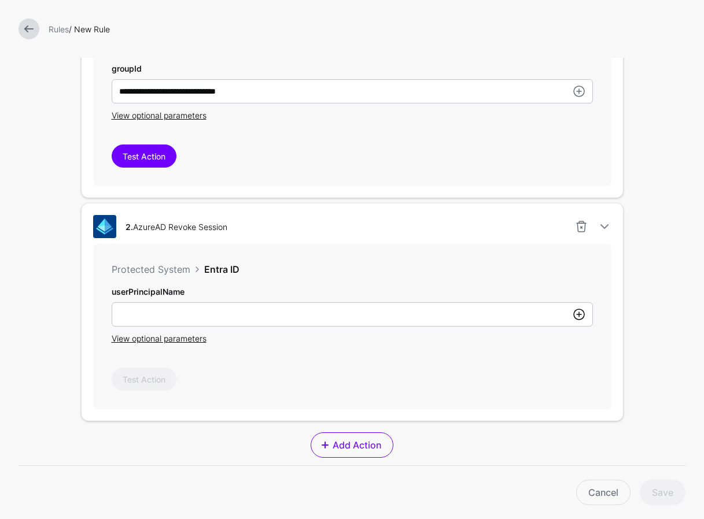
click at [579, 316] on link at bounding box center [579, 315] width 14 height 14
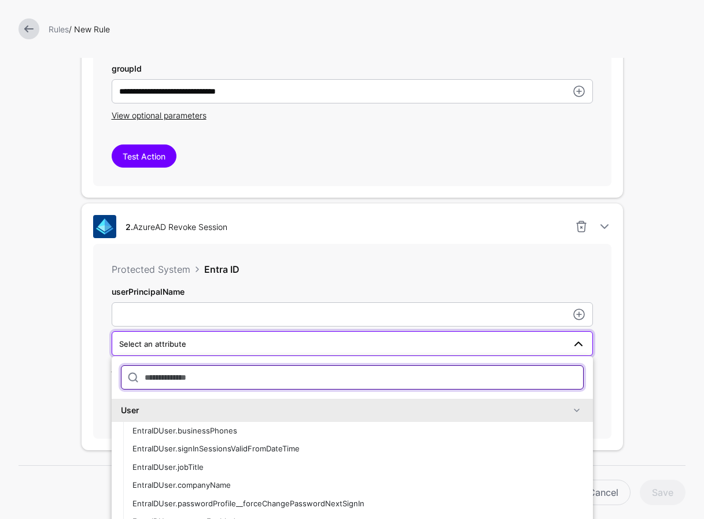
click at [259, 369] on input "text" at bounding box center [352, 378] width 463 height 24
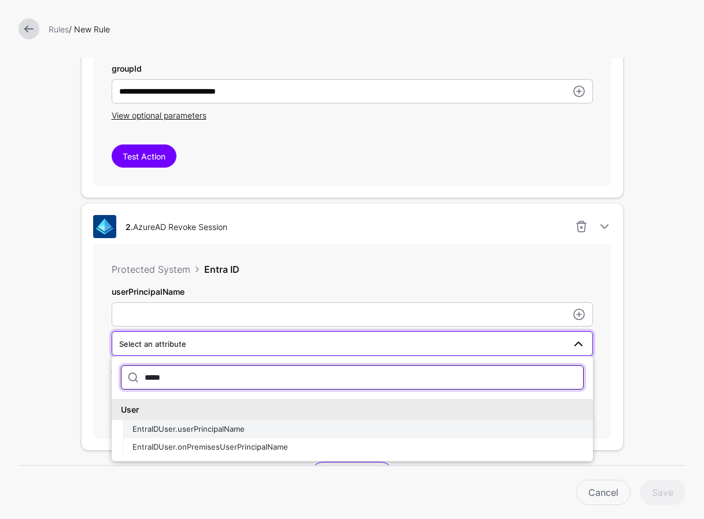
type input "*****"
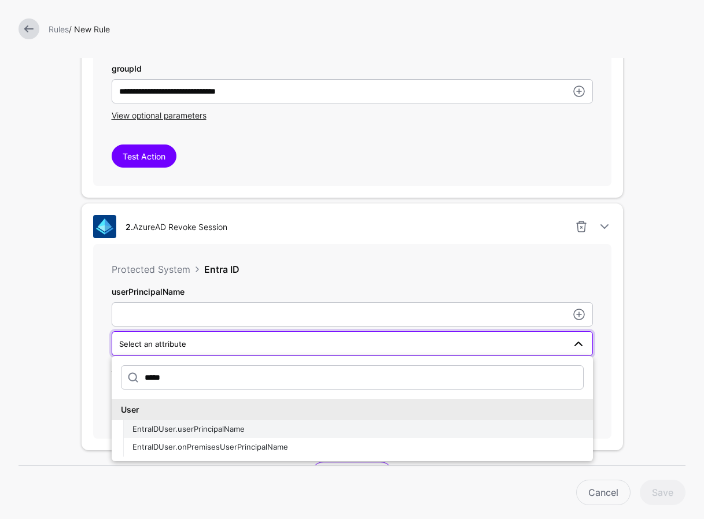
click at [257, 429] on div "EntraIDUser.userPrincipalName" at bounding box center [357, 430] width 451 height 12
type input "**********"
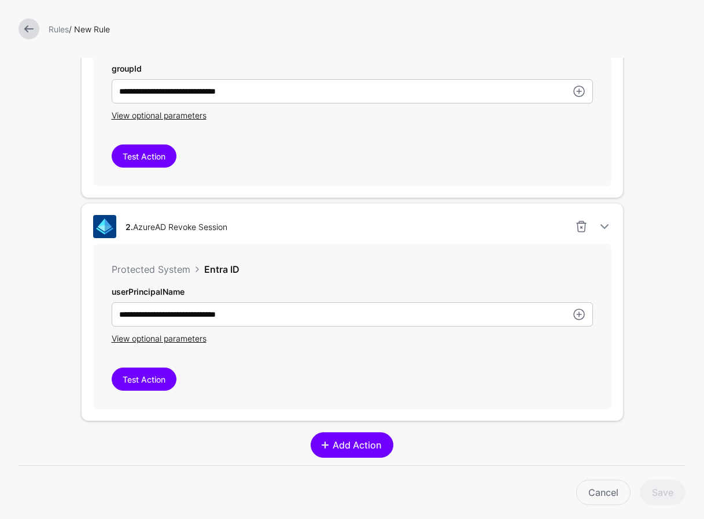
click at [363, 448] on span "Add Action" at bounding box center [356, 446] width 51 height 14
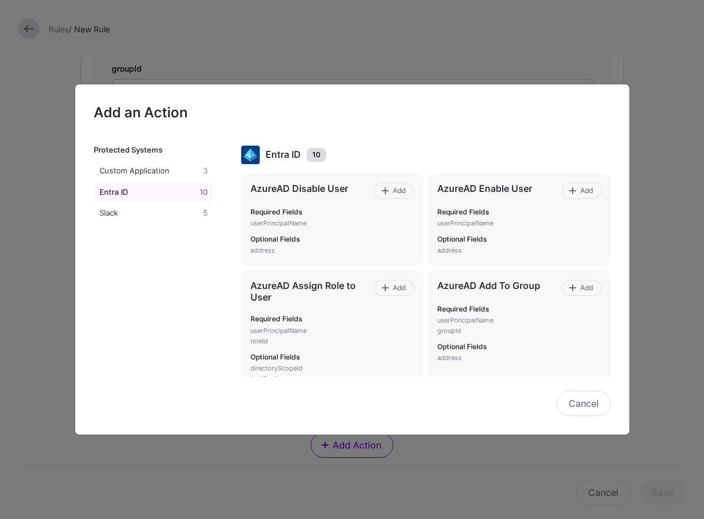
click at [373, 116] on h2 "Add an Action" at bounding box center [352, 113] width 517 height 20
click at [436, 124] on div "Protected Systems Custom Application 3 Entra ID 10 Slack 5 Entra ID 10 AzureAD …" at bounding box center [352, 241] width 554 height 236
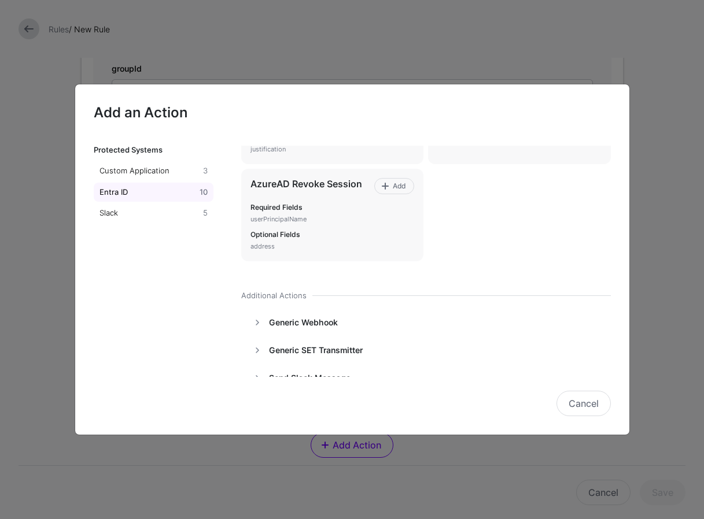
scroll to position [358, 0]
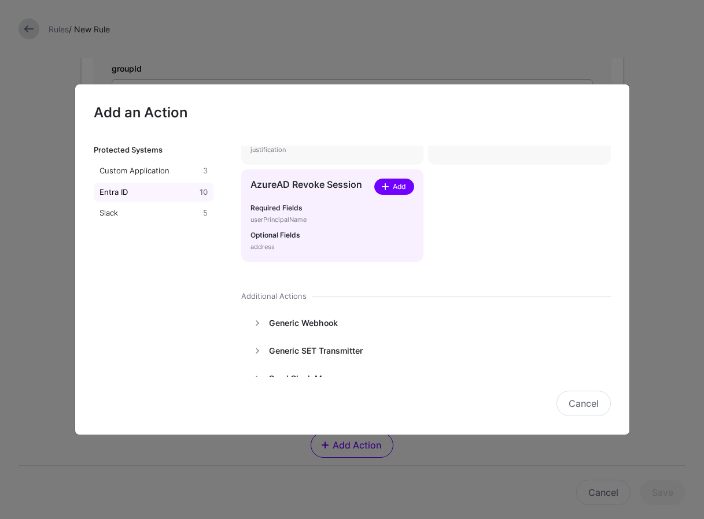
click at [392, 185] on span "Add" at bounding box center [400, 187] width 16 height 10
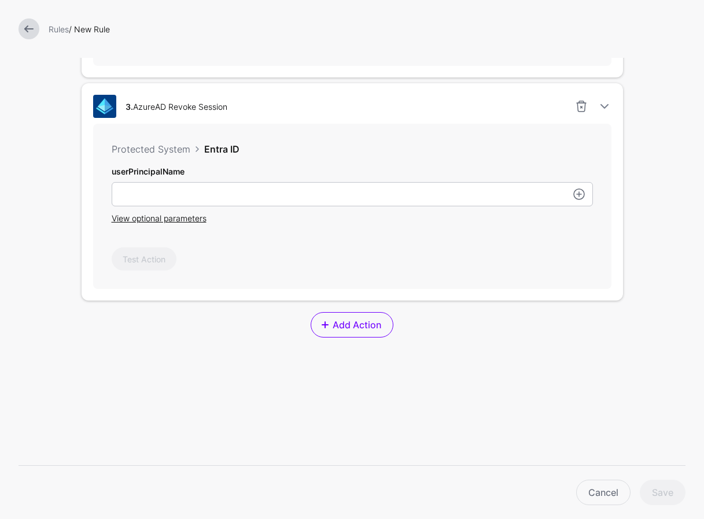
scroll to position [830, 0]
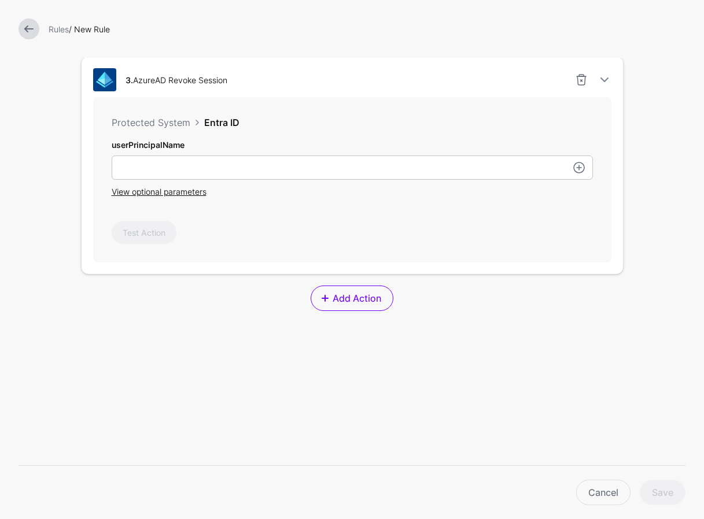
click at [536, 213] on div "Protected System Entra ID userPrincipalName View optional parameters Test Action" at bounding box center [352, 179] width 518 height 165
click at [580, 172] on link at bounding box center [579, 168] width 14 height 14
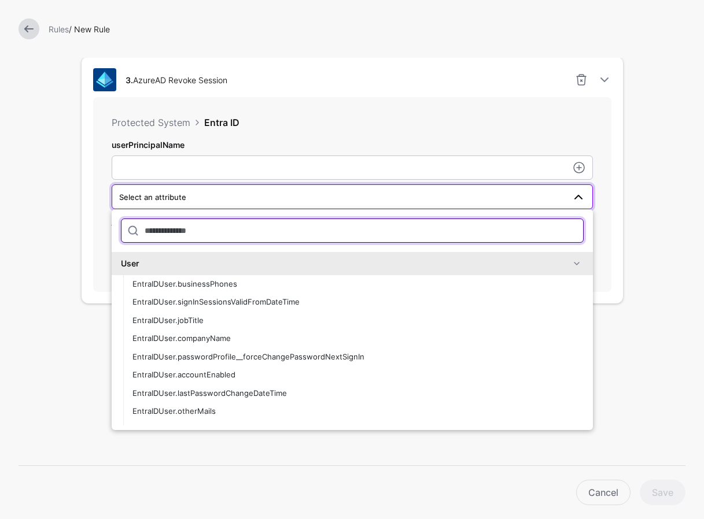
click at [270, 231] on input "text" at bounding box center [352, 231] width 463 height 24
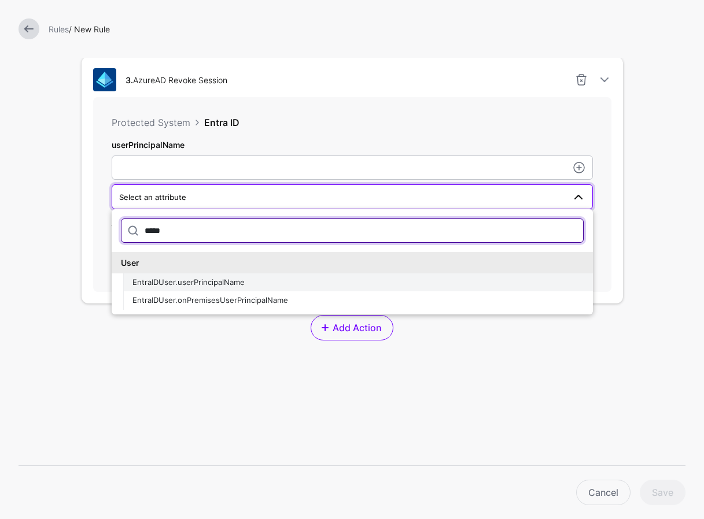
type input "*****"
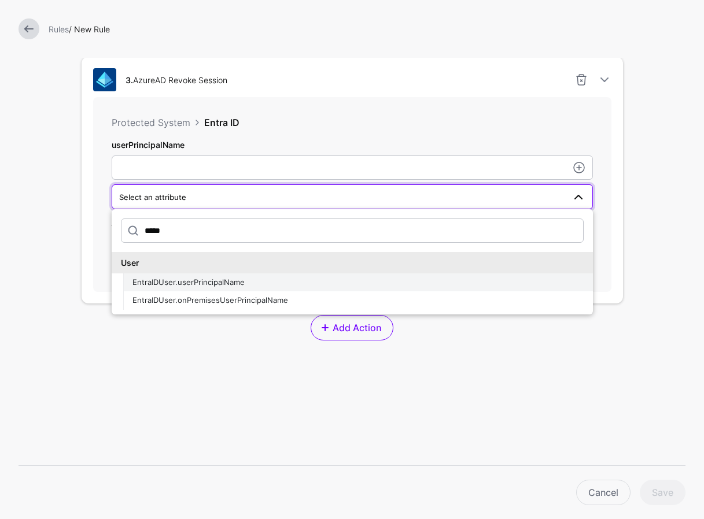
click at [183, 285] on span "EntraIDUser.userPrincipalName" at bounding box center [188, 282] width 112 height 9
type input "**********"
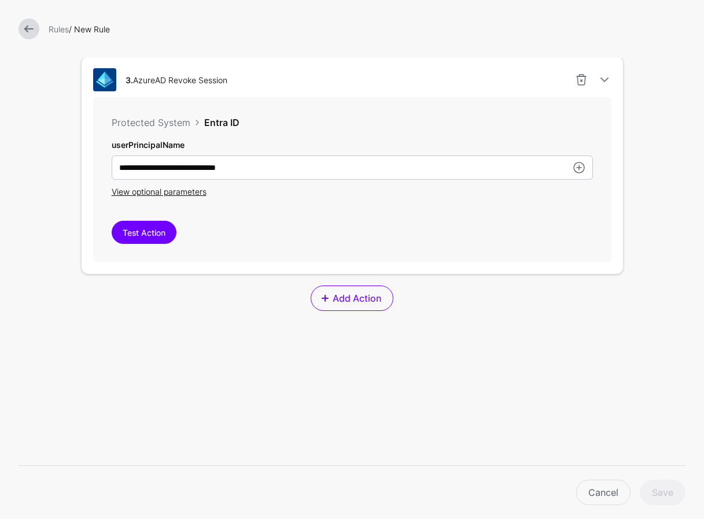
click at [377, 200] on div "**********" at bounding box center [352, 179] width 518 height 165
click at [341, 297] on span "Add Action" at bounding box center [356, 299] width 51 height 14
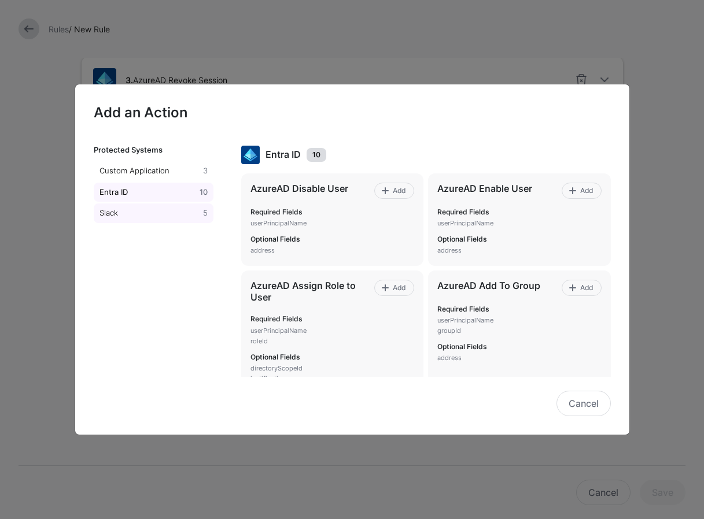
click at [131, 212] on div "Slack" at bounding box center [149, 214] width 104 height 12
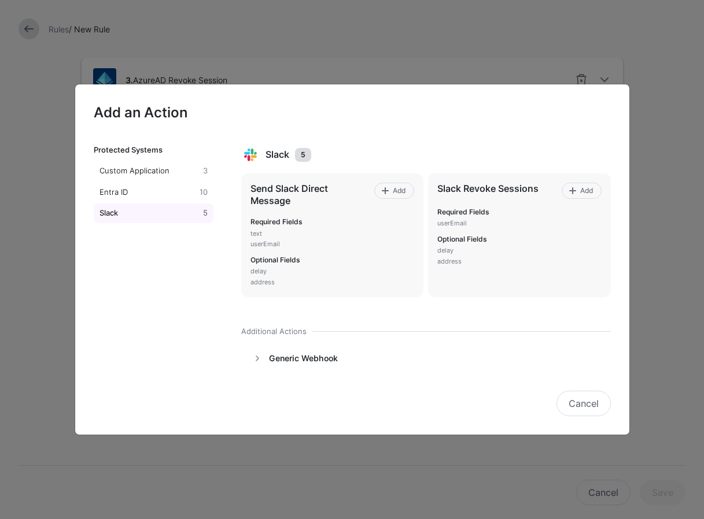
click at [342, 321] on div "Slack 5 Send Slack Direct Message Add Required Fields text userEmail Optional F…" at bounding box center [428, 261] width 402 height 231
click at [270, 359] on h4 "Generic Webhook" at bounding box center [413, 358] width 288 height 10
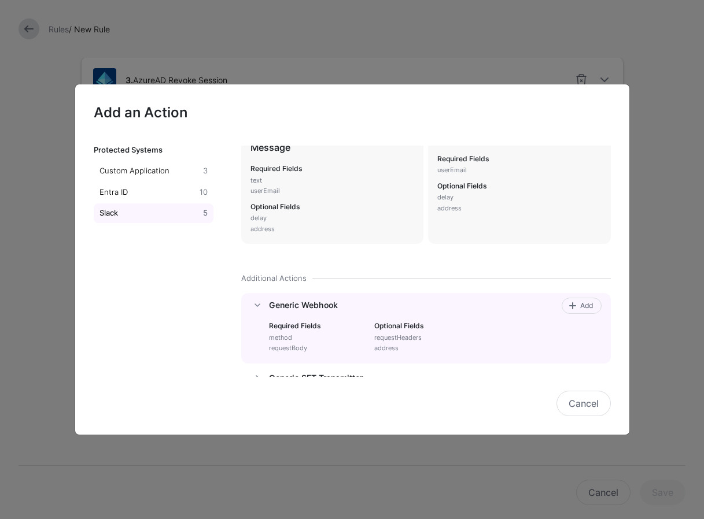
scroll to position [76, 0]
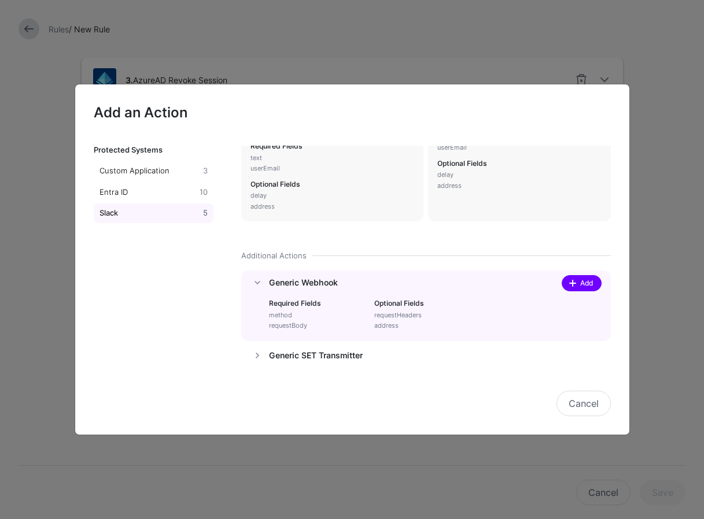
click at [585, 280] on span "Add" at bounding box center [587, 283] width 16 height 10
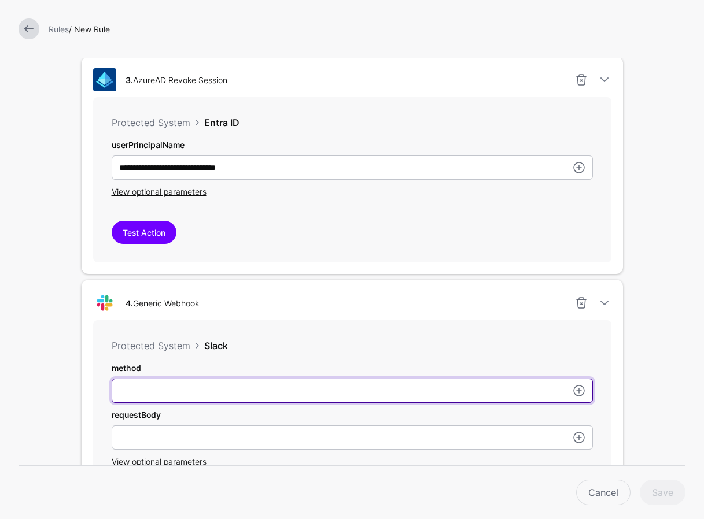
click at [353, 180] on input "userPrincipalName" at bounding box center [352, 168] width 481 height 24
type input "****"
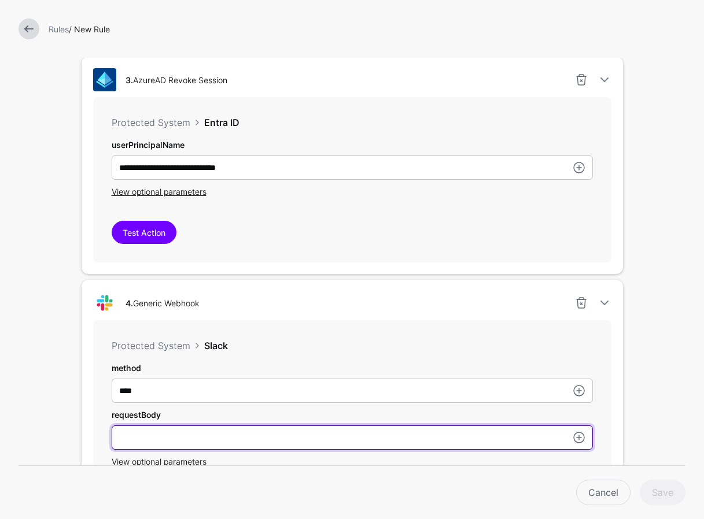
paste input "**********"
type input "**********"
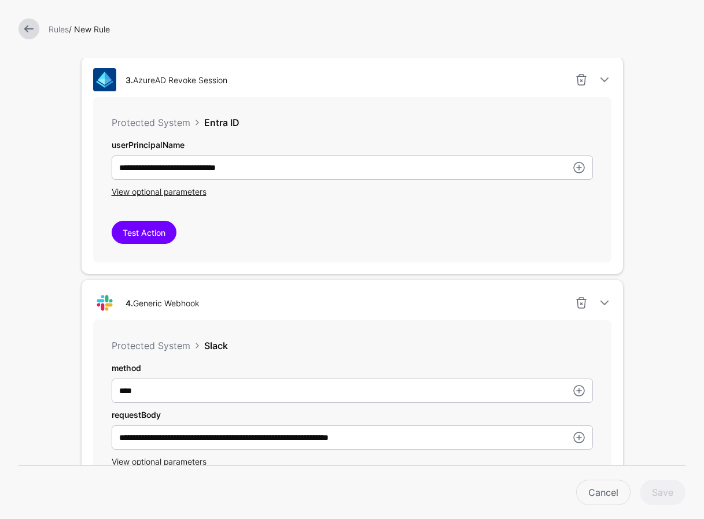
click at [547, 458] on div "View optional parameters" at bounding box center [352, 462] width 481 height 12
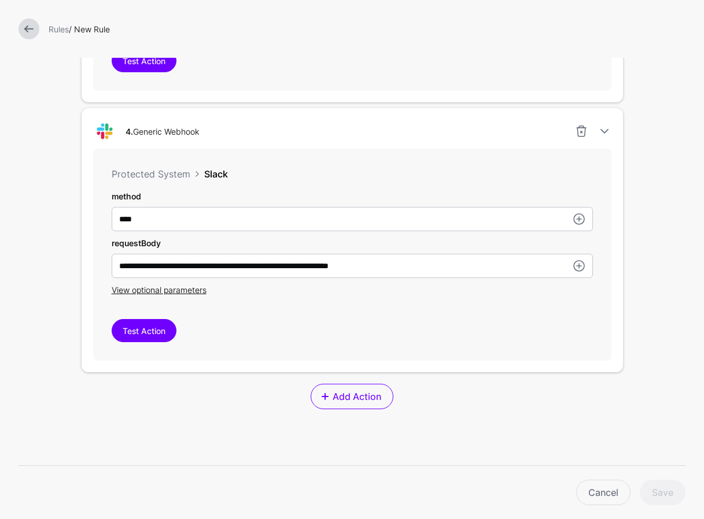
scroll to position [1067, 0]
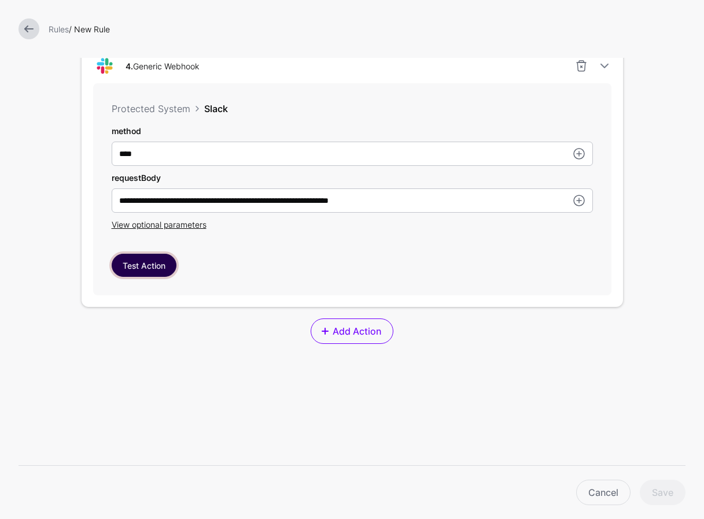
click at [160, 272] on button "Test Action" at bounding box center [144, 265] width 65 height 23
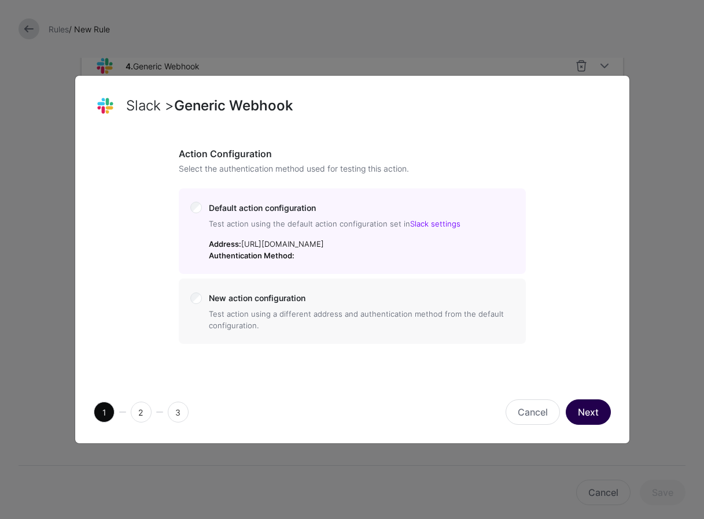
click at [595, 419] on button "Next" at bounding box center [588, 412] width 45 height 25
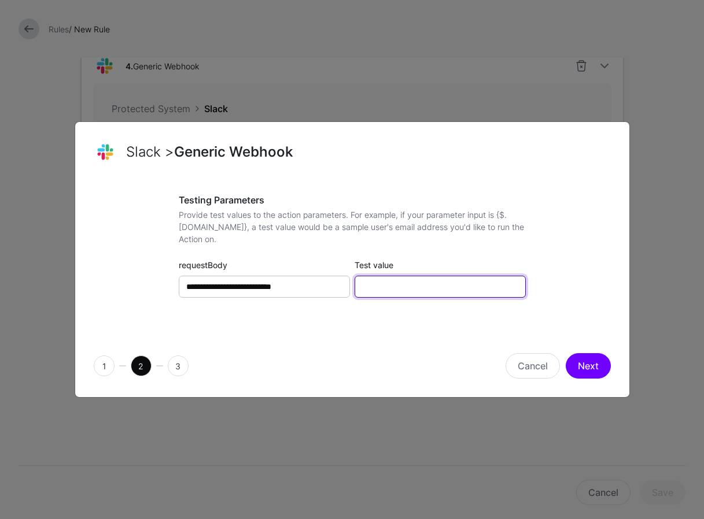
click at [419, 289] on input "Test value" at bounding box center [440, 287] width 171 height 22
paste input "**********"
type input "**********"
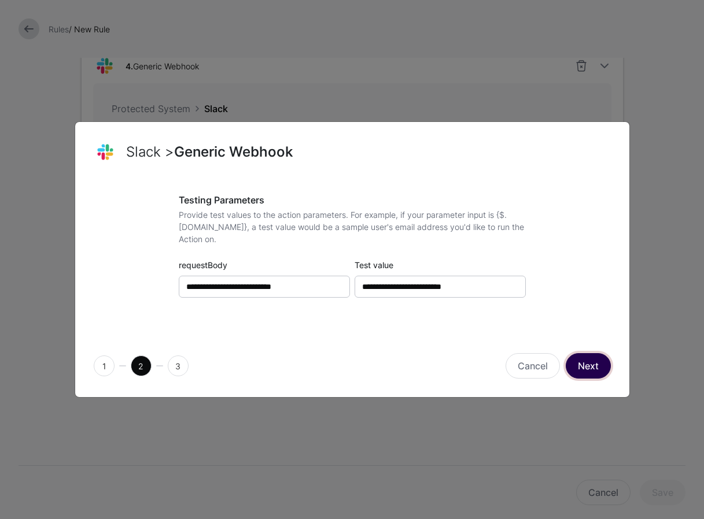
click at [588, 362] on button "Next" at bounding box center [588, 365] width 45 height 25
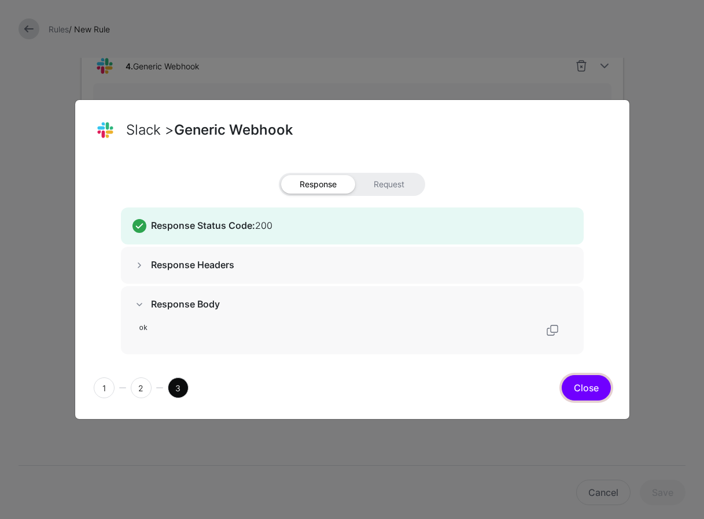
click at [591, 386] on button "Close" at bounding box center [586, 387] width 49 height 25
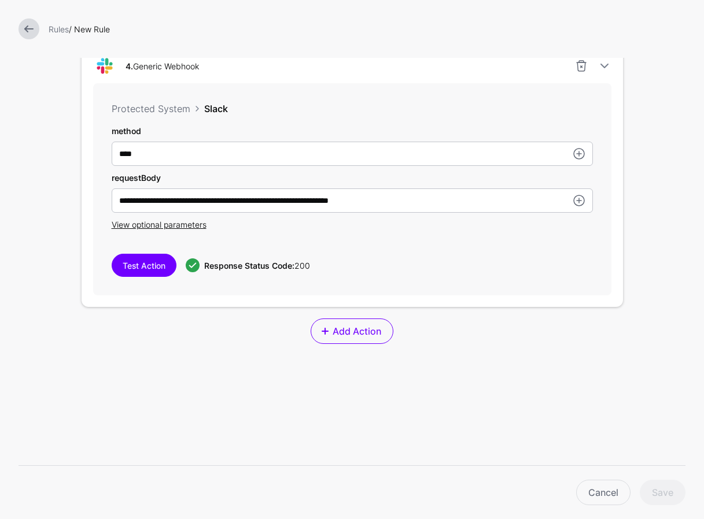
click at [659, 491] on div "Cancel Save" at bounding box center [356, 492] width 667 height 25
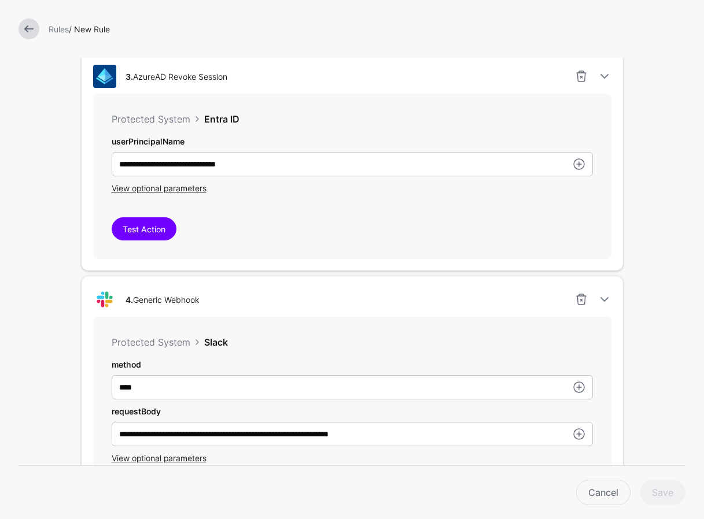
scroll to position [826, 0]
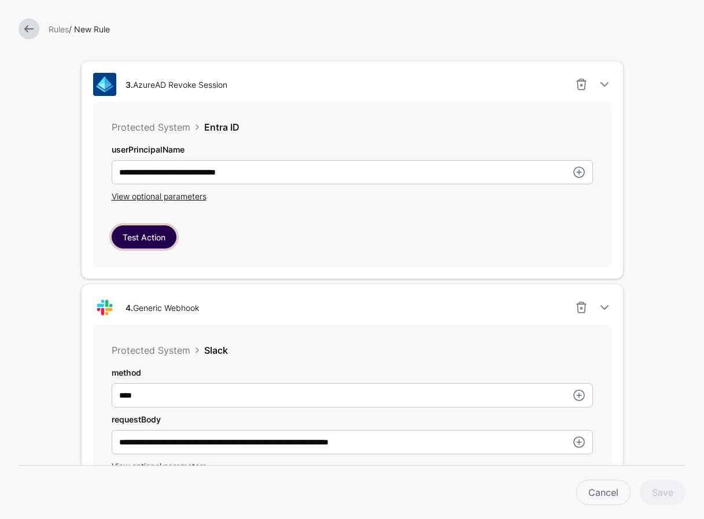
click at [152, 235] on button "Test Action" at bounding box center [144, 237] width 65 height 23
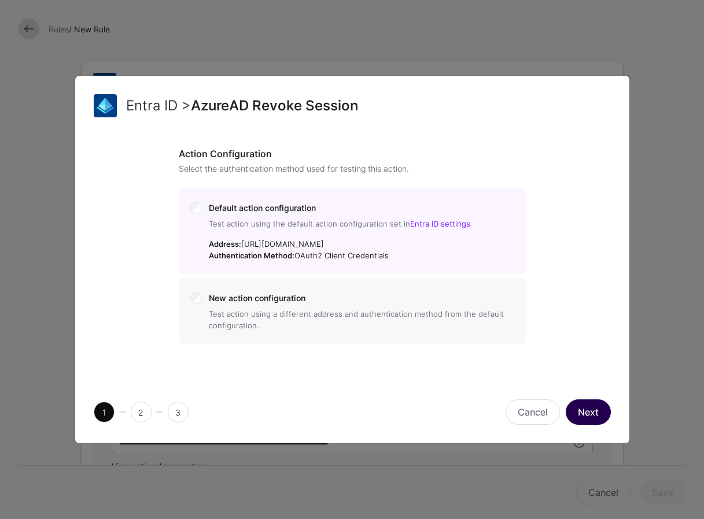
click at [591, 415] on button "Next" at bounding box center [588, 412] width 45 height 25
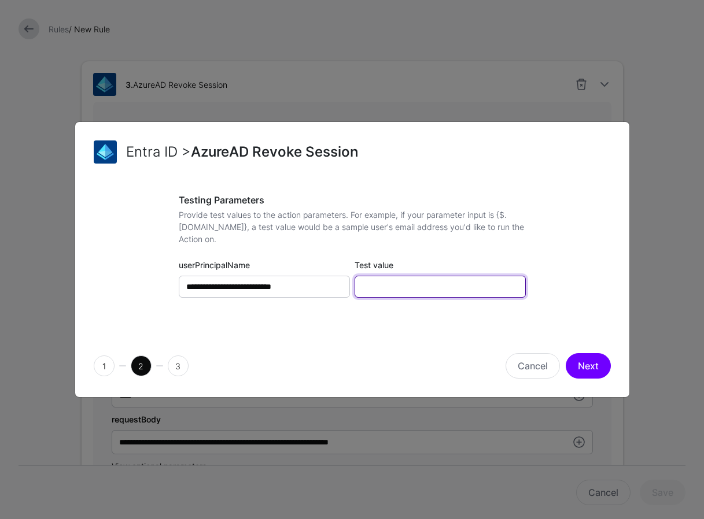
click at [417, 280] on input "Test value" at bounding box center [440, 287] width 171 height 22
paste input "**********"
type input "**********"
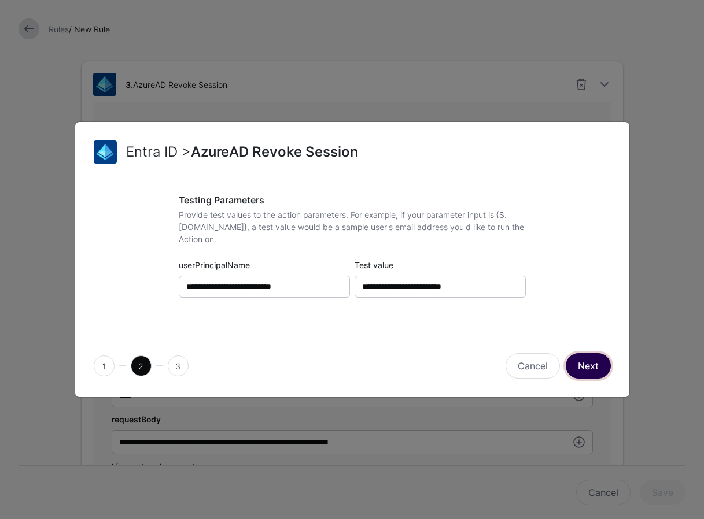
click at [591, 362] on button "Next" at bounding box center [588, 365] width 45 height 25
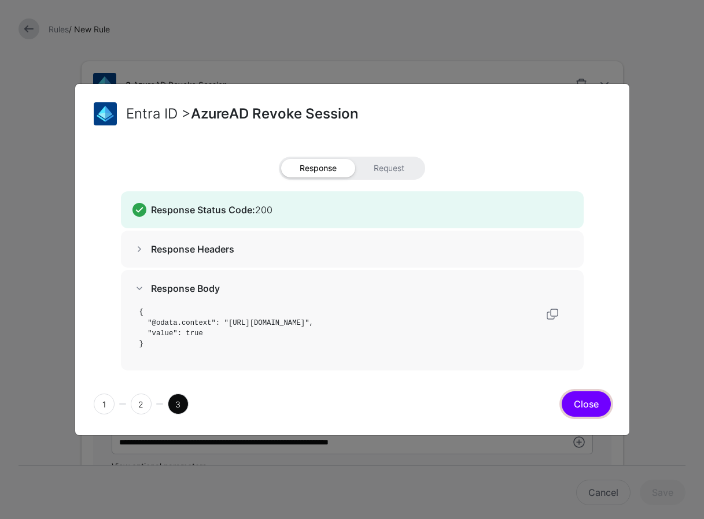
click at [597, 408] on button "Close" at bounding box center [586, 404] width 49 height 25
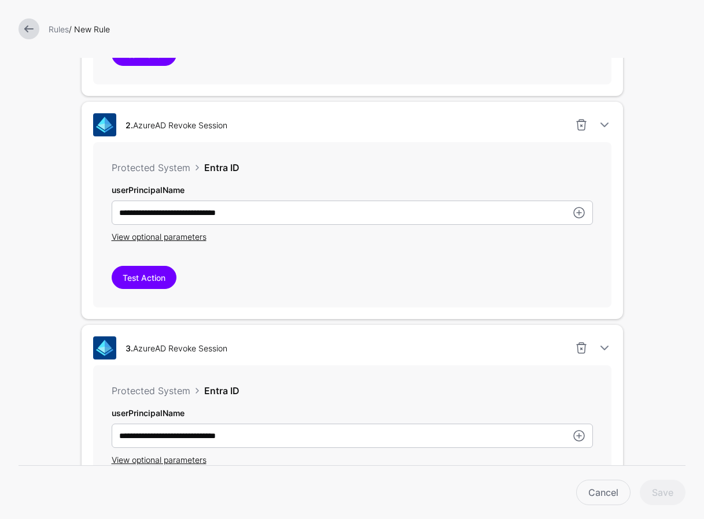
scroll to position [565, 0]
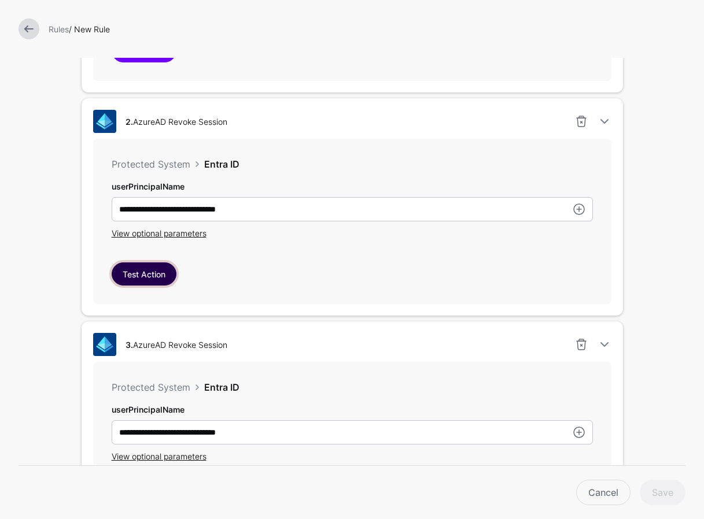
click at [154, 270] on button "Test Action" at bounding box center [144, 274] width 65 height 23
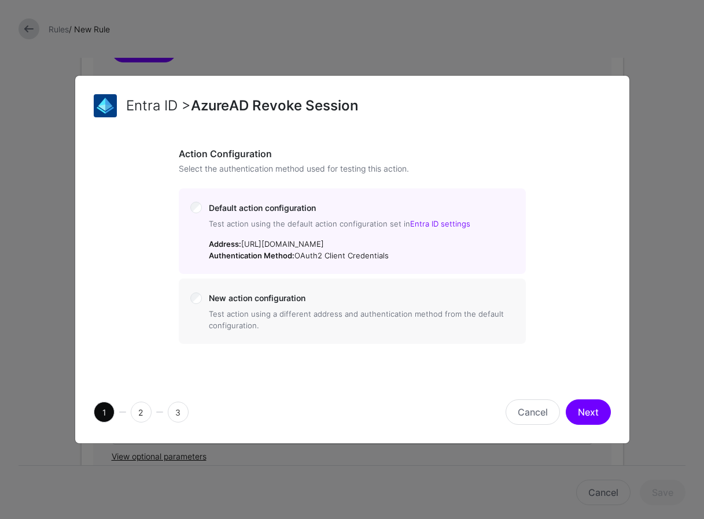
click at [532, 360] on div "Action Configuration Select the authentication method used for testing this act…" at bounding box center [352, 258] width 517 height 219
click at [588, 411] on button "Next" at bounding box center [588, 412] width 45 height 25
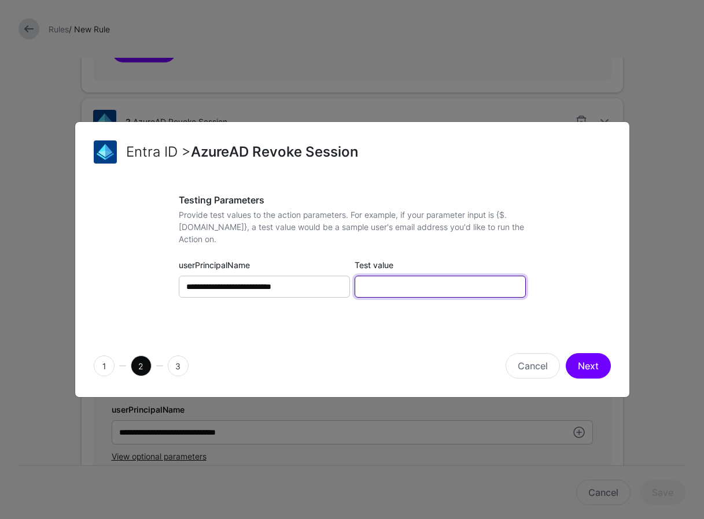
click at [372, 289] on input "Test value" at bounding box center [440, 287] width 171 height 22
paste input "**********"
type input "**********"
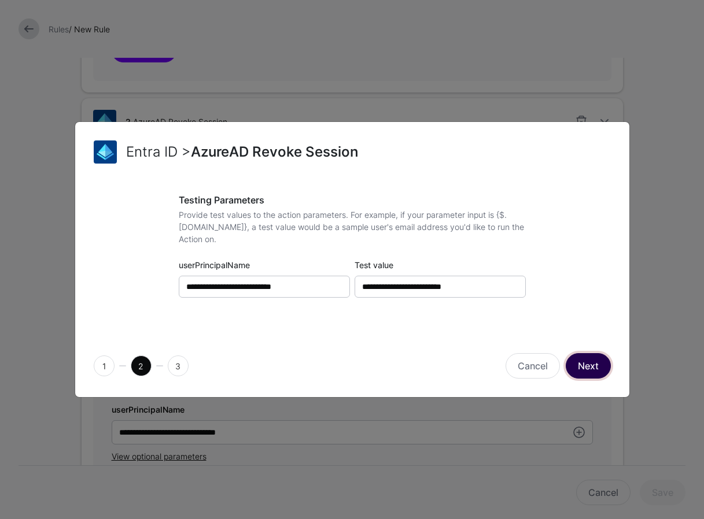
click at [590, 366] on button "Next" at bounding box center [588, 365] width 45 height 25
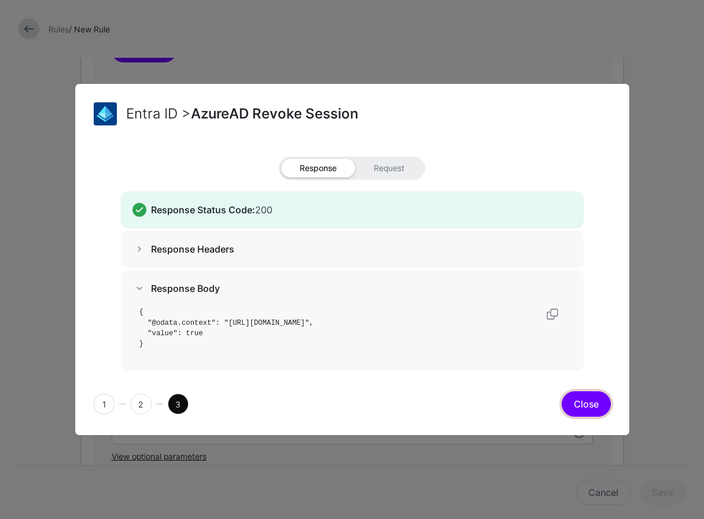
click at [588, 403] on button "Close" at bounding box center [586, 404] width 49 height 25
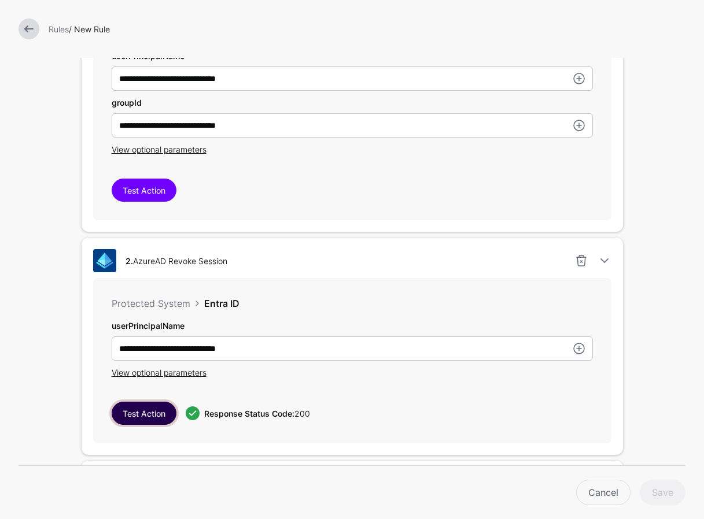
scroll to position [425, 0]
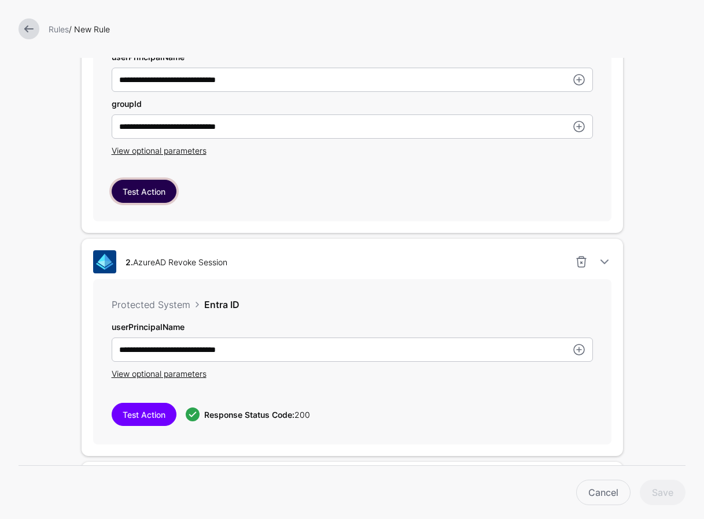
click at [152, 201] on button "Test Action" at bounding box center [144, 191] width 65 height 23
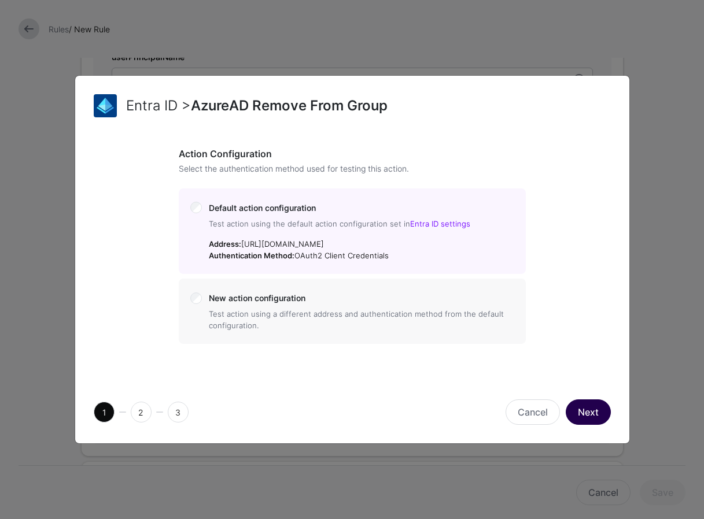
click at [589, 405] on button "Next" at bounding box center [588, 412] width 45 height 25
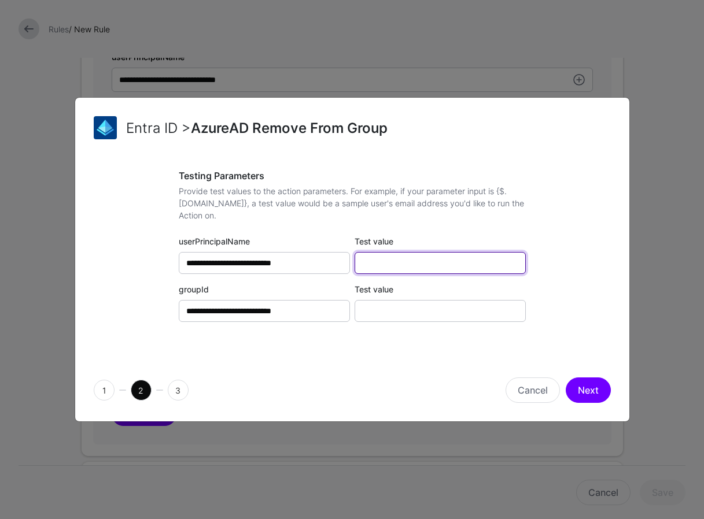
click at [420, 263] on input "Test value" at bounding box center [440, 263] width 171 height 22
paste input "**********"
type input "**********"
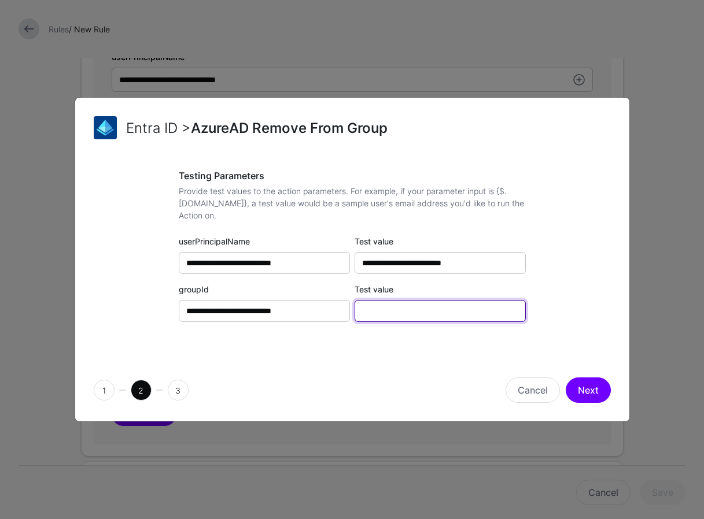
click at [389, 310] on input "Test value" at bounding box center [440, 311] width 171 height 22
paste input "**********"
type input "**********"
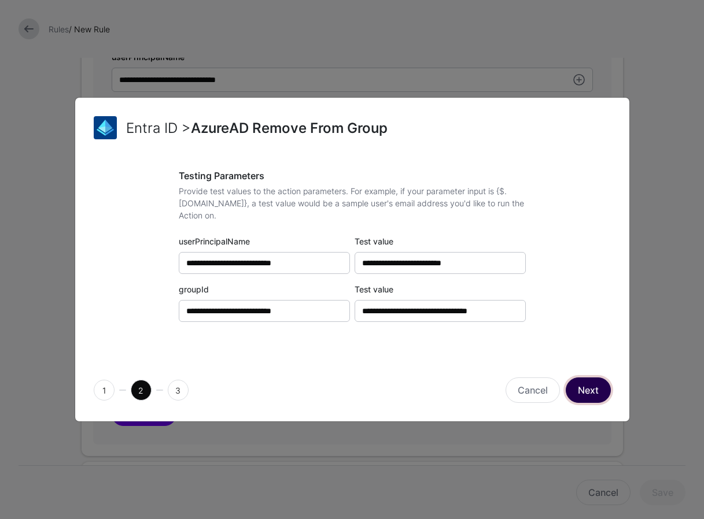
scroll to position [0, 0]
click at [583, 382] on button "Next" at bounding box center [588, 390] width 45 height 25
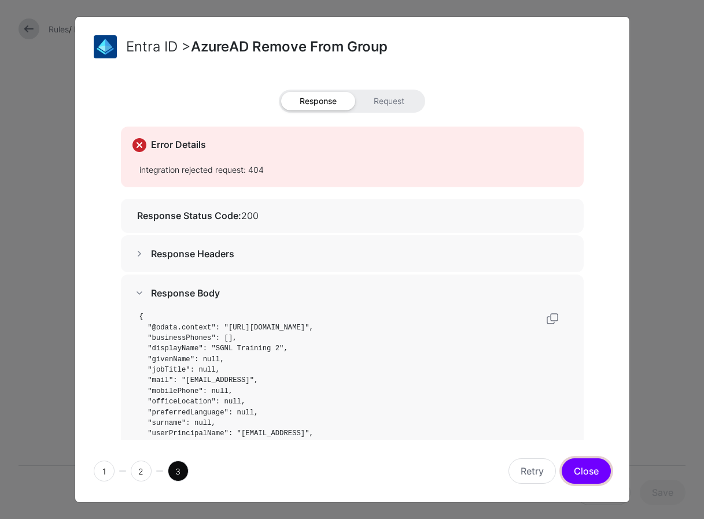
click at [592, 463] on button "Close" at bounding box center [586, 471] width 49 height 25
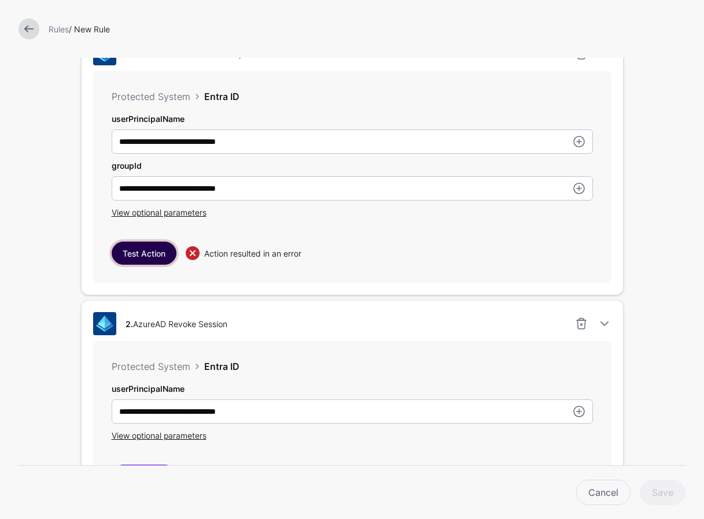
scroll to position [330, 0]
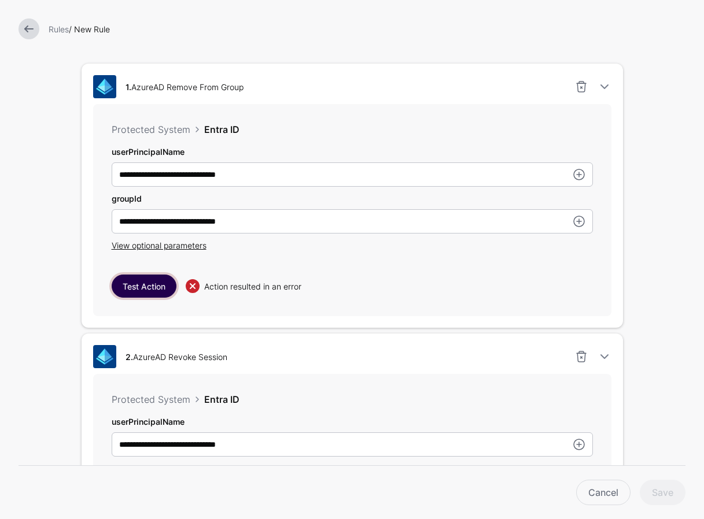
click at [135, 294] on button "Test Action" at bounding box center [144, 286] width 65 height 23
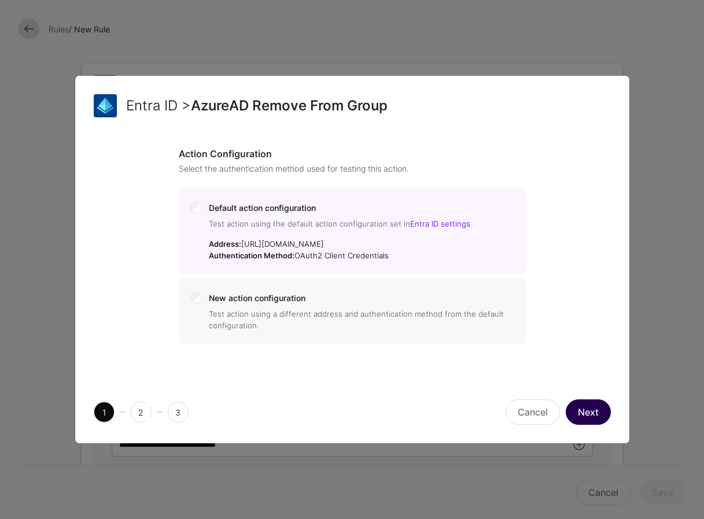
click at [588, 412] on button "Next" at bounding box center [588, 412] width 45 height 25
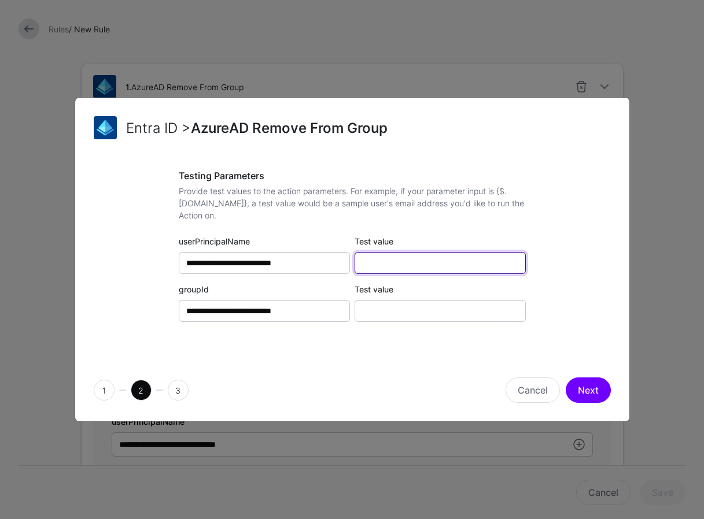
click at [395, 268] on input "Test value" at bounding box center [440, 263] width 171 height 22
paste input "**********"
type input "**********"
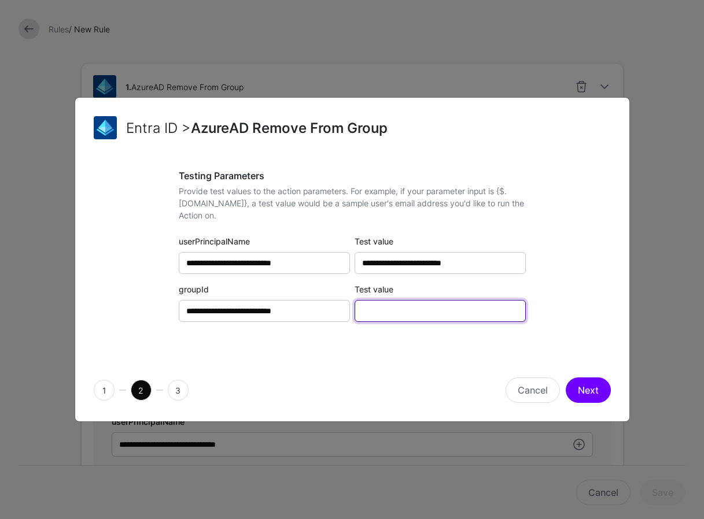
click at [383, 312] on input "Test value" at bounding box center [440, 311] width 171 height 22
paste input "**********"
type input "**********"
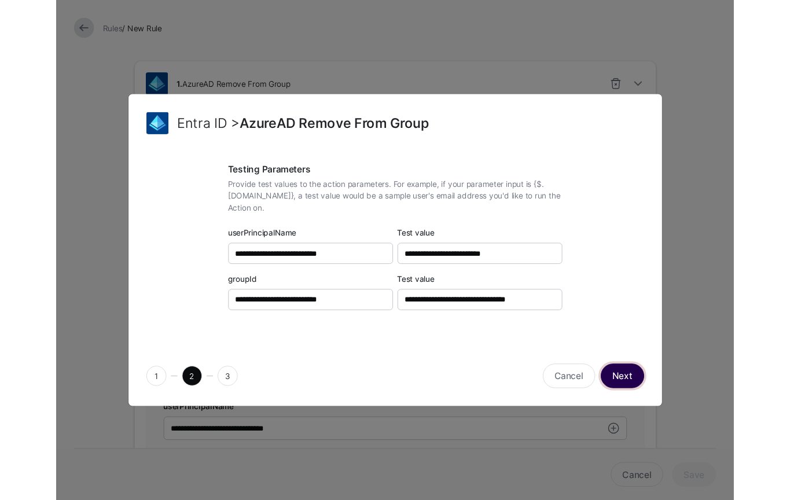
scroll to position [0, 0]
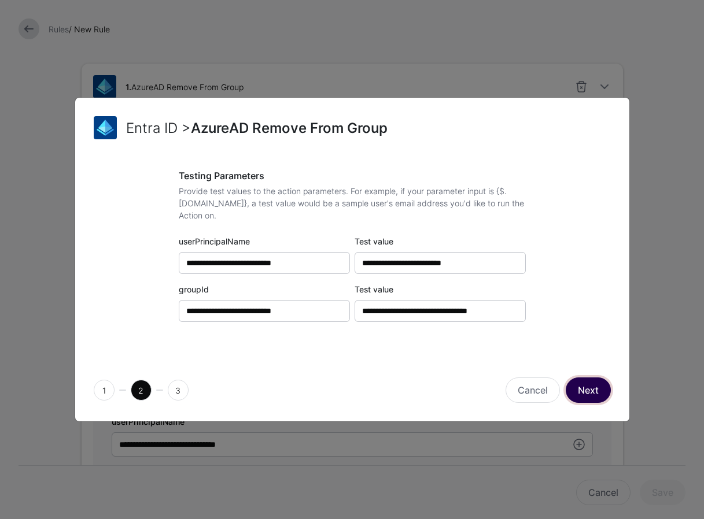
click at [588, 388] on button "Next" at bounding box center [588, 390] width 45 height 25
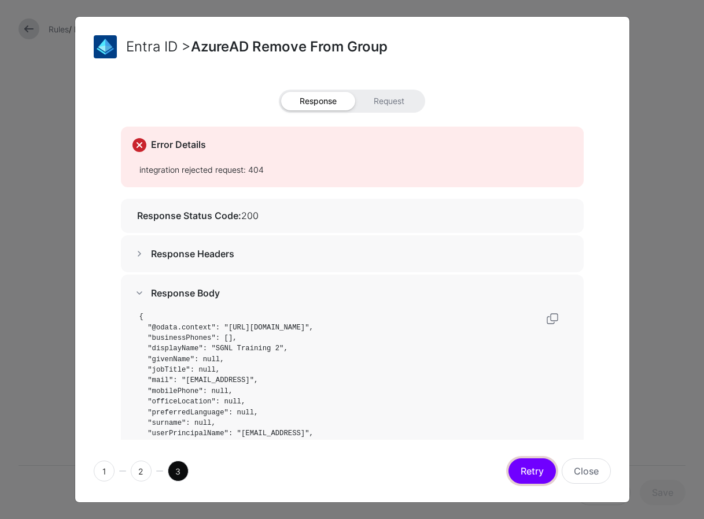
click at [535, 466] on button "Retry" at bounding box center [532, 471] width 47 height 25
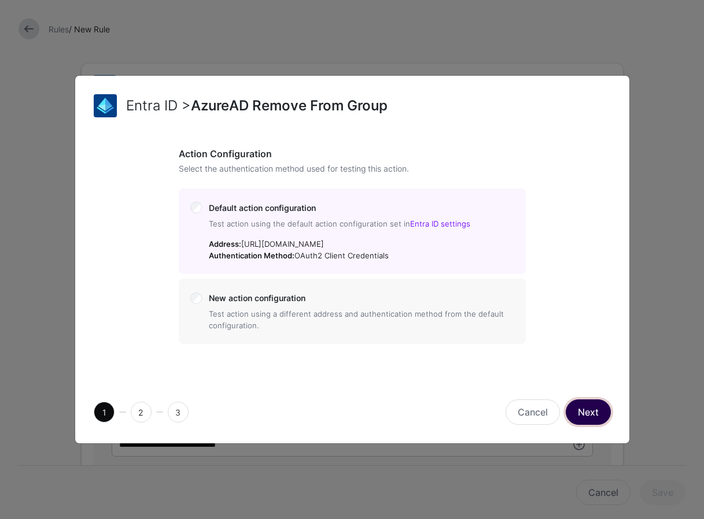
click at [584, 411] on button "Next" at bounding box center [588, 412] width 45 height 25
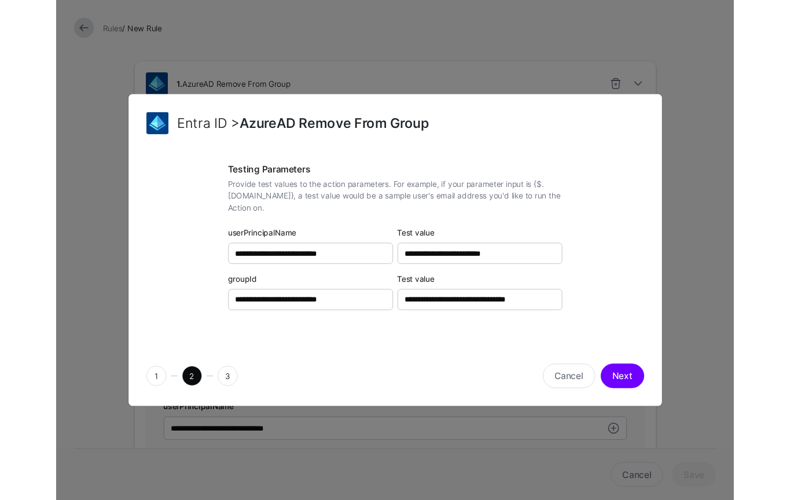
scroll to position [330, 0]
